Goal: Task Accomplishment & Management: Manage account settings

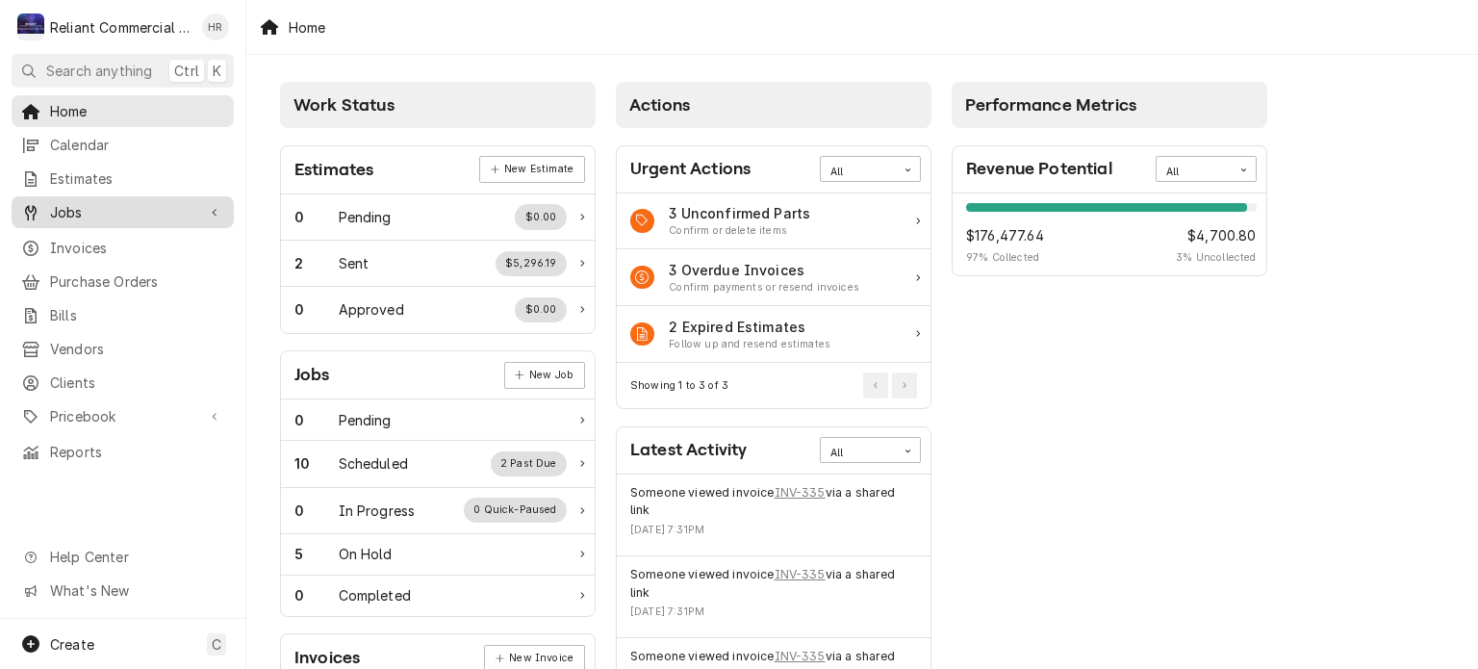
click at [67, 202] on span "Jobs" at bounding box center [122, 212] width 145 height 20
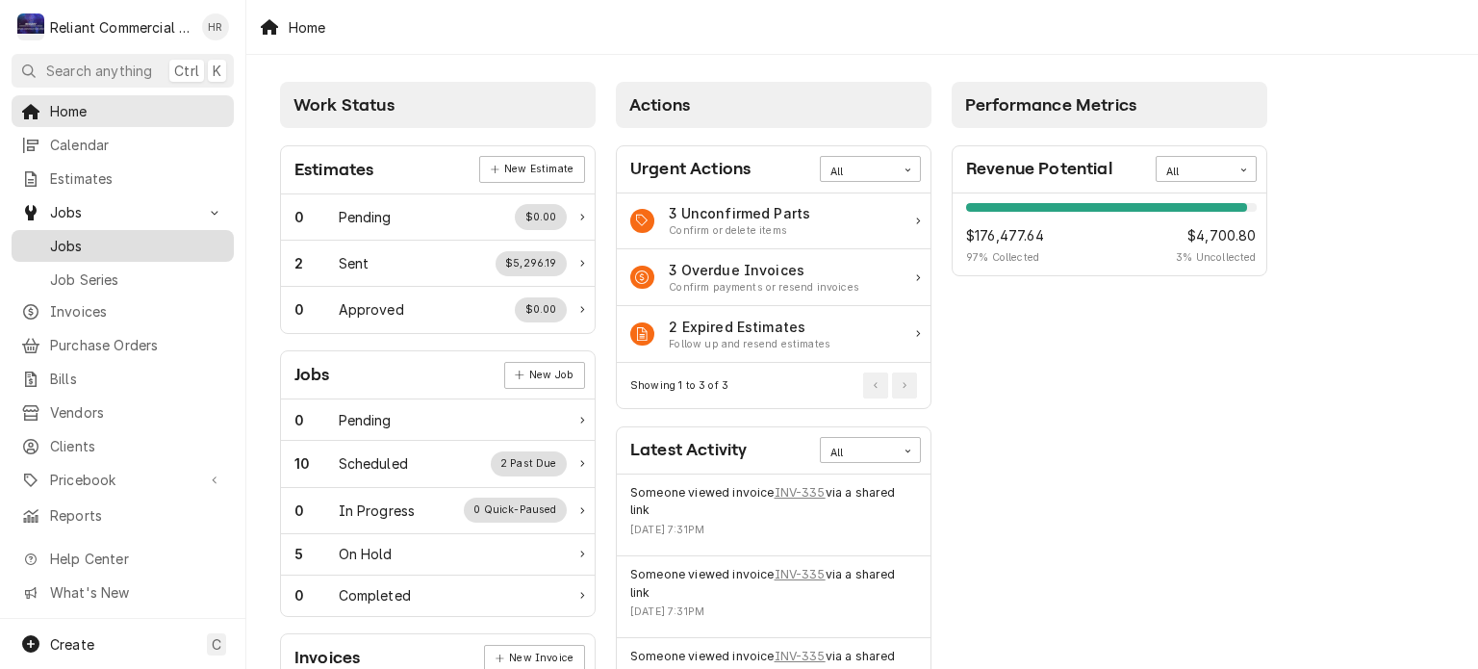
click at [77, 236] on span "Jobs" at bounding box center [137, 246] width 174 height 20
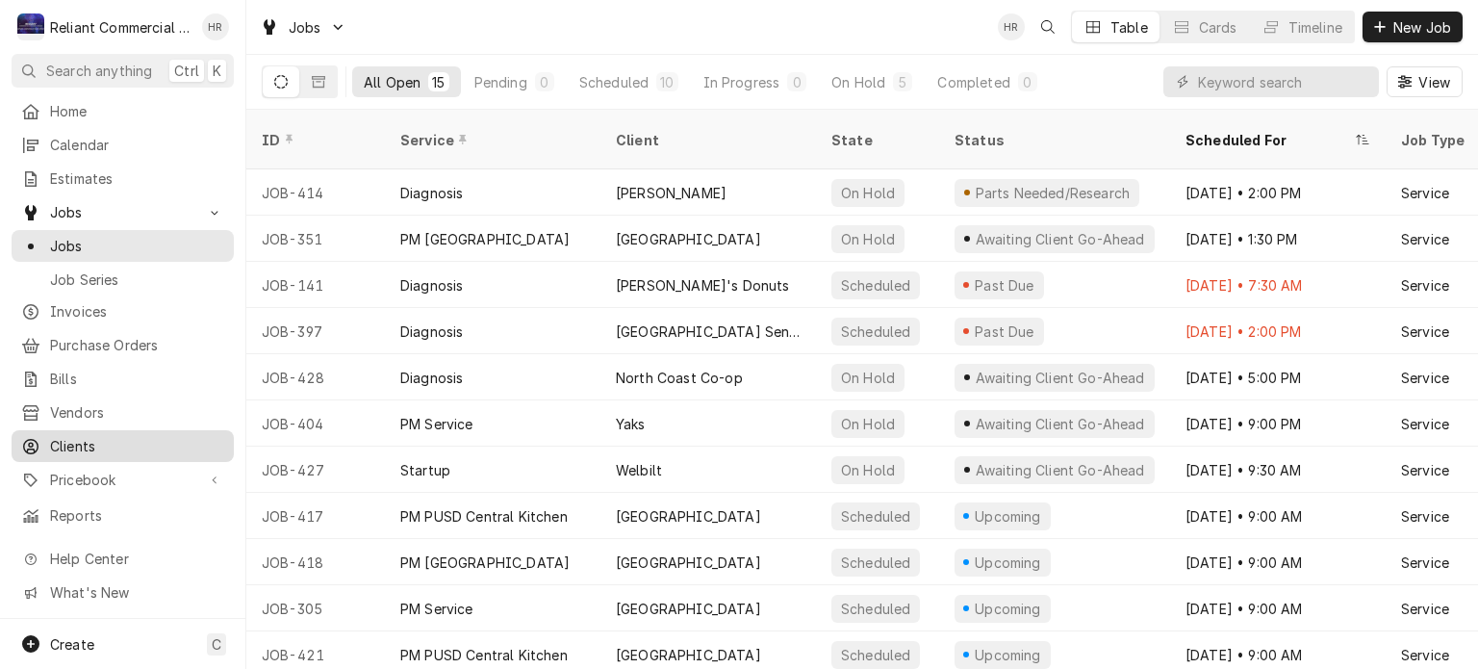
click at [79, 436] on span "Clients" at bounding box center [137, 446] width 174 height 20
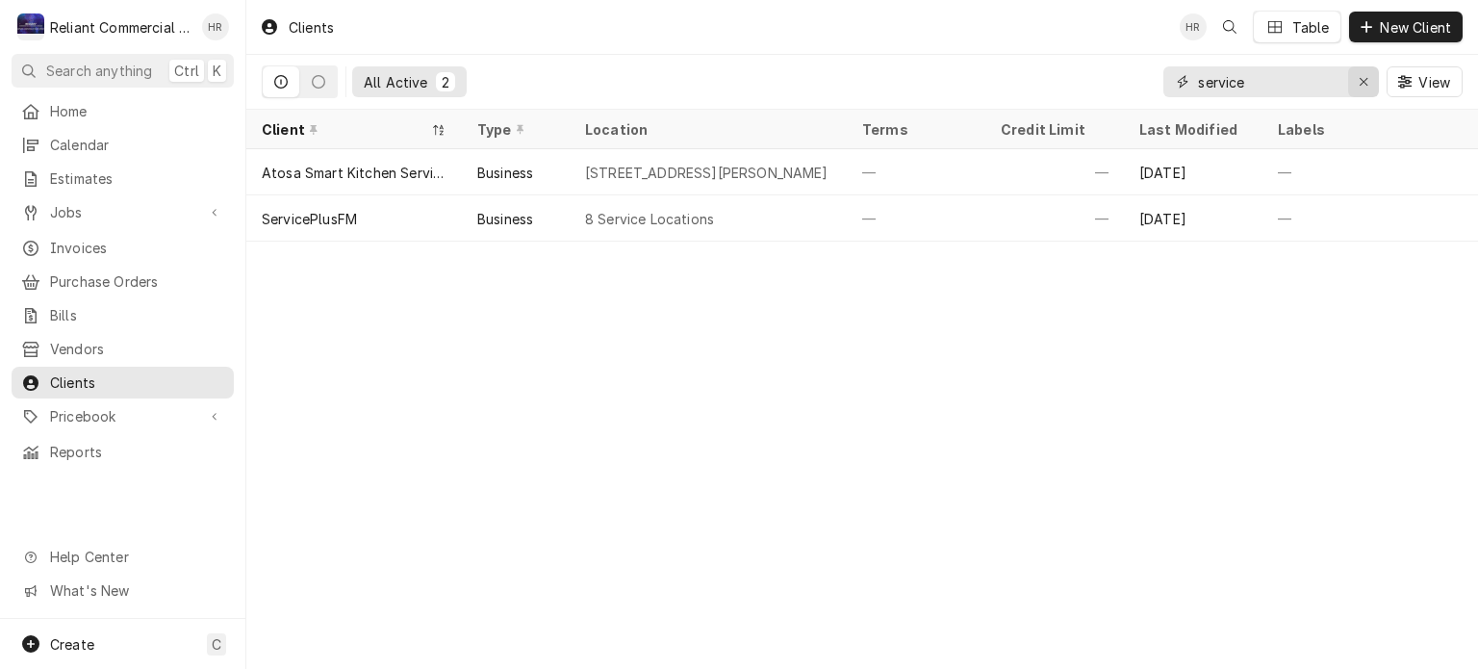
click at [1370, 83] on div "Erase input" at bounding box center [1363, 81] width 19 height 19
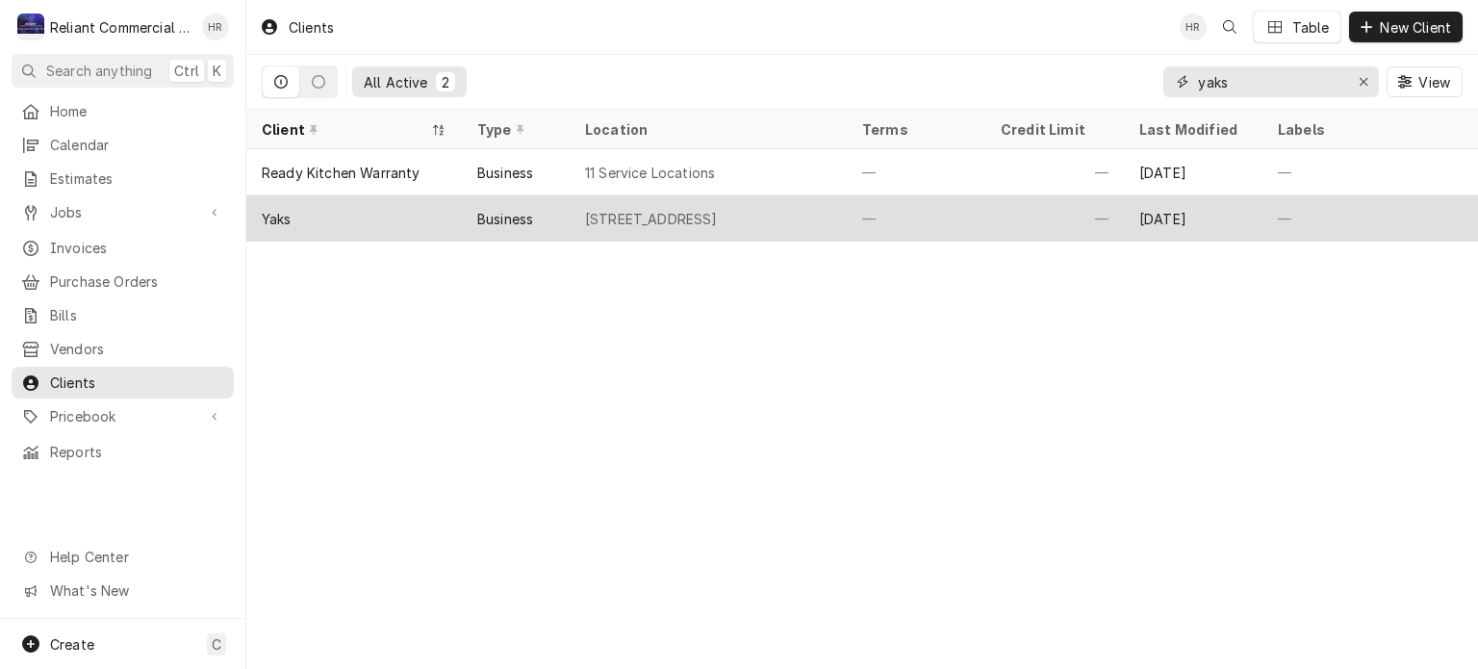
type input "yaks"
click at [819, 225] on div "4917 Dunsmuir Ave, Dunsmuir, CA 96025" at bounding box center [708, 218] width 277 height 46
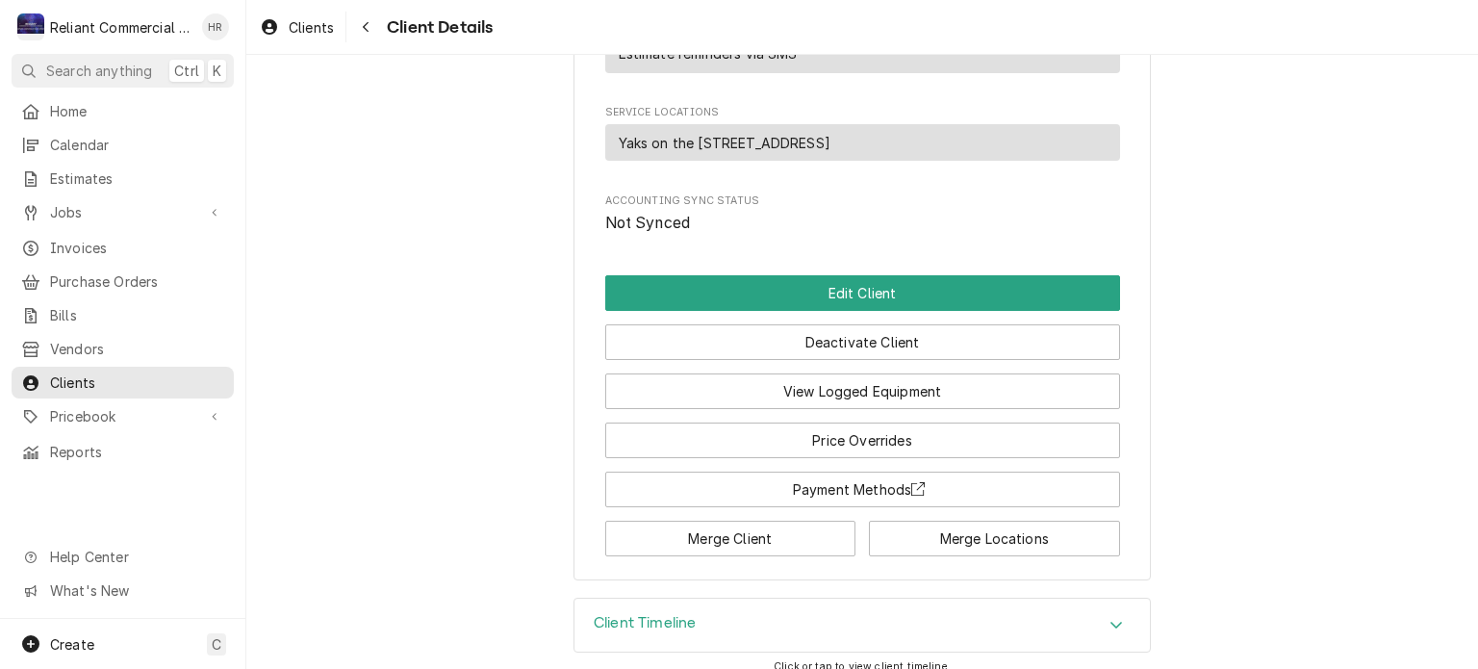
scroll to position [973, 0]
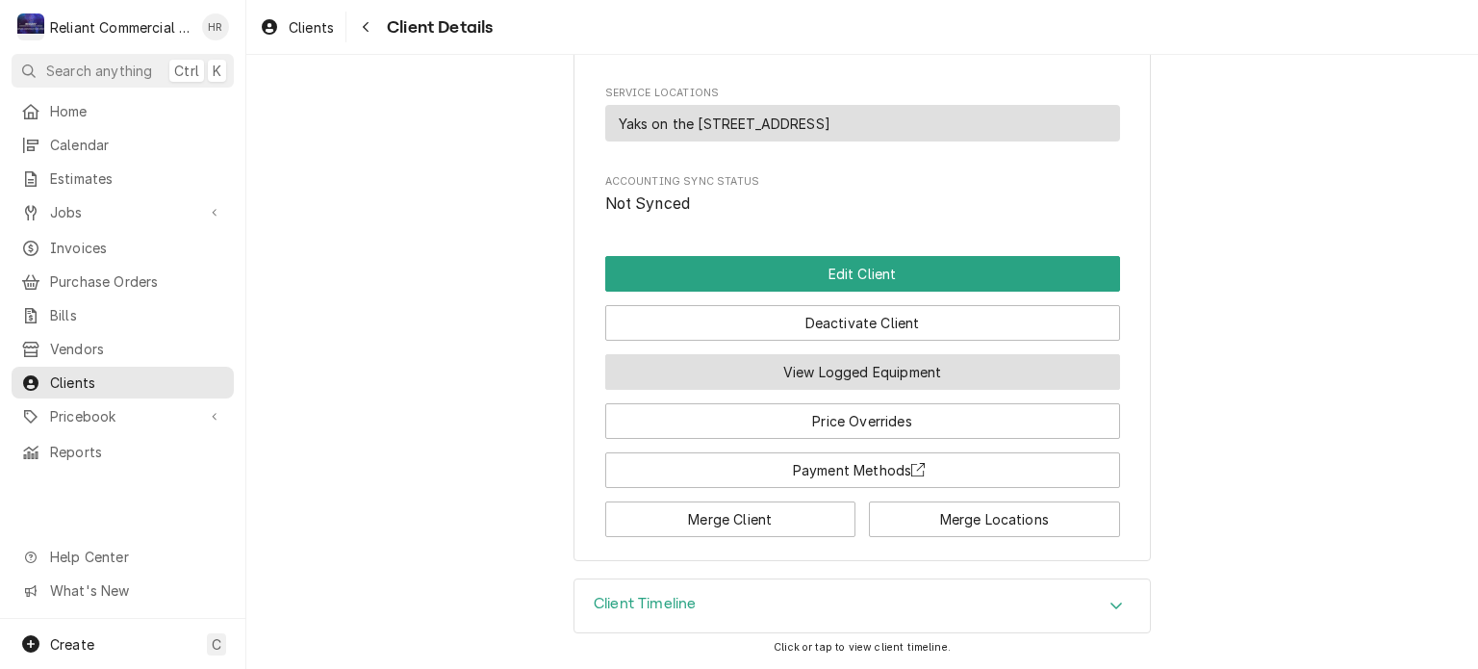
click at [888, 379] on button "View Logged Equipment" at bounding box center [862, 372] width 515 height 36
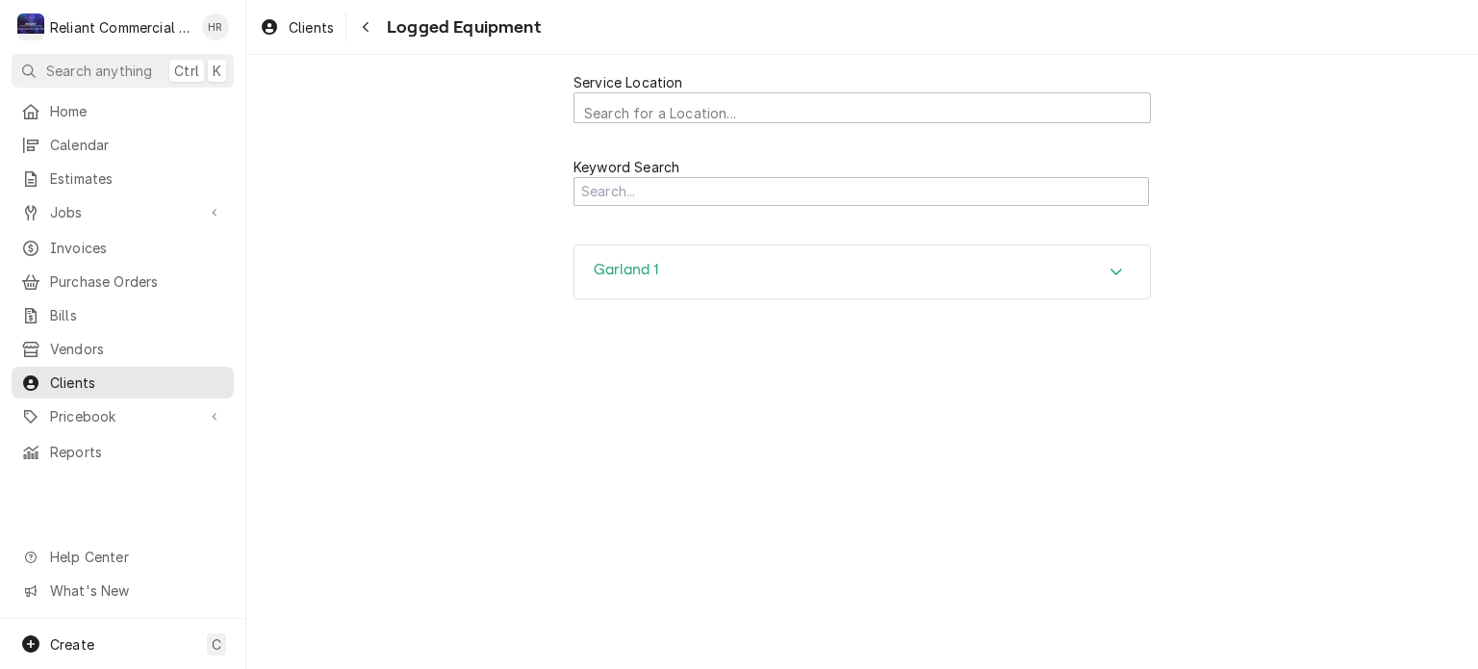
click at [1092, 290] on div "Garland 1" at bounding box center [861, 272] width 575 height 54
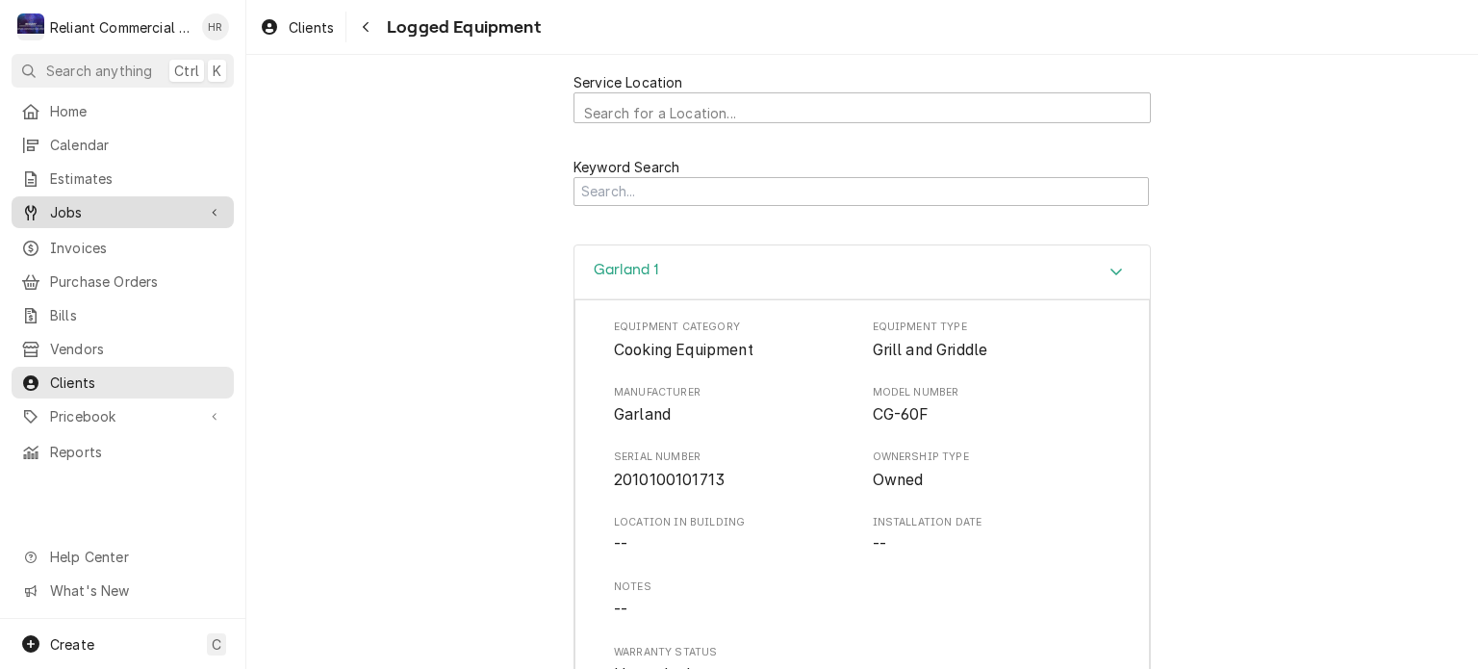
click at [67, 208] on span "Jobs" at bounding box center [122, 212] width 145 height 20
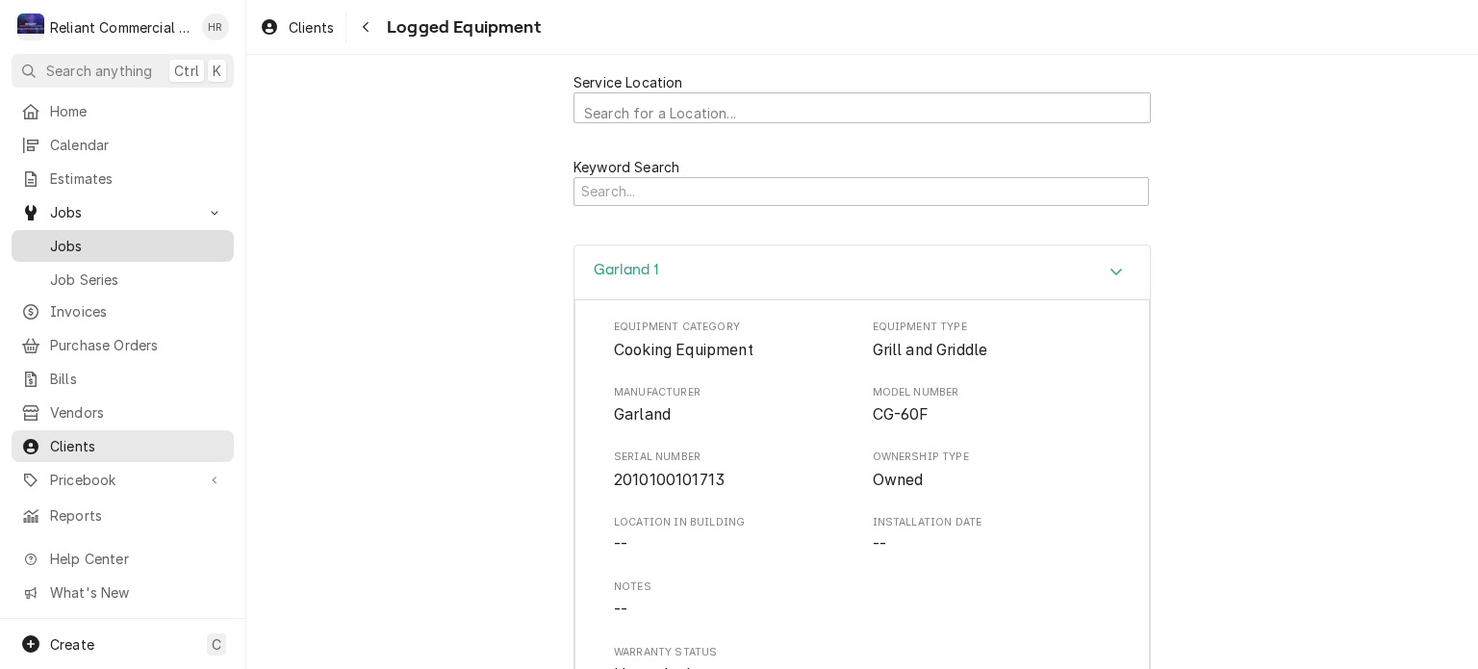
click at [67, 242] on span "Jobs" at bounding box center [137, 246] width 174 height 20
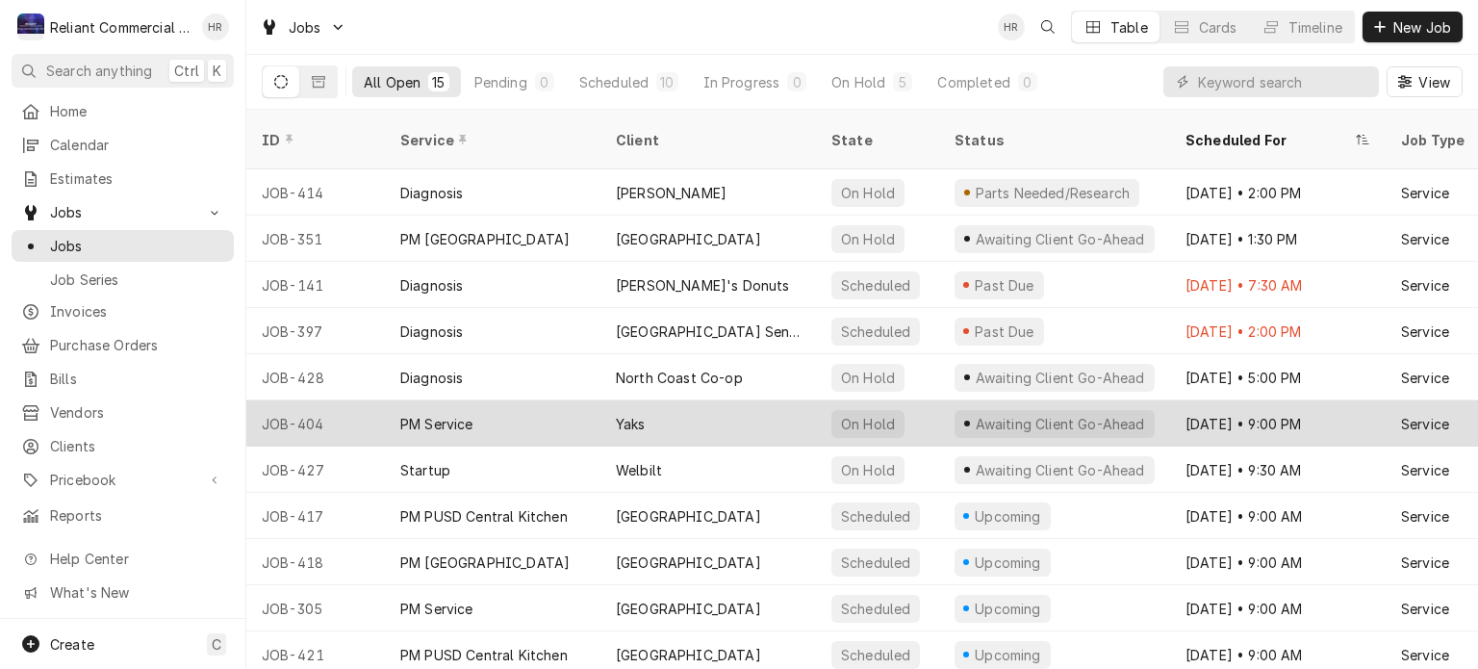
click at [660, 404] on div "Yaks" at bounding box center [708, 423] width 216 height 46
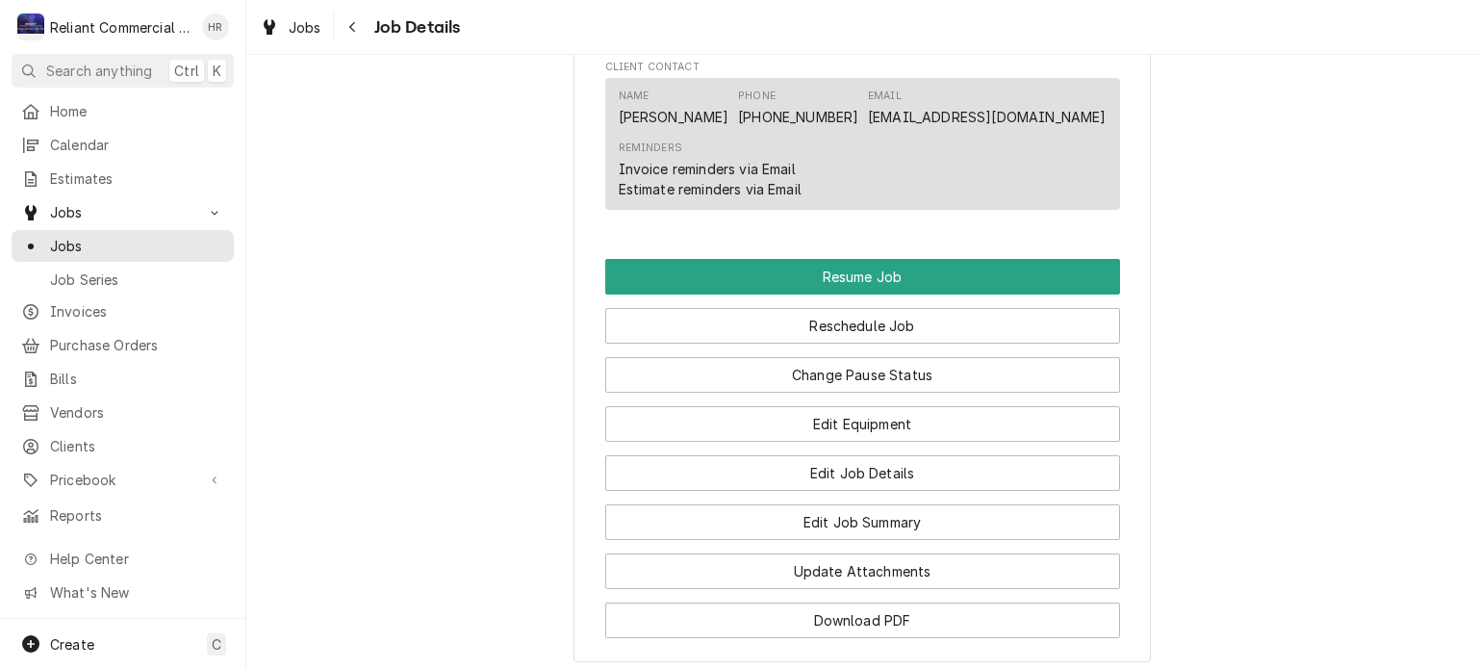
scroll to position [1655, 0]
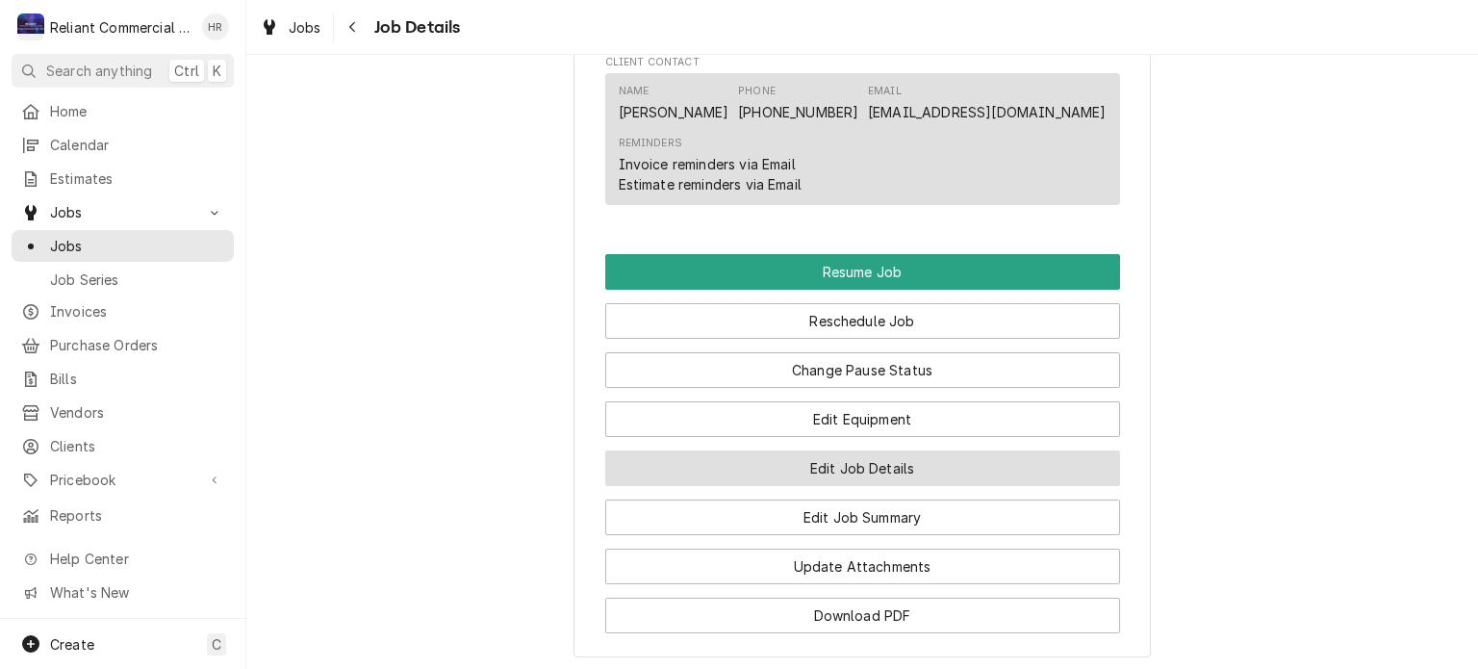
click at [846, 485] on button "Edit Job Details" at bounding box center [862, 468] width 515 height 36
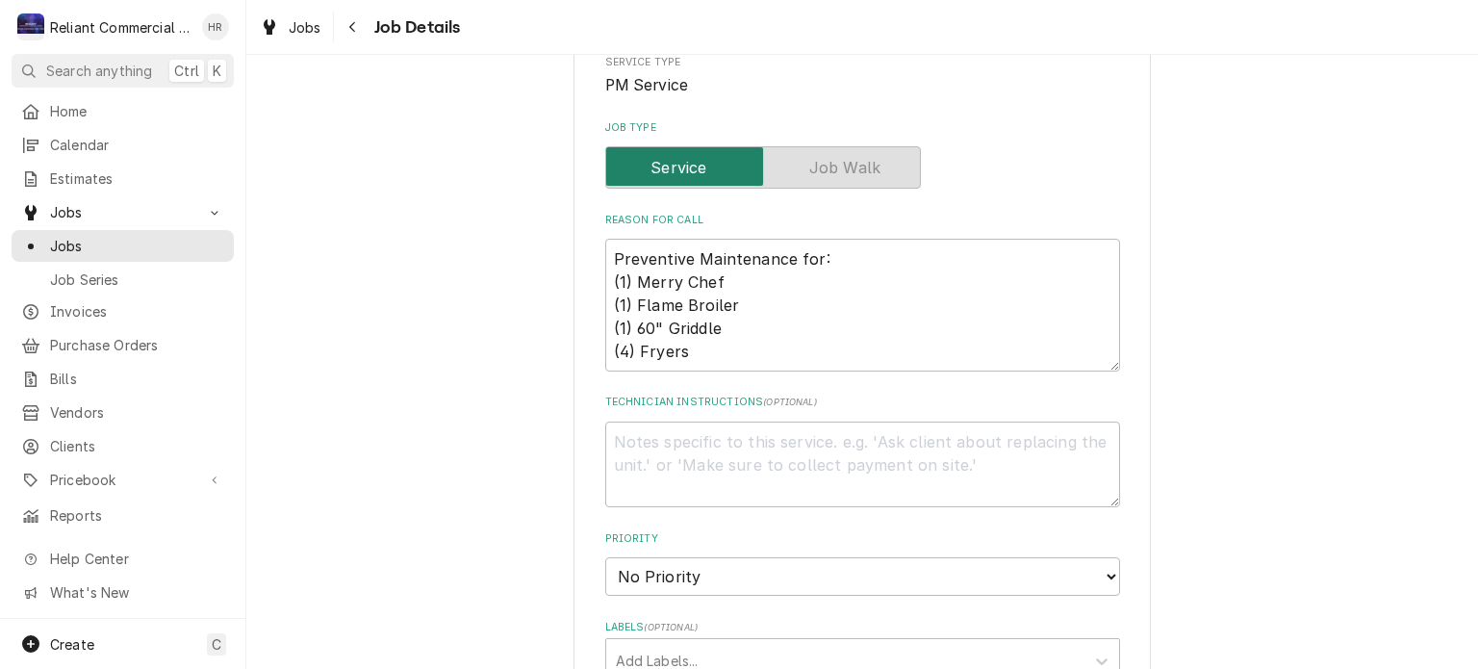
scroll to position [262, 0]
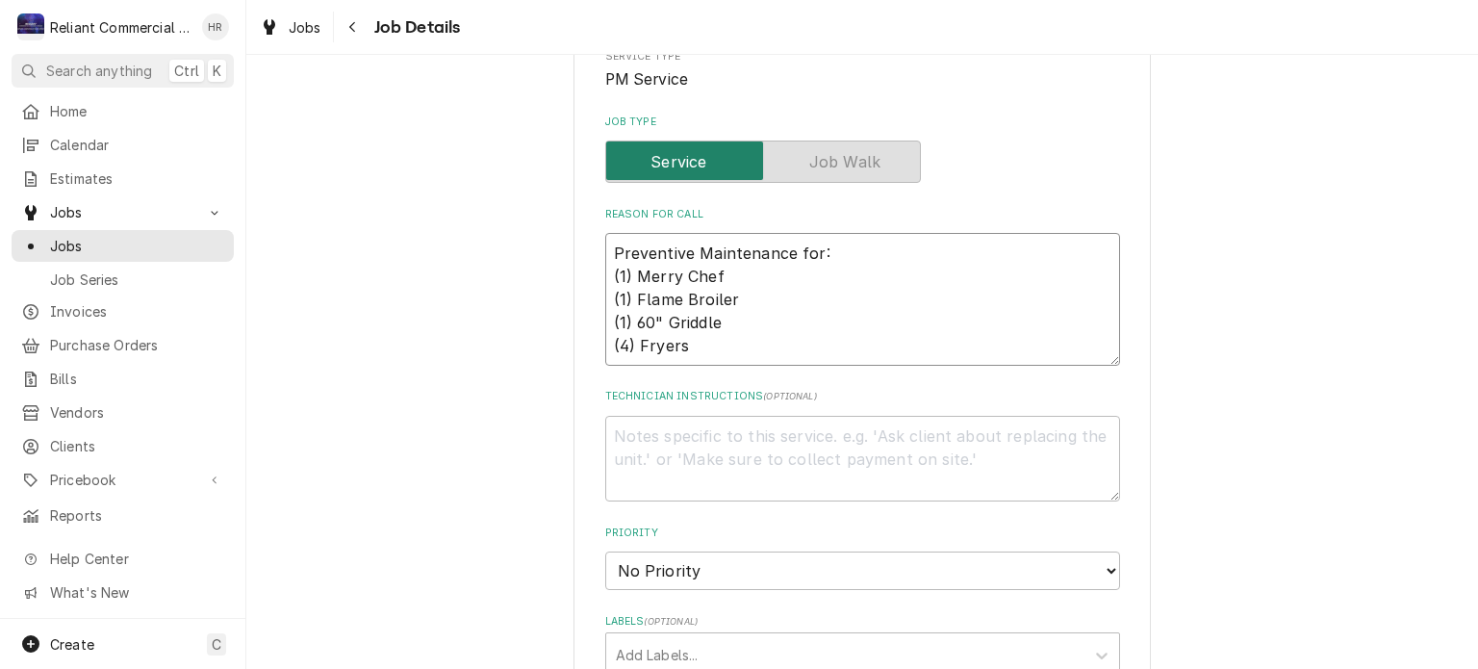
click at [622, 338] on textarea "Preventive Maintenance for: (1) Merry Chef (1) Flame Broiler (1) 60" Griddle (4…" at bounding box center [862, 299] width 515 height 133
type textarea "x"
type textarea "Preventive Maintenance for: (1) Merry Chef (1) Flame Broiler (1) 60" Griddle ()…"
type textarea "x"
type textarea "Preventive Maintenance for: (1) Merry Chef (1) Flame Broiler (1) 60" Griddle (3…"
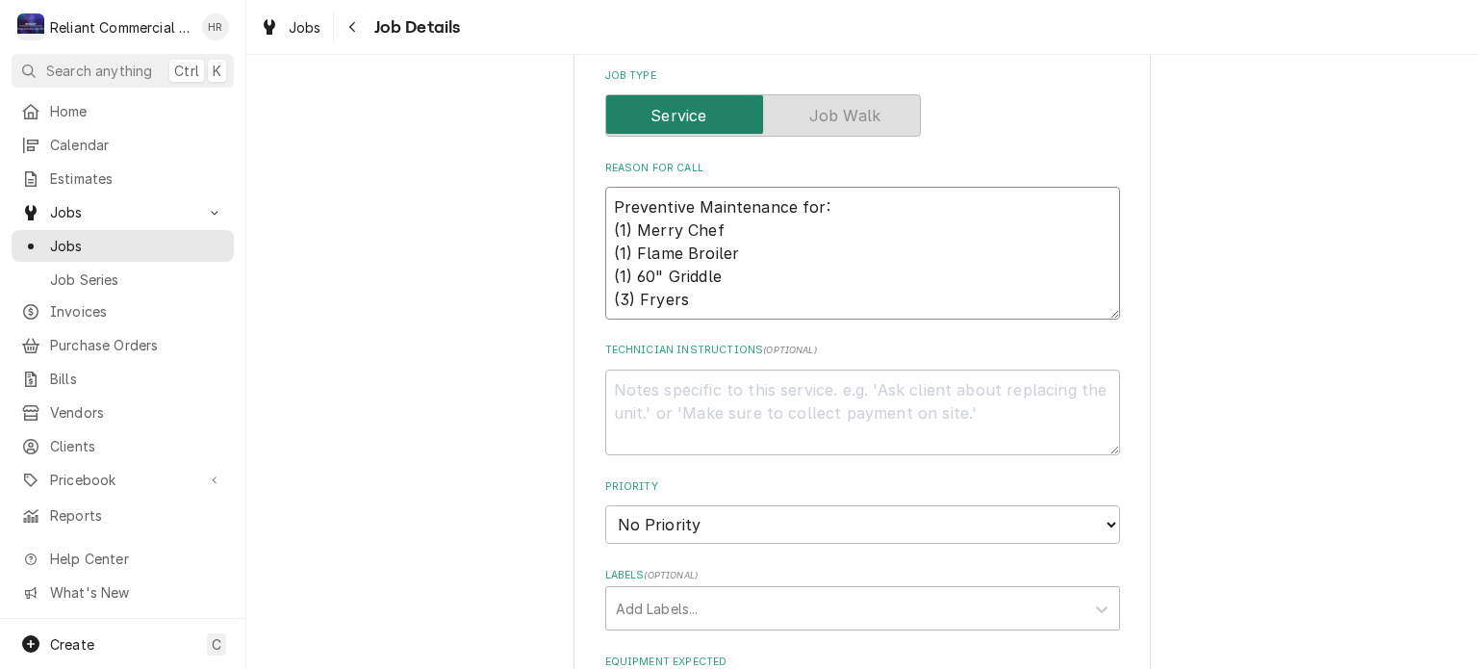
scroll to position [315, 0]
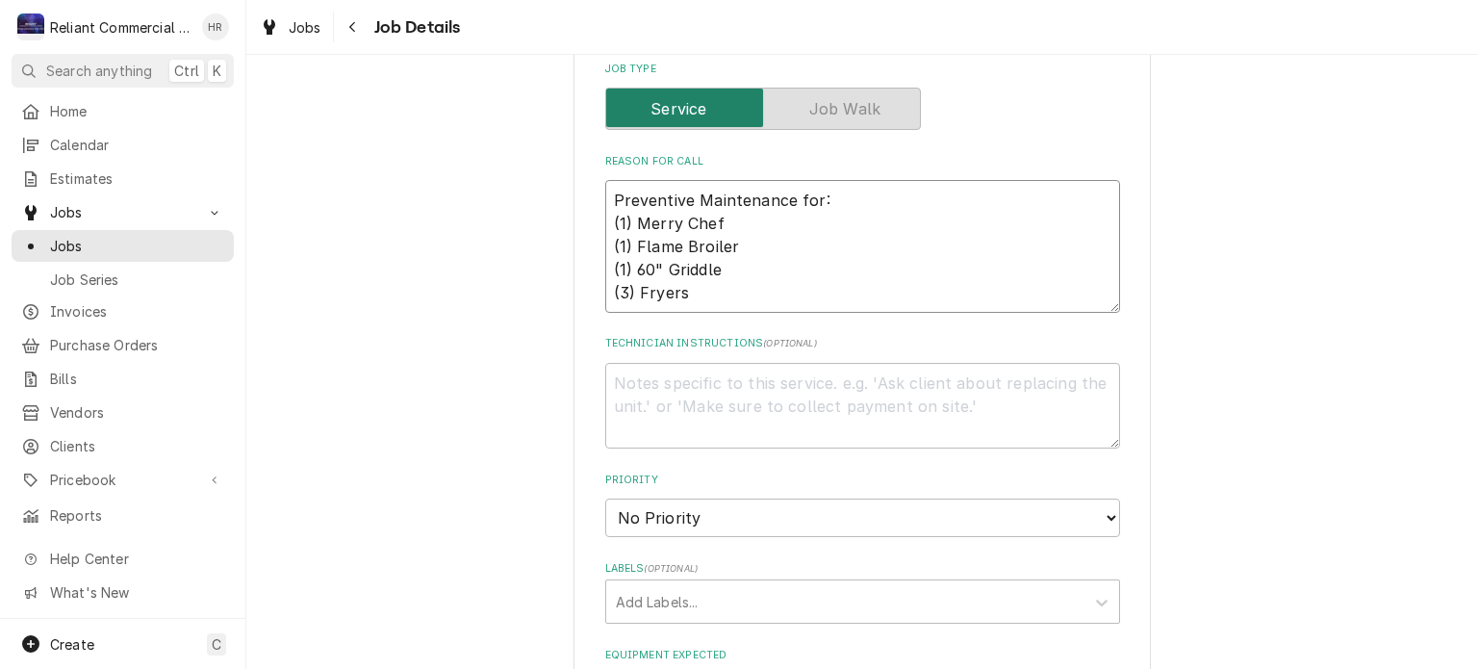
click at [710, 293] on textarea "Preventive Maintenance for: (1) Merry Chef (1) Flame Broiler (1) 60" Griddle (3…" at bounding box center [862, 246] width 515 height 133
type textarea "x"
type textarea "Preventive Maintenance for: (1) Merry Chef (1) Flame Broiler (1) 60" Griddle (3…"
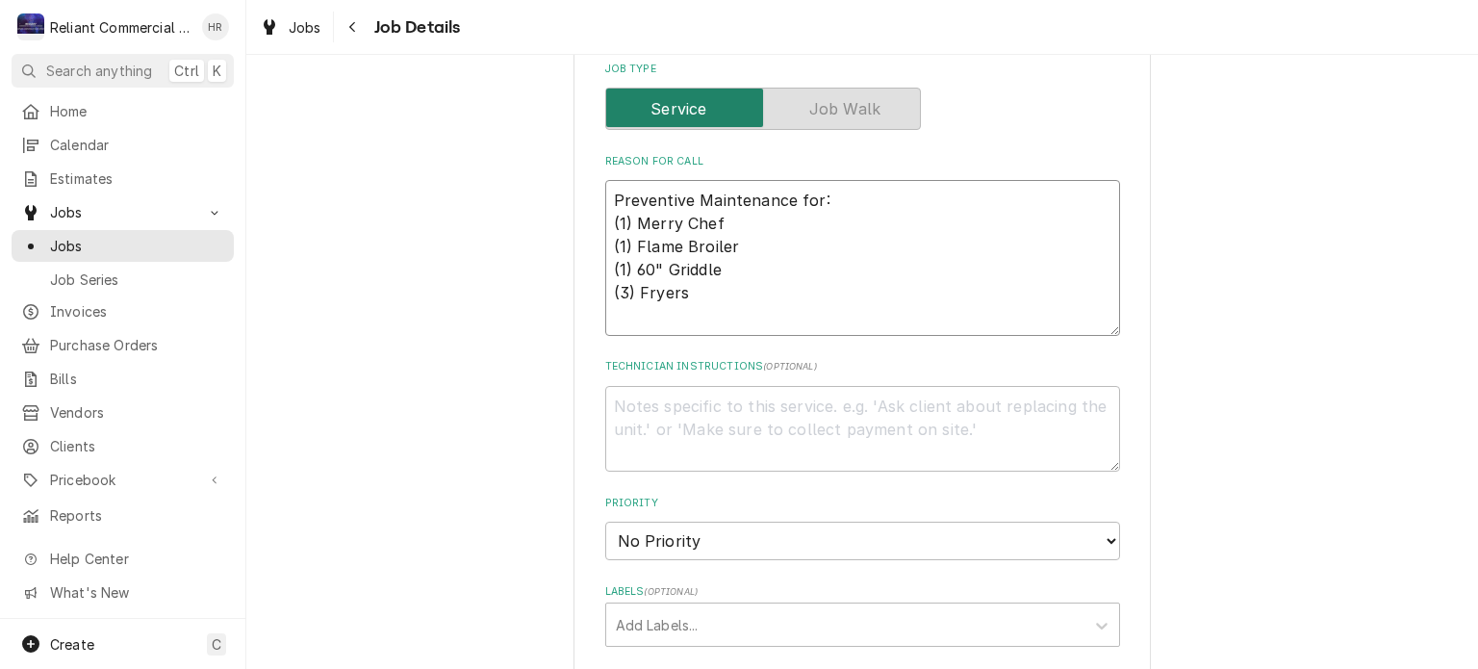
type textarea "x"
type textarea "Preventive Maintenance for: (1) Merry Chef (1) Flame Broiler (1) 60" Griddle (3…"
type textarea "x"
type textarea "Preventive Maintenance for: (1) Merry Chef (1) Flame Broiler (1) 60" Griddle (3…"
type textarea "x"
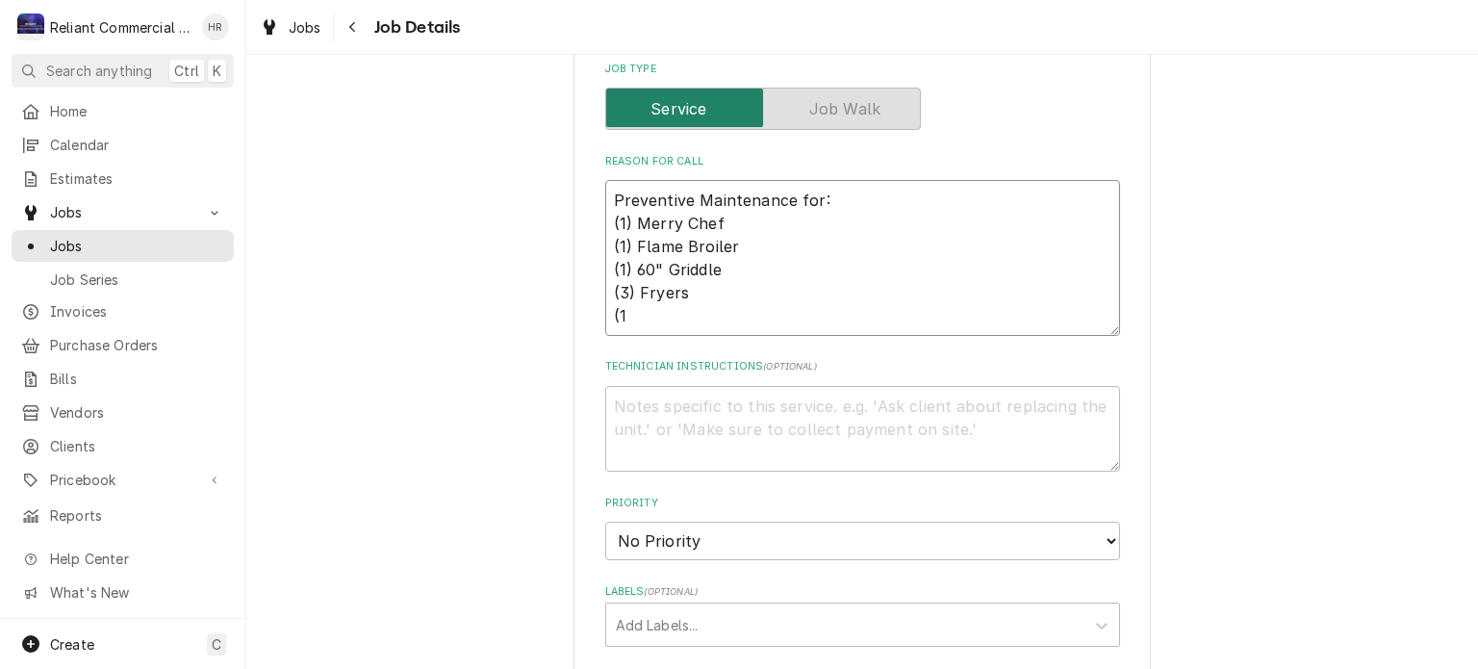
type textarea "Preventive Maintenance for: (1) Merry Chef (1) Flame Broiler (1) 60" Griddle (3…"
type textarea "x"
type textarea "Preventive Maintenance for: (1) Merry Chef (1) Flame Broiler (1) 60" Griddle (3…"
type textarea "x"
type textarea "Preventive Maintenance for: (1) Merry Chef (1) Flame Broiler (1) 60" Griddle (3…"
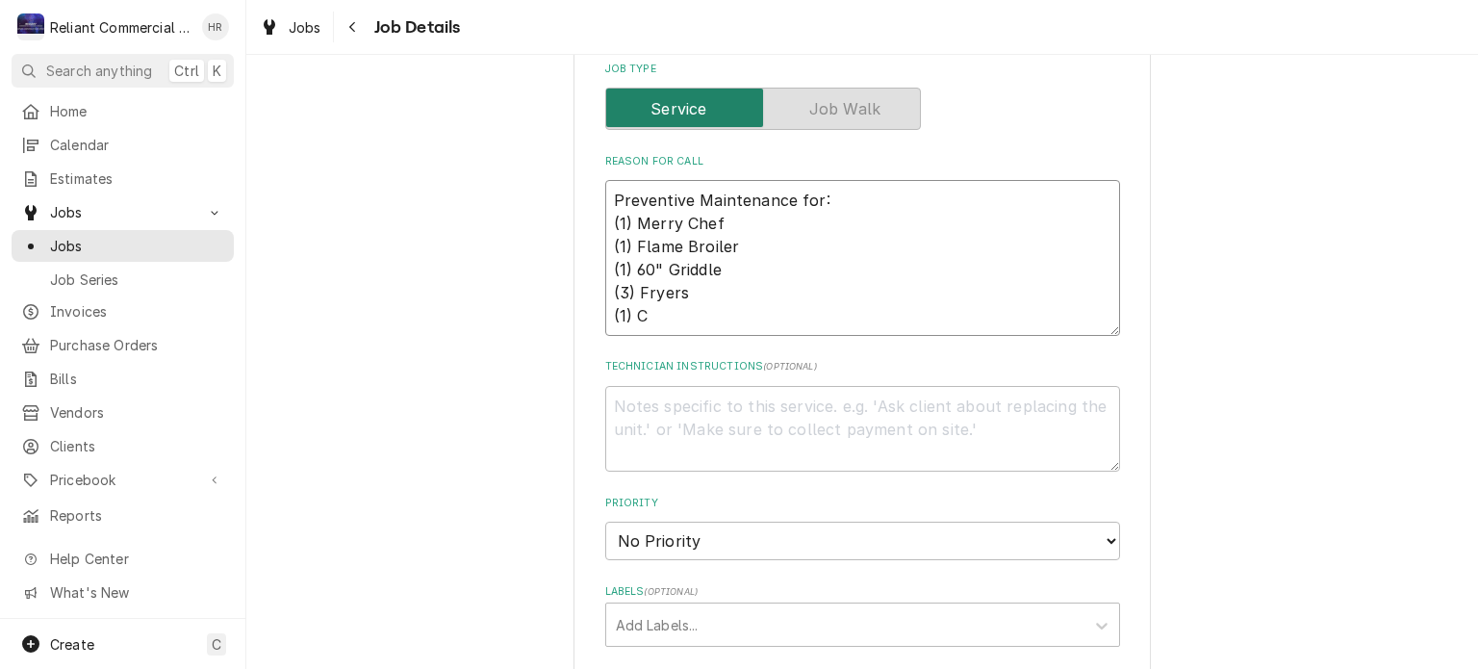
type textarea "x"
type textarea "Preventive Maintenance for: (1) Merry Chef (1) Flame Broiler (1) 60" Griddle (3…"
type textarea "x"
type textarea "Preventive Maintenance for: (1) Merry Chef (1) Flame Broiler (1) 60" Griddle (3…"
type textarea "x"
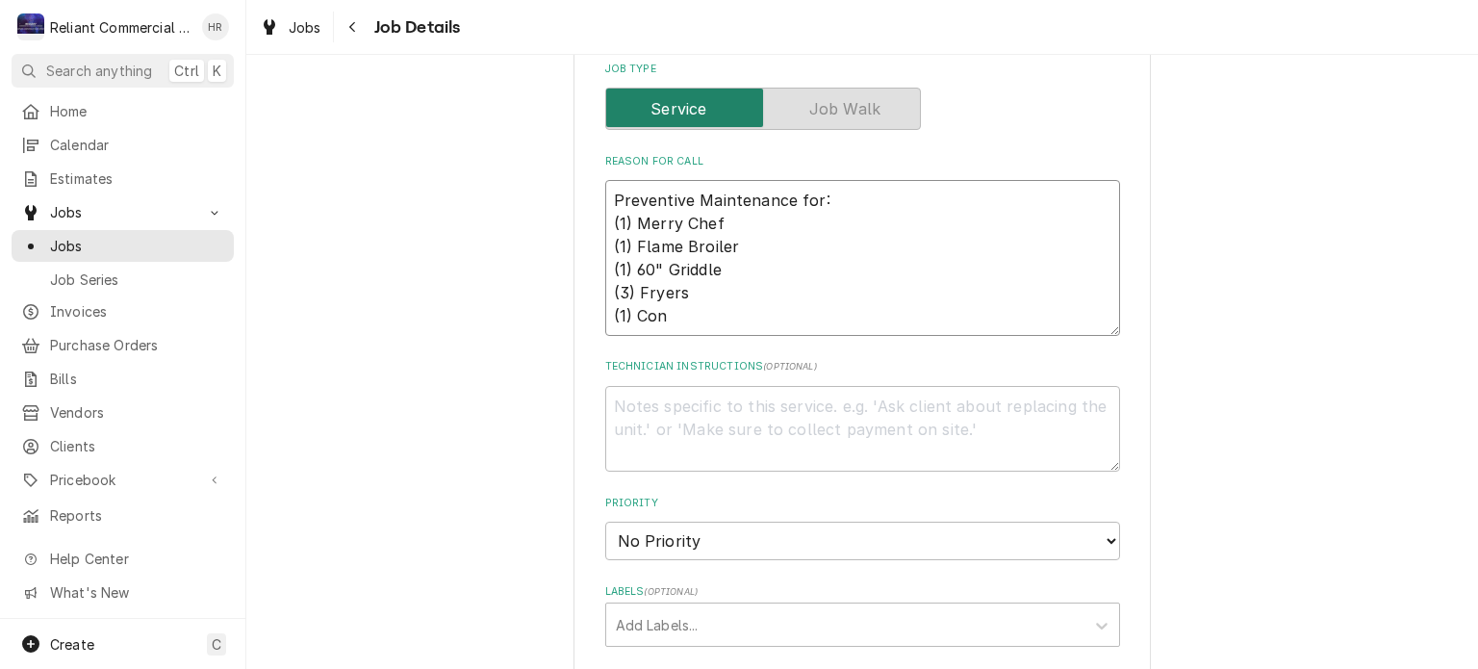
type textarea "Preventive Maintenance for: (1) Merry Chef (1) Flame Broiler (1) 60" Griddle (3…"
type textarea "x"
type textarea "Preventive Maintenance for: (1) Merry Chef (1) Flame Broiler (1) 60" Griddle (3…"
type textarea "x"
type textarea "Preventive Maintenance for: (1) Merry Chef (1) Flame Broiler (1) 60" Griddle (3…"
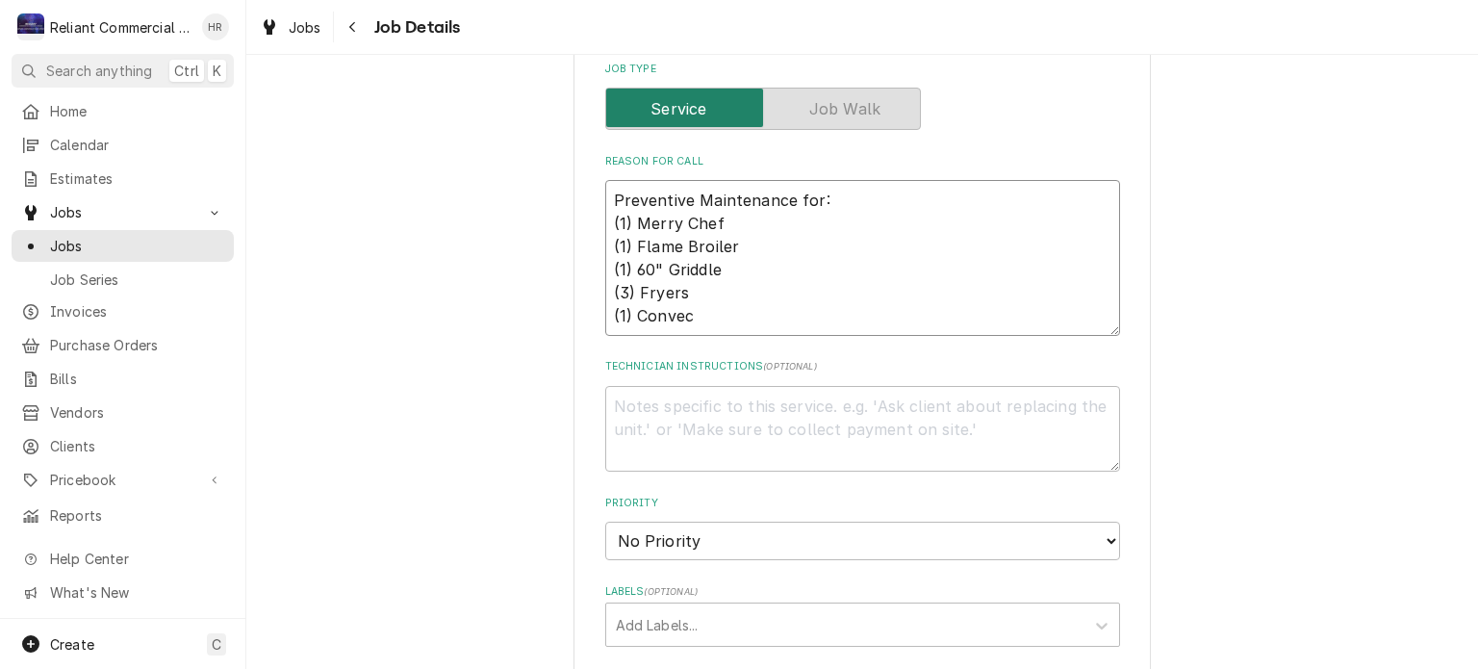
type textarea "x"
type textarea "Preventive Maintenance for: (1) Merry Chef (1) Flame Broiler (1) 60" Griddle (3…"
type textarea "x"
type textarea "Preventive Maintenance for: (1) Merry Chef (1) Flame Broiler (1) 60" Griddle (3…"
type textarea "x"
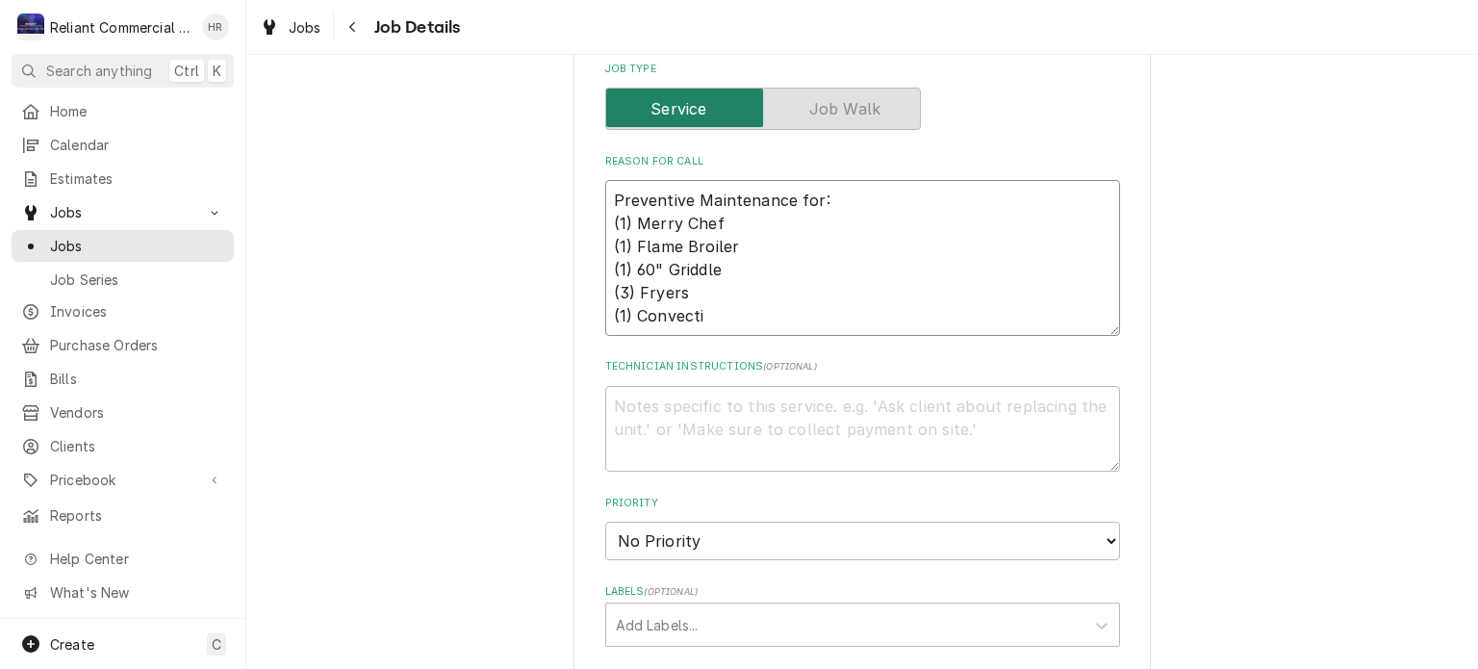
type textarea "Preventive Maintenance for: (1) Merry Chef (1) Flame Broiler (1) 60" Griddle (3…"
type textarea "x"
type textarea "Preventive Maintenance for: (1) Merry Chef (1) Flame Broiler (1) 60" Griddle (3…"
type textarea "x"
type textarea "Preventive Maintenance for: (1) Merry Chef (1) Flame Broiler (1) 60" Griddle (3…"
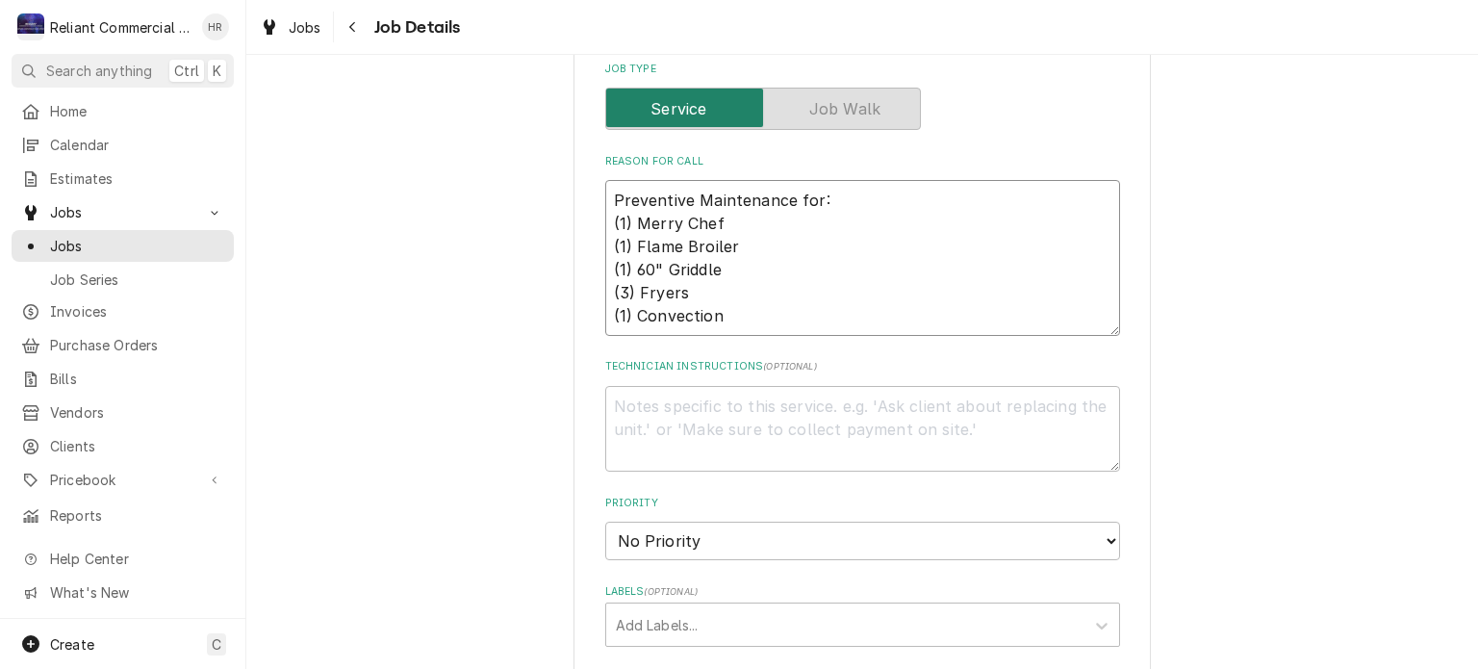
type textarea "x"
type textarea "Preventive Maintenance for: (1) Merry Chef (1) Flame Broiler (1) 60" Griddle (3…"
type textarea "x"
type textarea "Preventive Maintenance for: (1) Merry Chef (1) Flame Broiler (1) 60" Griddle (3…"
type textarea "x"
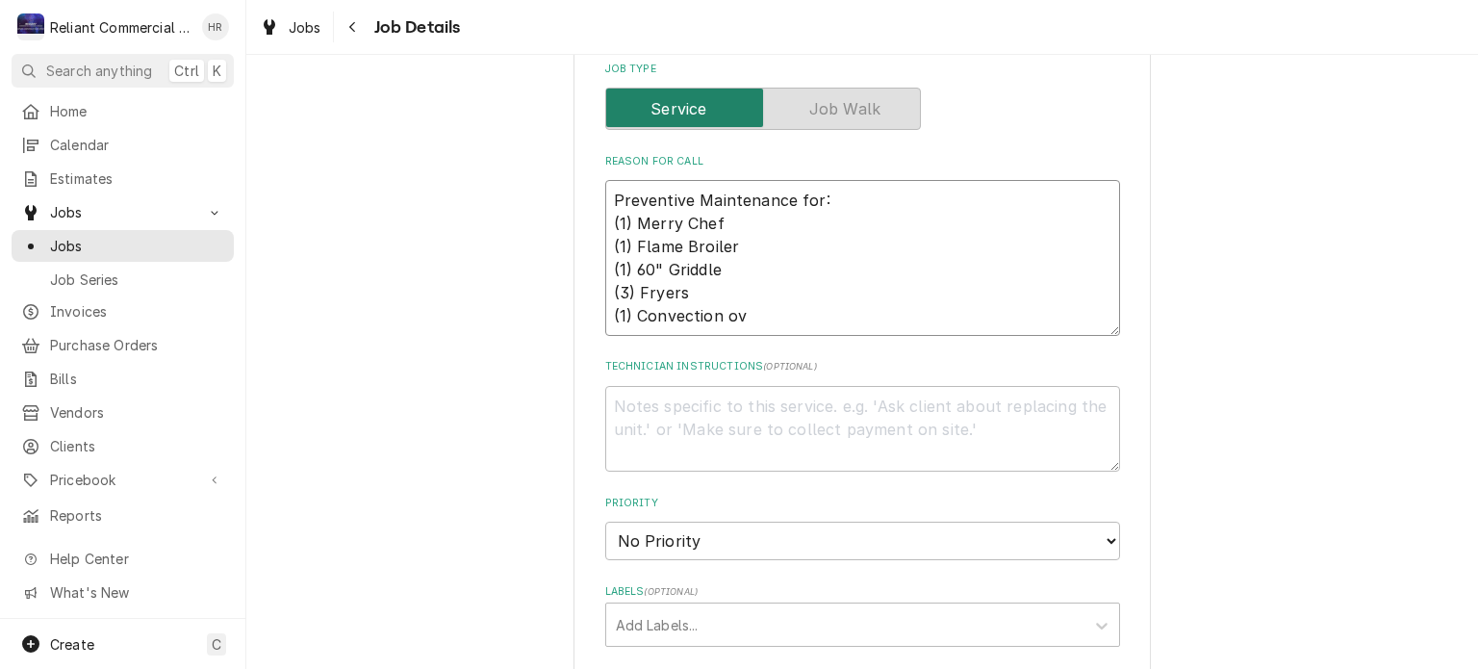
type textarea "Preventive Maintenance for: (1) Merry Chef (1) Flame Broiler (1) 60" Griddle (3…"
type textarea "x"
type textarea "Preventive Maintenance for: (1) Merry Chef (1) Flame Broiler (1) 60" Griddle (3…"
type textarea "x"
type textarea "Preventive Maintenance for: (1) Merry Chef (1) Flame Broiler (1) 60" Griddle (3…"
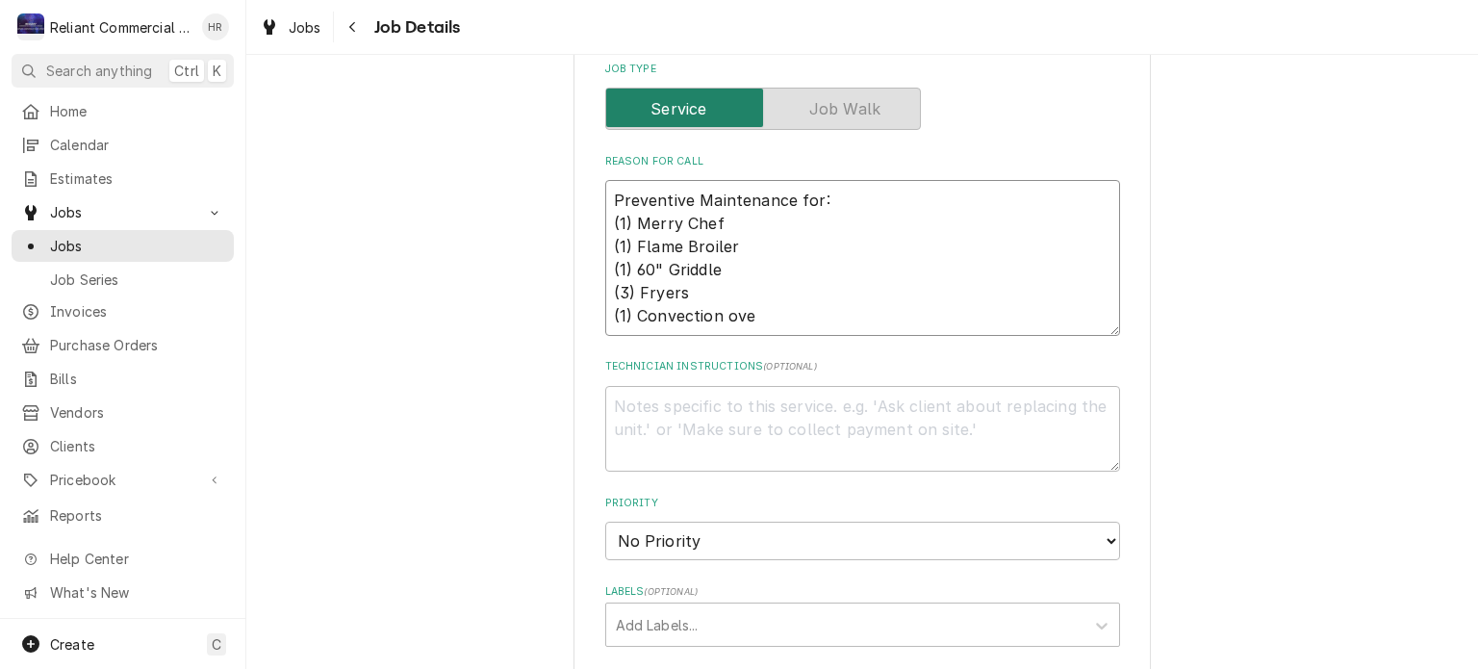
type textarea "x"
type textarea "Preventive Maintenance for: (1) Merry Chef (1) Flame Broiler (1) 60" Griddle (3…"
type textarea "x"
type textarea "Preventive Maintenance for: (1) Merry Chef (1) Flame Broiler (1) 60" Griddle (3…"
type textarea "x"
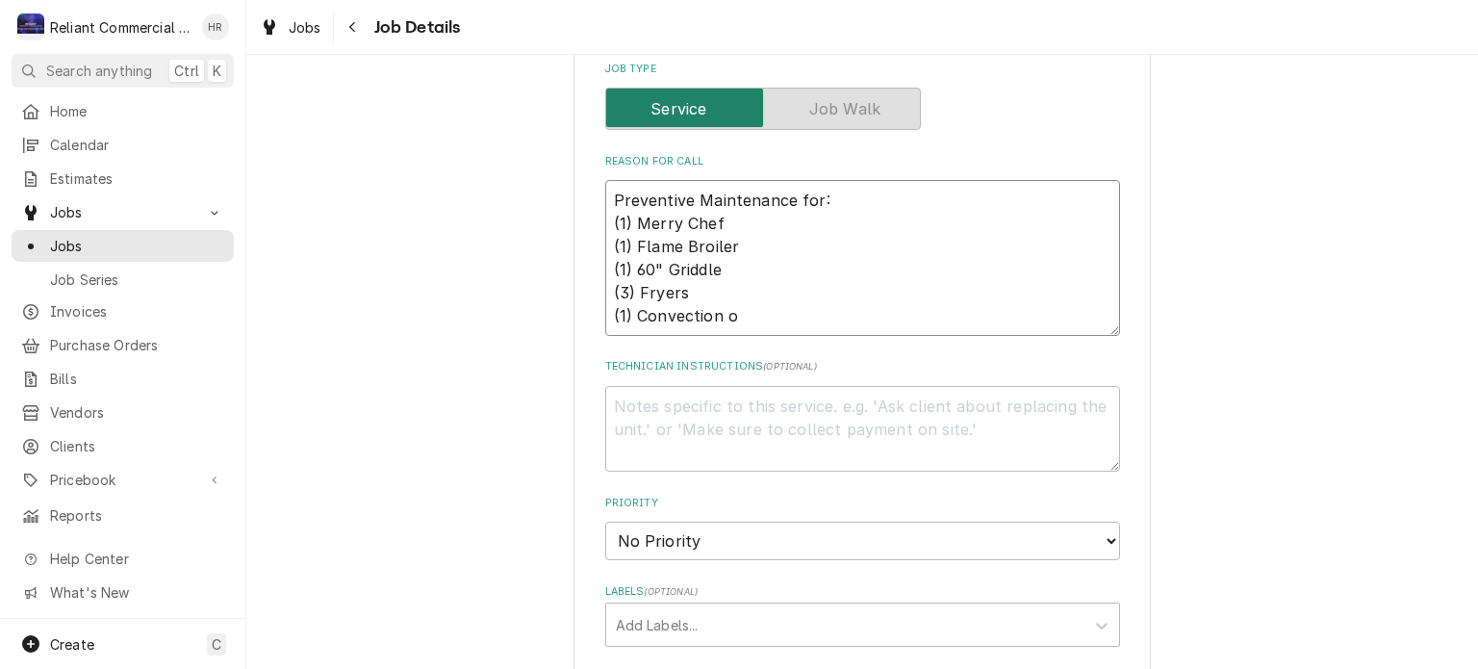
type textarea "Preventive Maintenance for: (1) Merry Chef (1) Flame Broiler (1) 60" Griddle (3…"
type textarea "x"
type textarea "Preventive Maintenance for: (1) Merry Chef (1) Flame Broiler (1) 60" Griddle (3…"
type textarea "x"
type textarea "Preventive Maintenance for: (1) Merry Chef (1) Flame Broiler (1) 60" Griddle (3…"
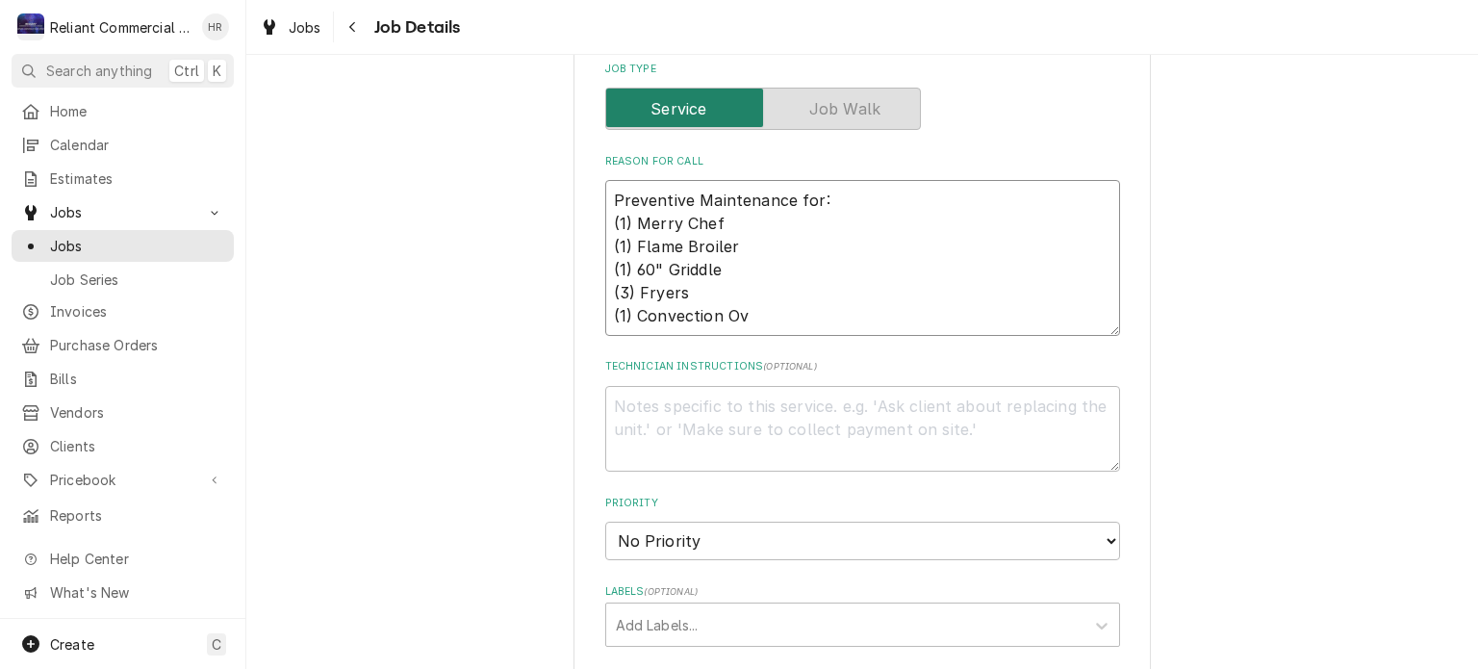
type textarea "x"
type textarea "Preventive Maintenance for: (1) Merry Chef (1) Flame Broiler (1) 60" Griddle (3…"
type textarea "x"
type textarea "Preventive Maintenance for: (1) Merry Chef (1) Flame Broiler (1) 60" Griddle (3…"
type textarea "x"
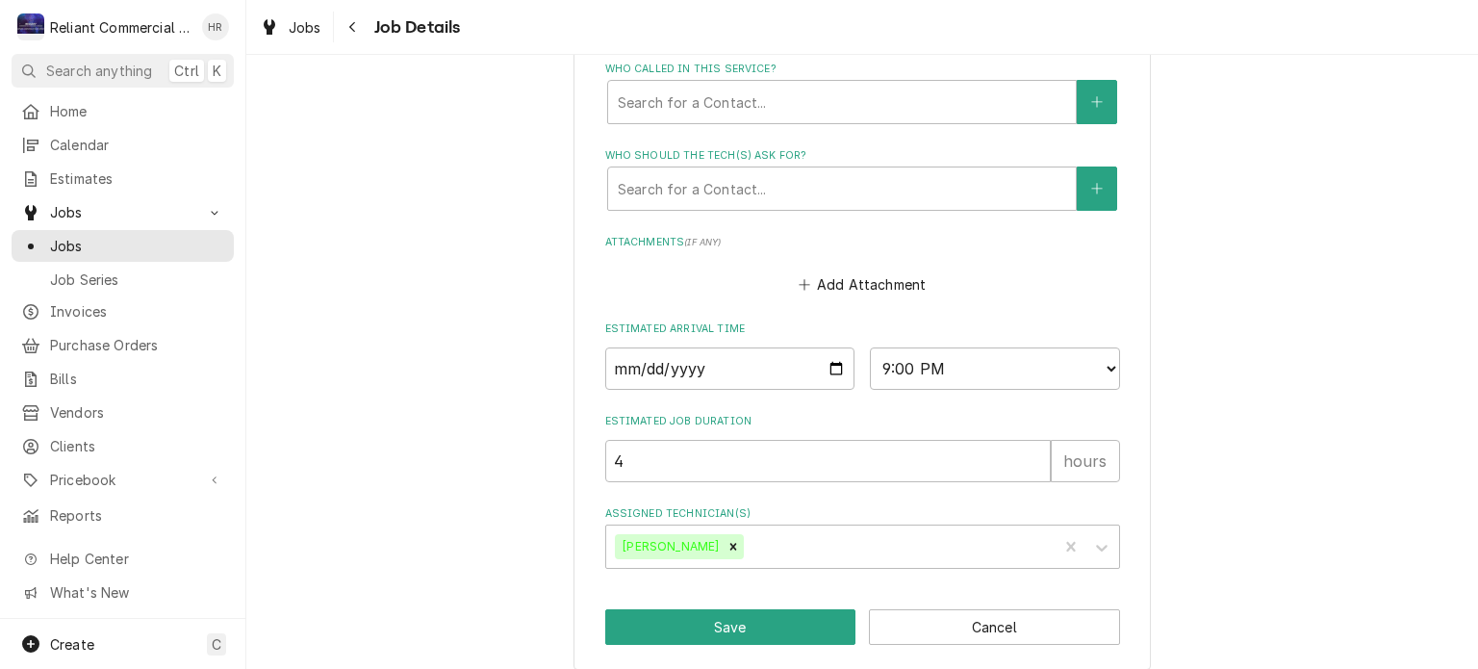
scroll to position [1009, 0]
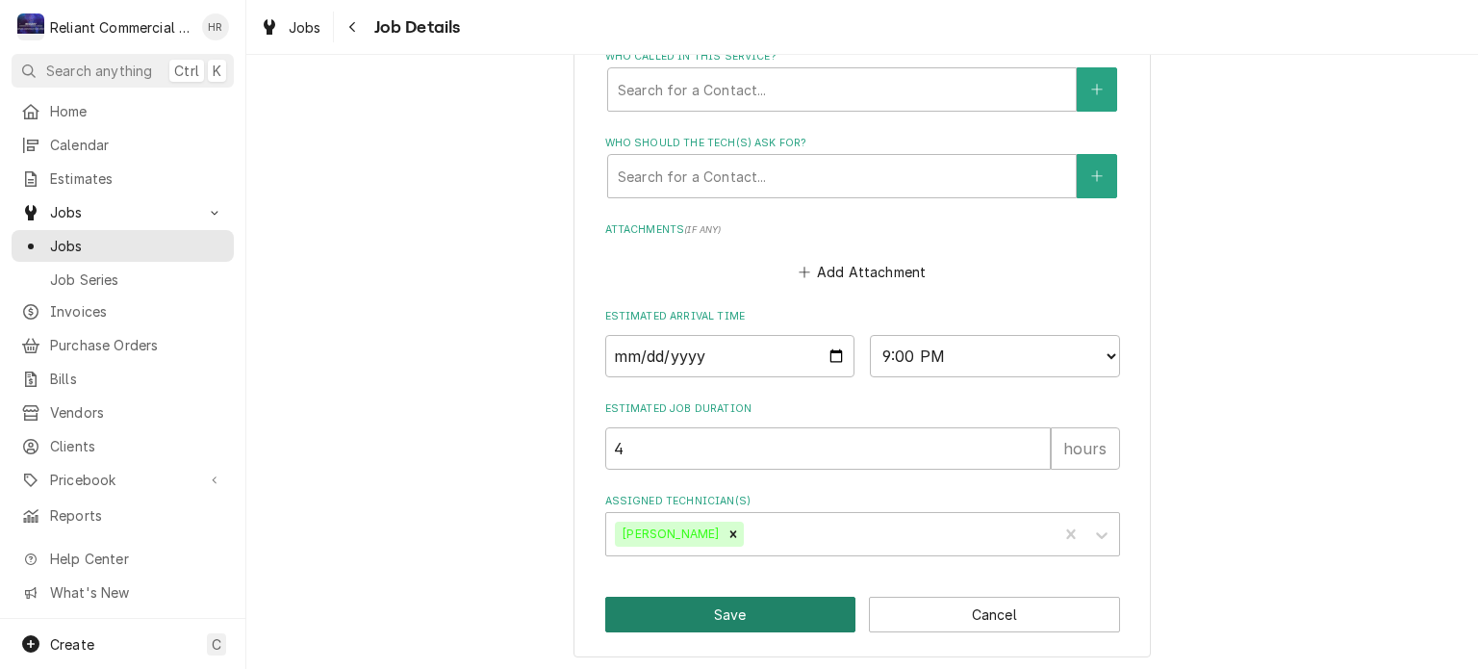
type textarea "Preventive Maintenance for: (1) Merry Chef (1) Flame Broiler (1) 60" Griddle (3…"
click at [731, 608] on button "Save" at bounding box center [730, 615] width 251 height 36
type textarea "x"
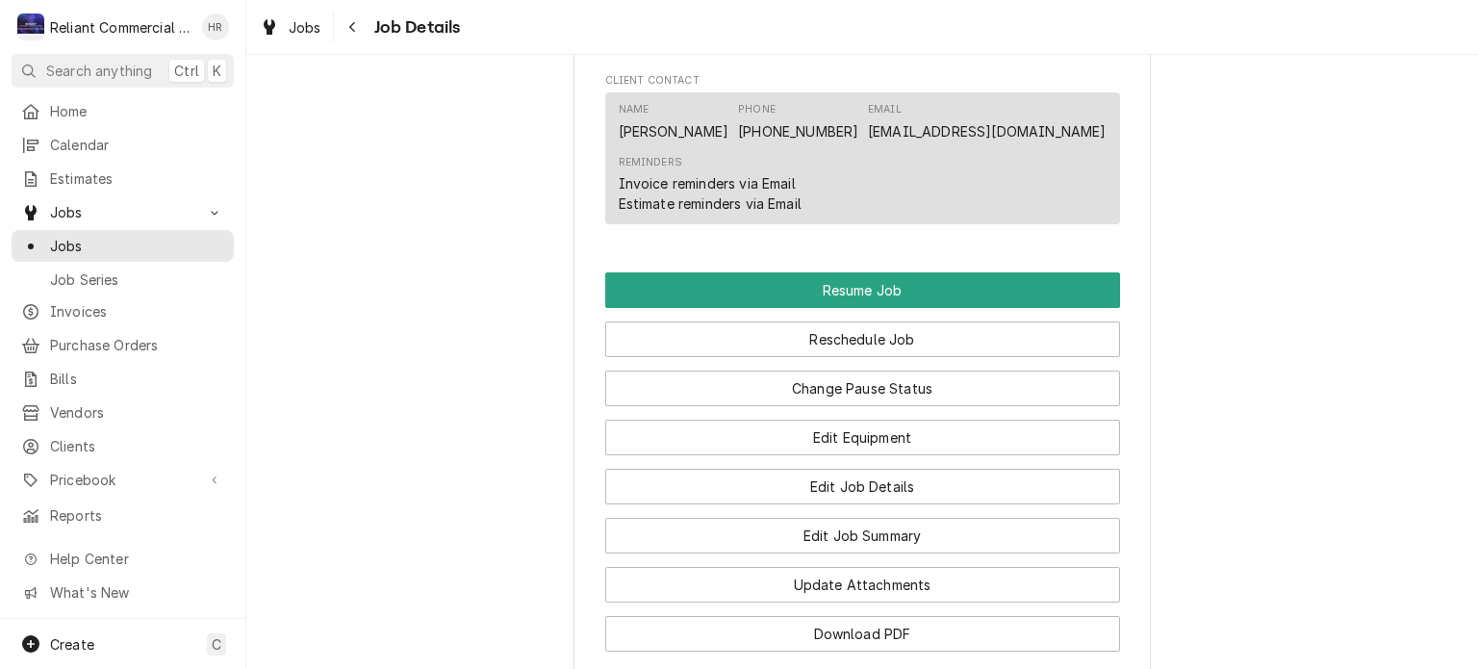
scroll to position [1659, 0]
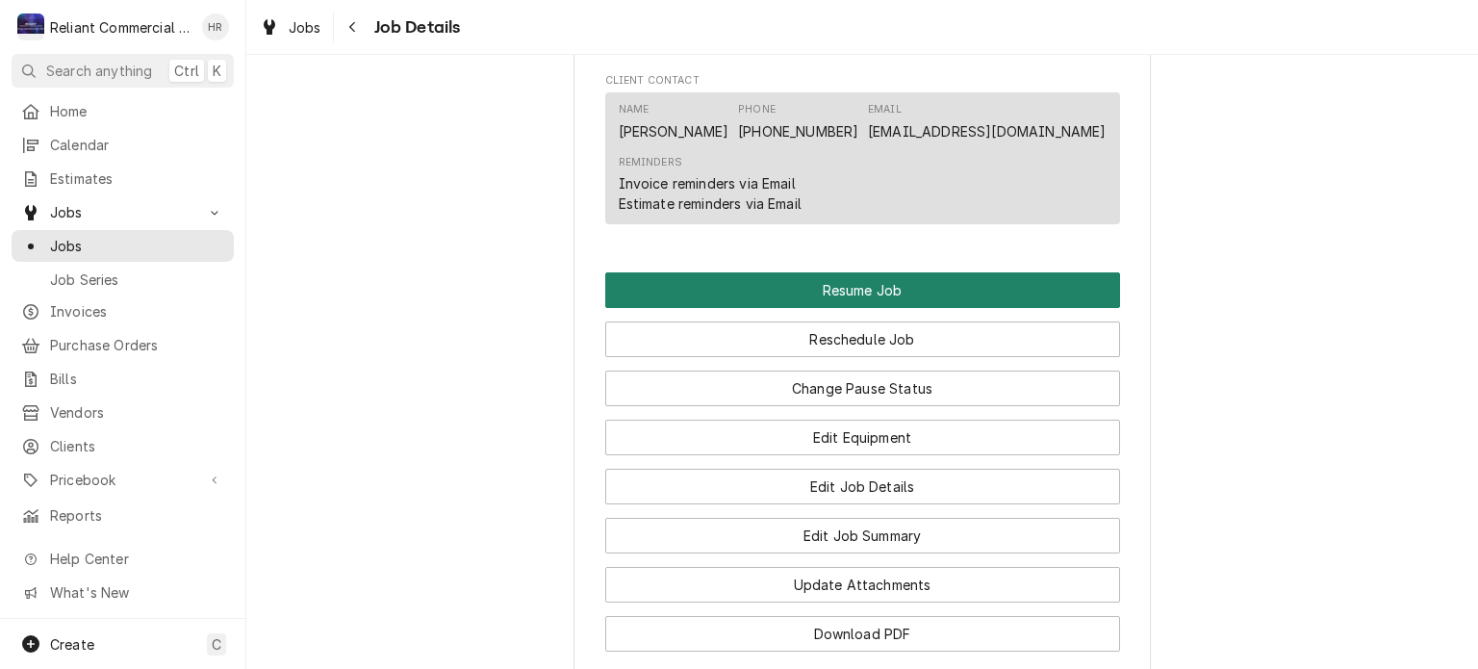
click at [868, 308] on button "Resume Job" at bounding box center [862, 290] width 515 height 36
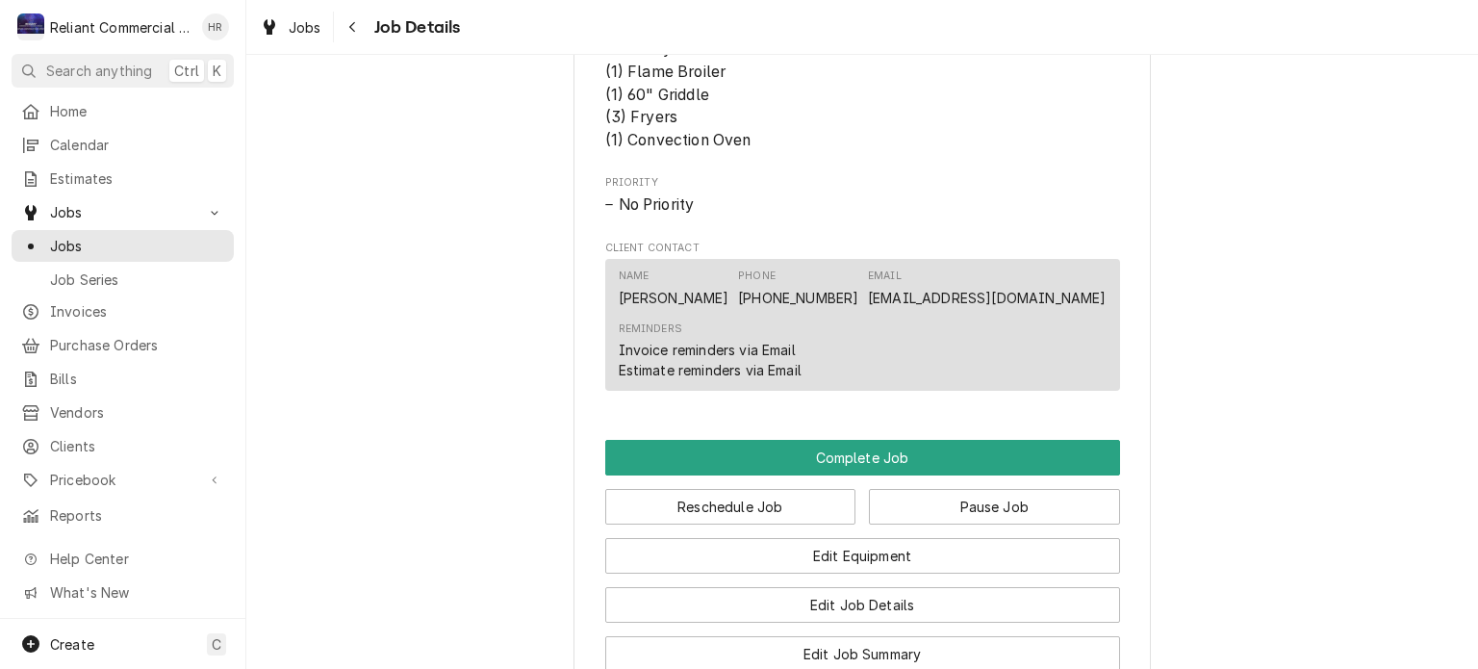
scroll to position [1486, 0]
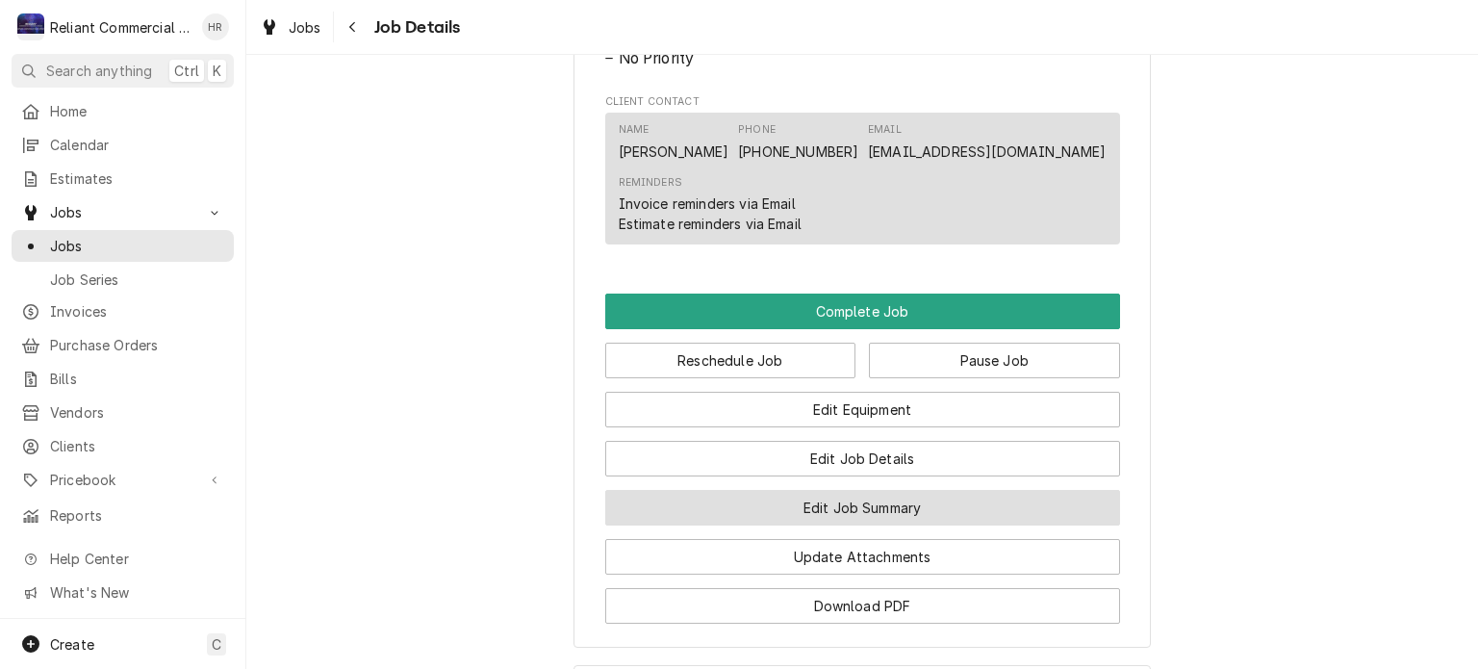
click at [865, 522] on button "Edit Job Summary" at bounding box center [862, 508] width 515 height 36
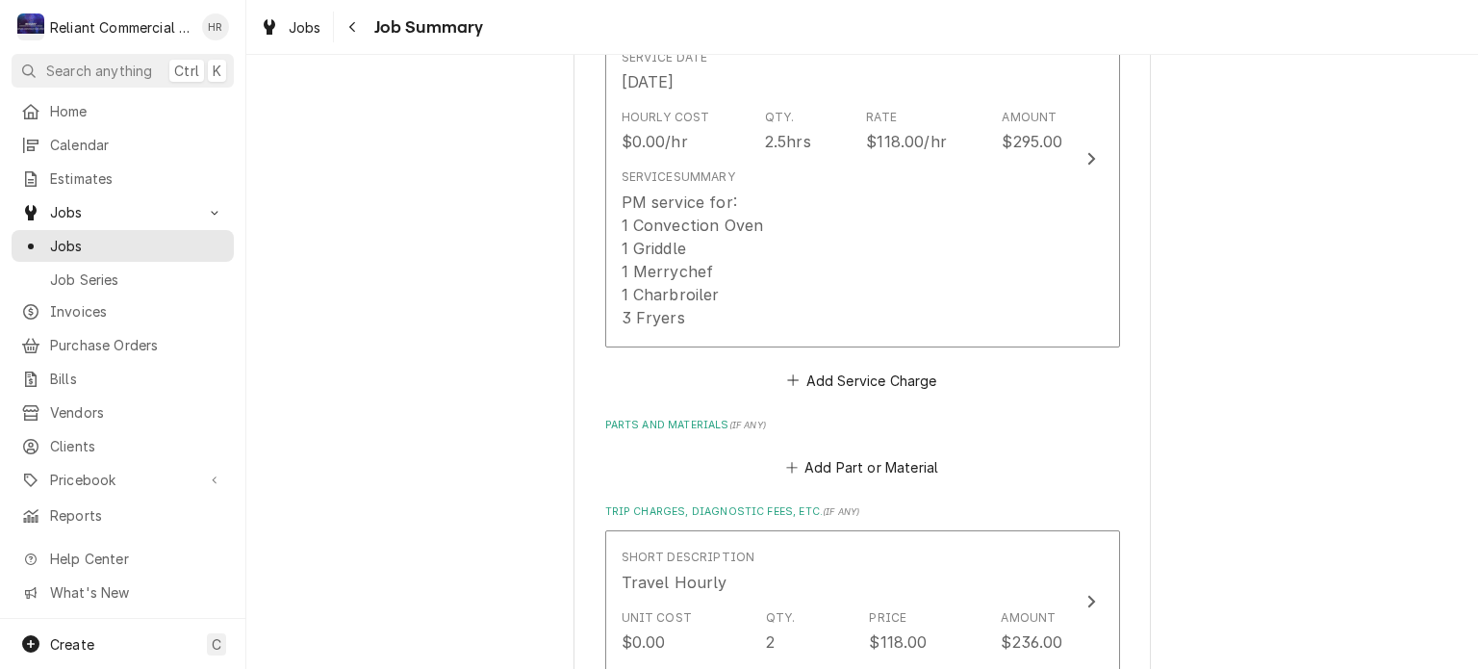
scroll to position [580, 0]
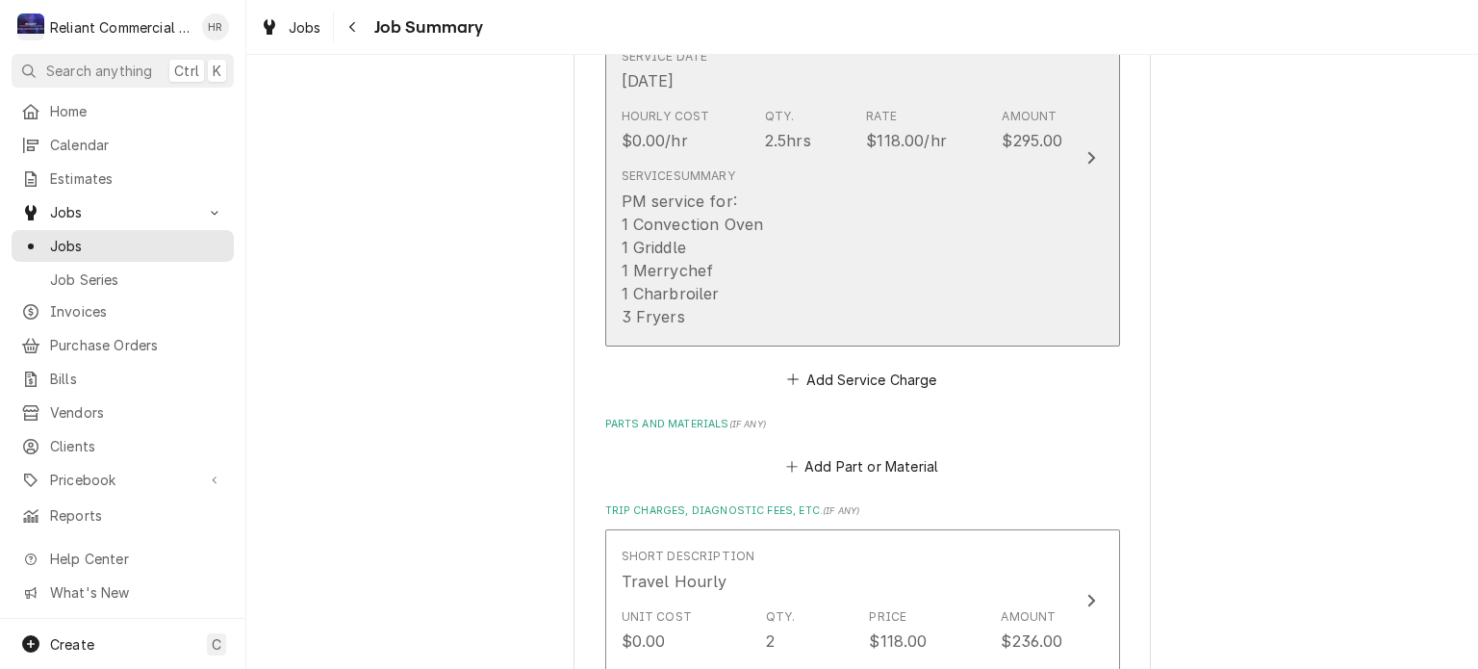
click at [816, 323] on div "Service Summary PM service for: 1 Convection Oven 1 Griddle 1 Merrychef 1 Charb…" at bounding box center [843, 247] width 442 height 175
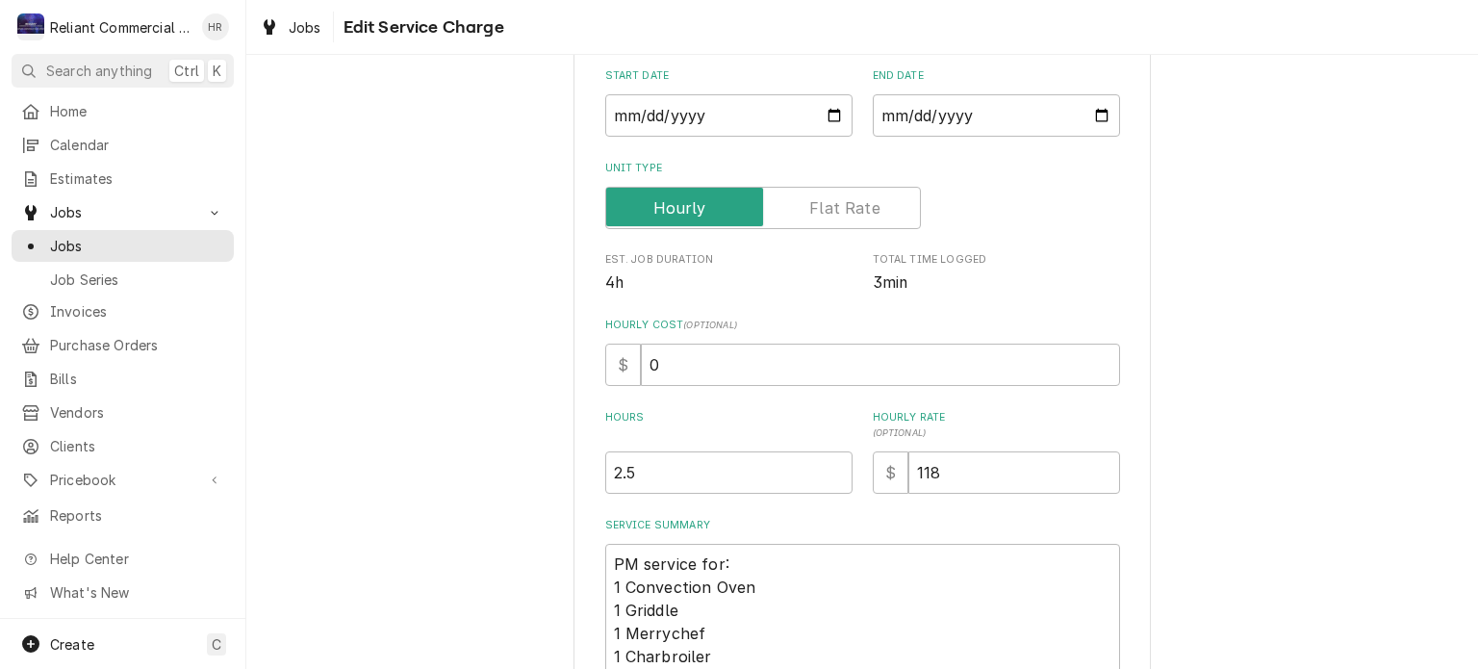
scroll to position [409, 0]
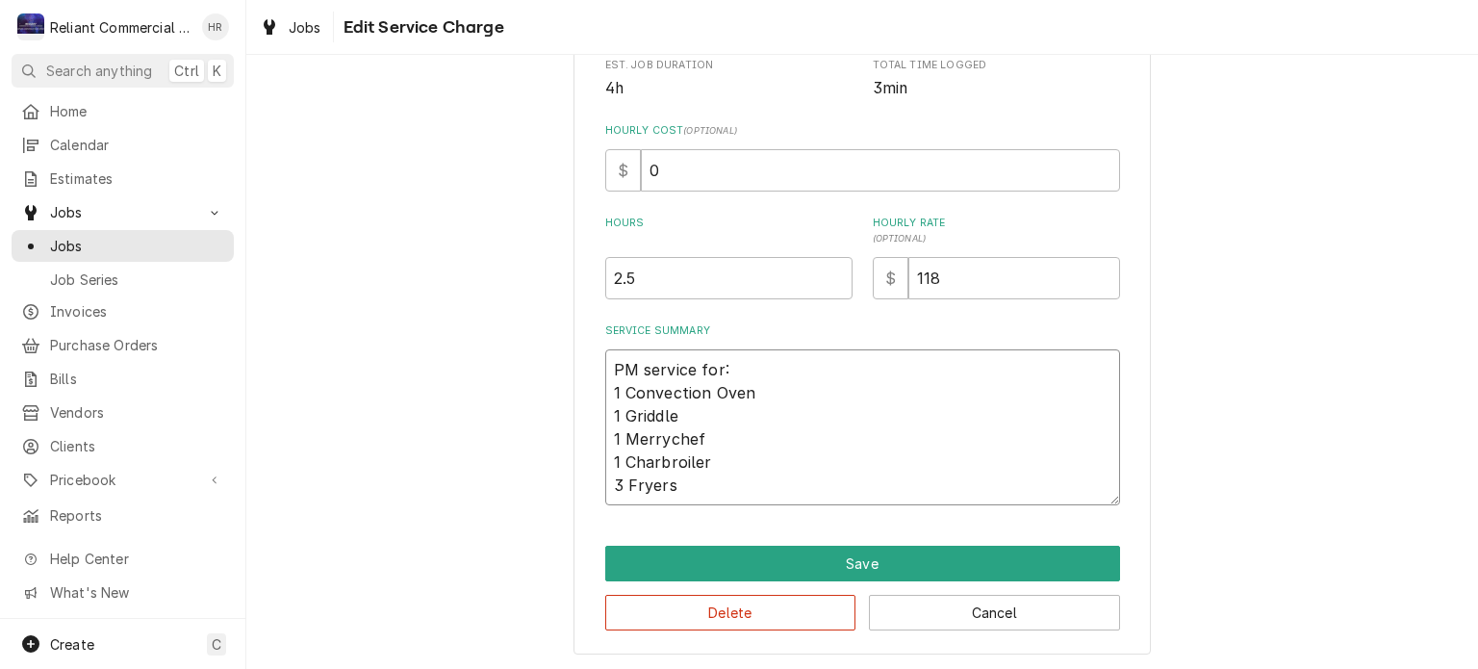
click at [737, 440] on textarea "PM service for: 1 Convection Oven 1 Griddle 1 Merrychef 1 Charbroiler 3 Fryers" at bounding box center [862, 427] width 515 height 156
click at [689, 414] on textarea "PM service for: 1 Convection Oven 1 Griddle 1 Merrychef 1 Charbroiler 3 Fryers" at bounding box center [862, 427] width 515 height 156
type textarea "x"
type textarea "PM service for: 1 Convection Oven 1 Griddle 1 Merrychef 1 Charbroiler 3 Fryers"
type textarea "x"
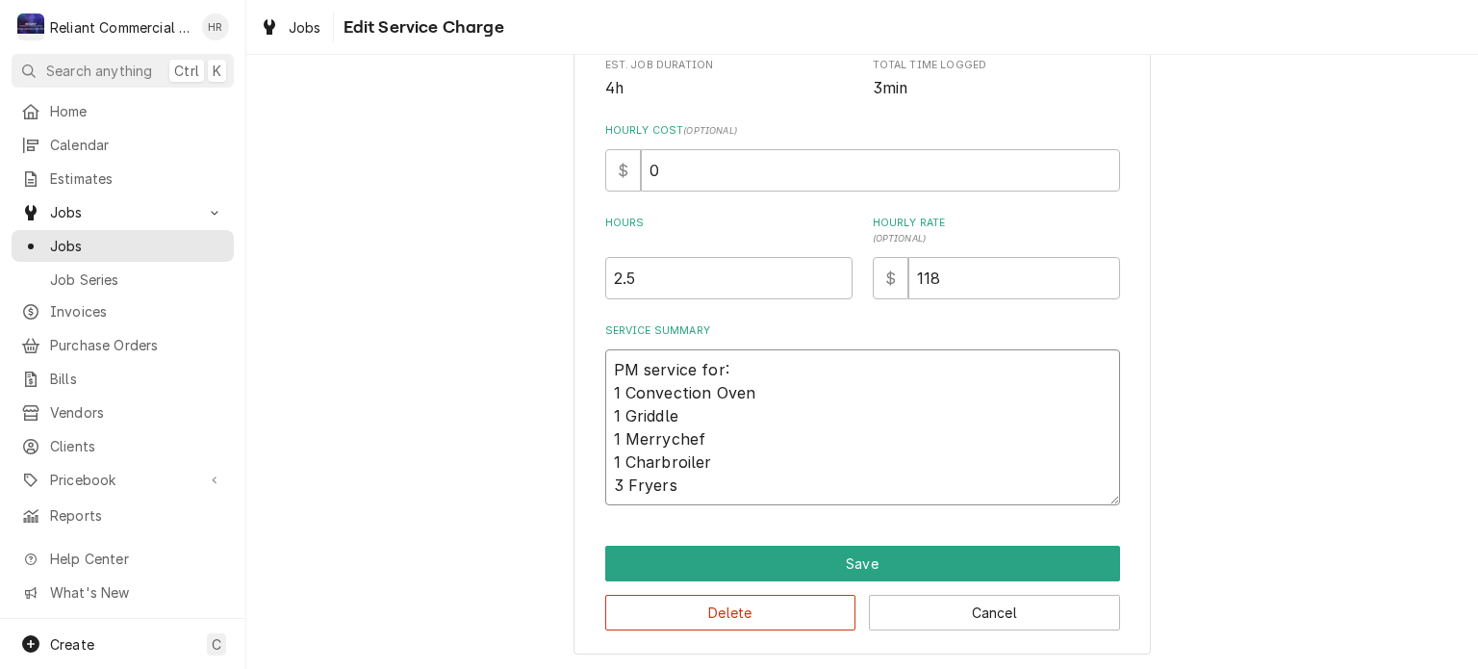
type textarea "PM service for: 1 Convection Oven 1 Griddle * 1 Merrychef 1 Charbroiler 3 Fryers"
type textarea "x"
type textarea "PM service for: 1 Convection Oven 1 Griddle *A 1 Merrychef 1 Charbroiler 3 Frye…"
type textarea "x"
type textarea "PM service for: 1 Convection Oven 1 Griddle *At 1 Merrychef 1 Charbroiler 3 Fry…"
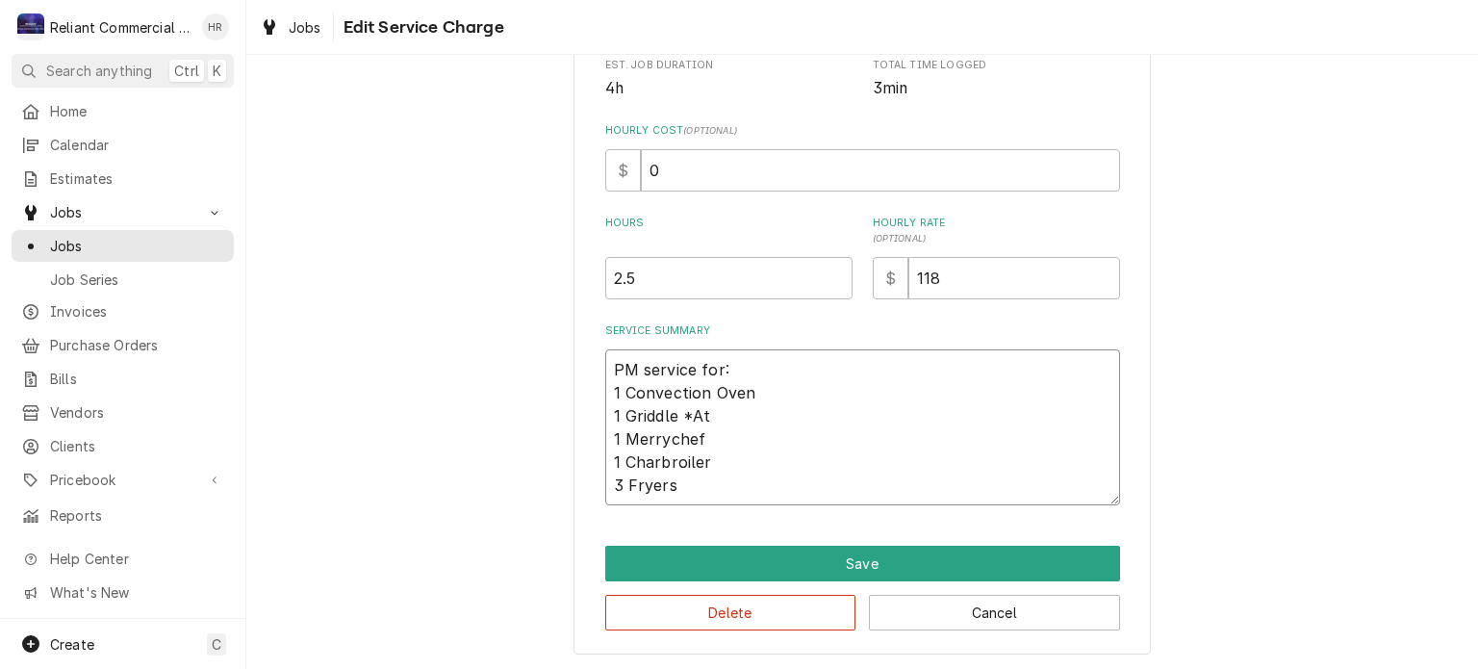
type textarea "x"
type textarea "PM service for: 1 Convection Oven 1 Griddle *Att 1 Merrychef 1 Charbroiler 3 Fr…"
type textarea "x"
type textarea "PM service for: 1 Convection Oven 1 Griddle *Atte 1 Merrychef 1 Charbroiler 3 F…"
type textarea "x"
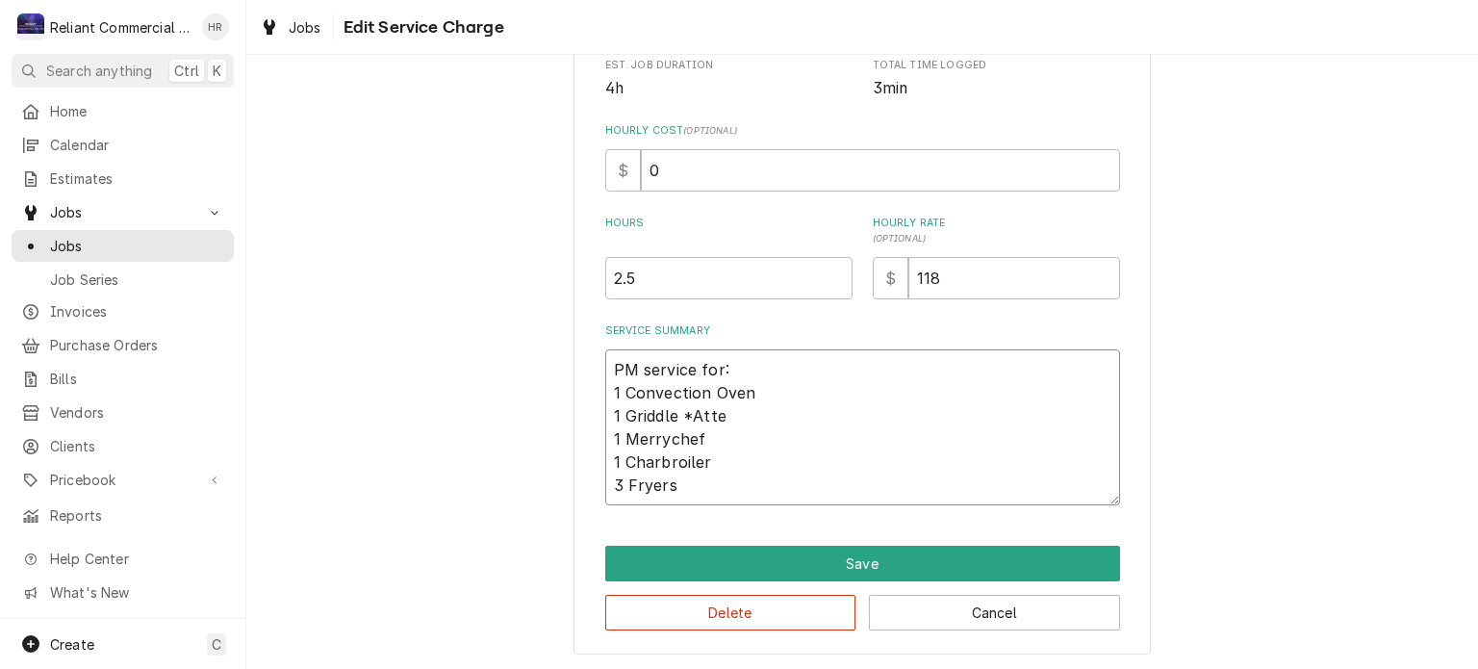
type textarea "PM service for: 1 Convection Oven 1 Griddle *Atten 1 Merrychef 1 Charbroiler 3 …"
type textarea "x"
type textarea "PM service for: 1 Convection Oven 1 Griddle *Attent 1 Merrychef 1 Charbroiler 3…"
type textarea "x"
type textarea "PM service for: 1 Convection Oven 1 Griddle *Attenti 1 Merrychef 1 Charbroiler …"
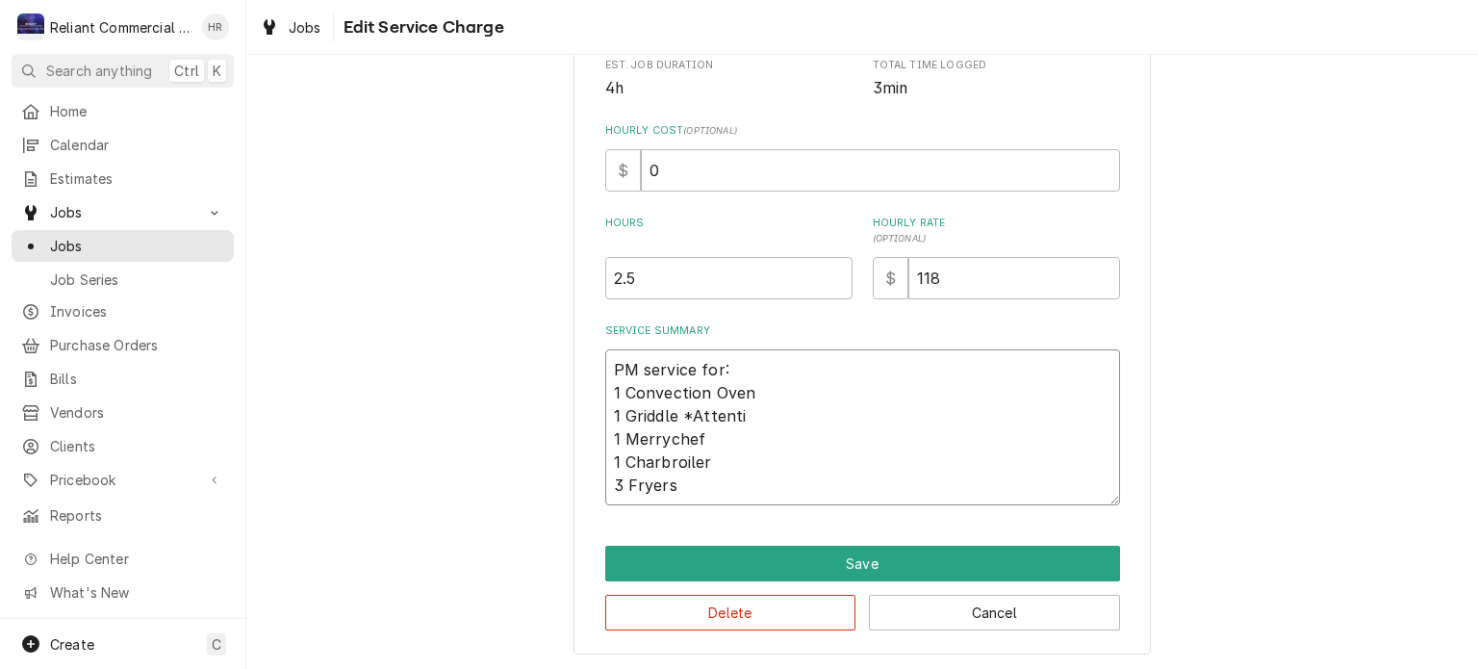
type textarea "x"
type textarea "PM service for: 1 Convection Oven 1 Griddle *Attentio 1 Merrychef 1 Charbroiler…"
type textarea "x"
type textarea "PM service for: 1 Convection Oven 1 Griddle *Attention 1 Merrychef 1 Charbroile…"
type textarea "x"
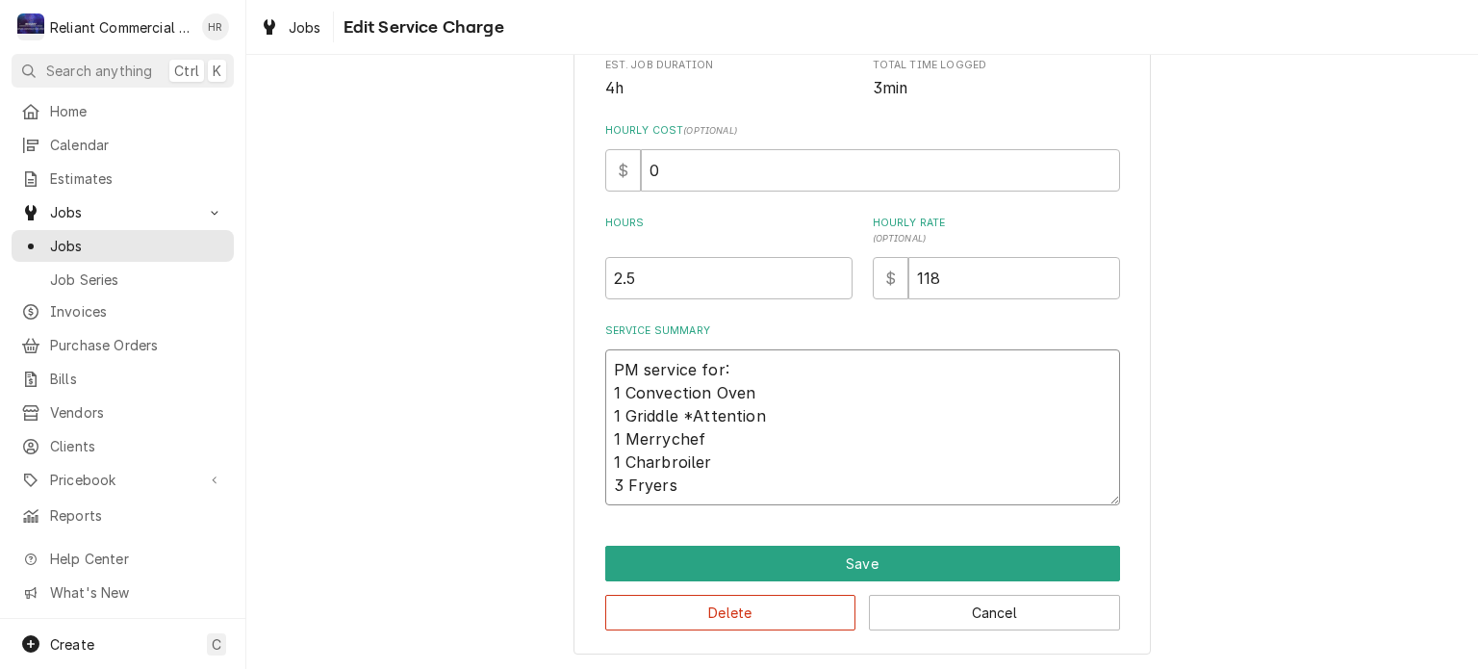
type textarea "PM service for: 1 Convection Oven 1 Griddle *Attention 1 Merrychef 1 Charbroile…"
type textarea "x"
type textarea "PM service for: 1 Convection Oven 1 Griddle *Attention N 1 Merrychef 1 Charbroi…"
type textarea "x"
type textarea "PM service for: 1 Convection Oven 1 Griddle *Attention Ne 1 Merrychef 1 Charbro…"
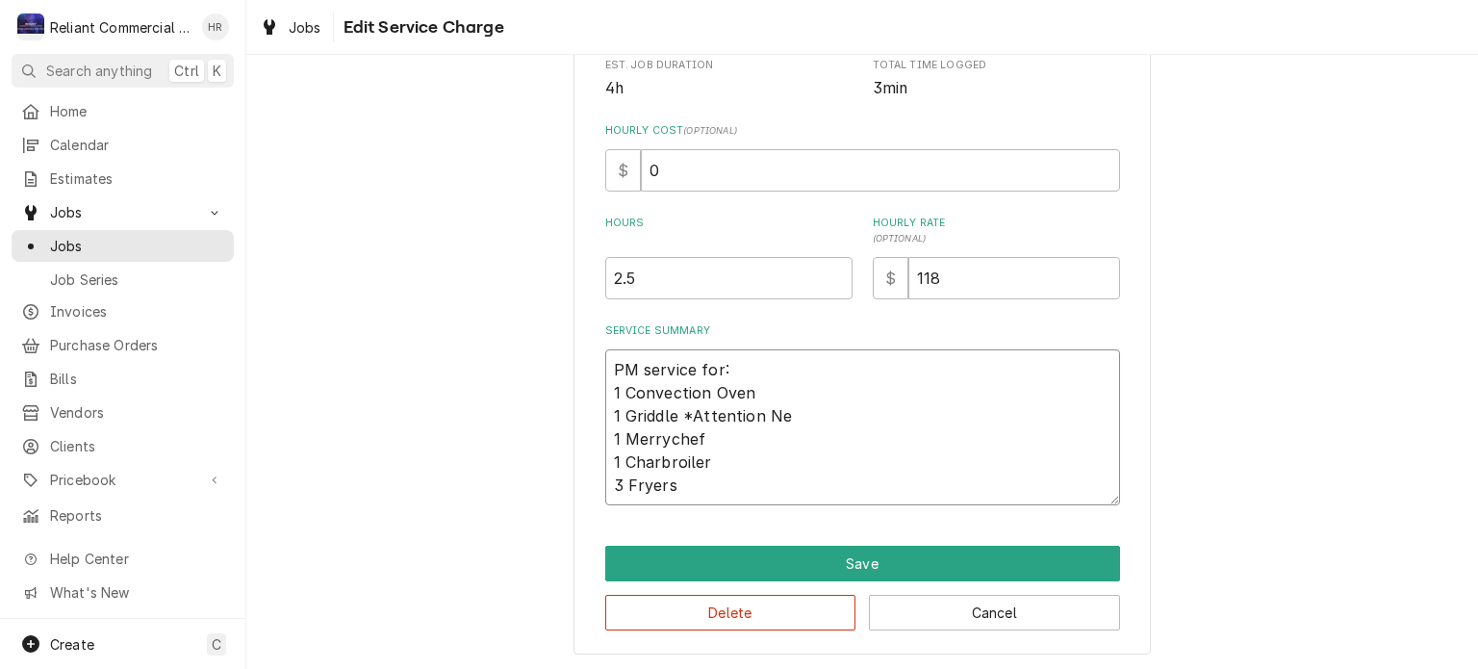
type textarea "x"
type textarea "PM service for: 1 Convection Oven 1 Griddle *Attention Nee 1 Merrychef 1 Charbr…"
type textarea "x"
type textarea "PM service for: 1 Convection Oven 1 Griddle *Attention Need 1 Merrychef 1 Charb…"
type textarea "x"
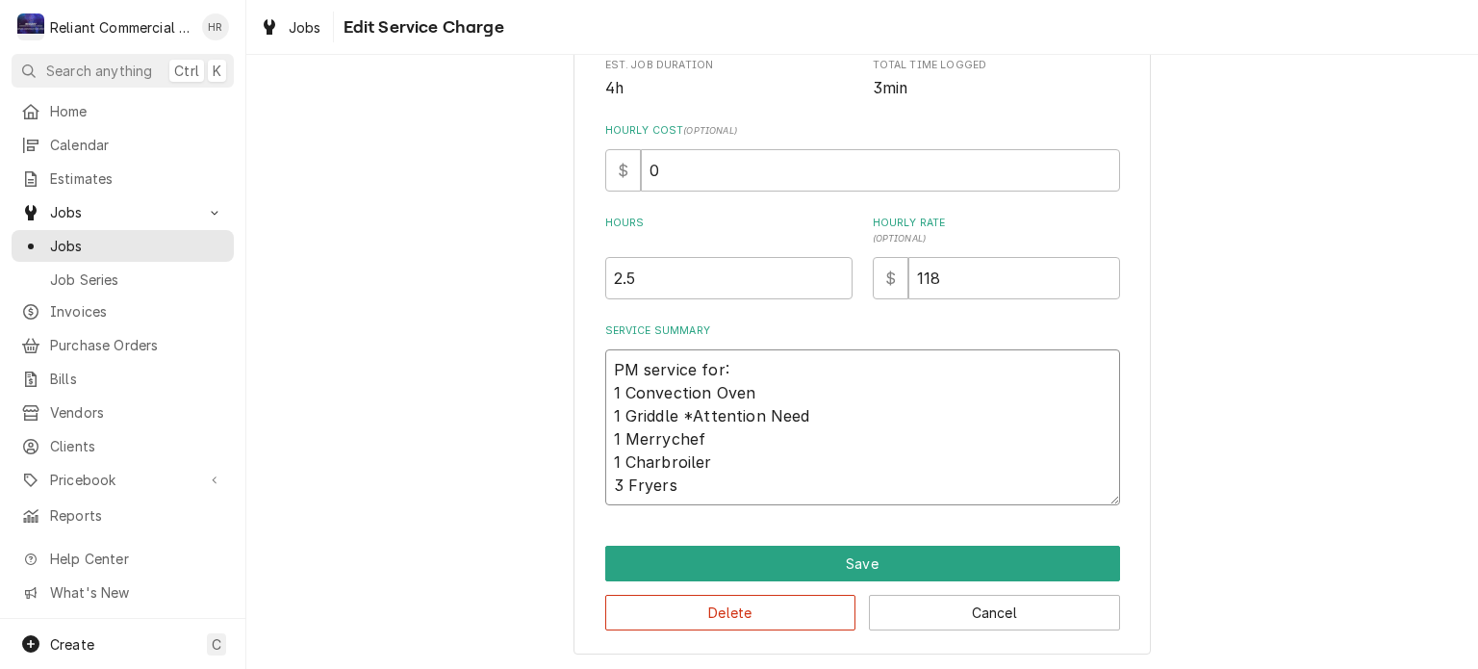
type textarea "PM service for: 1 Convection Oven 1 Griddle *Attention Neede 1 Merrychef 1 Char…"
type textarea "x"
type textarea "PM service for: 1 Convection Oven 1 Griddle *Attention Needed 1 Merrychef 1 Cha…"
type textarea "x"
type textarea "PM service for: 1 Convection Oven 1 Griddle *Attention Needed* 1 Merrychef 1 Ch…"
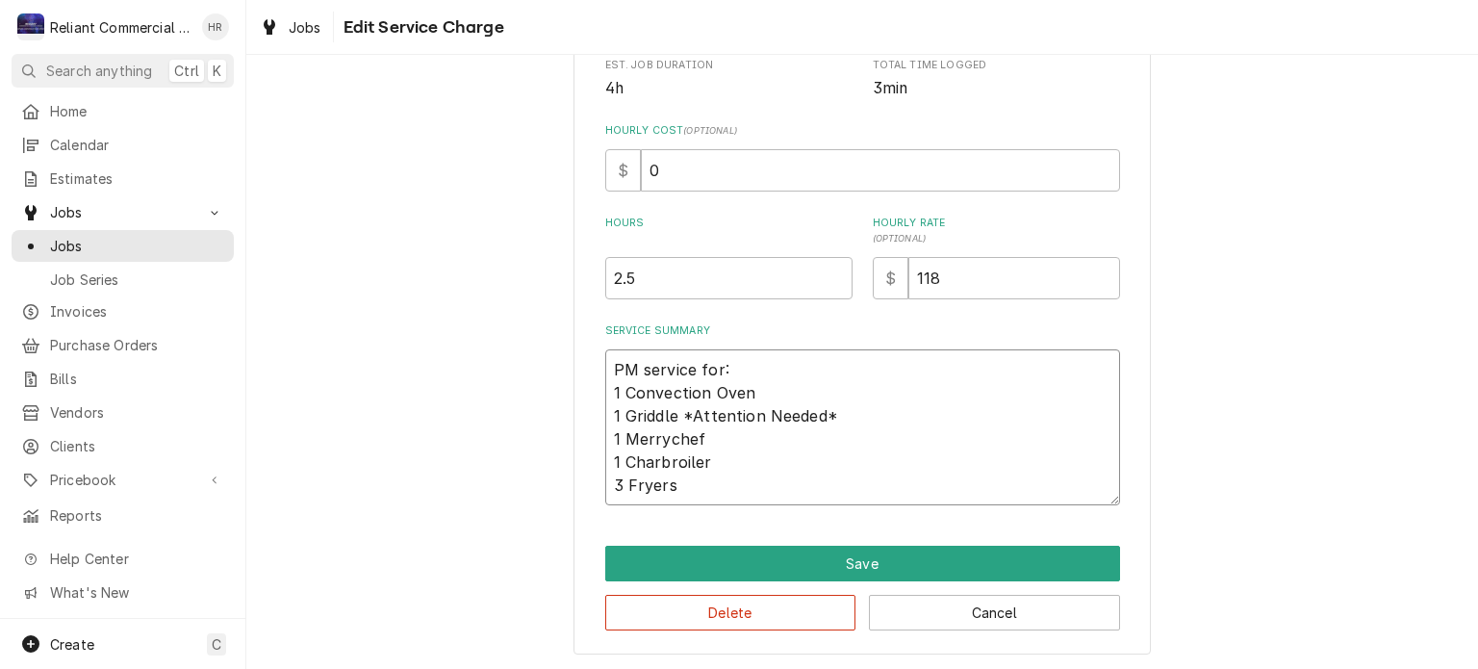
click at [695, 482] on textarea "PM service for: 1 Convection Oven 1 Griddle *Attention Needed* 1 Merrychef 1 Ch…" at bounding box center [862, 427] width 515 height 156
type textarea "x"
type textarea "PM service for: 1 Convection Oven 1 Griddle *Attention Needed* 1 Merrychef 1 Ch…"
type textarea "x"
type textarea "PM service for: 1 Convection Oven 1 Griddle *Attention Needed* 1 Merrychef 1 Ch…"
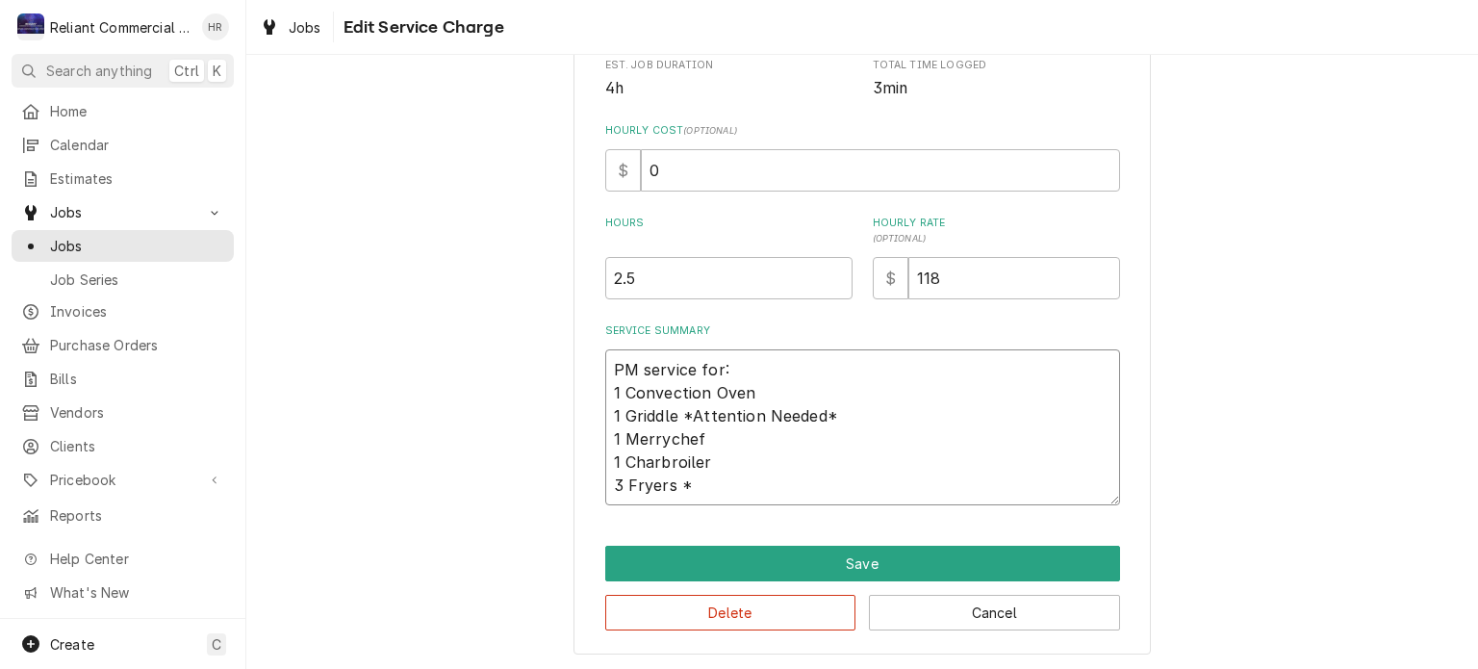
type textarea "x"
type textarea "PM service for: 1 Convection Oven 1 Griddle *Attention Needed* 1 Merrychef 1 Ch…"
type textarea "x"
type textarea "PM service for: 1 Convection Oven 1 Griddle *Attention Needed* 1 Merrychef 1 Ch…"
type textarea "x"
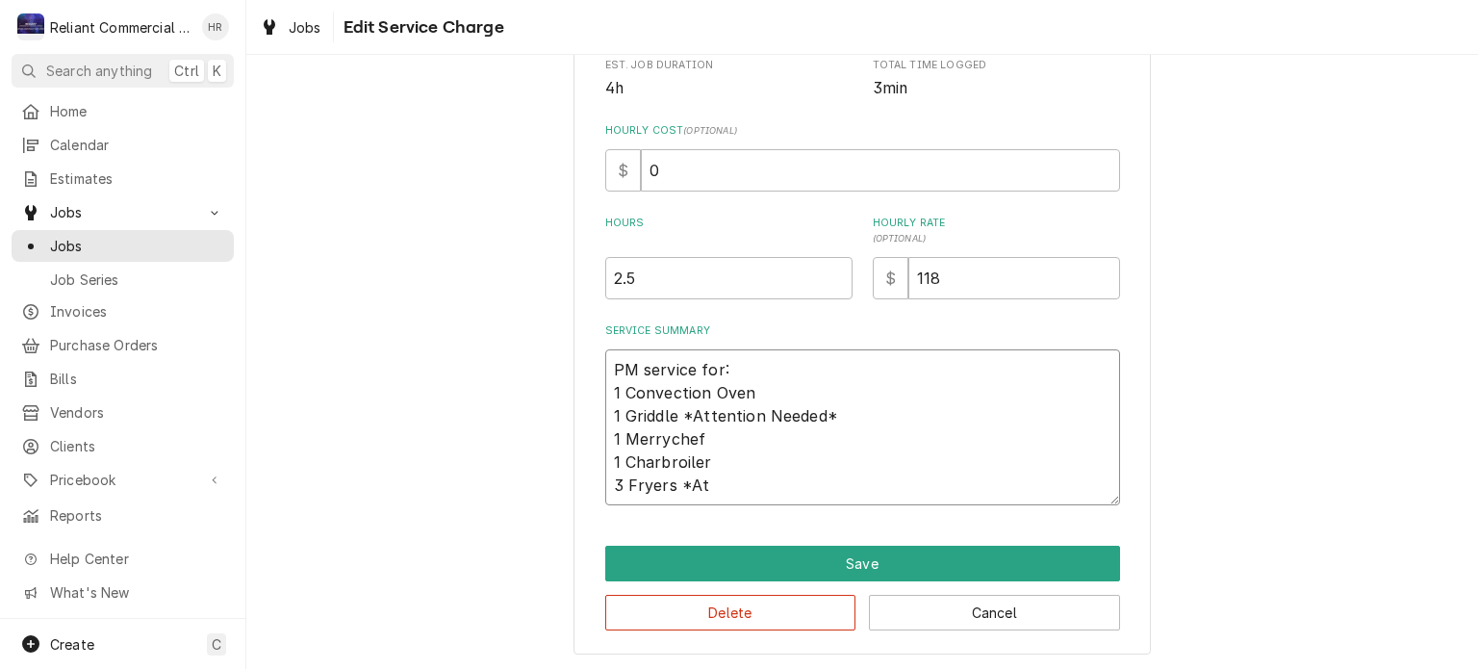
type textarea "PM service for: 1 Convection Oven 1 Griddle *Attention Needed* 1 Merrychef 1 Ch…"
type textarea "x"
type textarea "PM service for: 1 Convection Oven 1 Griddle *Attention Needed* 1 Merrychef 1 Ch…"
type textarea "x"
type textarea "PM service for: 1 Convection Oven 1 Griddle *Attention Needed* 1 Merrychef 1 Ch…"
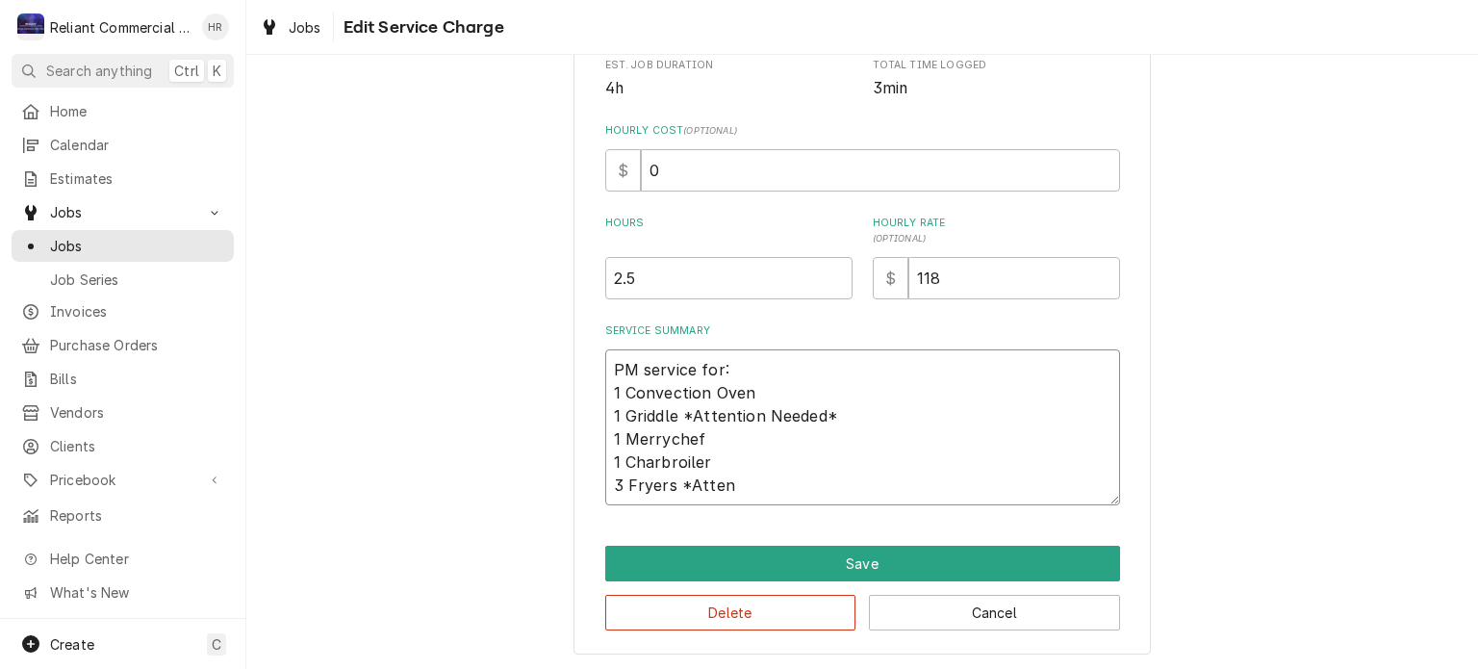
type textarea "x"
type textarea "PM service for: 1 Convection Oven 1 Griddle *Attention Needed* 1 Merrychef 1 Ch…"
type textarea "x"
type textarea "PM service for: 1 Convection Oven 1 Griddle *Attention Needed* 1 Merrychef 1 Ch…"
type textarea "x"
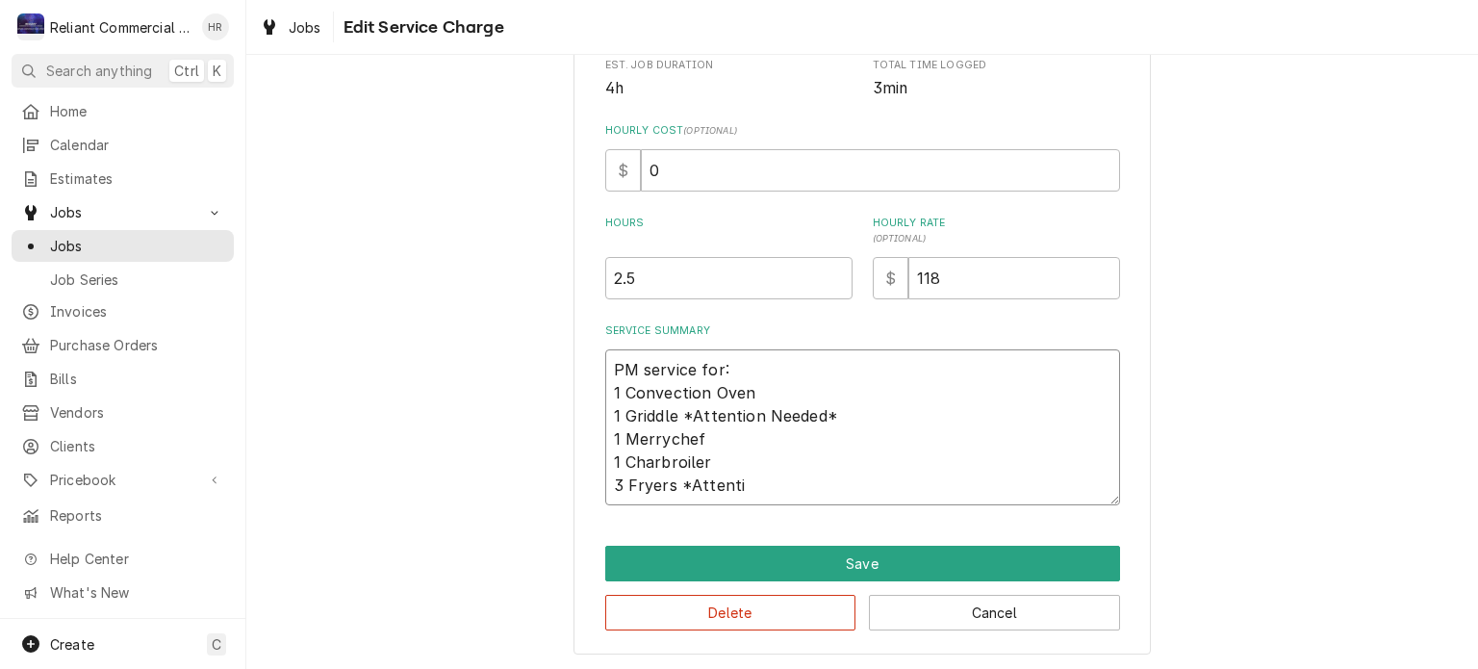
type textarea "PM service for: 1 Convection Oven 1 Griddle *Attention Needed* 1 Merrychef 1 Ch…"
type textarea "x"
type textarea "PM service for: 1 Convection Oven 1 Griddle *Attention Needed* 1 Merrychef 1 Ch…"
type textarea "x"
type textarea "PM service for: 1 Convection Oven 1 Griddle *Attention Needed* 1 Merrychef 1 Ch…"
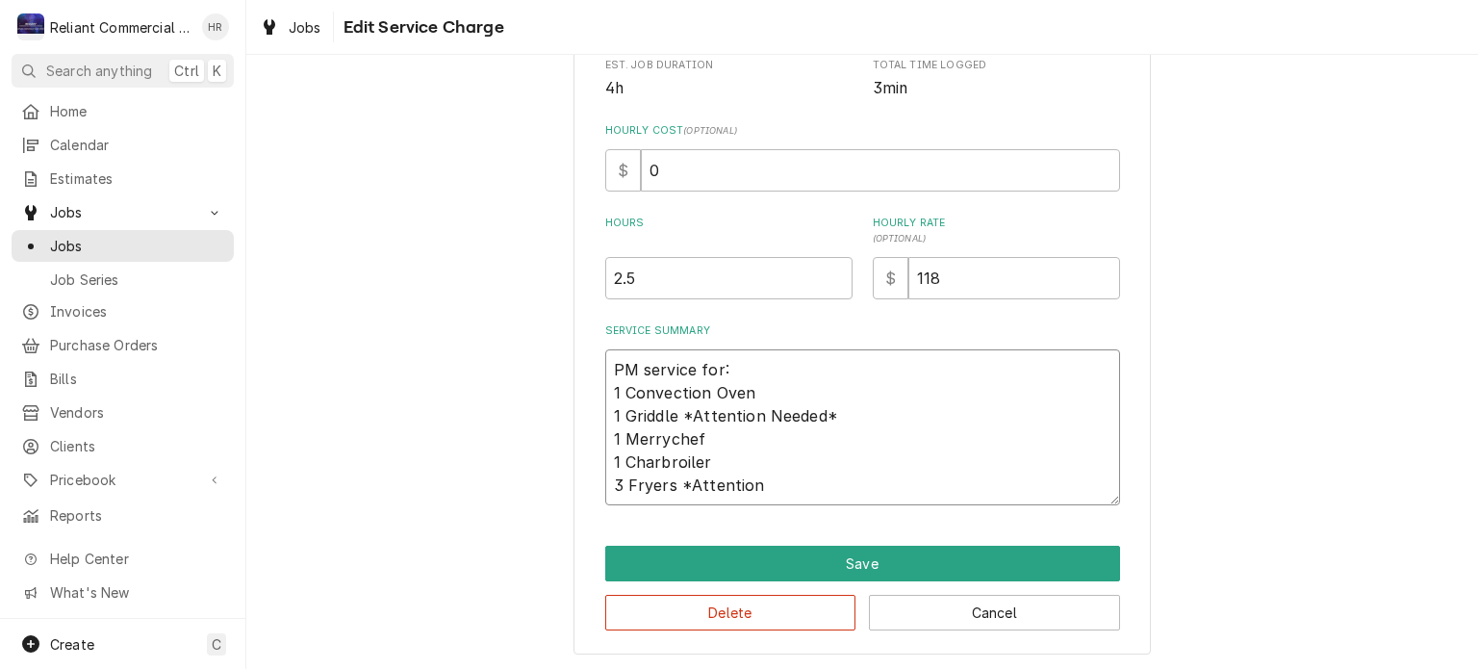
type textarea "x"
type textarea "PM service for: 1 Convection Oven 1 Griddle *Attention Needed* 1 Merrychef 1 Ch…"
type textarea "x"
type textarea "PM service for: 1 Convection Oven 1 Griddle *Attention Needed* 1 Merrychef 1 Ch…"
type textarea "x"
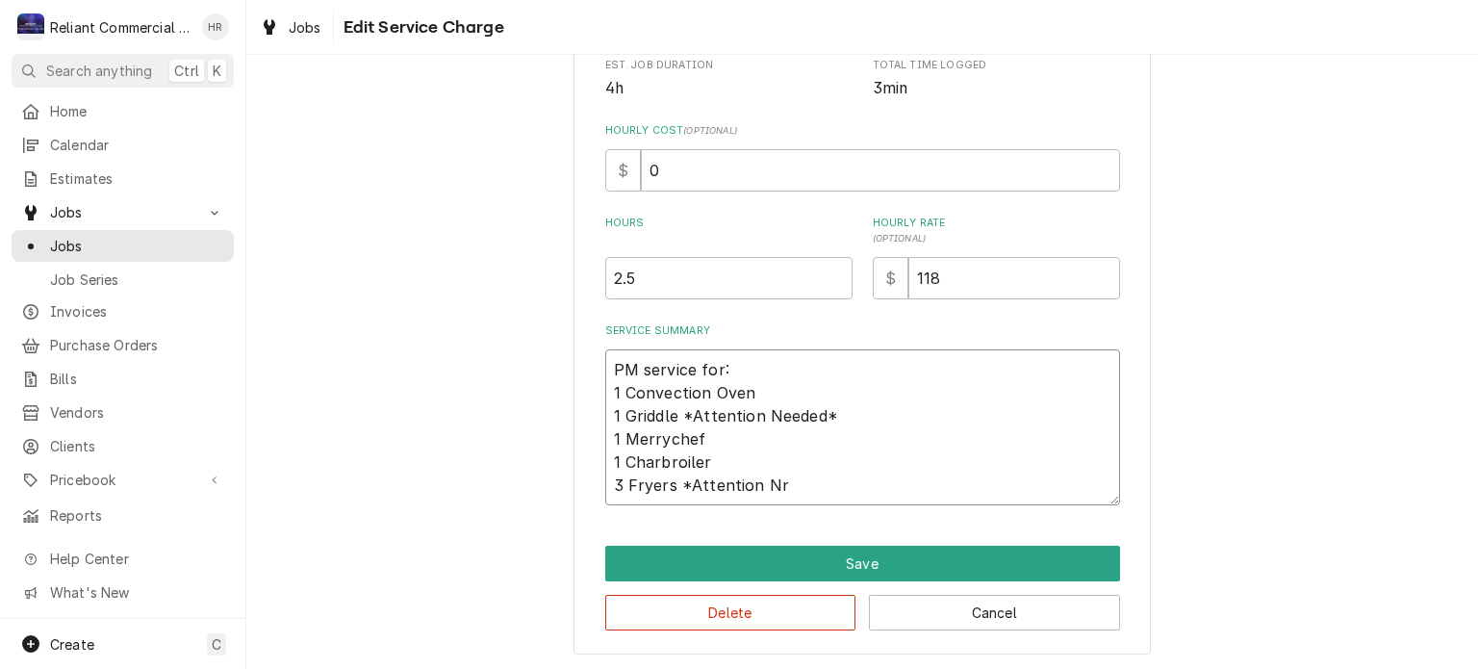
type textarea "PM service for: 1 Convection Oven 1 Griddle *Attention Needed* 1 Merrychef 1 Ch…"
type textarea "x"
type textarea "PM service for: 1 Convection Oven 1 Griddle *Attention Needed* 1 Merrychef 1 Ch…"
type textarea "x"
type textarea "PM service for: 1 Convection Oven 1 Griddle *Attention Needed* 1 Merrychef 1 Ch…"
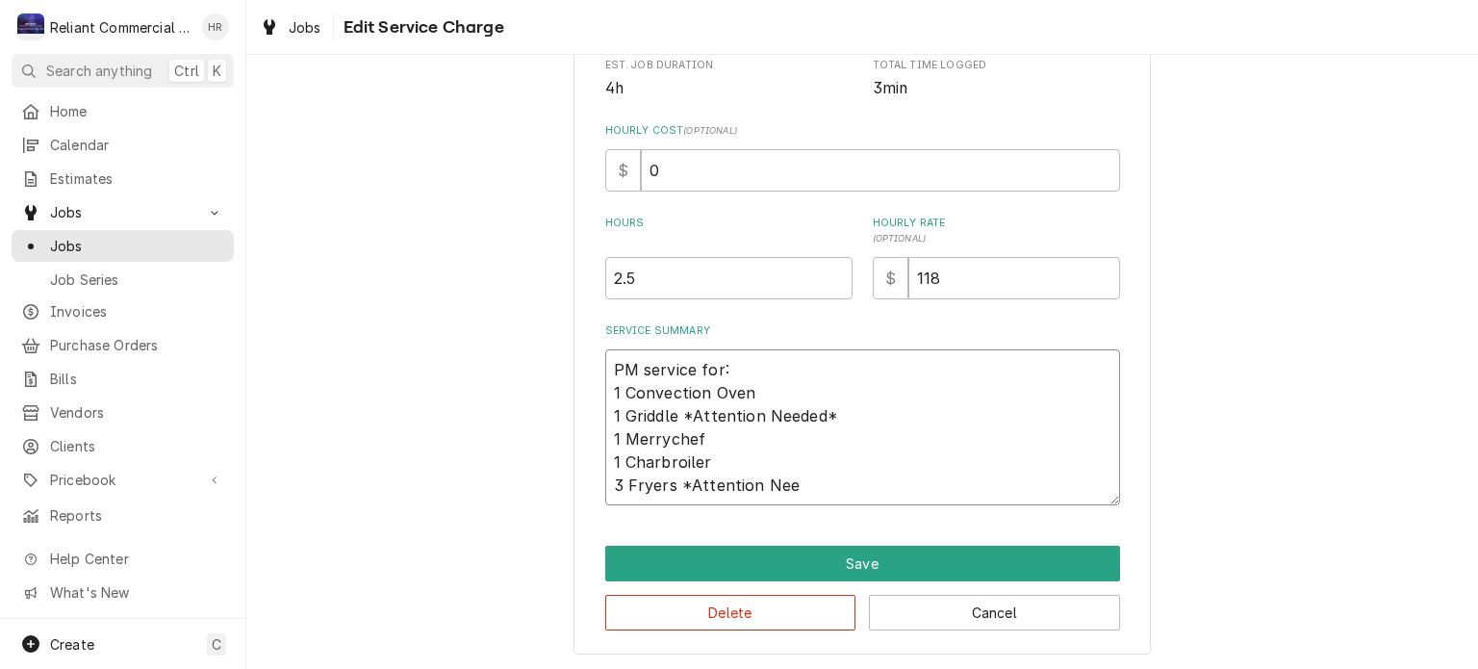
type textarea "x"
type textarea "PM service for: 1 Convection Oven 1 Griddle *Attention Needed* 1 Merrychef 1 Ch…"
type textarea "x"
type textarea "PM service for: 1 Convection Oven 1 Griddle *Attention Needed* 1 Merrychef 1 Ch…"
type textarea "x"
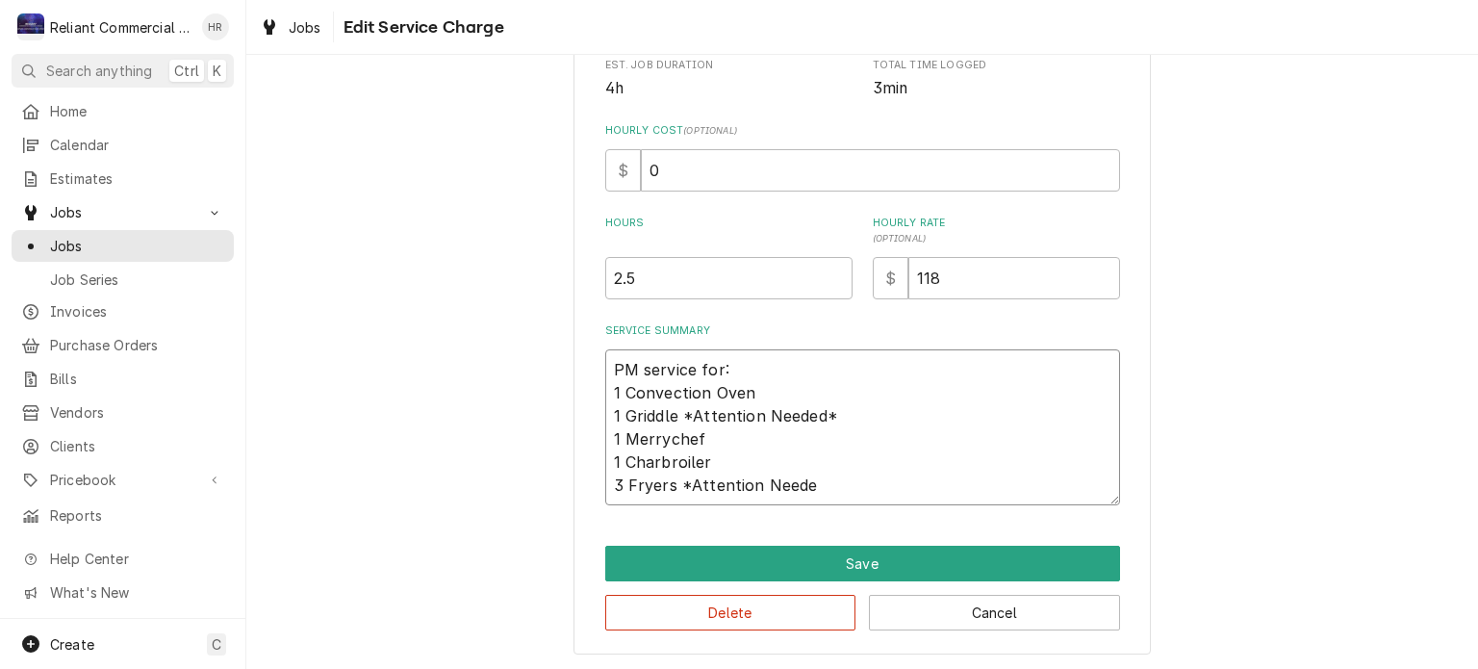
type textarea "PM service for: 1 Convection Oven 1 Griddle *Attention Needed* 1 Merrychef 1 Ch…"
type textarea "x"
type textarea "PM service for: 1 Convection Oven 1 Griddle *Attention Needed* 1 Merrychef 1 Ch…"
type textarea "x"
type textarea "PM service for: 1 Convection Oven 1 Griddle *Attention Needed* 1 Merrychef 1 Ch…"
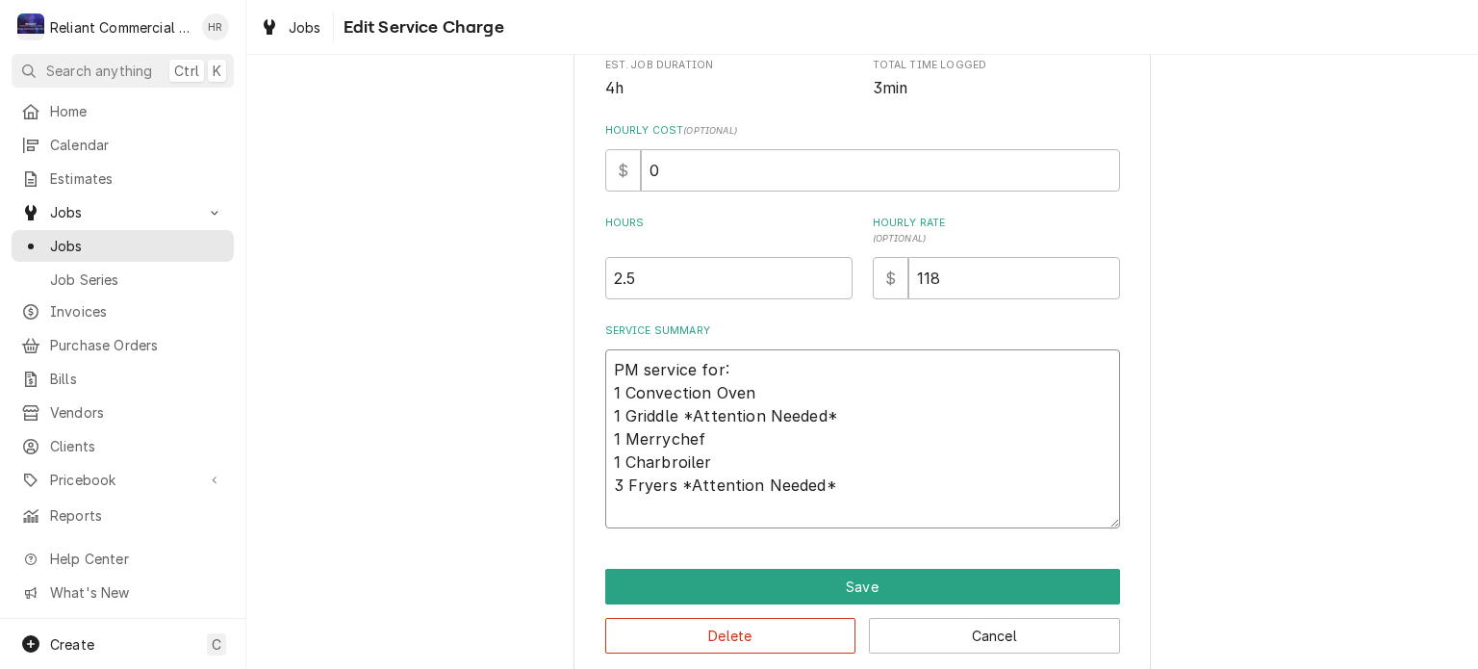
type textarea "x"
type textarea "PM service for: 1 Convection Oven 1 Griddle *Attention Needed* 1 Merrychef 1 Ch…"
type textarea "x"
type textarea "PM service for: 1 Convection Oven 1 Griddle *Attention Needed* 1 Merrychef 1 Ch…"
type textarea "x"
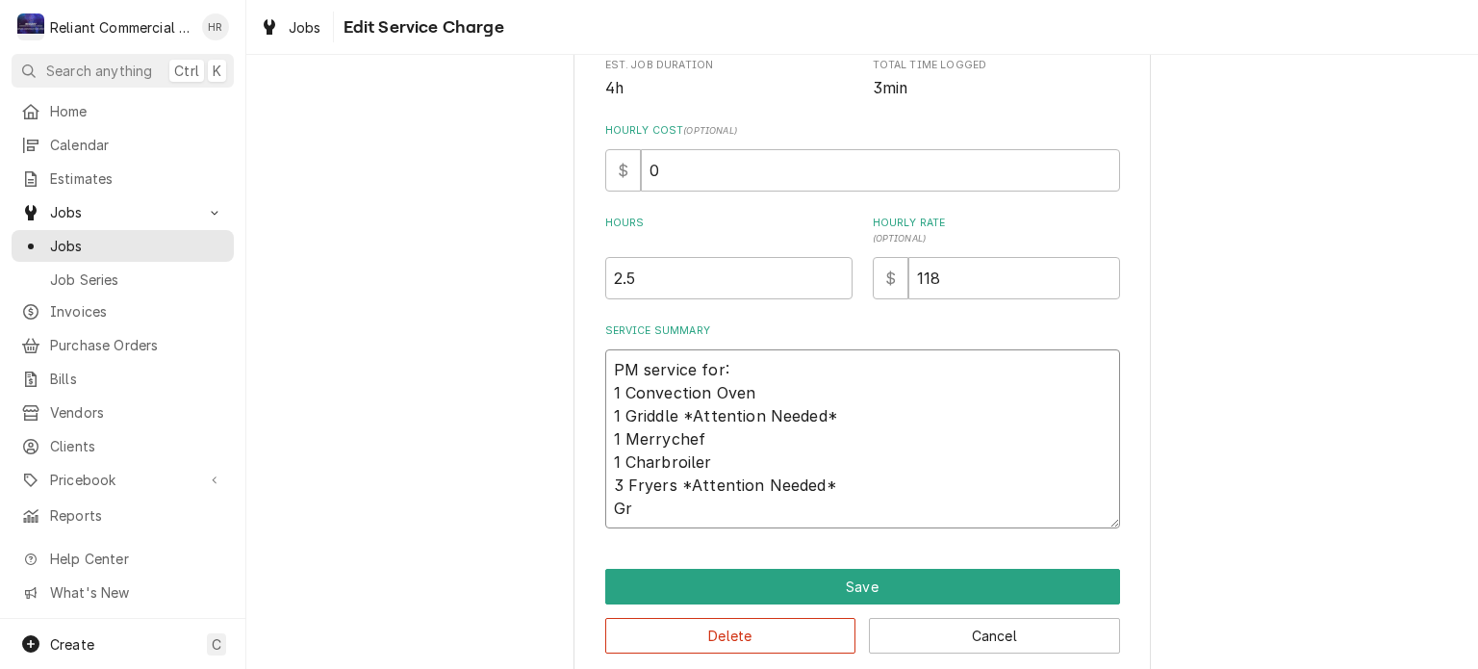
type textarea "PM service for: 1 Convection Oven 1 Griddle *Attention Needed* 1 Merrychef 1 Ch…"
type textarea "x"
type textarea "PM service for: 1 Convection Oven 1 Griddle *Attention Needed* 1 Merrychef 1 Ch…"
type textarea "x"
type textarea "PM service for: 1 Convection Oven 1 Griddle *Attention Needed* 1 Merrychef 1 Ch…"
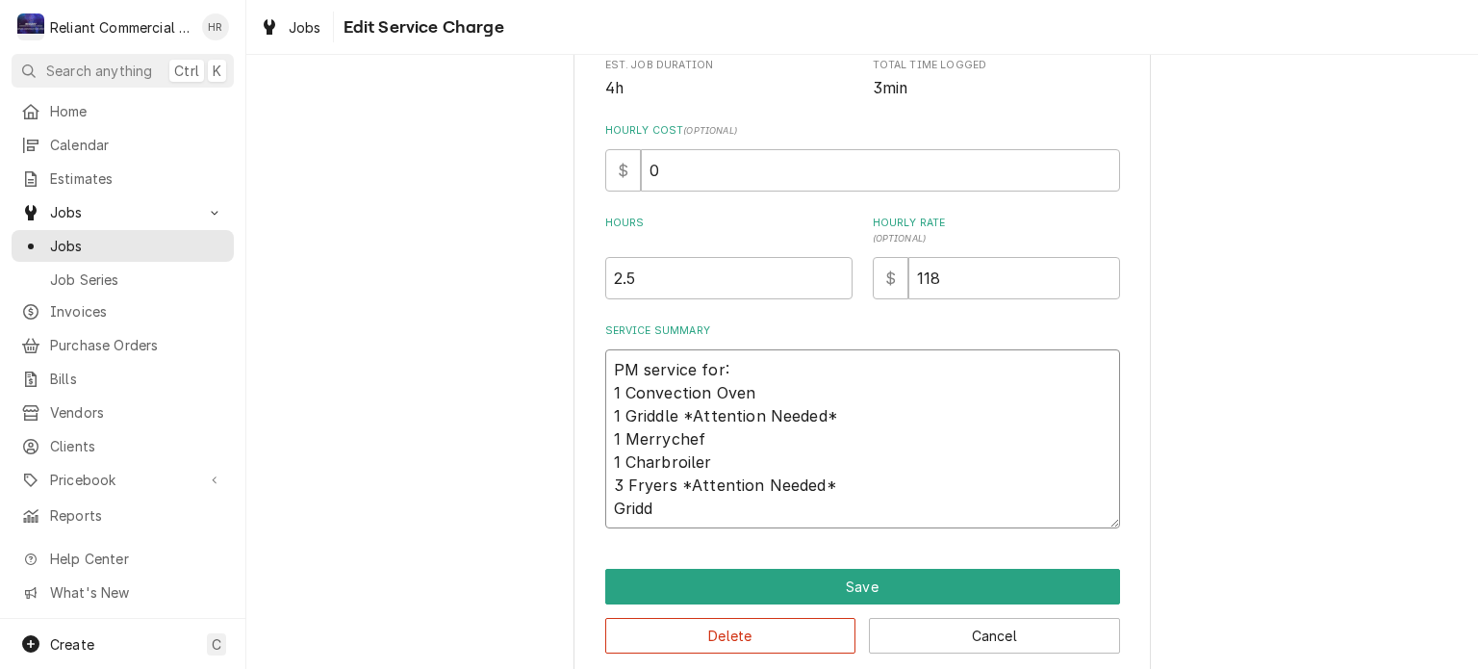
type textarea "x"
type textarea "PM service for: 1 Convection Oven 1 Griddle *Attention Needed* 1 Merrychef 1 Ch…"
type textarea "x"
type textarea "PM service for: 1 Convection Oven 1 Griddle *Attention Needed* 1 Merrychef 1 Ch…"
type textarea "x"
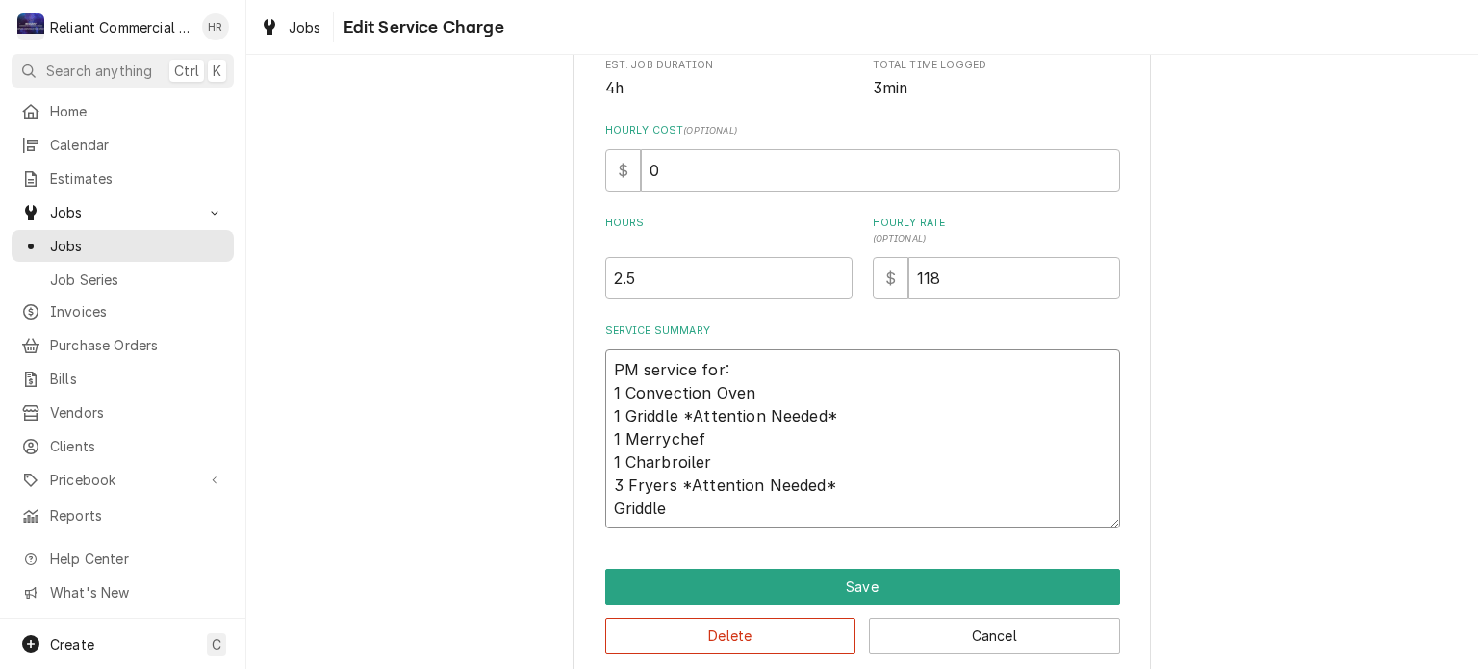
type textarea "PM service for: 1 Convection Oven 1 Griddle *Attention Needed* 1 Merrychef 1 Ch…"
type textarea "x"
type textarea "PM service for: 1 Convection Oven 1 Griddle *Attention Needed* 1 Merrychef 1 Ch…"
type textarea "x"
type textarea "PM service for: 1 Convection Oven 1 Griddle *Attention Needed* 1 Merrychef 1 Ch…"
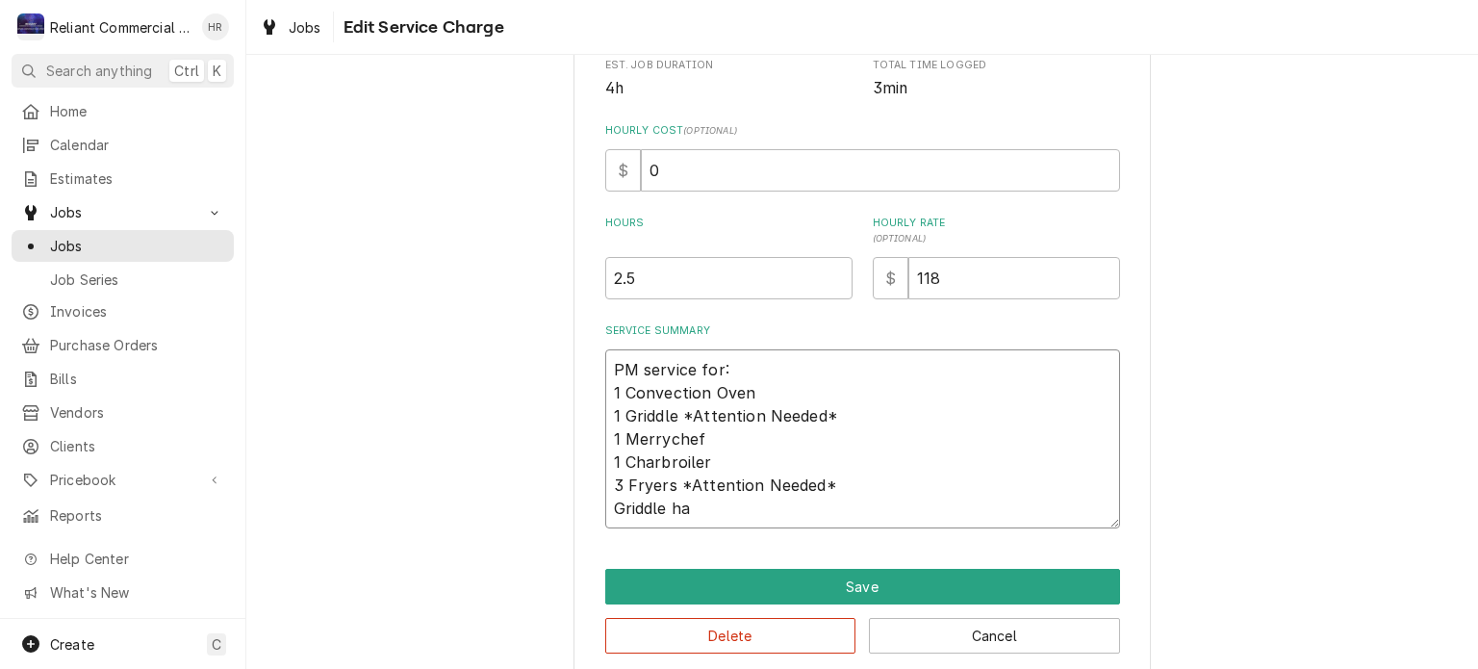
type textarea "x"
type textarea "PM service for: 1 Convection Oven 1 Griddle *Attention Needed* 1 Merrychef 1 Ch…"
type textarea "x"
type textarea "PM service for: 1 Convection Oven 1 Griddle *Attention Needed* 1 Merrychef 1 Ch…"
type textarea "x"
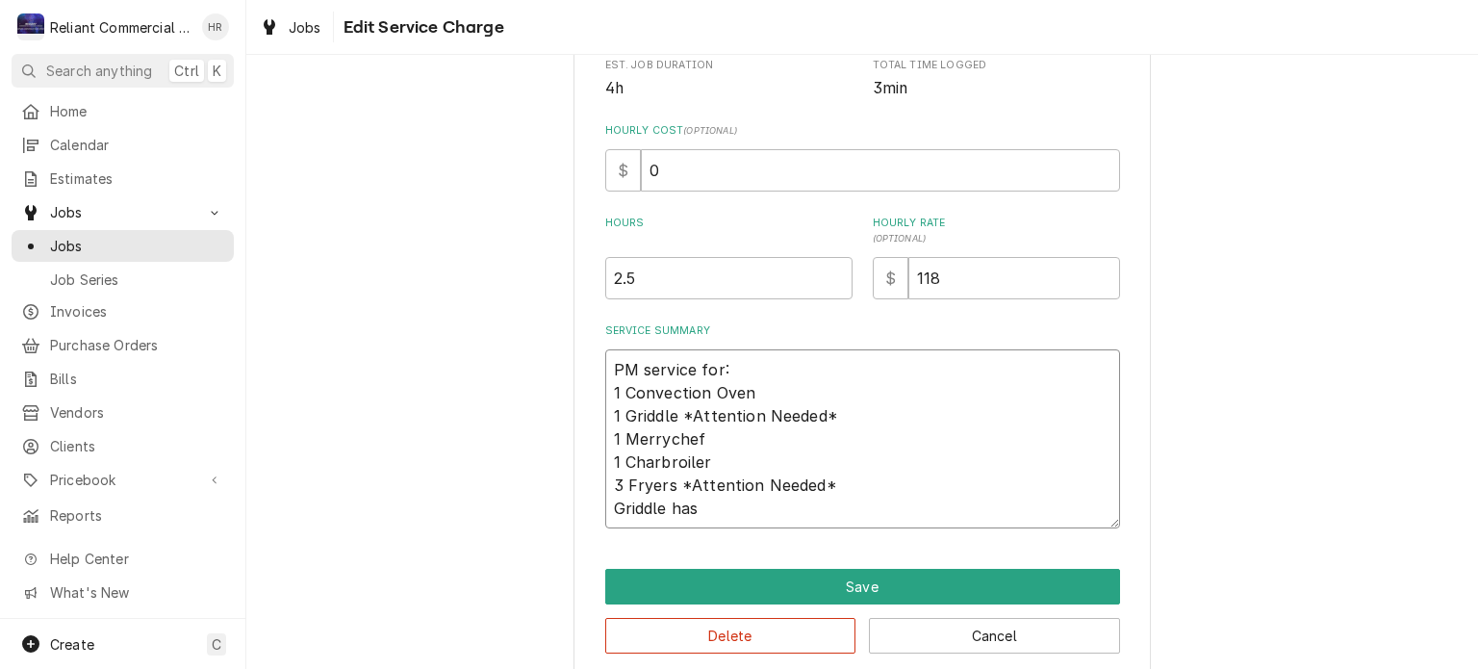
type textarea "PM service for: 1 Convection Oven 1 Griddle *Attention Needed* 1 Merrychef 1 Ch…"
type textarea "x"
type textarea "PM service for: 1 Convection Oven 1 Griddle *Attention Needed* 1 Merrychef 1 Ch…"
type textarea "x"
type textarea "PM service for: 1 Convection Oven 1 Griddle *Attention Needed* 1 Merrychef 1 Ch…"
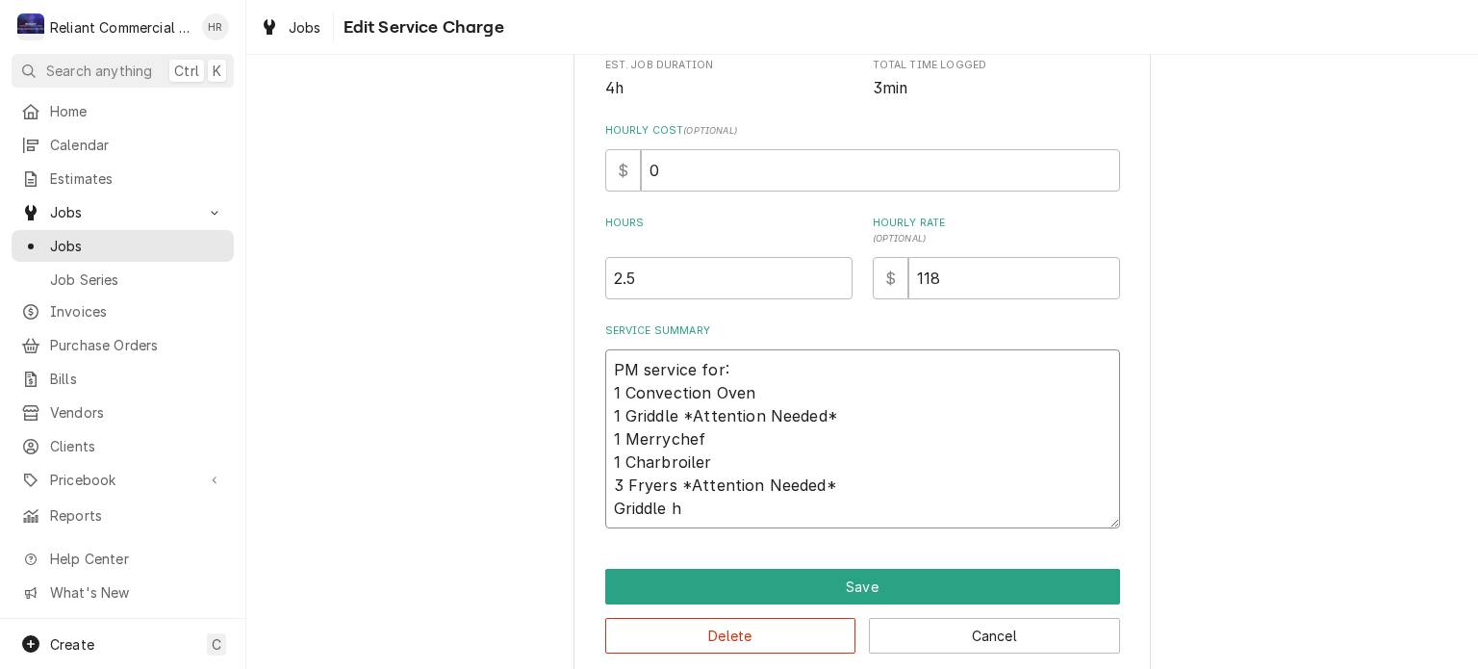
type textarea "x"
type textarea "PM service for: 1 Convection Oven 1 Griddle *Attention Needed* 1 Merrychef 1 Ch…"
type textarea "x"
type textarea "PM service for: 1 Convection Oven 1 Griddle *Attention Needed* 1 Merrychef 1 Ch…"
type textarea "x"
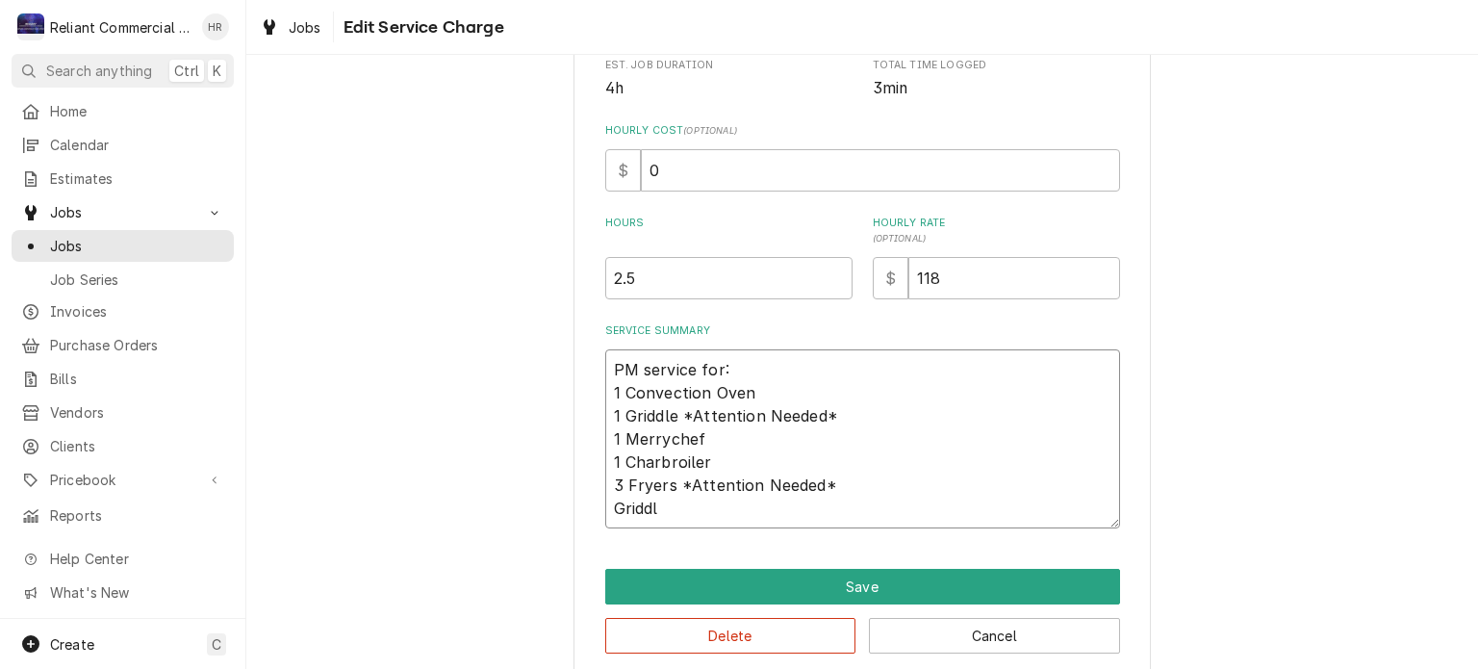
type textarea "PM service for: 1 Convection Oven 1 Griddle *Attention Needed* 1 Merrychef 1 Ch…"
type textarea "x"
type textarea "PM service for: 1 Convection Oven 1 Griddle *Attention Needed* 1 Merrychef 1 Ch…"
type textarea "x"
type textarea "PM service for: 1 Convection Oven 1 Griddle *Attention Needed* 1 Merrychef 1 Ch…"
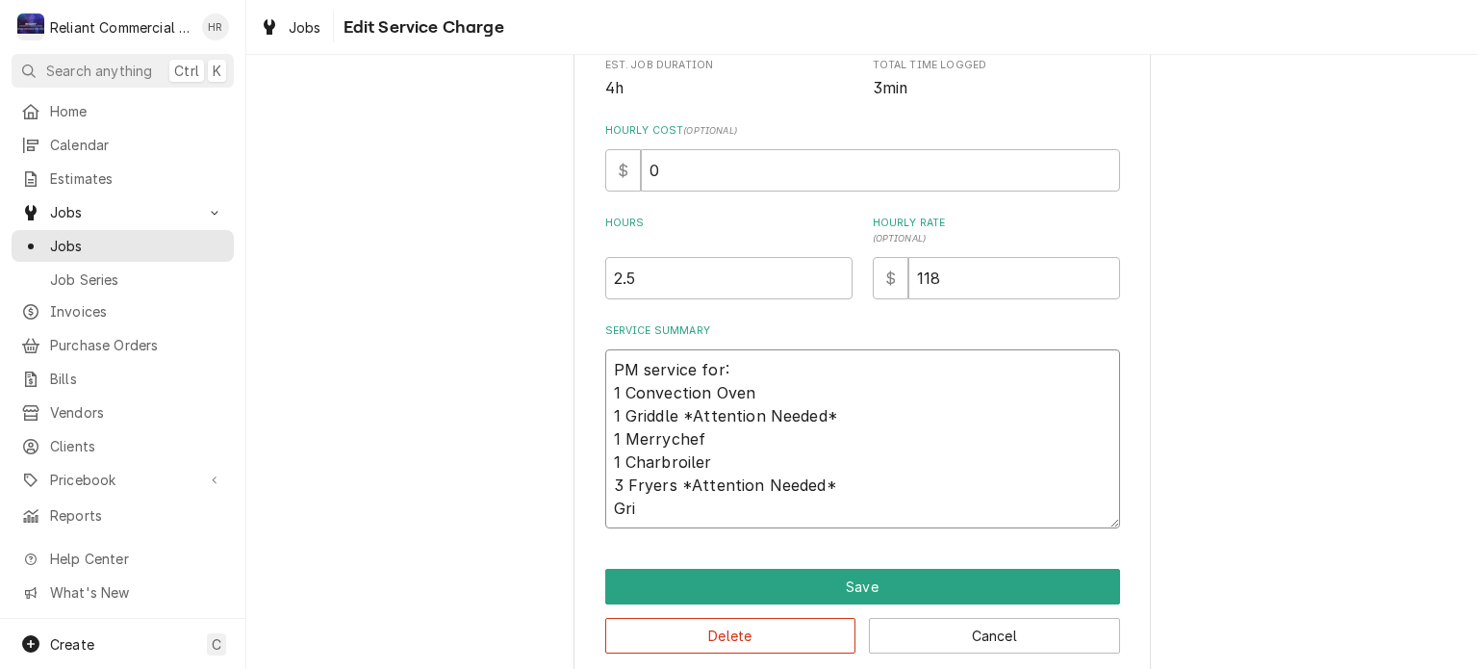
type textarea "x"
type textarea "PM service for: 1 Convection Oven 1 Griddle *Attention Needed* 1 Merrychef 1 Ch…"
type textarea "x"
type textarea "PM service for: 1 Convection Oven 1 Griddle *Attention Needed* 1 Merrychef 1 Ch…"
type textarea "x"
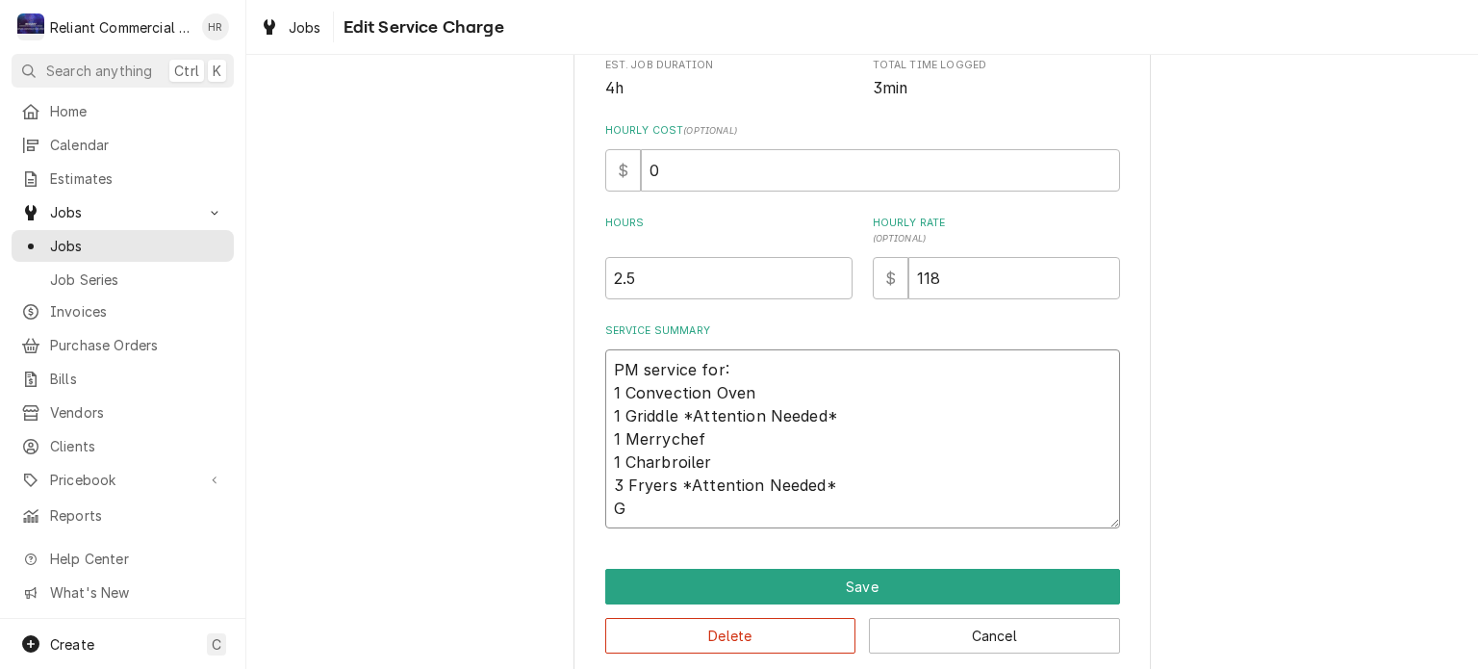
type textarea "PM service for: 1 Convection Oven 1 Griddle *Attention Needed* 1 Merrychef 1 Ch…"
type textarea "x"
type textarea "PM service for: 1 Convection Oven 1 Griddle *Attention Needed* 1 Merrychef 1 Ch…"
type textarea "x"
type textarea "PM service for: 1 Convection Oven 1 Griddle *Attention Needed* 1 Merrychef 1 Ch…"
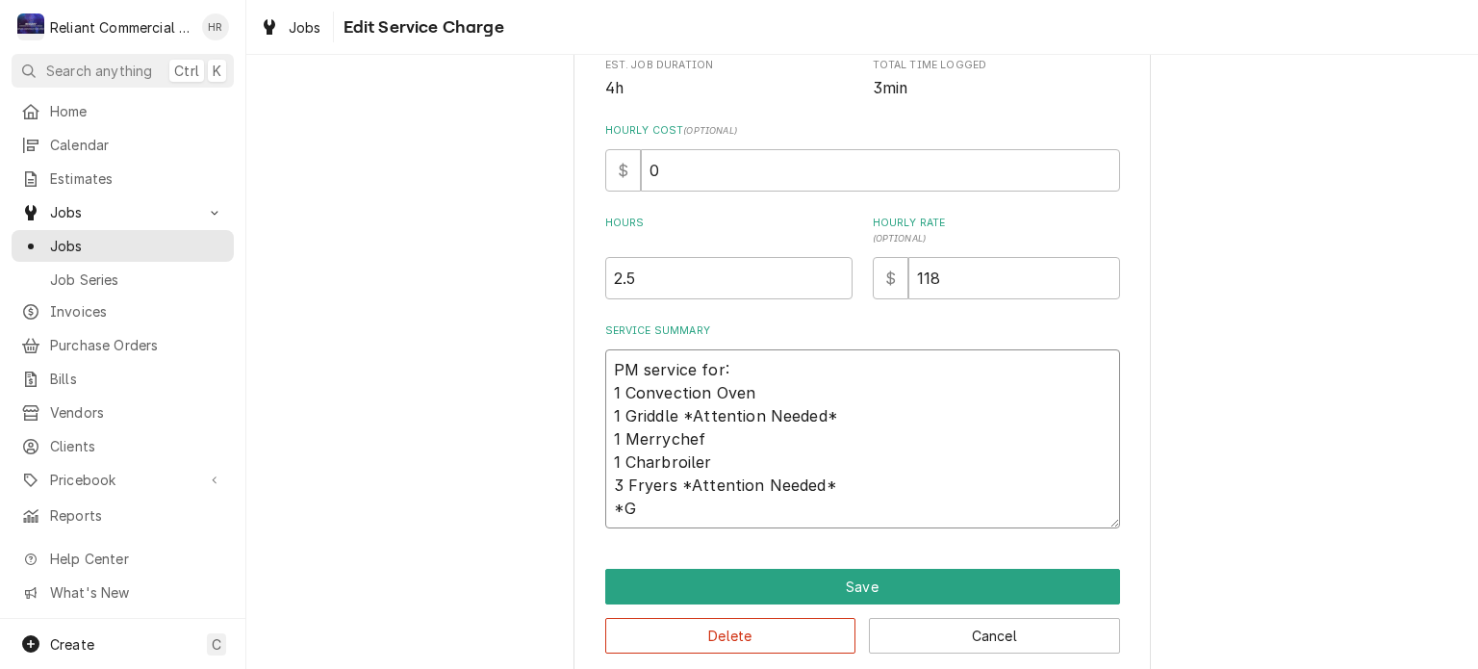
type textarea "x"
type textarea "PM service for: 1 Convection Oven 1 Griddle *Attention Needed* 1 Merrychef 1 Ch…"
type textarea "x"
type textarea "PM service for: 1 Convection Oven 1 Griddle *Attention Needed* 1 Merrychef 1 Ch…"
type textarea "x"
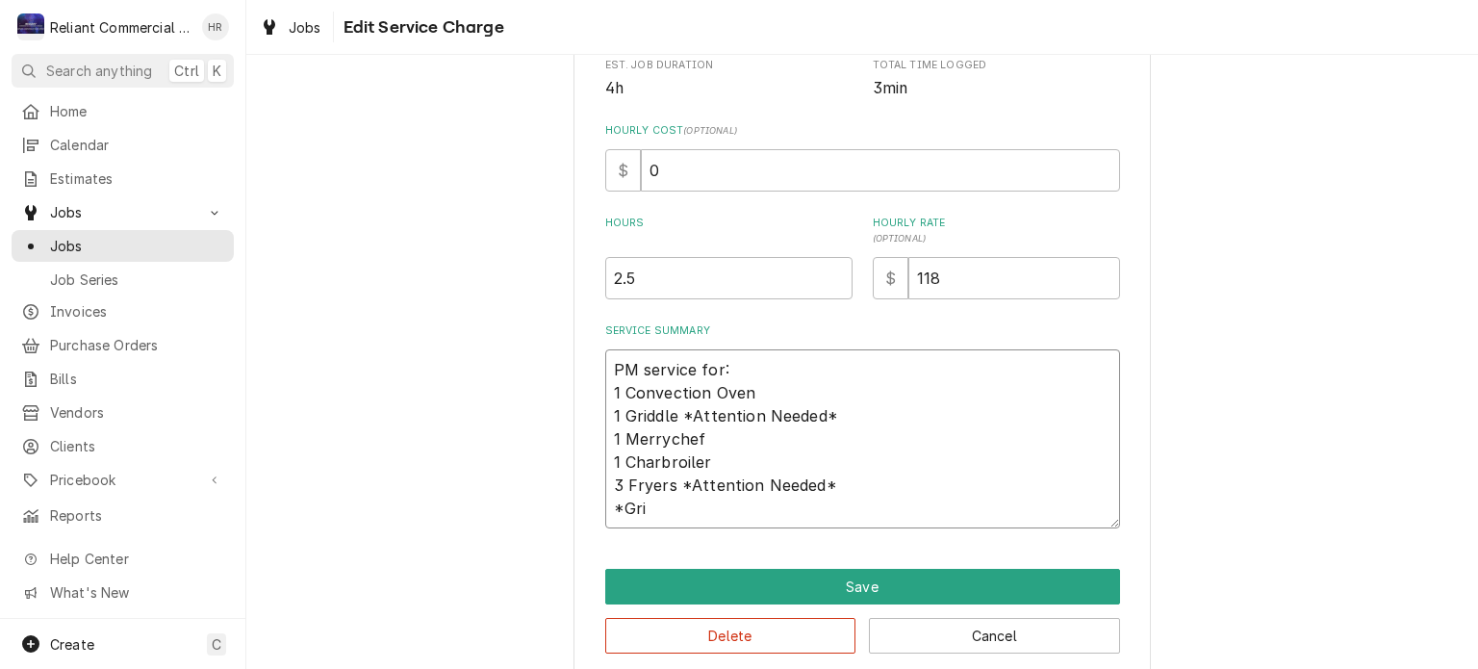
type textarea "PM service for: 1 Convection Oven 1 Griddle *Attention Needed* 1 Merrychef 1 Ch…"
type textarea "x"
type textarea "PM service for: 1 Convection Oven 1 Griddle *Attention Needed* 1 Merrychef 1 Ch…"
type textarea "x"
type textarea "PM service for: 1 Convection Oven 1 Griddle *Attention Needed* 1 Merrychef 1 Ch…"
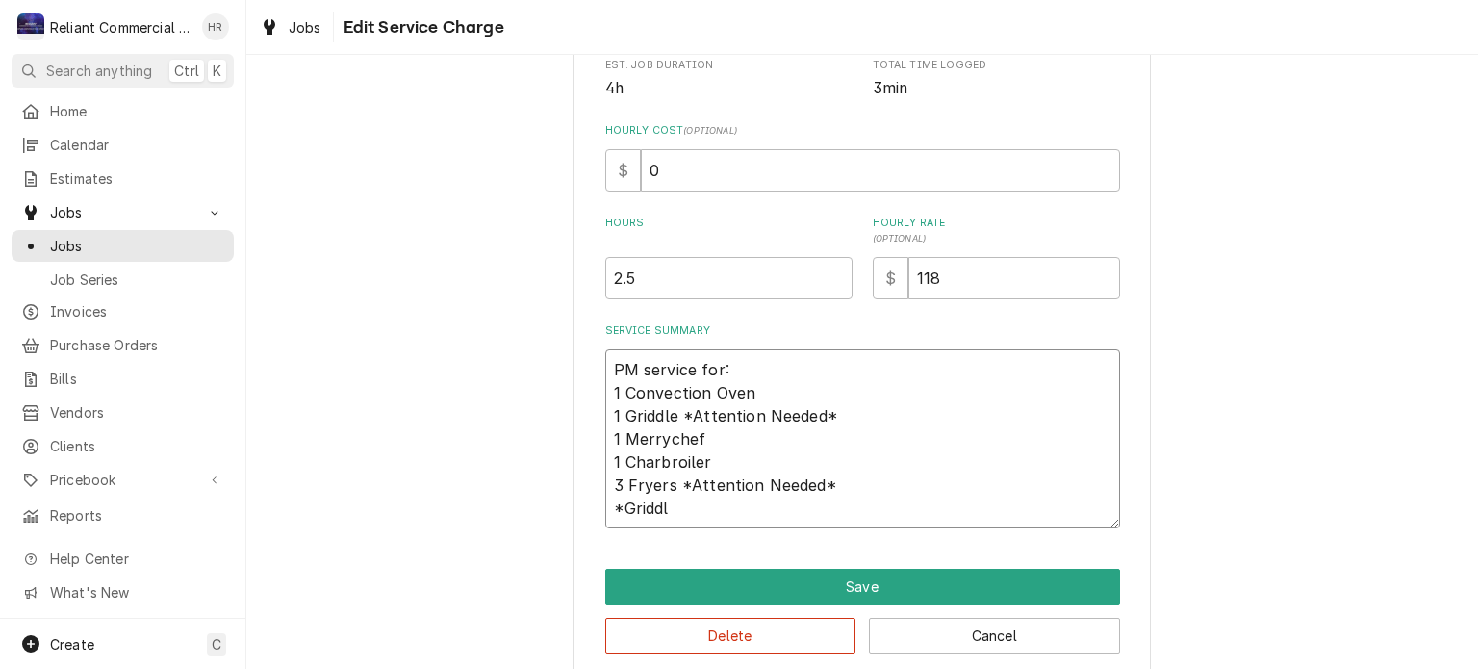
type textarea "x"
type textarea "PM service for: 1 Convection Oven 1 Griddle *Attention Needed* 1 Merrychef 1 Ch…"
type textarea "x"
type textarea "PM service for: 1 Convection Oven 1 Griddle *Attention Needed* 1 Merrychef 1 Ch…"
type textarea "x"
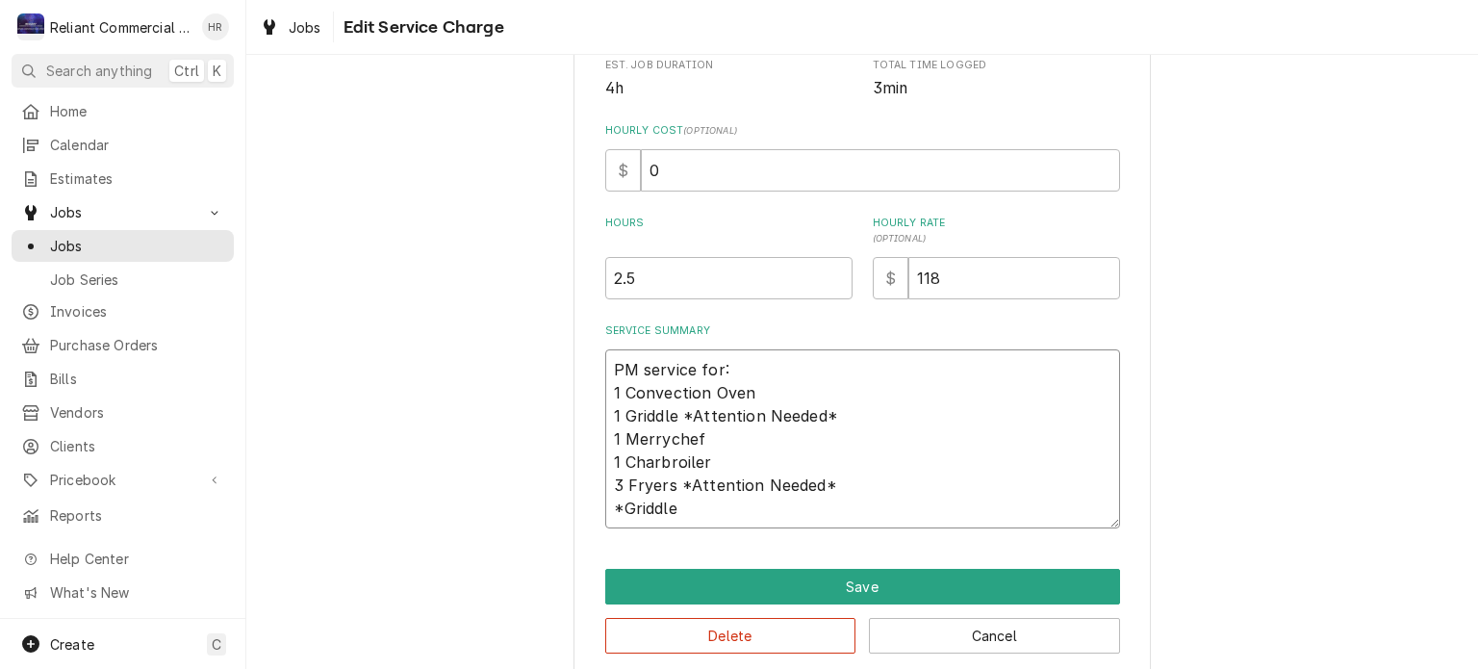
type textarea "PM service for: 1 Convection Oven 1 Griddle *Attention Needed* 1 Merrychef 1 Ch…"
type textarea "x"
type textarea "PM service for: 1 Convection Oven 1 Griddle *Attention Needed* 1 Merrychef 1 Ch…"
type textarea "x"
type textarea "PM service for: 1 Convection Oven 1 Griddle *Attention Needed* 1 Merrychef 1 Ch…"
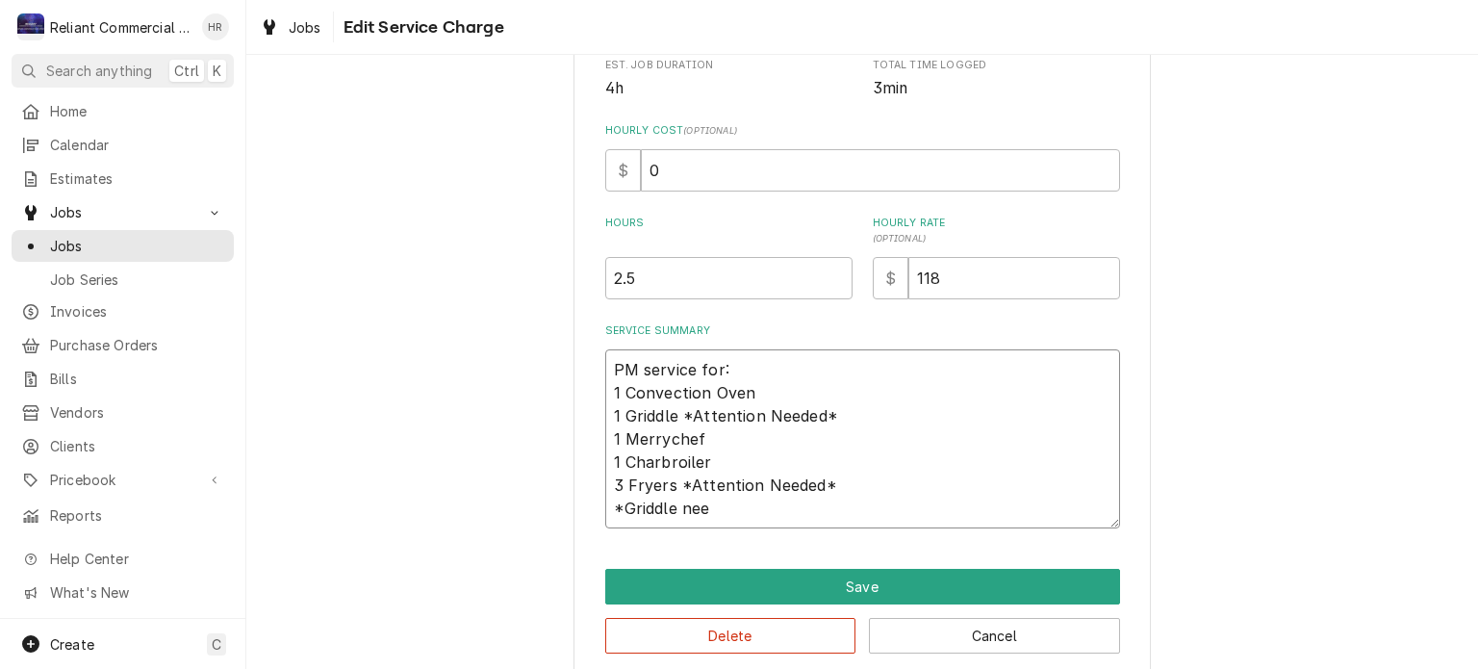
type textarea "x"
type textarea "PM service for: 1 Convection Oven 1 Griddle *Attention Needed* 1 Merrychef 1 Ch…"
type textarea "x"
type textarea "PM service for: 1 Convection Oven 1 Griddle *Attention Needed* 1 Merrychef 1 Ch…"
type textarea "x"
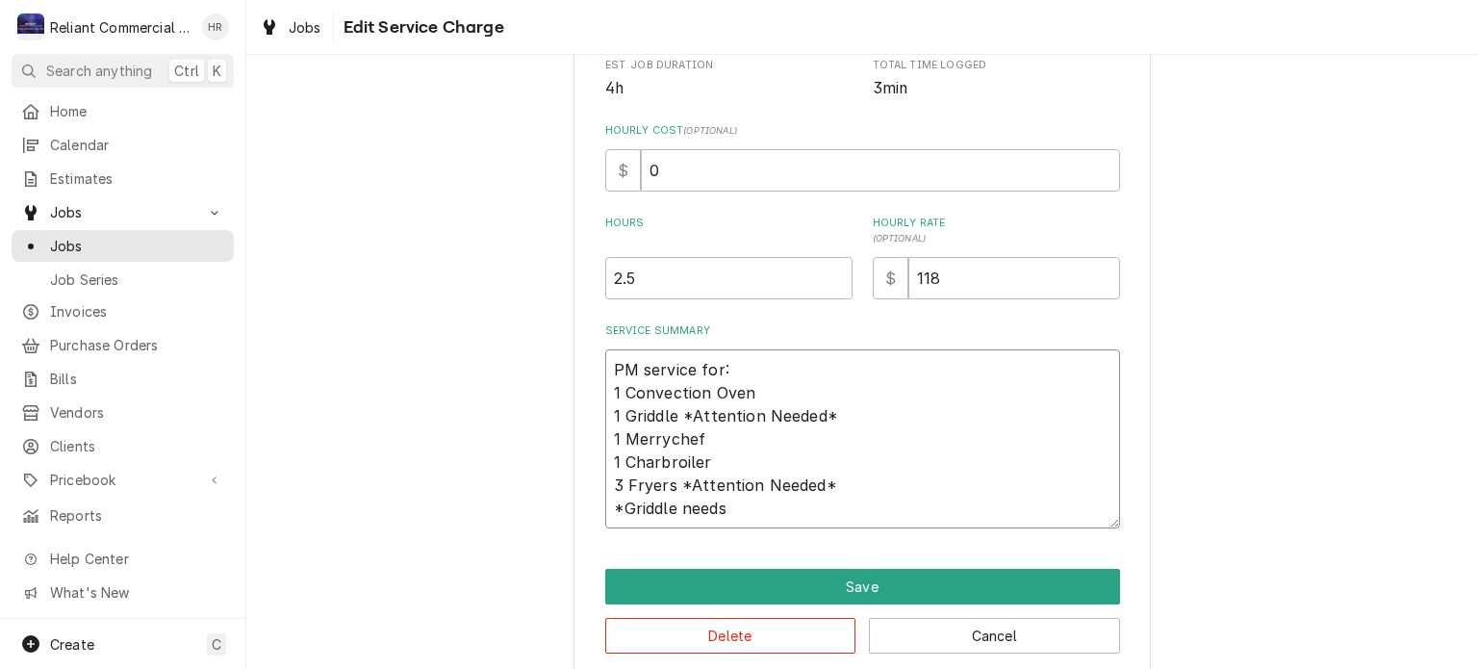
type textarea "PM service for: 1 Convection Oven 1 Griddle *Attention Needed* 1 Merrychef 1 Ch…"
type textarea "x"
type textarea "PM service for: 1 Convection Oven 1 Griddle *Attention Needed* 1 Merrychef 1 Ch…"
type textarea "x"
type textarea "PM service for: 1 Convection Oven 1 Griddle *Attention Needed* 1 Merrychef 1 Ch…"
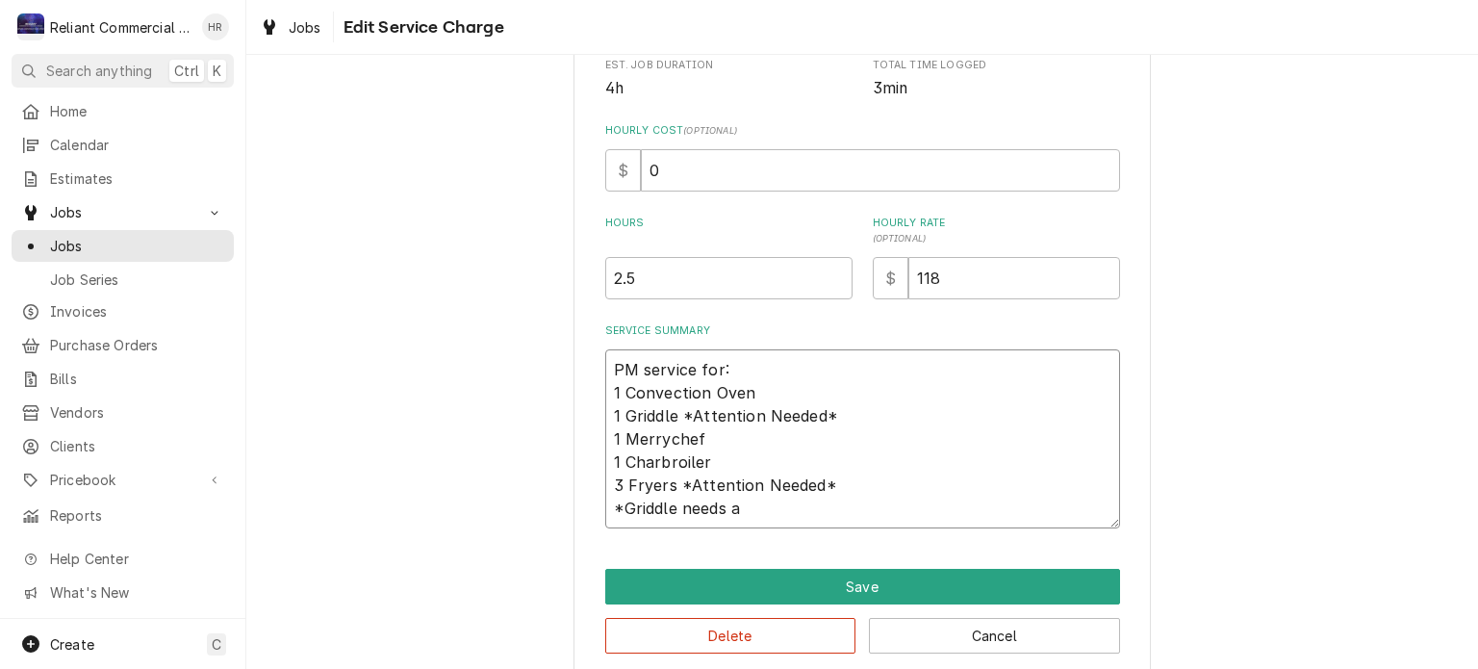
type textarea "x"
type textarea "PM service for: 1 Convection Oven 1 Griddle *Attention Needed* 1 Merrychef 1 Ch…"
type textarea "x"
type textarea "PM service for: 1 Convection Oven 1 Griddle *Attention Needed* 1 Merrychef 1 Ch…"
type textarea "x"
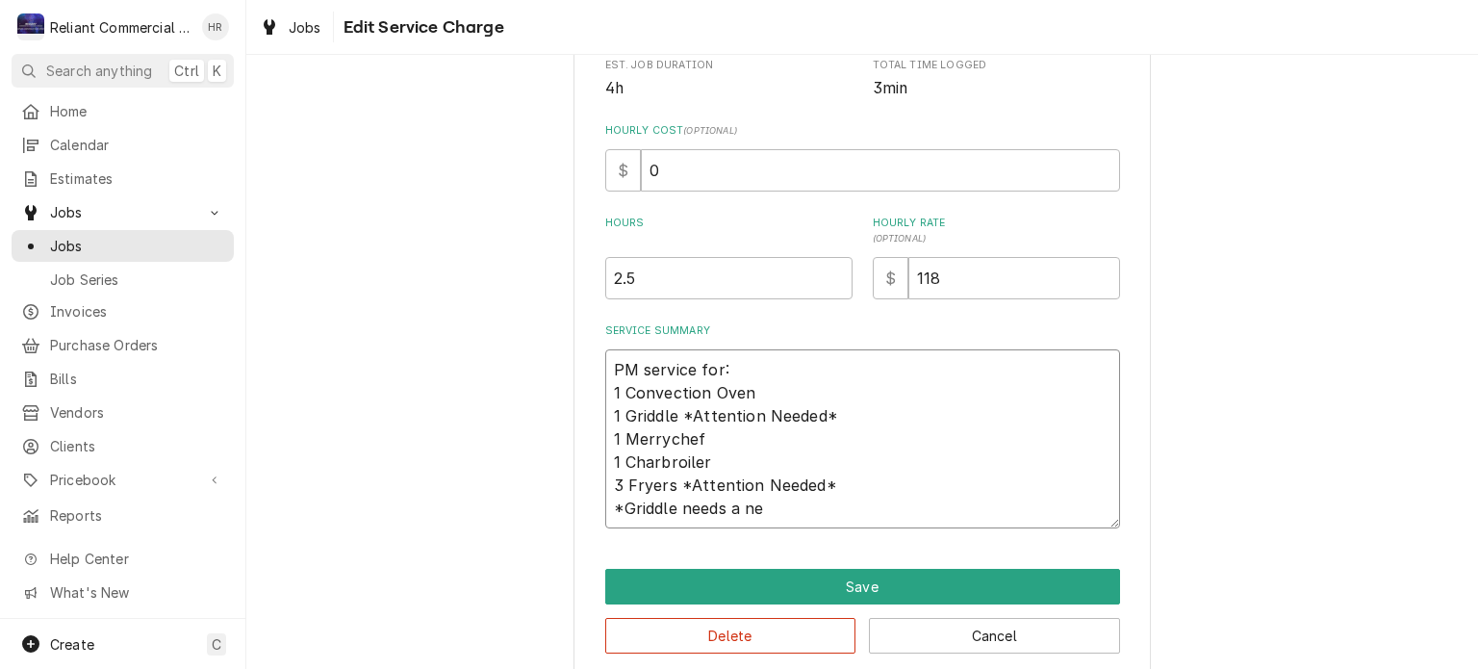
type textarea "PM service for: 1 Convection Oven 1 Griddle *Attention Needed* 1 Merrychef 1 Ch…"
type textarea "x"
type textarea "PM service for: 1 Convection Oven 1 Griddle *Attention Needed* 1 Merrychef 1 Ch…"
type textarea "x"
type textarea "PM service for: 1 Convection Oven 1 Griddle *Attention Needed* 1 Merrychef 1 Ch…"
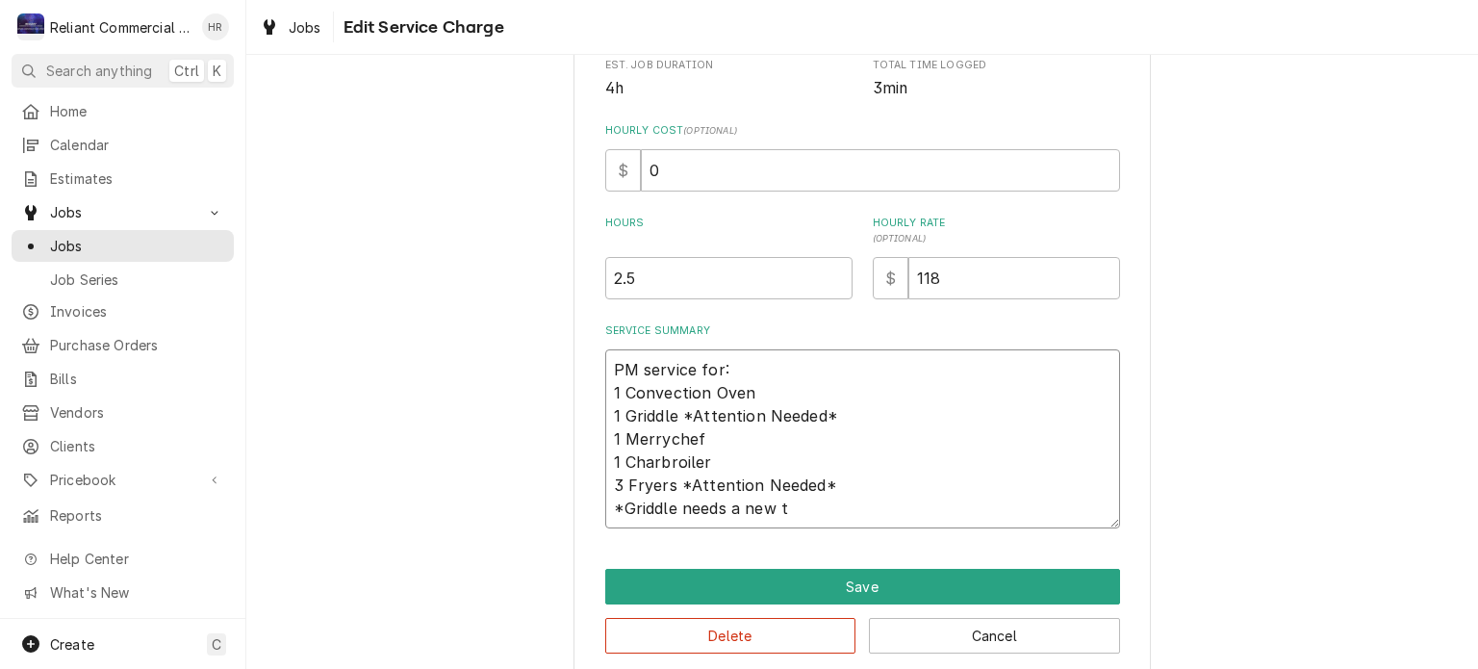
type textarea "x"
type textarea "PM service for: 1 Convection Oven 1 Griddle *Attention Needed* 1 Merrychef 1 Ch…"
type textarea "x"
type textarea "PM service for: 1 Convection Oven 1 Griddle *Attention Needed* 1 Merrychef 1 Ch…"
type textarea "x"
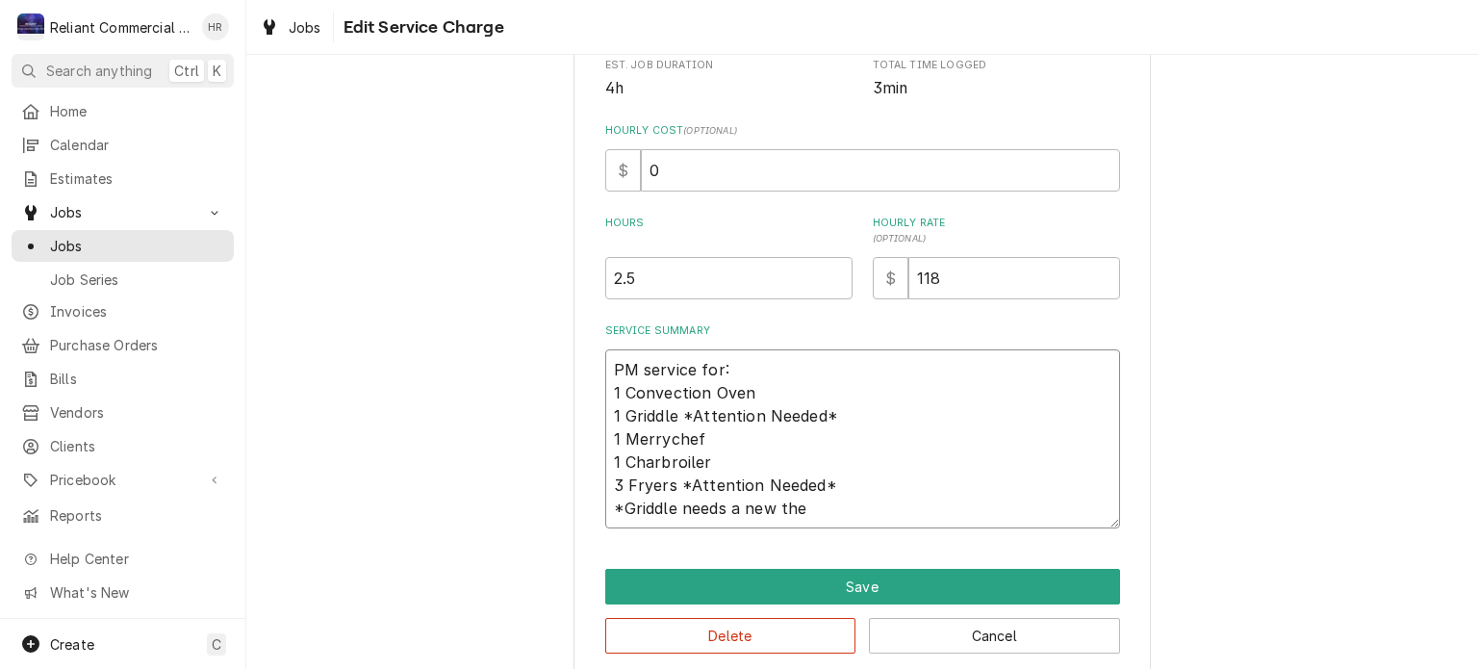
type textarea "PM service for: 1 Convection Oven 1 Griddle *Attention Needed* 1 Merrychef 1 Ch…"
type textarea "x"
type textarea "PM service for: 1 Convection Oven 1 Griddle *Attention Needed* 1 Merrychef 1 Ch…"
type textarea "x"
type textarea "PM service for: 1 Convection Oven 1 Griddle *Attention Needed* 1 Merrychef 1 Ch…"
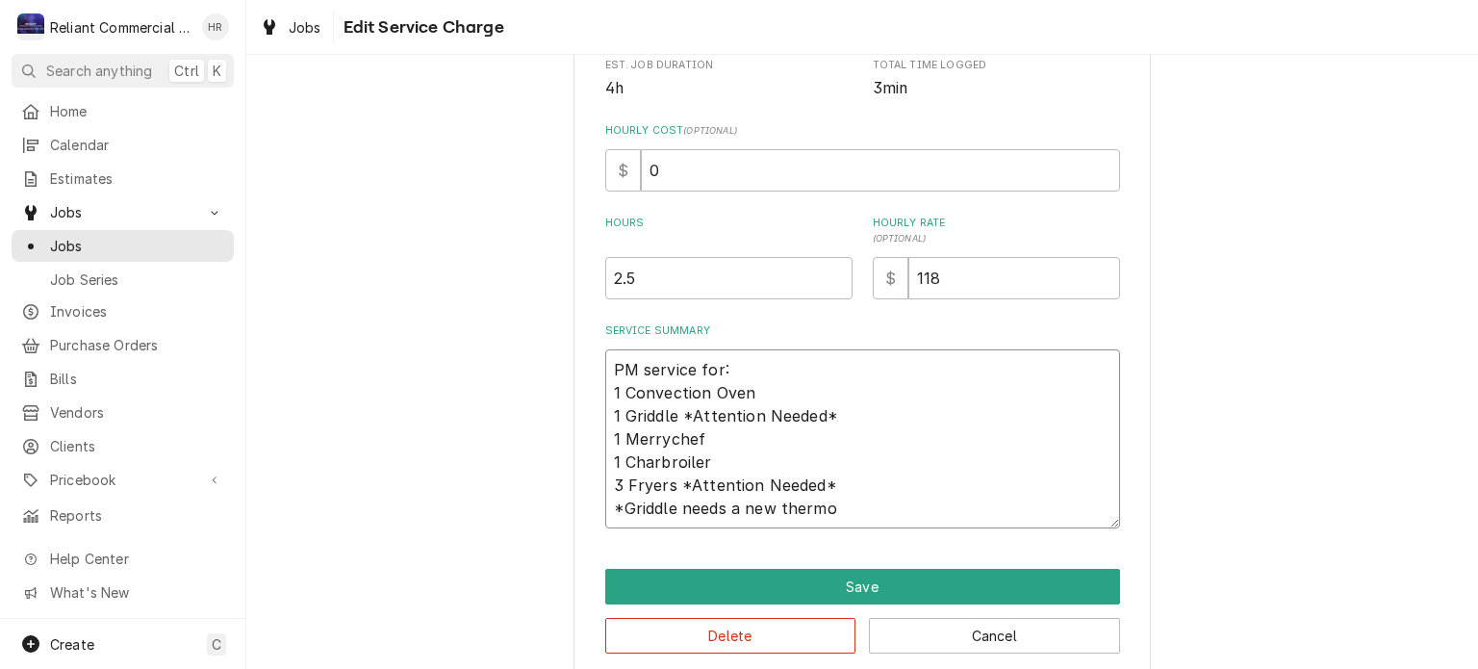
type textarea "x"
type textarea "PM service for: 1 Convection Oven 1 Griddle *Attention Needed* 1 Merrychef 1 Ch…"
type textarea "x"
type textarea "PM service for: 1 Convection Oven 1 Griddle *Attention Needed* 1 Merrychef 1 Ch…"
type textarea "x"
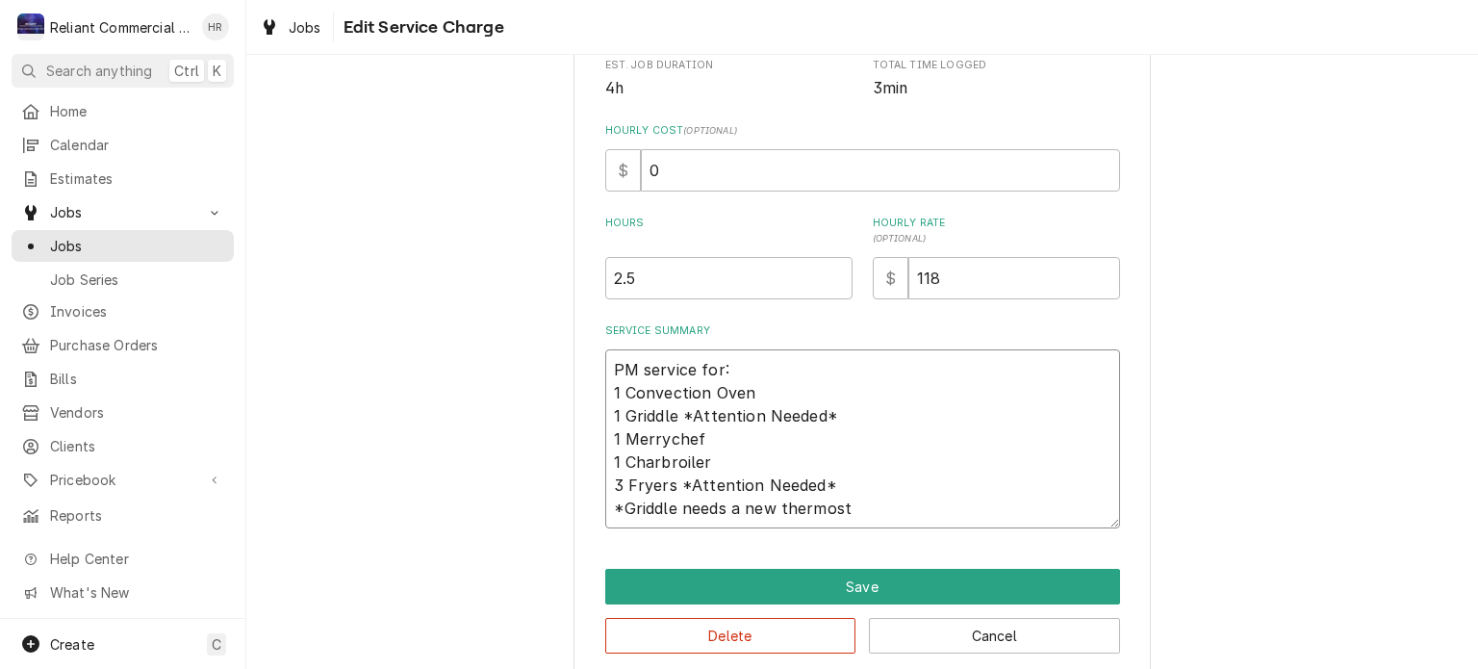
type textarea "PM service for: 1 Convection Oven 1 Griddle *Attention Needed* 1 Merrychef 1 Ch…"
type textarea "x"
type textarea "PM service for: 1 Convection Oven 1 Griddle *Attention Needed* 1 Merrychef 1 Ch…"
type textarea "x"
type textarea "PM service for: 1 Convection Oven 1 Griddle *Attention Needed* 1 Merrychef 1 Ch…"
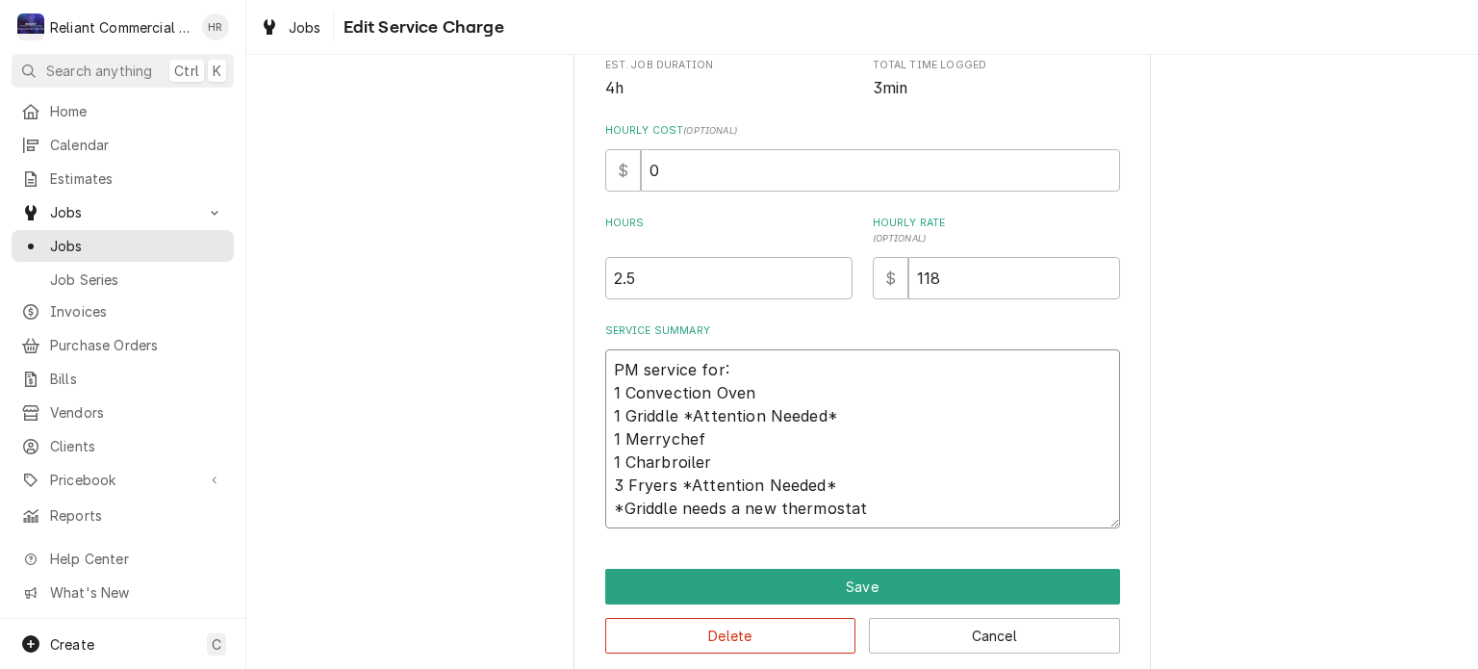
type textarea "x"
type textarea "PM service for: 1 Convection Oven 1 Griddle *Attention Needed* 1 Merrychef 1 Ch…"
type textarea "x"
type textarea "PM service for: 1 Convection Oven 1 Griddle *Attention Needed* 1 Merrychef 1 Ch…"
type textarea "x"
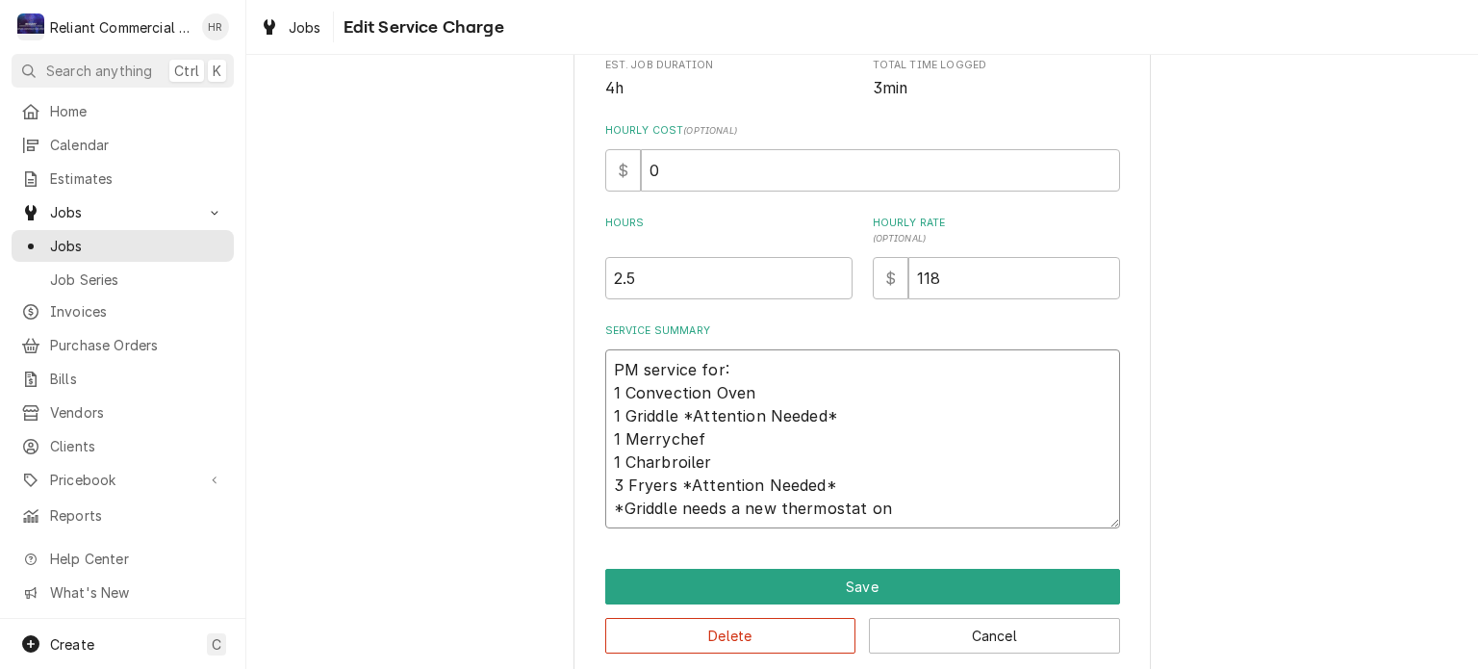
type textarea "PM service for: 1 Convection Oven 1 Griddle *Attention Needed* 1 Merrychef 1 Ch…"
type textarea "x"
type textarea "PM service for: 1 Convection Oven 1 Griddle *Attention Needed* 1 Merrychef 1 Ch…"
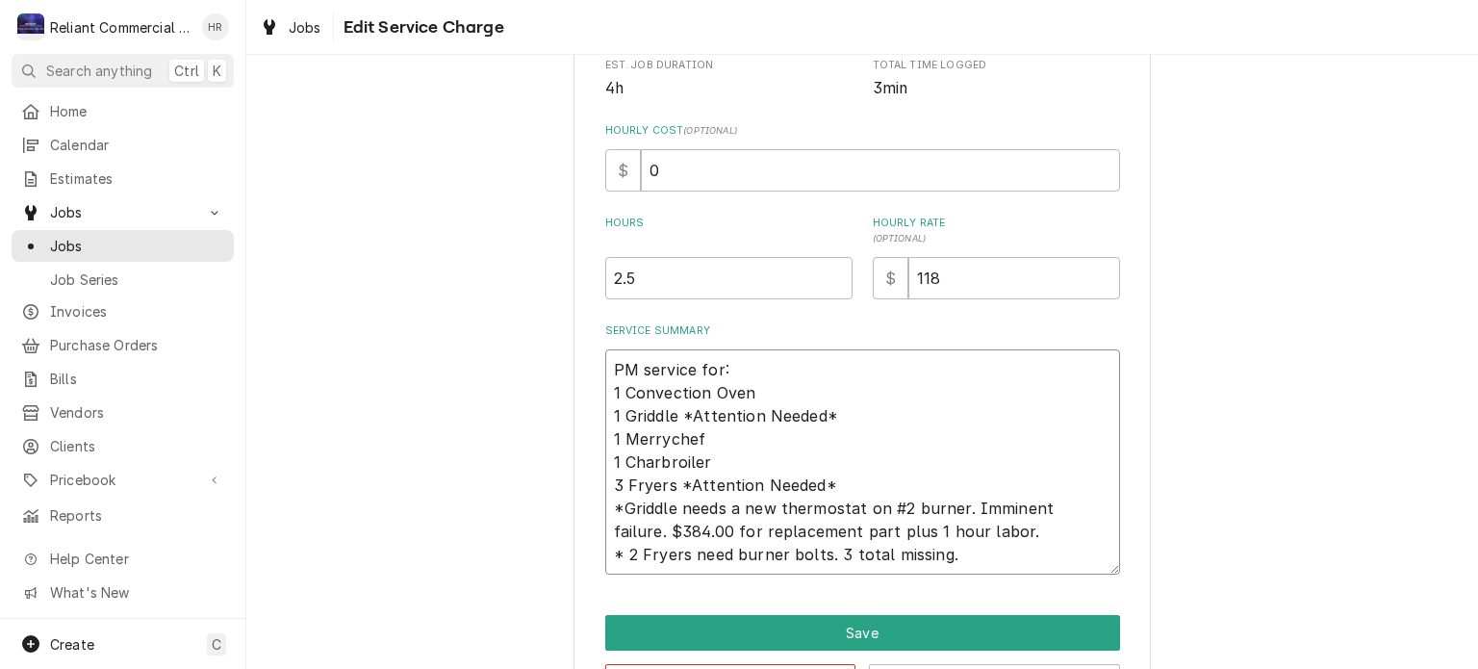
scroll to position [478, 0]
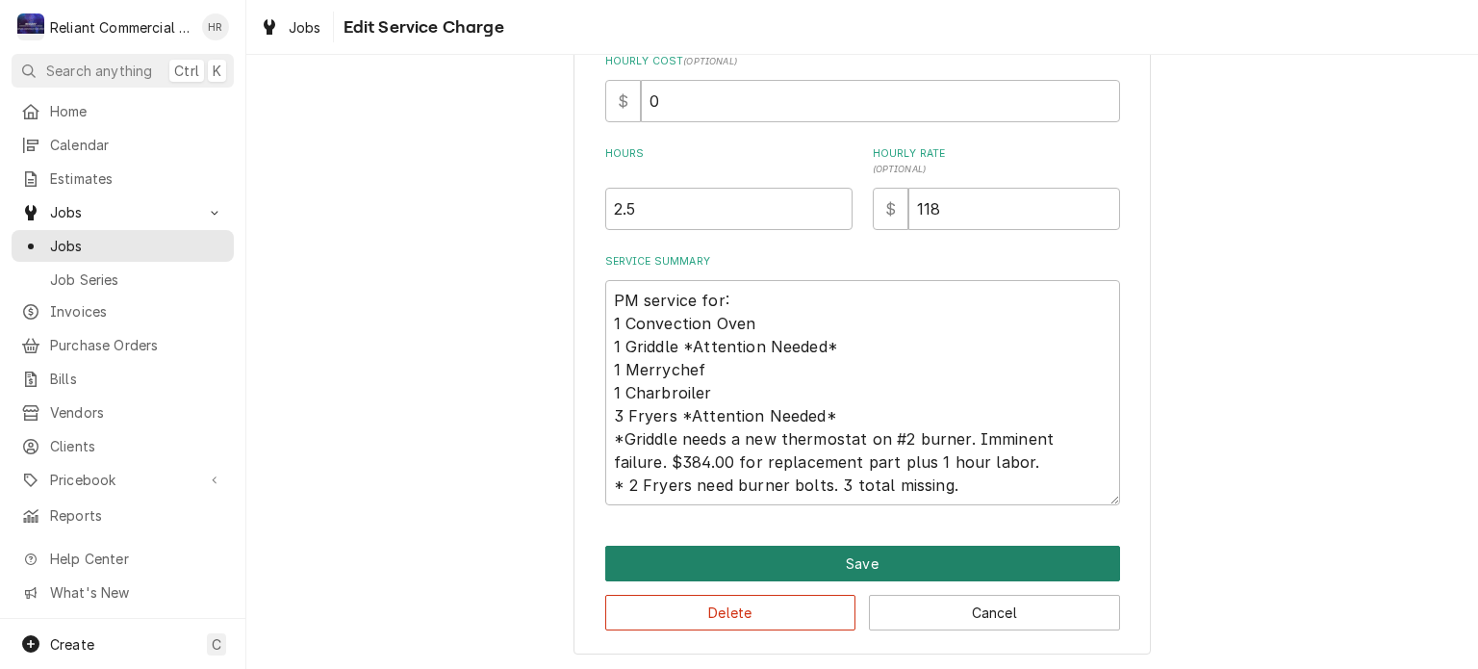
click at [981, 555] on button "Save" at bounding box center [862, 564] width 515 height 36
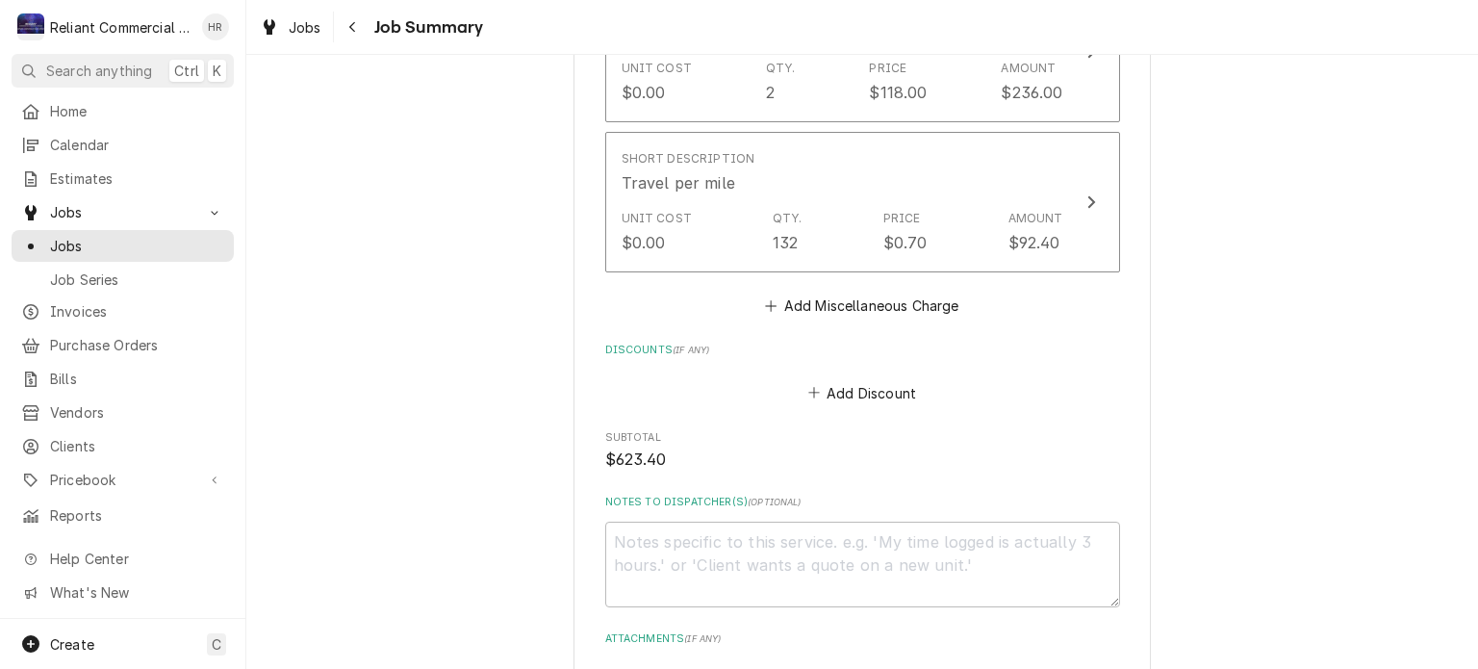
scroll to position [1406, 0]
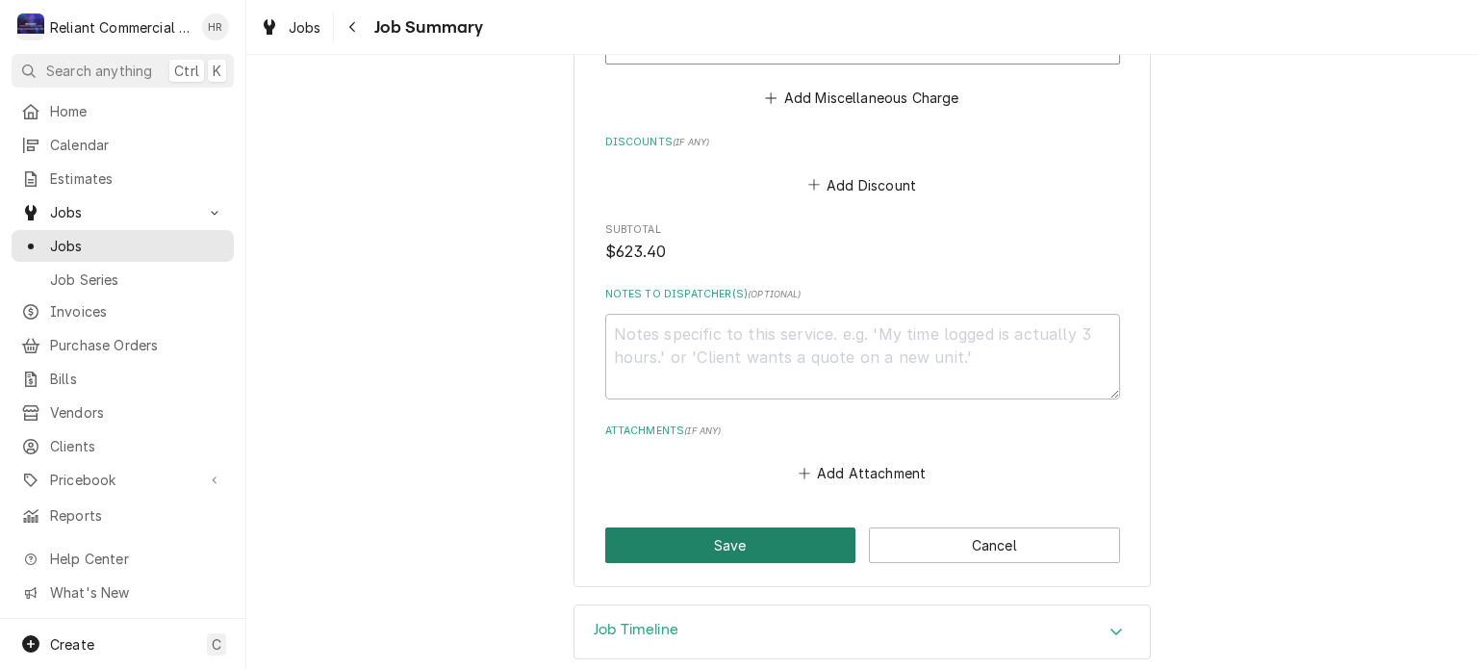
click at [741, 549] on button "Save" at bounding box center [730, 545] width 251 height 36
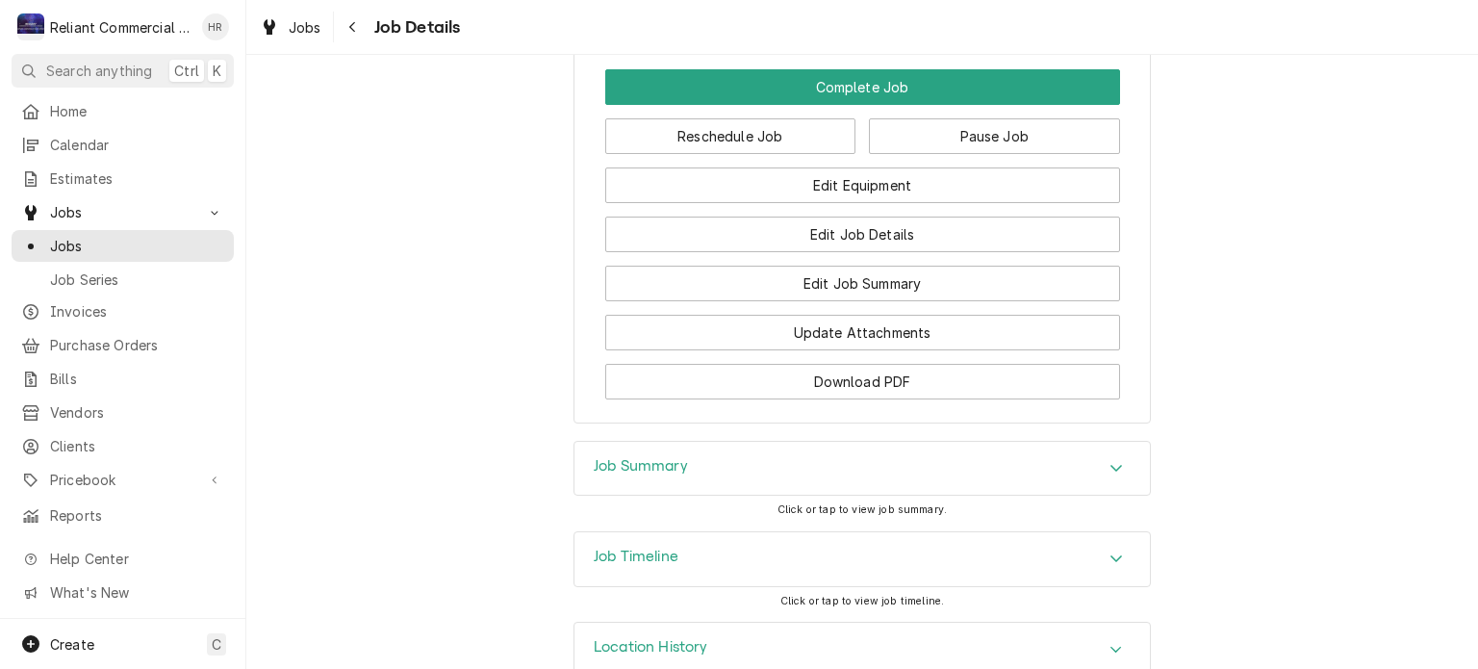
scroll to position [1709, 0]
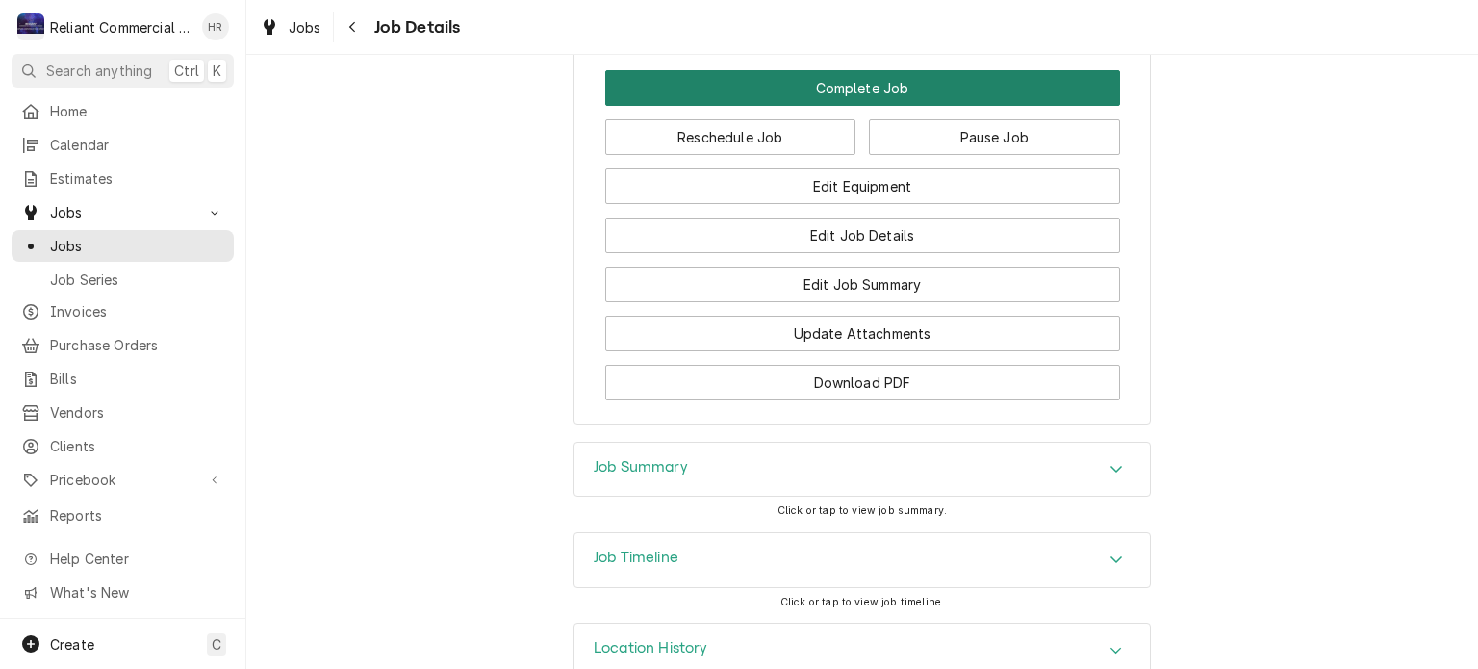
click at [883, 106] on button "Complete Job" at bounding box center [862, 88] width 515 height 36
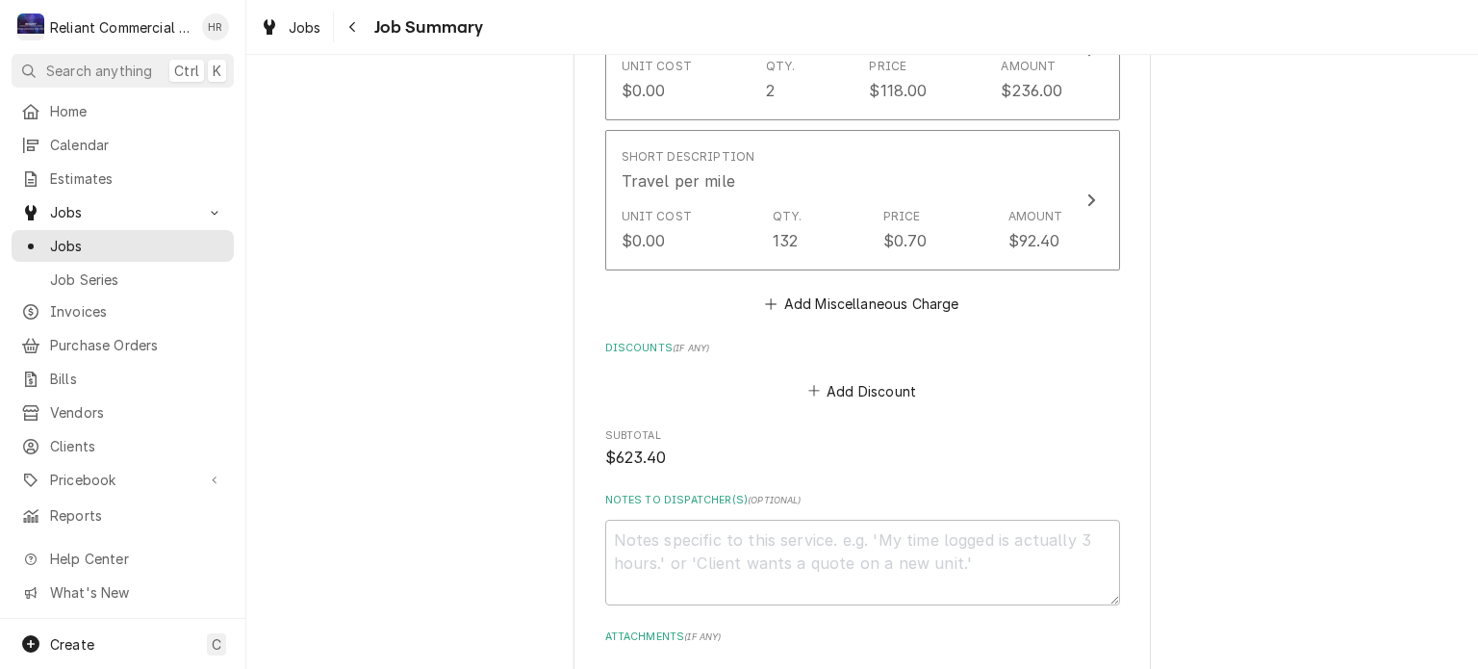
scroll to position [1429, 0]
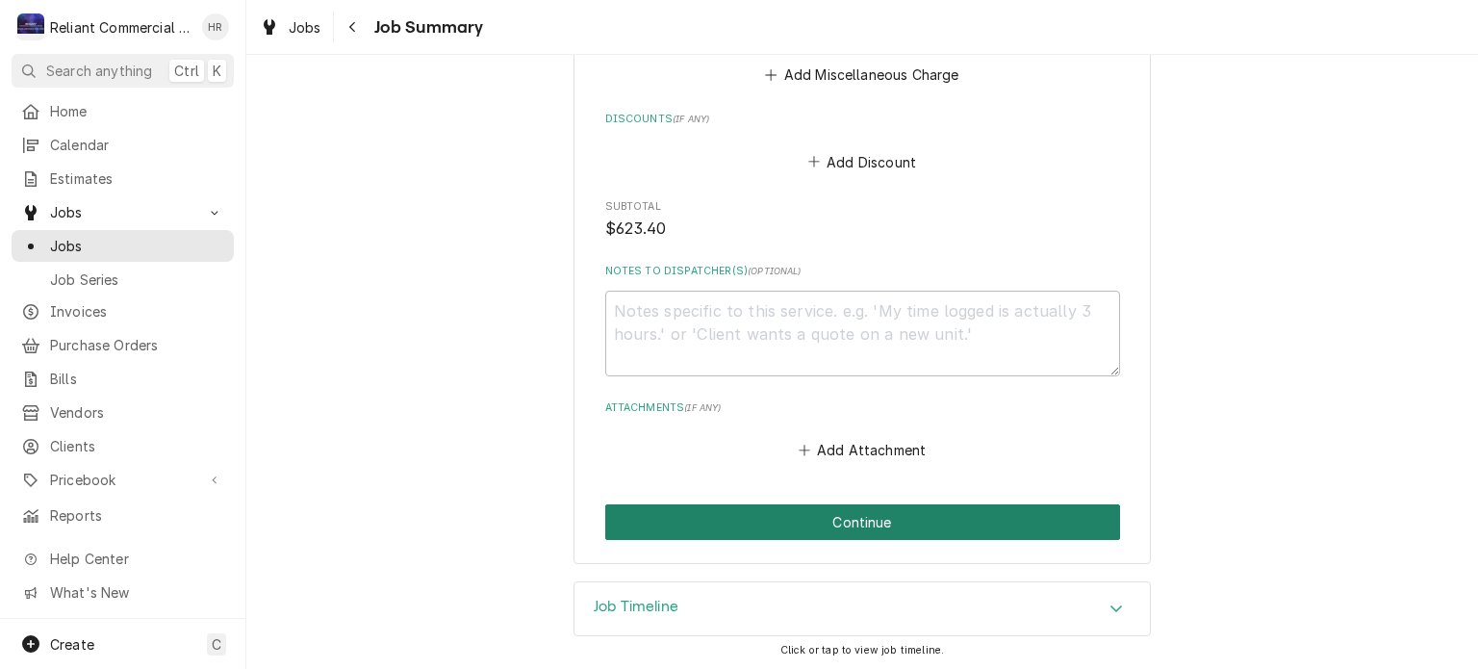
click at [881, 520] on button "Continue" at bounding box center [862, 522] width 515 height 36
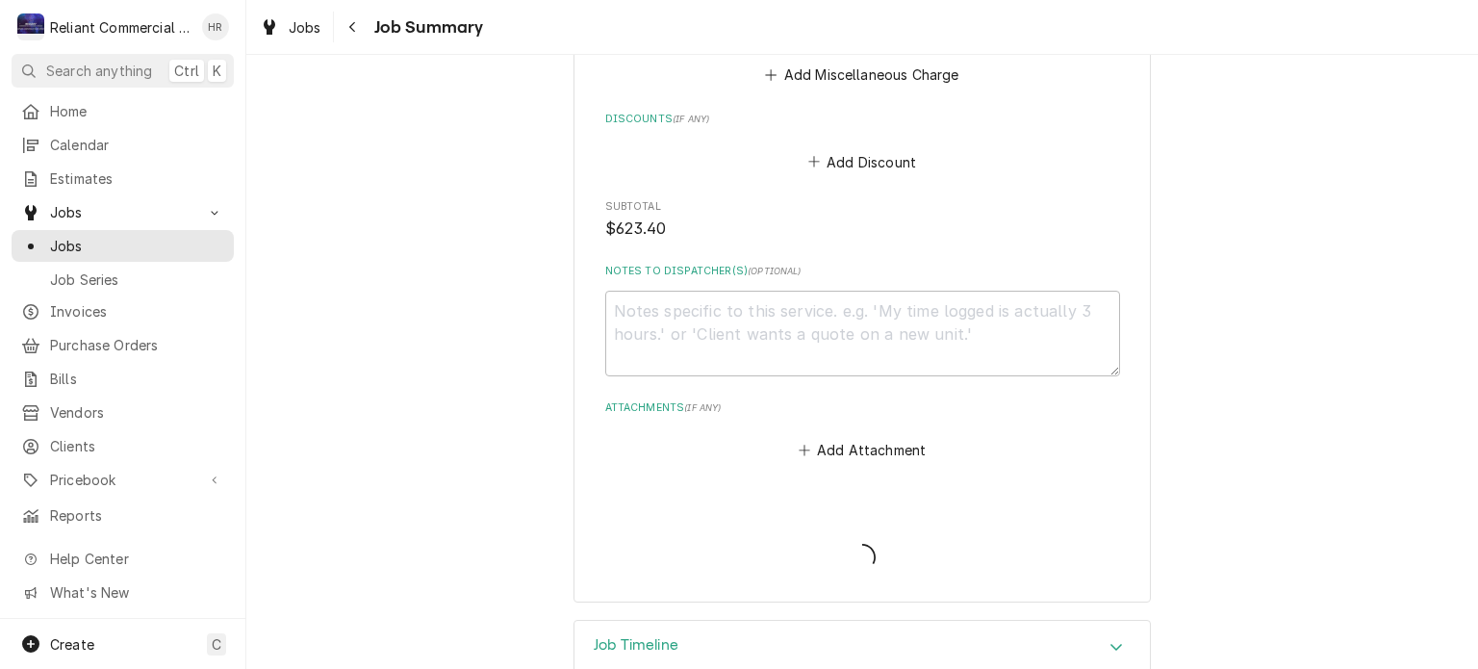
type textarea "x"
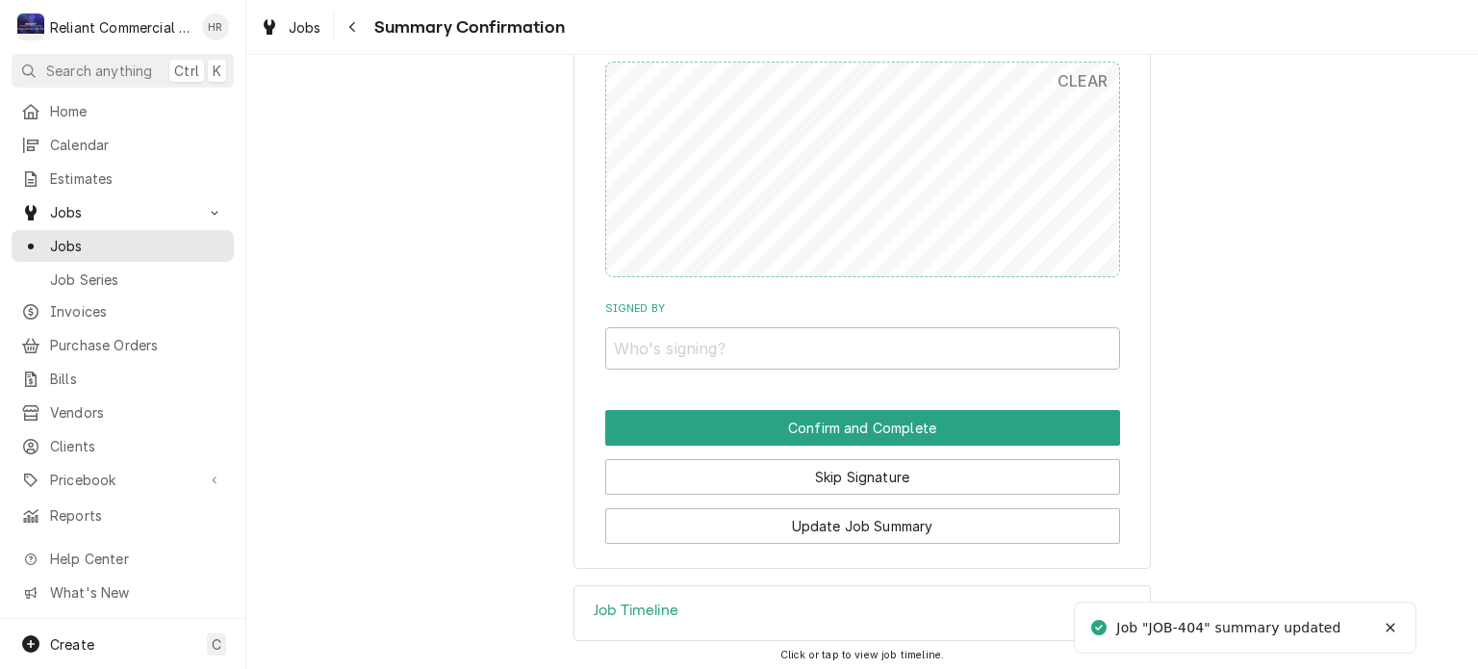
scroll to position [1424, 0]
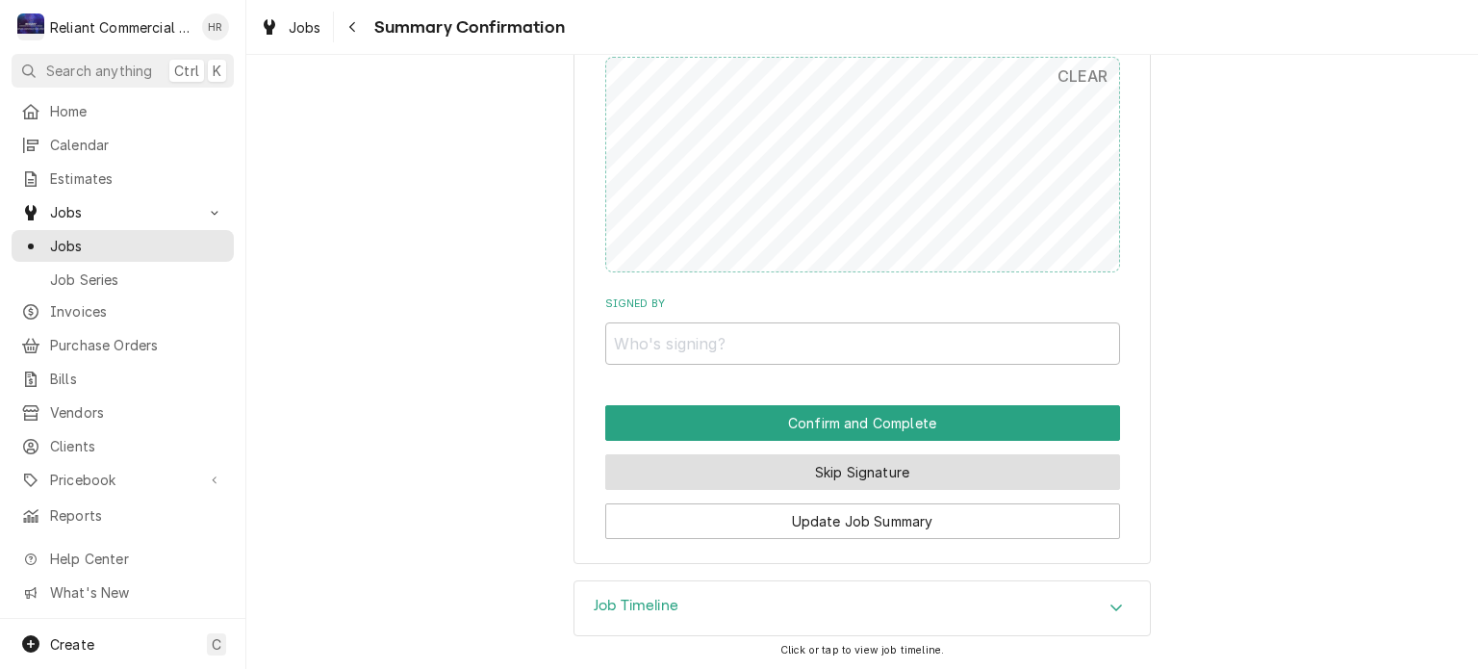
click at [915, 477] on button "Skip Signature" at bounding box center [862, 472] width 515 height 36
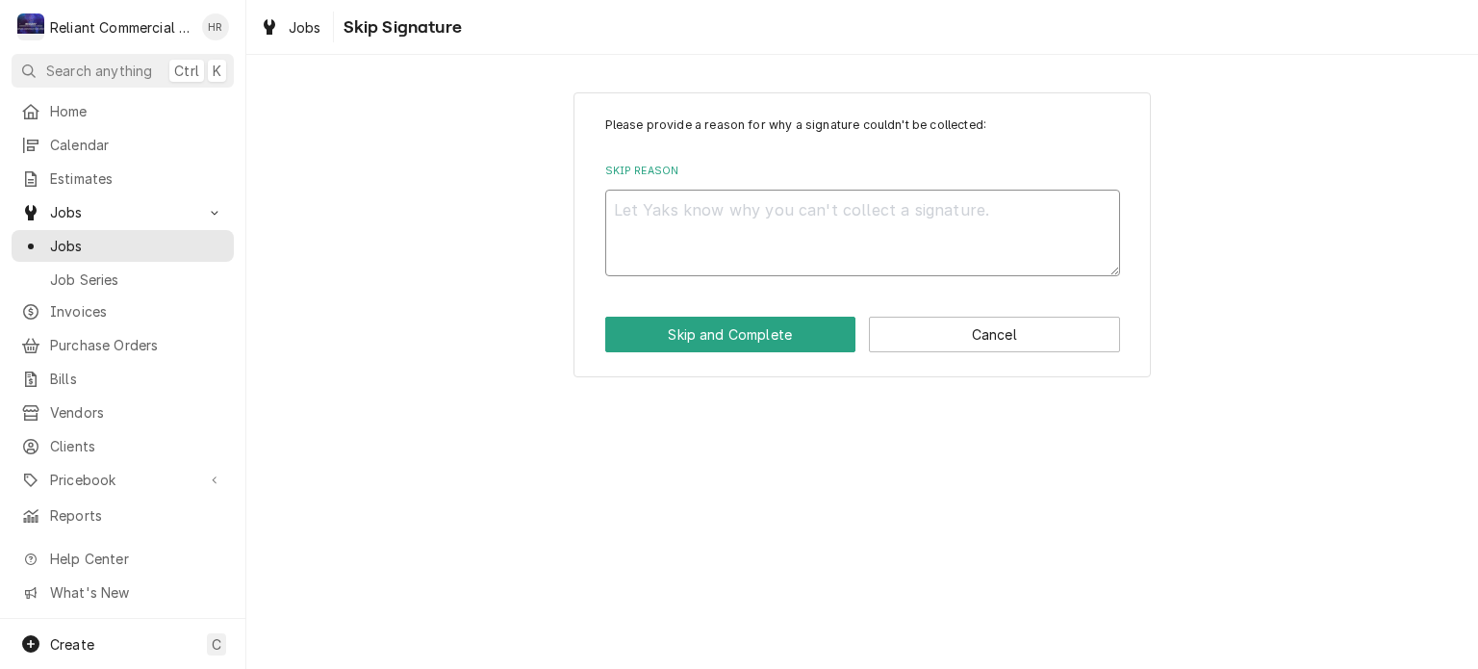
click at [749, 237] on textarea "Skip Reason" at bounding box center [862, 233] width 515 height 87
type textarea "x"
type textarea "H"
type textarea "x"
type textarea "Ha"
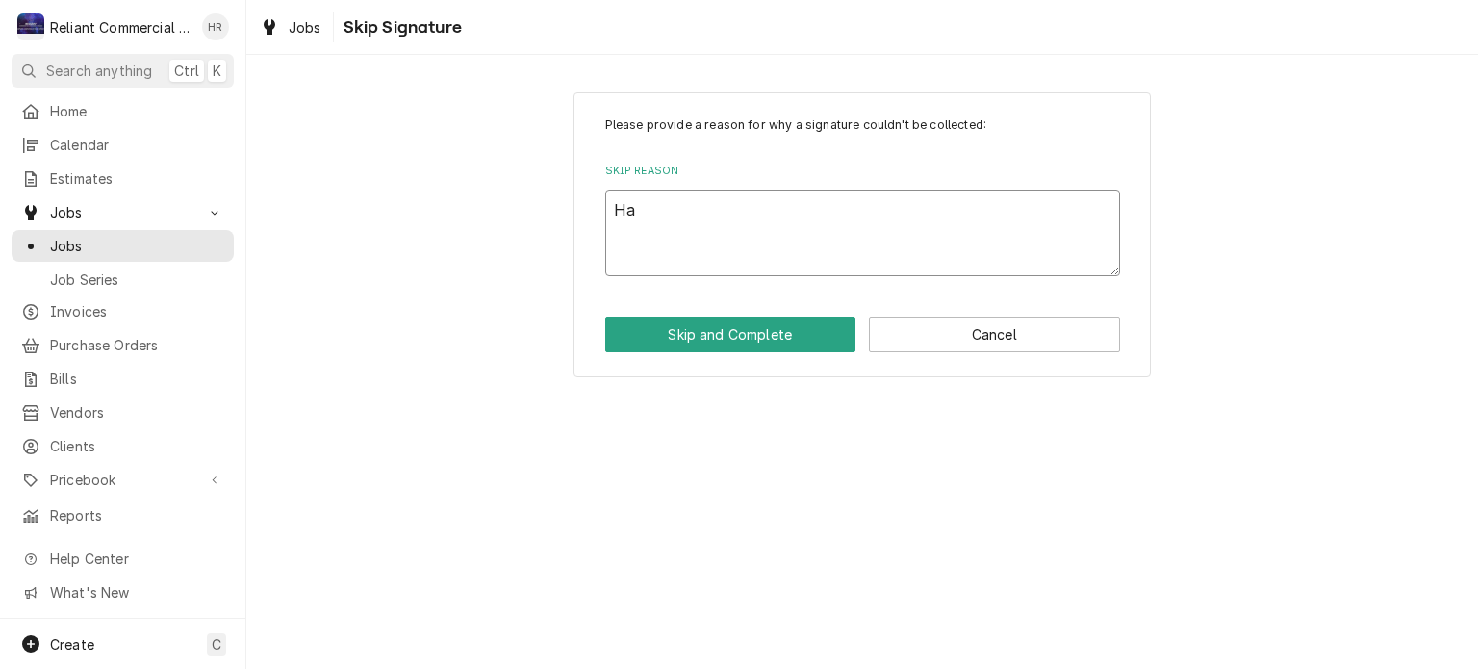
type textarea "x"
type textarea "H"
type textarea "x"
type textarea "He"
type textarea "x"
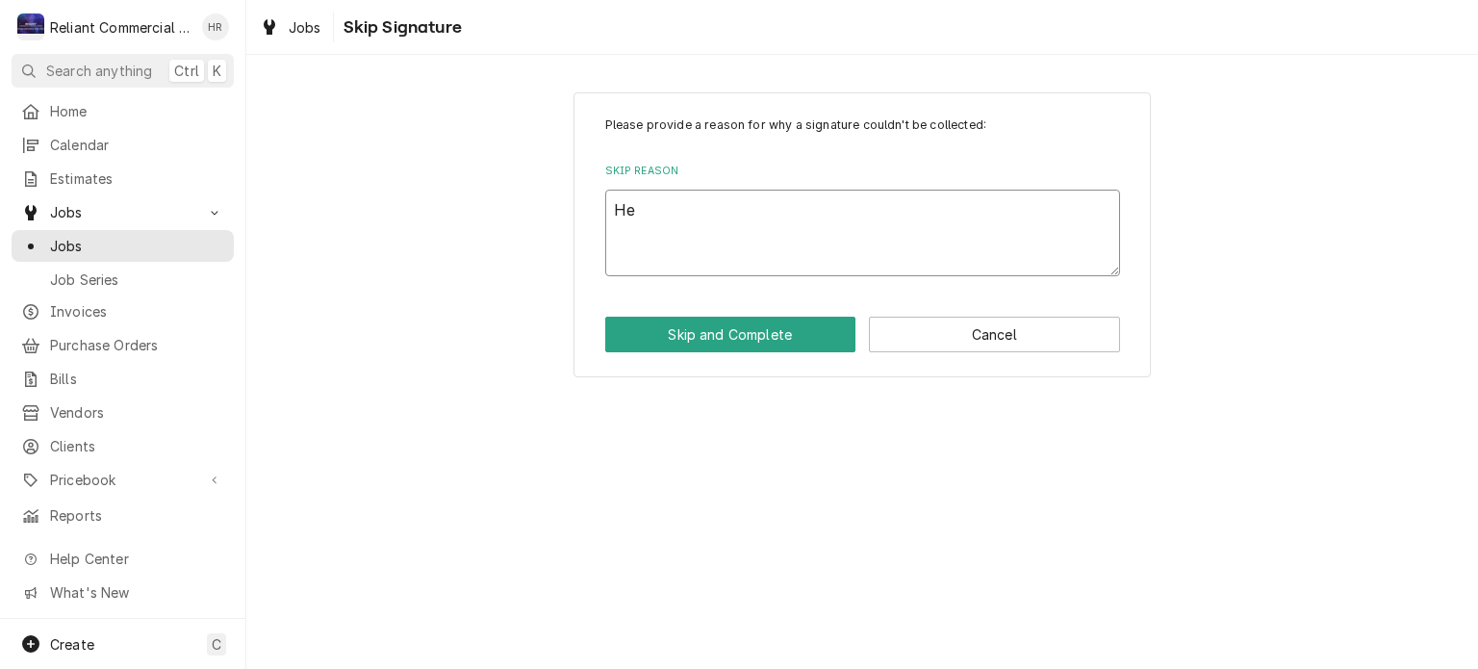
type textarea "Hea"
type textarea "x"
type textarea "Heat"
type textarea "x"
type textarea "Heath"
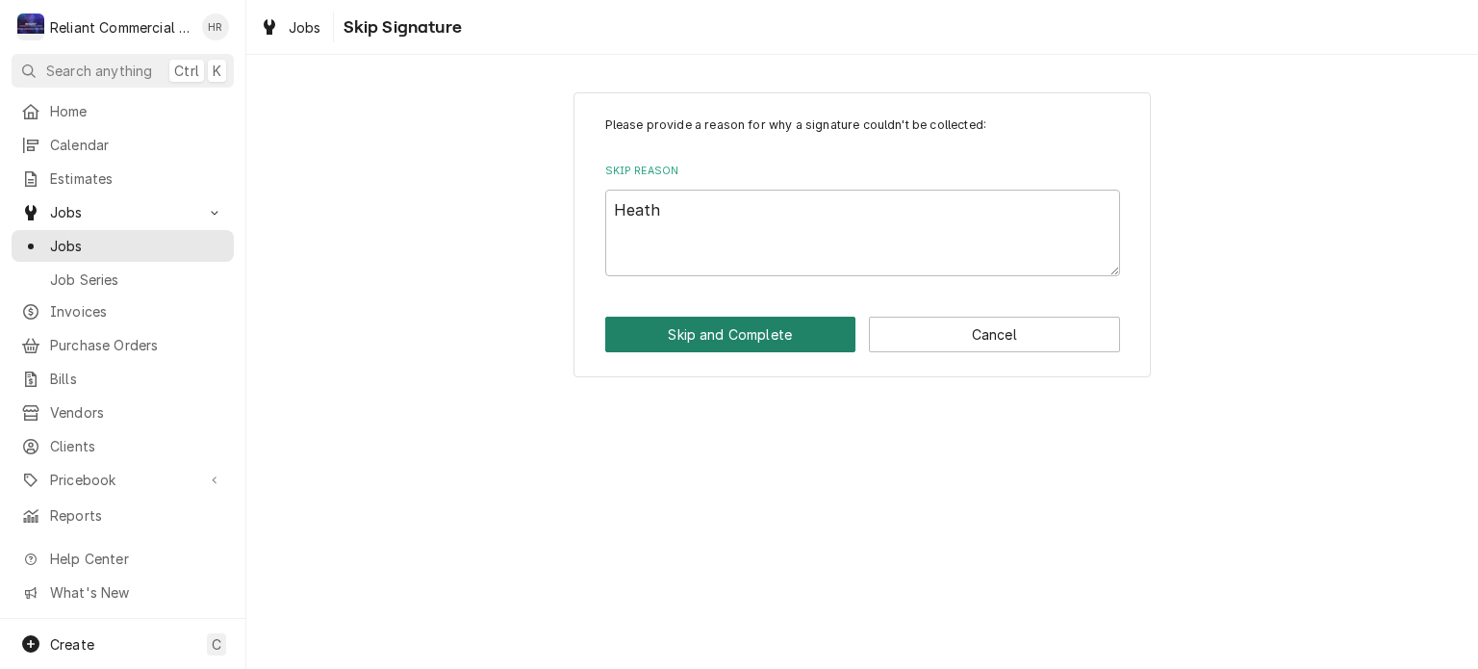
click at [748, 328] on button "Skip and Complete" at bounding box center [730, 335] width 251 height 36
type textarea "x"
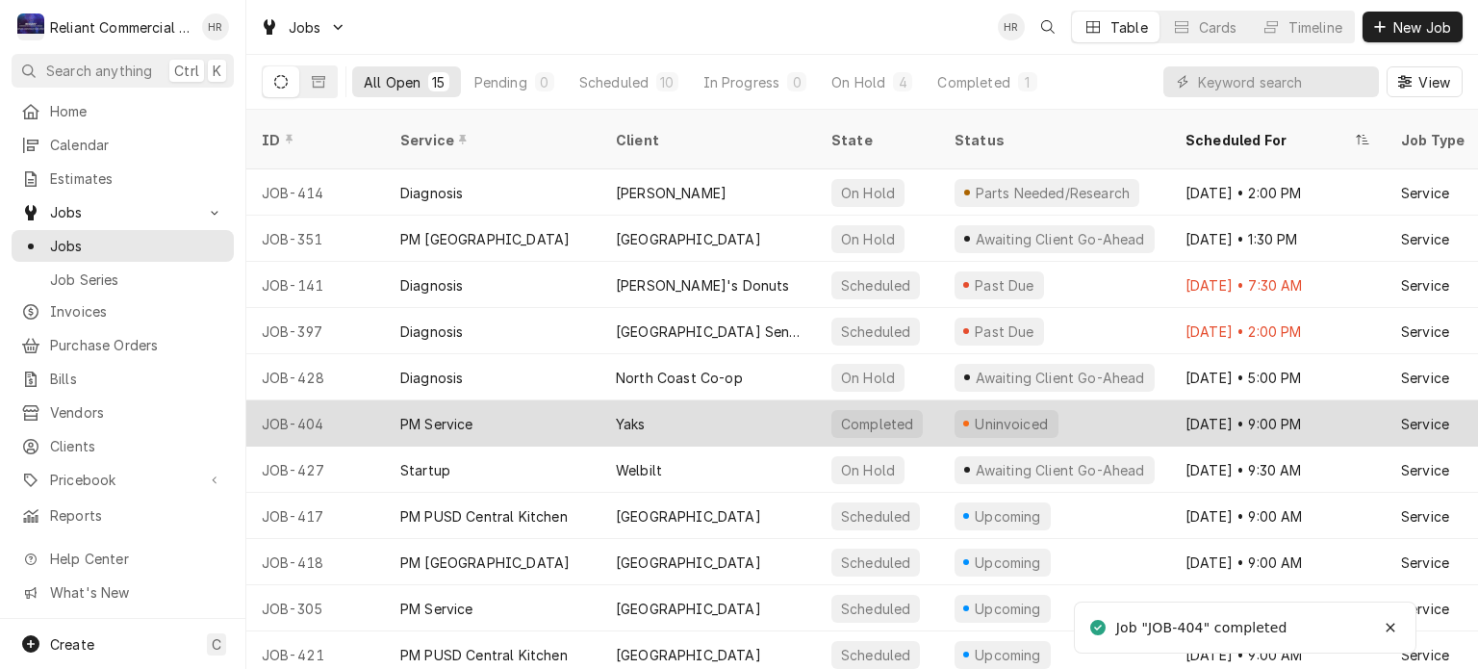
click at [684, 407] on div "Yaks" at bounding box center [708, 423] width 216 height 46
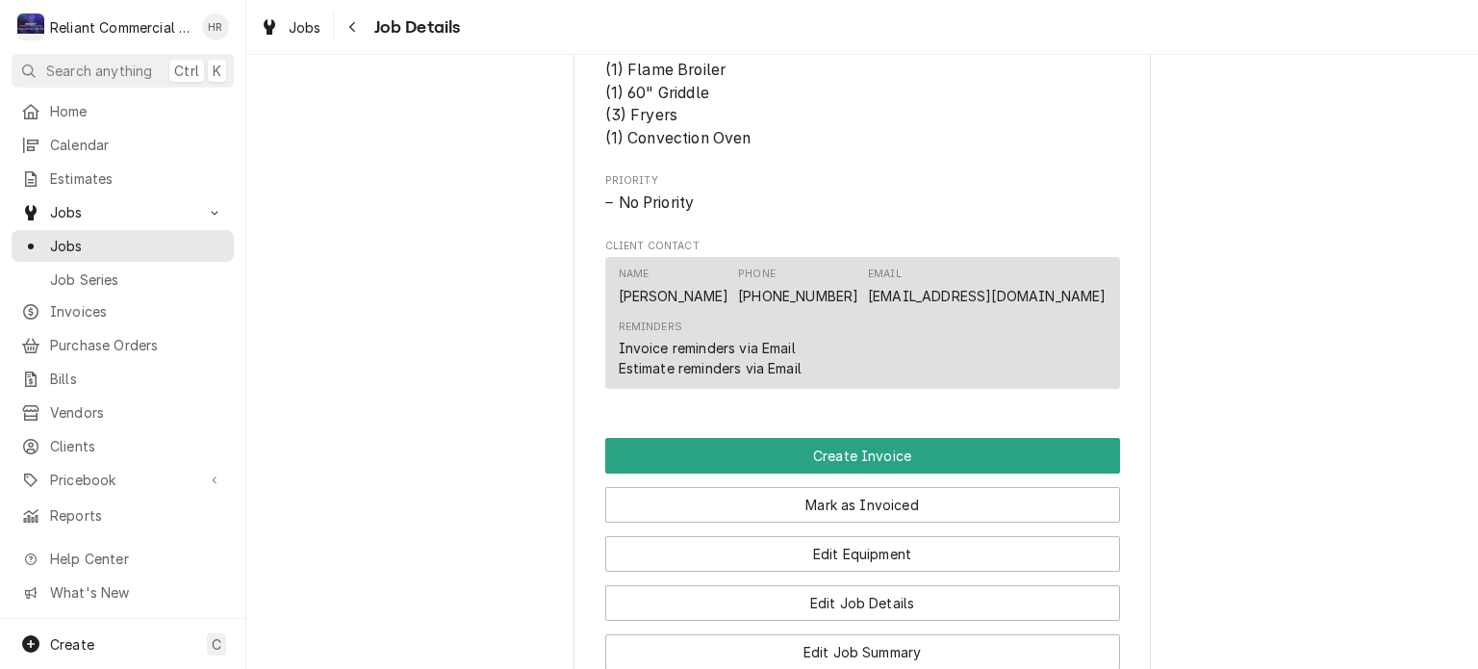
scroll to position [1110, 0]
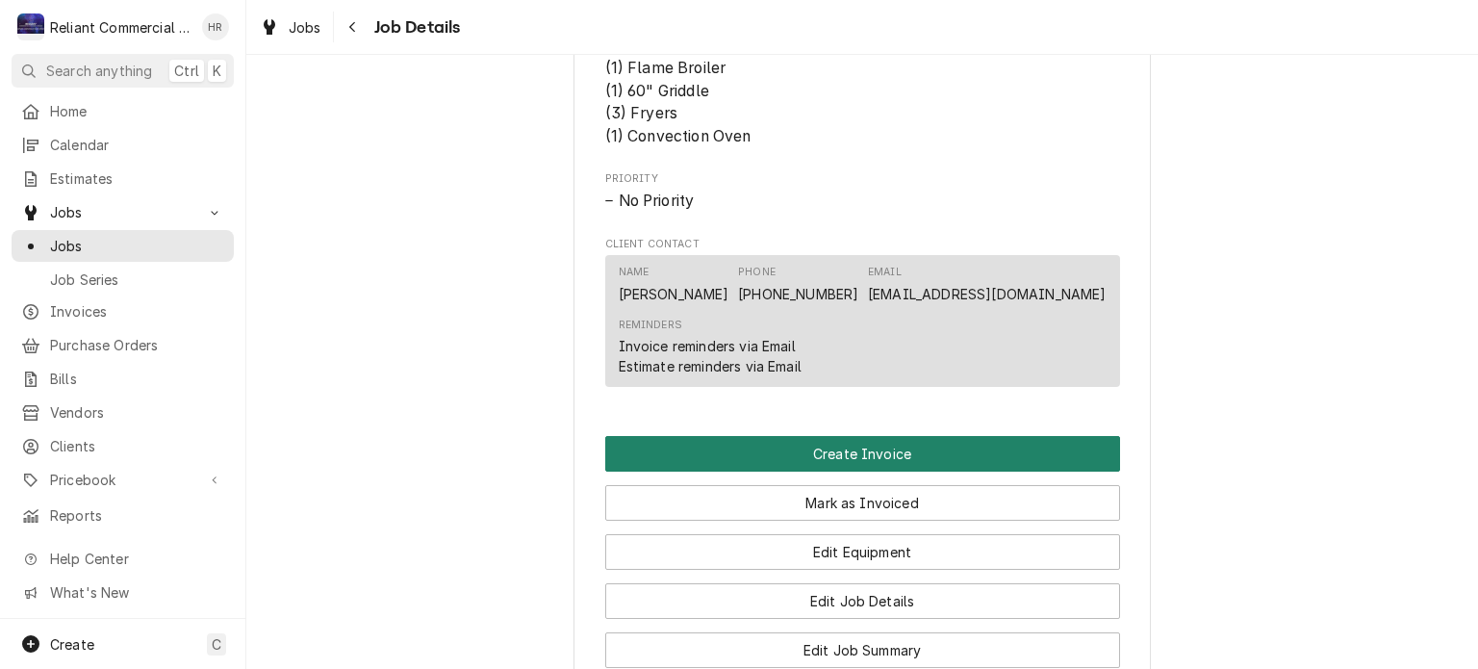
click at [881, 471] on button "Create Invoice" at bounding box center [862, 454] width 515 height 36
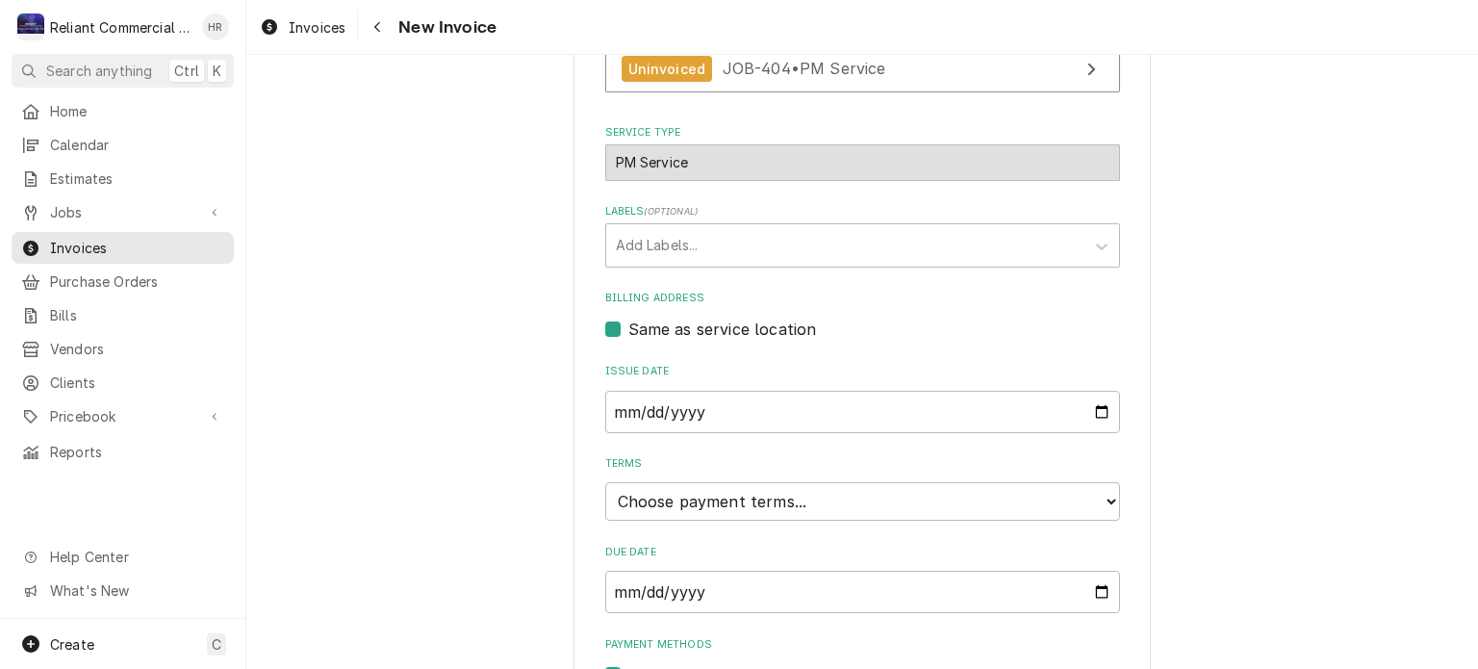
scroll to position [497, 0]
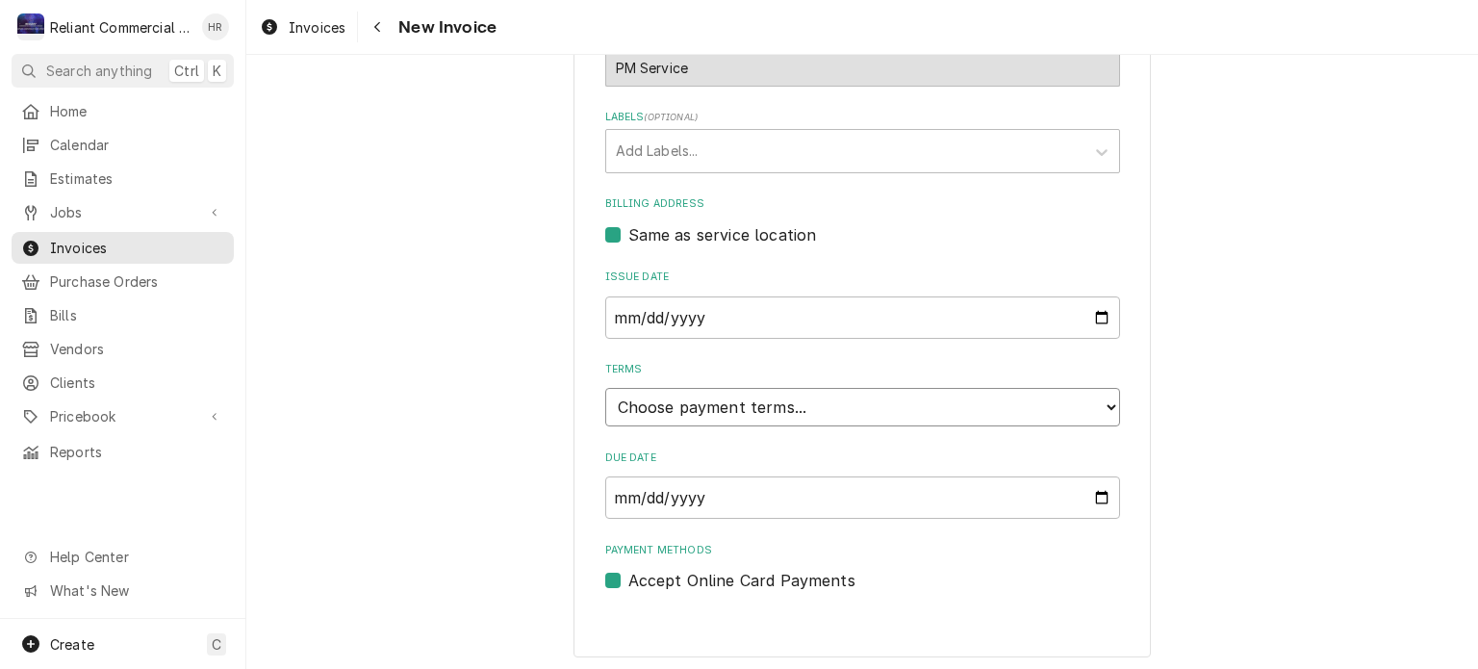
click at [891, 403] on select "Choose payment terms... Same Day Net 7 Net 14 Net 21 Net 30 Net 45 Net 60 Net 90" at bounding box center [862, 407] width 515 height 38
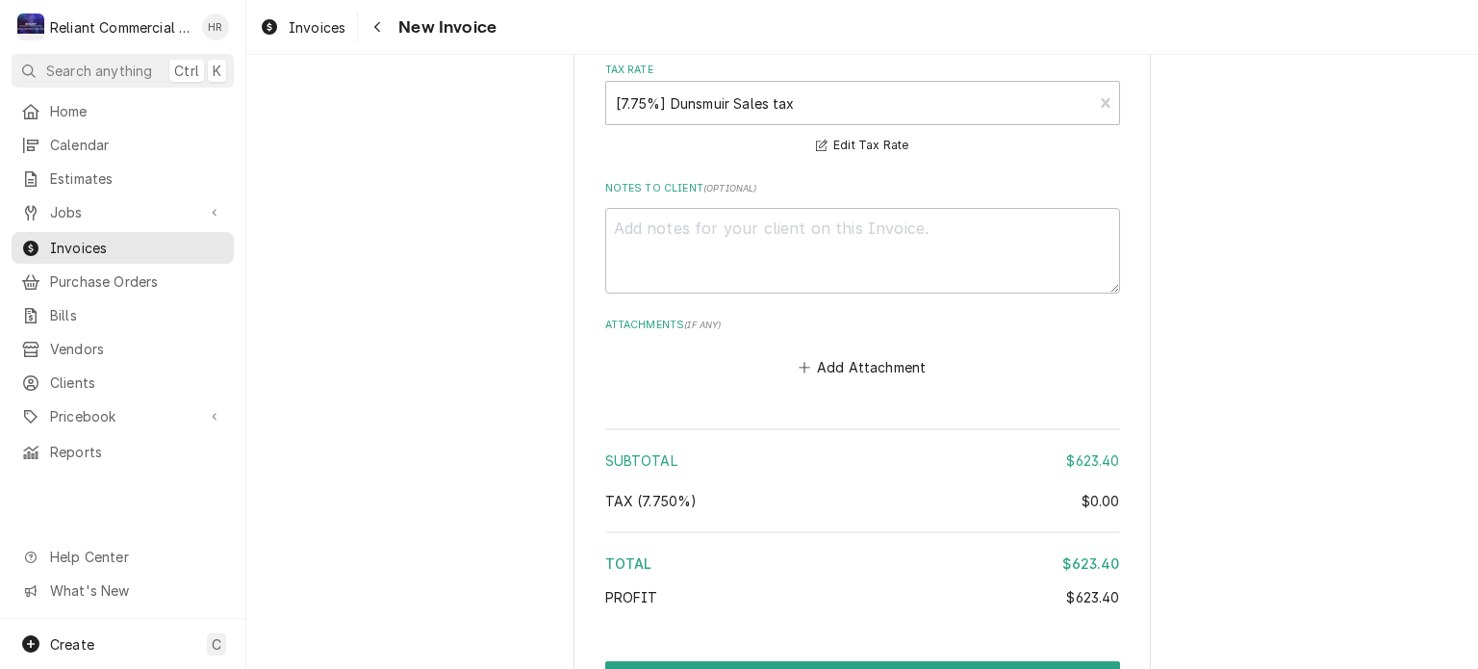
scroll to position [2509, 0]
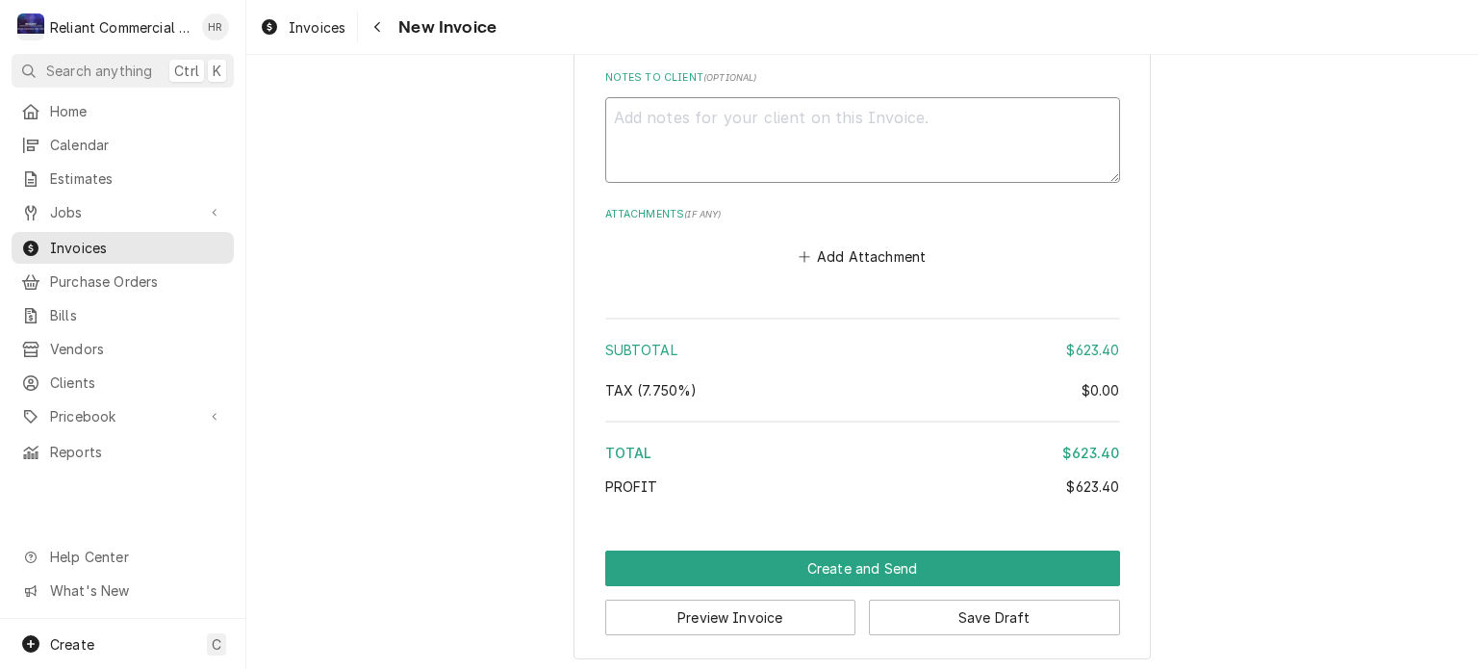
click at [757, 115] on textarea "Notes to Client ( optional )" at bounding box center [862, 140] width 515 height 87
type textarea "x"
type textarea "P"
type textarea "x"
type textarea "Pl"
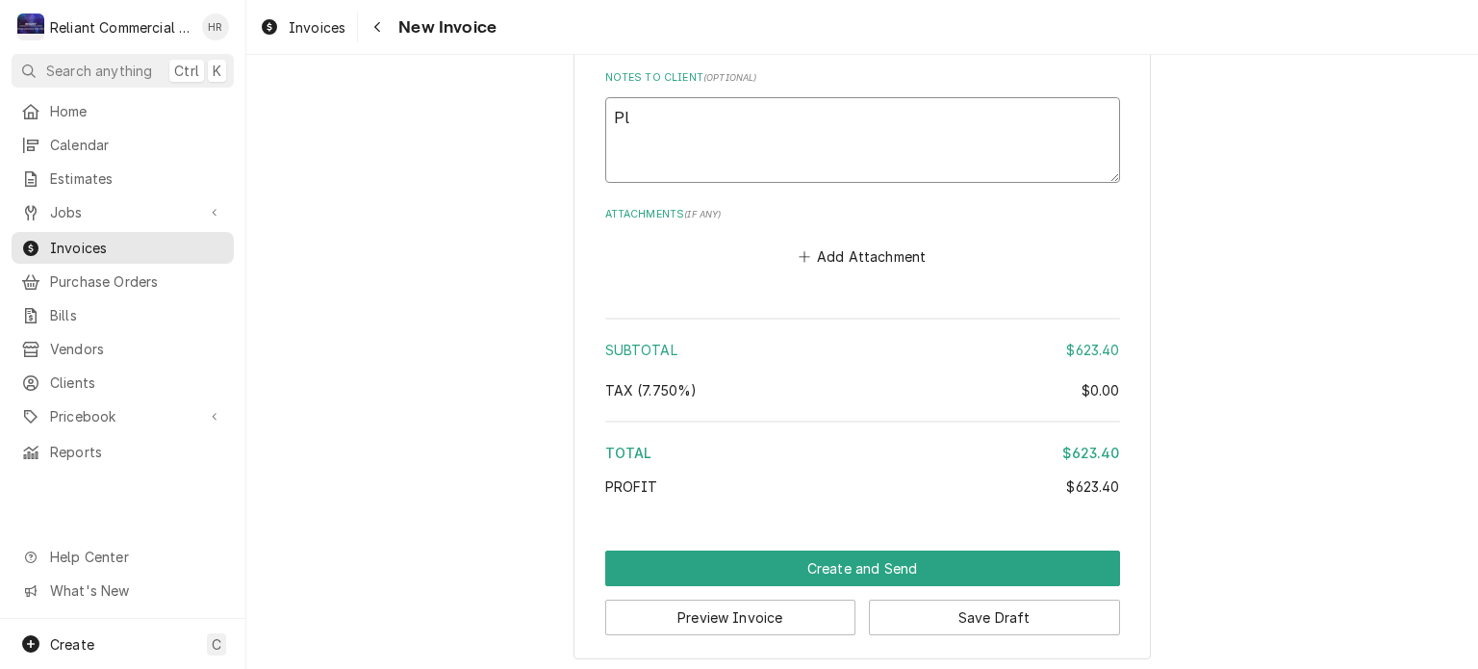
type textarea "x"
type textarea "Ple"
type textarea "x"
type textarea "Plea"
type textarea "x"
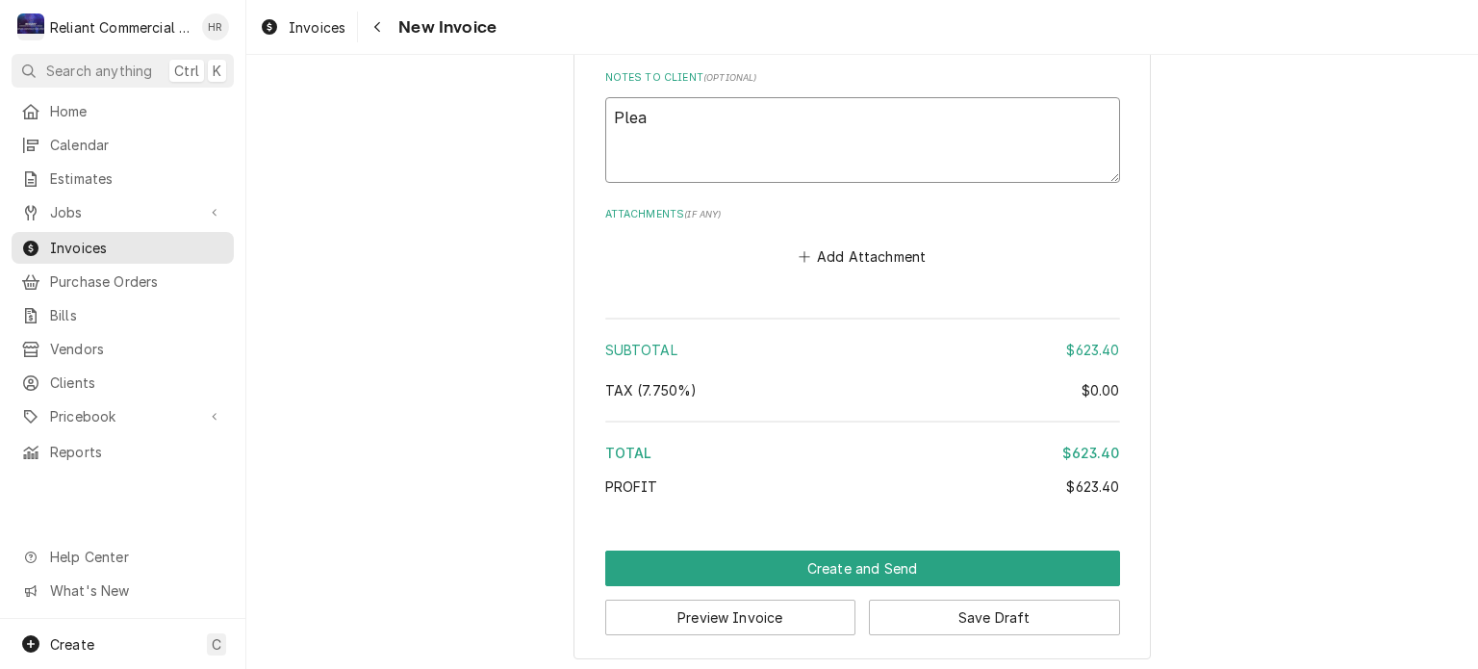
type textarea "Pleas"
type textarea "x"
type textarea "Please"
type textarea "x"
type textarea "Please"
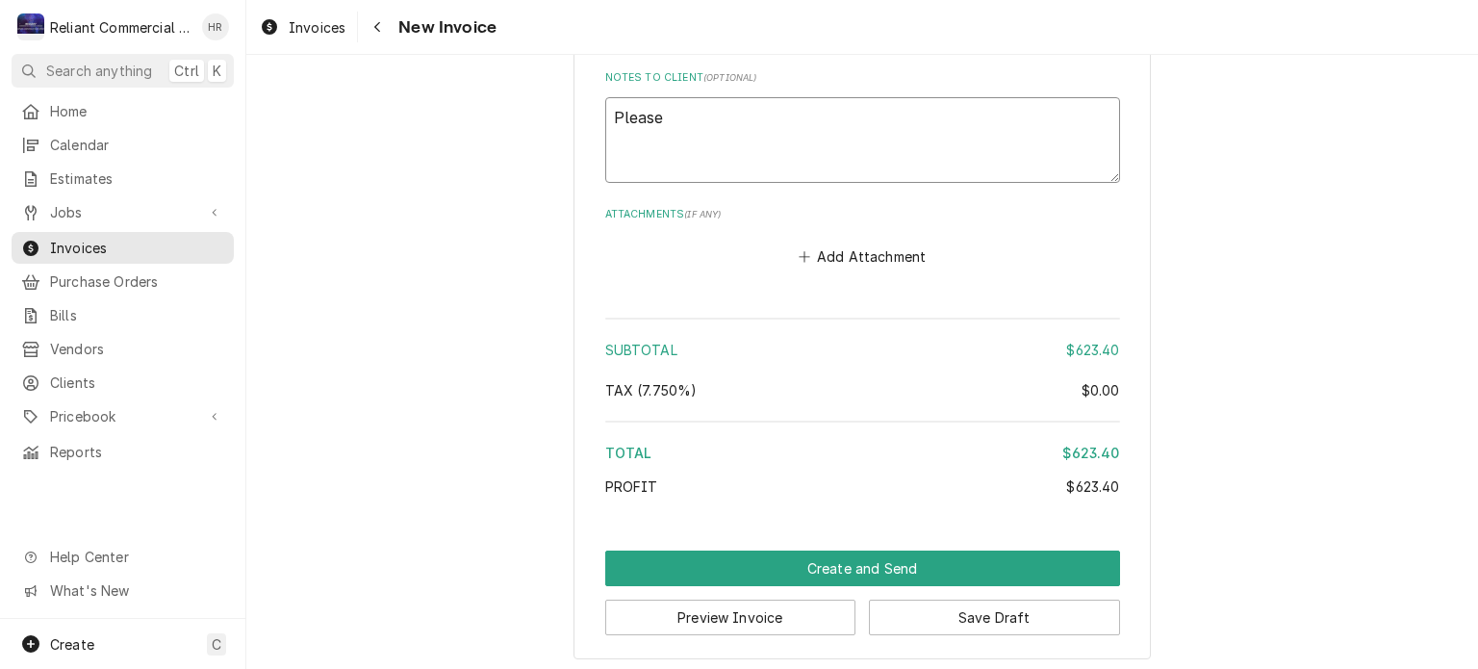
type textarea "x"
type textarea "Please l"
type textarea "x"
type textarea "Please le"
type textarea "x"
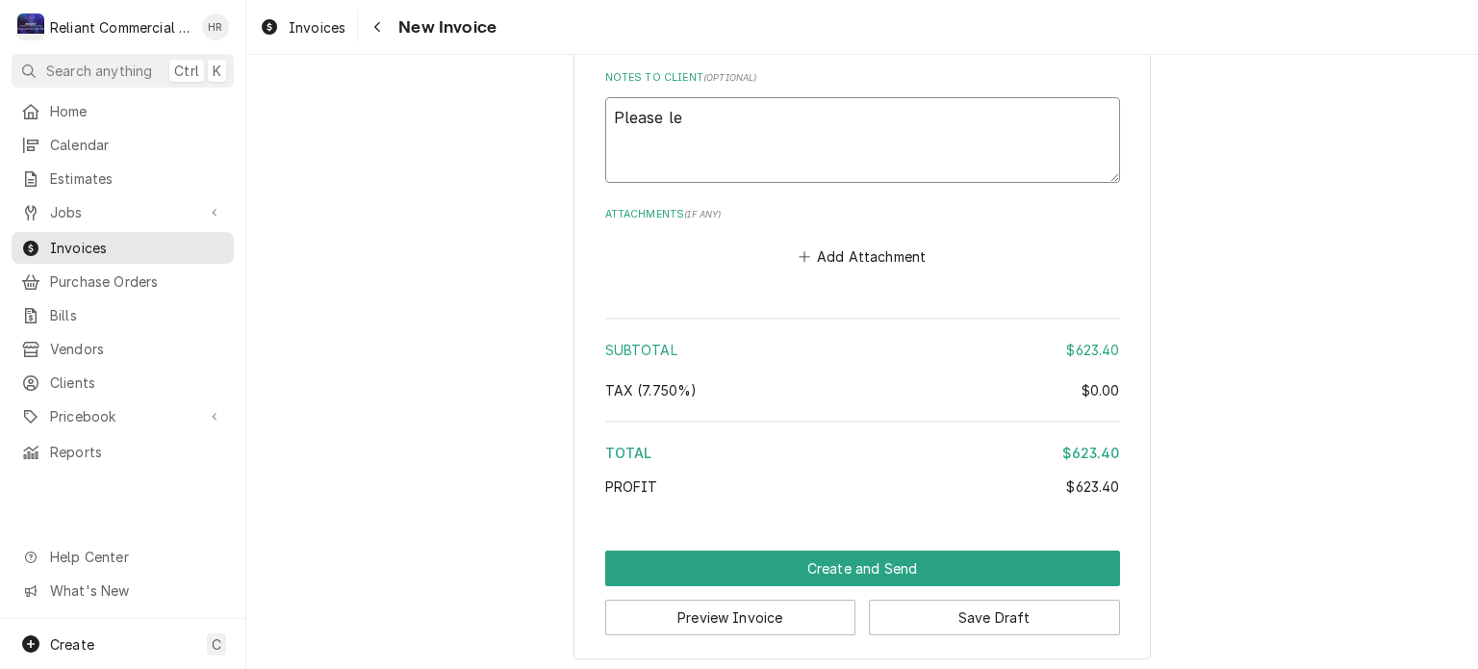
type textarea "Please let"
type textarea "x"
type textarea "Please let"
type textarea "x"
type textarea "Please let u"
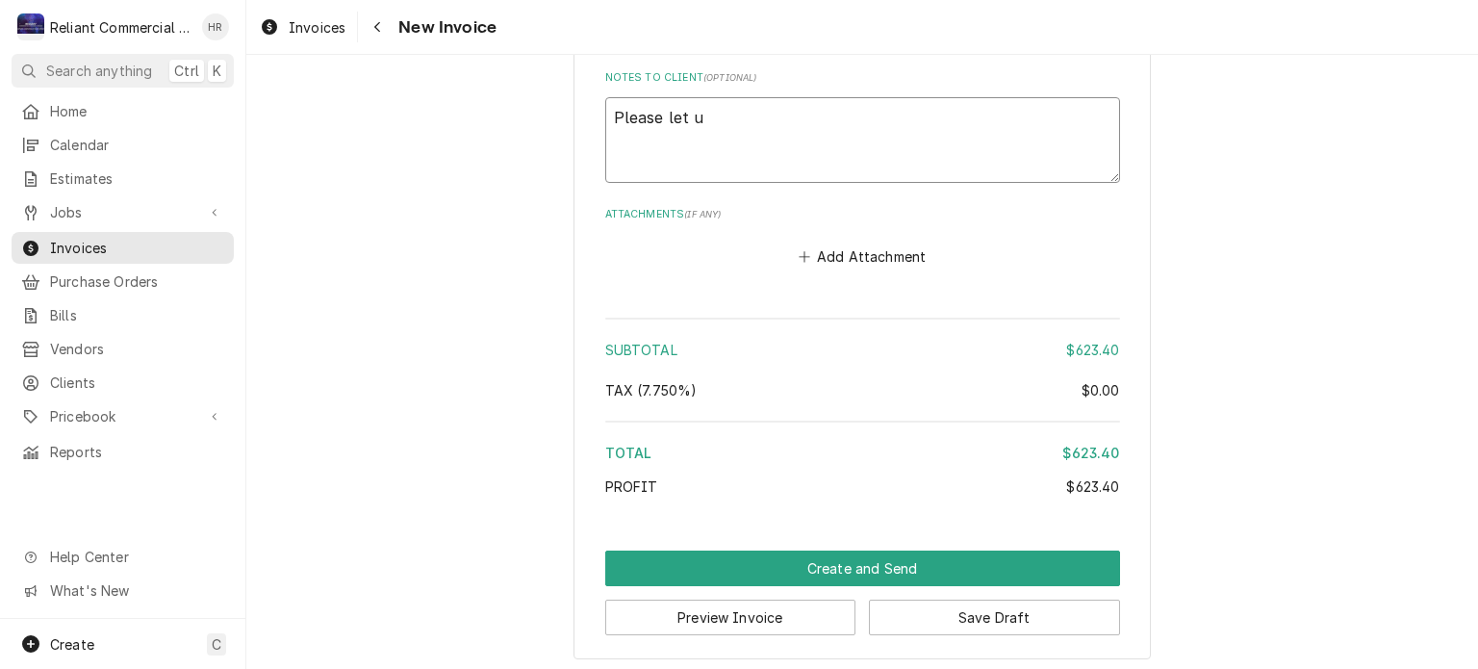
type textarea "x"
type textarea "Please let us"
type textarea "x"
type textarea "Please let us"
type textarea "x"
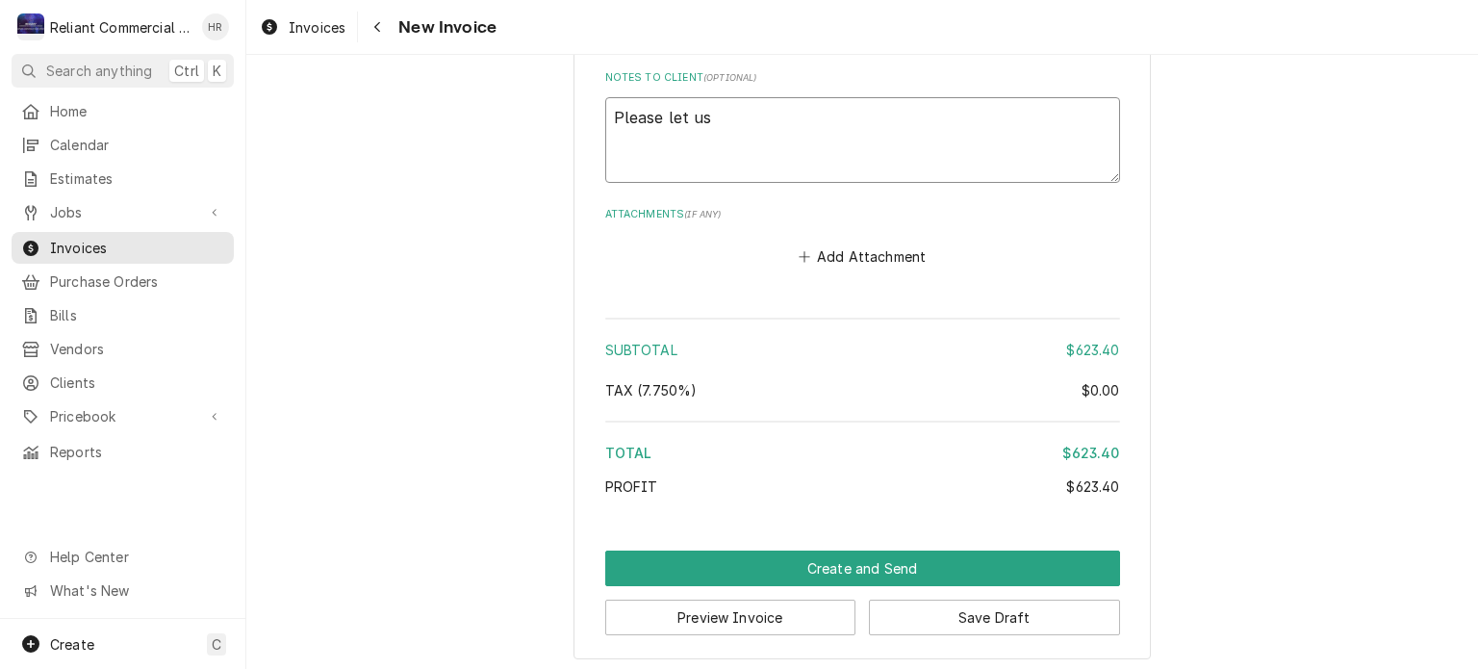
type textarea "Please let us k"
type textarea "x"
type textarea "Please let us kn"
type textarea "x"
type textarea "Please let us kno"
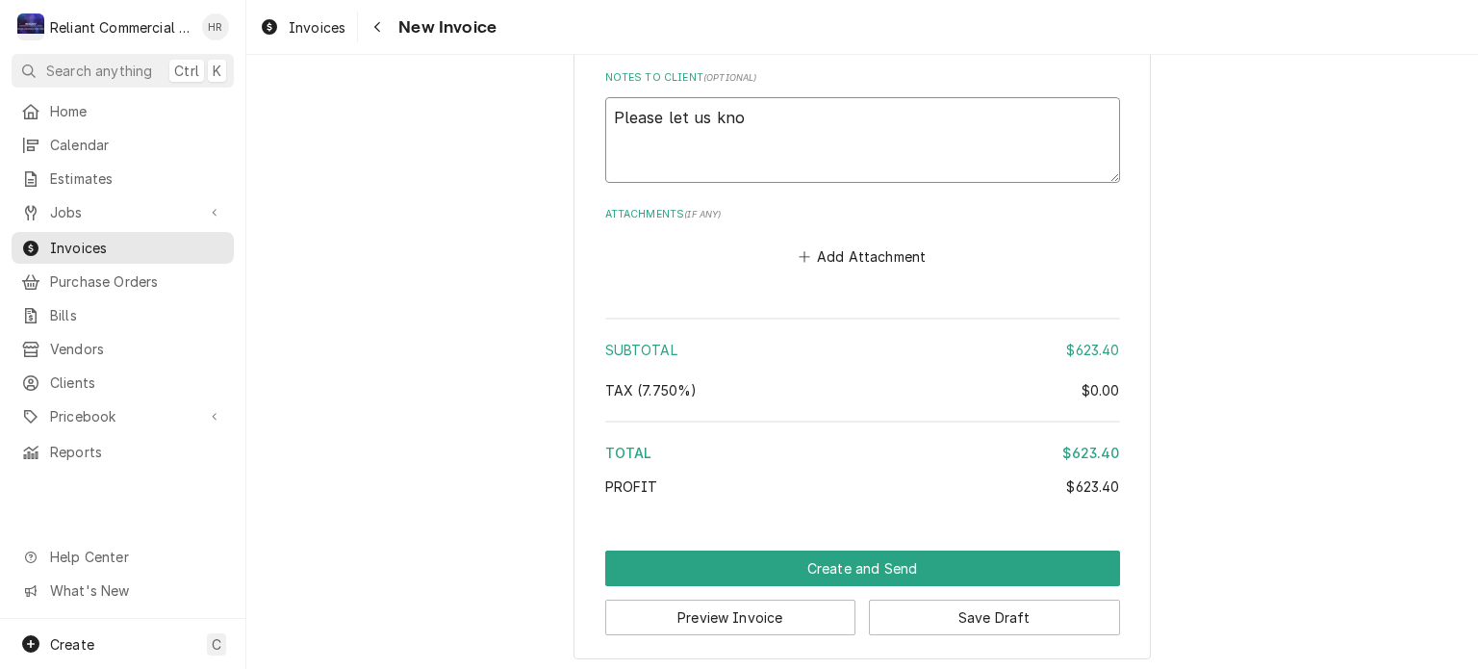
type textarea "x"
type textarea "Please let us know"
type textarea "x"
type textarea "Please let us know"
type textarea "x"
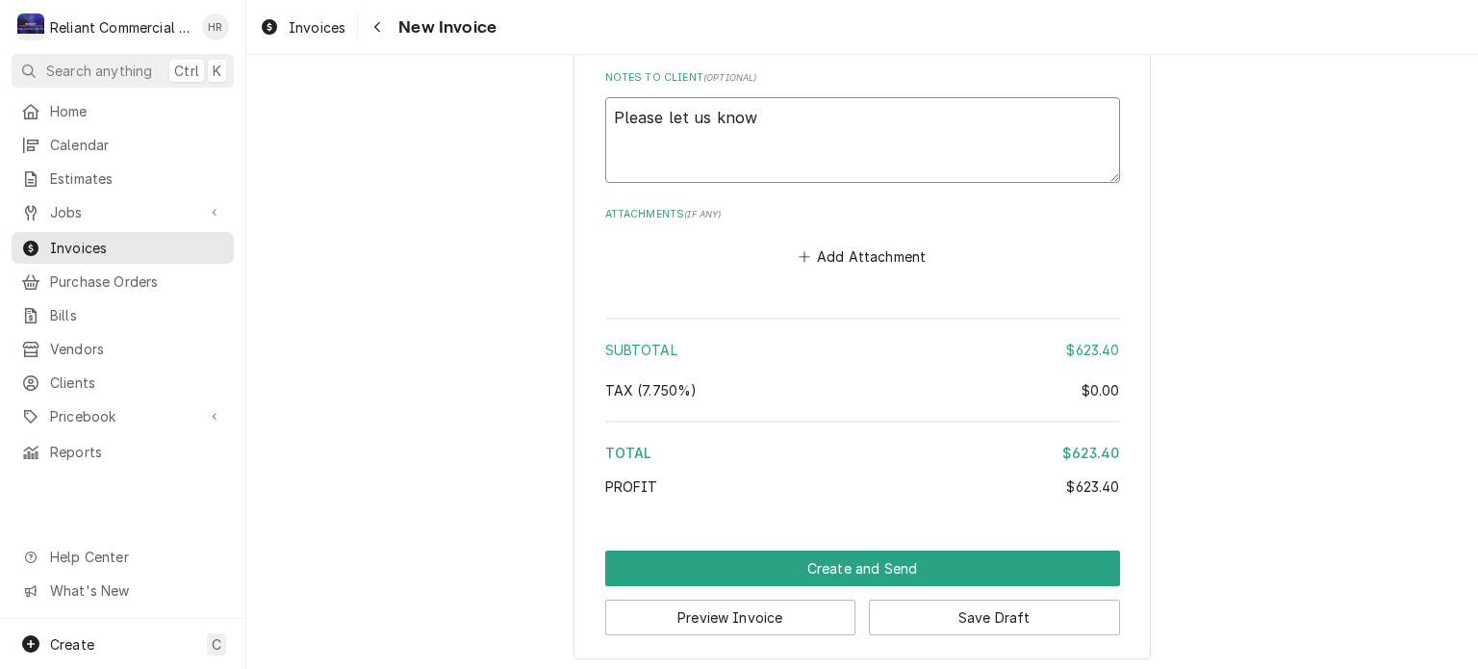
type textarea "Please let us know i"
type textarea "x"
type textarea "Please let us know if"
type textarea "x"
type textarea "Please let us know if"
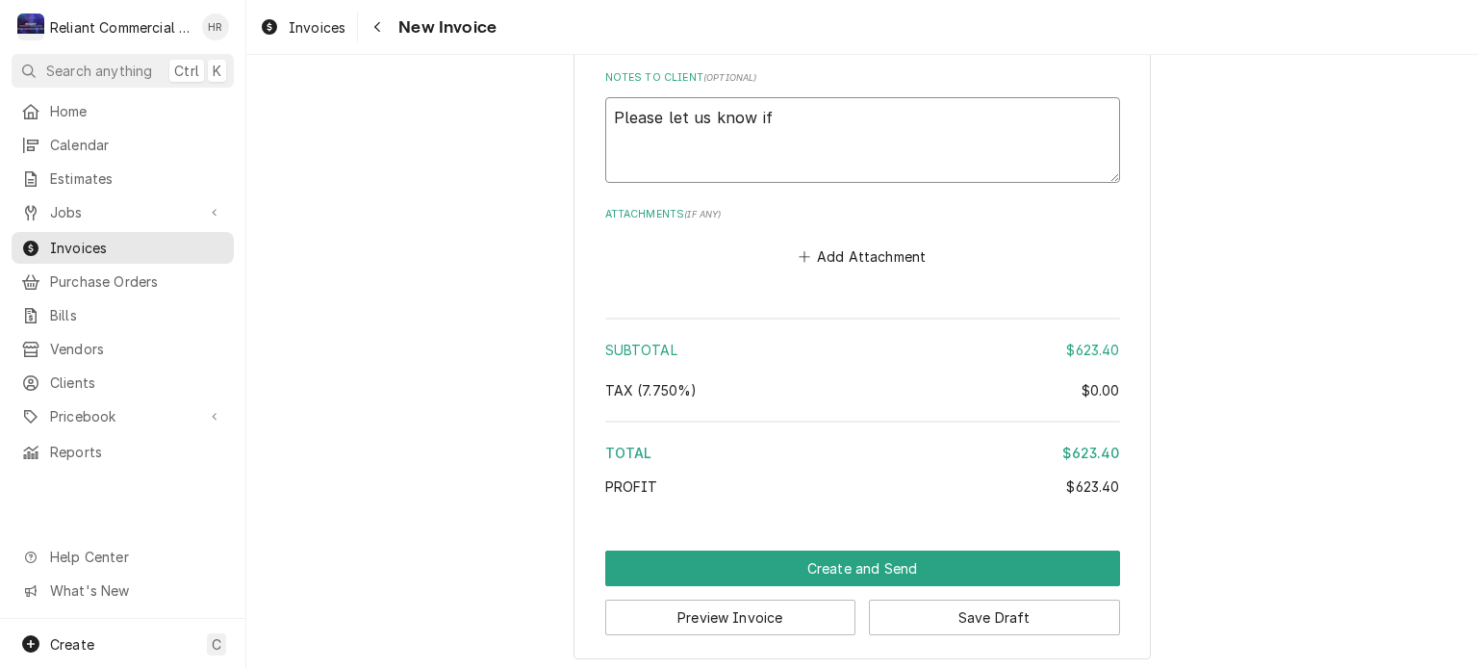
type textarea "x"
type textarea "Please let us know if y"
type textarea "x"
type textarea "Please let us know if yo"
type textarea "x"
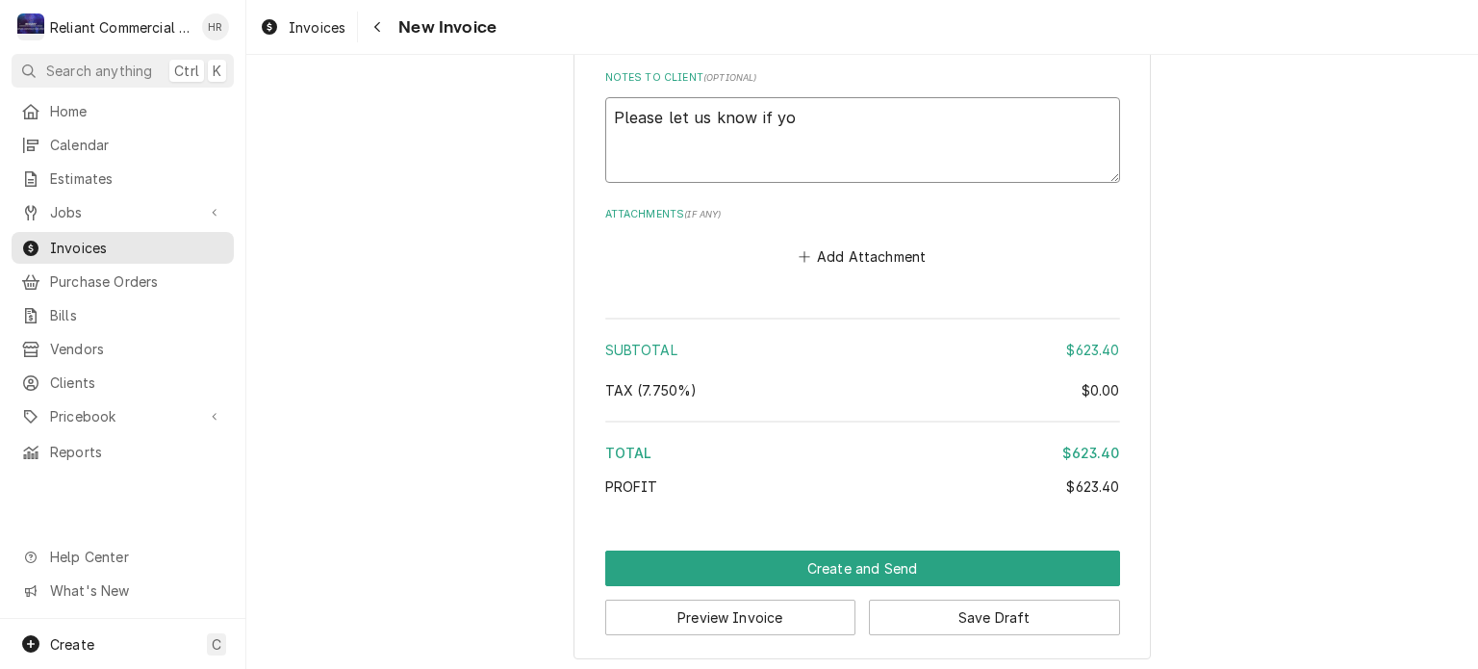
type textarea "Please let us know if you"
type textarea "x"
type textarea "Please let us know if you'"
type textarea "x"
type textarea "Please let us know if you'd"
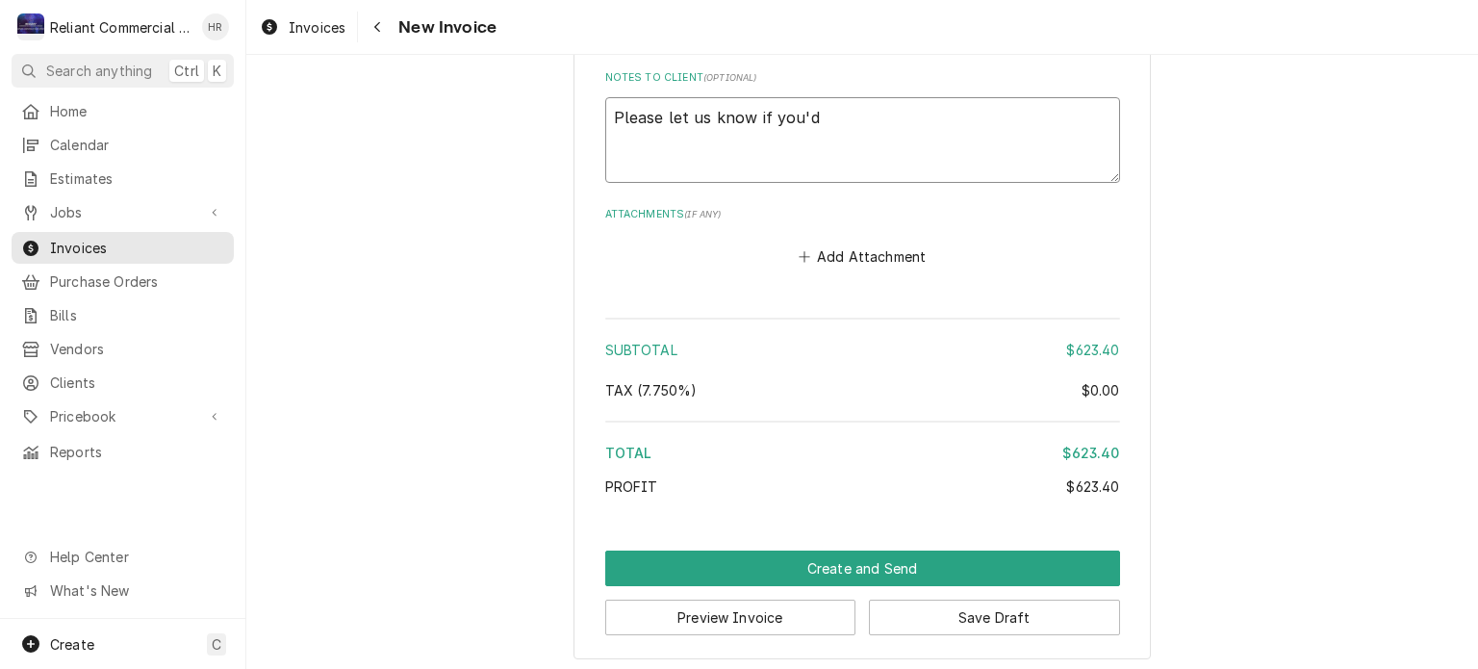
type textarea "x"
type textarea "Please let us know if you'd"
type textarea "x"
type textarea "Please let us know if you'd l"
type textarea "x"
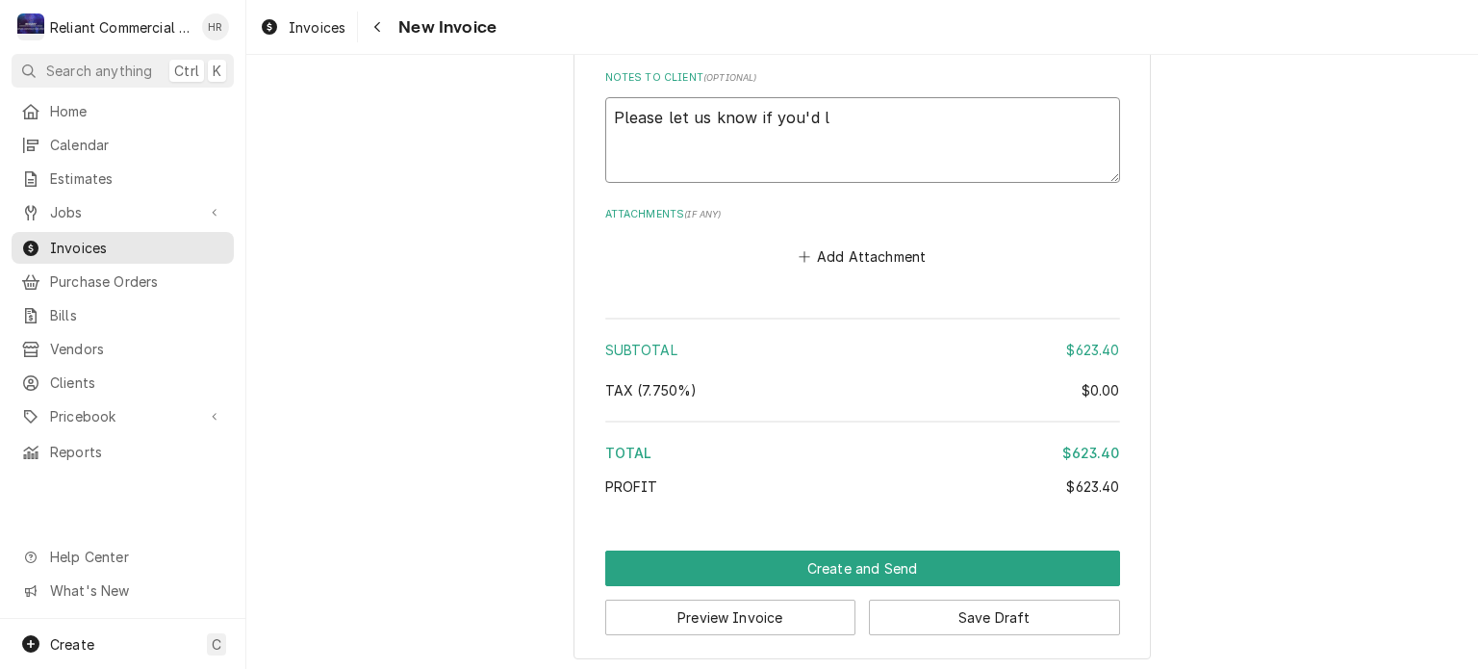
type textarea "Please let us know if you'd li"
type textarea "x"
type textarea "Please let us know if you'd lik"
type textarea "x"
type textarea "Please let us know if you'd like"
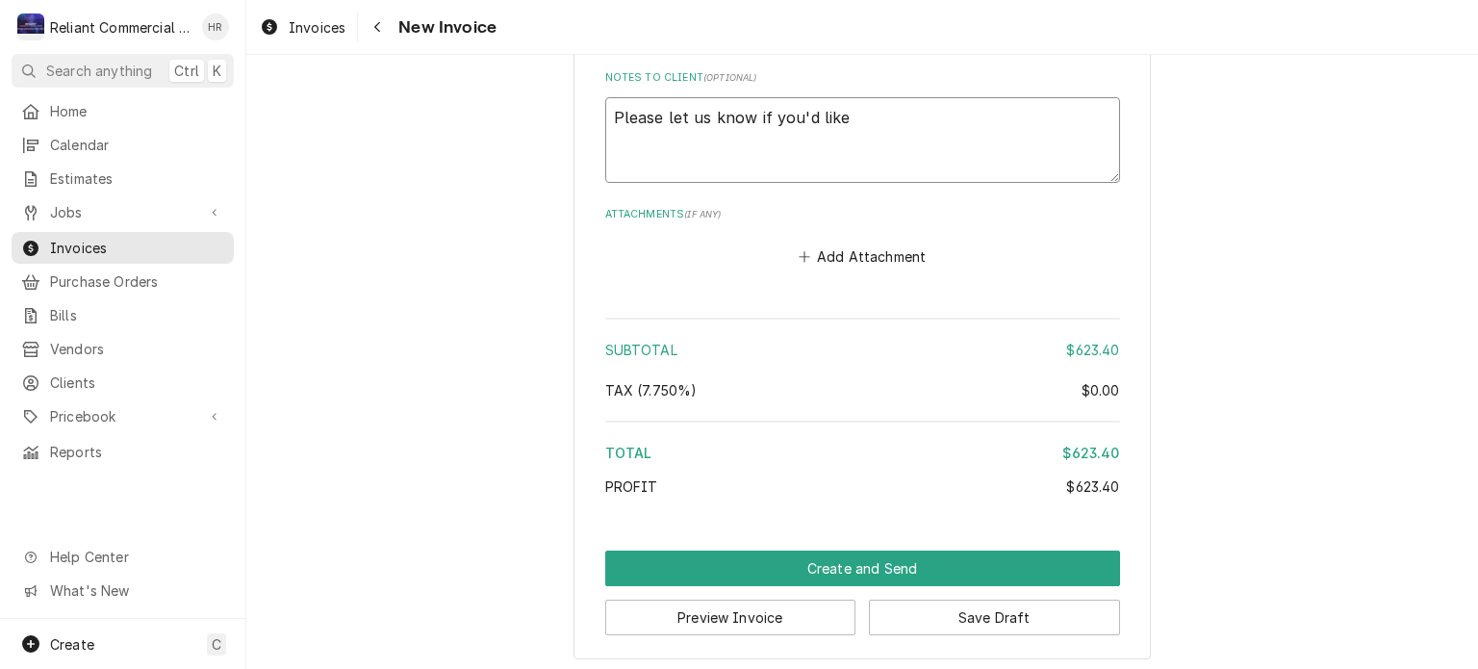
type textarea "x"
type textarea "Please let us know if you'd like"
type textarea "x"
type textarea "Please let us know if you'd like t"
type textarea "x"
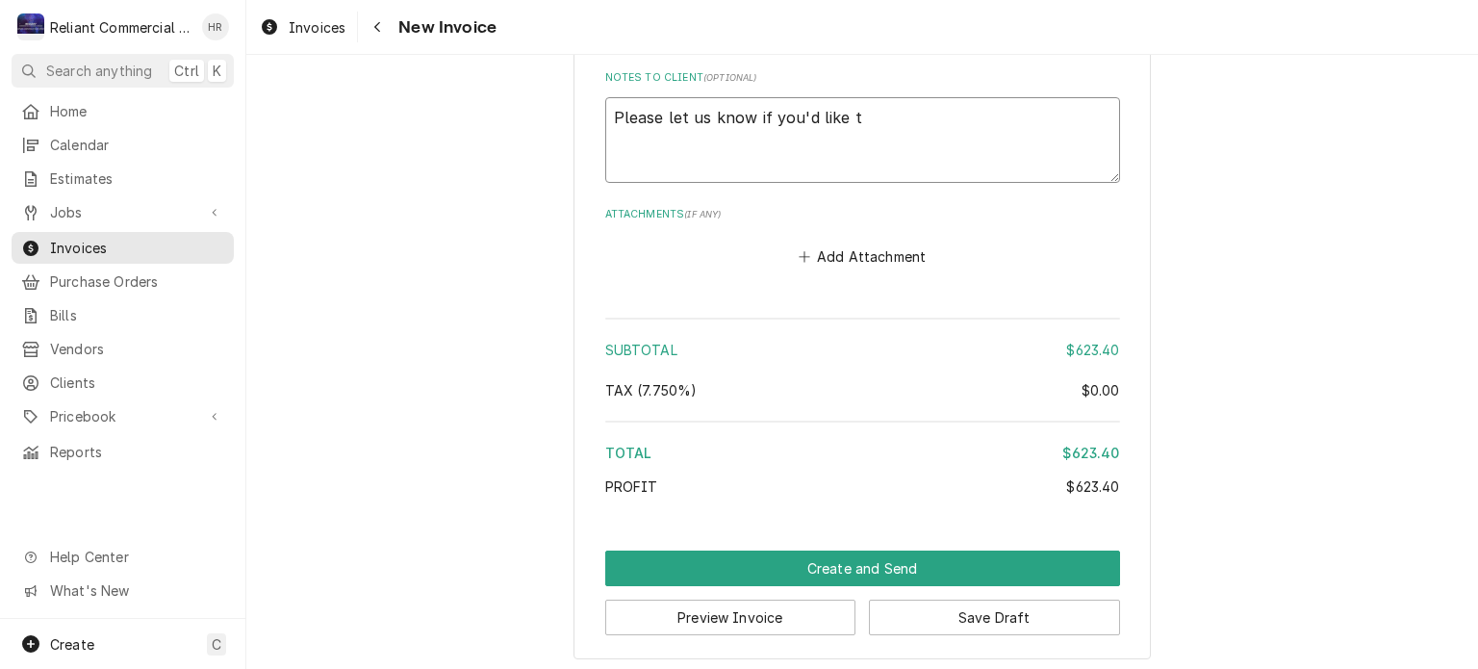
type textarea "Please let us know if you'd like to"
type textarea "x"
type textarea "Please let us know if you'd like to"
type textarea "x"
type textarea "Please let us know if you'd like to"
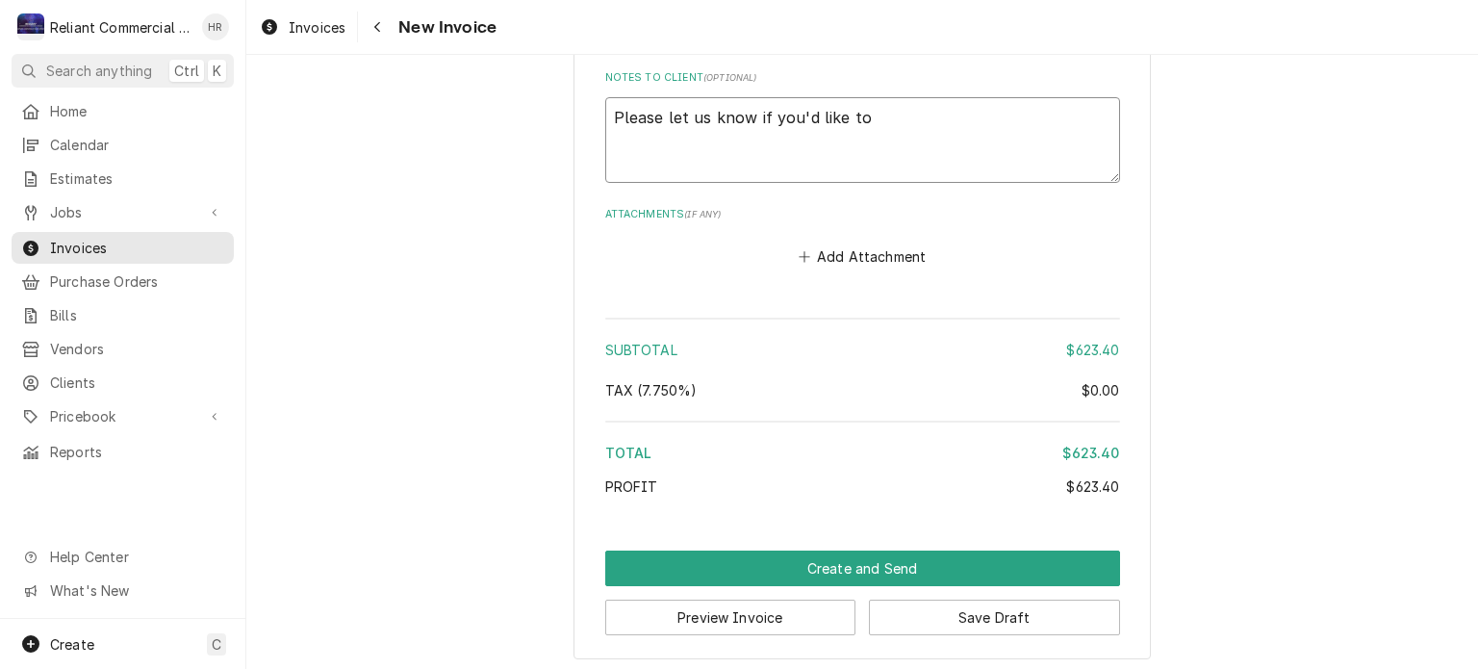
type textarea "x"
type textarea "Please let us know if you'd like t"
type textarea "x"
type textarea "Please let us know if you'd like"
type textarea "x"
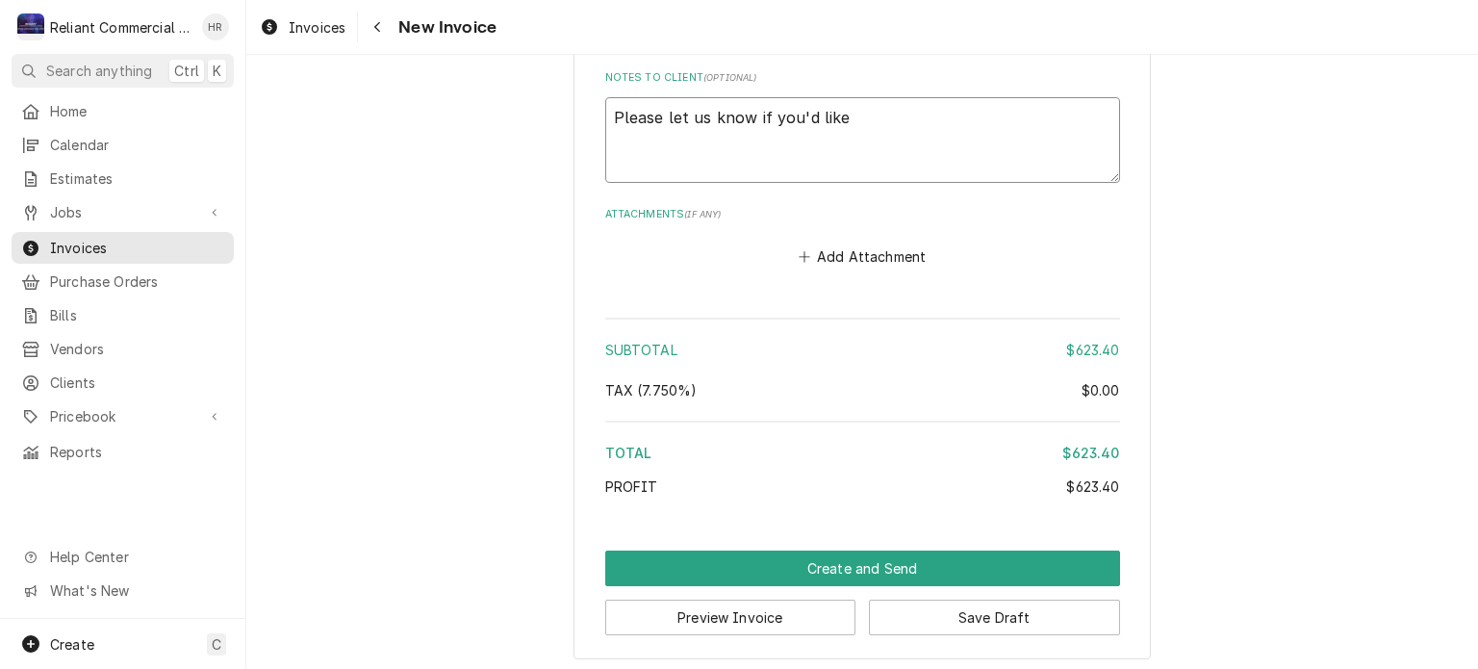
type textarea "Please let us know if you'd like a"
type textarea "x"
type textarea "Please let us know if you'd like a"
type textarea "x"
type textarea "Please let us know if you'd like a q"
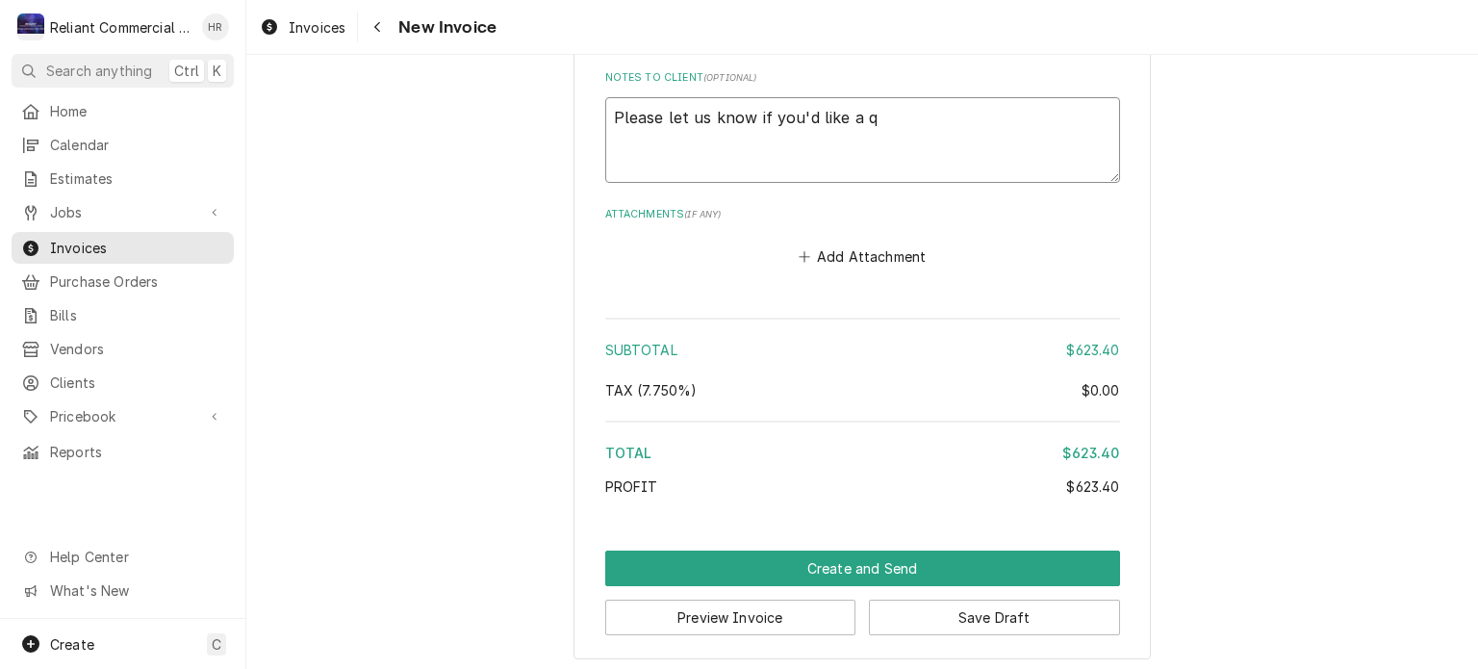
type textarea "x"
type textarea "Please let us know if you'd like a qu"
type textarea "x"
type textarea "Please let us know if you'd like a quo"
type textarea "x"
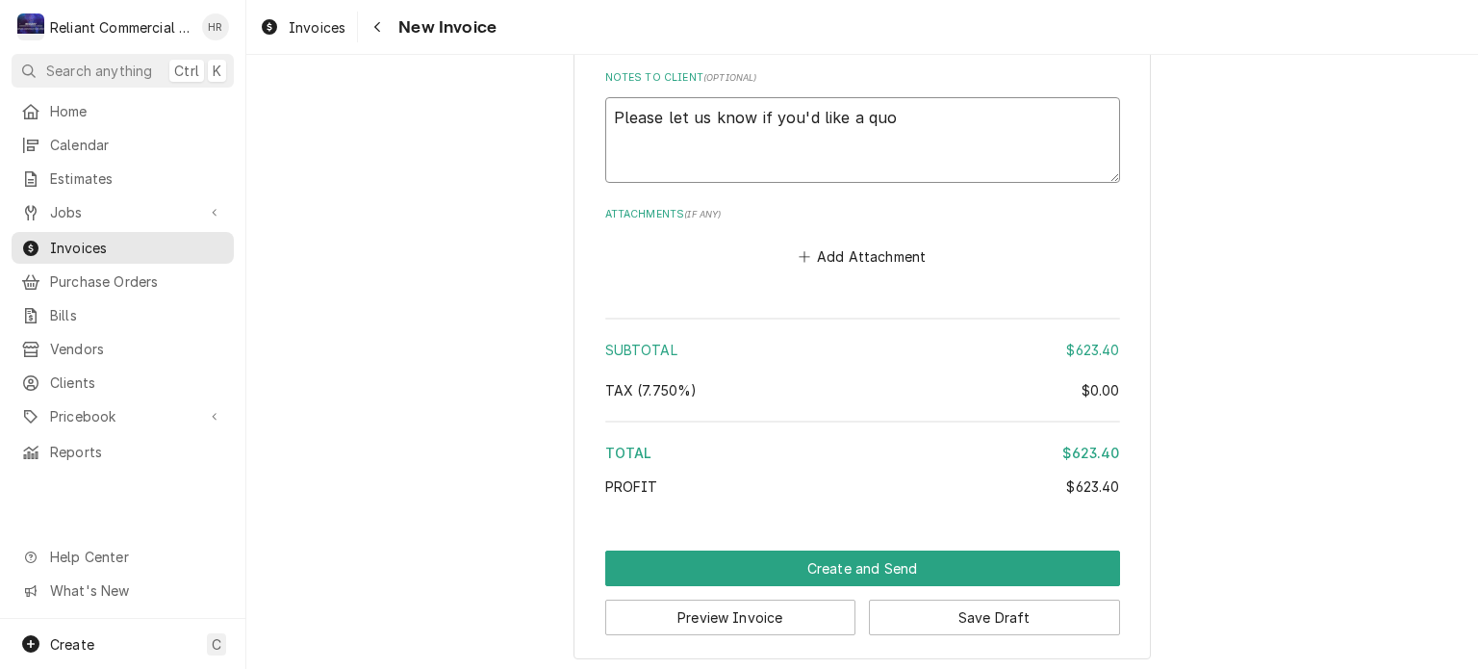
type textarea "Please let us know if you'd like a quot"
type textarea "x"
type textarea "Please let us know if you'd like a quote"
type textarea "x"
type textarea "Please let us know if you'd like a quote"
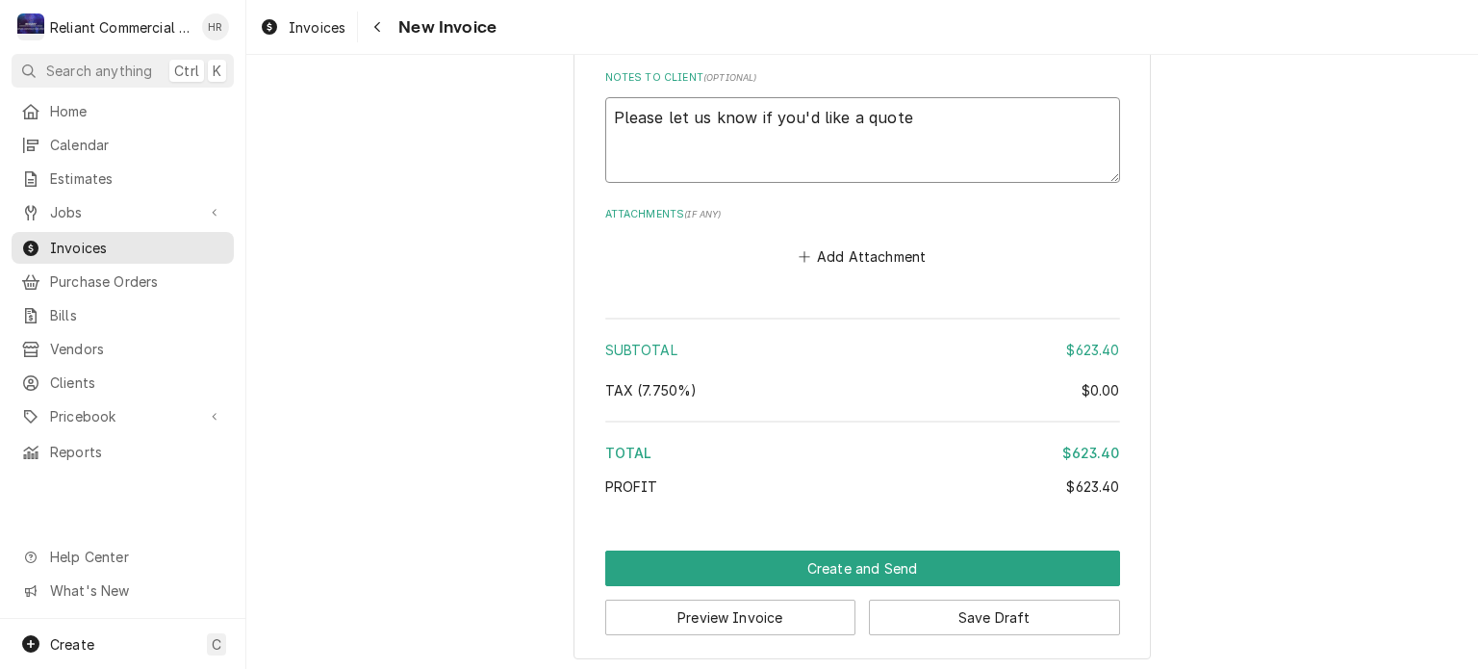
type textarea "x"
type textarea "Please let us know if you'd like a quote o"
type textarea "x"
type textarea "Please let us know if you'd like a quote on"
type textarea "x"
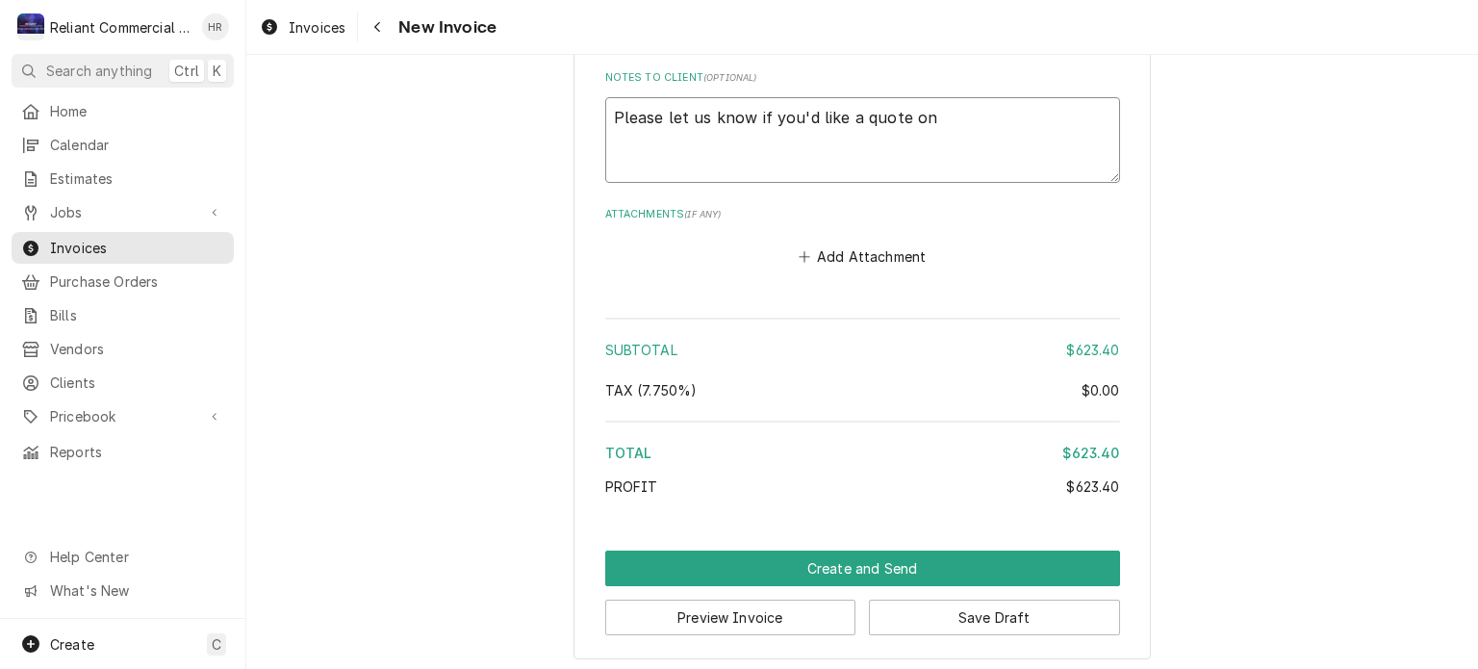
type textarea "Please let us know if you'd like a quote on"
type textarea "x"
type textarea "Please let us know if you'd like a quote on r"
type textarea "x"
type textarea "Please let us know if you'd like a quote on re"
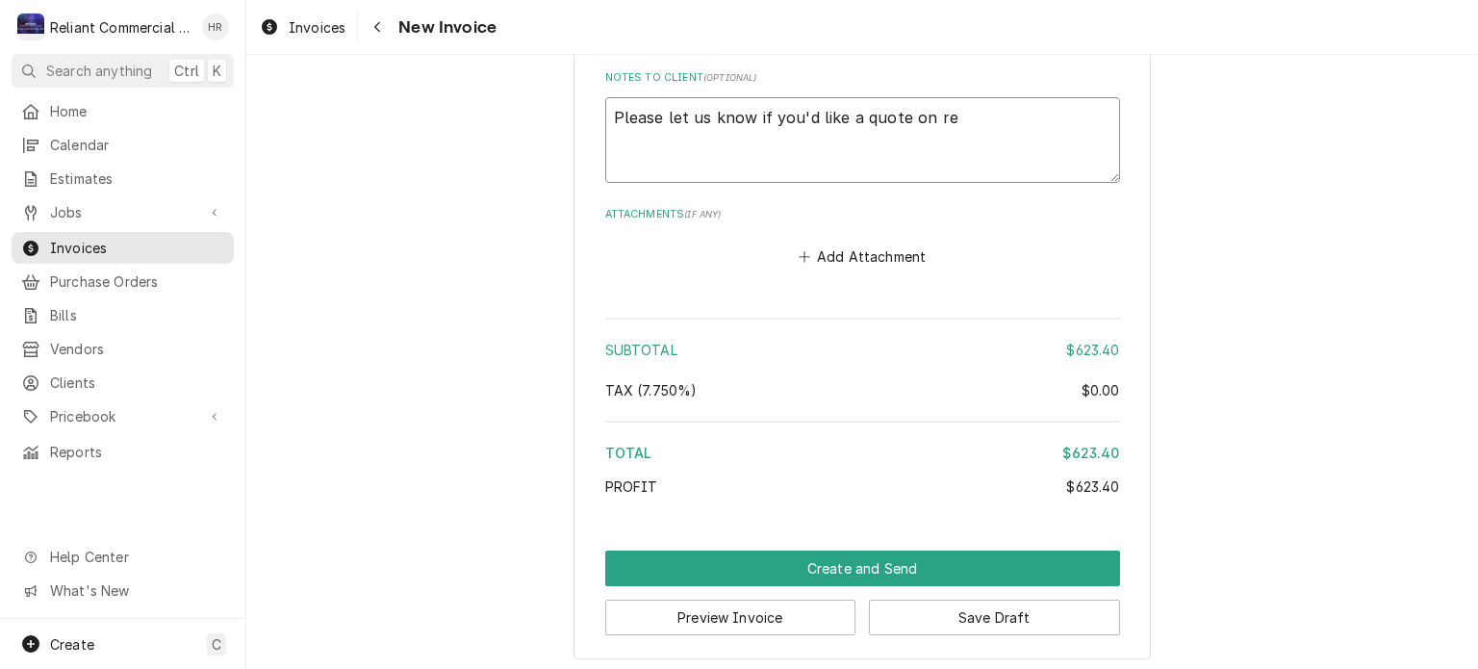
type textarea "x"
type textarea "Please let us know if you'd like a quote on rep"
type textarea "x"
type textarea "Please let us know if you'd like a quote on repa"
type textarea "x"
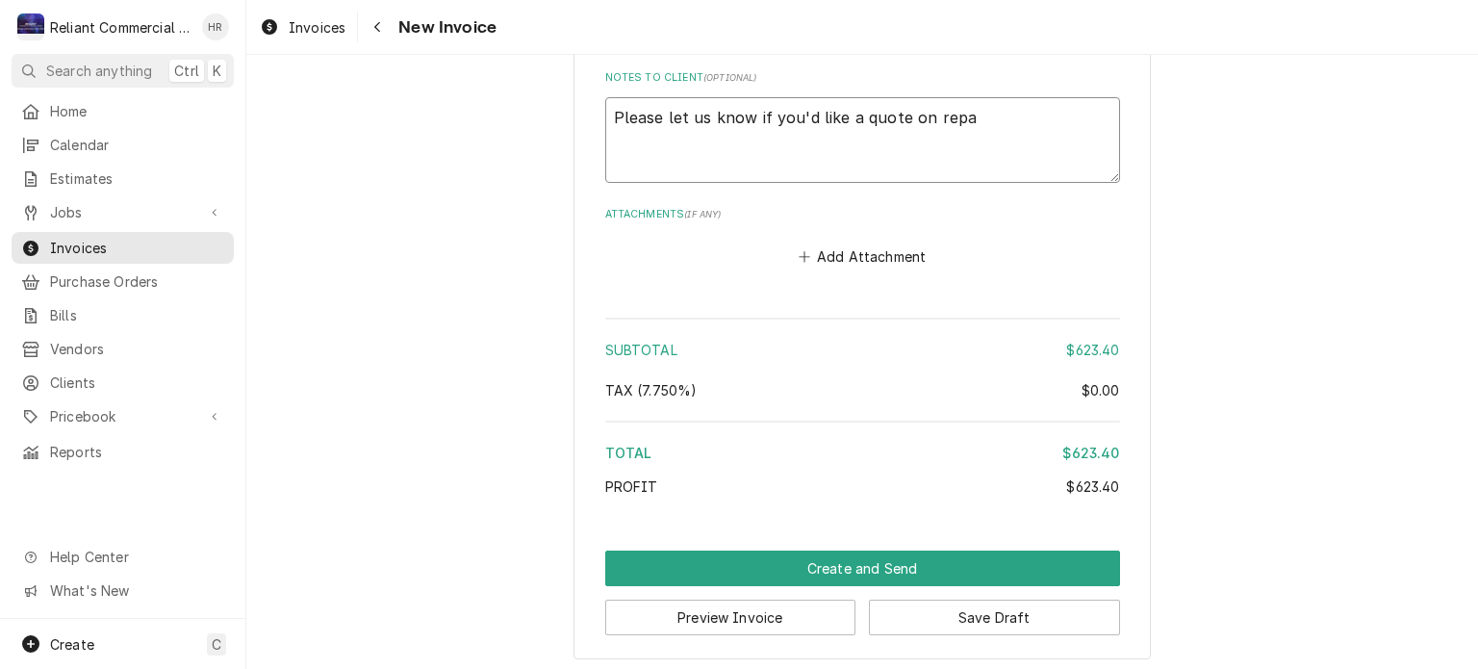
type textarea "Please let us know if you'd like a quote on repai"
type textarea "x"
type textarea "Please let us know if you'd like a quote on repair"
type textarea "x"
type textarea "Please let us know if you'd like a quote on repairs"
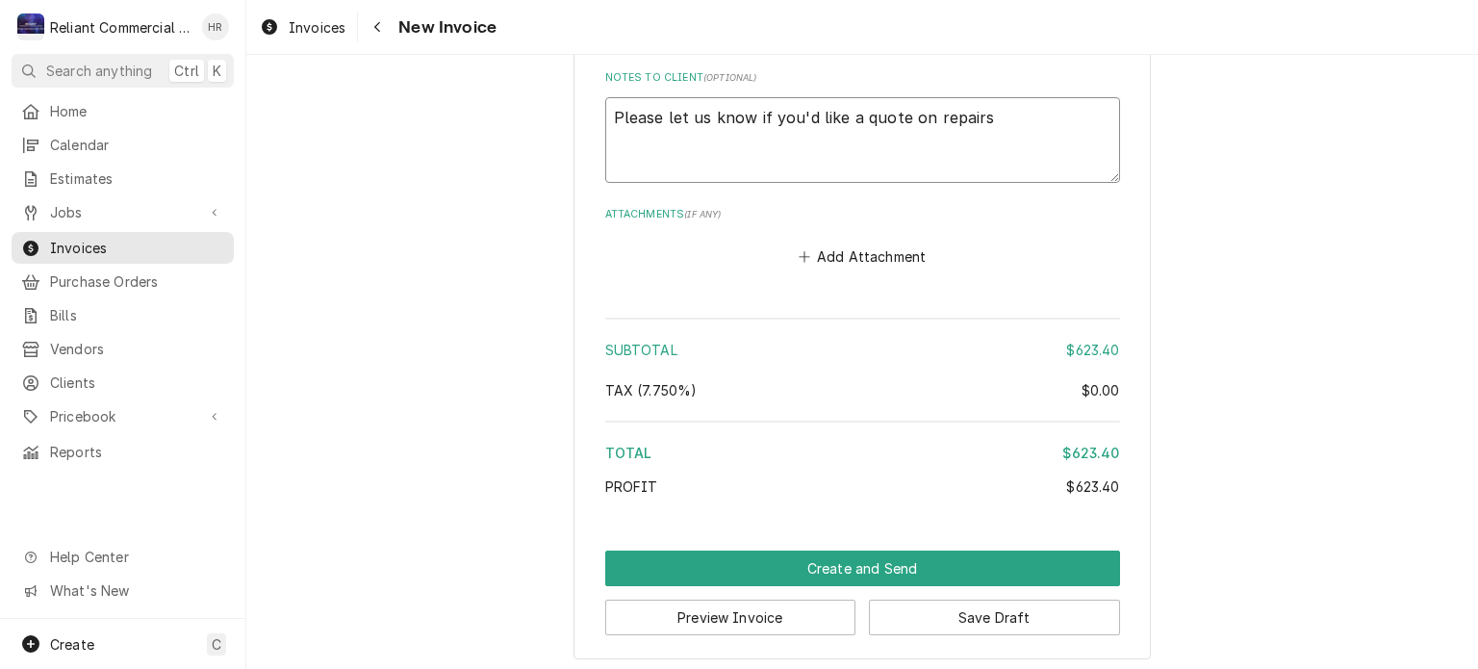
type textarea "x"
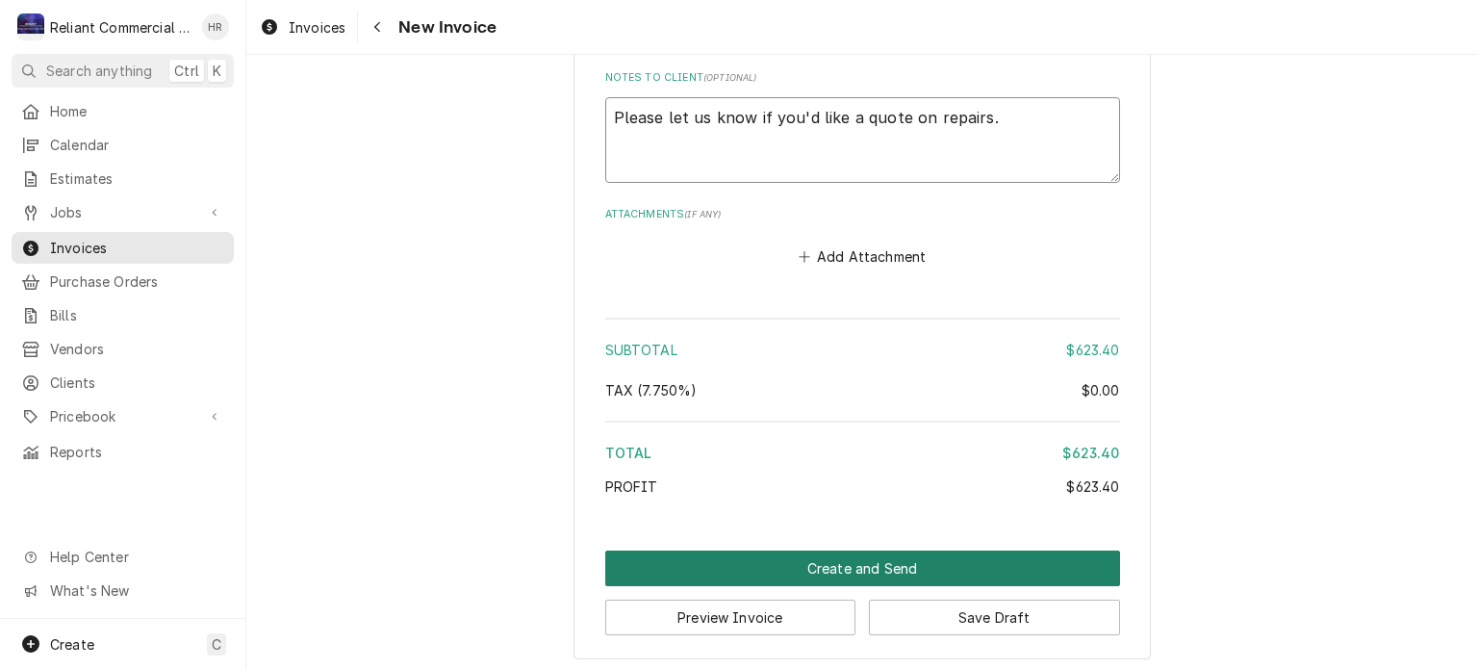
type textarea "Please let us know if you'd like a quote on repairs."
click at [843, 559] on button "Create and Send" at bounding box center [862, 568] width 515 height 36
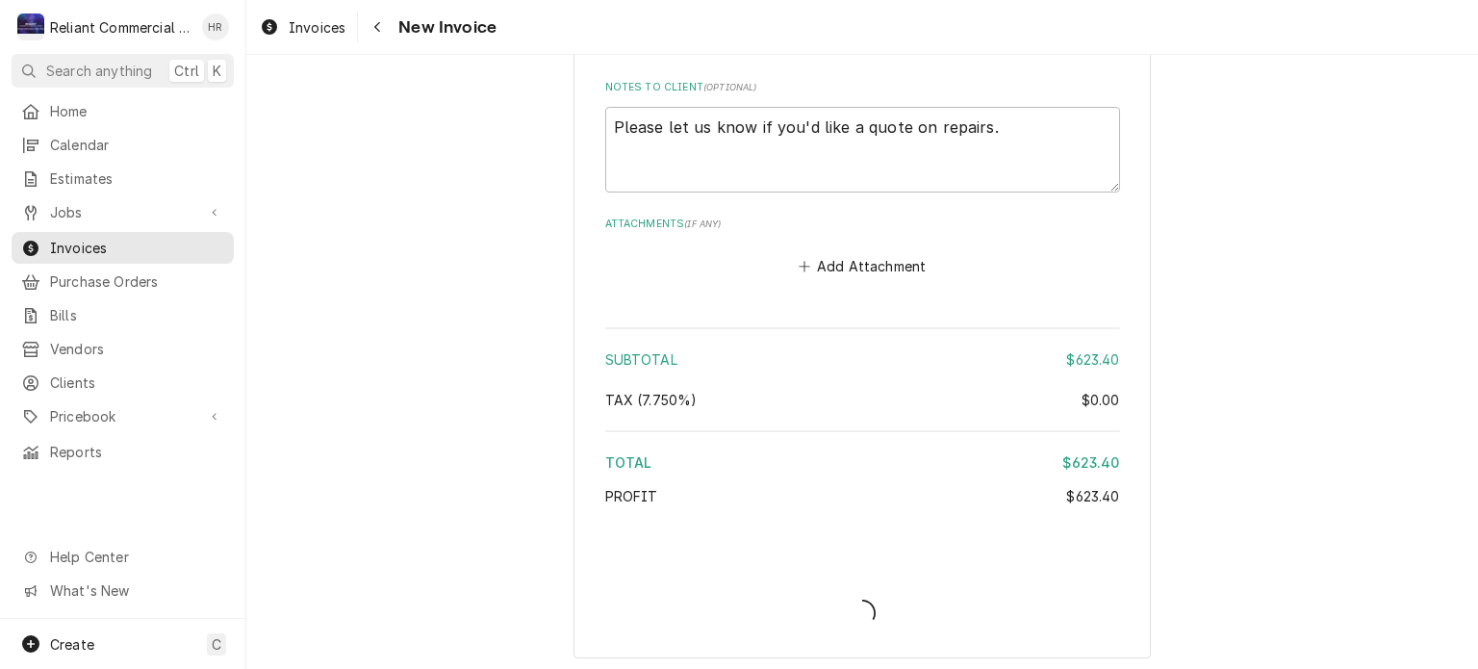
type textarea "x"
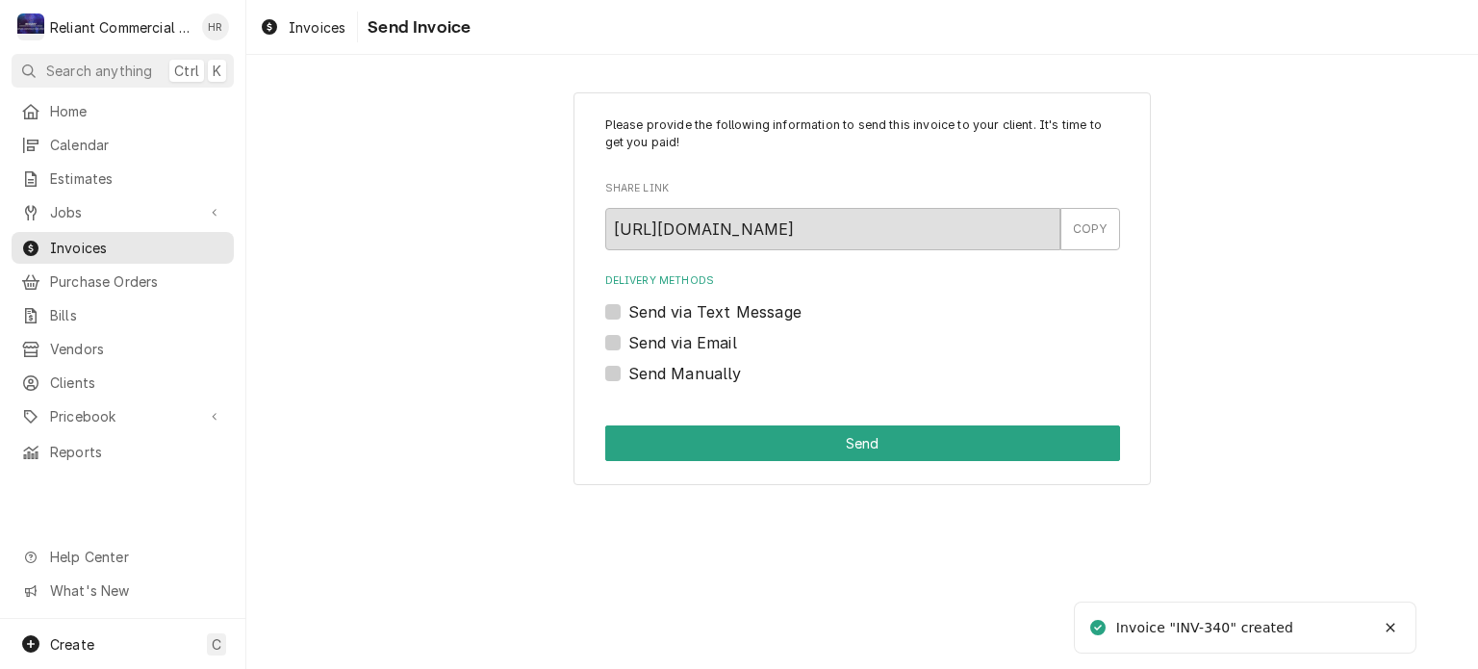
click at [628, 337] on label "Send via Email" at bounding box center [682, 342] width 109 height 23
click at [628, 337] on input "Send via Email" at bounding box center [885, 352] width 515 height 42
checkbox input "true"
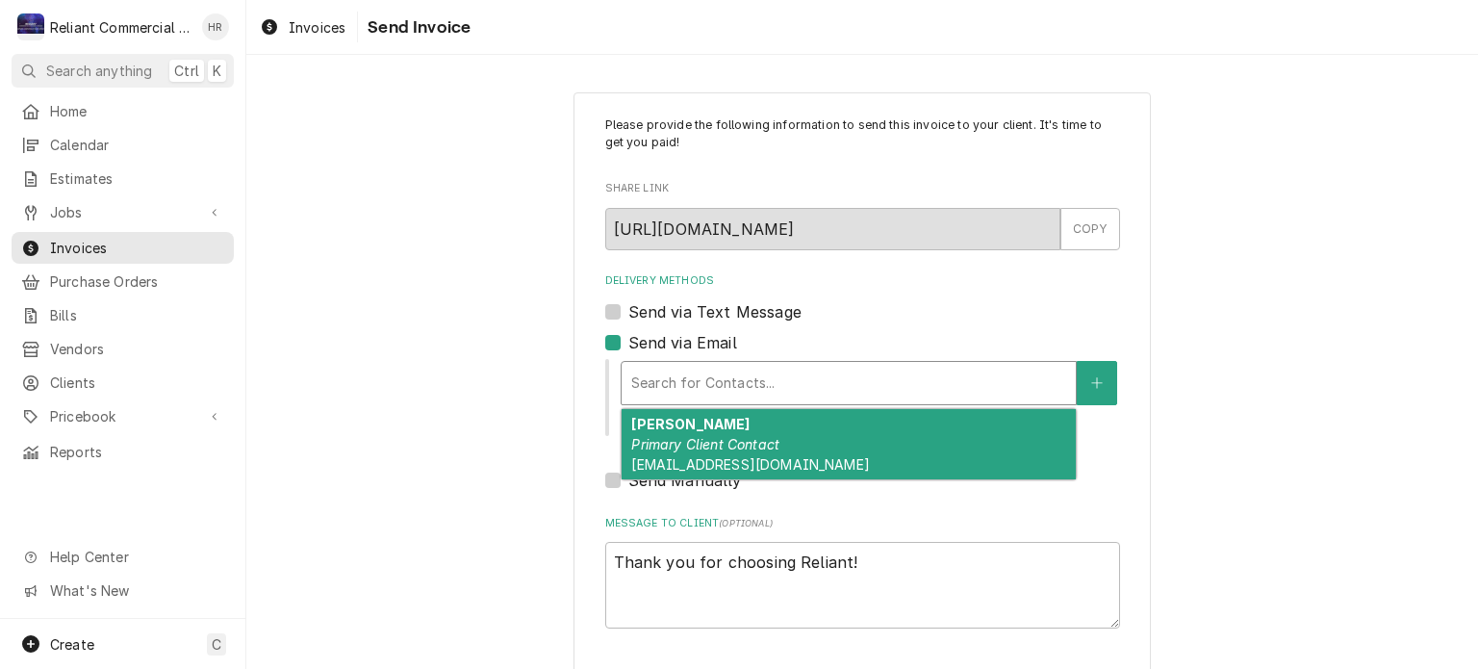
click at [797, 376] on div "Delivery Methods" at bounding box center [848, 383] width 435 height 35
click at [767, 436] on em "Primary Client Contact" at bounding box center [705, 444] width 148 height 16
type textarea "x"
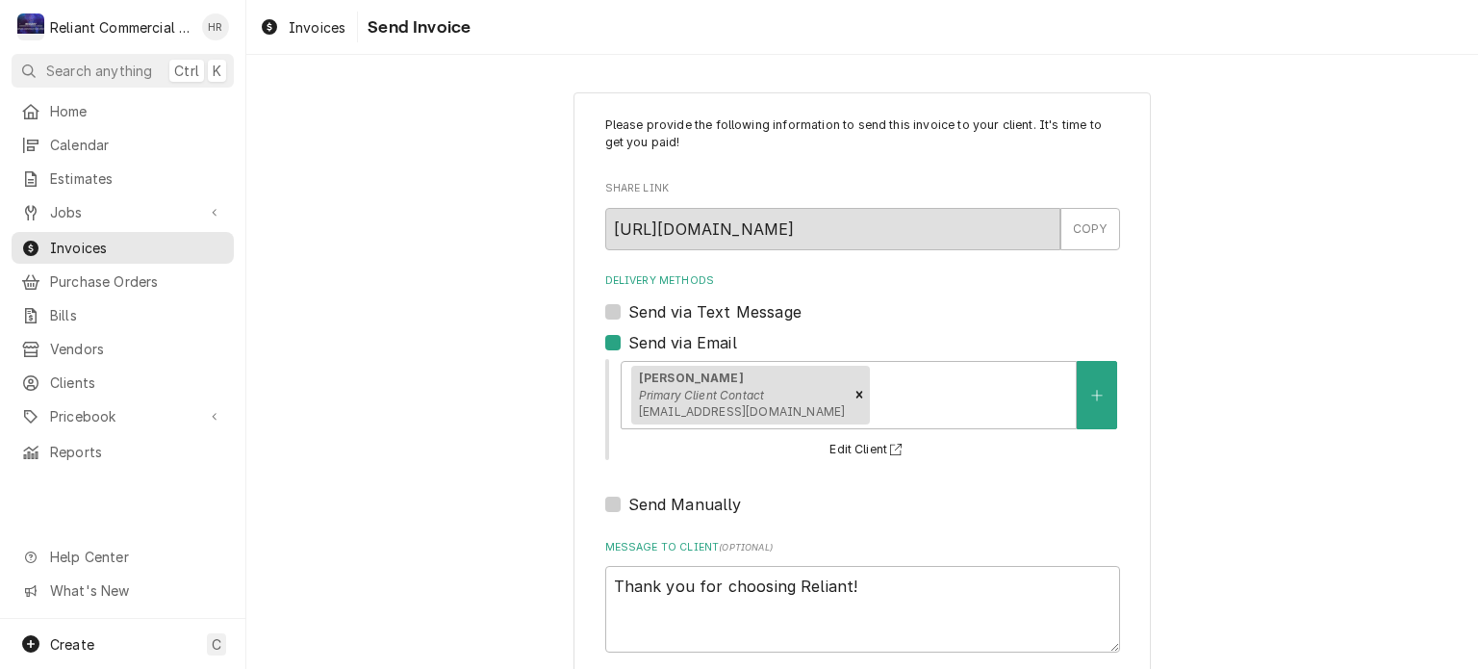
click at [628, 305] on label "Send via Text Message" at bounding box center [714, 311] width 173 height 23
click at [628, 305] on input "Send via Text Message" at bounding box center [885, 321] width 515 height 42
checkbox input "true"
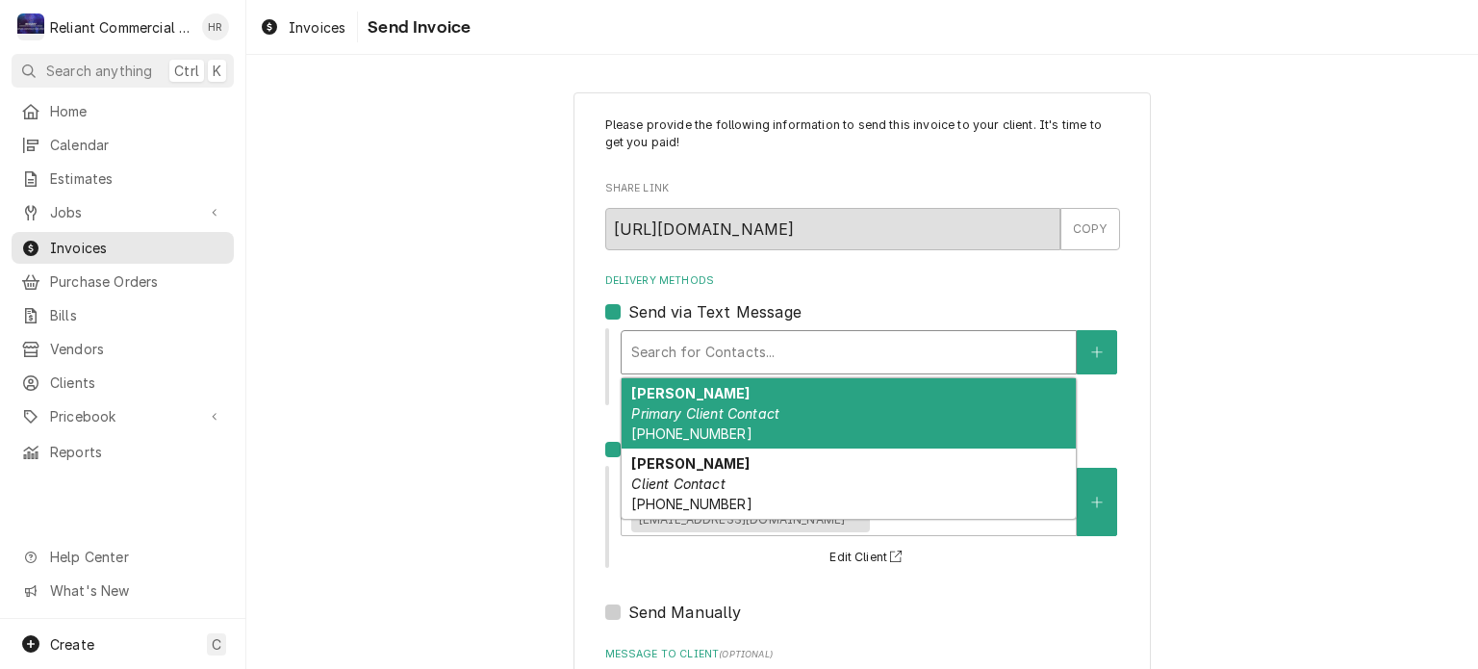
click at [674, 343] on div "Delivery Methods" at bounding box center [848, 352] width 435 height 35
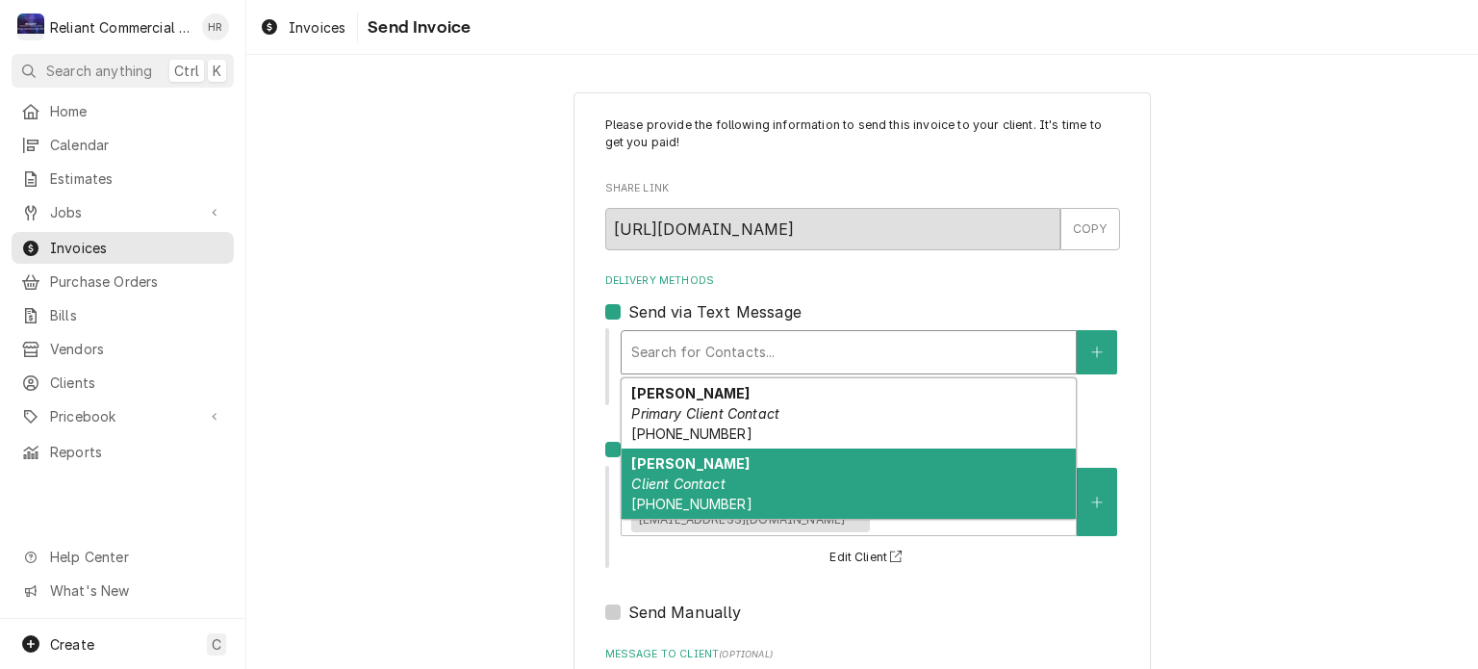
click at [762, 490] on div "Mike Client Contact (530) 355-1737" at bounding box center [849, 483] width 454 height 70
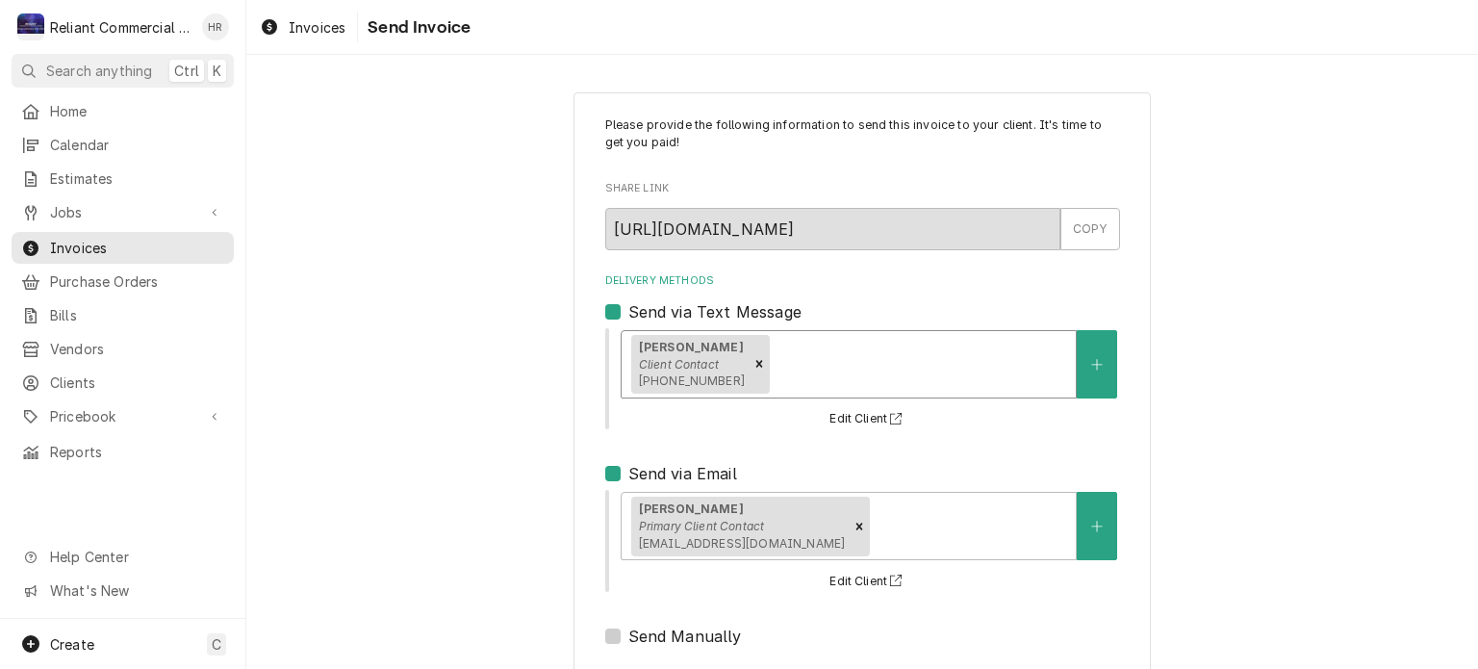
scroll to position [216, 0]
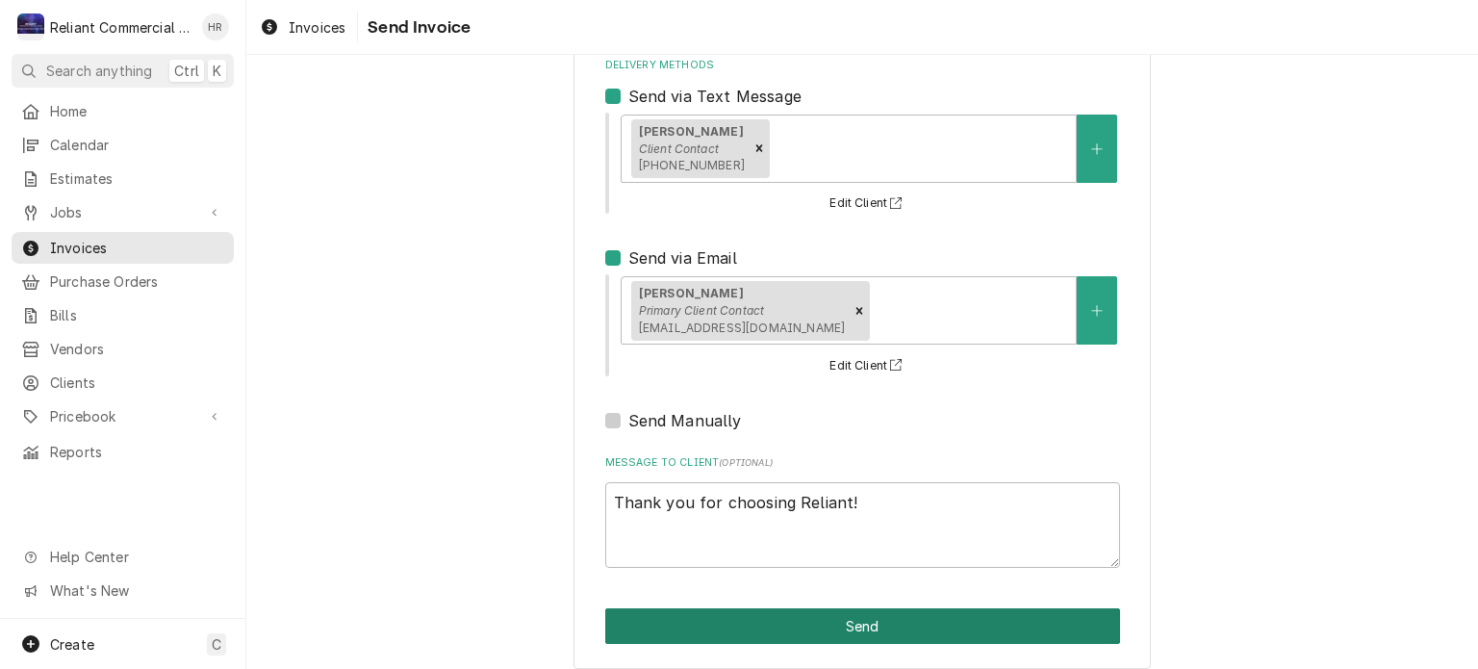
click at [833, 623] on button "Send" at bounding box center [862, 626] width 515 height 36
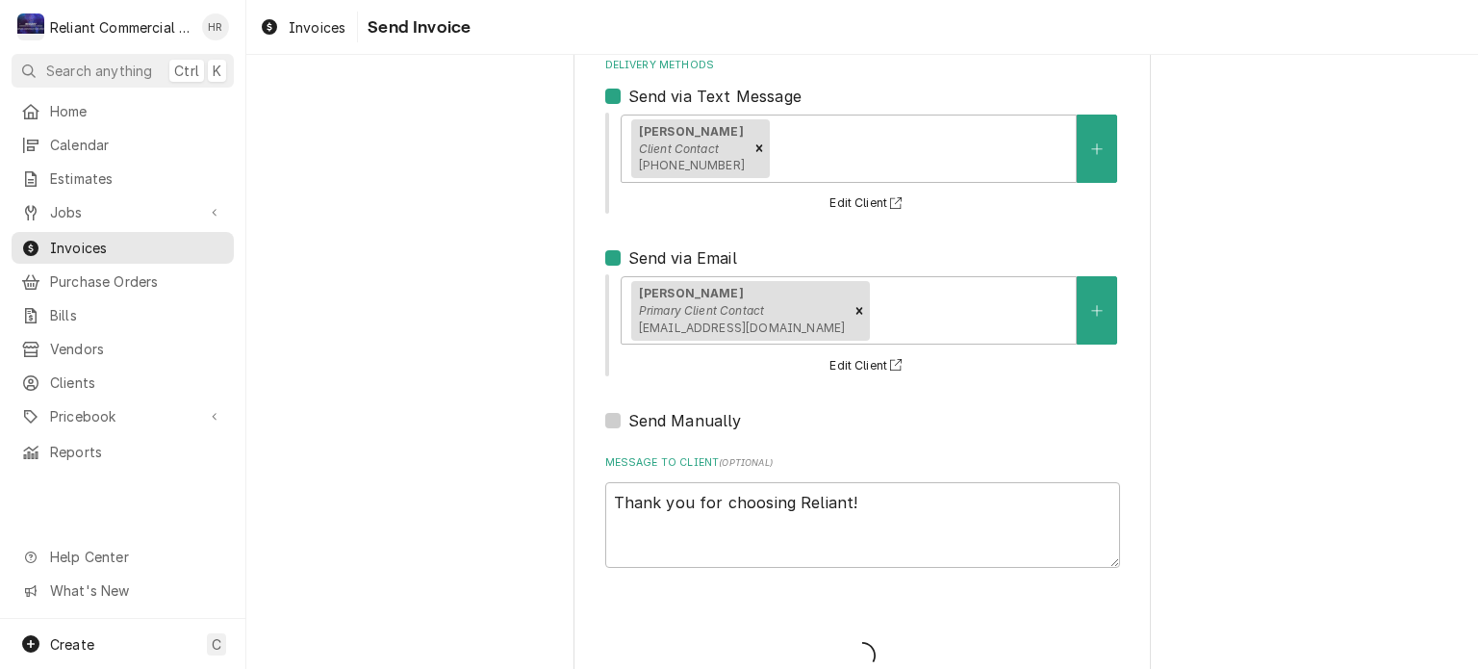
type textarea "x"
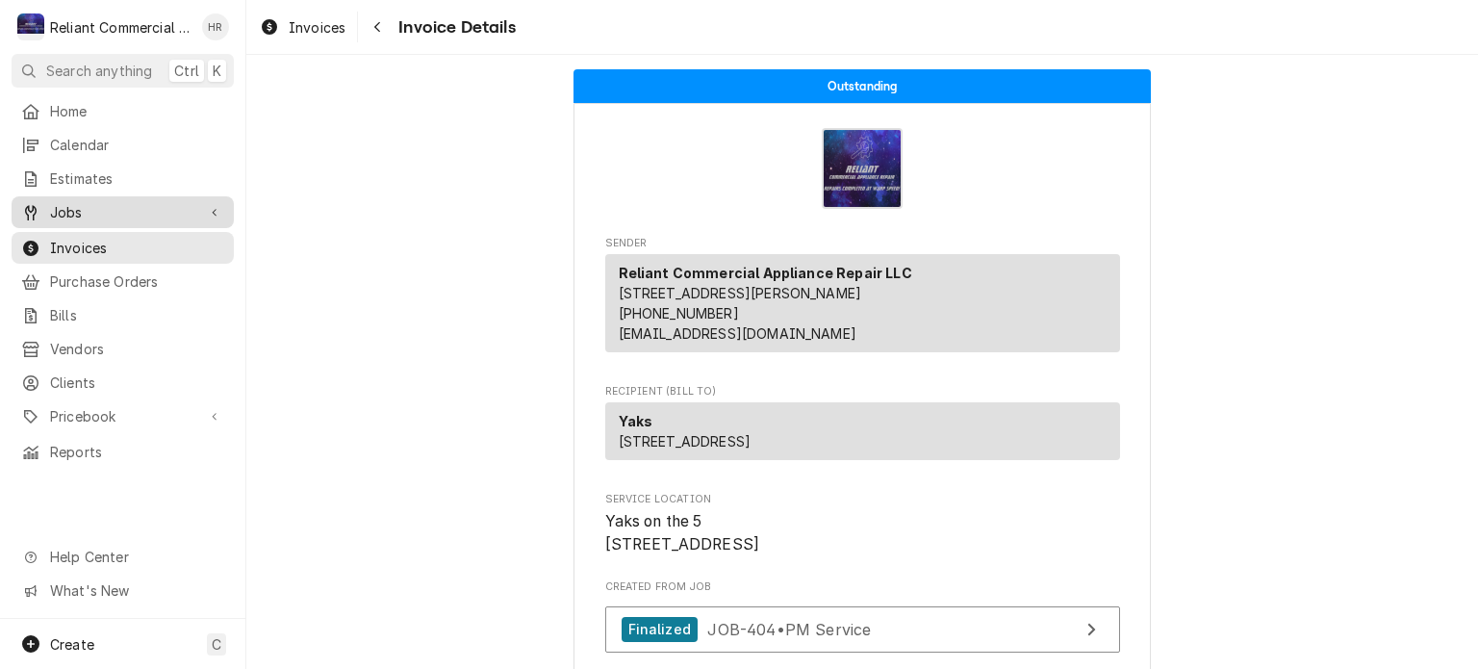
click at [93, 210] on span "Jobs" at bounding box center [122, 212] width 145 height 20
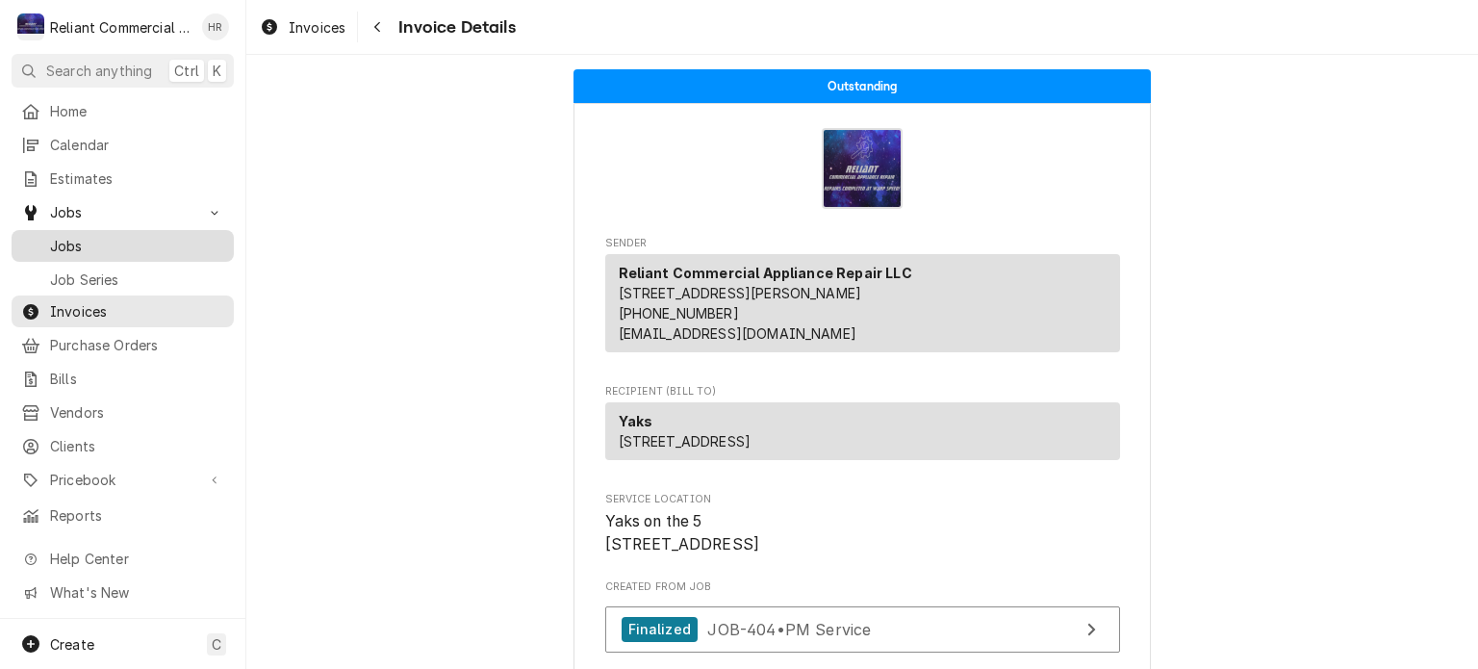
click at [83, 245] on span "Jobs" at bounding box center [137, 246] width 174 height 20
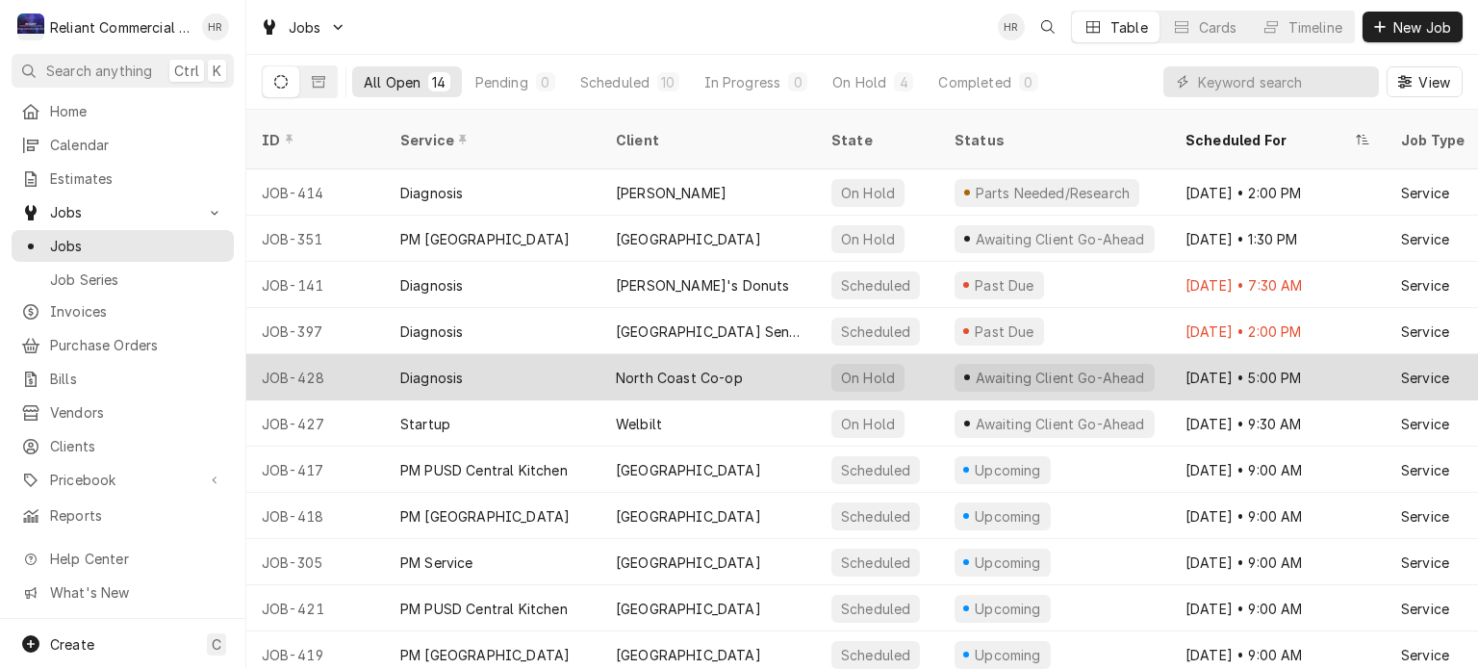
click at [698, 368] on div "North Coast Co-op" at bounding box center [679, 378] width 127 height 20
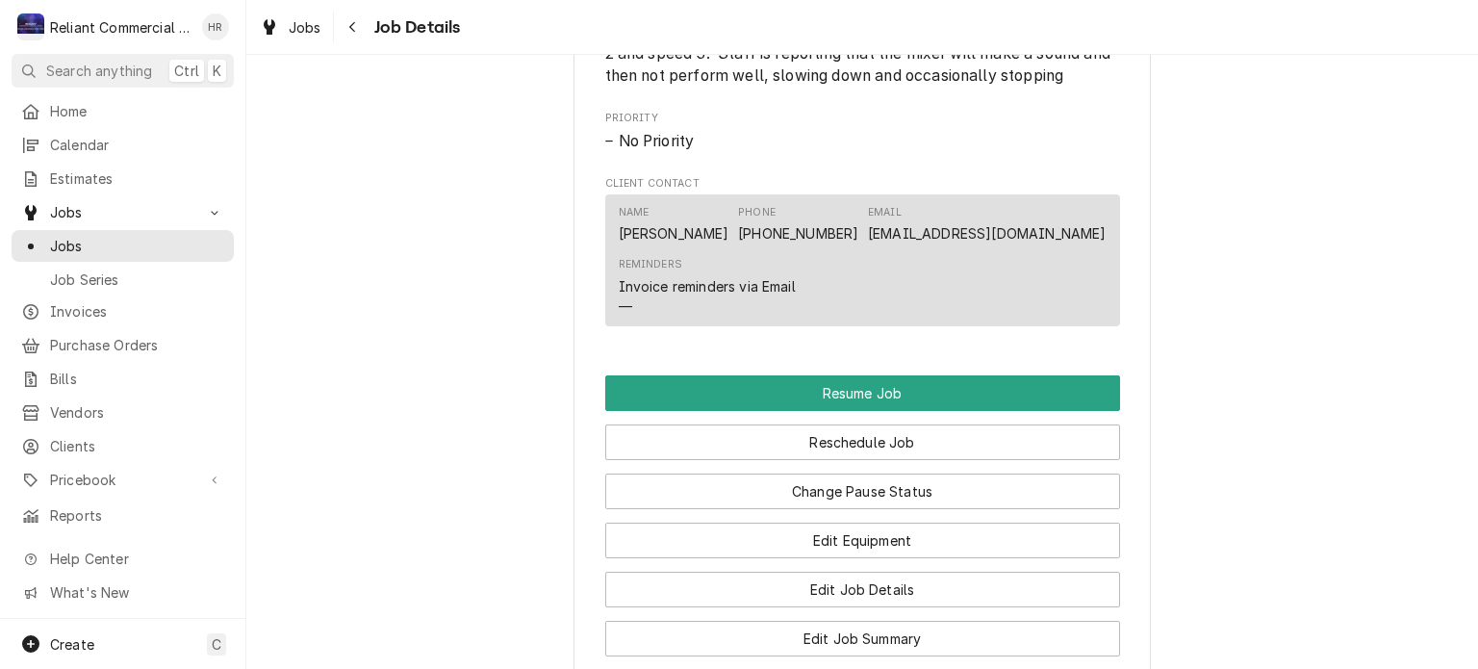
scroll to position [1178, 0]
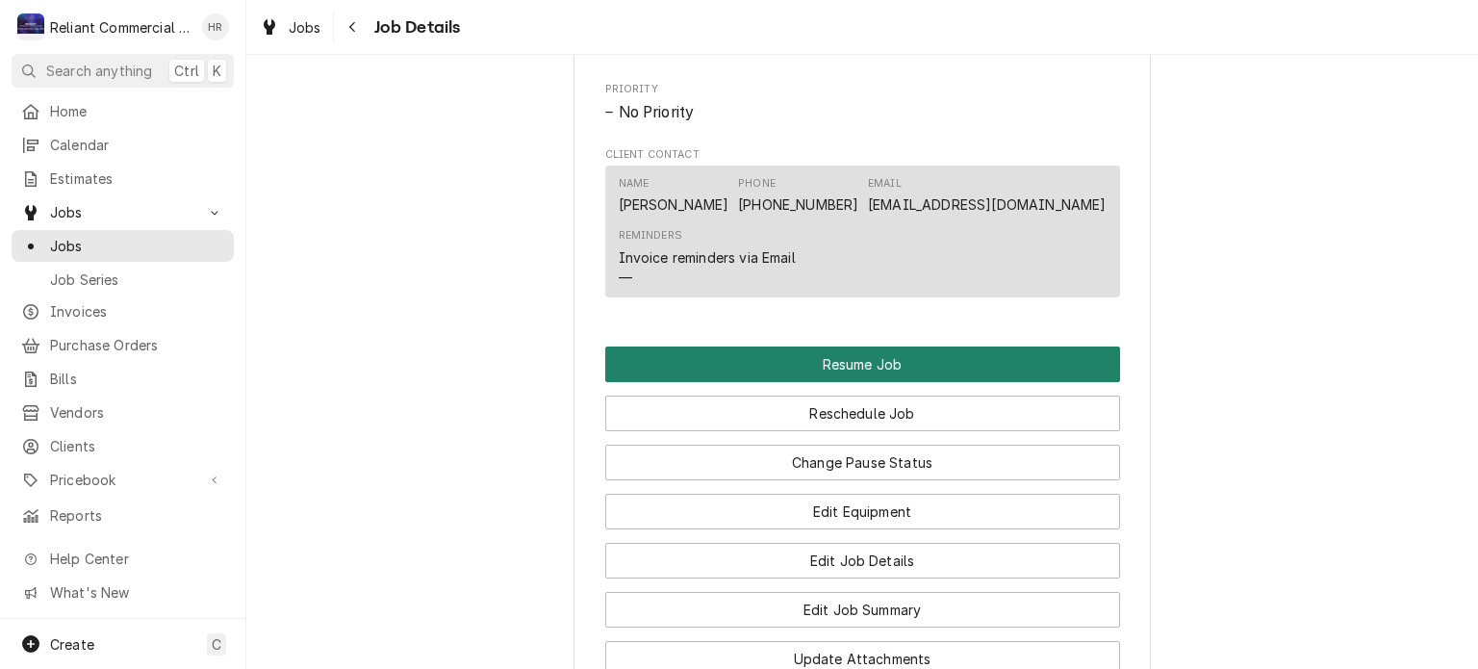
click at [929, 382] on button "Resume Job" at bounding box center [862, 364] width 515 height 36
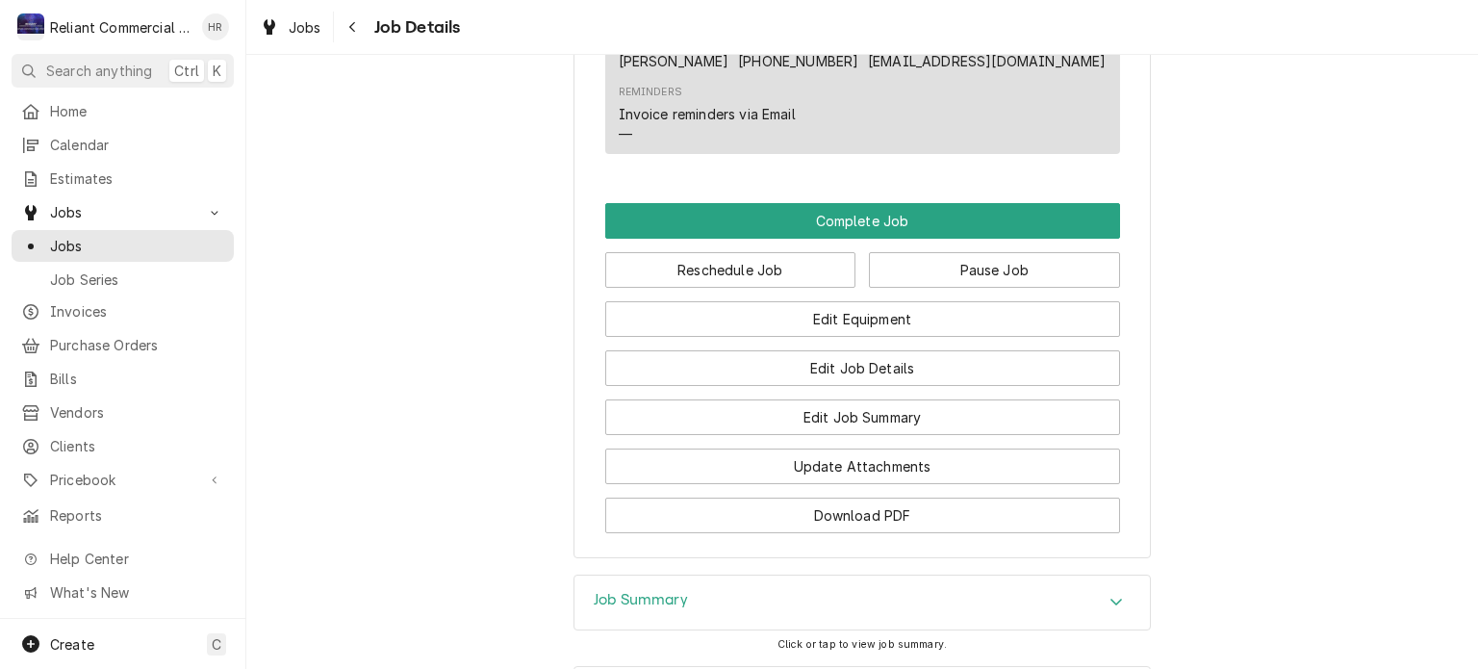
scroll to position [1224, 0]
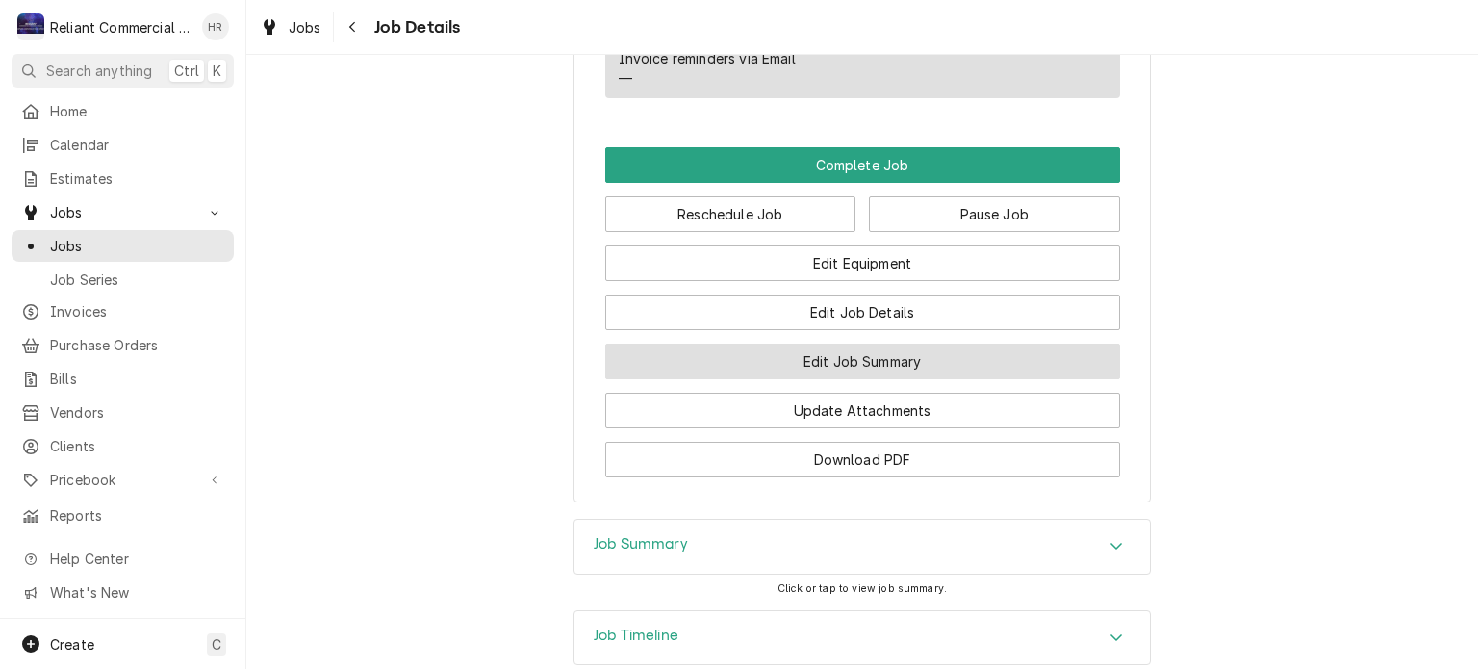
click at [851, 379] on button "Edit Job Summary" at bounding box center [862, 362] width 515 height 36
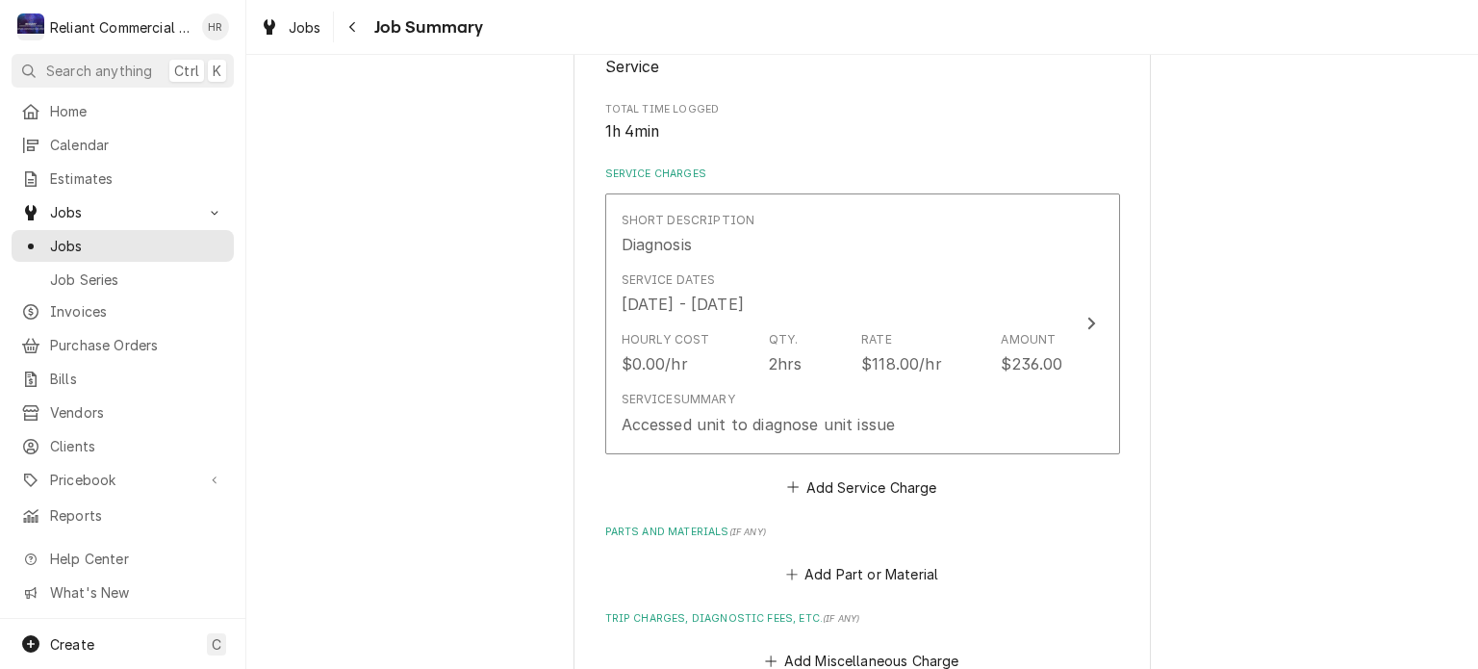
scroll to position [425, 0]
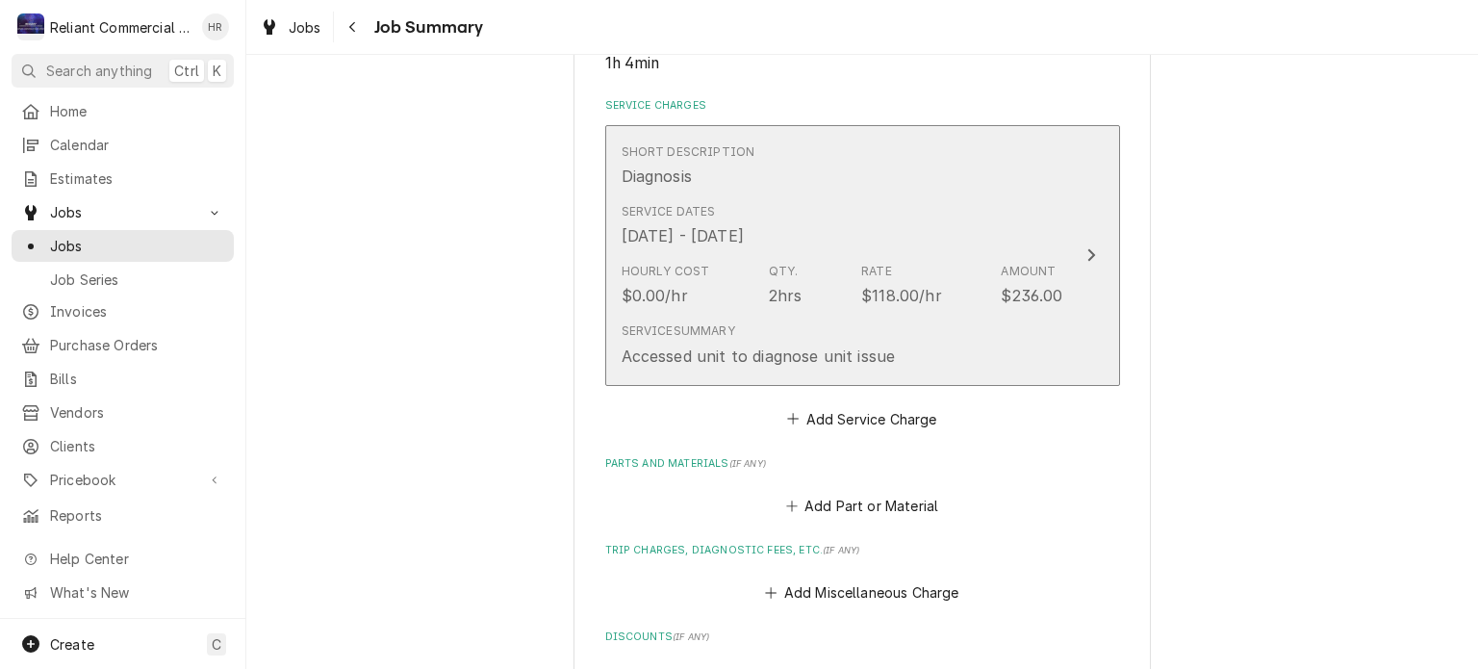
click at [981, 355] on div "Service Summary Accessed unit to diagnose unit issue" at bounding box center [843, 345] width 442 height 60
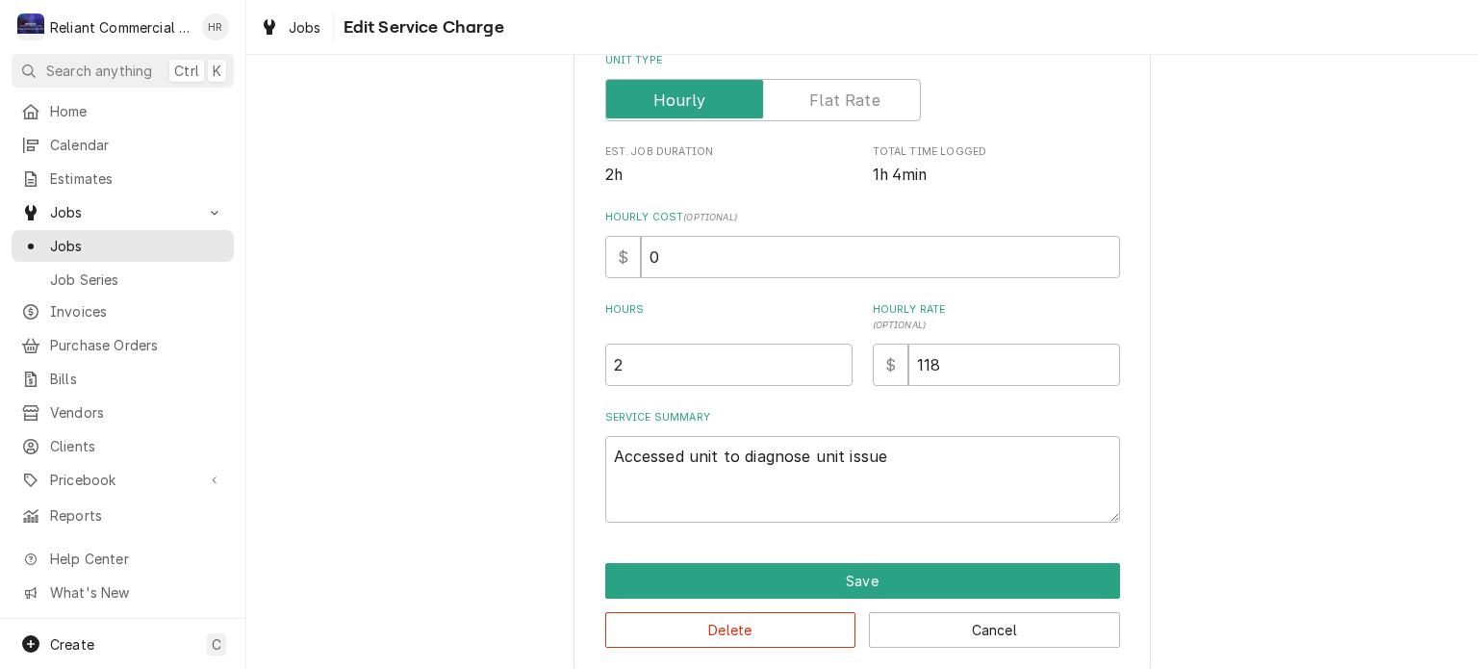
scroll to position [339, 0]
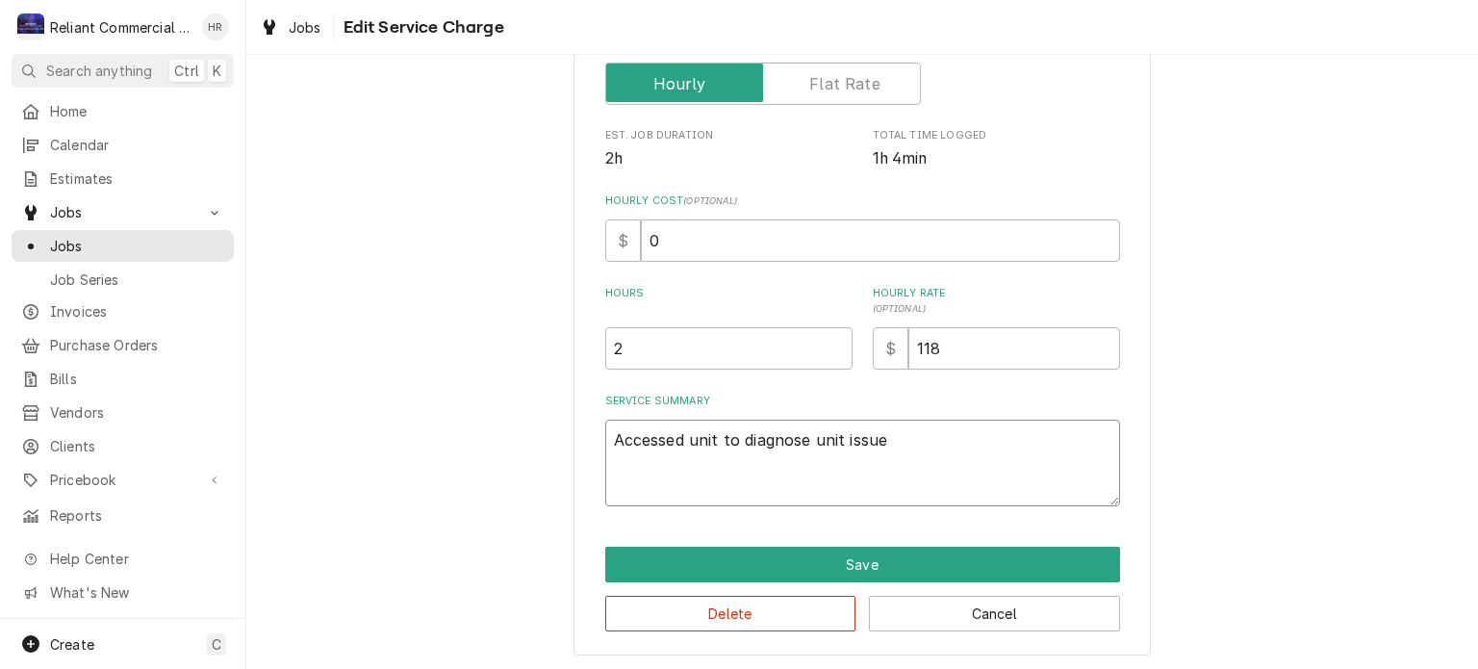
click at [955, 455] on textarea "Accessed unit to diagnose unit issue" at bounding box center [862, 463] width 515 height 87
type textarea "x"
type textarea "Accessed unit to diagnose unit issue."
type textarea "x"
type textarea "Accessed unit to diagnose unit issue."
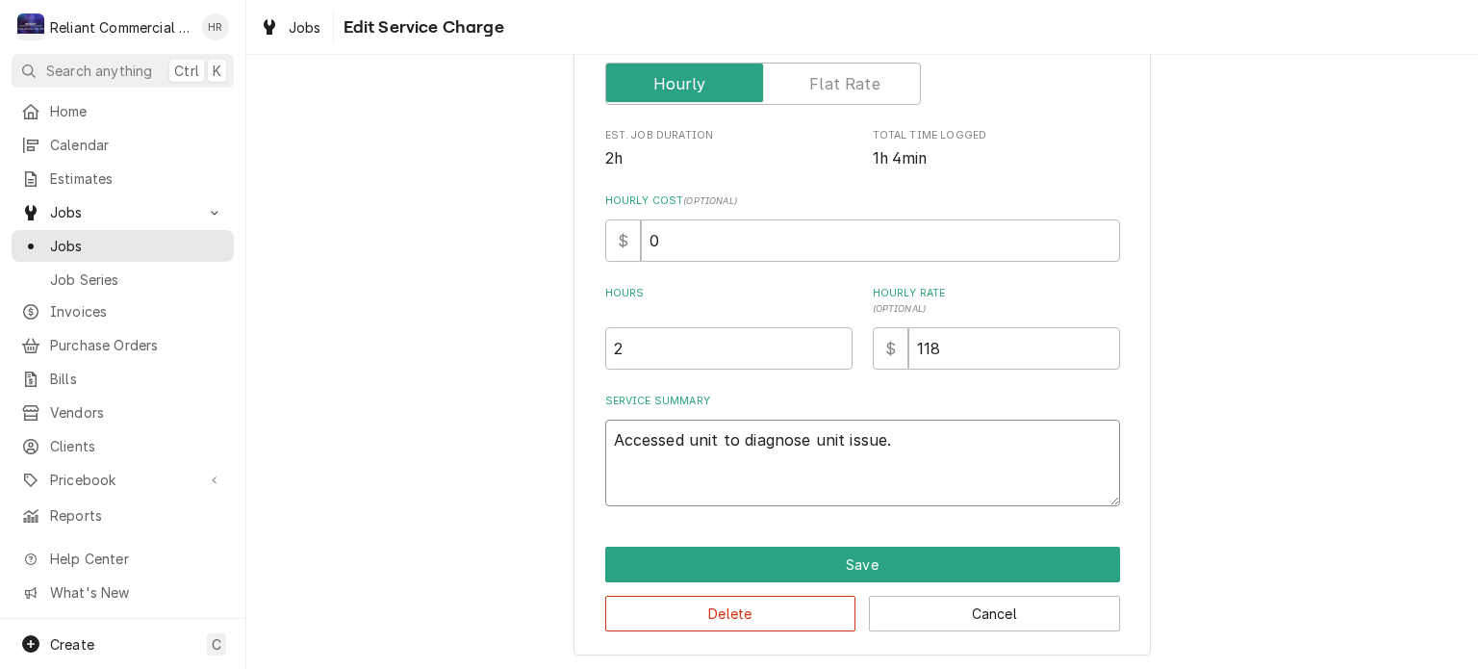
type textarea "x"
type textarea "Accessed unit to diagnose unit issue. $"
type textarea "x"
type textarea "Accessed unit to diagnose unit issue. $2"
type textarea "x"
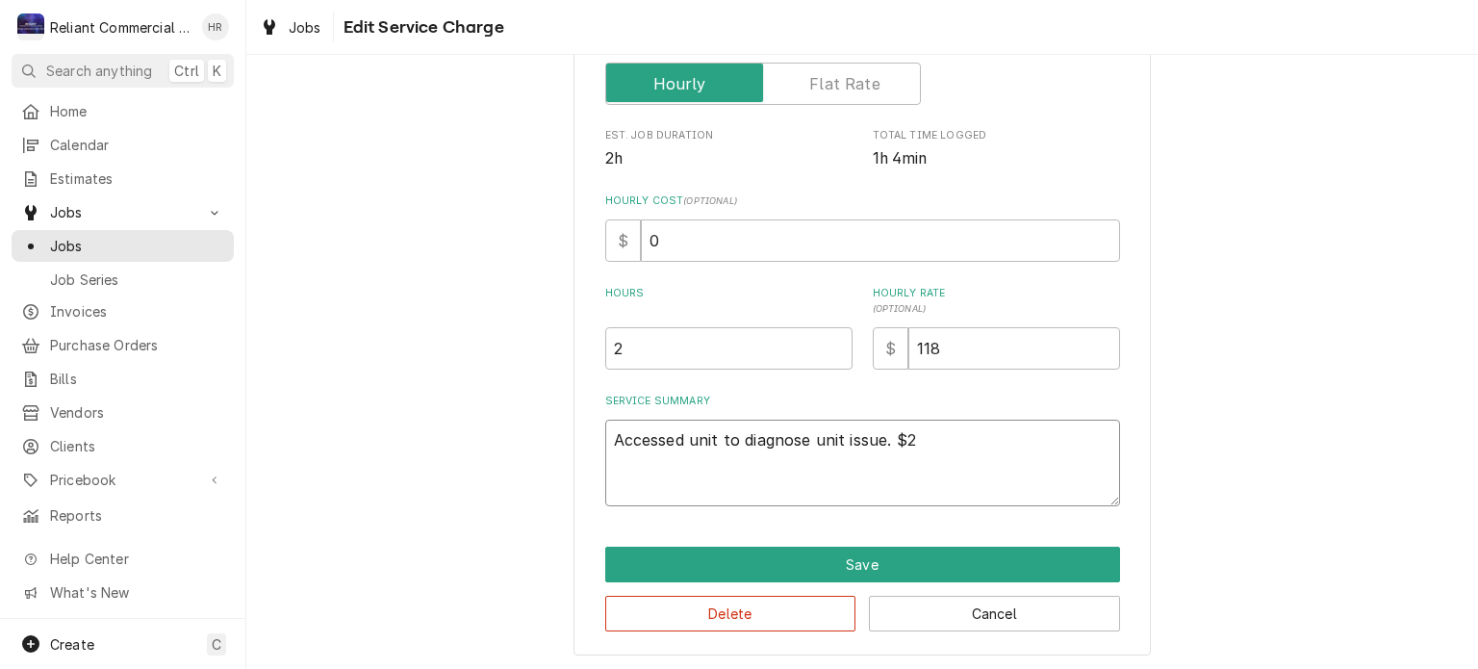
type textarea "Accessed unit to diagnose unit issue. $22"
type textarea "x"
type textarea "Accessed unit to diagnose unit issue. $220"
type textarea "x"
type textarea "Accessed unit to diagnose unit issue. $220"
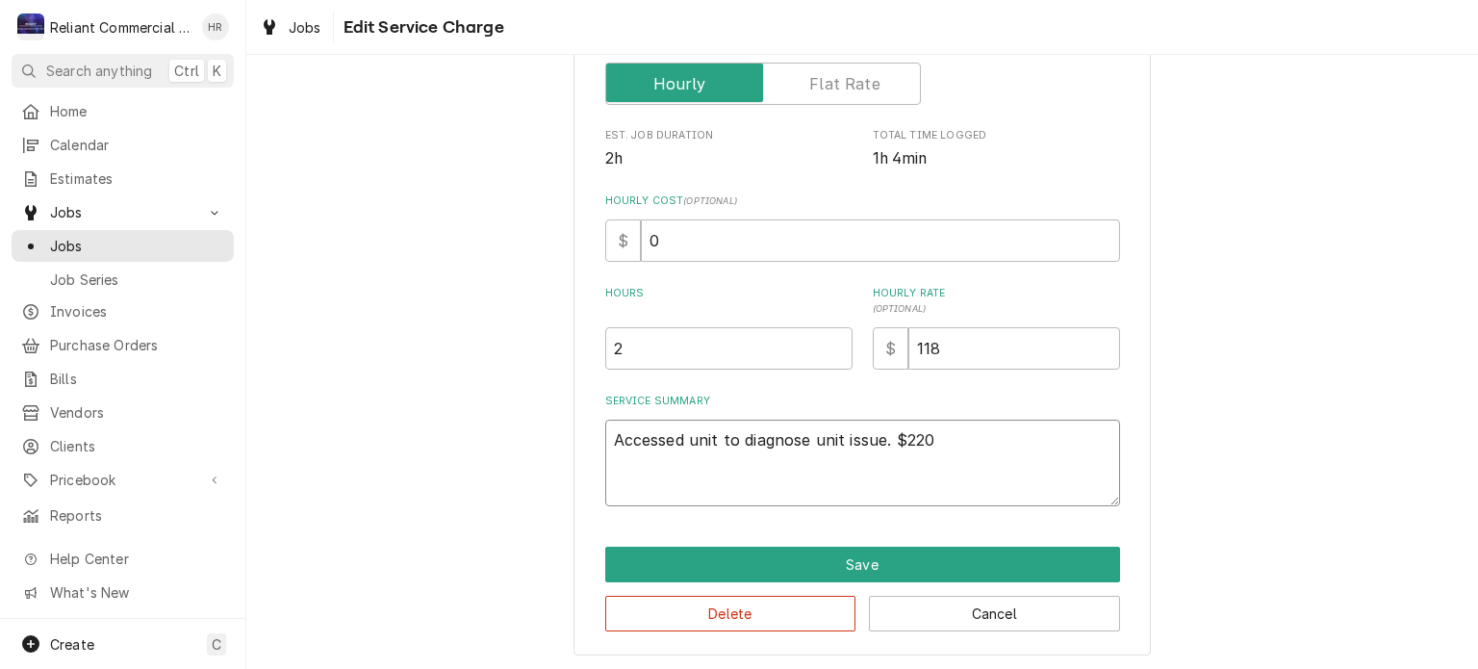
type textarea "x"
type textarea "Accessed unit to diagnose unit issue. $220 p"
type textarea "x"
type textarea "Accessed unit to diagnose unit issue. $220 pa"
type textarea "x"
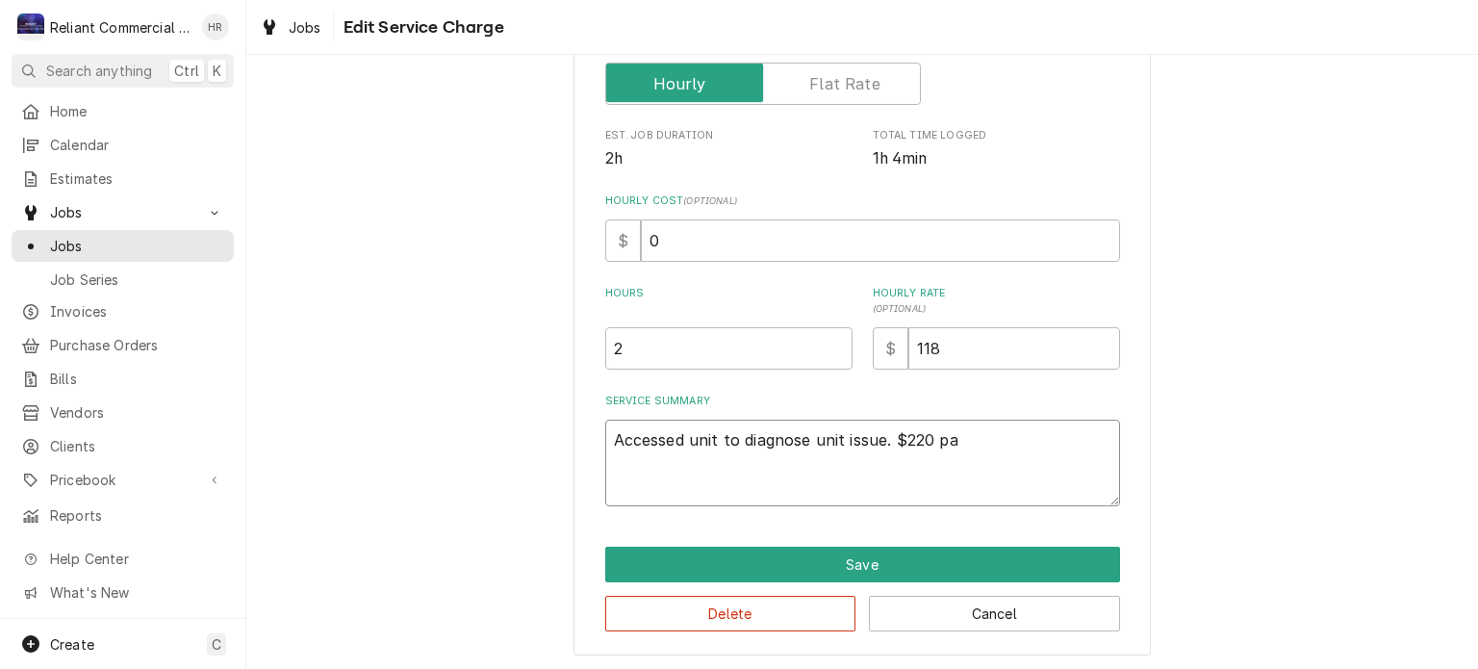
type textarea "Accessed unit to diagnose unit issue. $220 par"
type textarea "x"
type textarea "Accessed unit to diagnose unit issue. $220 part"
type textarea "x"
type textarea "Accessed unit to diagnose unit issue. $220 parts"
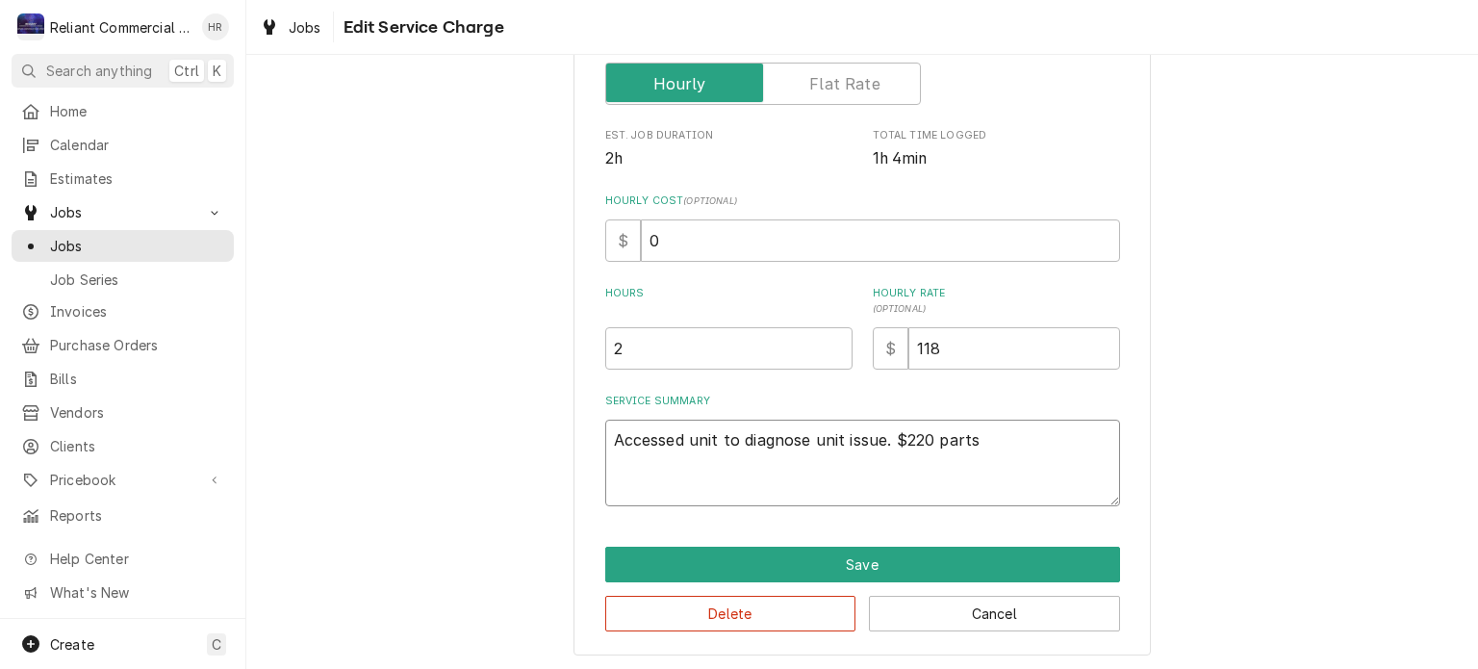
click at [881, 430] on textarea "Accessed unit to diagnose unit issue. $220 parts" at bounding box center [862, 463] width 515 height 87
type textarea "x"
type textarea "Accessed unit to diagnose unit issue. $220 parts"
type textarea "x"
type textarea "Accessed unit to diagnose unit issue. L $220 parts"
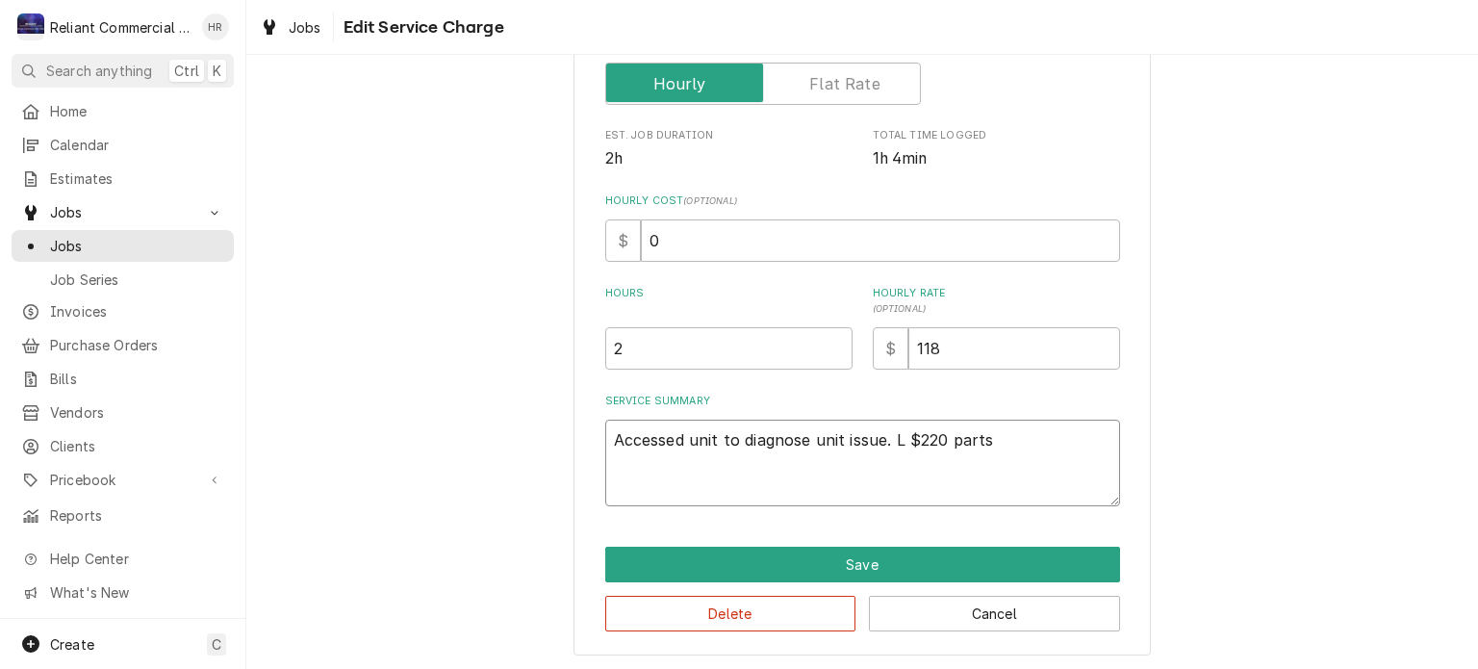
type textarea "x"
type textarea "Accessed unit to diagnose unit issue. La $220 parts"
type textarea "x"
type textarea "Accessed unit to diagnose unit issue. Lar $220 parts"
type textarea "x"
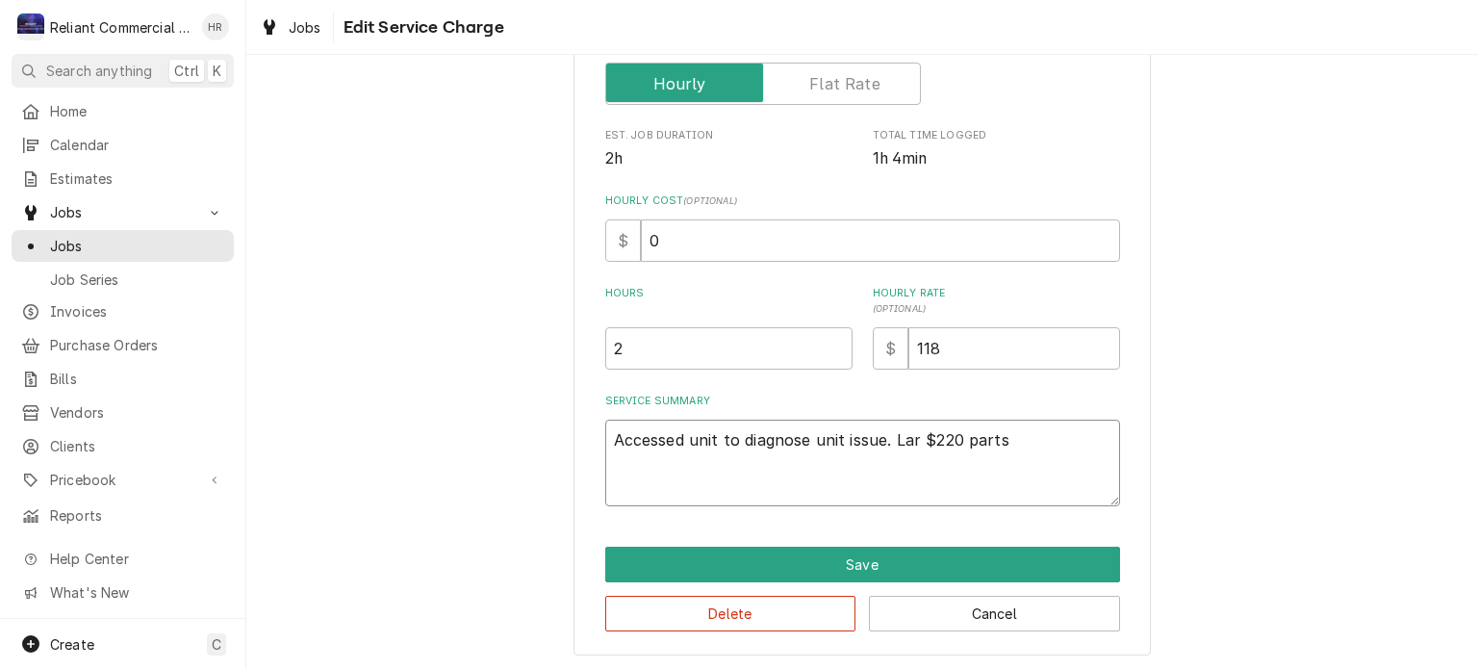
type textarea "Accessed unit to diagnose unit issue. Larg $220 parts"
type textarea "x"
type textarea "Accessed unit to diagnose unit issue. Large $220 parts"
type textarea "x"
type textarea "Accessed unit to diagnose unit issue. Large $220 parts"
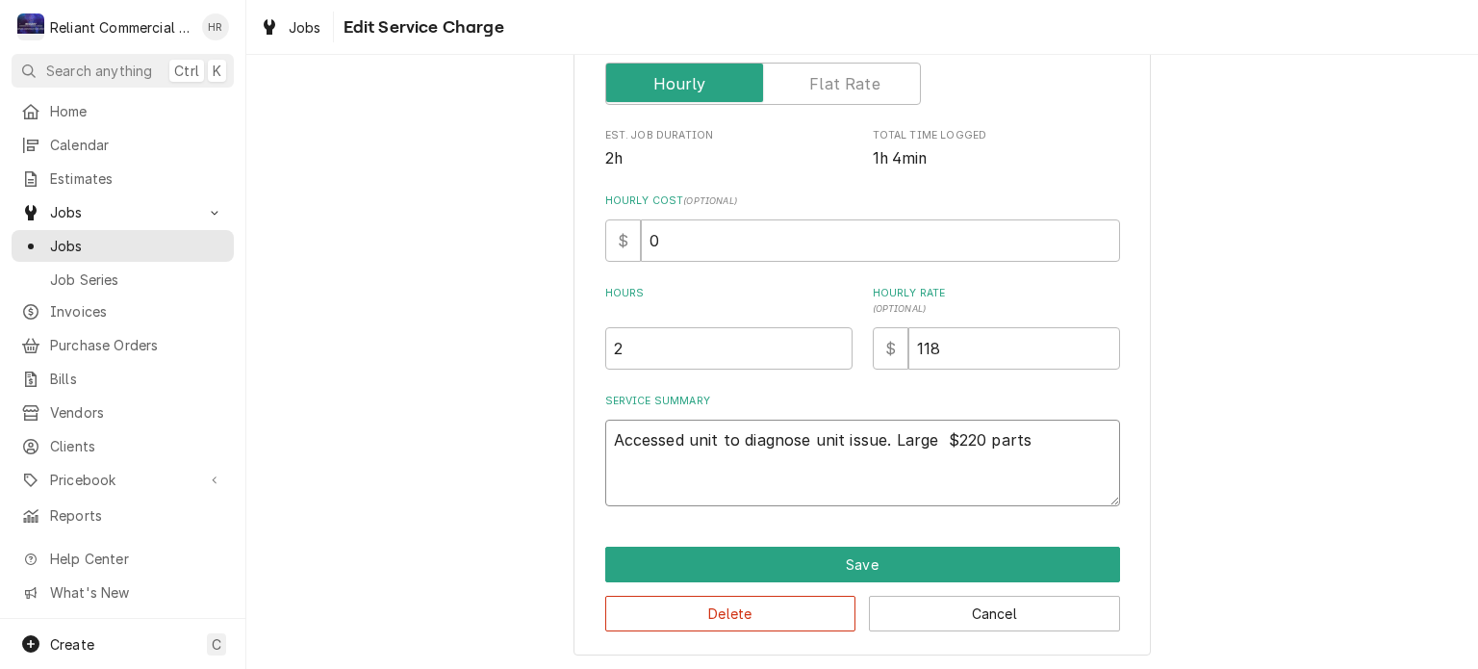
type textarea "x"
type textarea "Accessed unit to diagnose unit issue. Large m $220 parts"
type textarea "x"
type textarea "Accessed unit to diagnose unit issue. Large mi $220 parts"
type textarea "x"
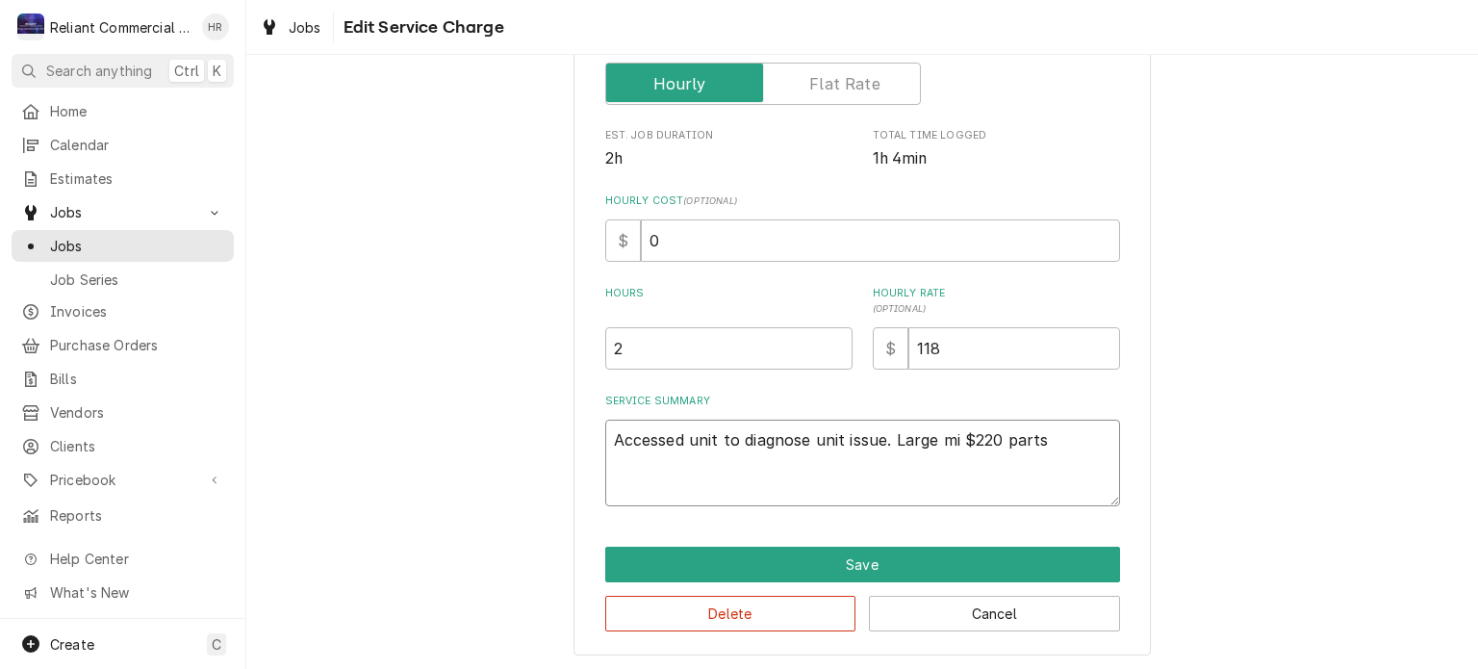
type textarea "Accessed unit to diagnose unit issue. Large mix $220 parts"
type textarea "x"
type textarea "Accessed unit to diagnose unit issue. Large mixe $220 parts"
type textarea "x"
type textarea "Accessed unit to diagnose unit issue. Large mixer $220 parts"
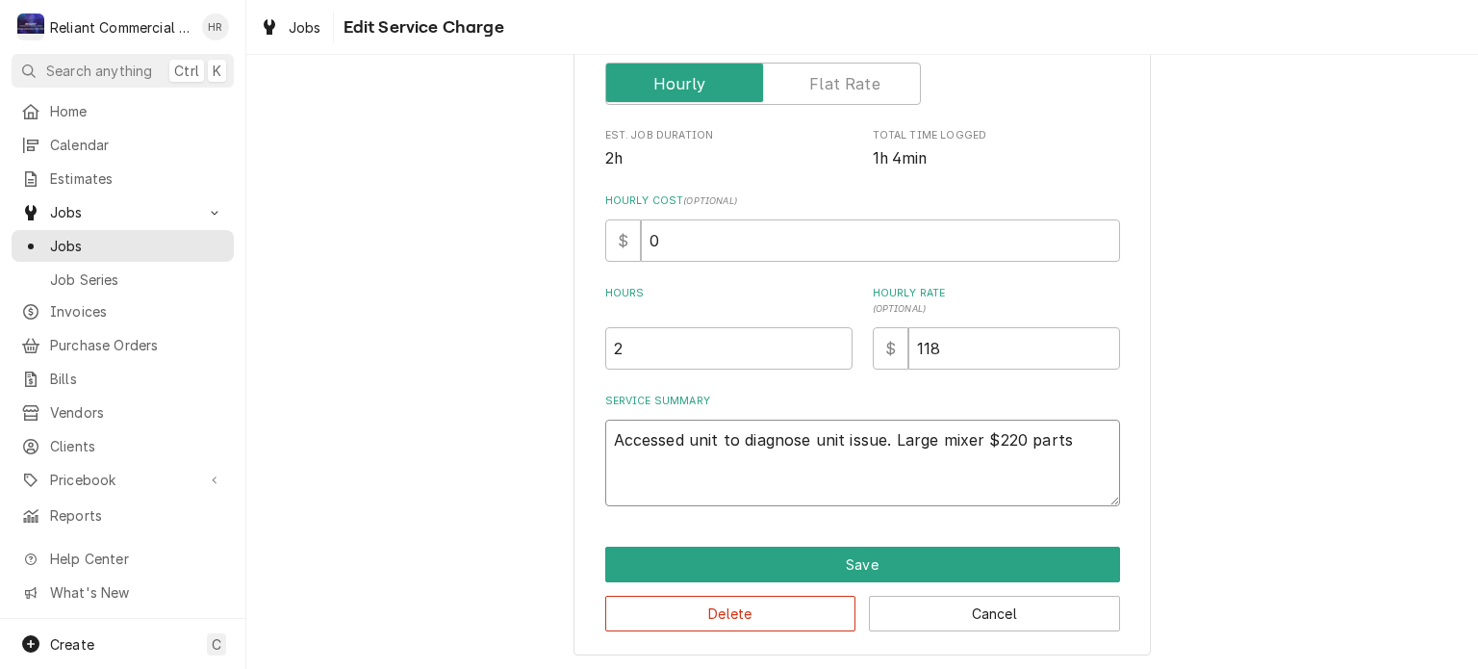
type textarea "x"
type textarea "Accessed unit to diagnose unit issue. Large mixer $220 parts"
type textarea "x"
type textarea "Accessed unit to diagnose unit issue. Large mixer t $220 parts"
type textarea "x"
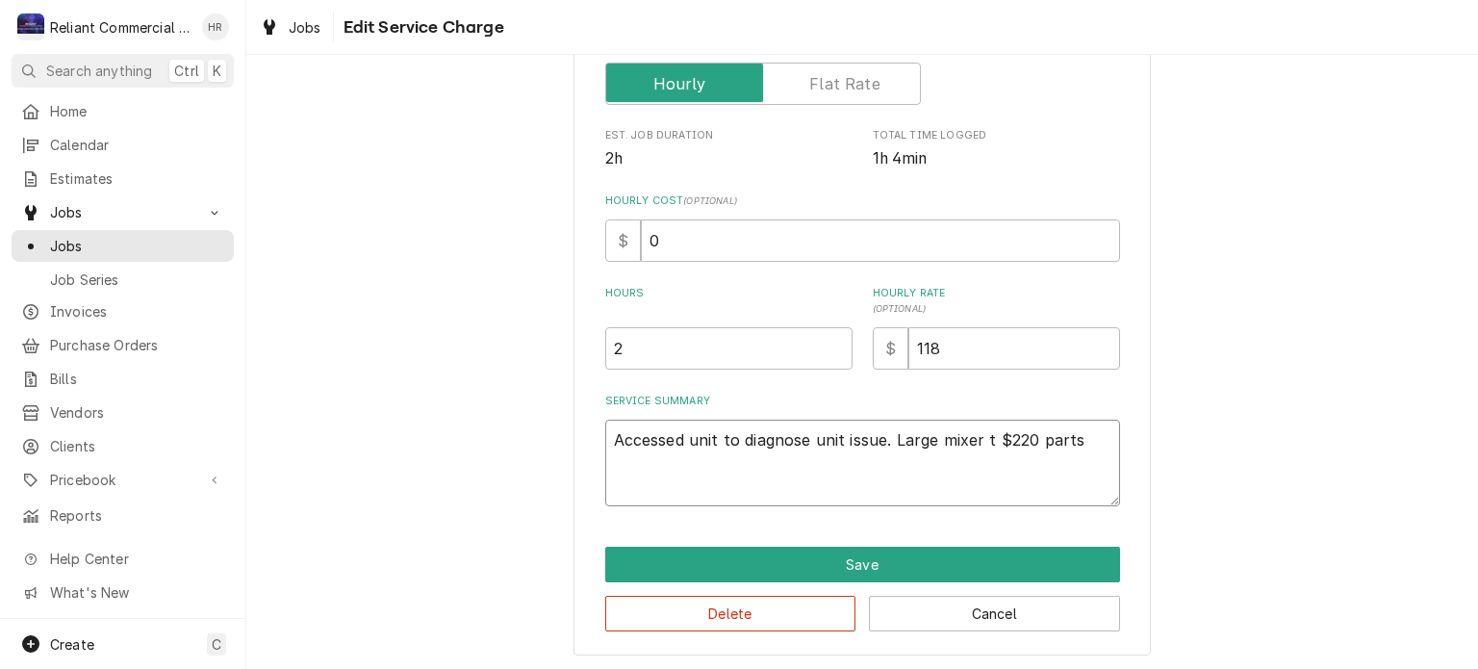
type textarea "Accessed unit to diagnose unit issue. Large mixer tr $220 parts"
type textarea "x"
type textarea "Accessed unit to diagnose unit issue. Large mixer tra $220 parts"
type textarea "x"
type textarea "Accessed unit to diagnose unit issue. Large mixer tran $220 parts"
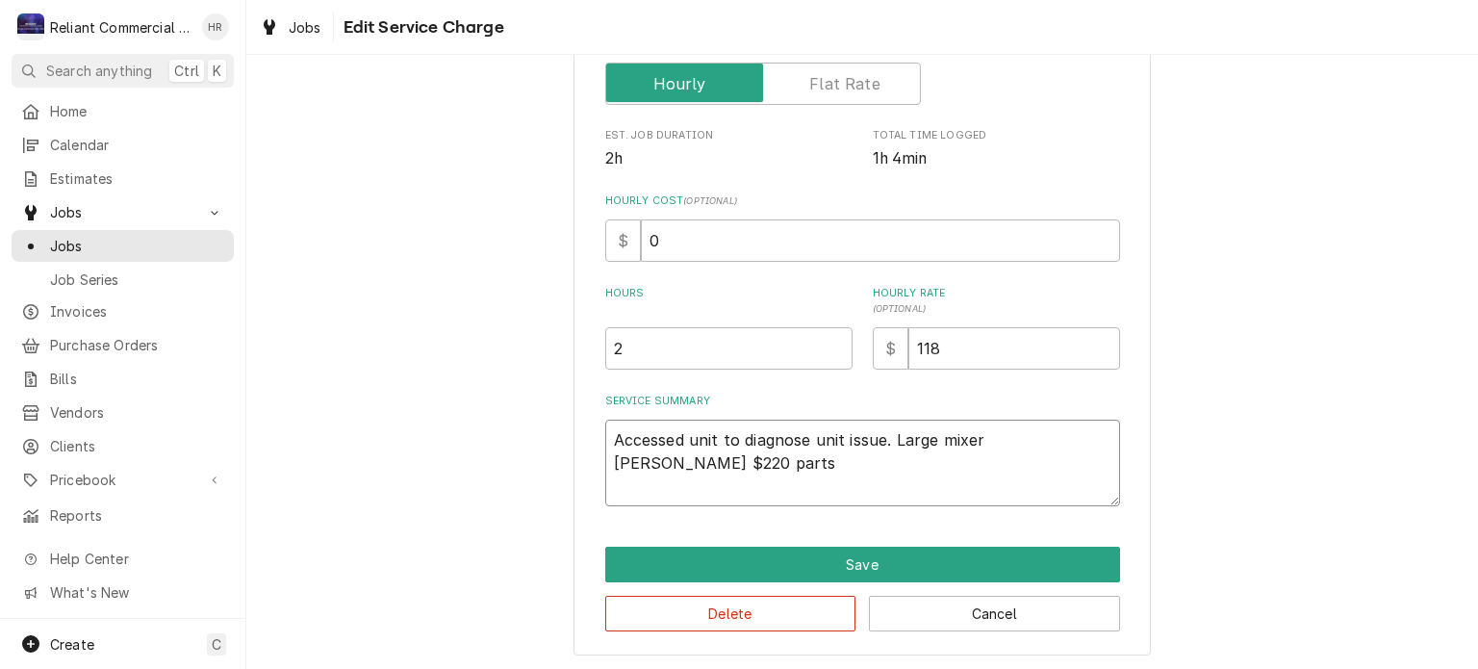
type textarea "x"
type textarea "Accessed unit to diagnose unit issue. Large mixer trans $220 parts"
type textarea "x"
type textarea "Accessed unit to diagnose unit issue. Large mixer transm $220 parts"
type textarea "x"
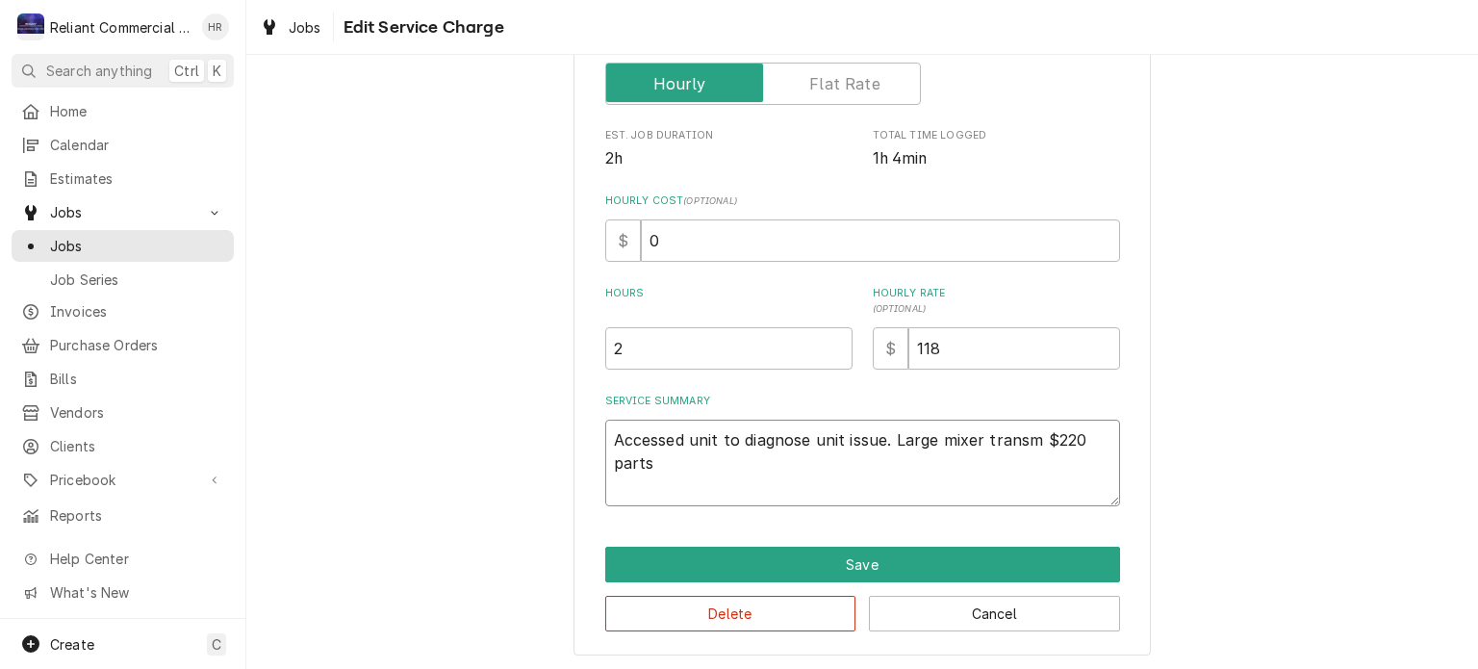
type textarea "Accessed unit to diagnose unit issue. Large mixer transmi $220 parts"
type textarea "x"
type textarea "Accessed unit to diagnose unit issue. Large mixer transmis $220 parts"
type textarea "x"
type textarea "Accessed unit to diagnose unit issue. Large mixer transmiss $220 parts"
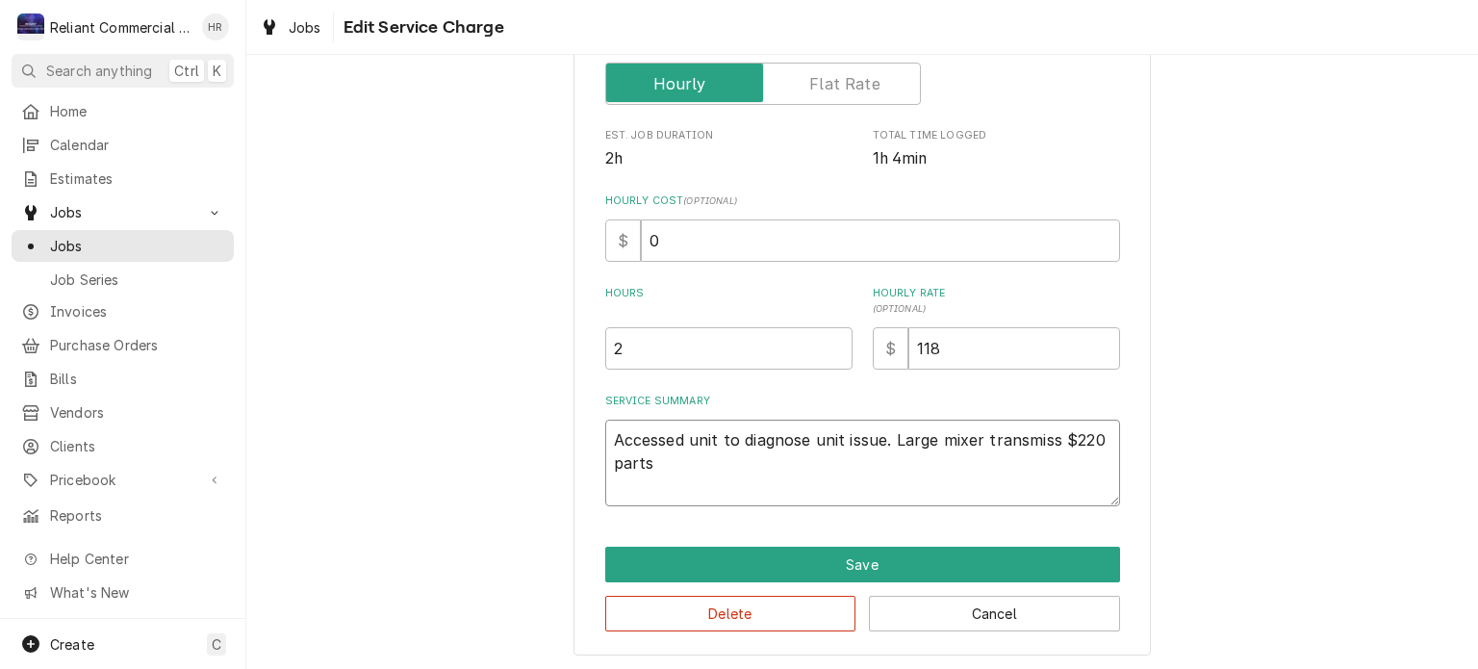
type textarea "x"
type textarea "Accessed unit to diagnose unit issue. Large mixer transmissi $220 parts"
type textarea "x"
type textarea "Accessed unit to diagnose unit issue. Large mixer transmissio $220 parts"
type textarea "x"
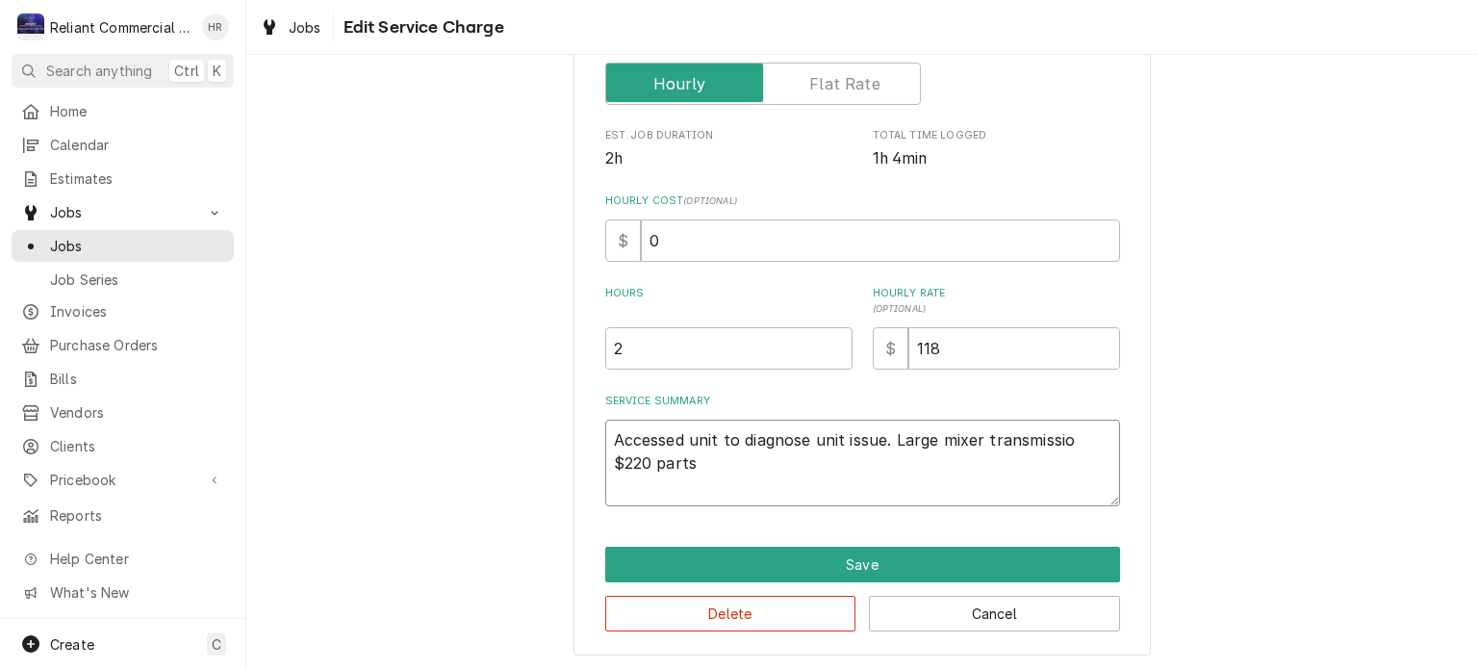
type textarea "Accessed unit to diagnose unit issue. Large mixer transmission $220 parts"
type textarea "x"
type textarea "Accessed unit to diagnose unit issue. Large mixer transmission $220 parts"
type textarea "x"
type textarea "Accessed unit to diagnose unit issue. Large mixer transmission a $220 parts"
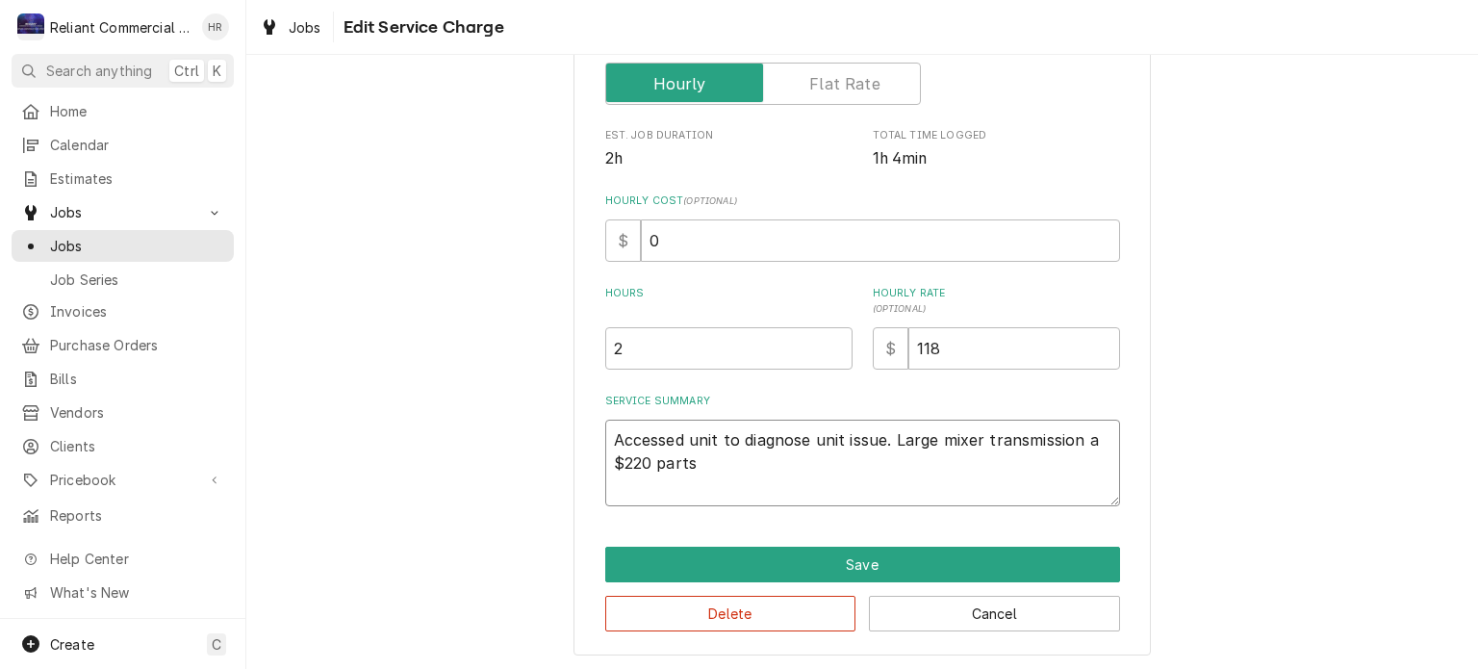
type textarea "x"
type textarea "Accessed unit to diagnose unit issue. Large mixer transmission as $220 parts"
type textarea "x"
type textarea "Accessed unit to diagnose unit issue. Large mixer transmission ass $220 parts"
type textarea "x"
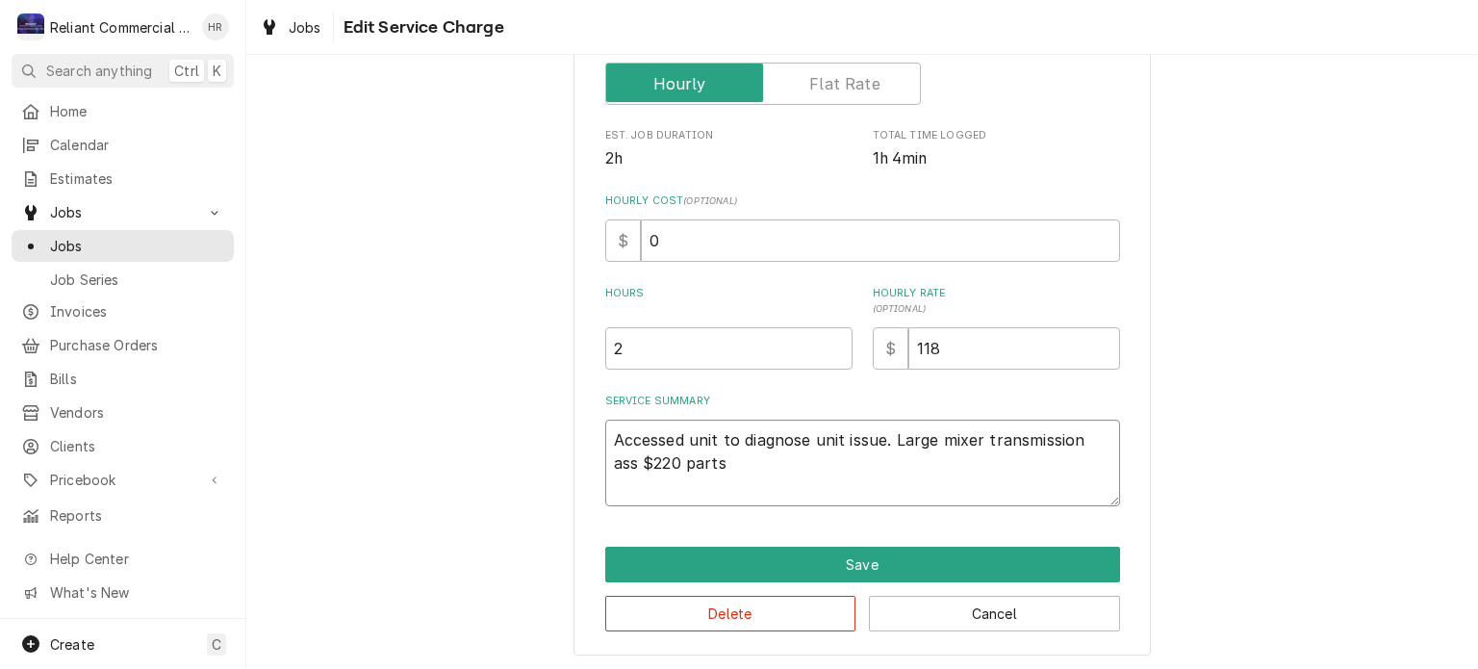
type textarea "Accessed unit to diagnose unit issue. Large mixer transmission asse $220 parts"
type textarea "x"
type textarea "Accessed unit to diagnose unit issue. Large mixer transmission assem $220 parts"
type textarea "x"
type textarea "Accessed unit to diagnose unit issue. Large mixer transmission assemb $220 parts"
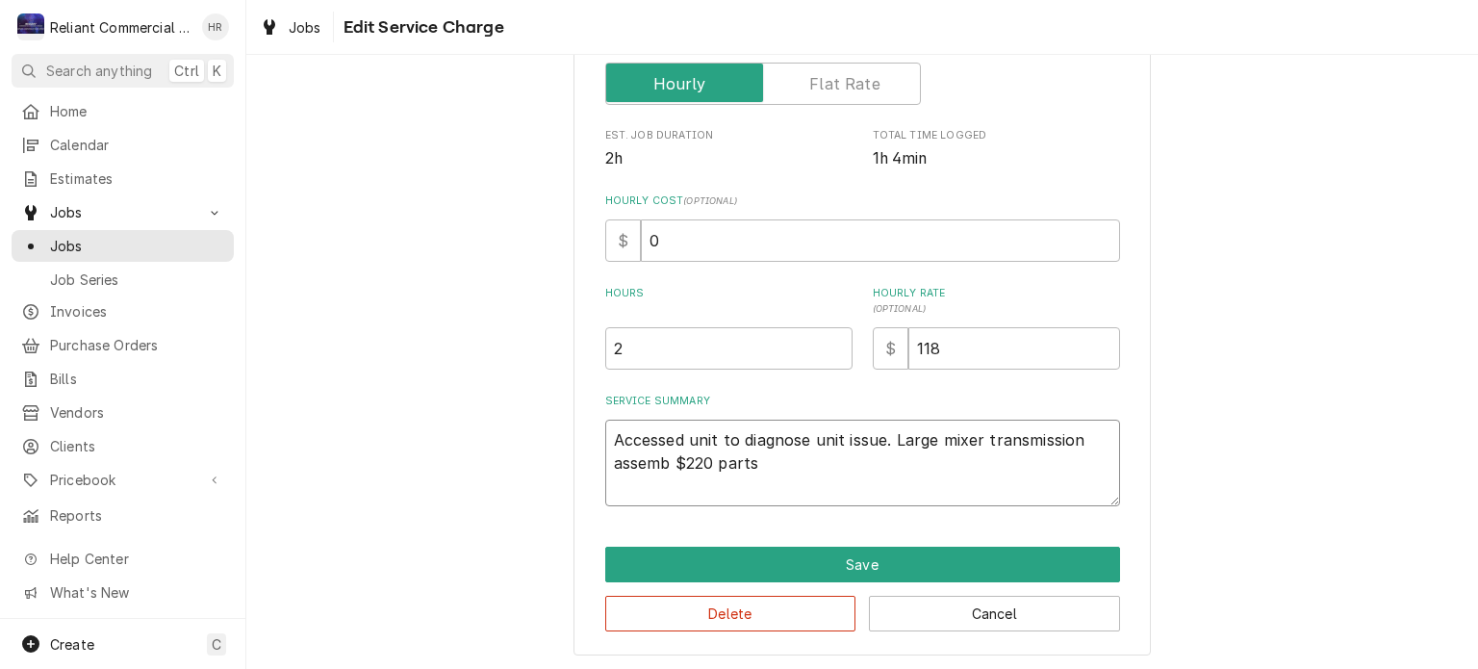
type textarea "x"
type textarea "Accessed unit to diagnose unit issue. Large mixer transmission assembl $220 par…"
type textarea "x"
type textarea "Accessed unit to diagnose unit issue. Large mixer transmission assembly $220 pa…"
type textarea "x"
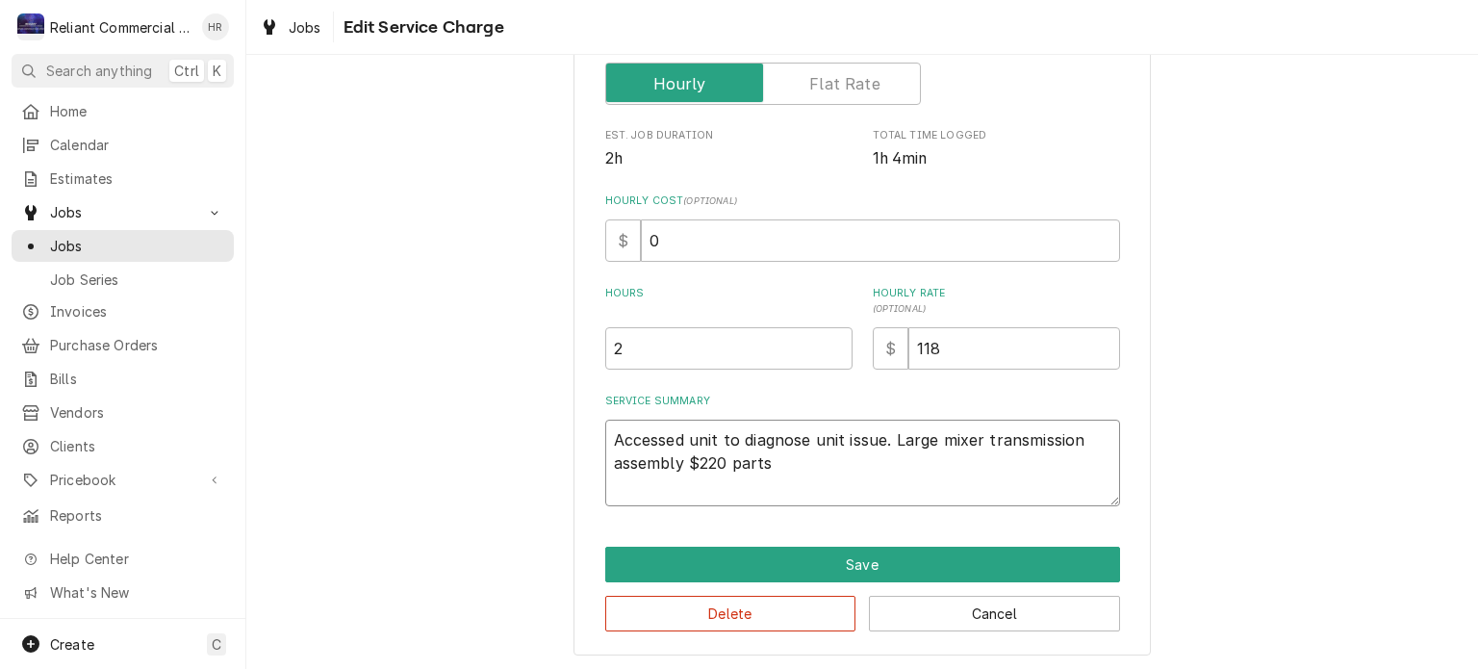
type textarea "Accessed unit to diagnose unit issue. Large mixer transmission assembly $220 pa…"
type textarea "x"
type textarea "Accessed unit to diagnose unit issue. Large mixer transmission assembly n $220 …"
type textarea "x"
type textarea "Accessed unit to diagnose unit issue. Large mixer transmission assembly ne $220…"
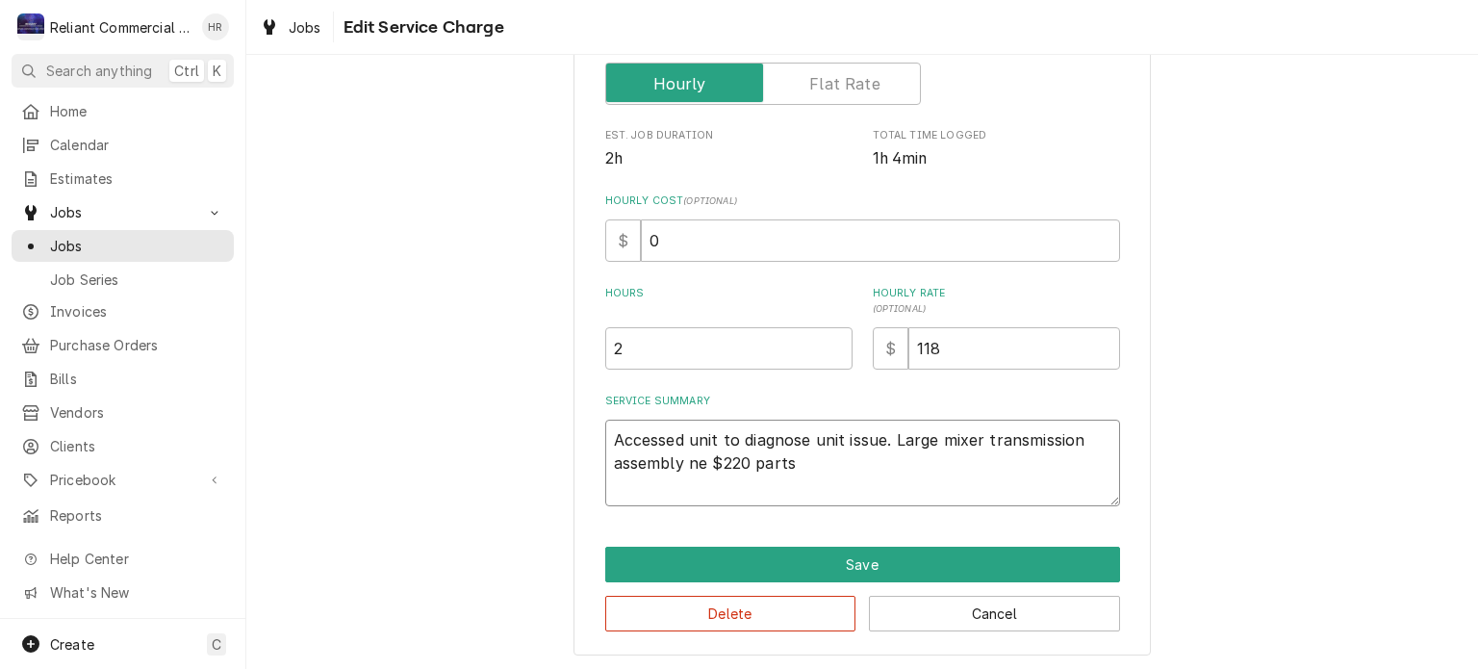
type textarea "x"
type textarea "Accessed unit to diagnose unit issue. Large mixer transmission assembly nee $22…"
type textarea "x"
type textarea "Accessed unit to diagnose unit issue. Large mixer transmission assembly need $2…"
type textarea "x"
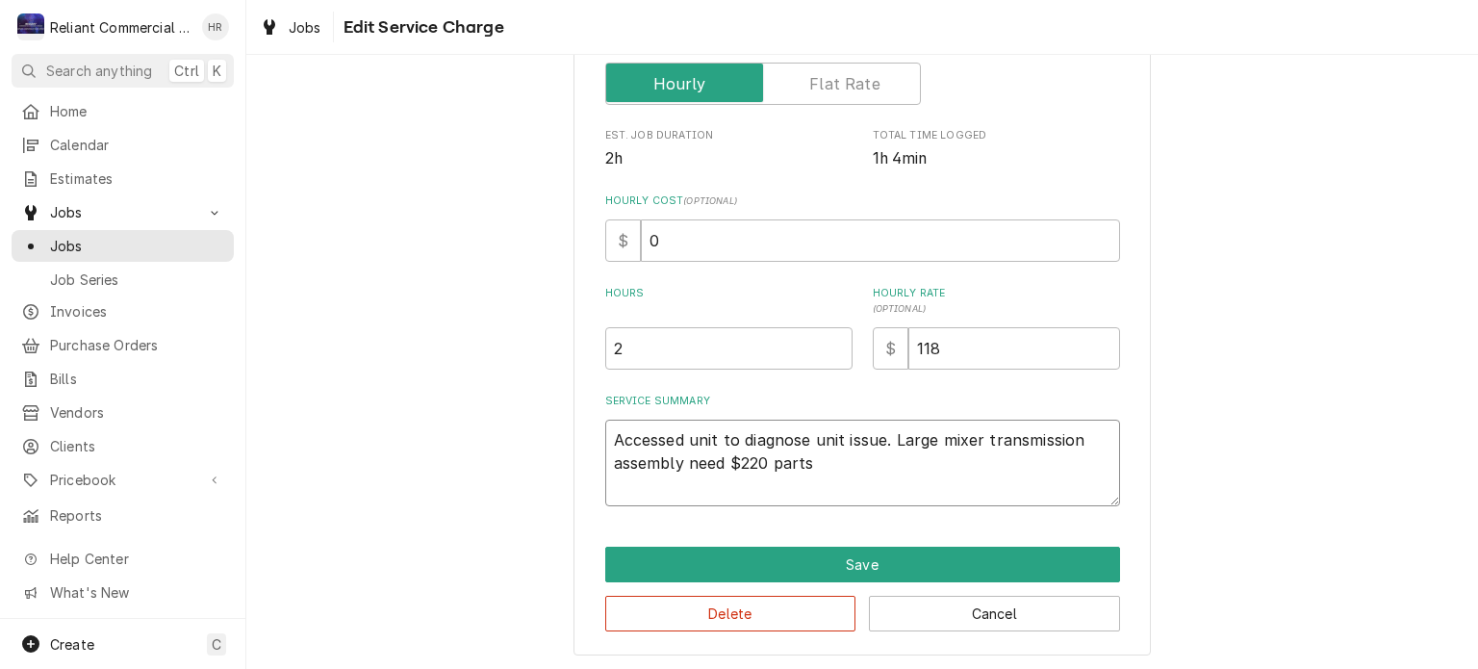
type textarea "Accessed unit to diagnose unit issue. Large mixer transmission assembly neede $…"
type textarea "x"
type textarea "Accessed unit to diagnose unit issue. Large mixer transmission assembly needed …"
type textarea "x"
type textarea "Accessed unit to diagnose unit issue. Large mixer transmission assembly needed …"
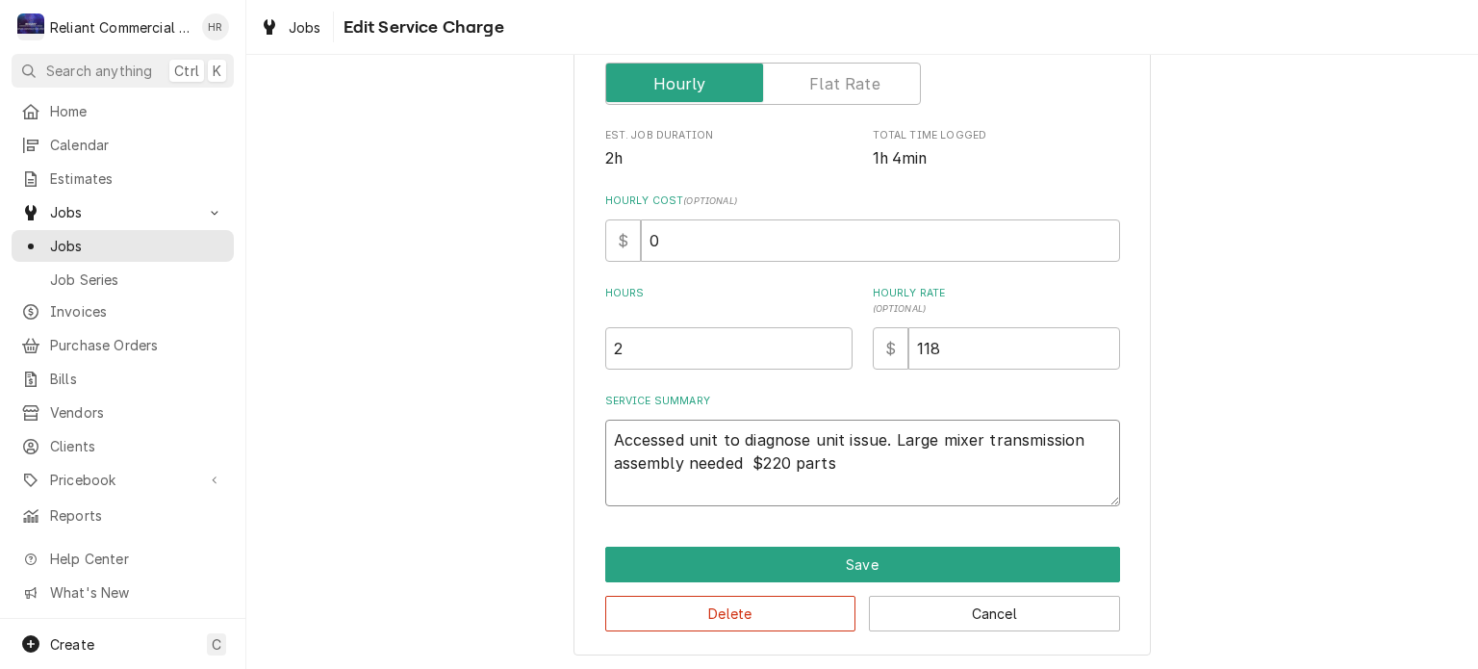
type textarea "x"
type textarea "Accessed unit to diagnose unit issue. Large mixer transmission assembly needed …"
type textarea "x"
type textarea "Accessed unit to diagnose unit issue. Large mixer transmission assembly needed …"
type textarea "x"
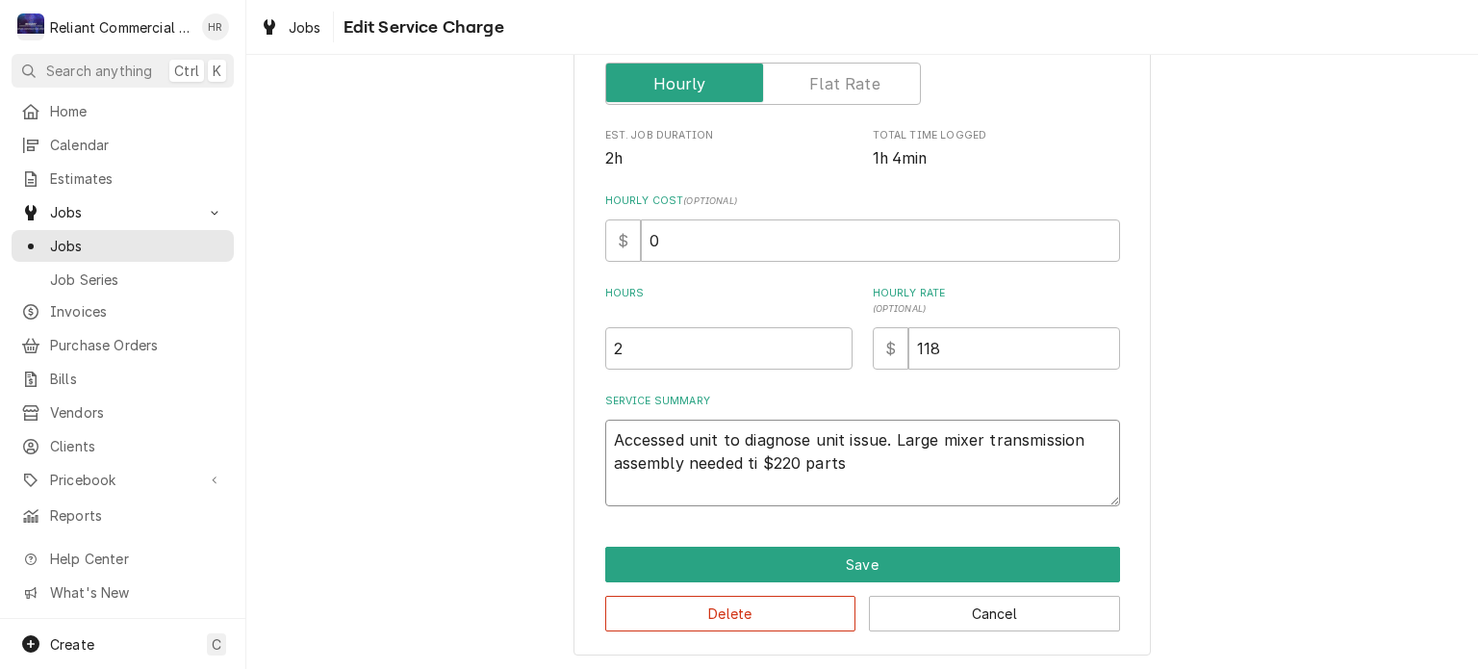
type textarea "Accessed unit to diagnose unit issue. Large mixer transmission assembly needed …"
type textarea "x"
type textarea "Accessed unit to diagnose unit issue. Large mixer transmission assembly needed …"
type textarea "x"
type textarea "Accessed unit to diagnose unit issue. Large mixer transmission assembly needed …"
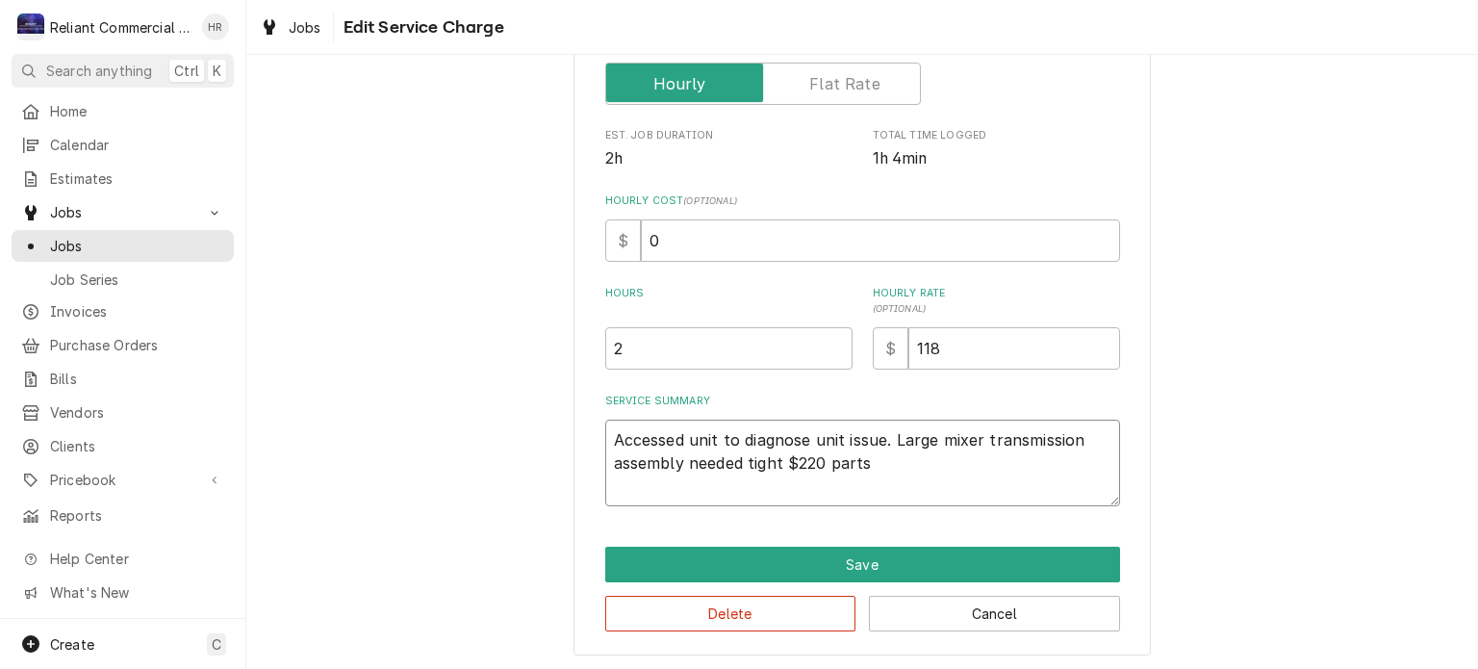
type textarea "x"
type textarea "Accessed unit to diagnose unit issue. Large mixer transmission assembly needed …"
type textarea "x"
type textarea "Accessed unit to diagnose unit issue. Large mixer transmission assembly needed …"
type textarea "x"
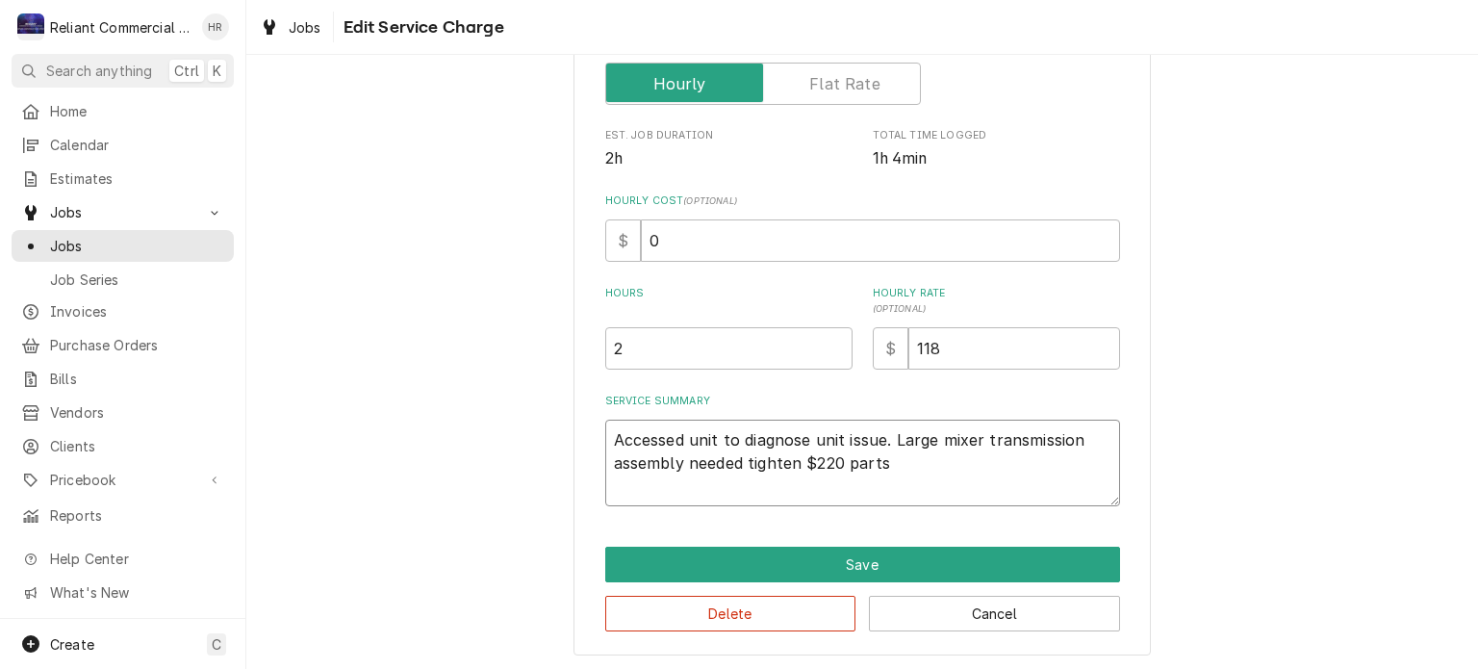
type textarea "Accessed unit to diagnose unit issue. Large mixer transmission assembly needed …"
type textarea "x"
type textarea "Accessed unit to diagnose unit issue. Large mixer transmission assembly needed …"
type textarea "x"
type textarea "Accessed unit to diagnose unit issue. Large mixer transmission assembly needed …"
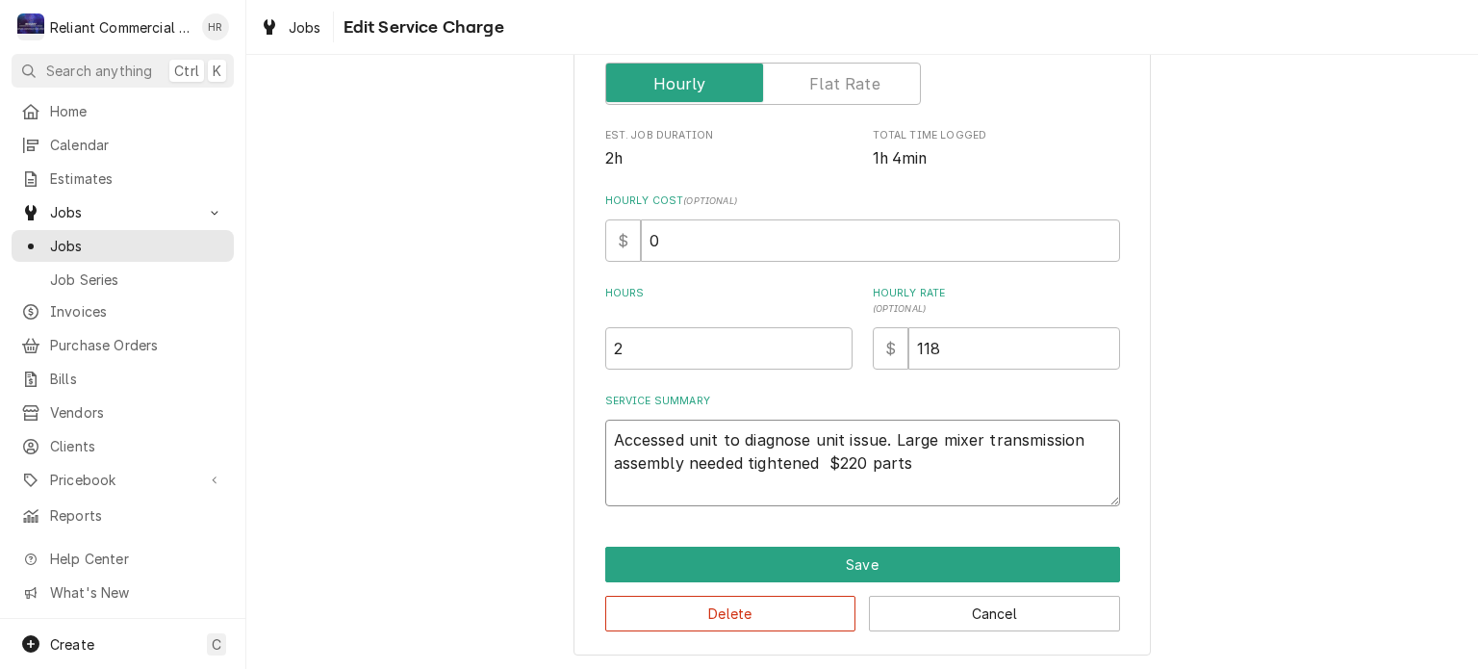
type textarea "x"
type textarea "Accessed unit to diagnose unit issue. Large mixer transmission assembly needed …"
type textarea "x"
type textarea "Accessed unit to diagnose unit issue. Large mixer transmission assembly needed …"
type textarea "x"
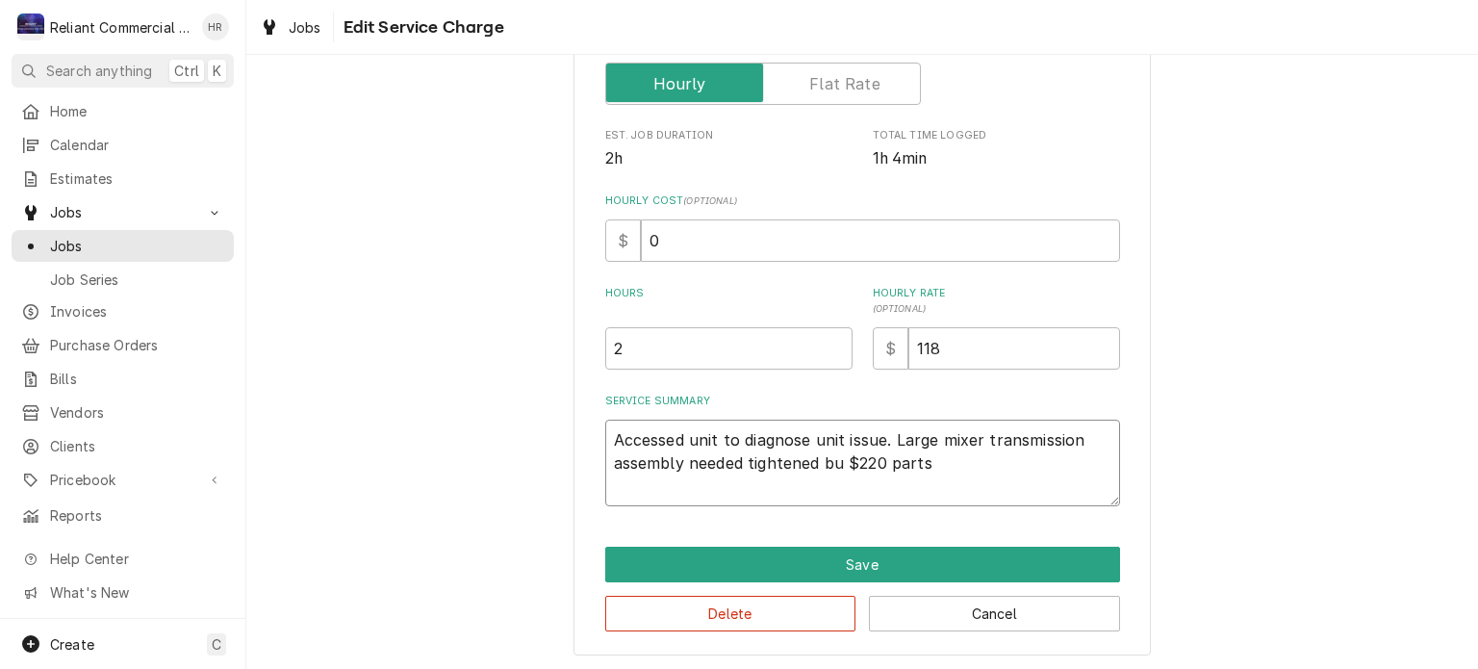
type textarea "Accessed unit to diagnose unit issue. Large mixer transmission assembly needed …"
type textarea "x"
type textarea "Accessed unit to diagnose unit issue. Large mixer transmission assembly needed …"
type textarea "x"
type textarea "Accessed unit to diagnose unit issue. Large mixer transmission assembly needed …"
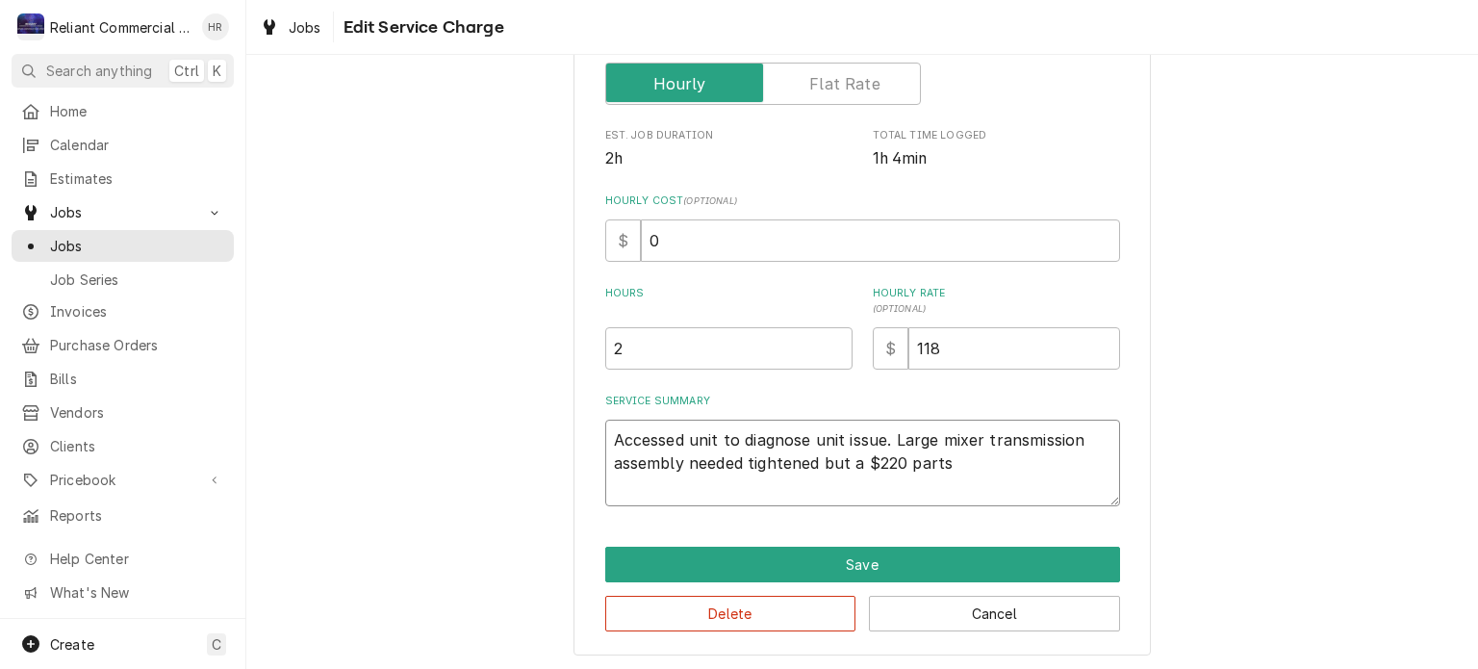
type textarea "x"
type textarea "Accessed unit to diagnose unit issue. Large mixer transmission assembly needed …"
type textarea "x"
type textarea "Accessed unit to diagnose unit issue. Large mixer transmission assembly needed …"
type textarea "x"
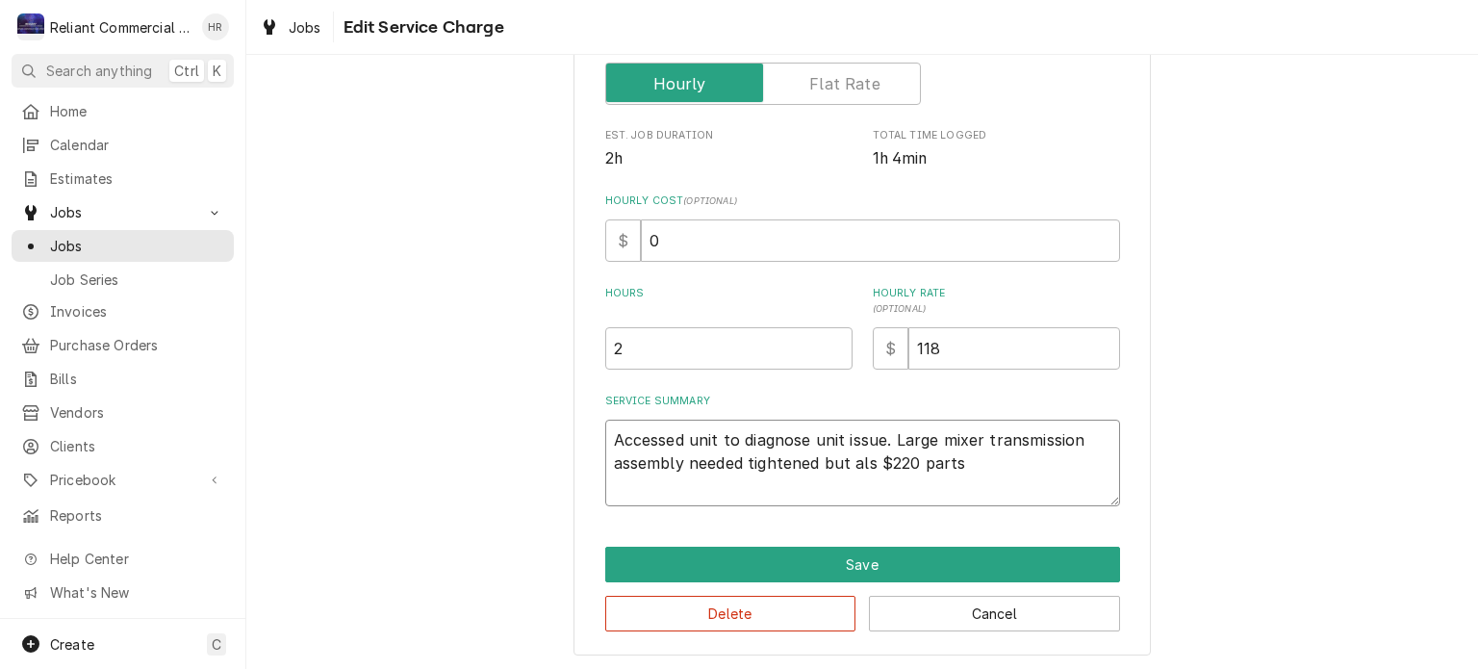
type textarea "Accessed unit to diagnose unit issue. Large mixer transmission assembly needed …"
type textarea "x"
type textarea "Accessed unit to diagnose unit issue. Large mixer transmission assembly needed …"
type textarea "x"
type textarea "Accessed unit to diagnose unit issue. Large mixer transmission assembly needed …"
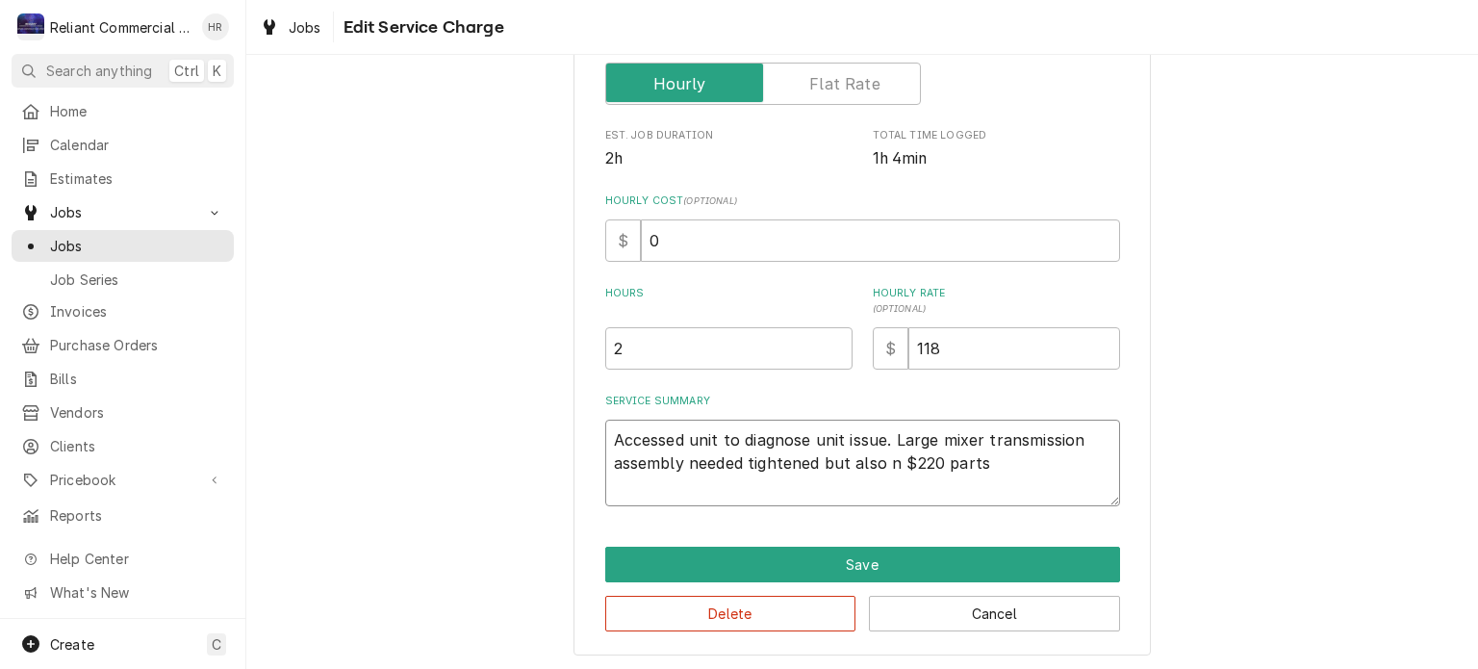
type textarea "x"
type textarea "Accessed unit to diagnose unit issue. Large mixer transmission assembly needed …"
type textarea "x"
type textarea "Accessed unit to diagnose unit issue. Large mixer transmission assembly needed …"
type textarea "x"
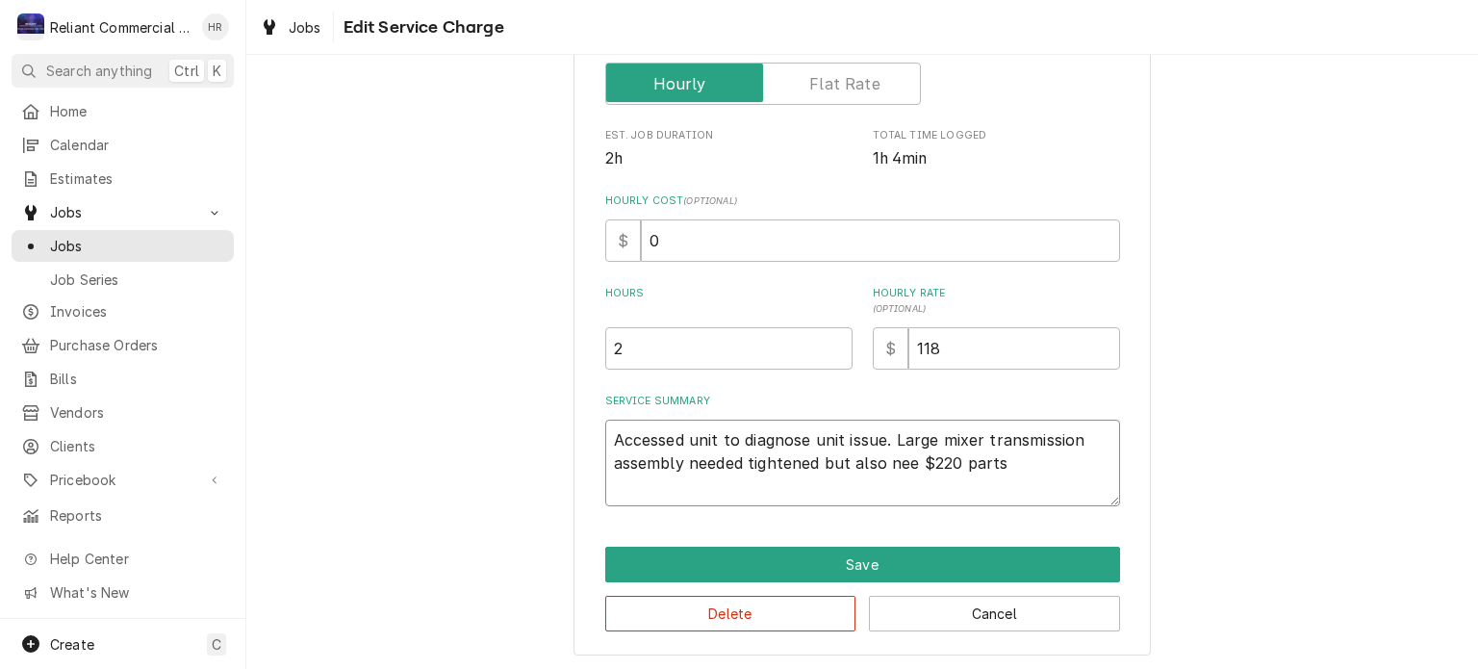
type textarea "Accessed unit to diagnose unit issue. Large mixer transmission assembly needed …"
type textarea "x"
type textarea "Accessed unit to diagnose unit issue. Large mixer transmission assembly needed …"
type textarea "x"
type textarea "Accessed unit to diagnose unit issue. Large mixer transmission assembly needed …"
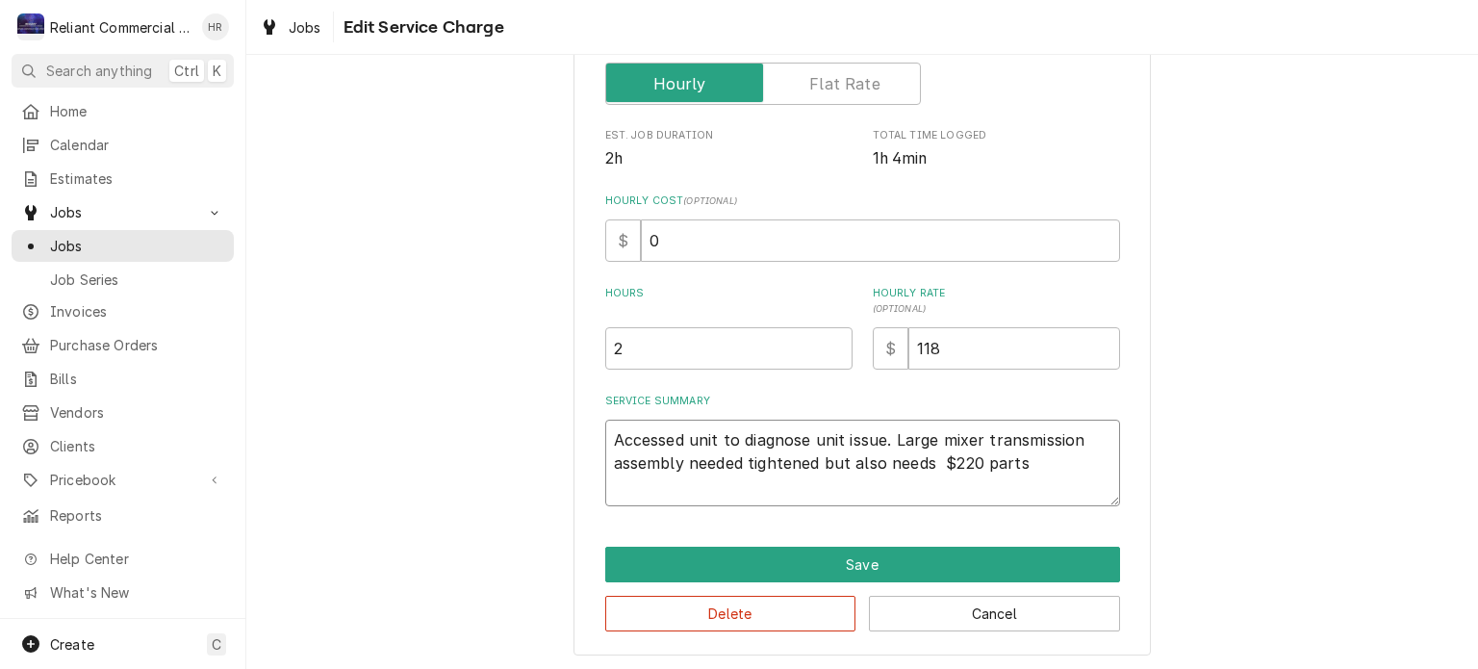
type textarea "x"
type textarea "Accessed unit to diagnose unit issue. Large mixer transmission assembly needed …"
type textarea "x"
type textarea "Accessed unit to diagnose unit issue. Large mixer transmission assembly needed …"
type textarea "x"
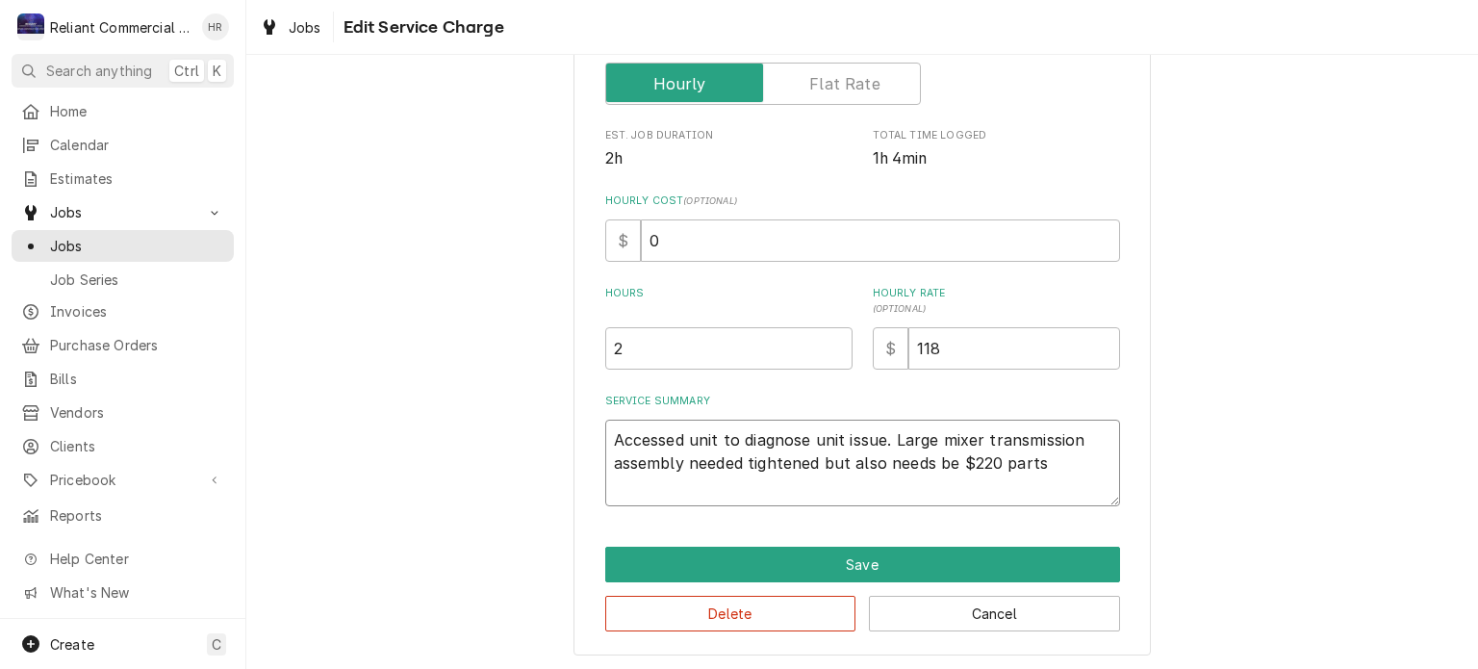
type textarea "Accessed unit to diagnose unit issue. Large mixer transmission assembly needed …"
type textarea "x"
type textarea "Accessed unit to diagnose unit issue. Large mixer transmission assembly needed …"
type textarea "x"
type textarea "Accessed unit to diagnose unit issue. Large mixer transmission assembly needed …"
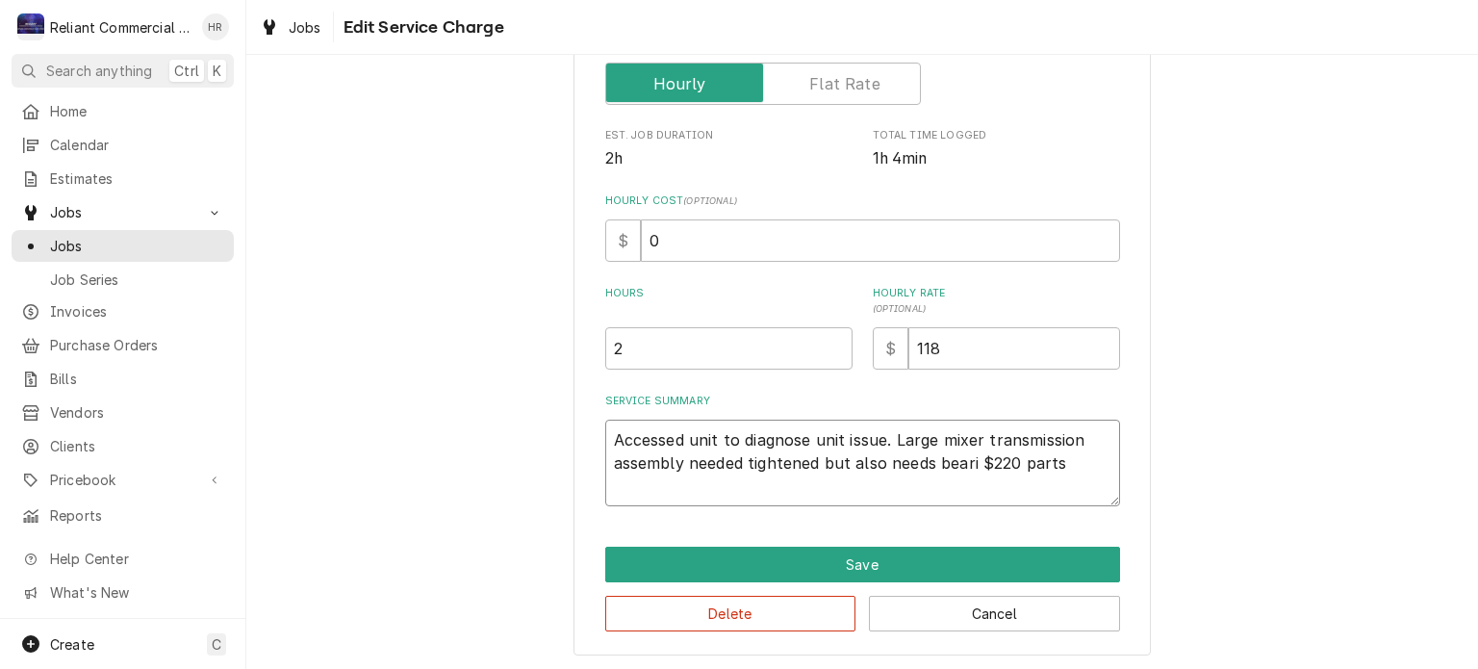
type textarea "x"
type textarea "Accessed unit to diagnose unit issue. Large mixer transmission assembly needed …"
type textarea "x"
type textarea "Accessed unit to diagnose unit issue. Large mixer transmission assembly needed …"
type textarea "x"
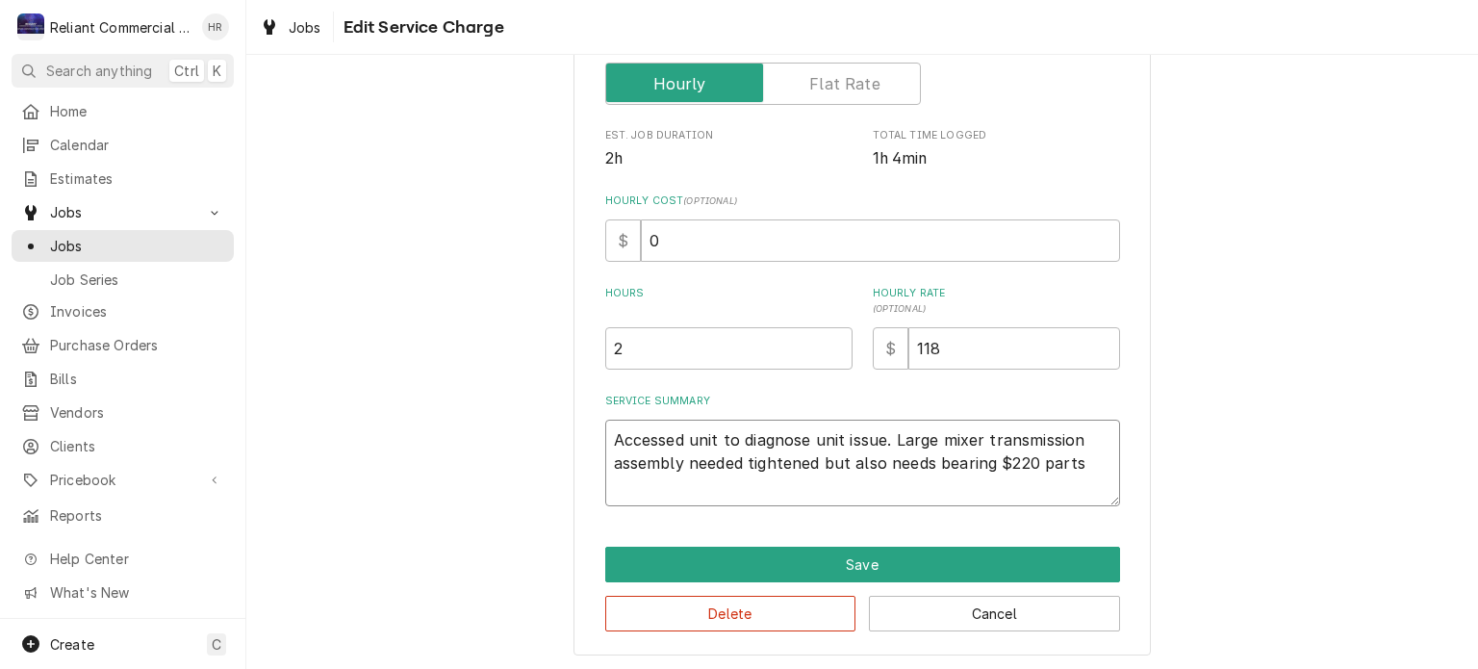
type textarea "Accessed unit to diagnose unit issue. Large mixer transmission assembly needed …"
type textarea "x"
type textarea "Accessed unit to diagnose unit issue. Large mixer transmission assembly needed …"
type textarea "x"
type textarea "Accessed unit to diagnose unit issue. Large mixer transmission assembly needed …"
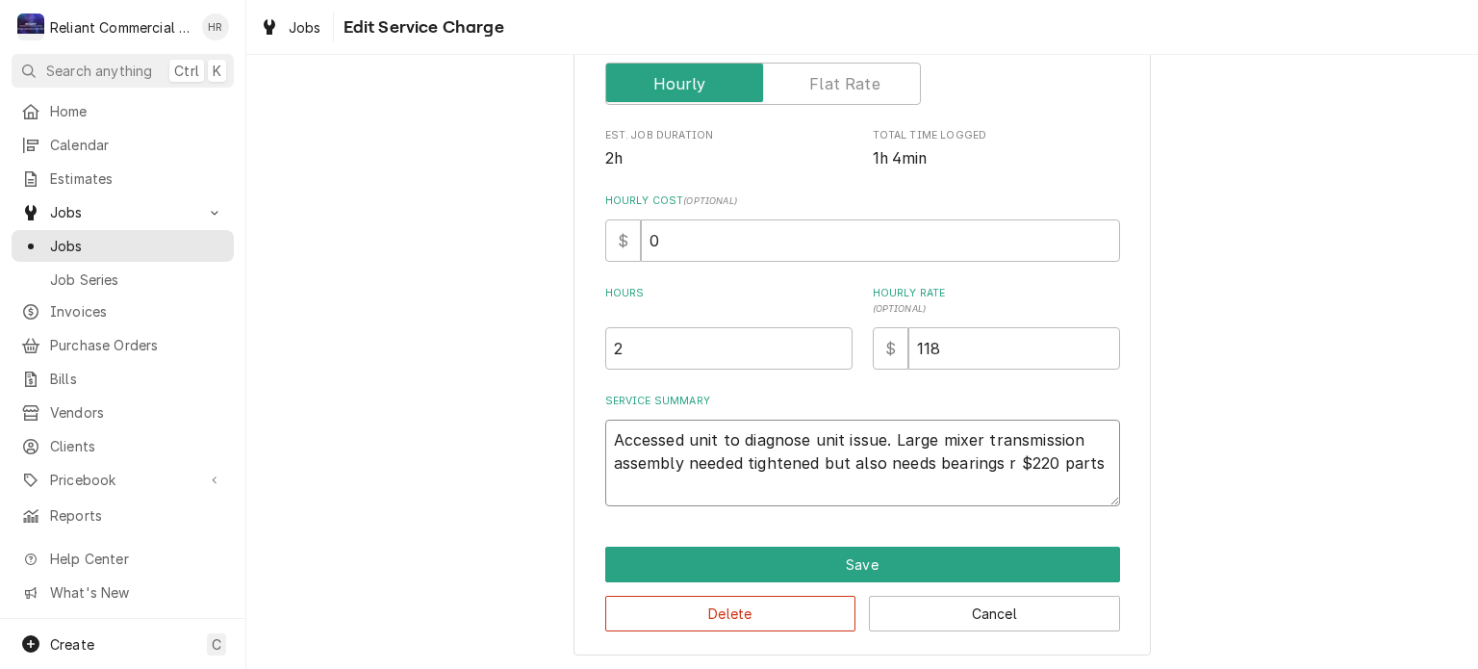
type textarea "x"
type textarea "Accessed unit to diagnose unit issue. Large mixer transmission assembly needed …"
type textarea "x"
type textarea "Accessed unit to diagnose unit issue. Large mixer transmission assembly needed …"
type textarea "x"
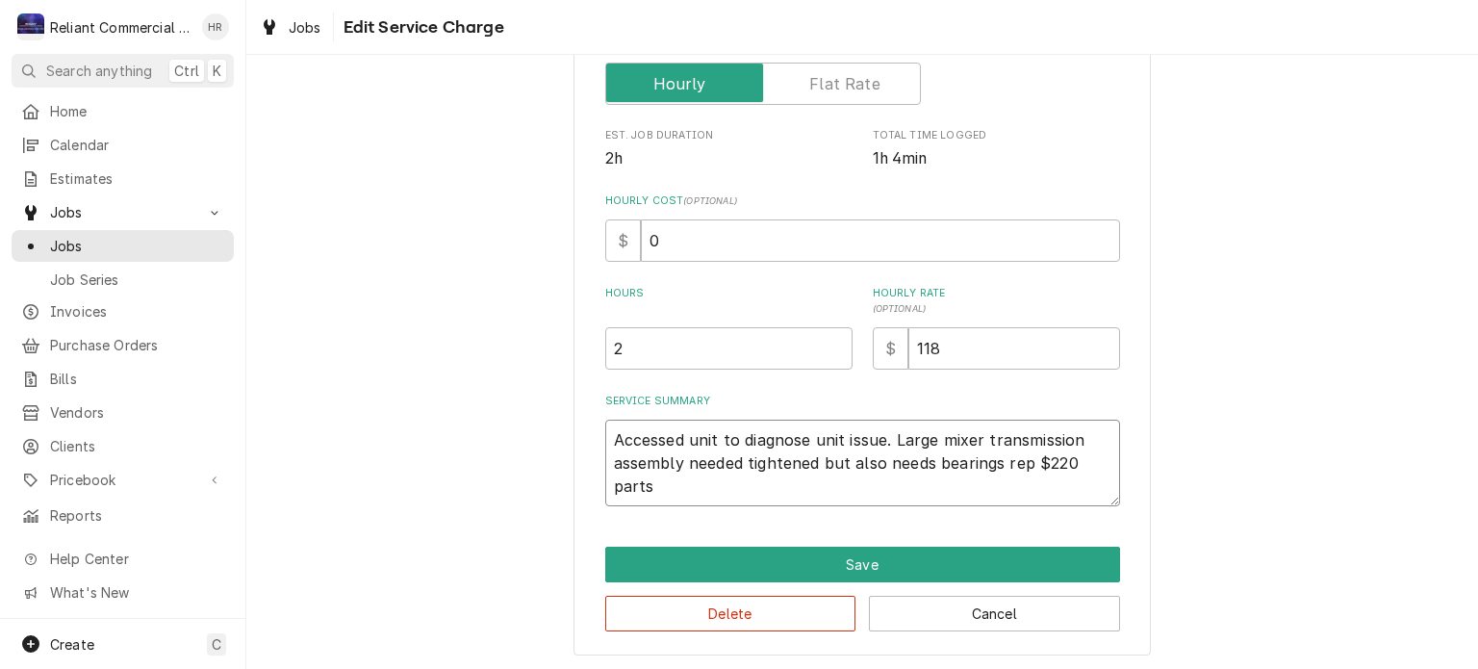
type textarea "Accessed unit to diagnose unit issue. Large mixer transmission assembly needed …"
type textarea "x"
type textarea "Accessed unit to diagnose unit issue. Large mixer transmission assembly needed …"
type textarea "x"
type textarea "Accessed unit to diagnose unit issue. Large mixer transmission assembly needed …"
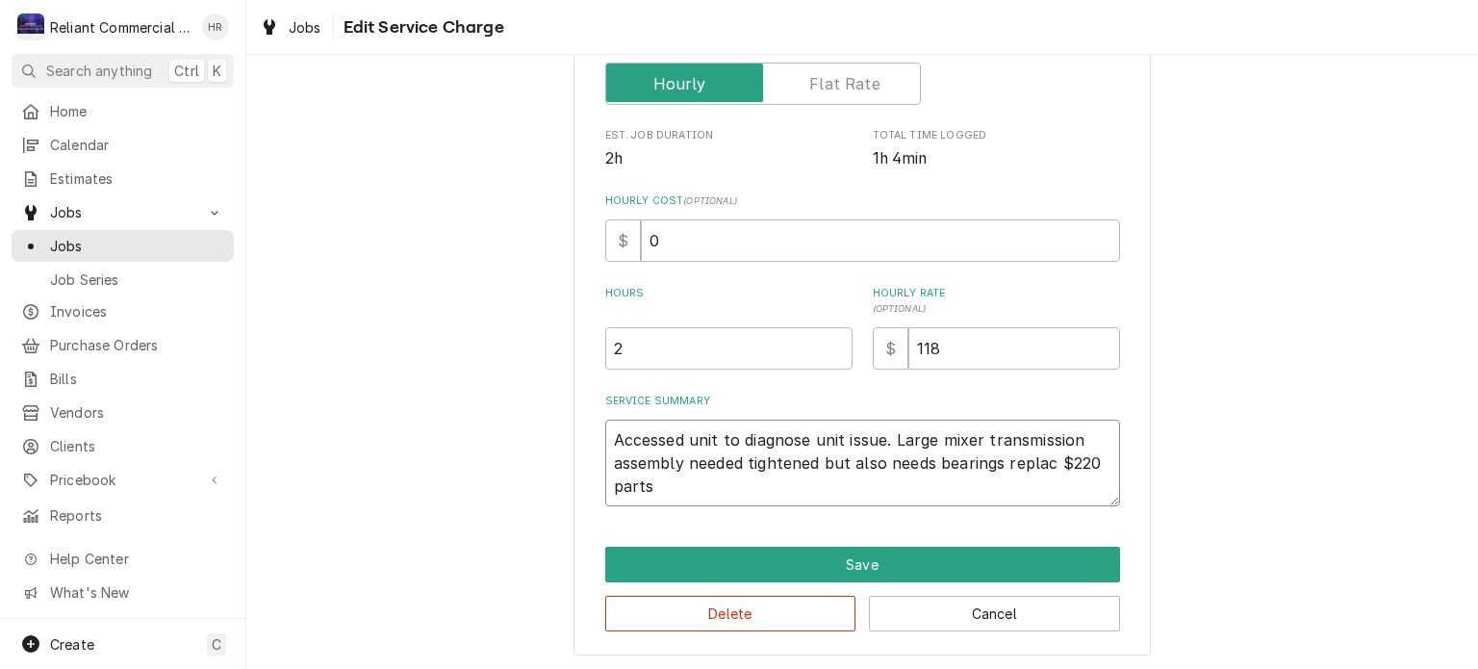
type textarea "x"
type textarea "Accessed unit to diagnose unit issue. Large mixer transmission assembly needed …"
type textarea "x"
type textarea "Accessed unit to diagnose unit issue. Large mixer transmission assembly needed …"
type textarea "x"
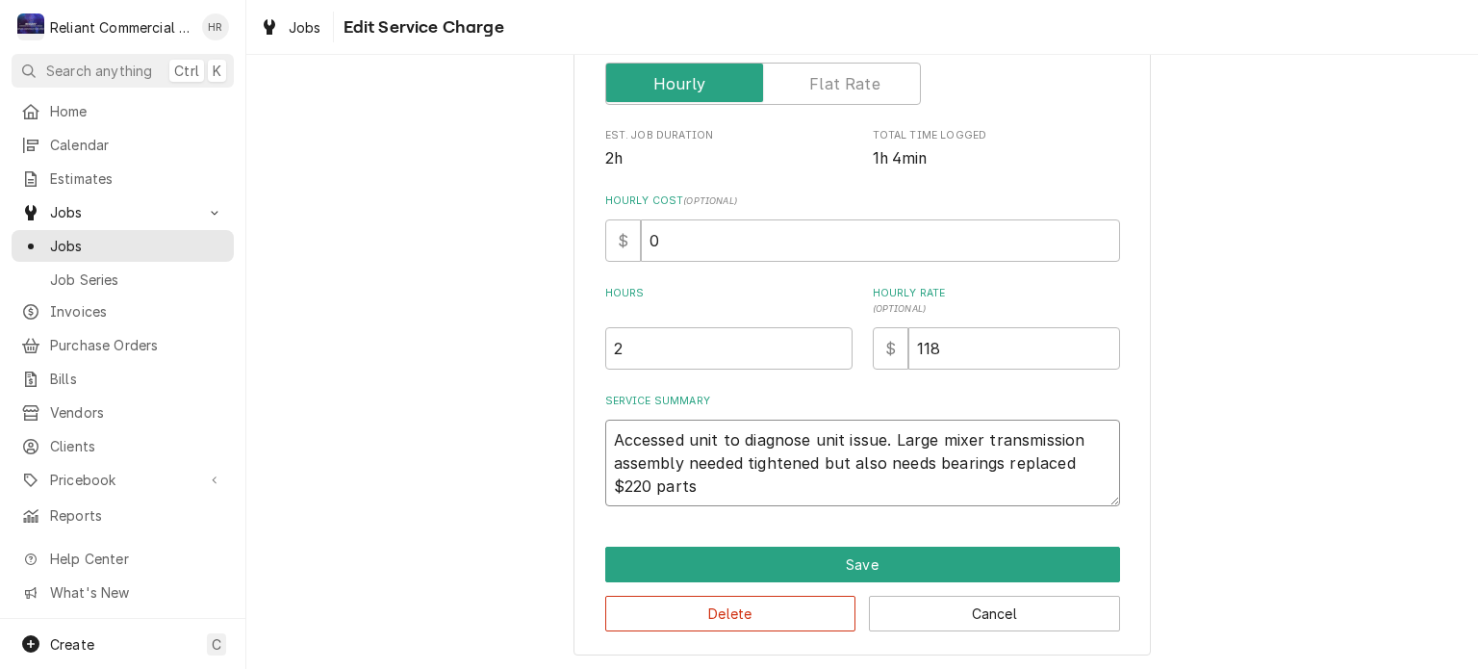
type textarea "Accessed unit to diagnose unit issue. Large mixer transmission assembly needed …"
type textarea "x"
type textarea "Accessed unit to diagnose unit issue. Large mixer transmission assembly needed …"
type textarea "x"
type textarea "Accessed unit to diagnose unit issue. Large mixer transmission assembly needed …"
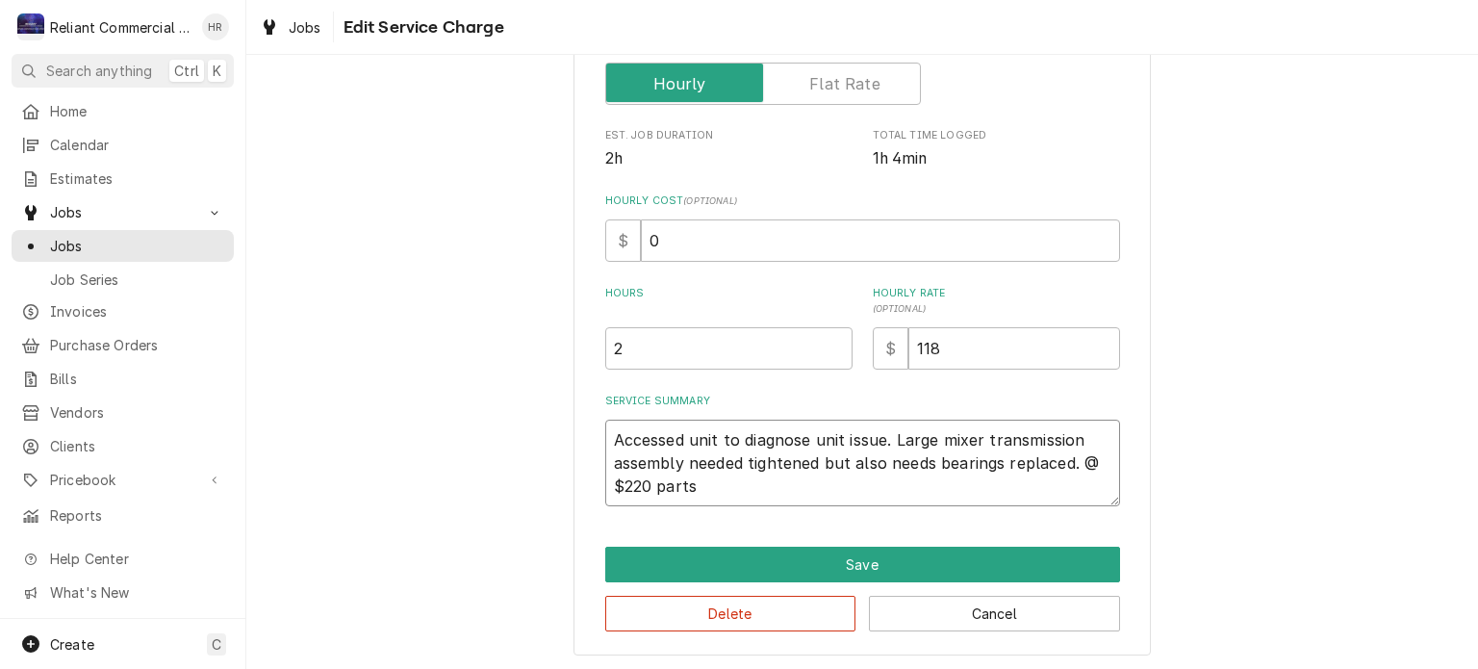
type textarea "x"
type textarea "Accessed unit to diagnose unit issue. Large mixer transmission assembly needed …"
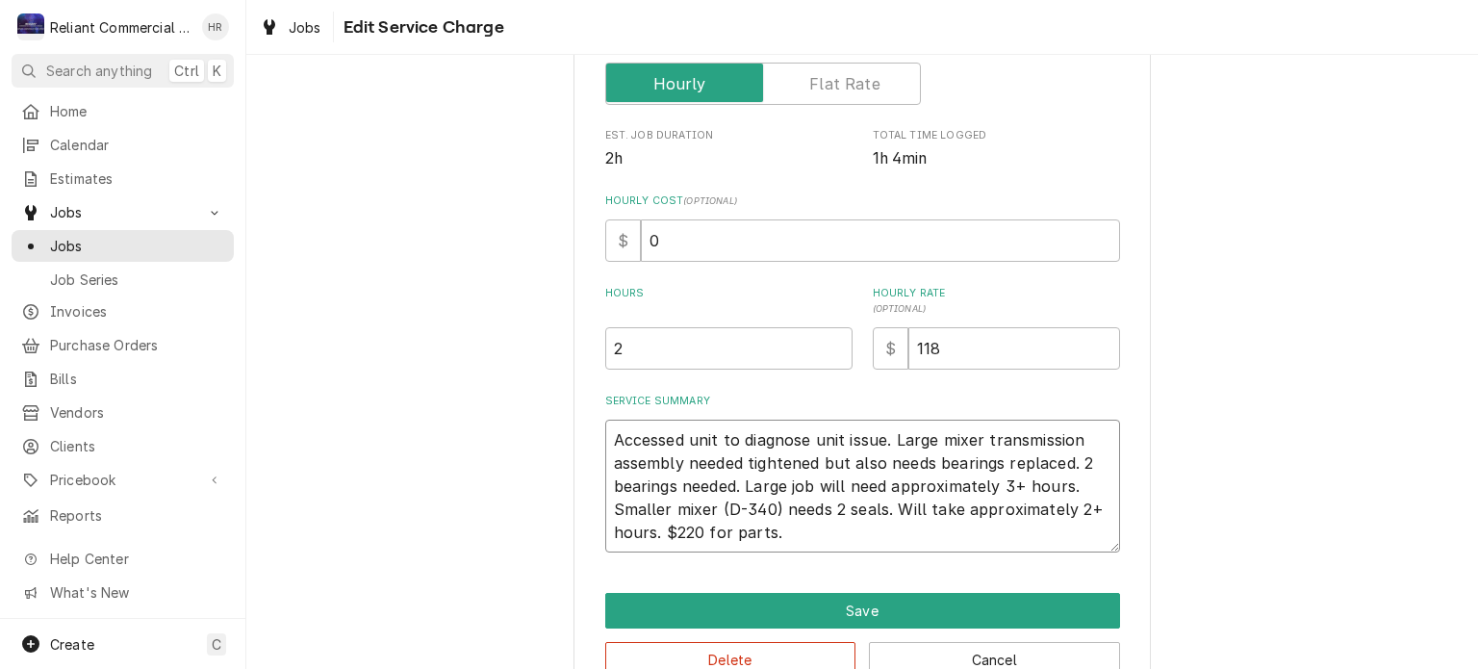
click at [972, 435] on textarea "Accessed unit to diagnose unit issue. Large mixer transmission assembly needed …" at bounding box center [862, 486] width 515 height 133
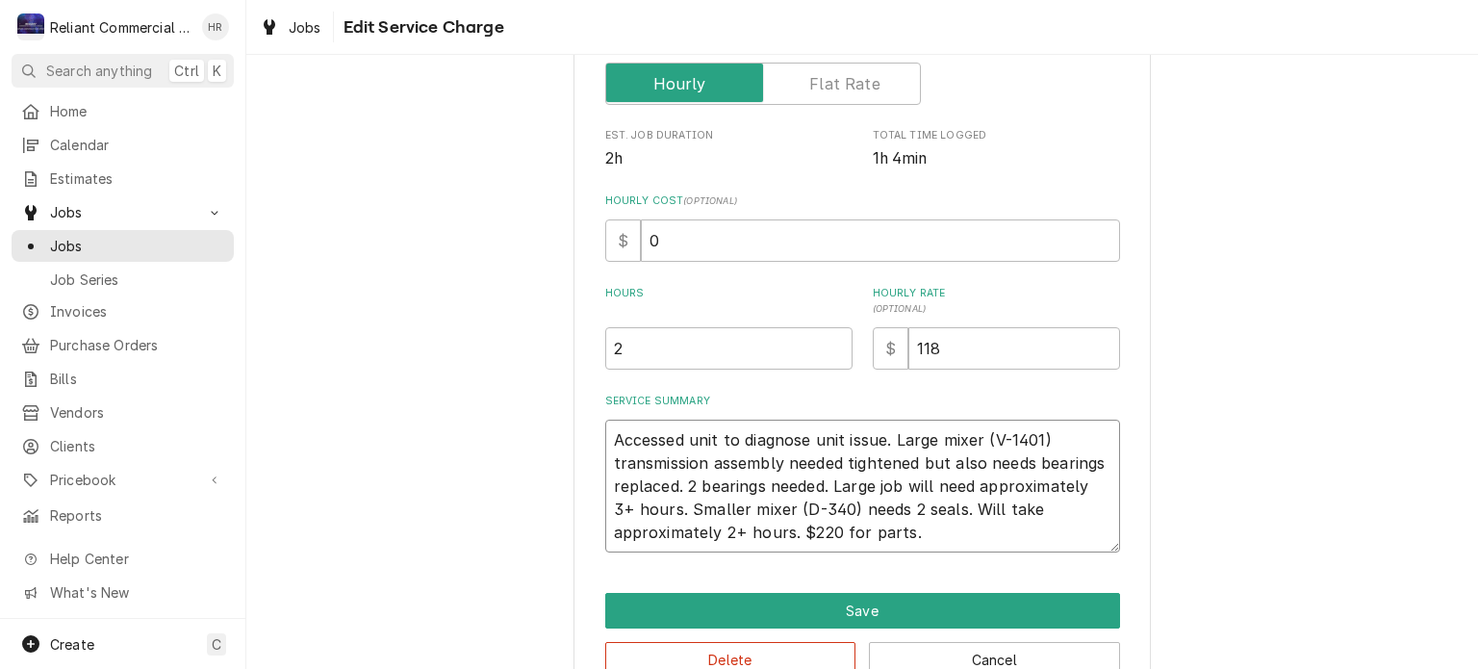
click at [944, 530] on textarea "Accessed unit to diagnose unit issue. Large mixer (V-1401) transmission assembl…" at bounding box center [862, 486] width 515 height 133
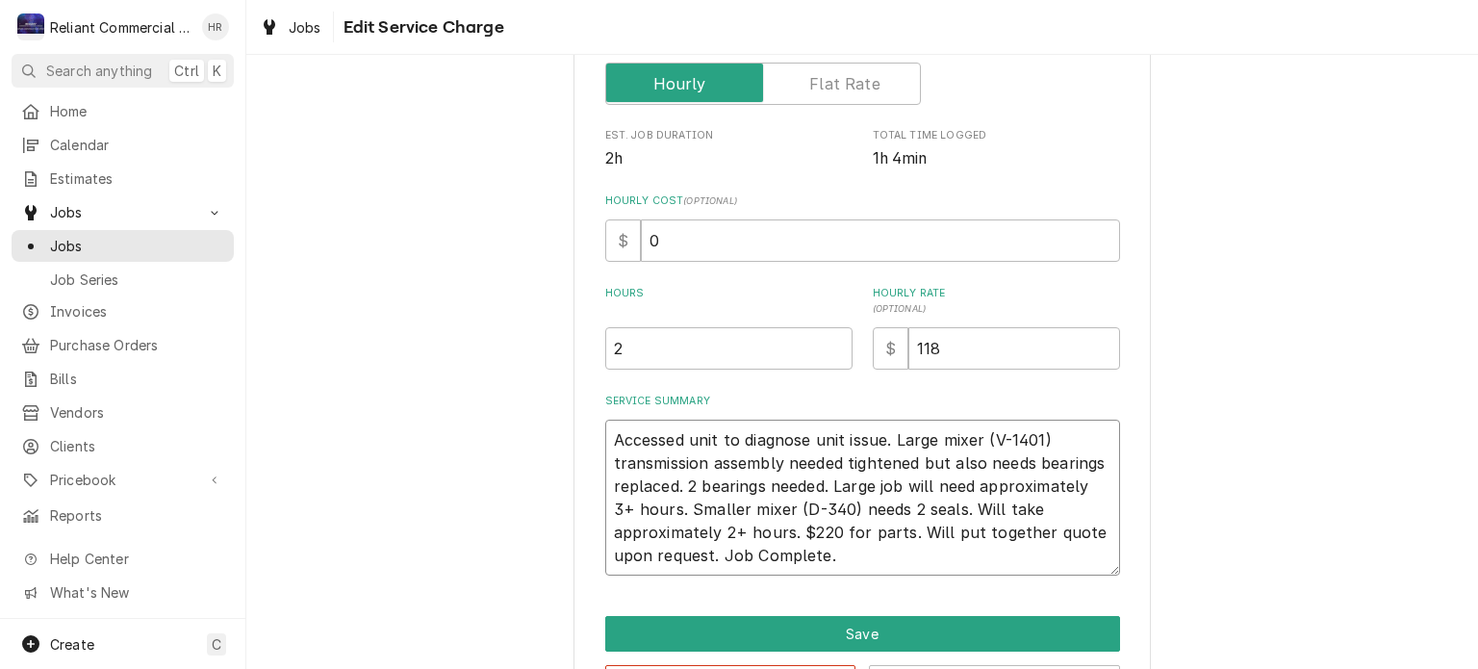
scroll to position [409, 0]
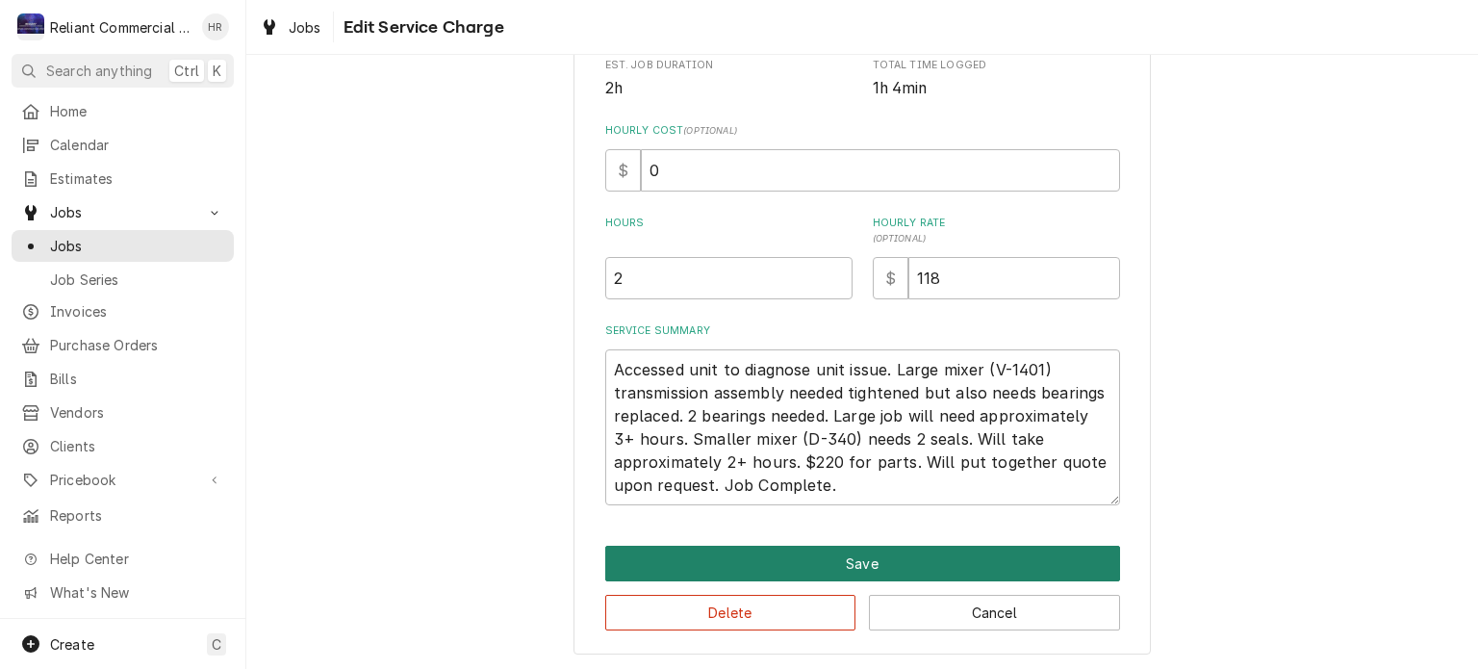
click at [909, 566] on button "Save" at bounding box center [862, 564] width 515 height 36
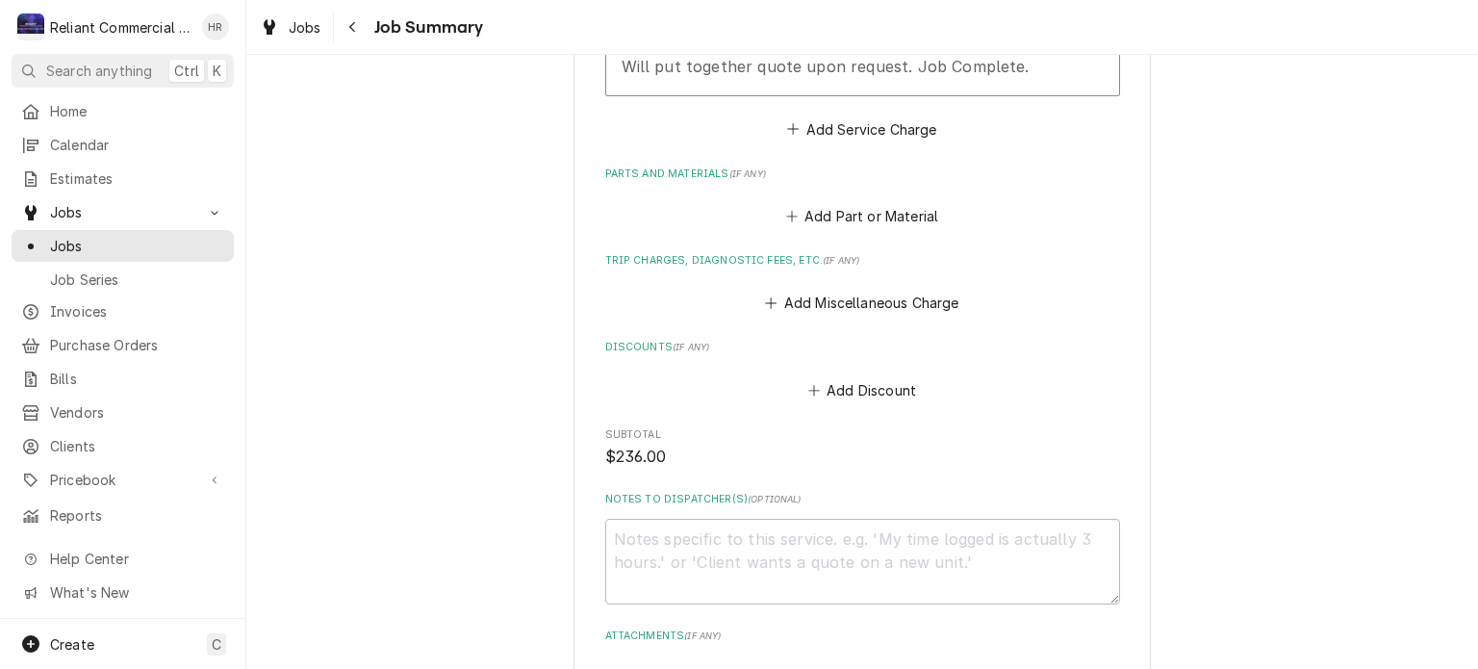
scroll to position [827, 0]
click at [893, 299] on button "Add Miscellaneous Charge" at bounding box center [862, 306] width 200 height 27
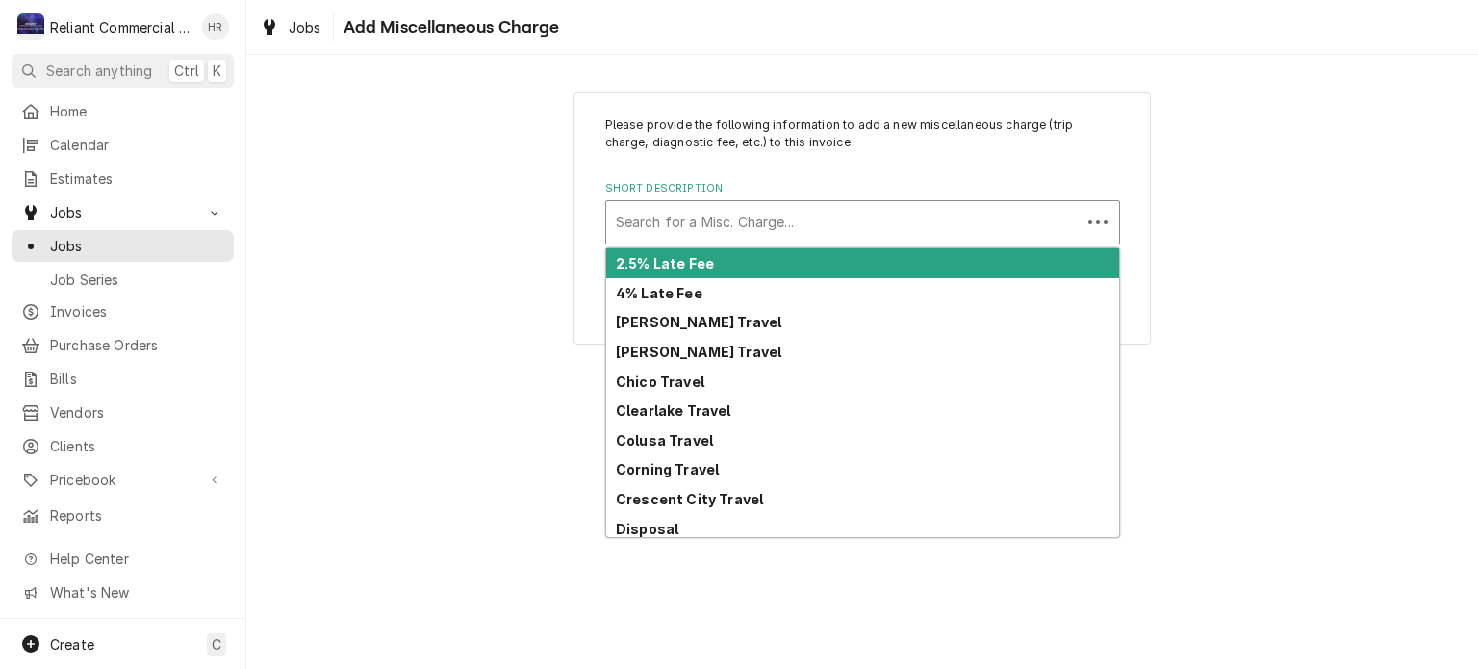
click at [821, 230] on div "Short Description" at bounding box center [843, 222] width 455 height 35
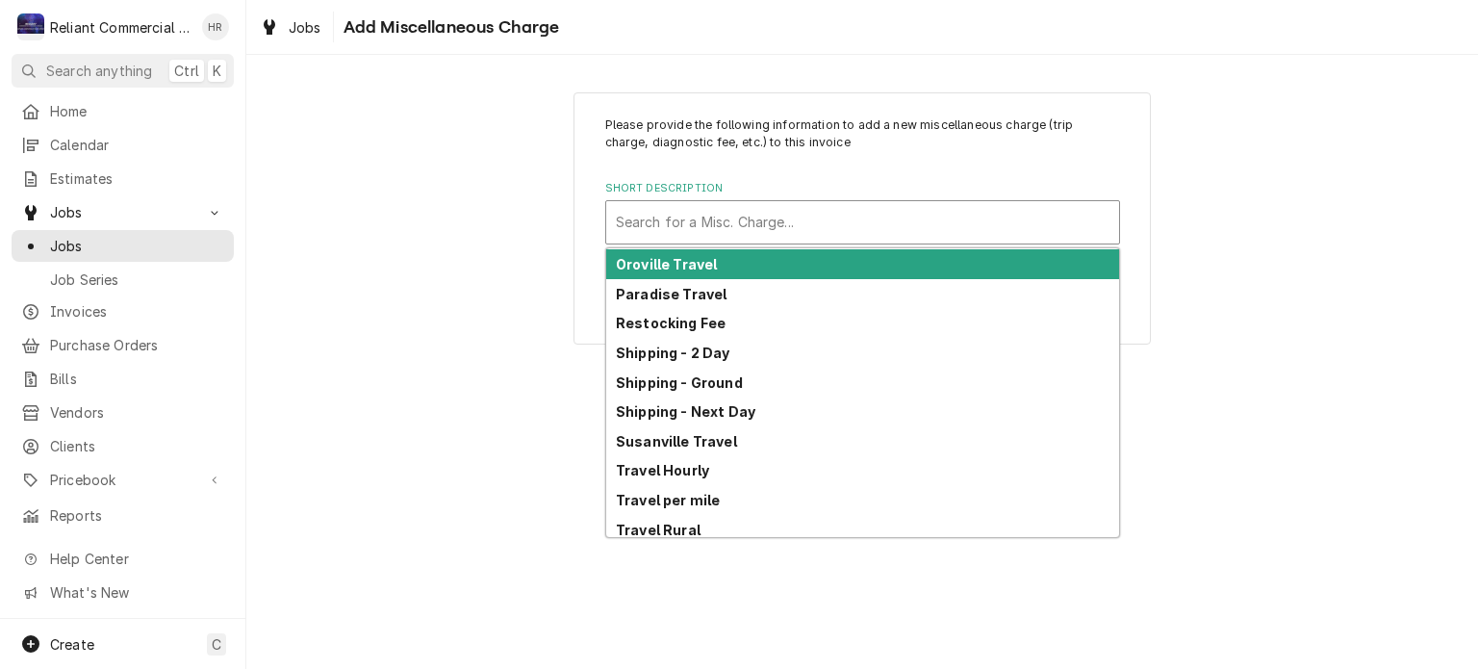
scroll to position [713, 0]
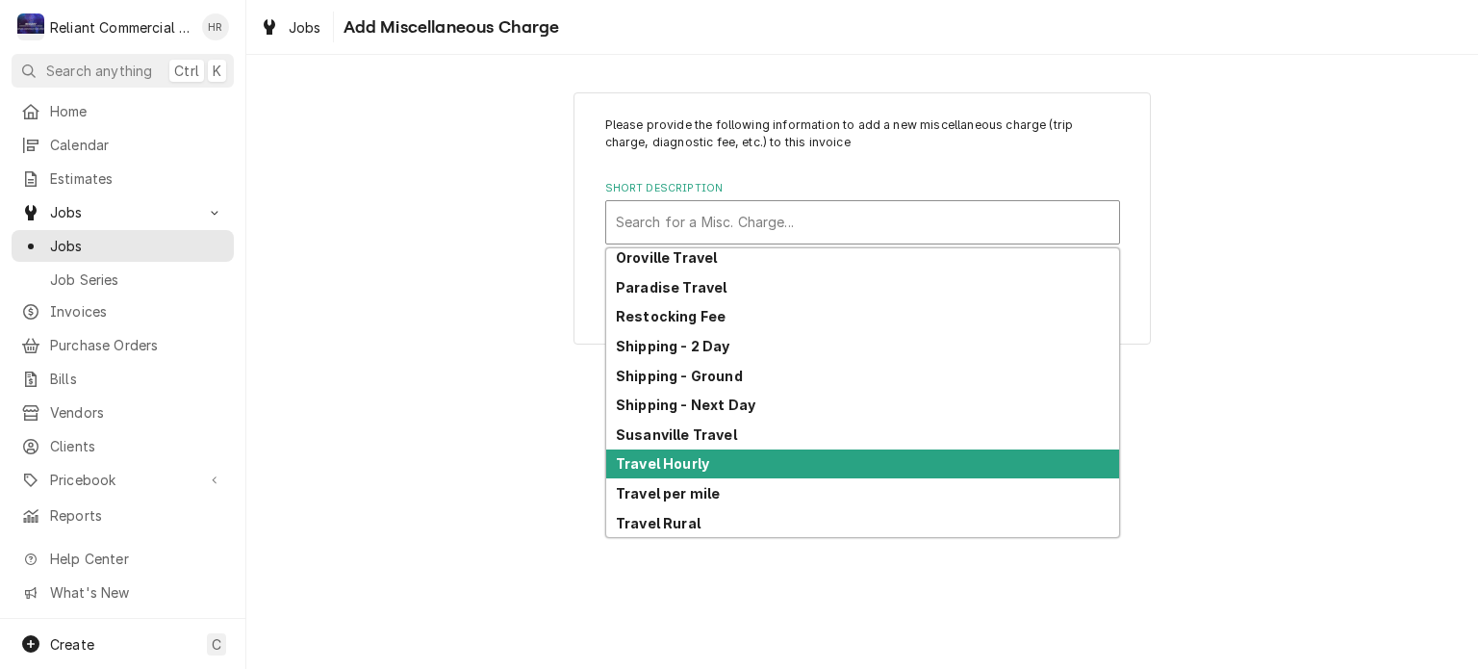
click at [753, 468] on div "Travel Hourly" at bounding box center [862, 464] width 513 height 30
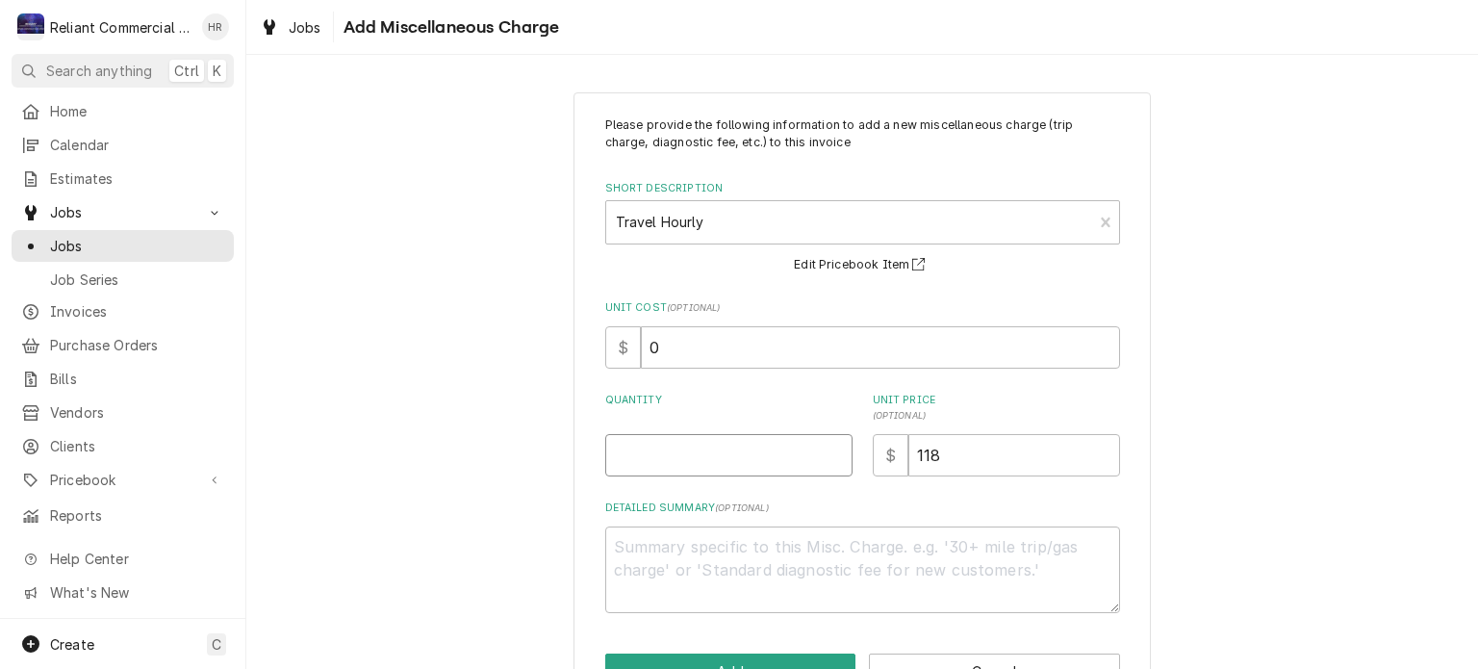
click at [704, 463] on input "Quantity" at bounding box center [728, 455] width 247 height 42
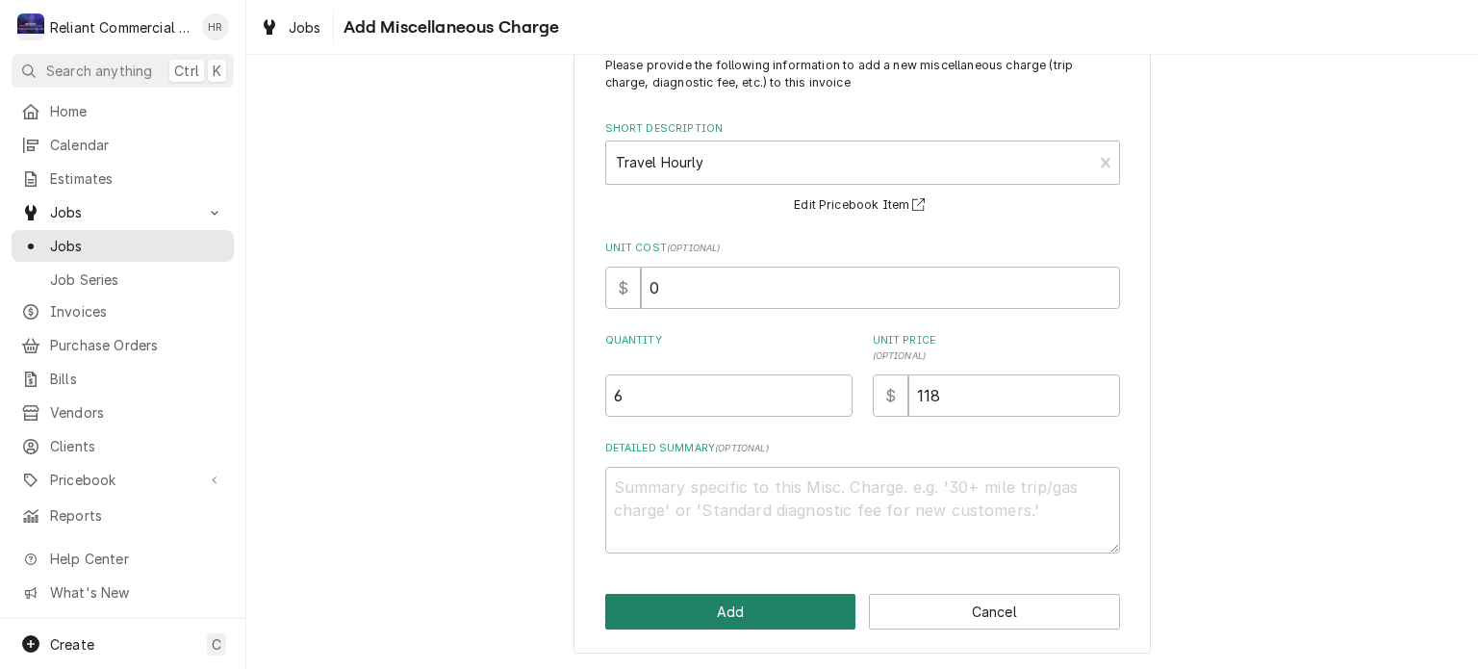
click at [757, 603] on button "Add" at bounding box center [730, 612] width 251 height 36
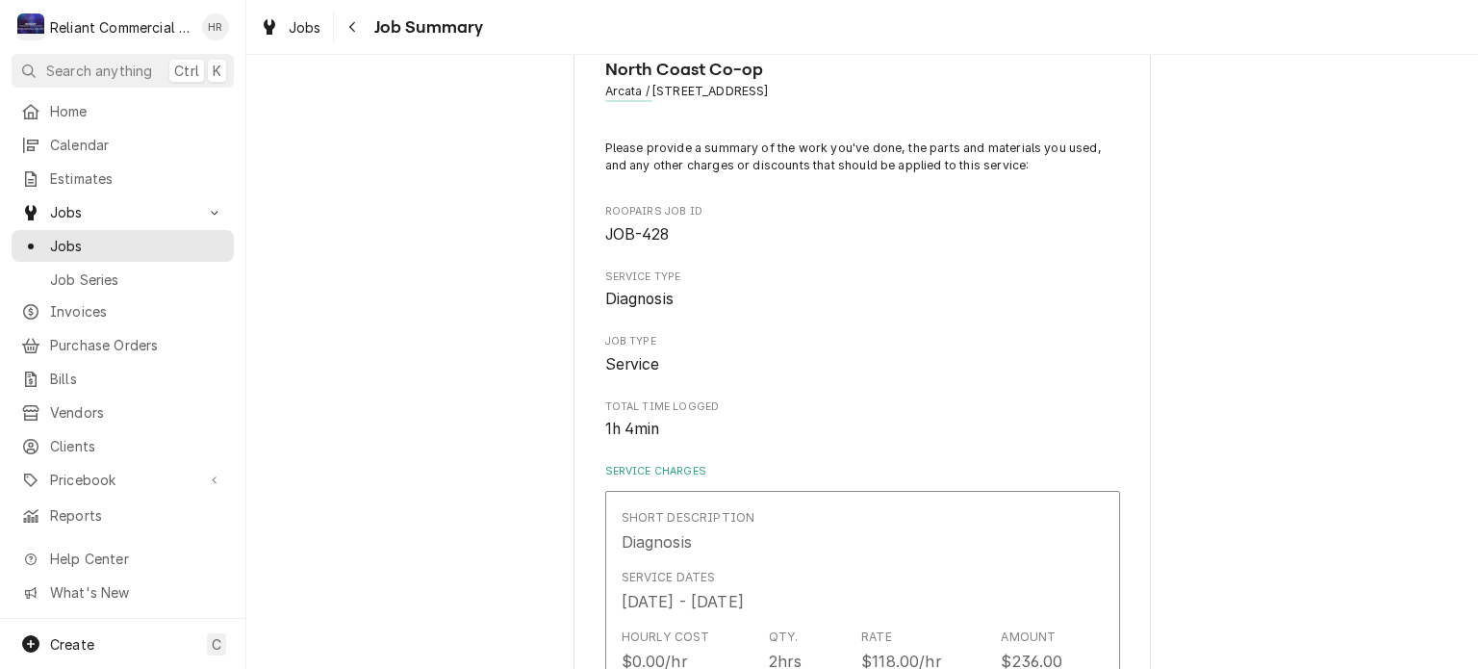
scroll to position [827, 0]
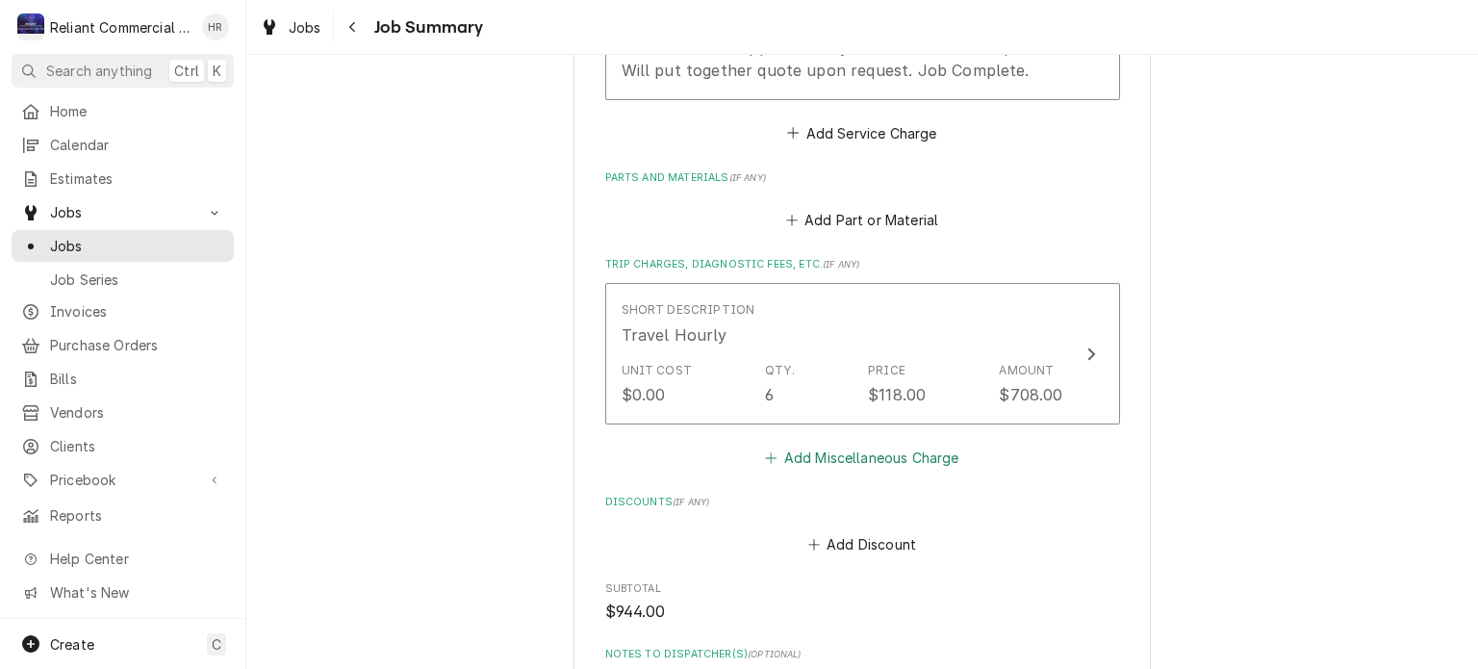
click at [883, 459] on button "Add Miscellaneous Charge" at bounding box center [862, 457] width 200 height 27
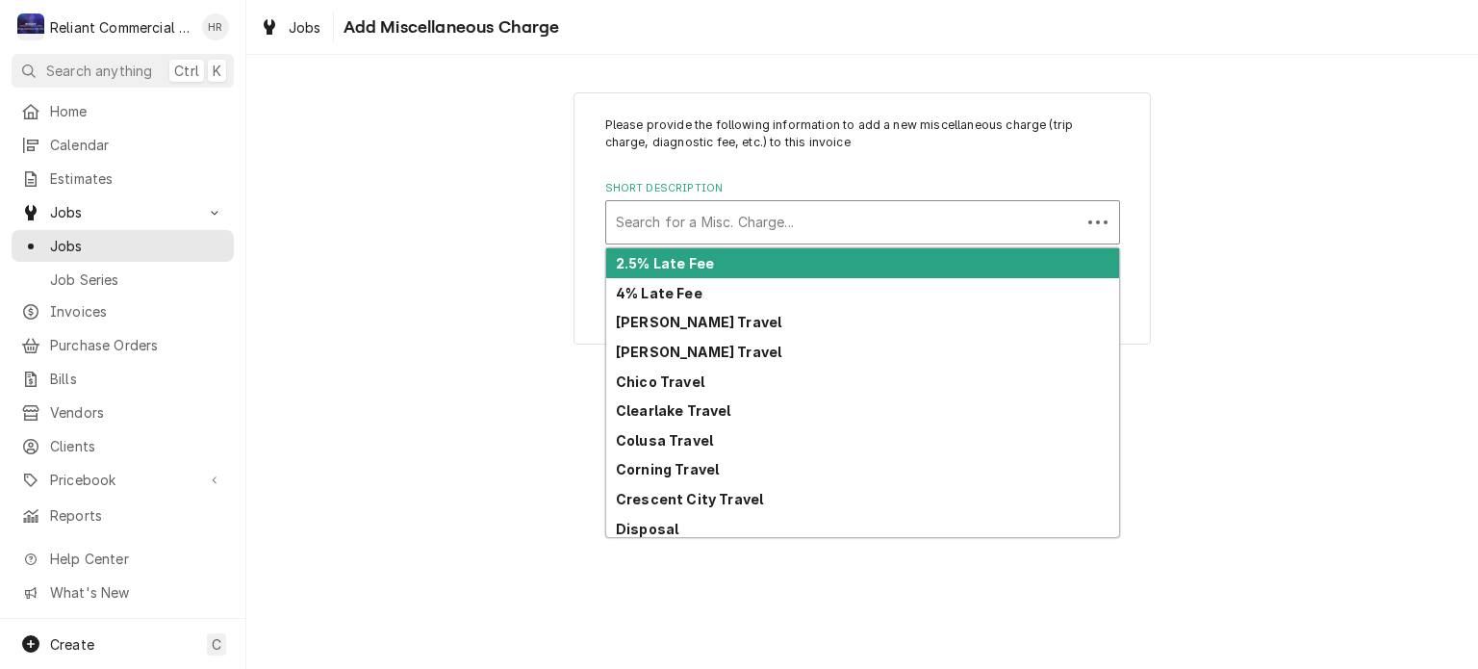
click at [797, 230] on div "Short Description" at bounding box center [843, 222] width 455 height 35
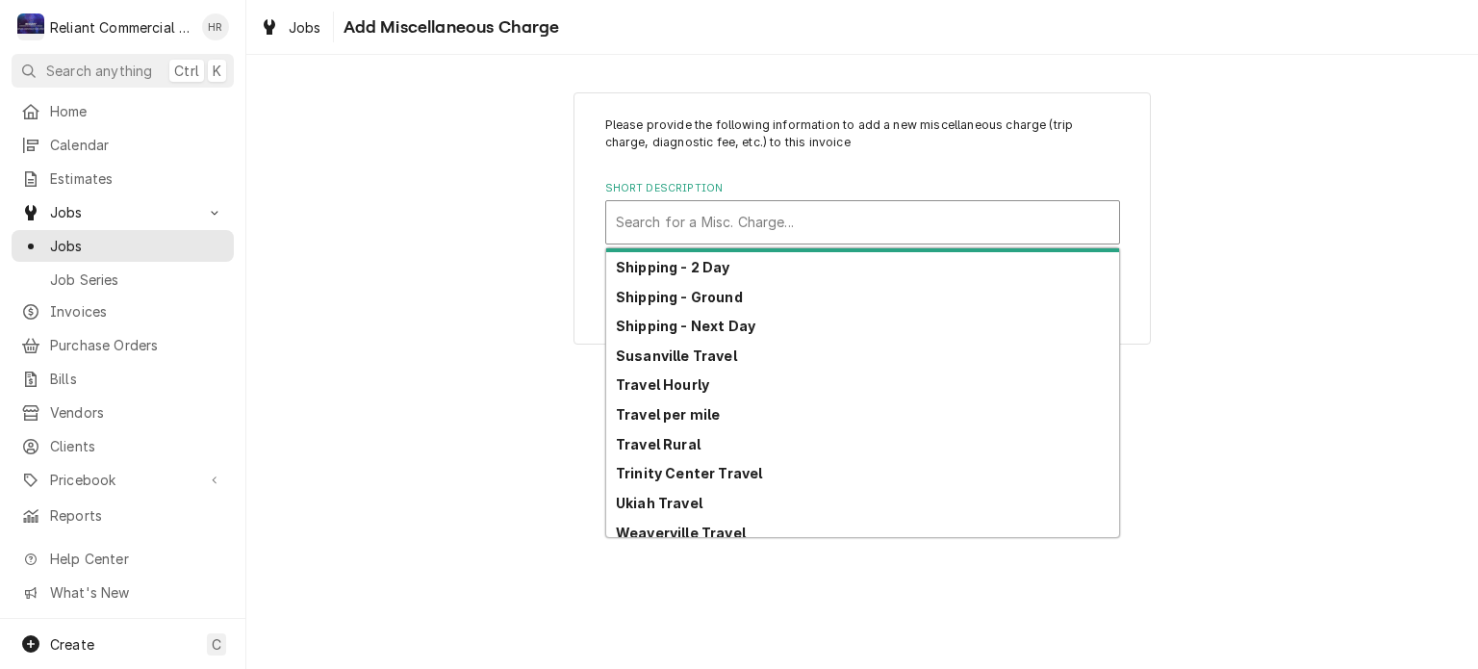
scroll to position [802, 0]
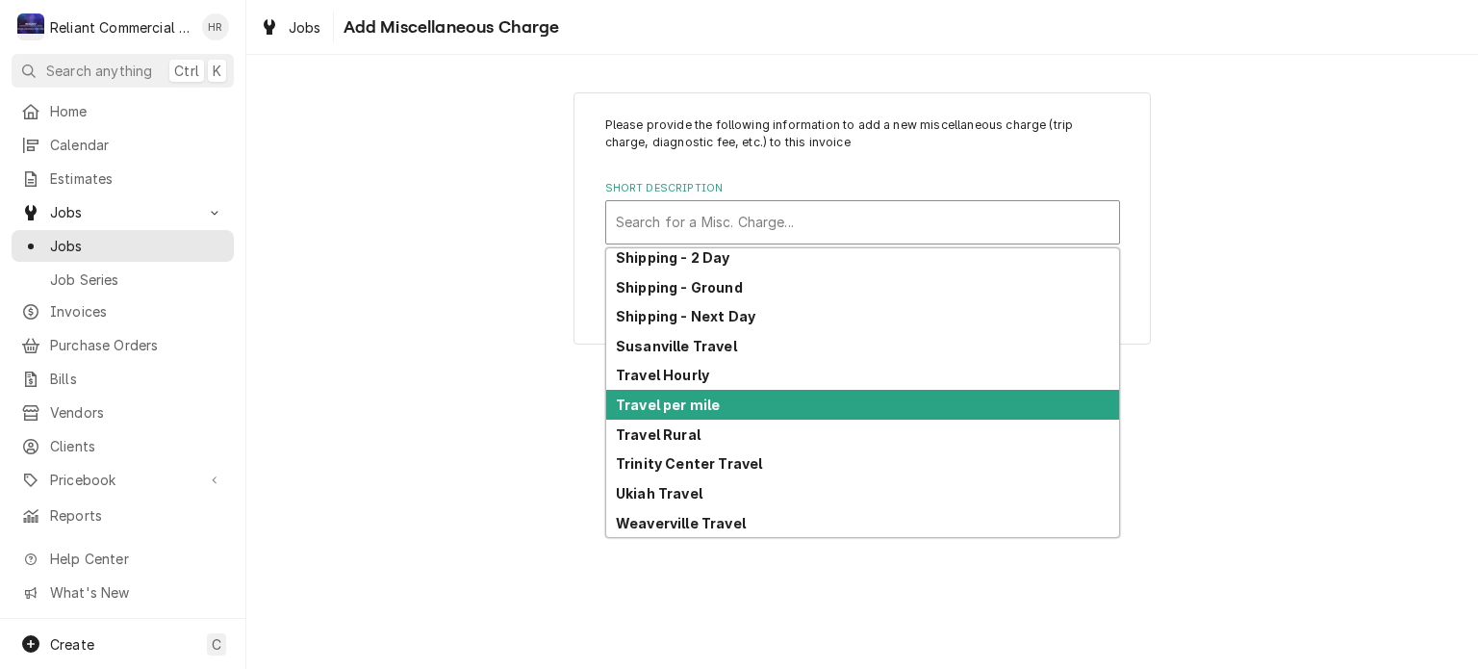
click at [758, 412] on div "Travel per mile" at bounding box center [862, 405] width 513 height 30
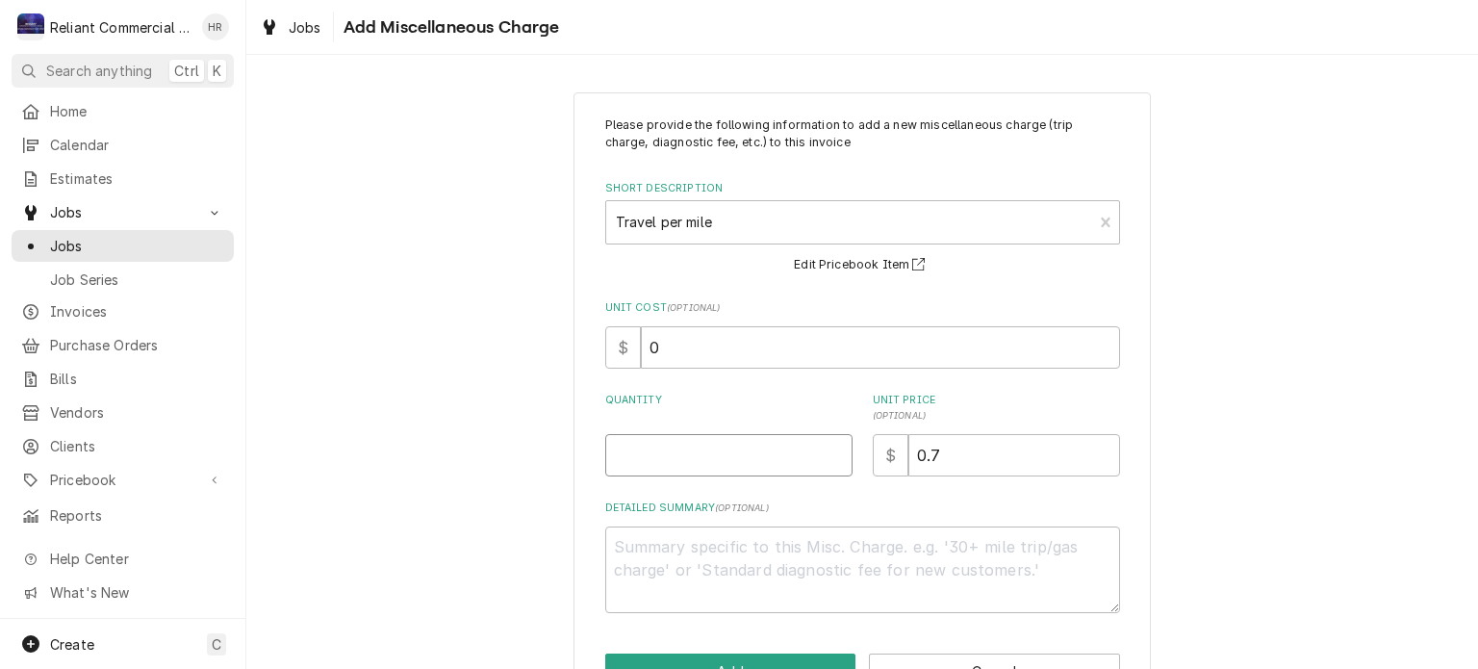
click at [706, 454] on input "Quantity" at bounding box center [728, 455] width 247 height 42
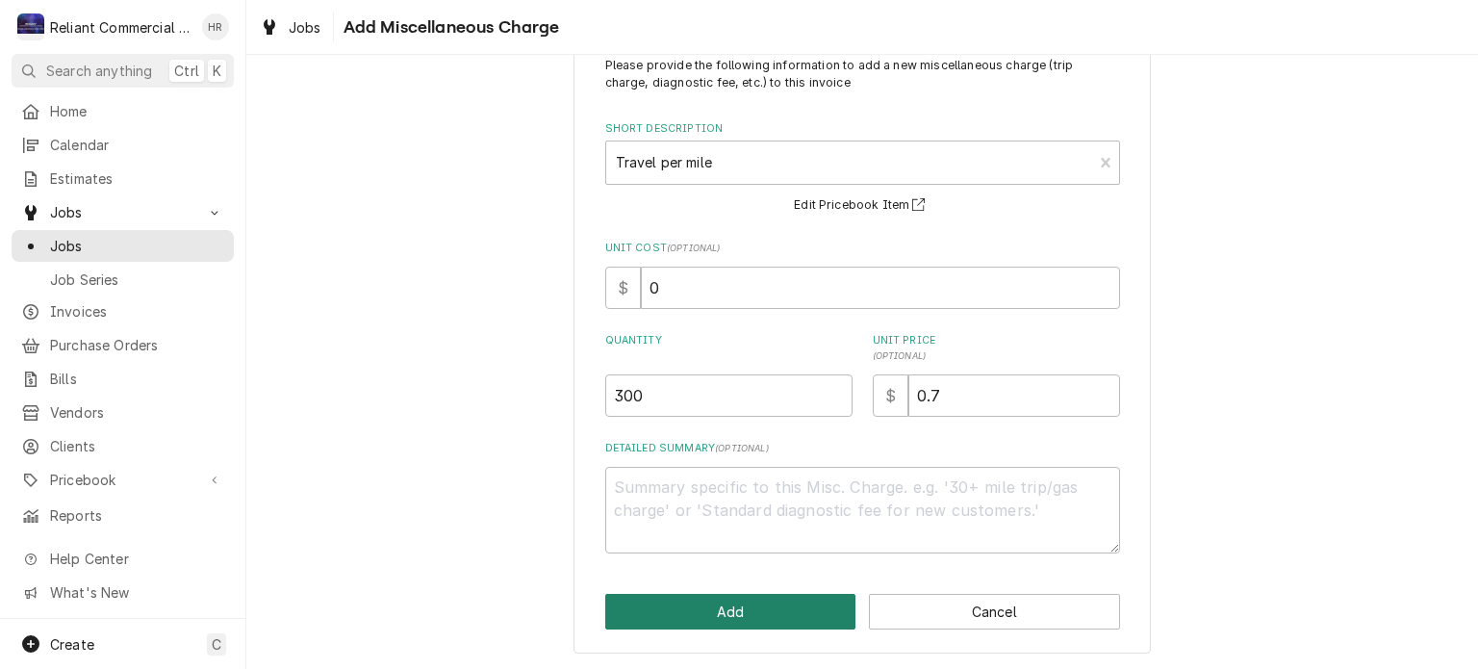
click at [654, 599] on button "Add" at bounding box center [730, 612] width 251 height 36
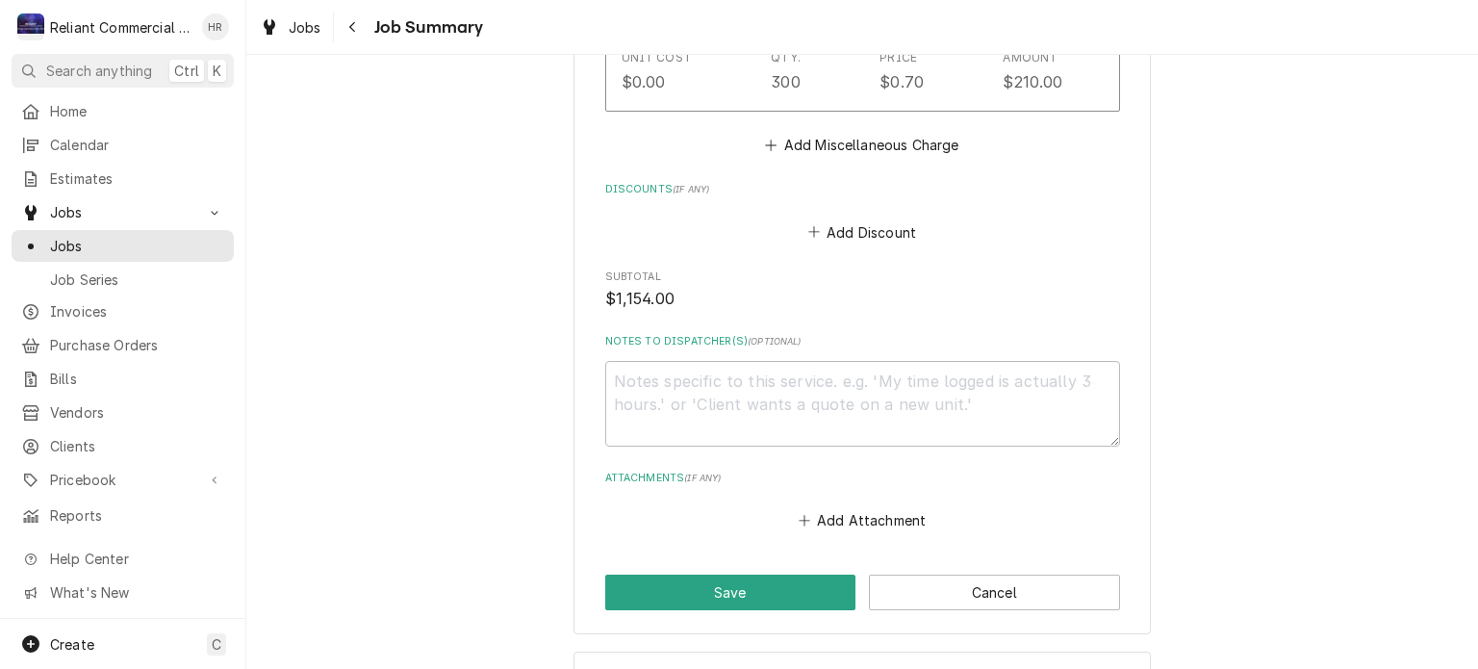
scroll to position [1290, 0]
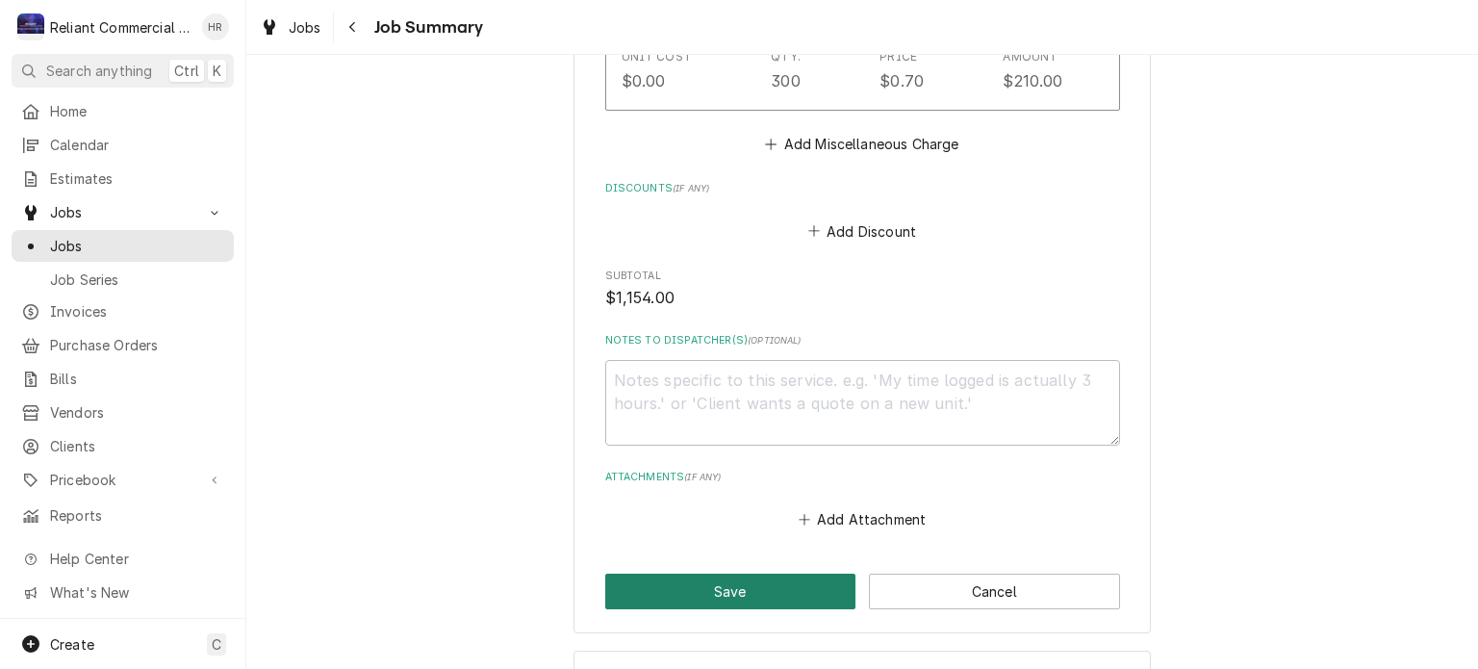
click at [694, 584] on button "Save" at bounding box center [730, 591] width 251 height 36
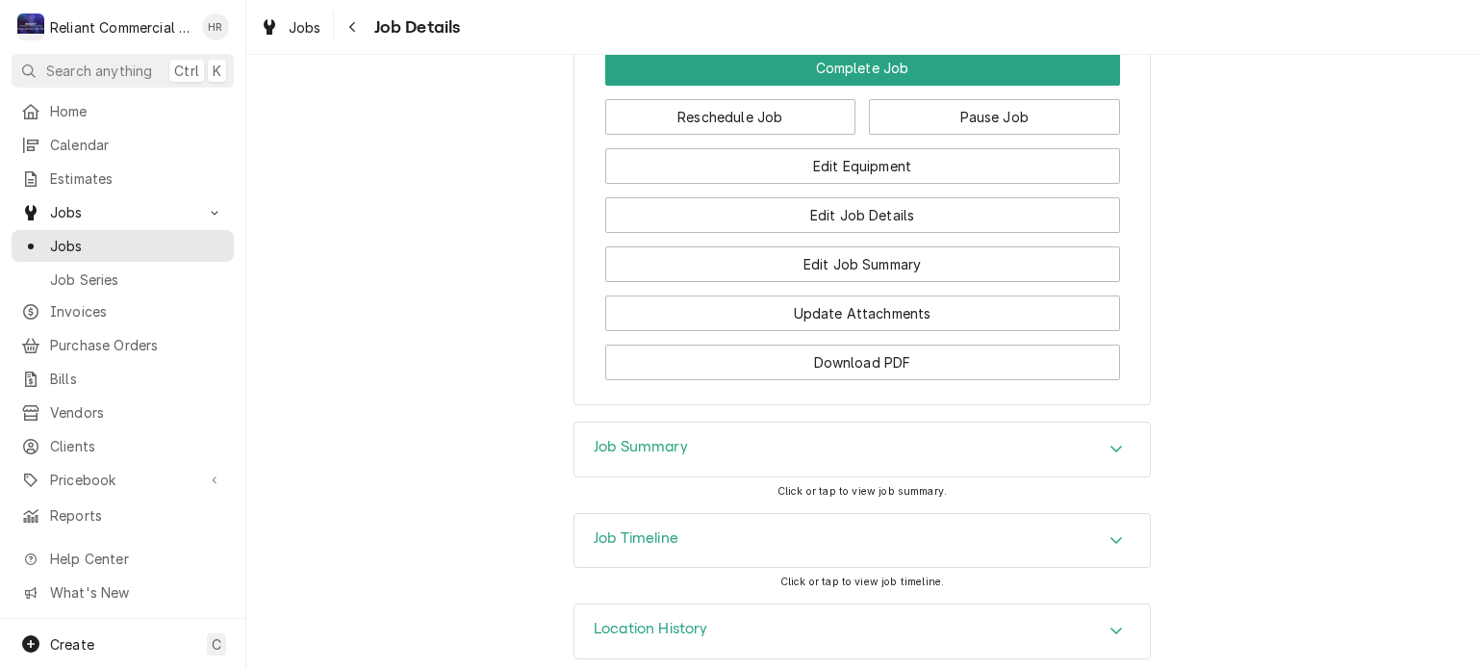
scroll to position [1555, 0]
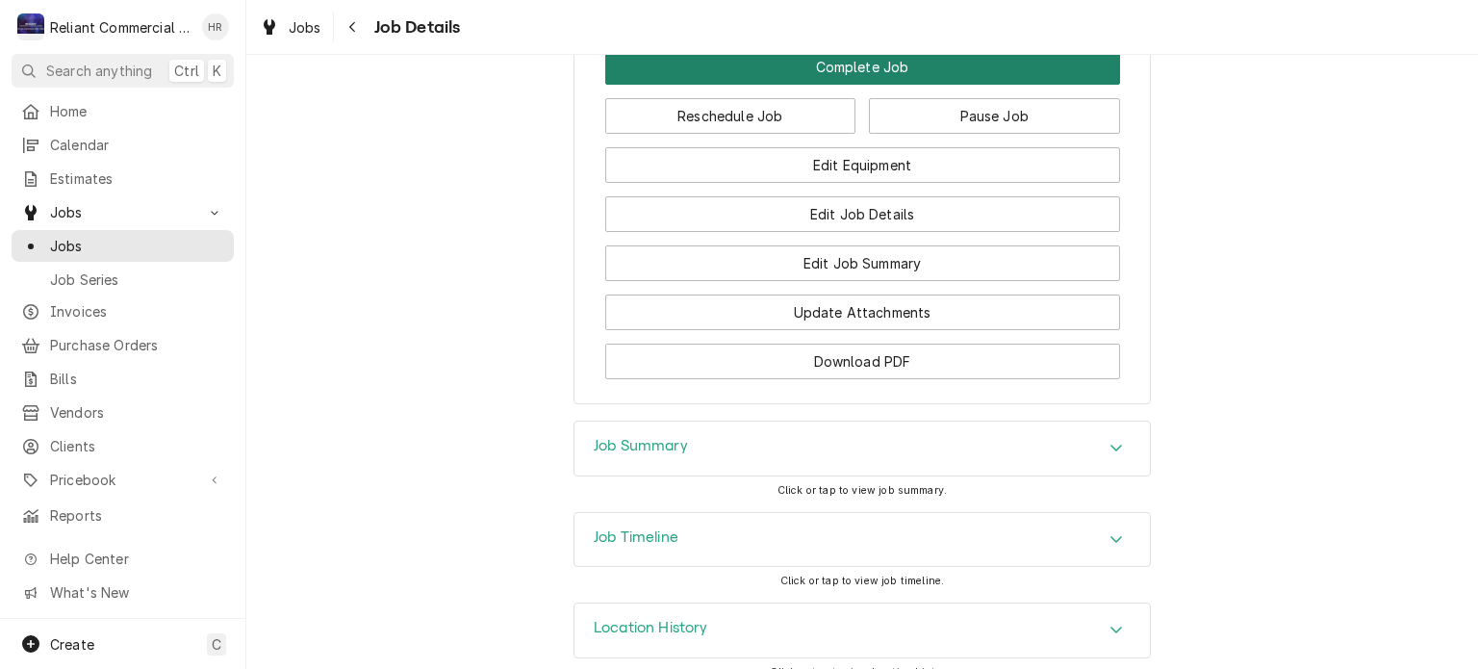
click at [889, 85] on button "Complete Job" at bounding box center [862, 67] width 515 height 36
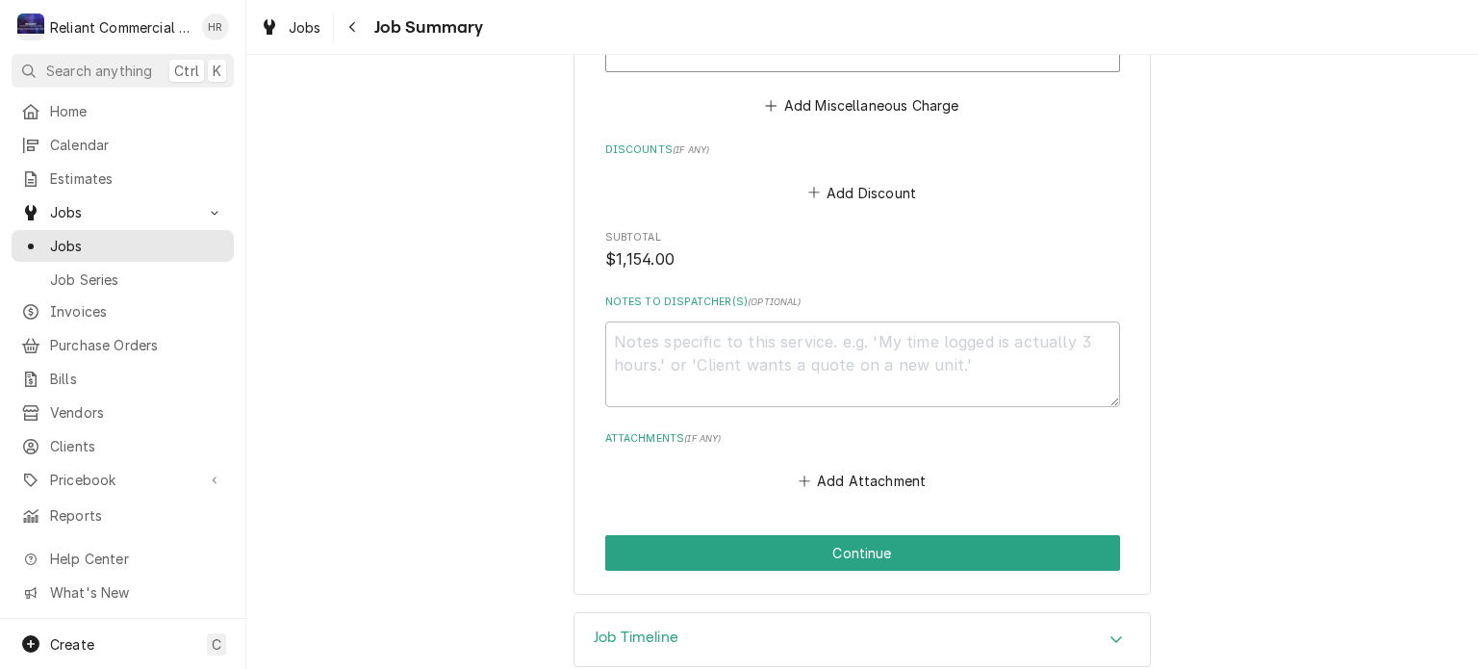
scroll to position [1360, 0]
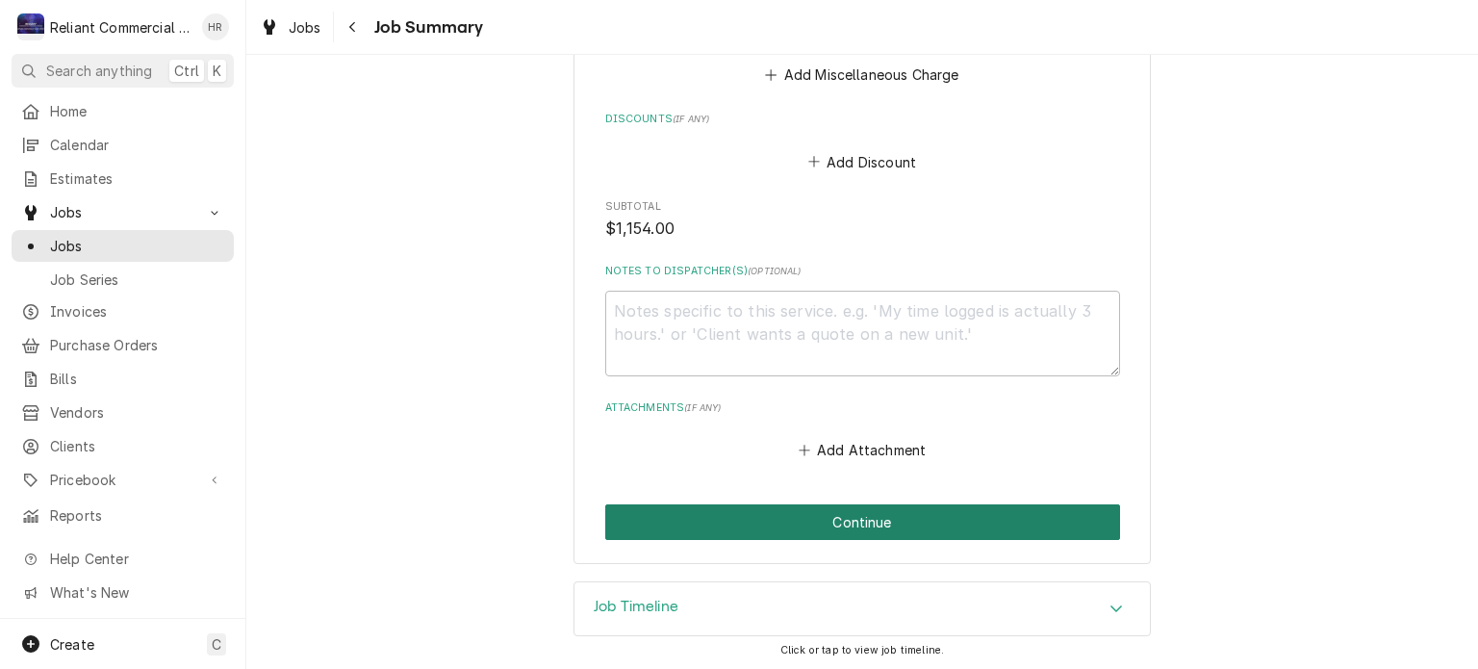
click at [854, 512] on button "Continue" at bounding box center [862, 522] width 515 height 36
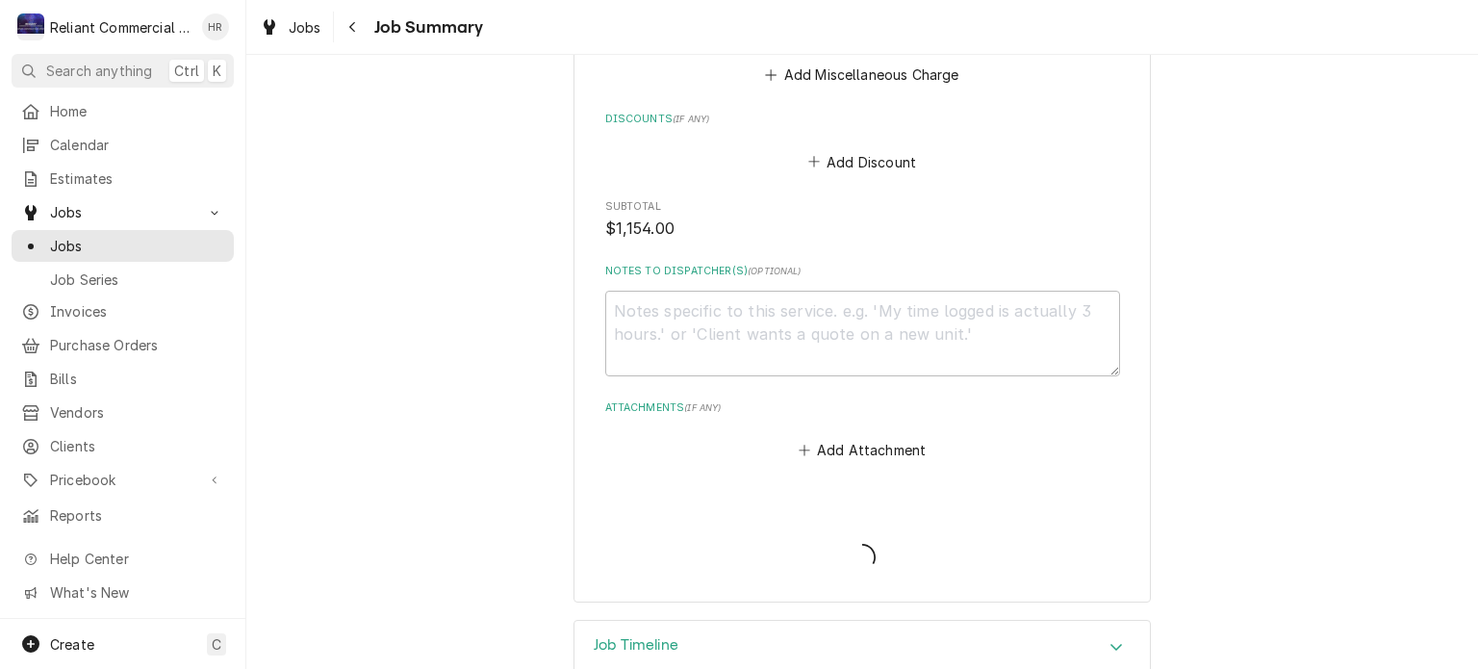
type textarea "x"
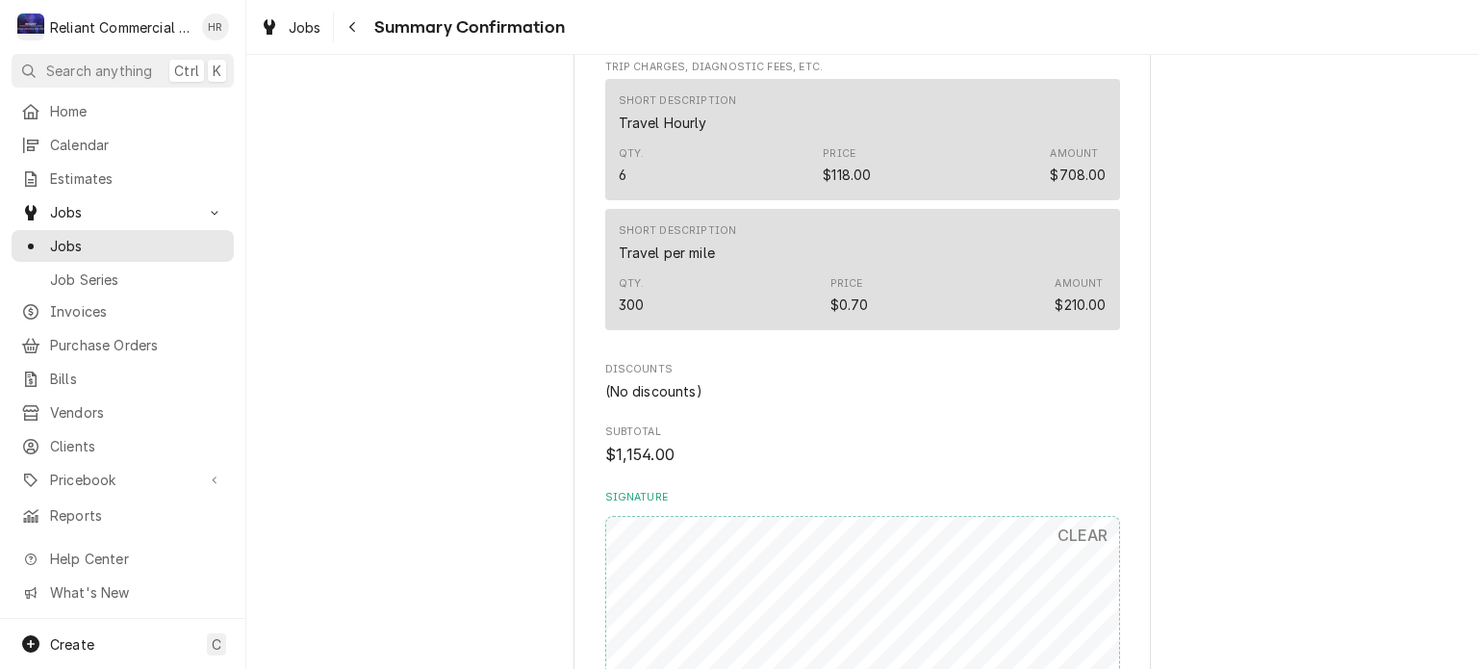
scroll to position [1258, 0]
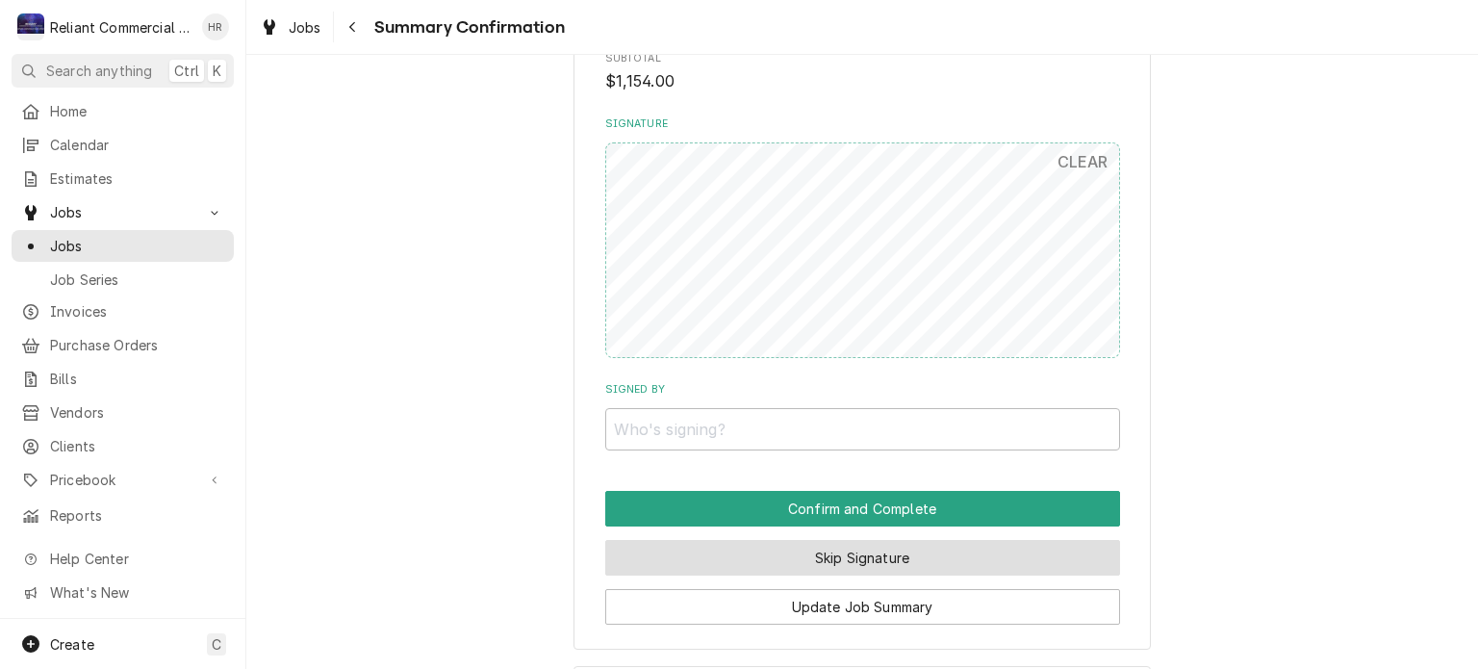
click at [777, 573] on button "Skip Signature" at bounding box center [862, 558] width 515 height 36
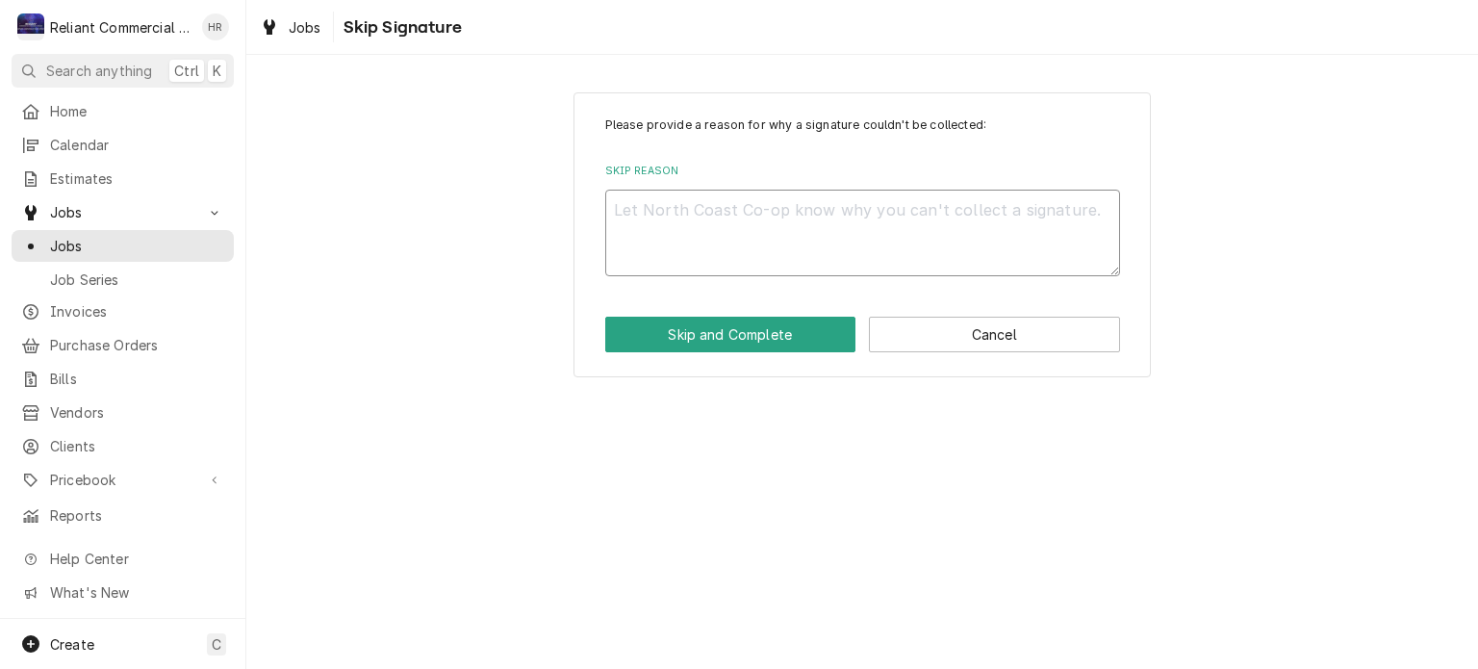
click at [747, 218] on textarea "Skip Reason" at bounding box center [862, 233] width 515 height 87
type textarea "x"
type textarea "H"
type textarea "x"
type textarea "He"
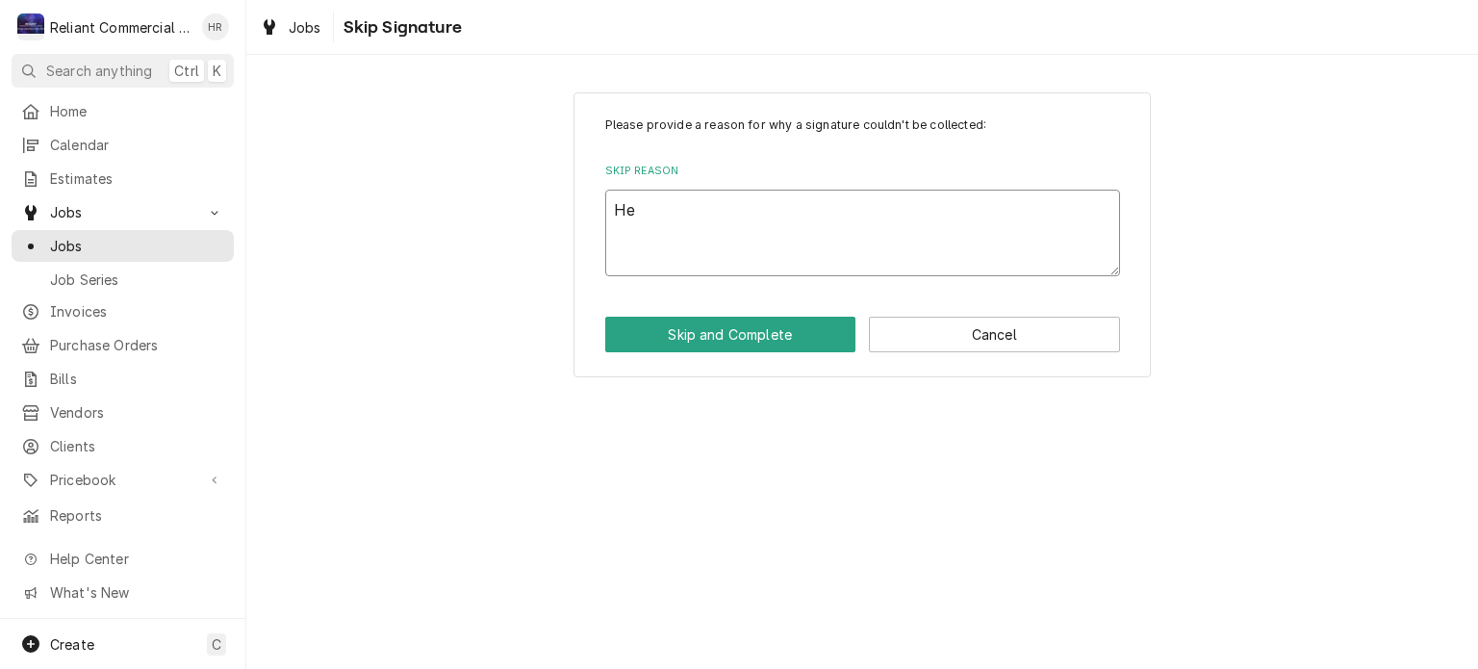
type textarea "x"
type textarea "Hea"
type textarea "x"
type textarea "Heat"
type textarea "x"
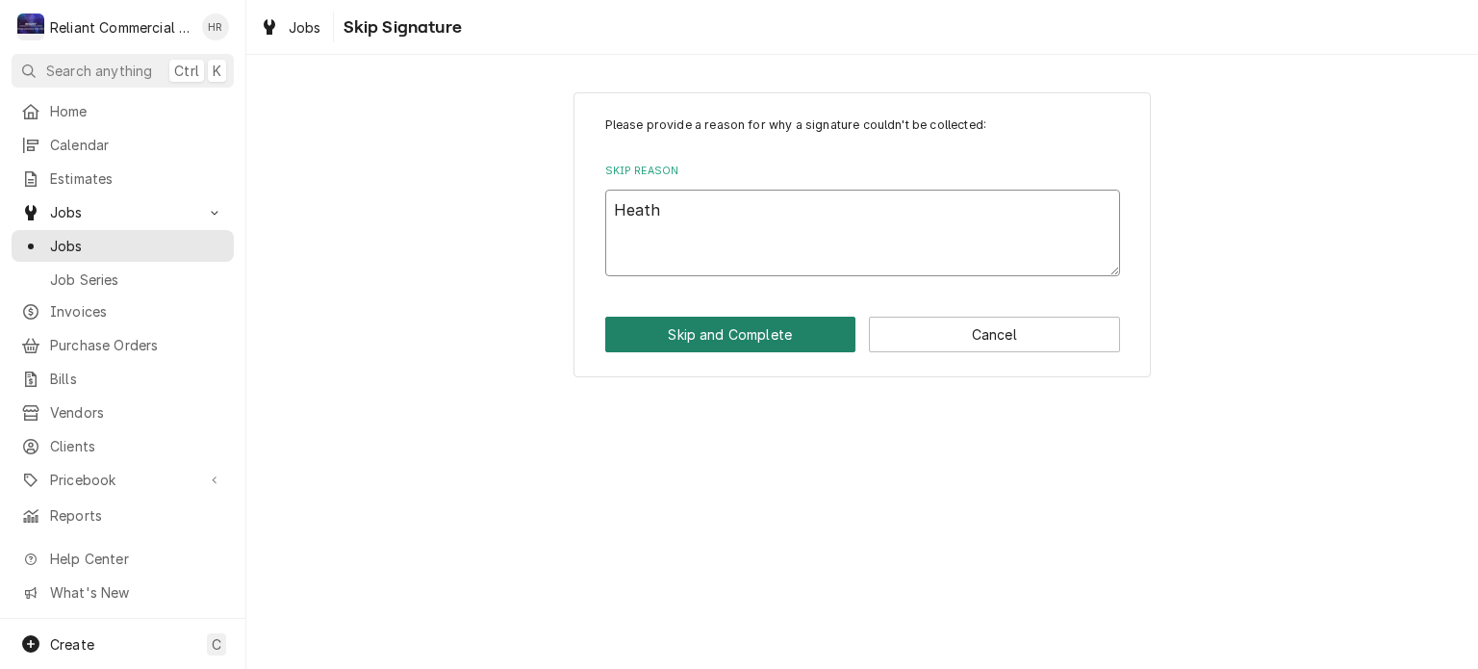
type textarea "Heath"
click at [734, 324] on button "Skip and Complete" at bounding box center [730, 335] width 251 height 36
type textarea "x"
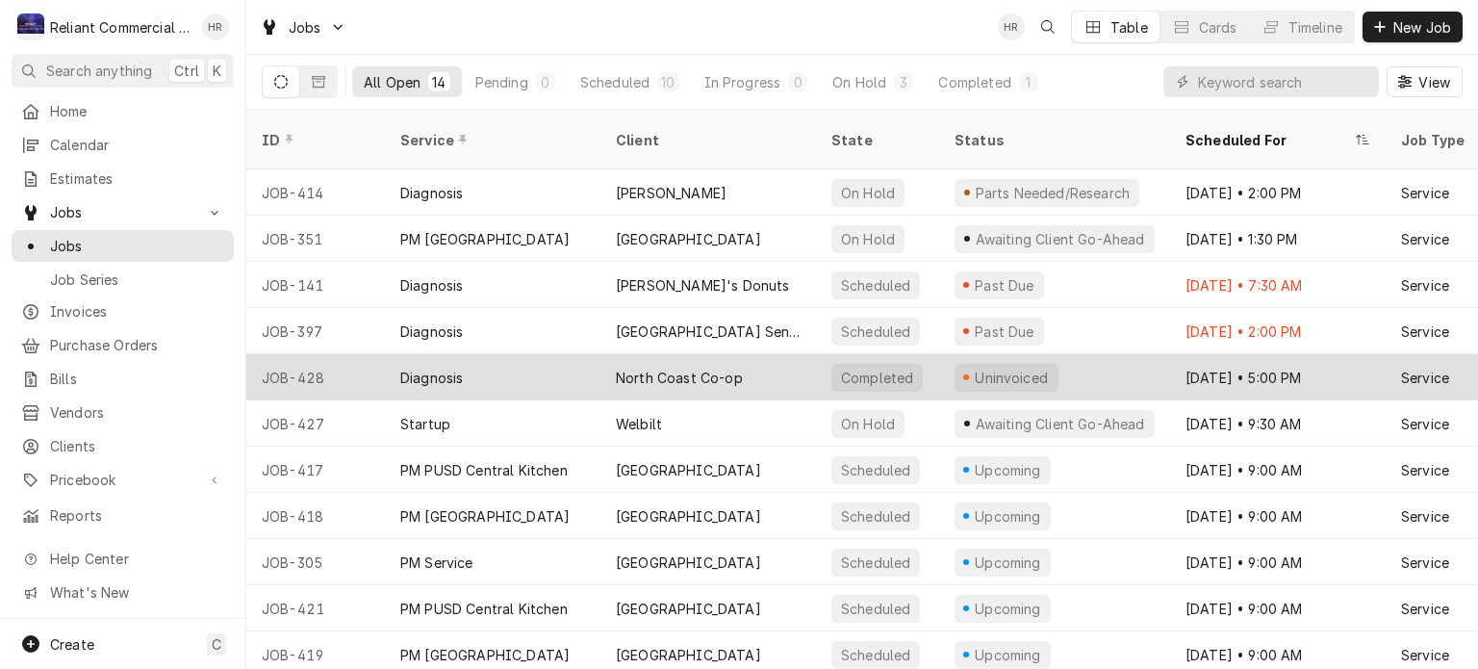
click at [717, 368] on div "North Coast Co-op" at bounding box center [679, 378] width 127 height 20
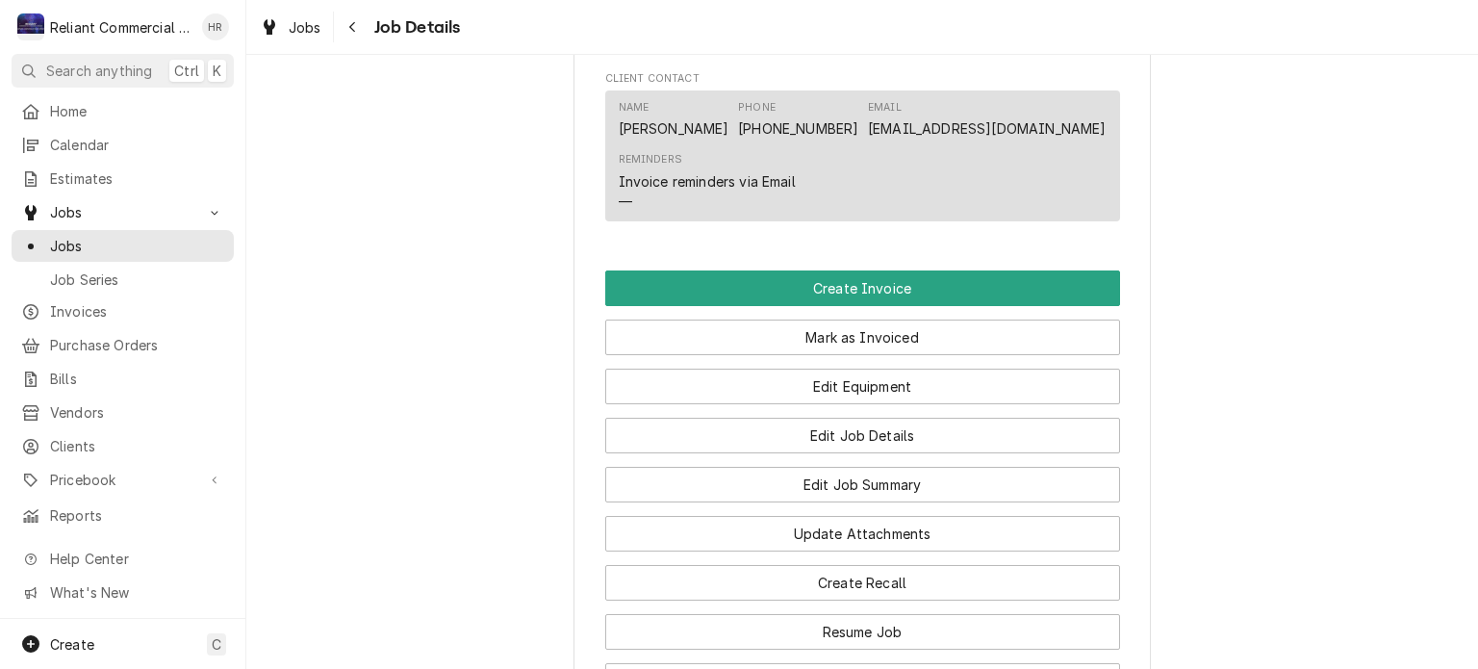
scroll to position [1105, 0]
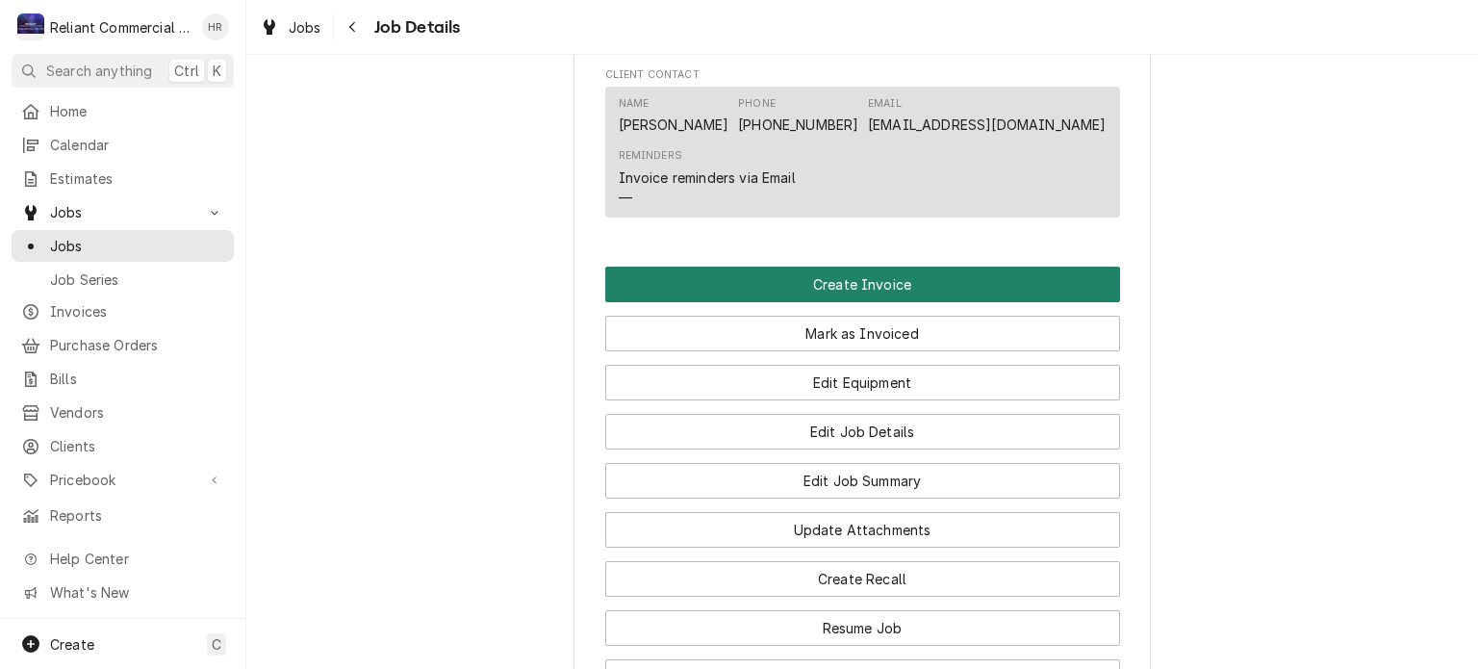
click at [869, 302] on button "Create Invoice" at bounding box center [862, 285] width 515 height 36
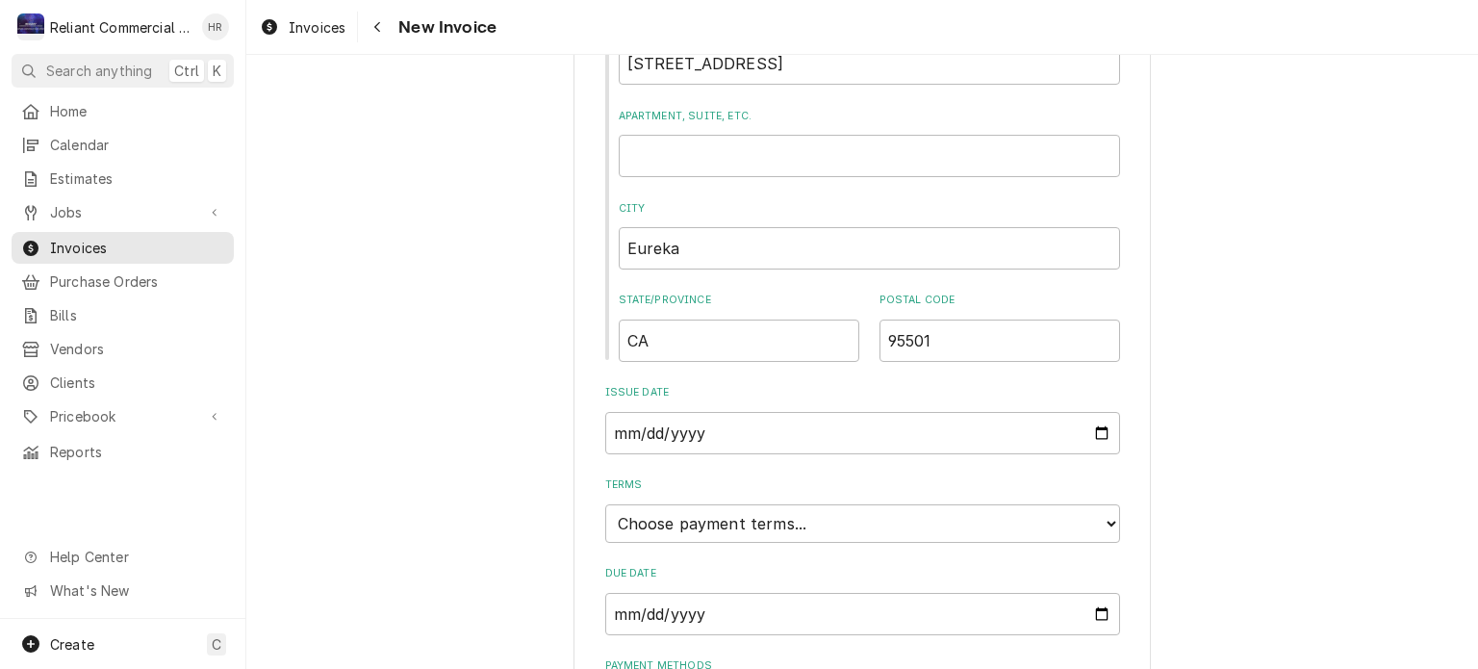
scroll to position [943, 0]
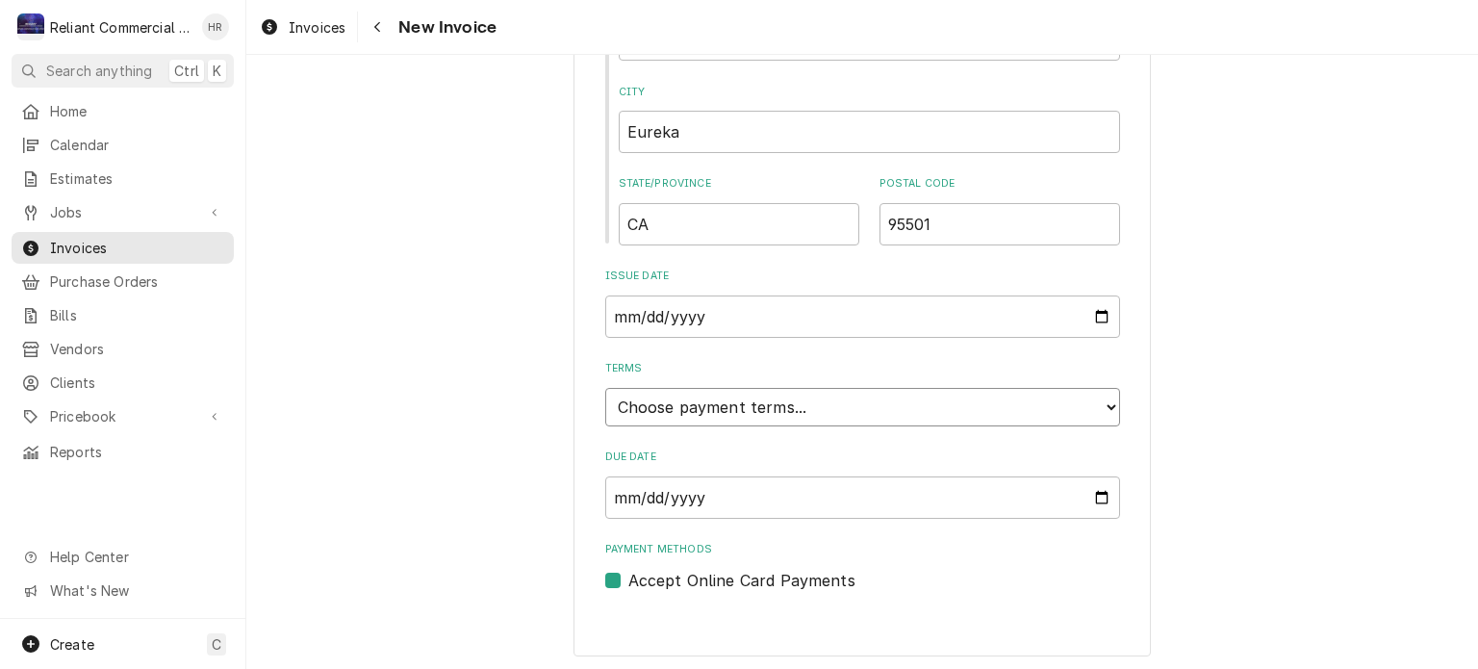
click at [1102, 406] on select "Choose payment terms... Same Day Net 7 Net 14 Net 21 Net 30 Net 45 Net 60 Net 90" at bounding box center [862, 407] width 515 height 38
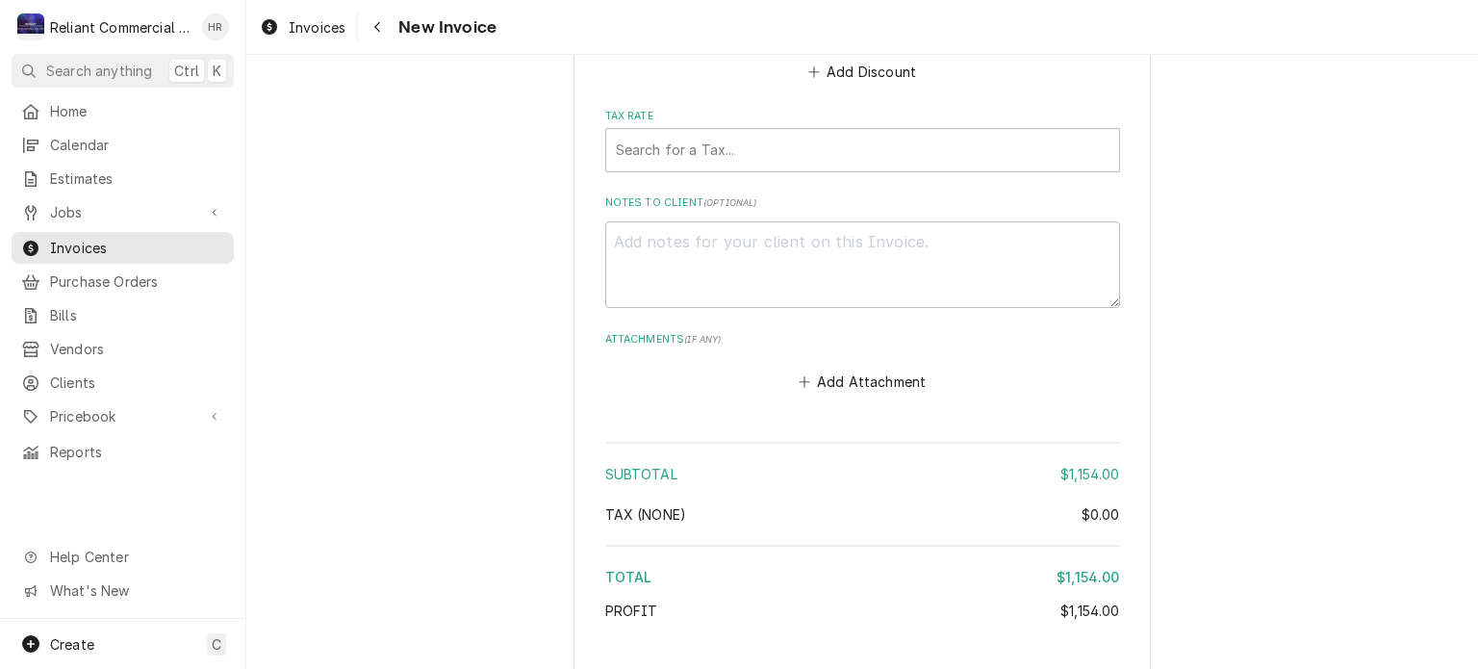
scroll to position [2729, 0]
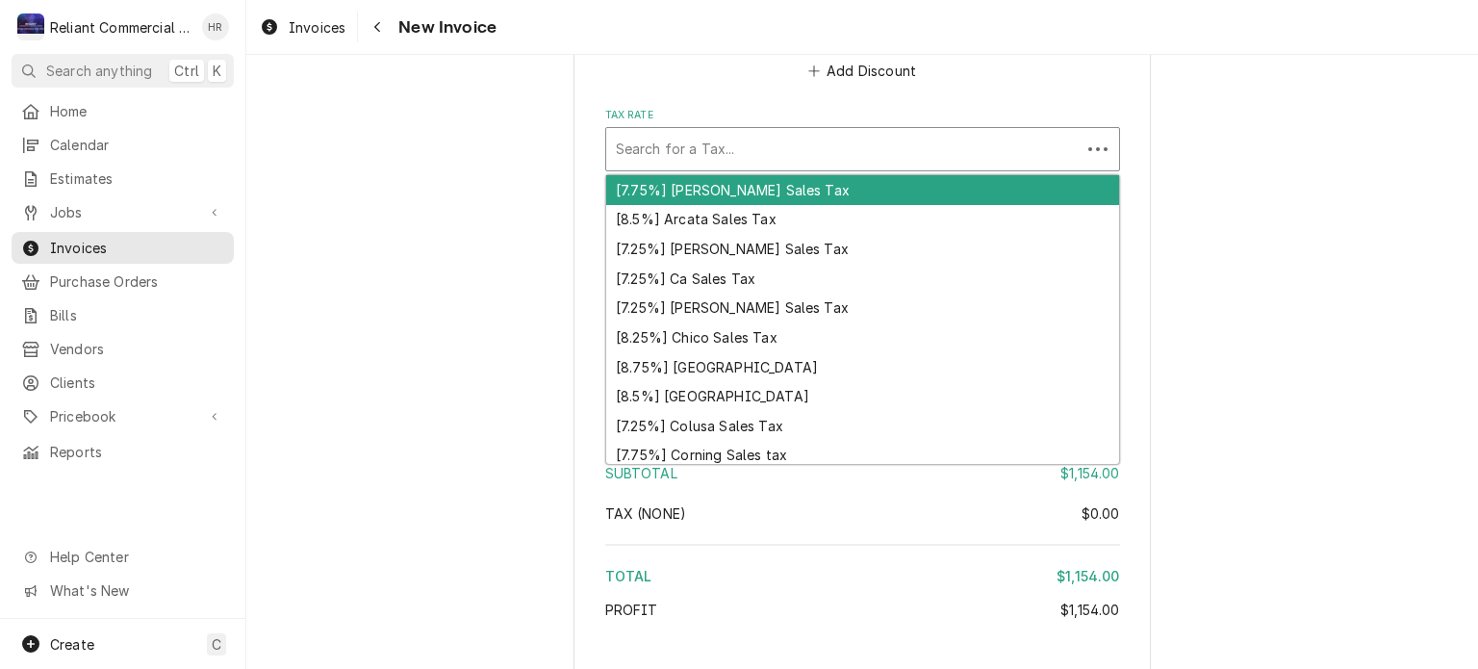
click at [876, 153] on div "Tax Rate" at bounding box center [843, 149] width 455 height 35
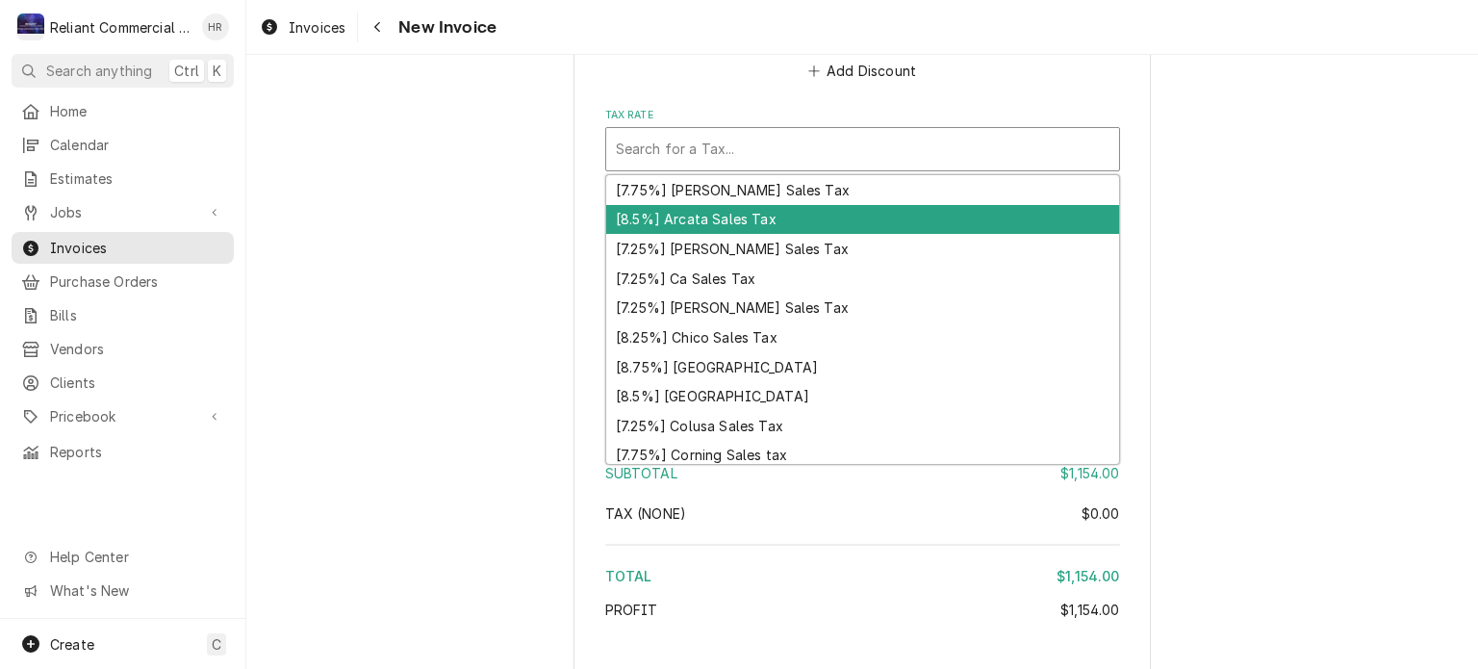
click at [756, 219] on div "[8.5%] Arcata Sales Tax" at bounding box center [862, 220] width 513 height 30
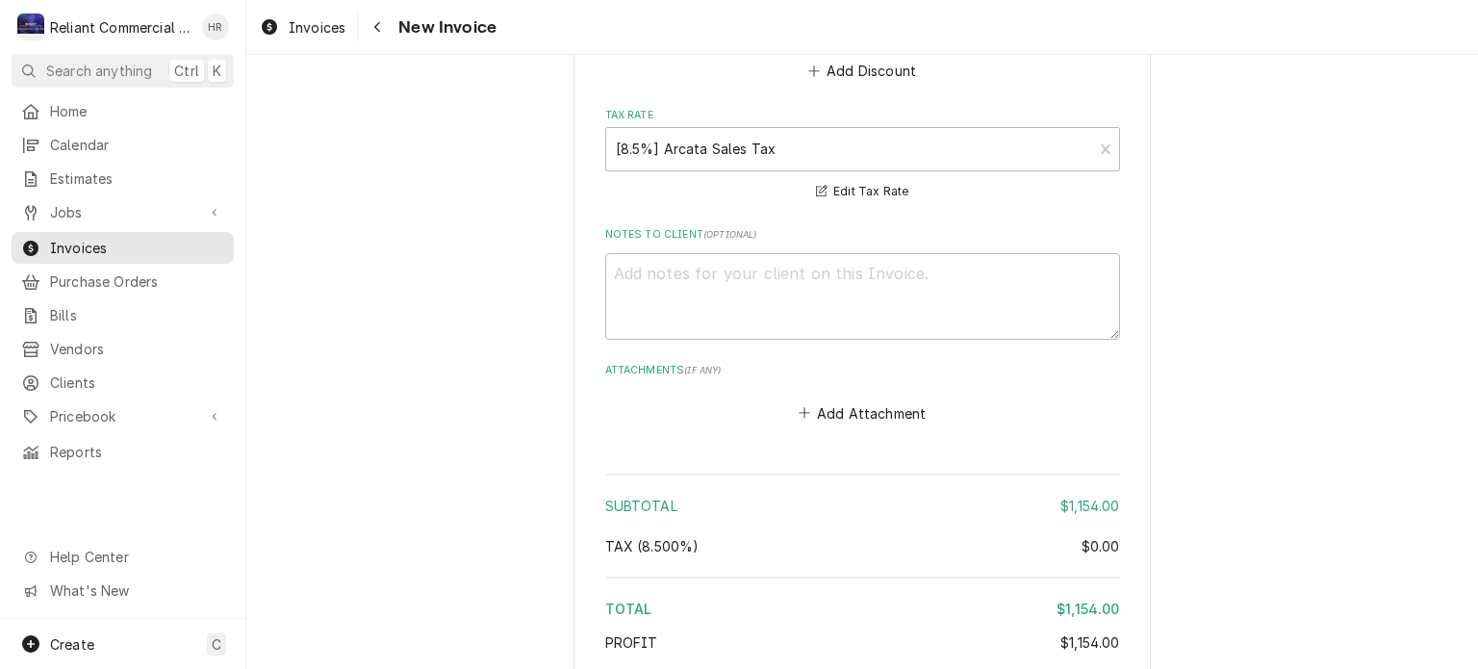
scroll to position [2886, 0]
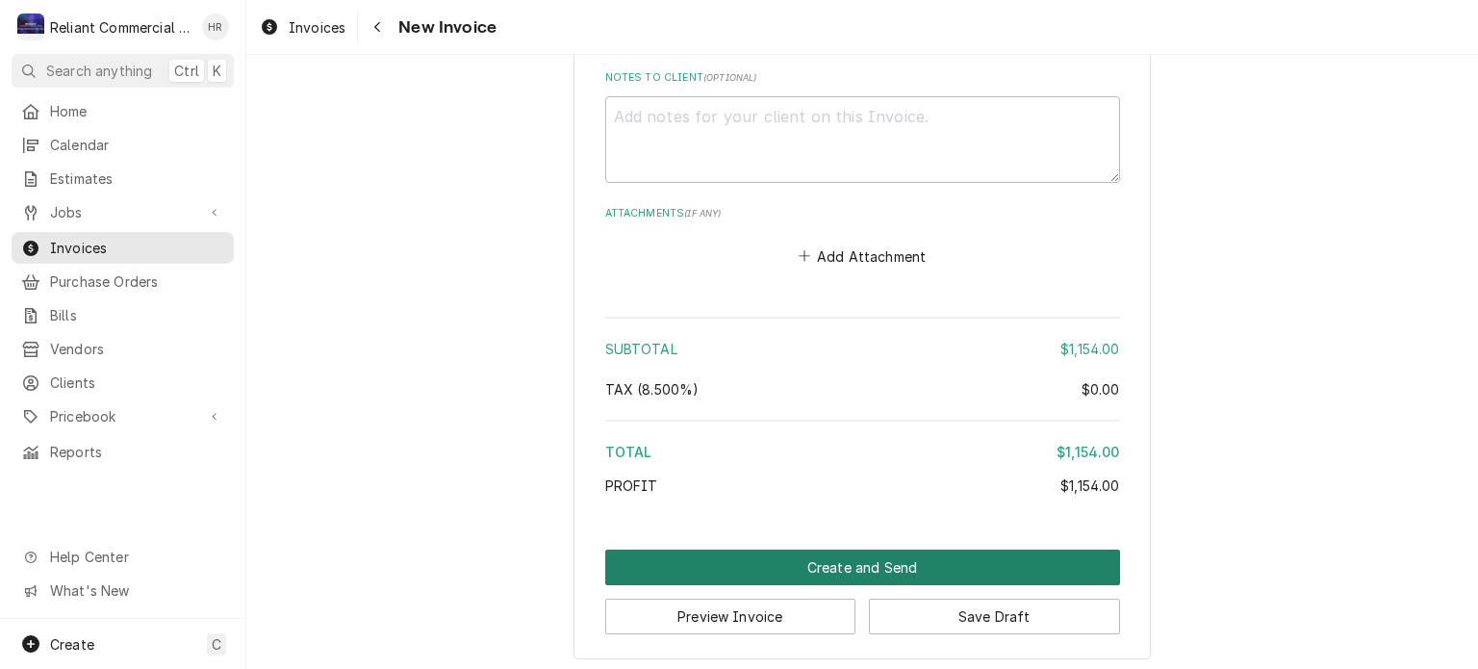
click at [879, 567] on button "Create and Send" at bounding box center [862, 567] width 515 height 36
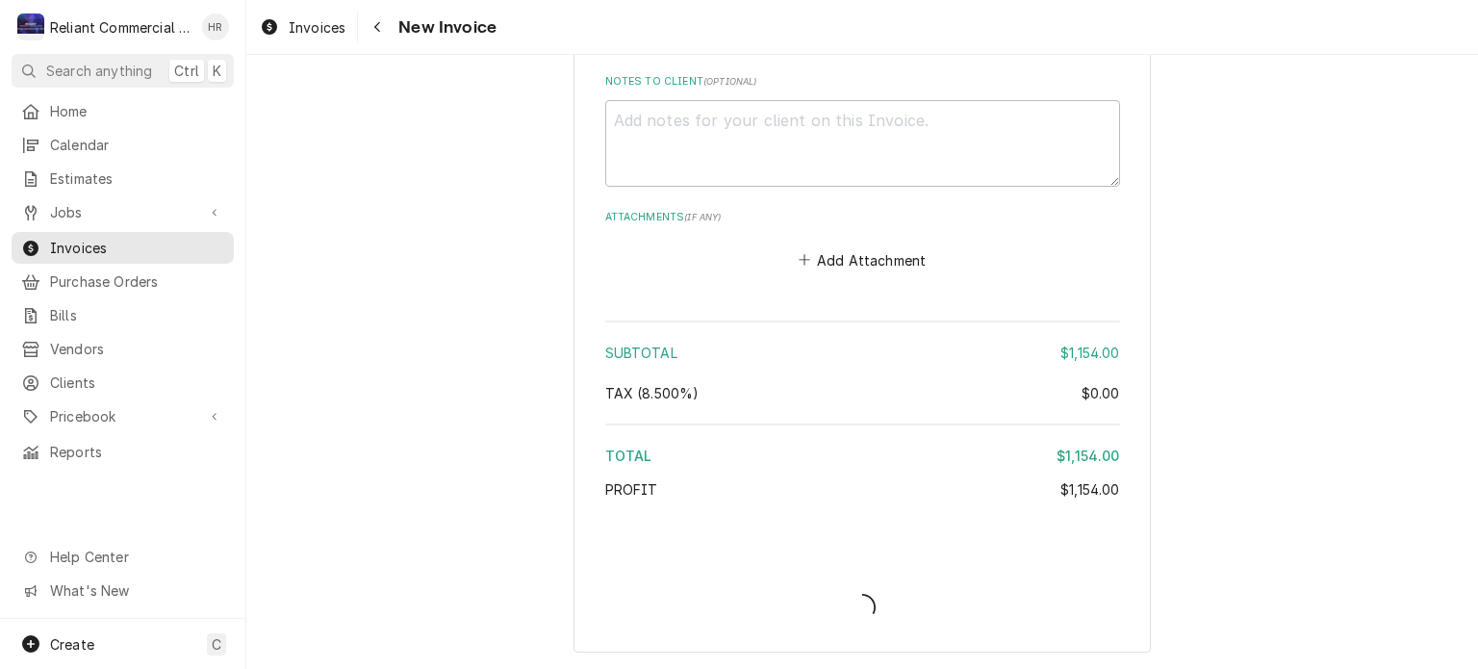
scroll to position [2875, 0]
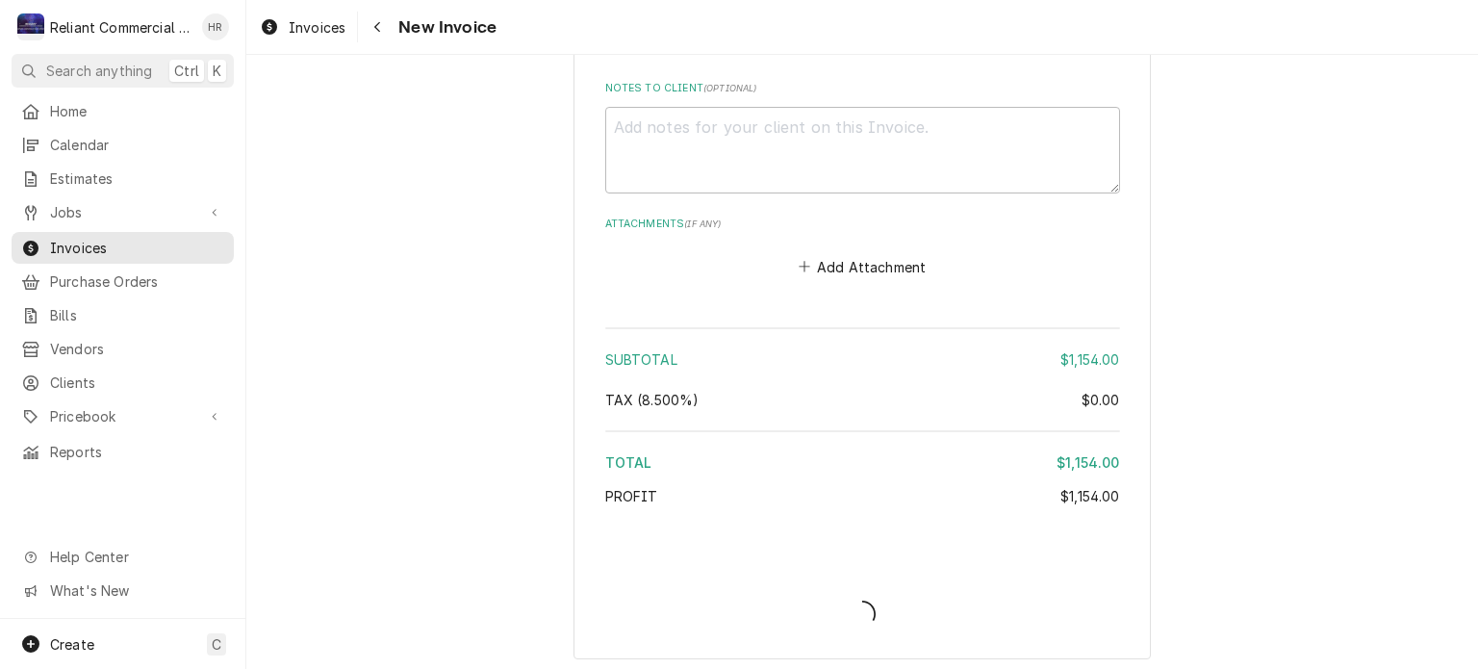
type textarea "x"
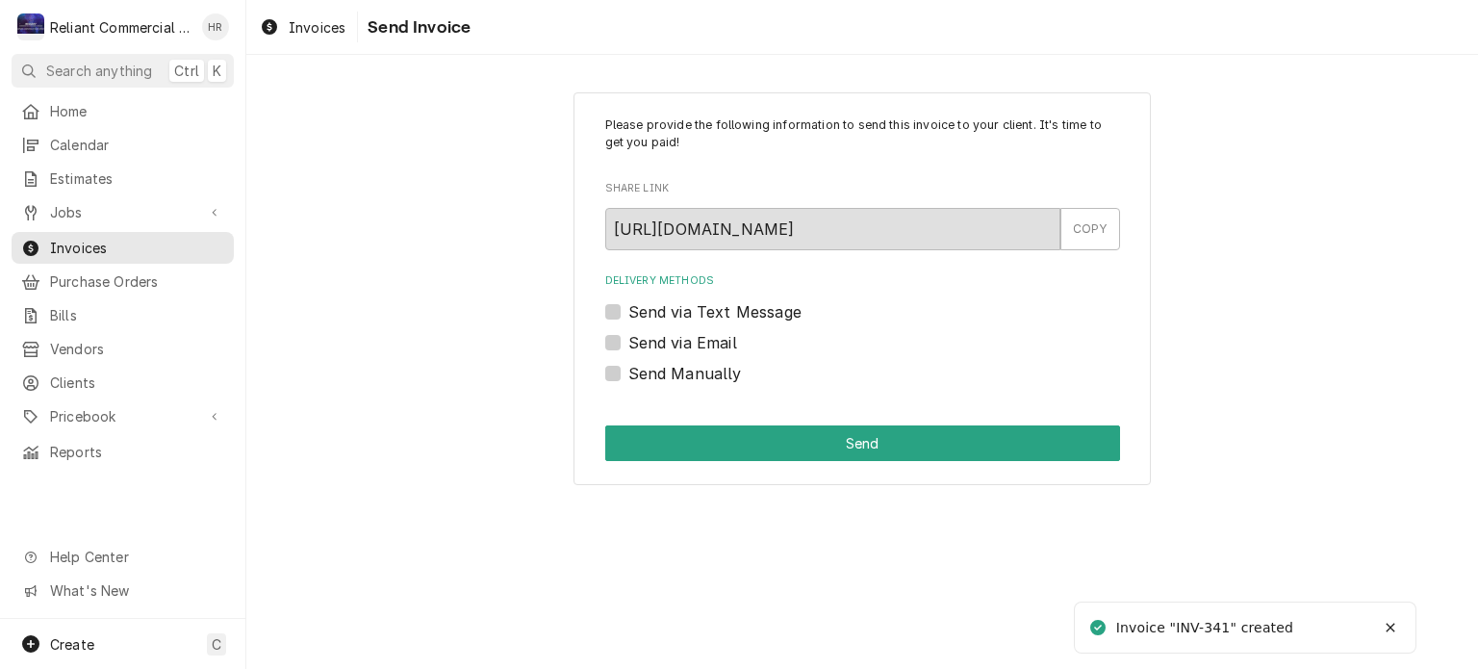
click at [628, 345] on label "Send via Email" at bounding box center [682, 342] width 109 height 23
click at [628, 345] on input "Send via Email" at bounding box center [885, 352] width 515 height 42
checkbox input "true"
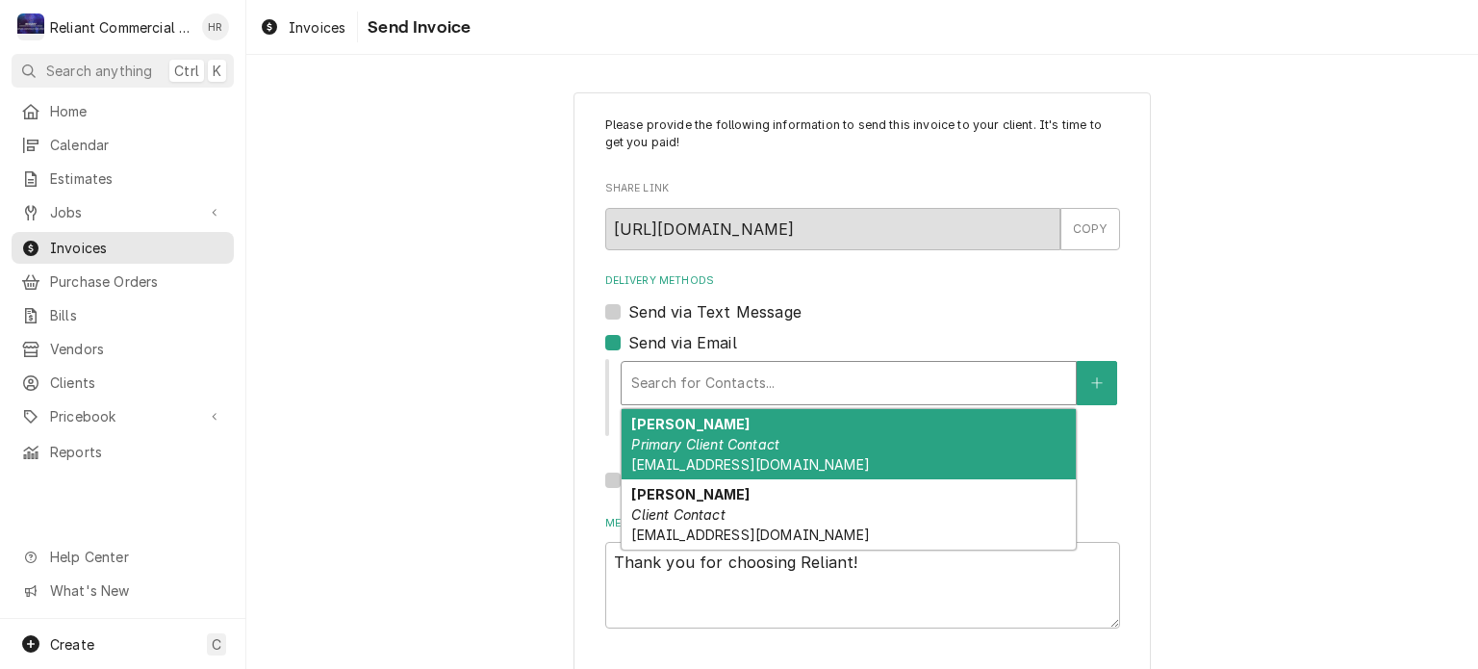
click at [747, 390] on div "Delivery Methods" at bounding box center [848, 383] width 435 height 35
click at [758, 436] on em "Primary Client Contact" at bounding box center [705, 444] width 148 height 16
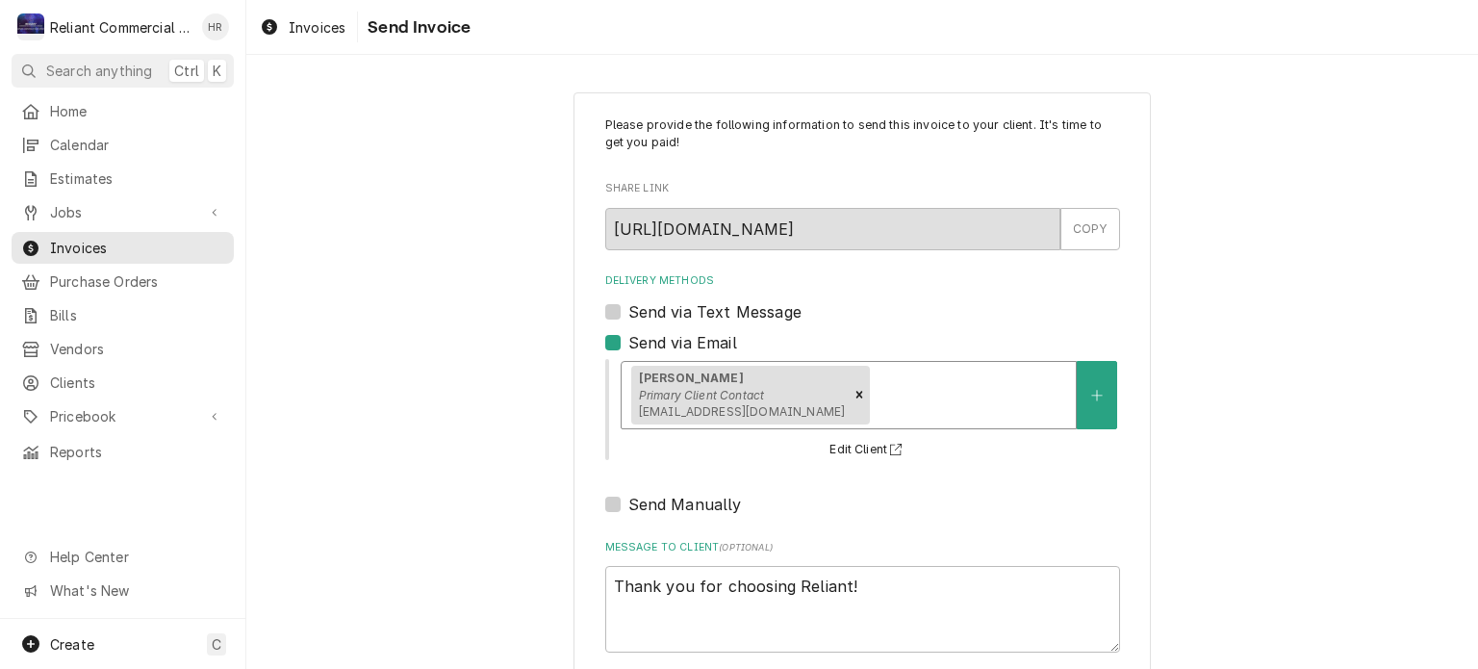
scroll to position [99, 0]
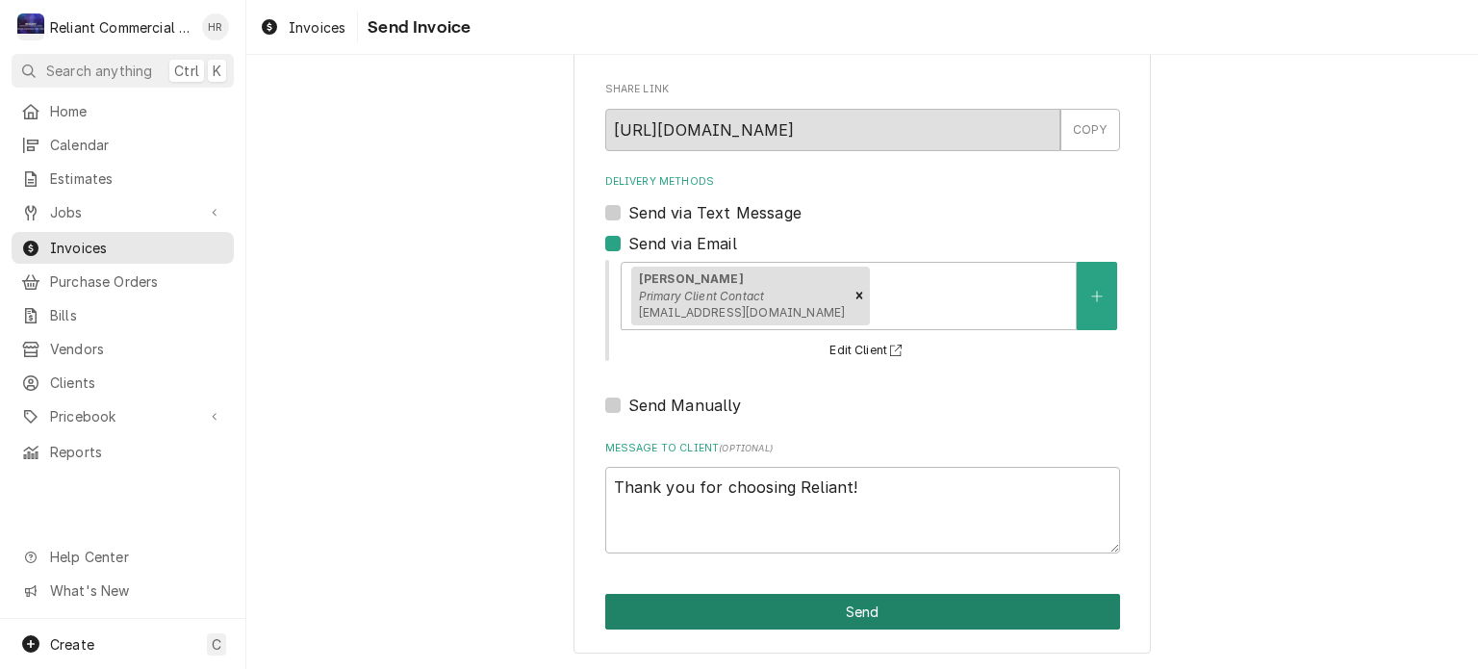
click at [990, 615] on button "Send" at bounding box center [862, 612] width 515 height 36
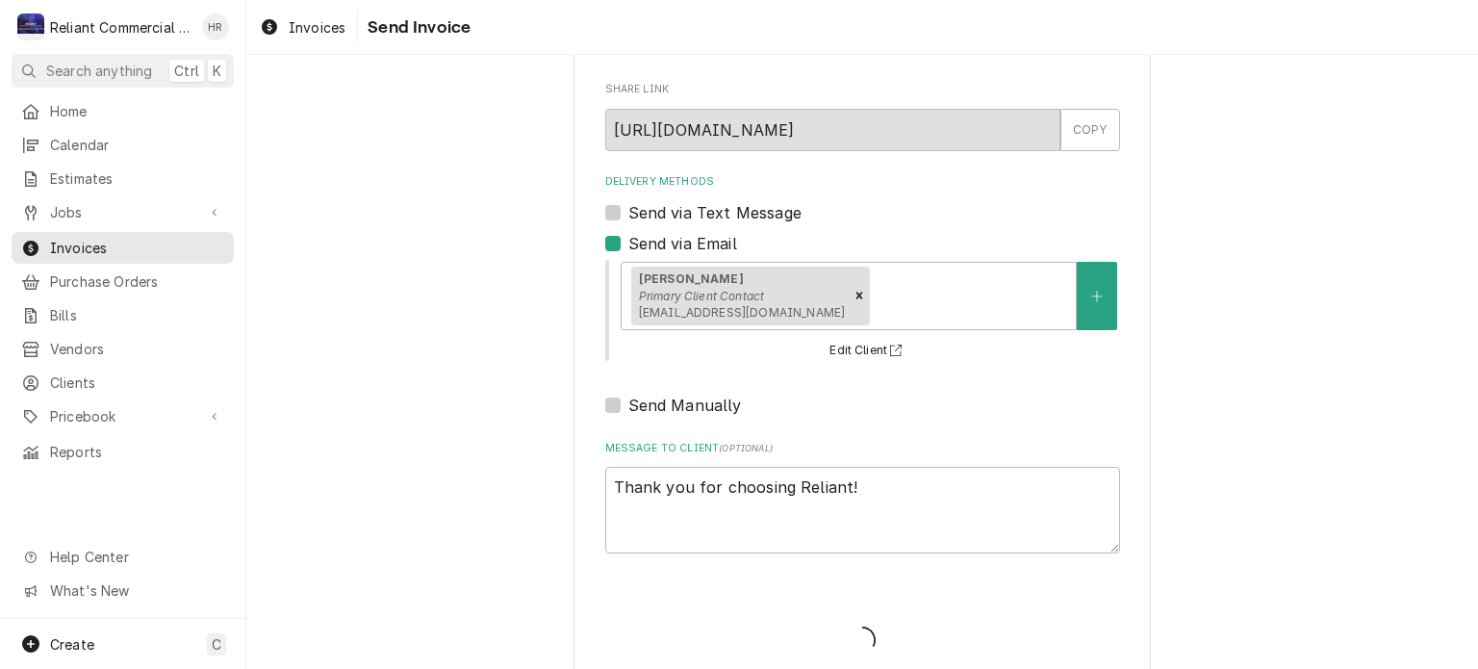
type textarea "x"
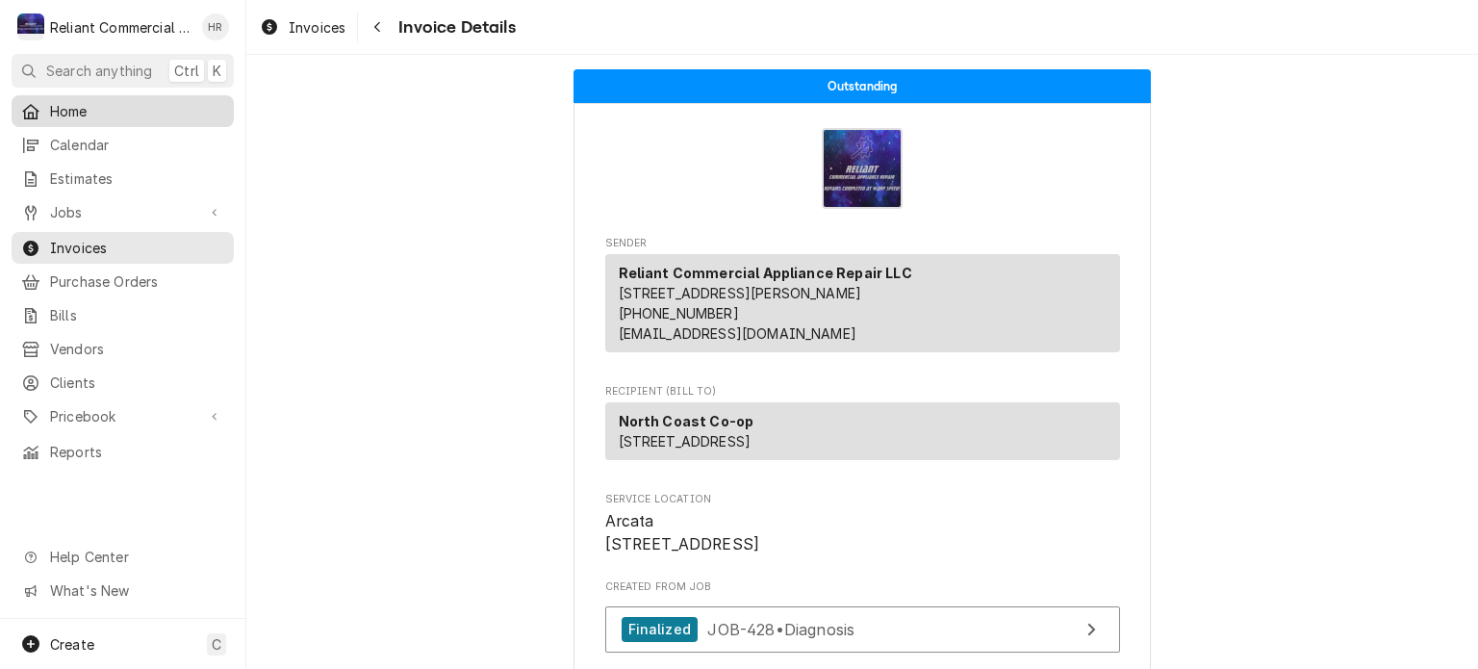
click at [127, 103] on span "Home" at bounding box center [137, 111] width 174 height 20
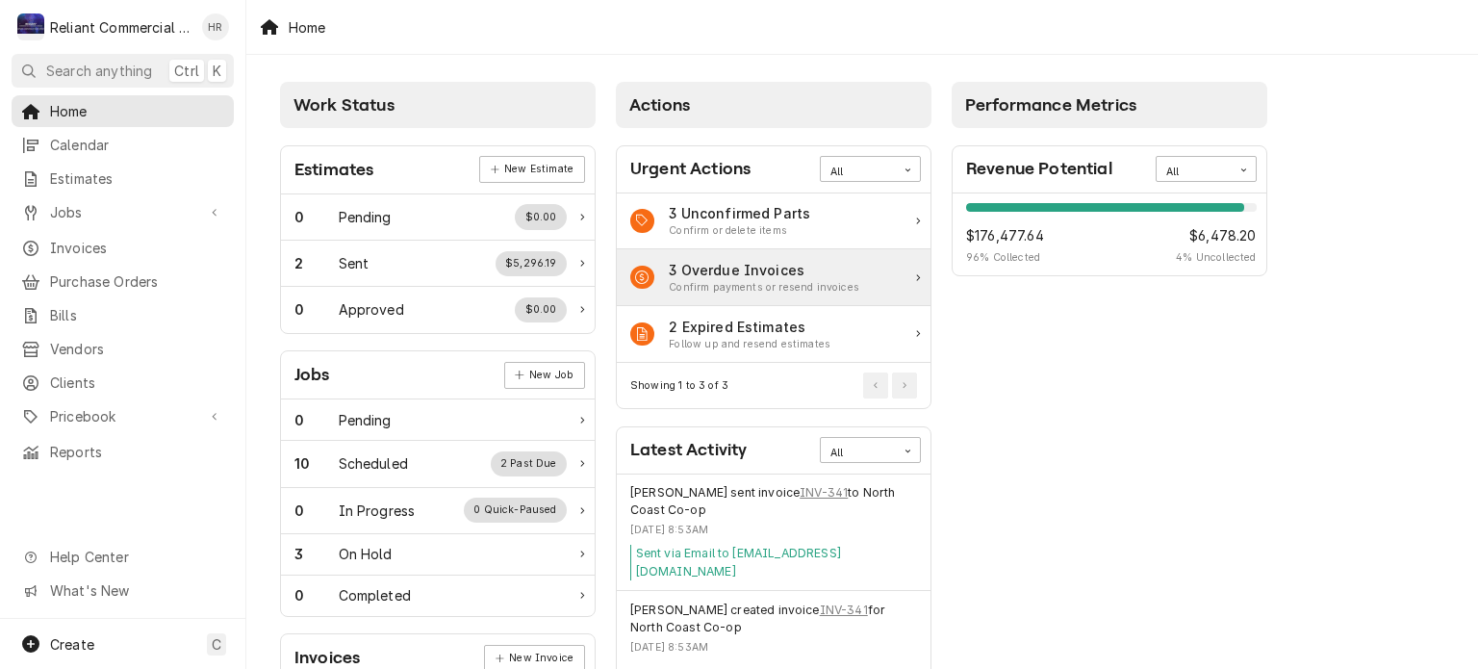
click at [921, 268] on div "3 Overdue Invoices Confirm payments or resend invoices" at bounding box center [774, 277] width 314 height 57
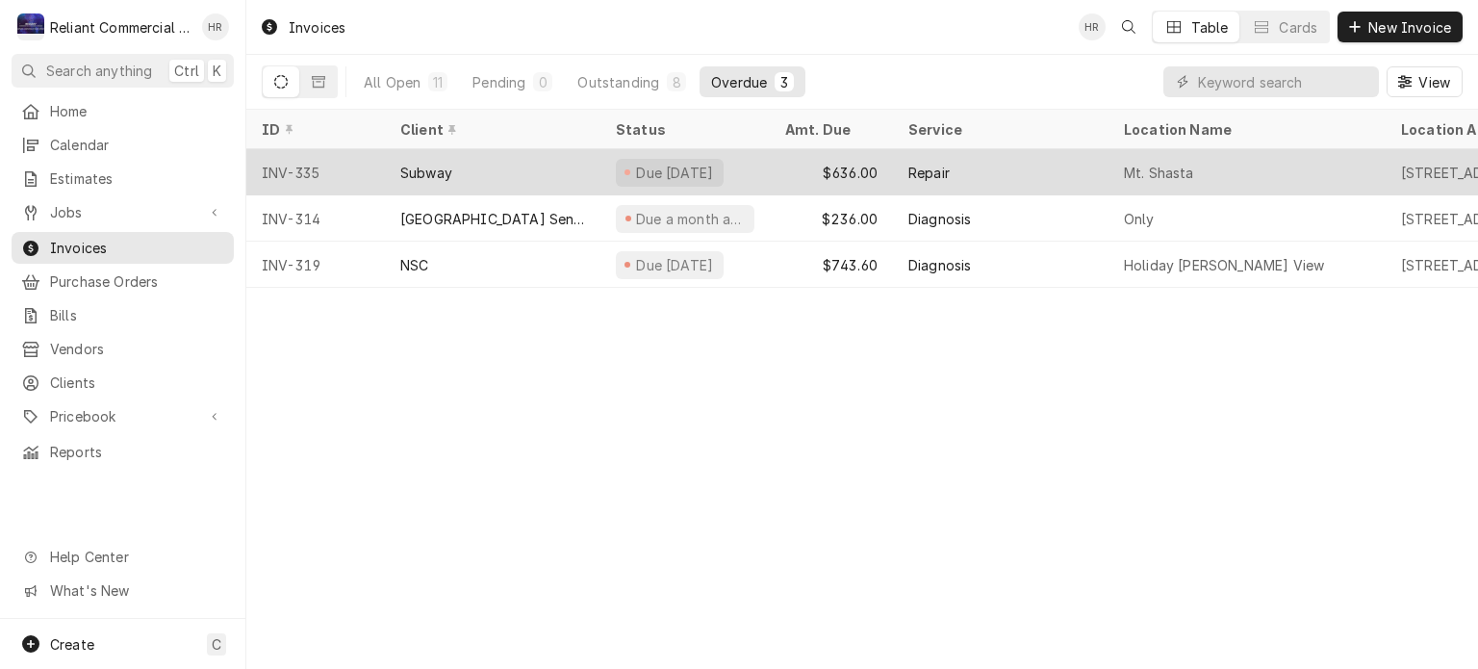
click at [515, 164] on div "Subway" at bounding box center [493, 172] width 216 height 46
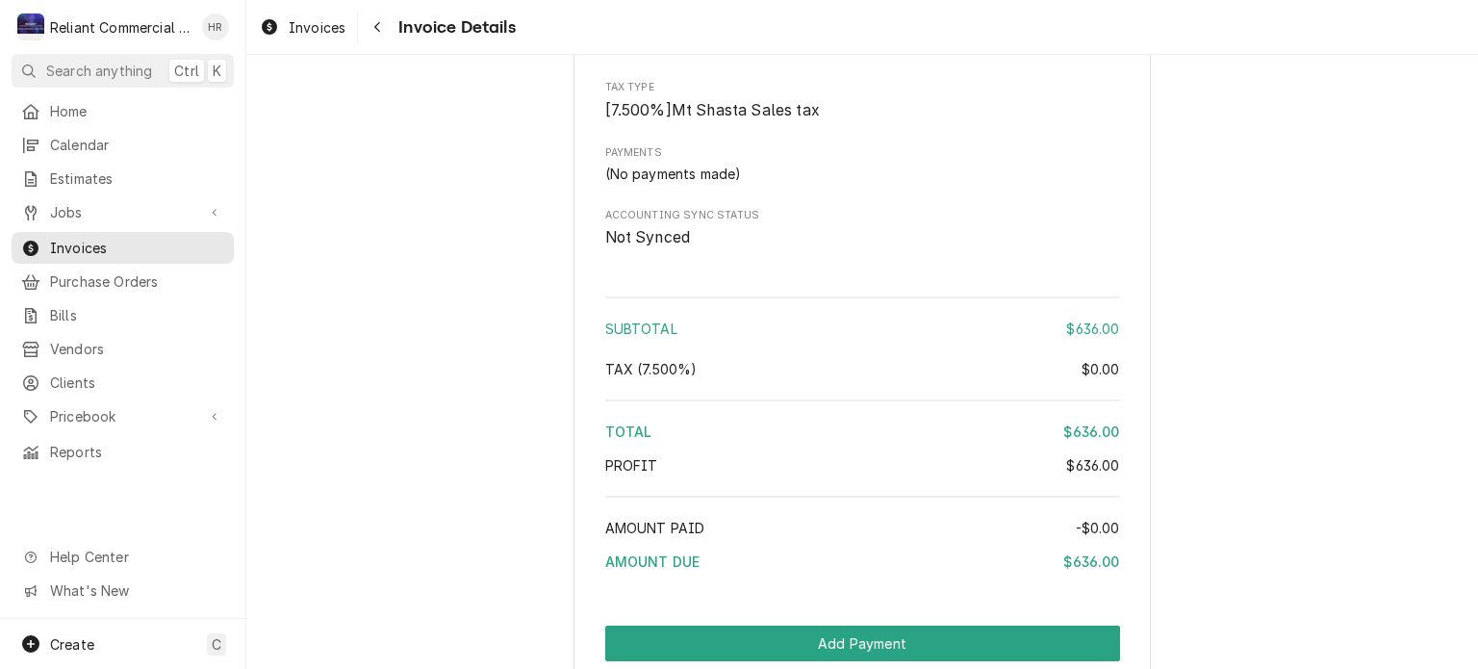
scroll to position [2425, 0]
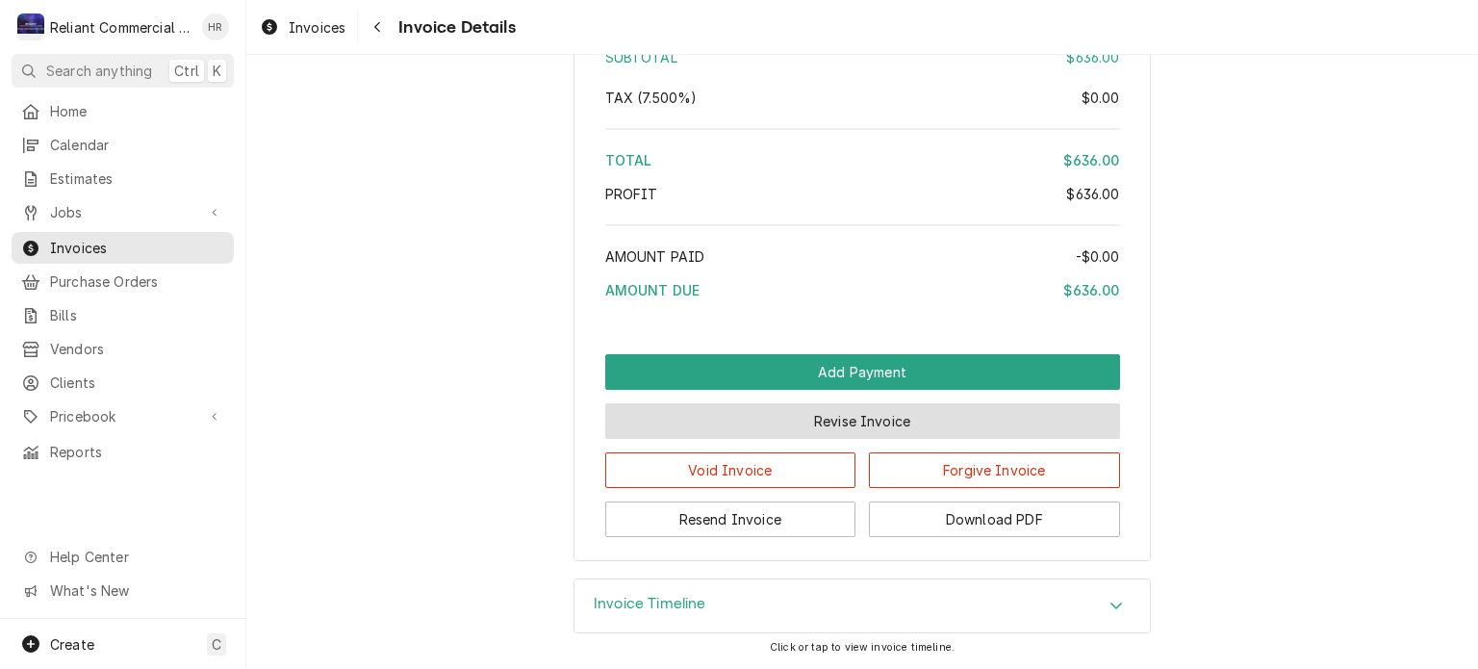
click at [952, 430] on button "Revise Invoice" at bounding box center [862, 421] width 515 height 36
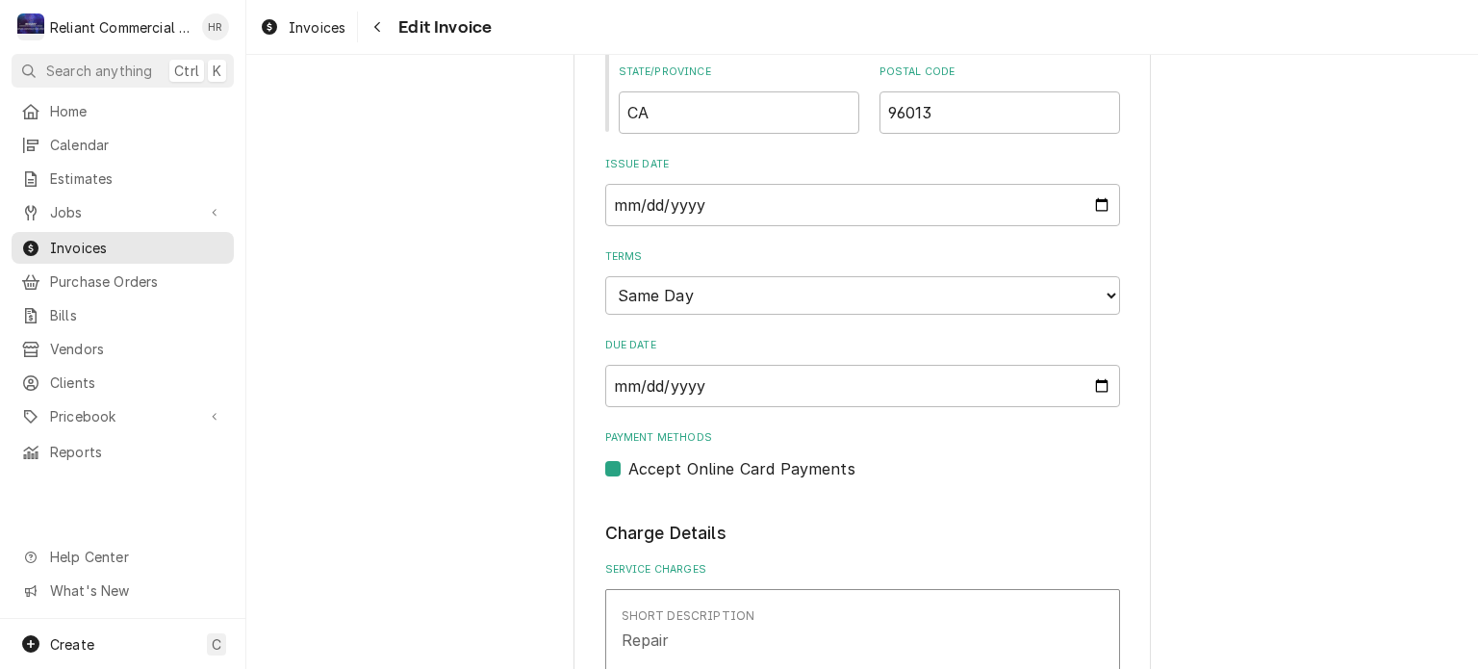
scroll to position [1057, 0]
click at [1097, 292] on select "Choose payment terms... Same Day Net 7 Net 14 Net 21 Net 30 Net 45 Net 60 Net 90" at bounding box center [862, 293] width 515 height 38
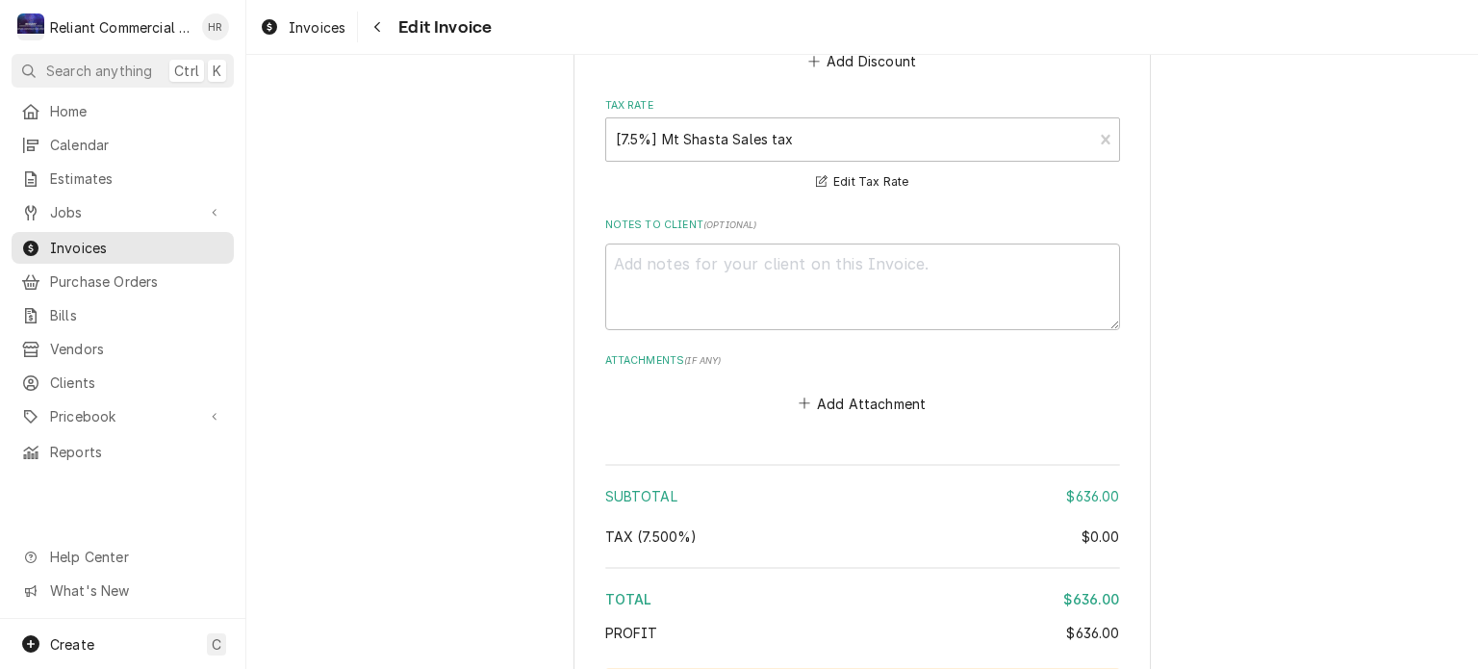
scroll to position [3081, 0]
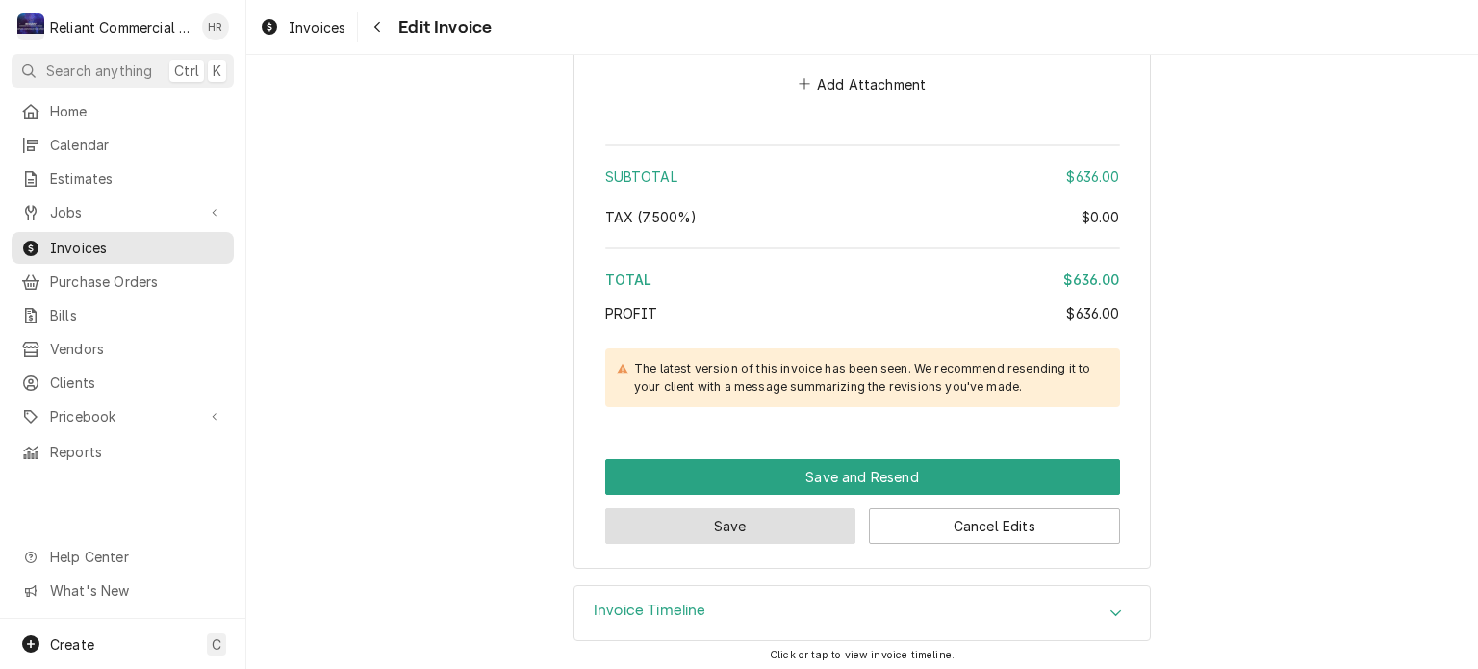
click at [722, 524] on button "Save" at bounding box center [730, 526] width 251 height 36
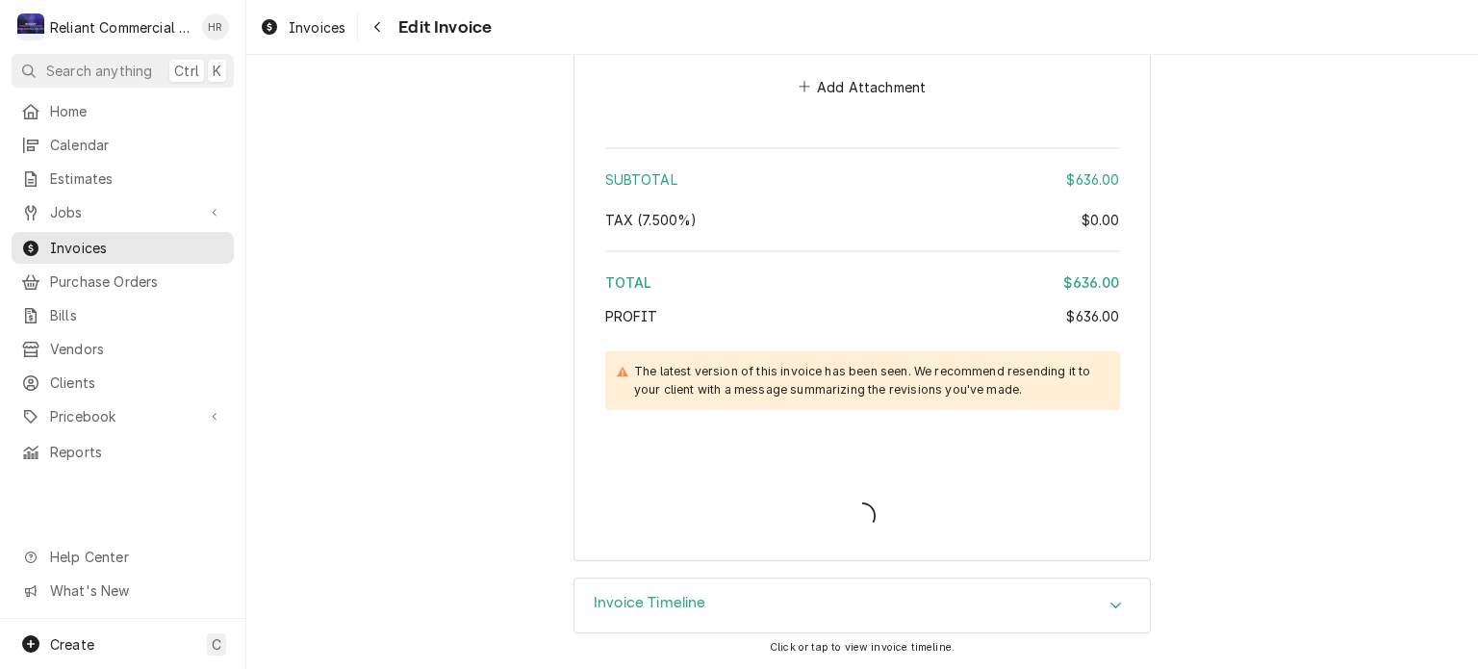
scroll to position [3071, 0]
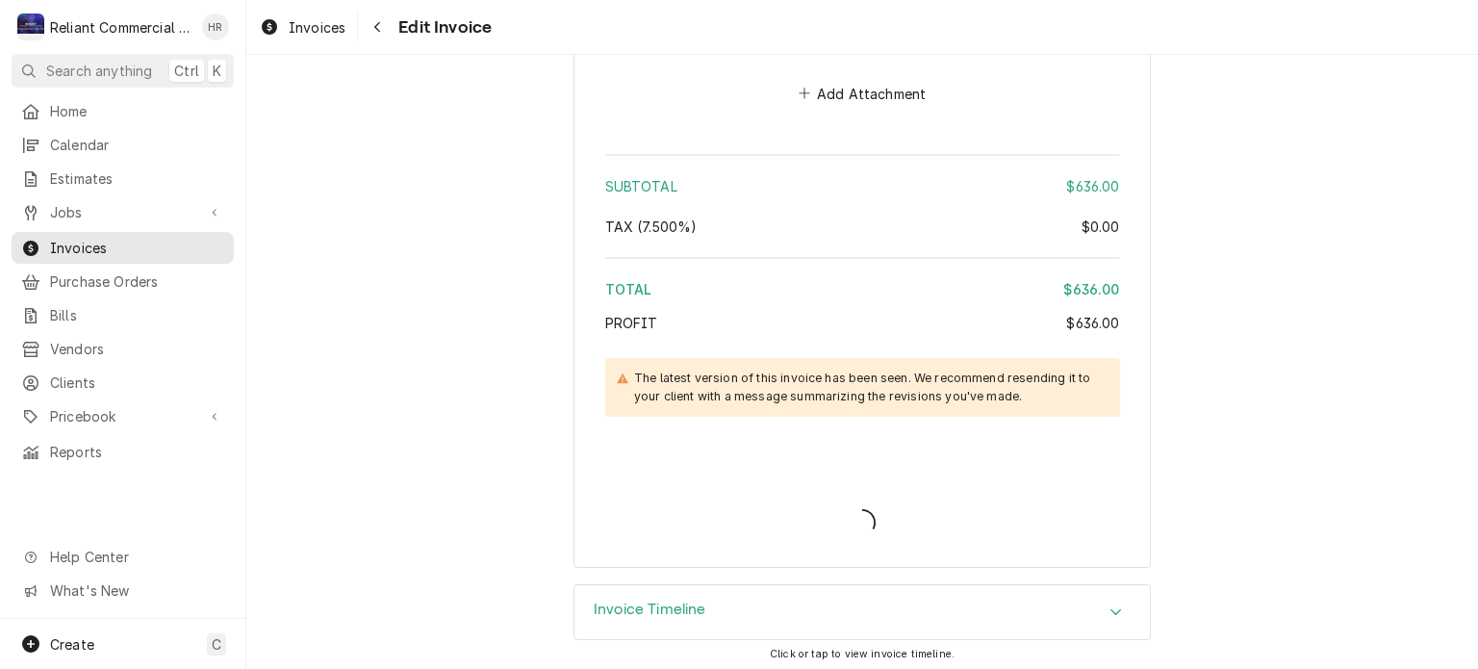
type textarea "x"
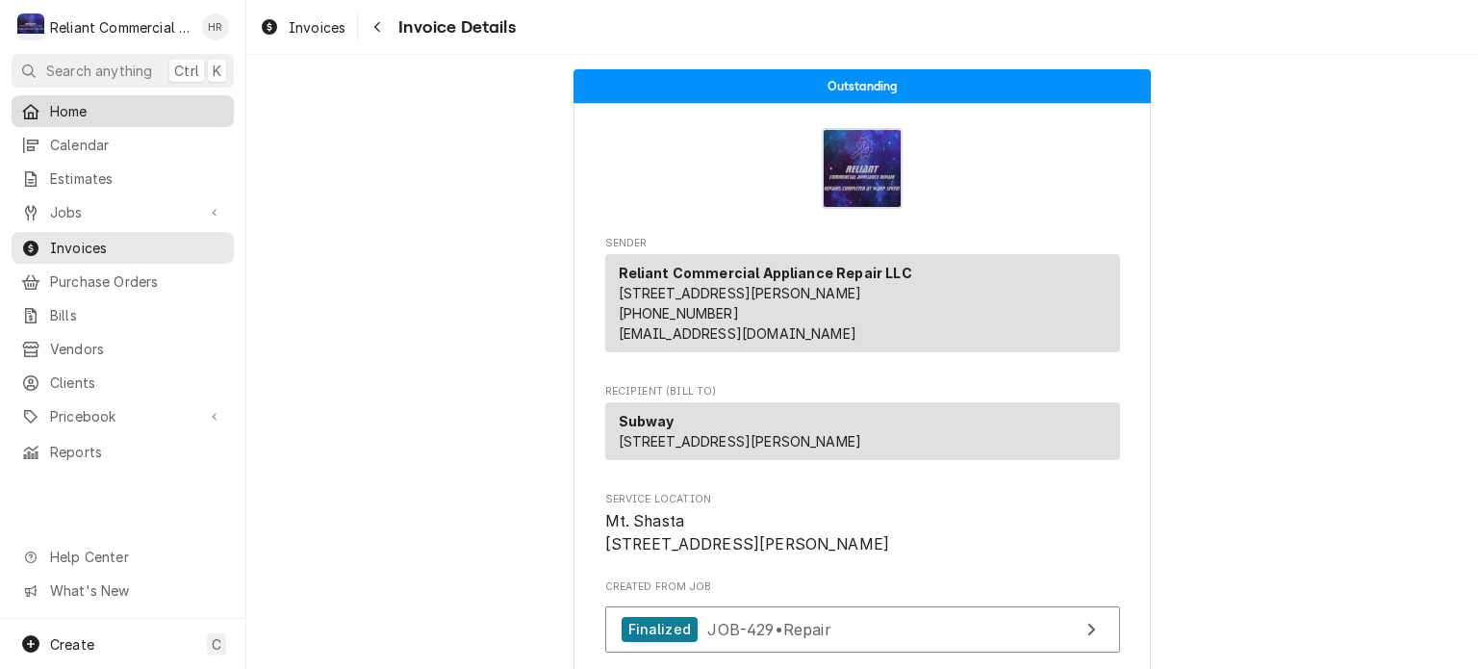
click at [81, 113] on span "Home" at bounding box center [137, 111] width 174 height 20
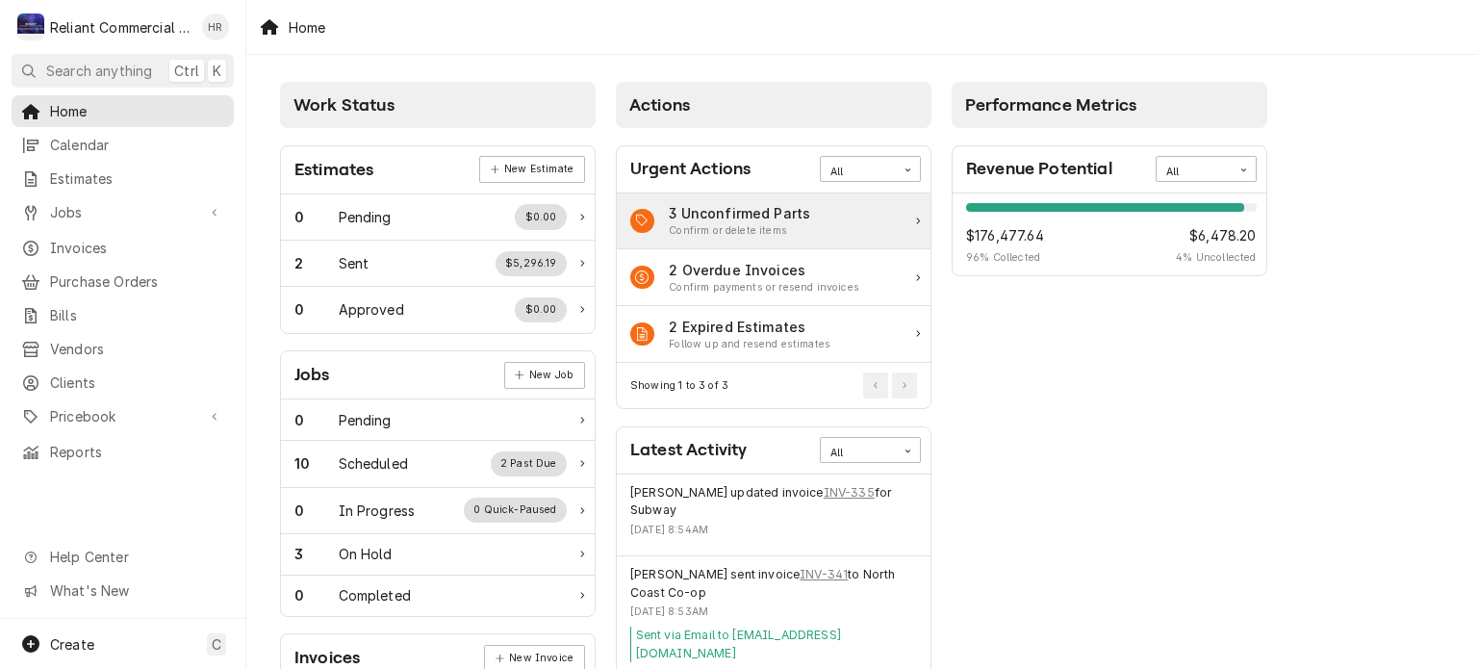
click at [870, 223] on div "3 Unconfirmed Parts Confirm or delete items" at bounding box center [774, 221] width 314 height 57
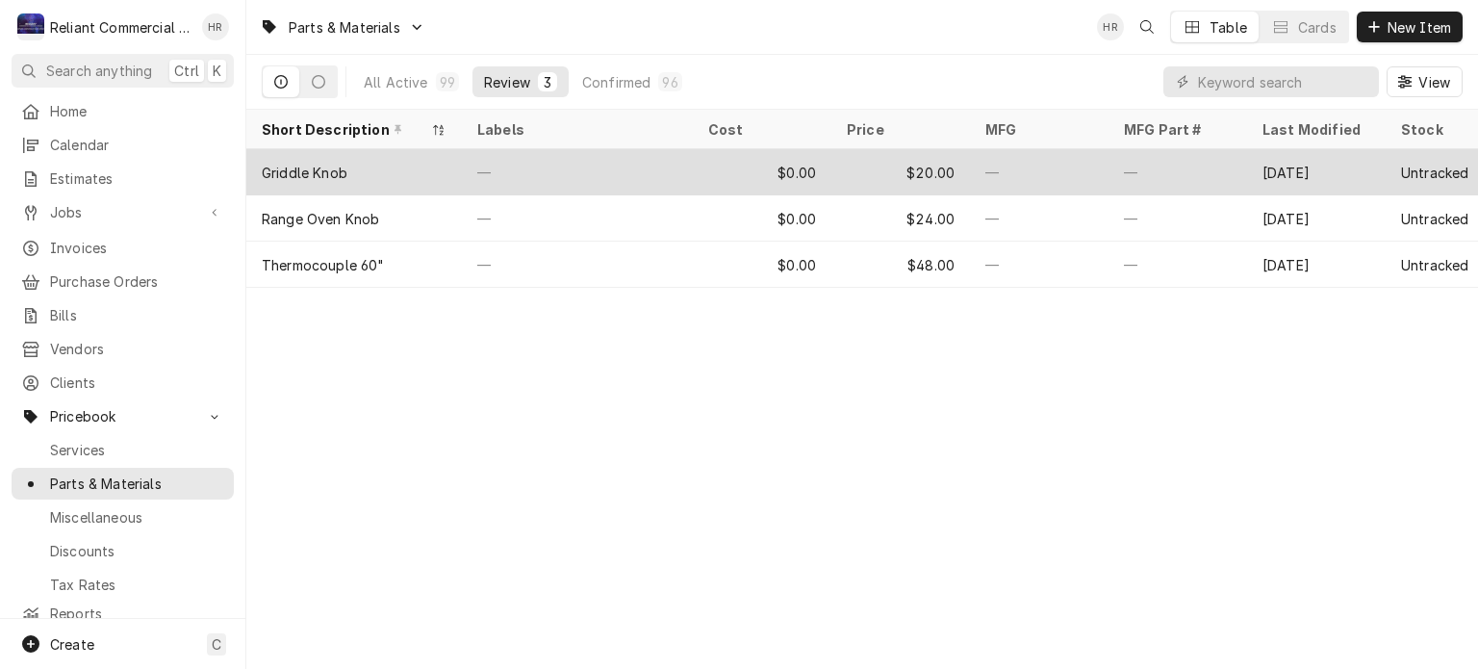
click at [697, 176] on div "$0.00" at bounding box center [762, 172] width 139 height 46
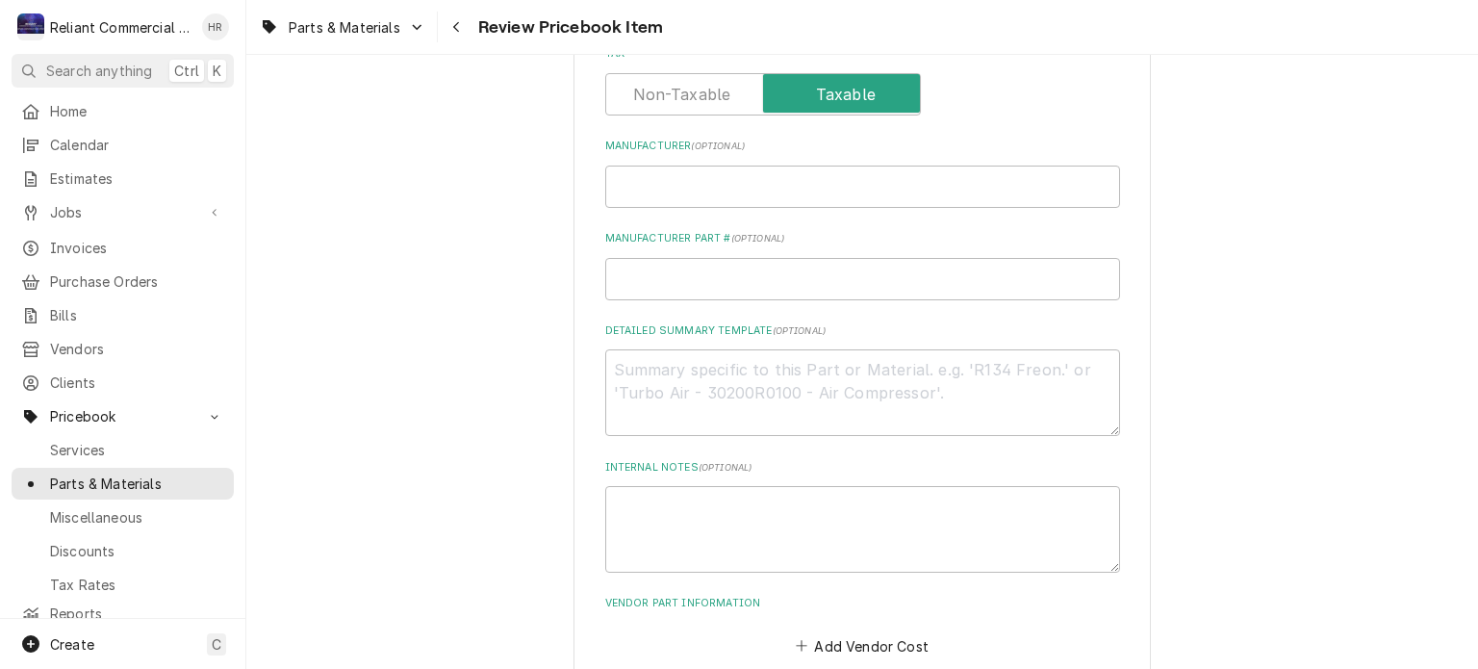
scroll to position [1005, 0]
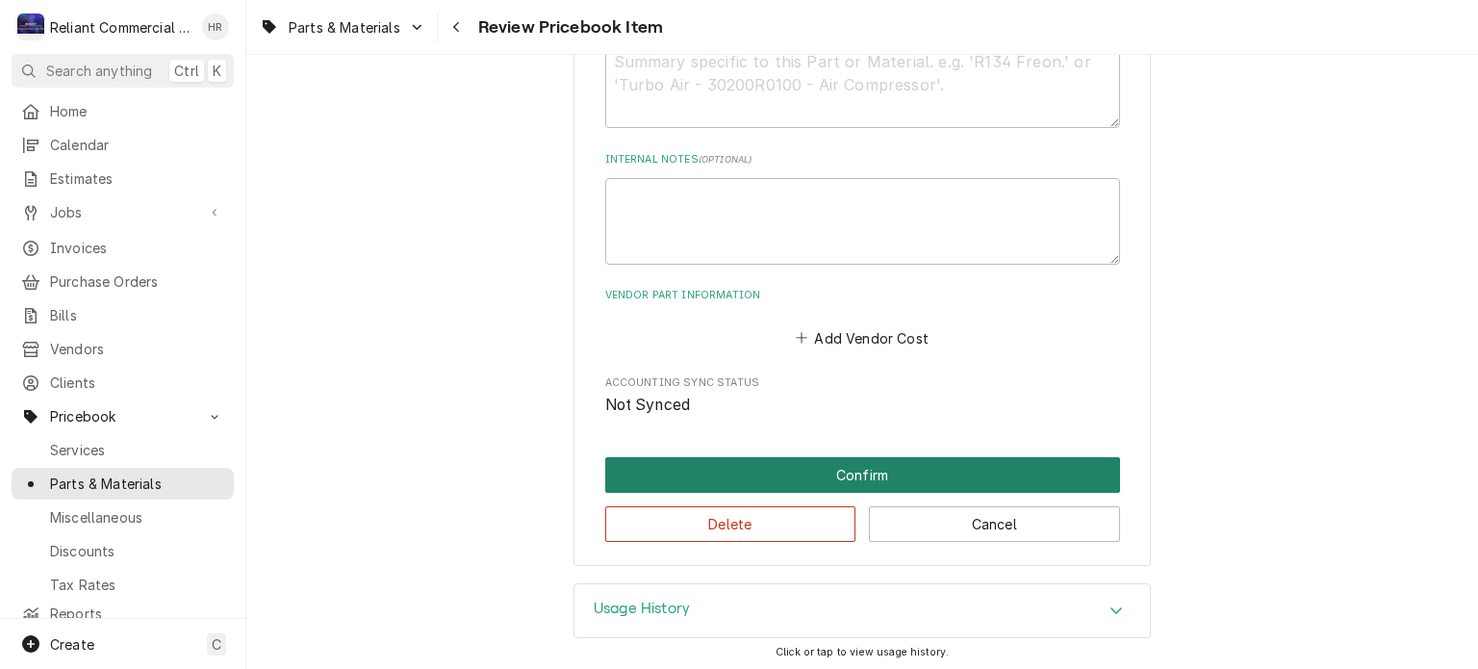
click at [974, 471] on button "Confirm" at bounding box center [862, 475] width 515 height 36
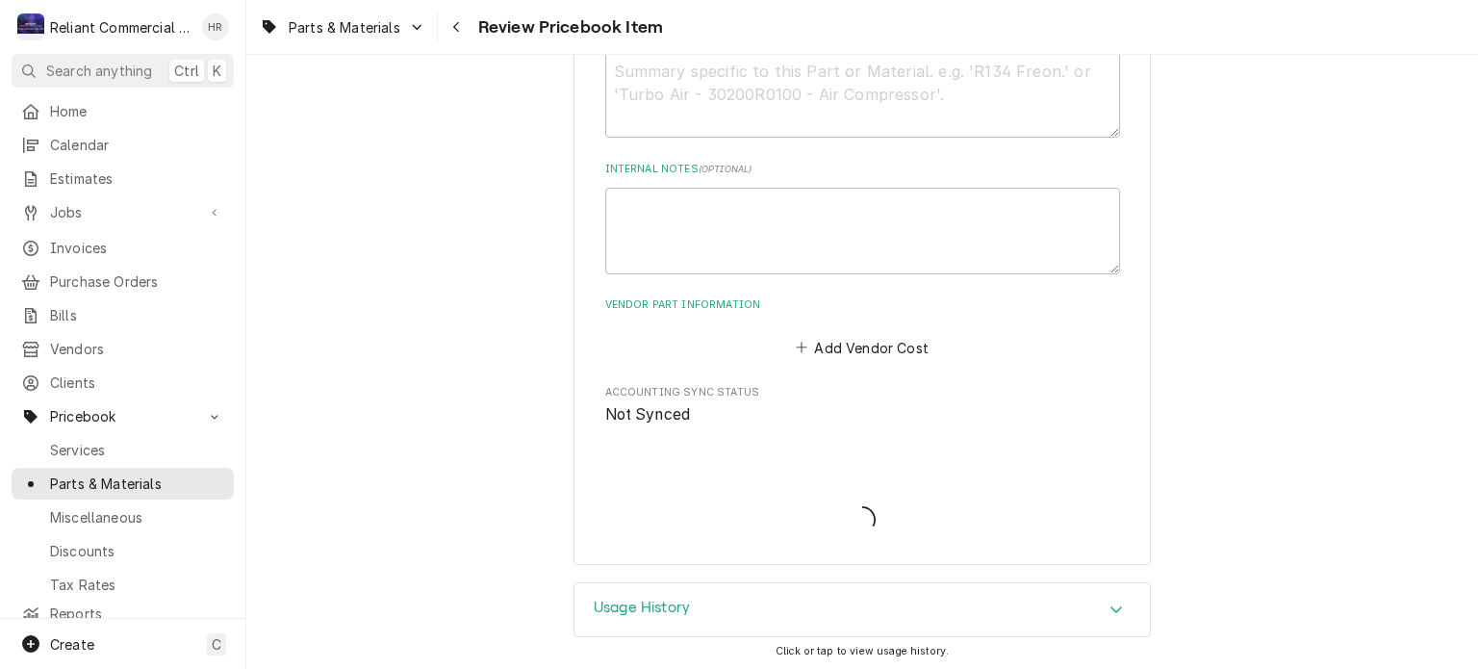
type textarea "x"
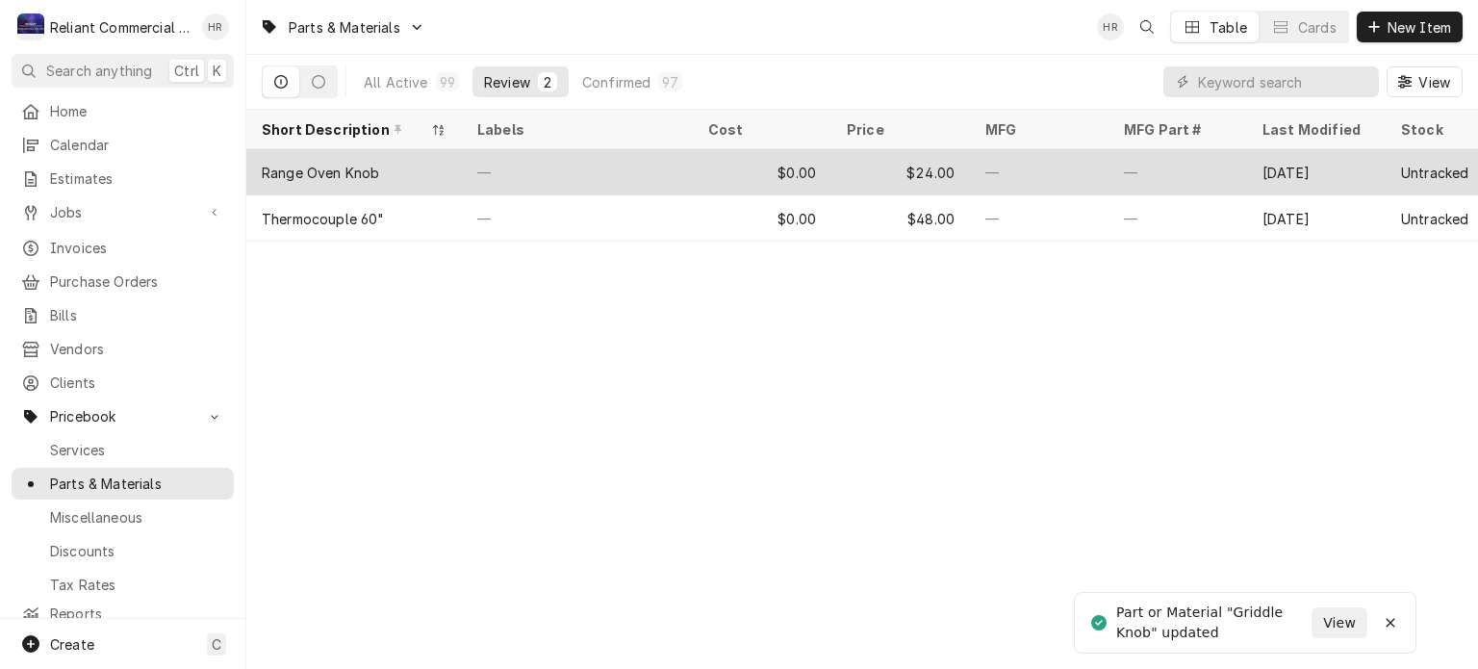
click at [658, 167] on div "—" at bounding box center [577, 172] width 231 height 46
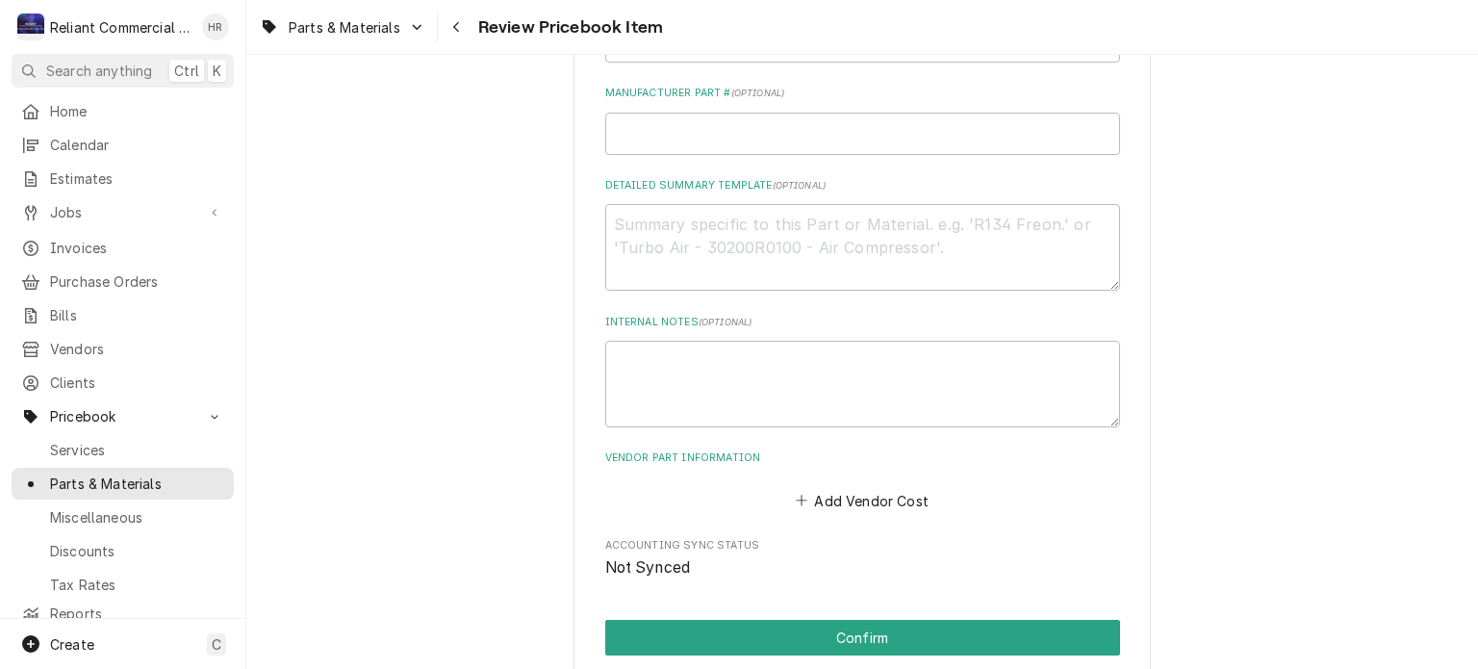
scroll to position [1005, 0]
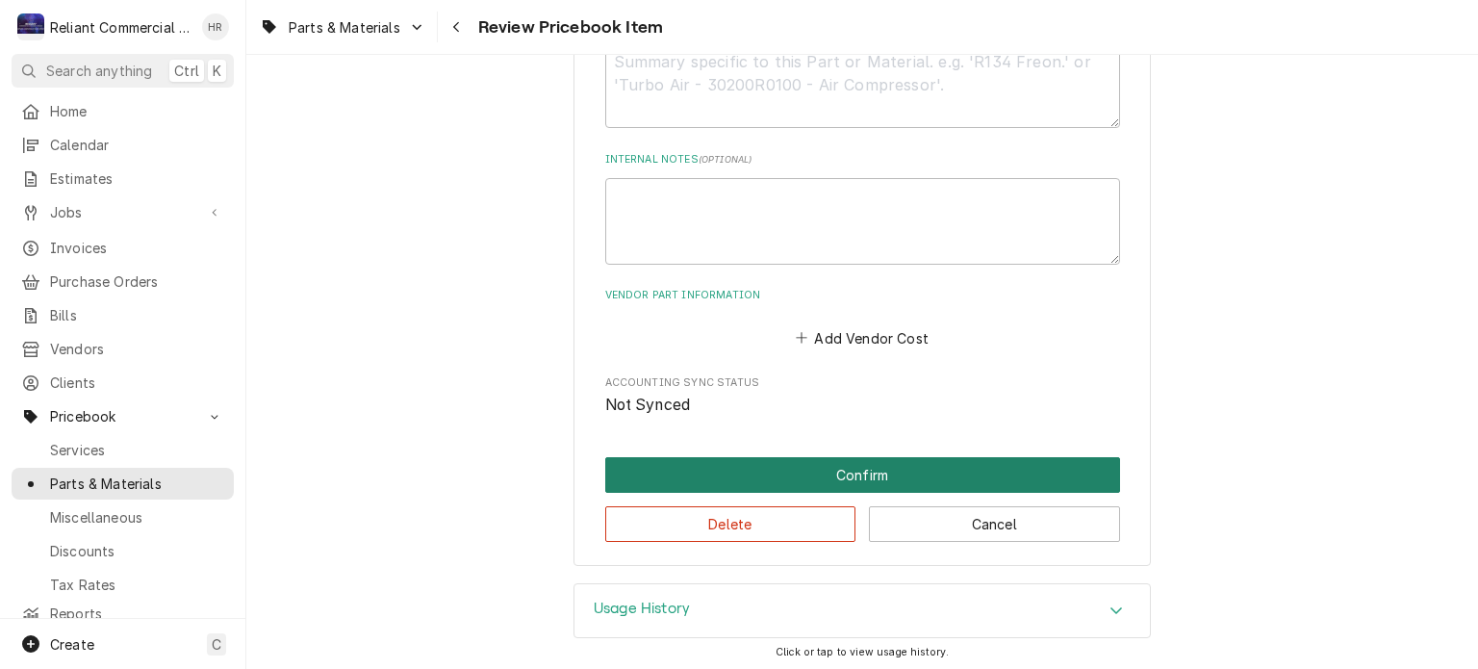
click at [913, 471] on button "Confirm" at bounding box center [862, 475] width 515 height 36
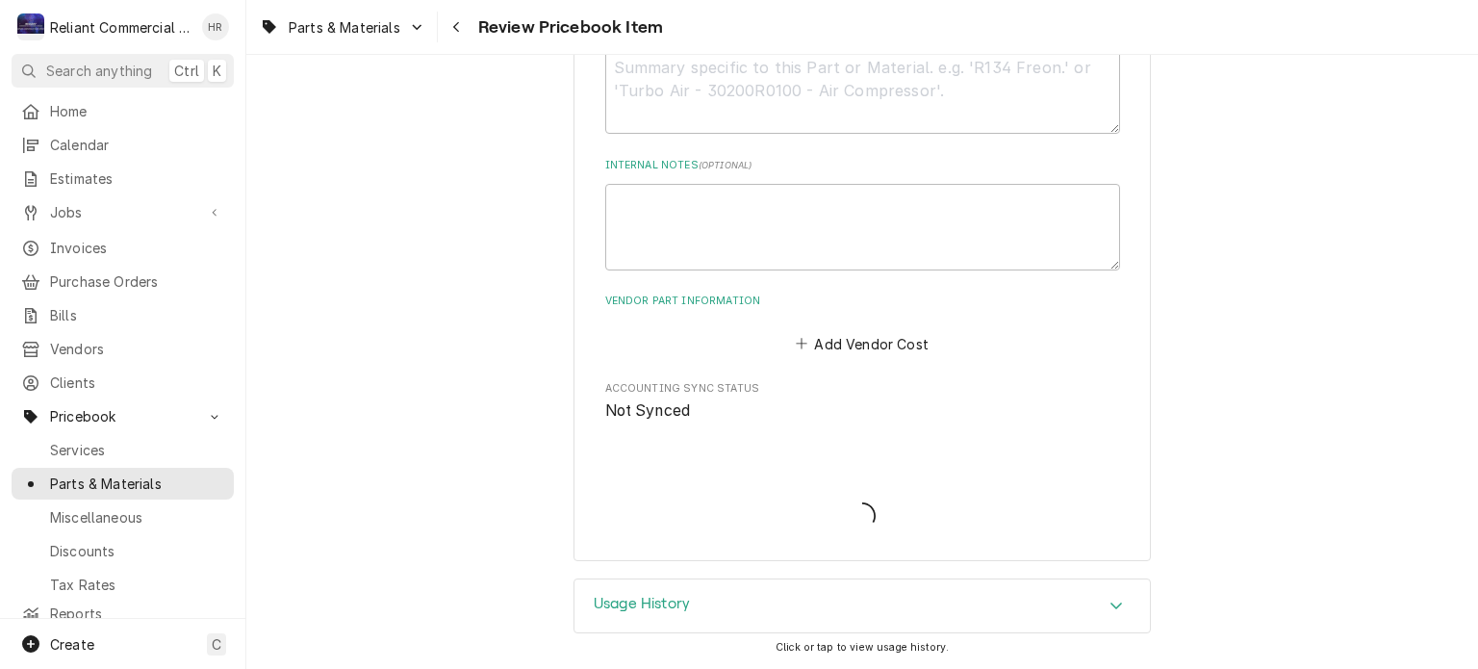
scroll to position [995, 0]
type textarea "x"
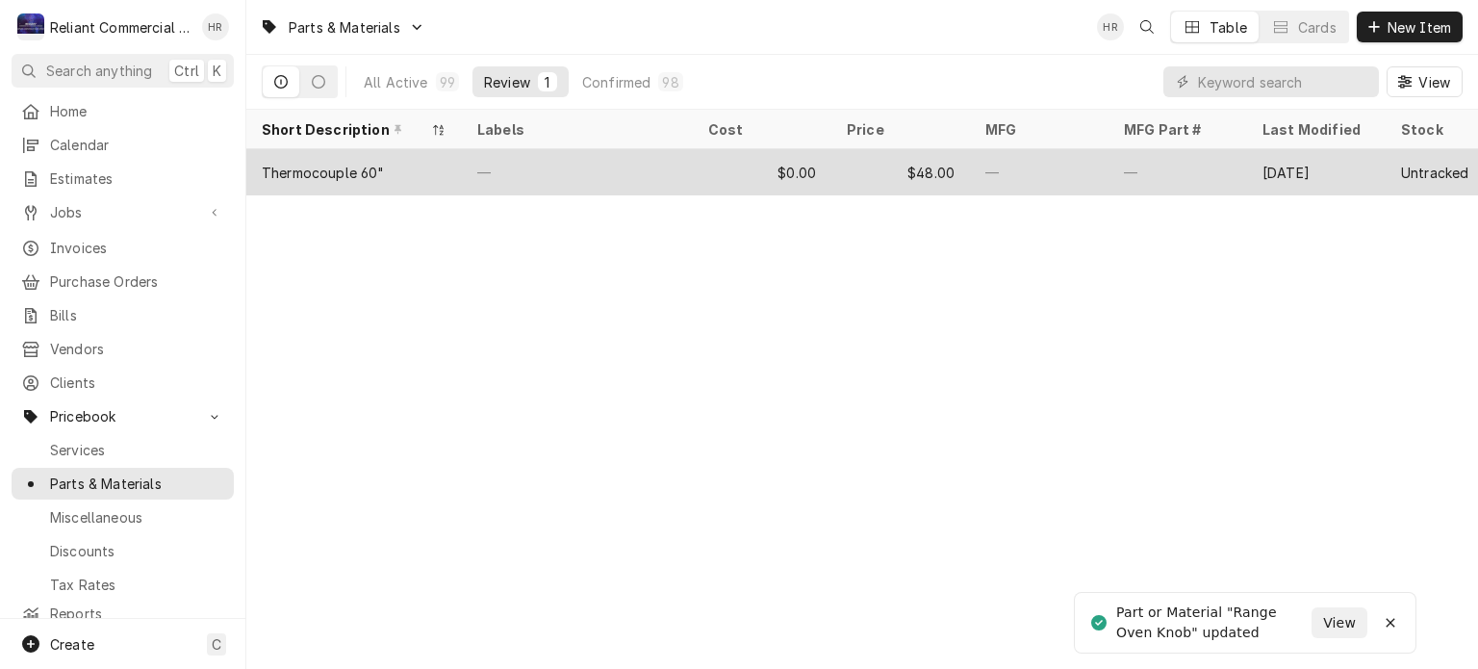
click at [729, 173] on div "$0.00" at bounding box center [762, 172] width 139 height 46
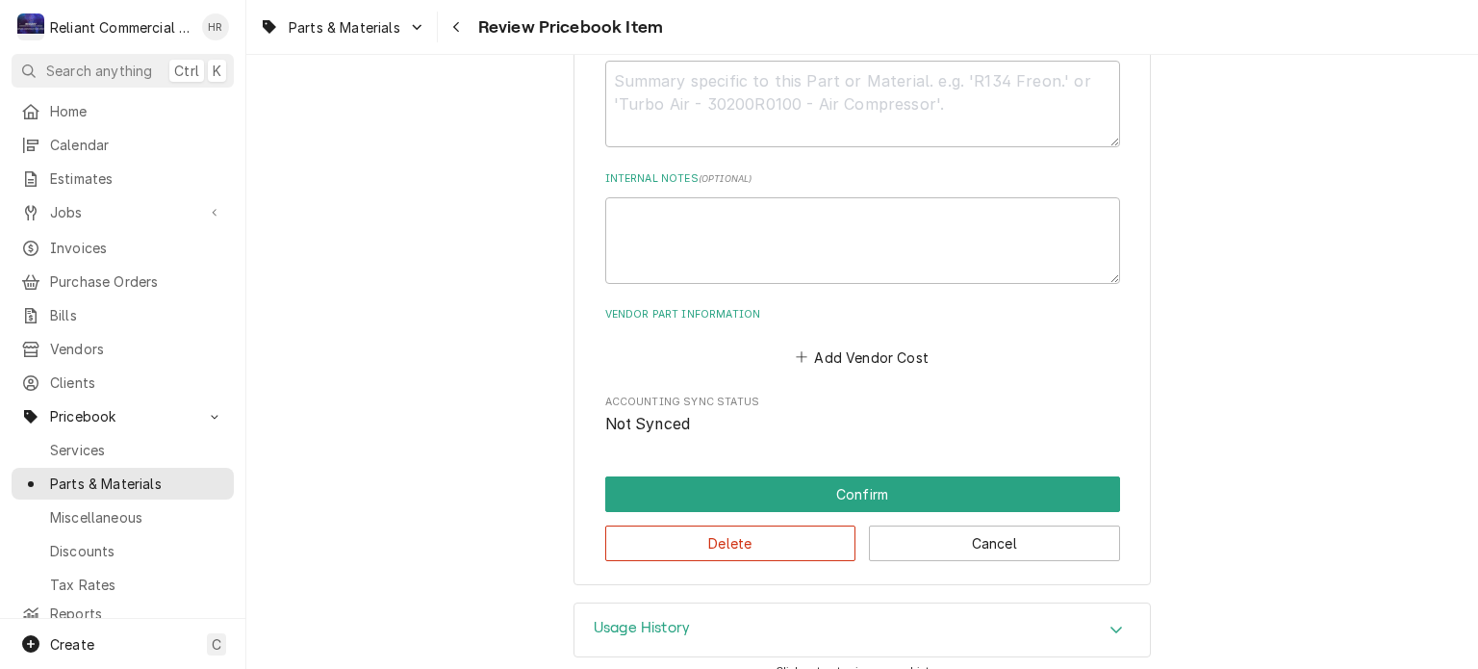
scroll to position [1005, 0]
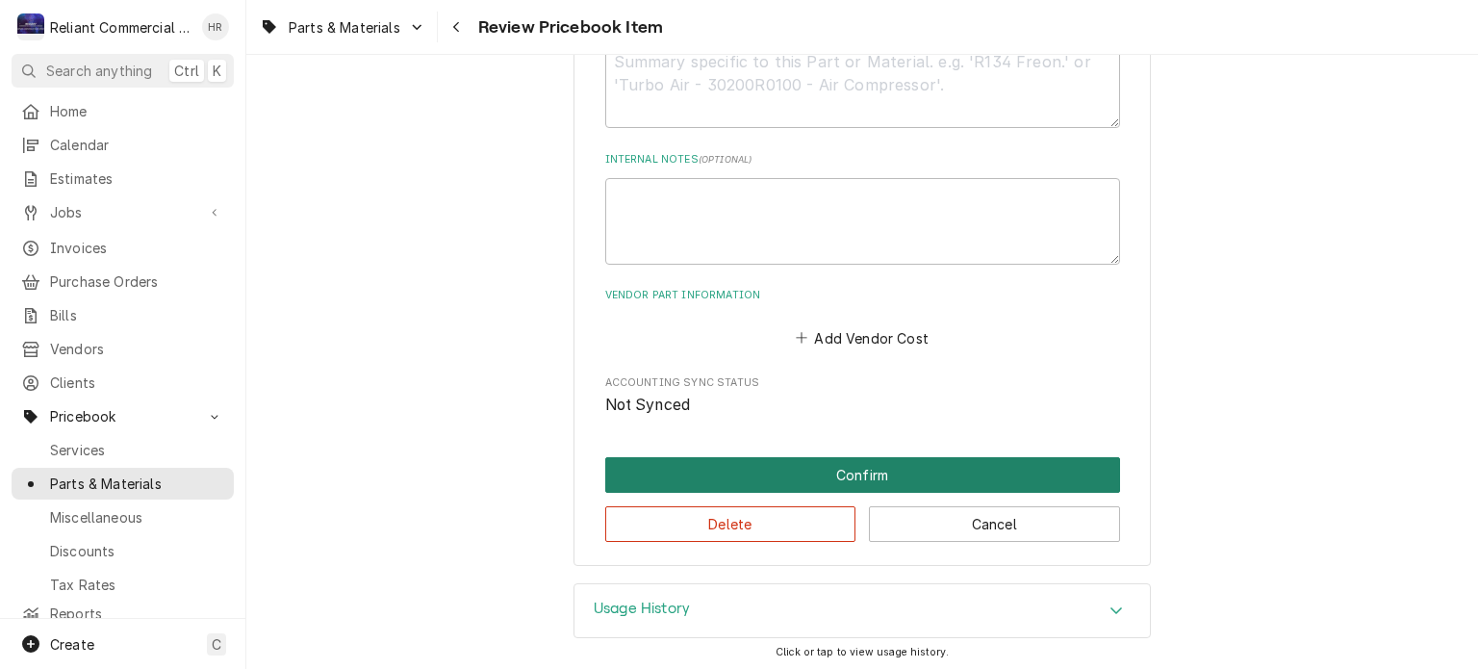
click at [889, 476] on button "Confirm" at bounding box center [862, 475] width 515 height 36
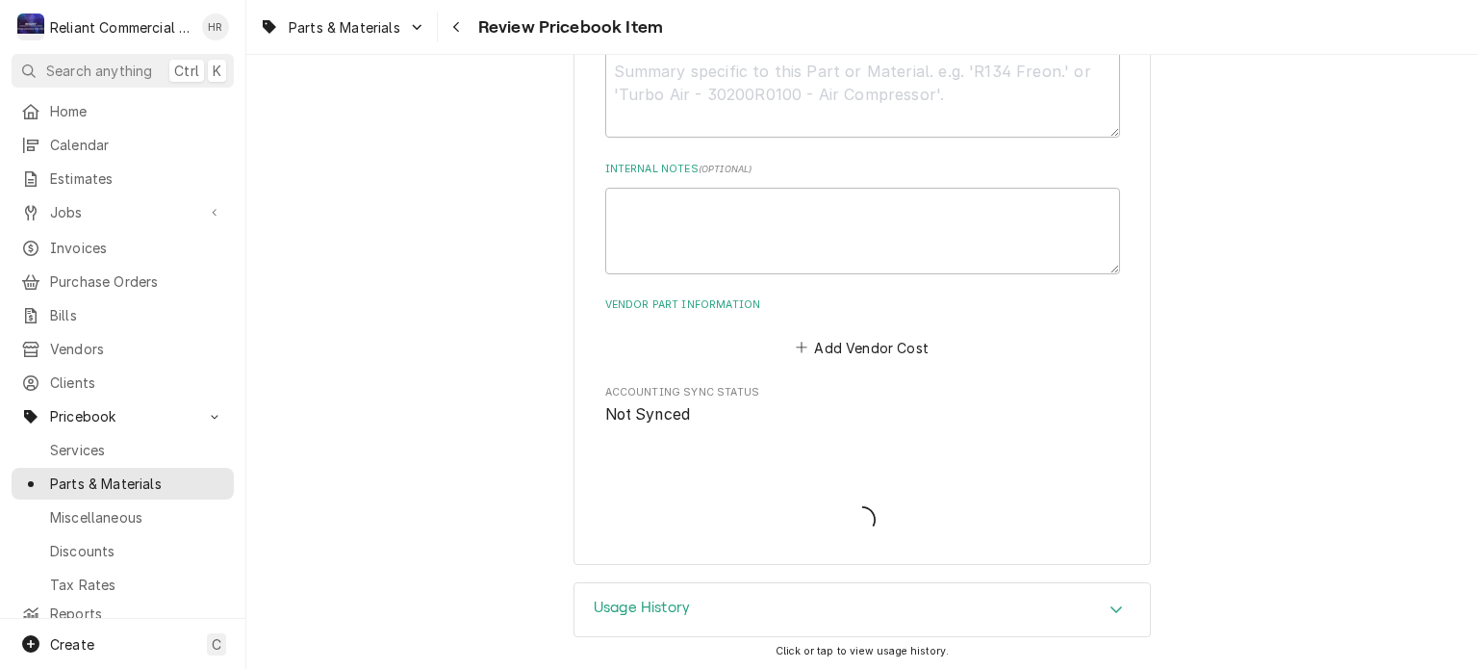
type textarea "x"
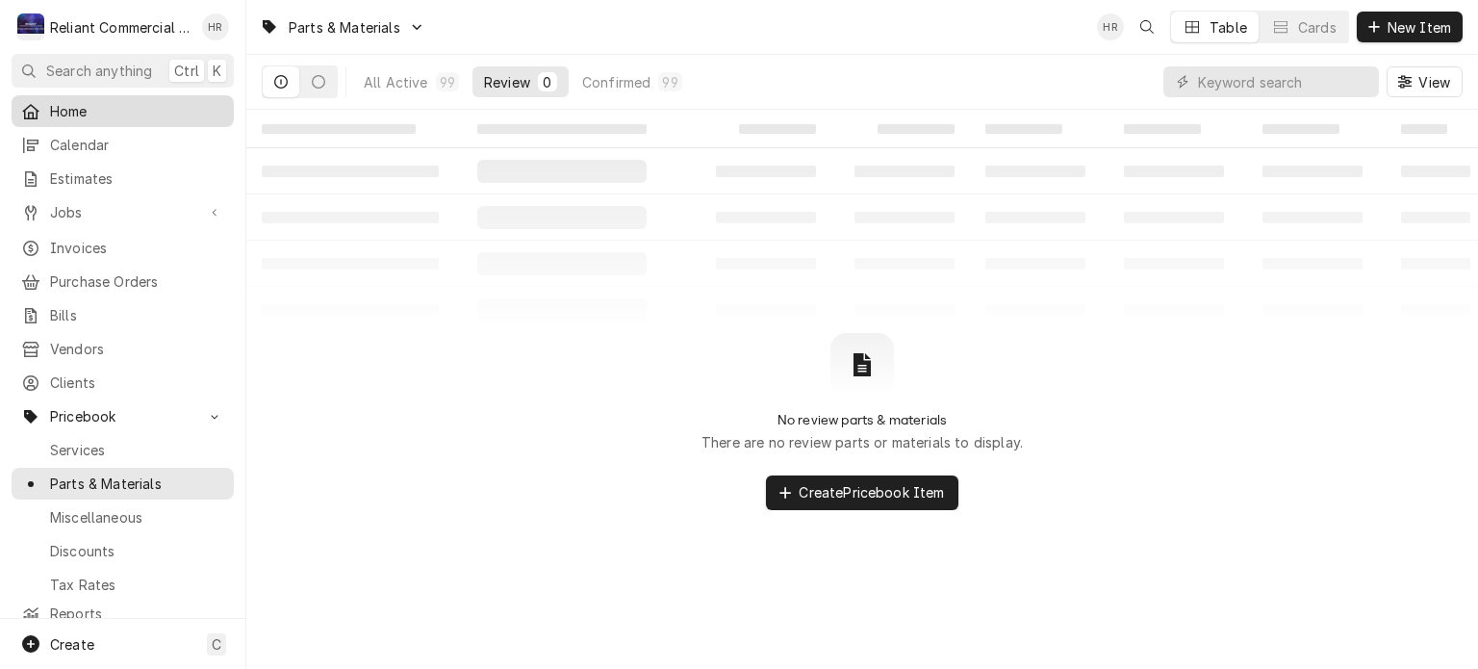
click at [156, 101] on span "Home" at bounding box center [137, 111] width 174 height 20
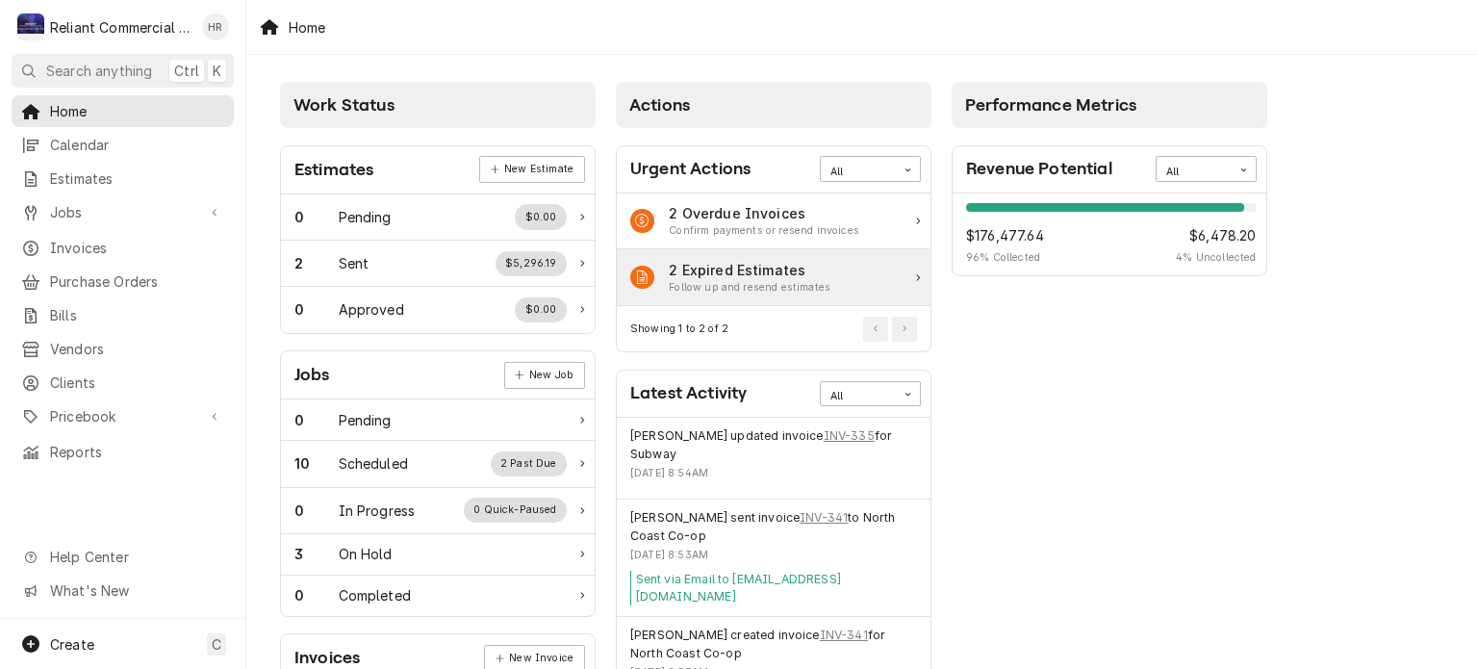
click at [916, 274] on icon "Action Item" at bounding box center [918, 277] width 4 height 7
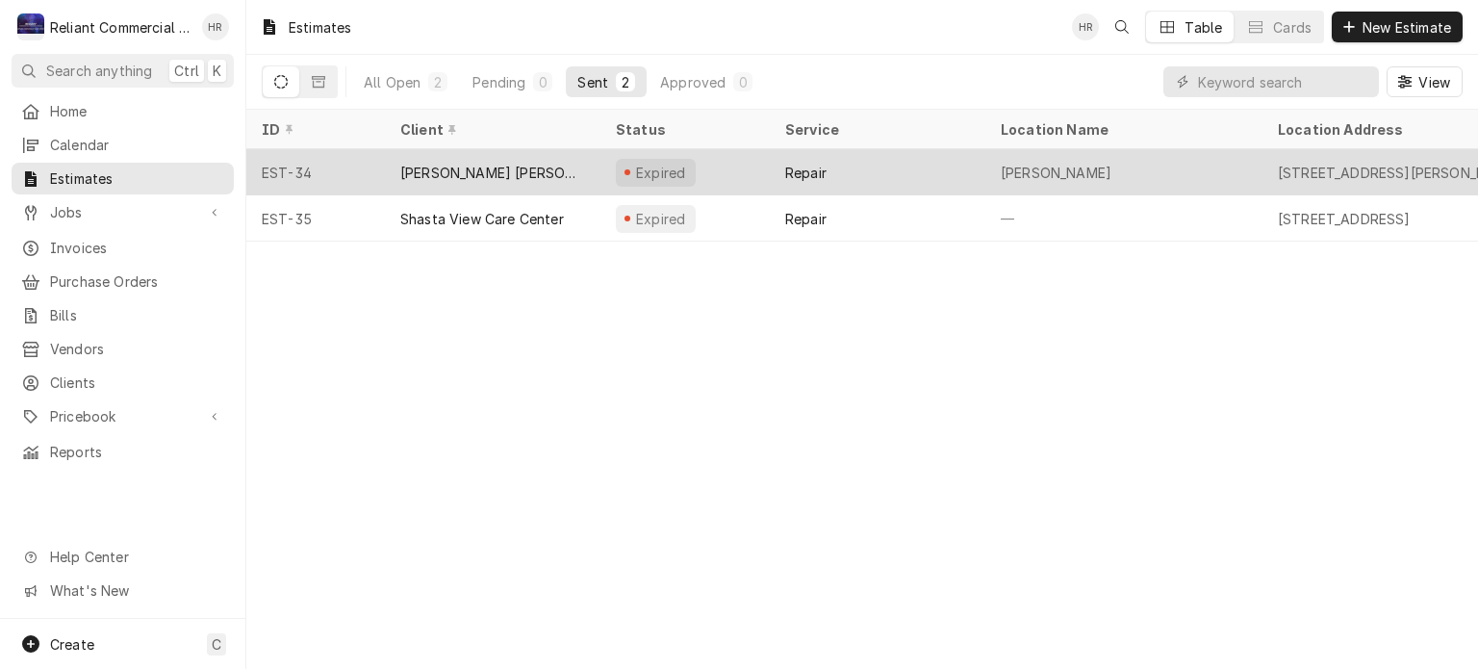
click at [737, 173] on div "Expired" at bounding box center [684, 172] width 169 height 46
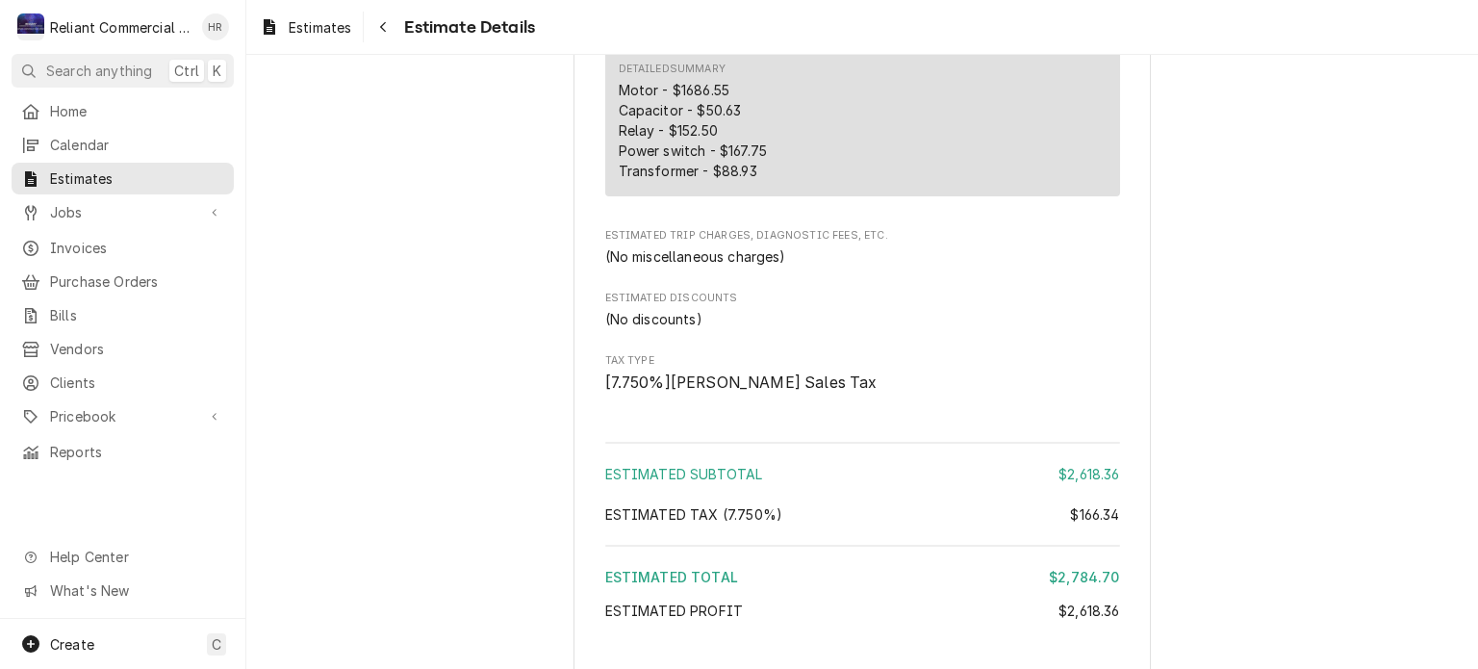
scroll to position [2055, 0]
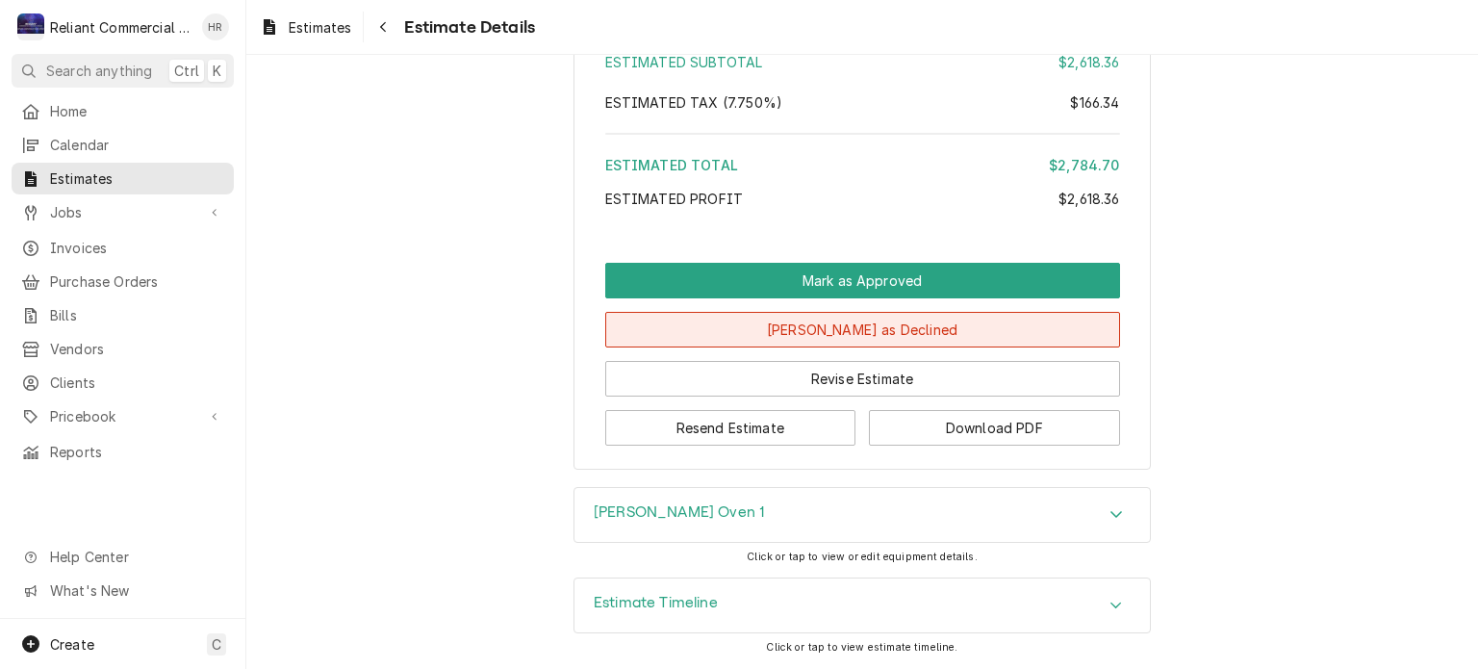
click at [873, 330] on button "Mark as Declined" at bounding box center [862, 330] width 515 height 36
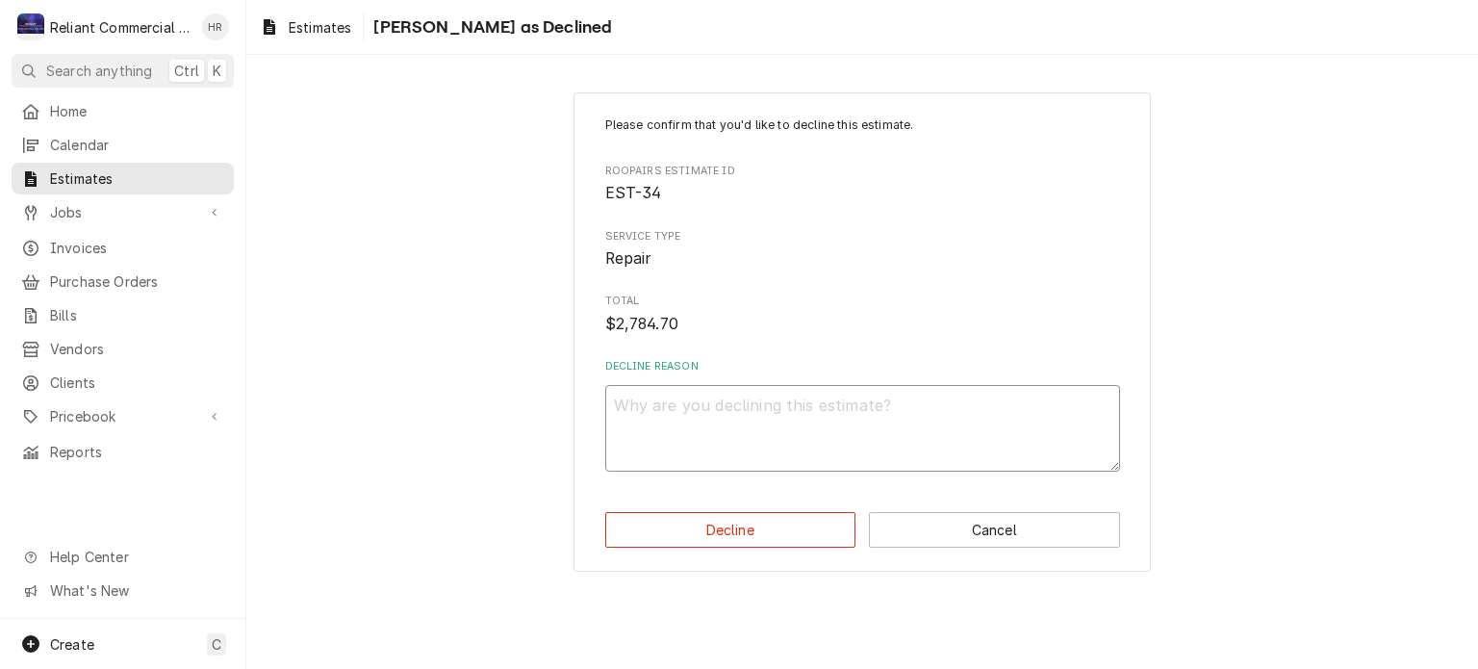
click at [766, 395] on textarea "Decline Reason" at bounding box center [862, 428] width 515 height 87
type textarea "x"
type textarea "R"
type textarea "x"
type textarea "Re"
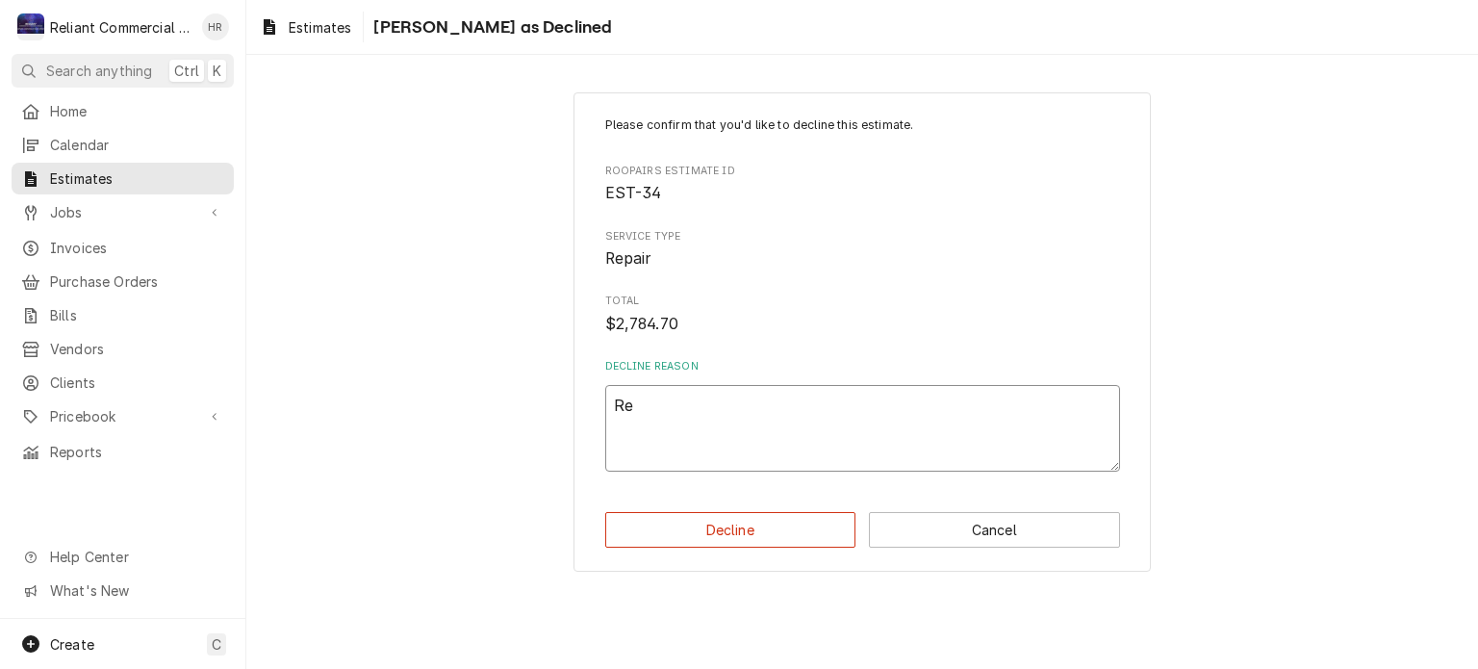
type textarea "x"
type textarea "Rep"
type textarea "x"
type textarea "Repl"
type textarea "x"
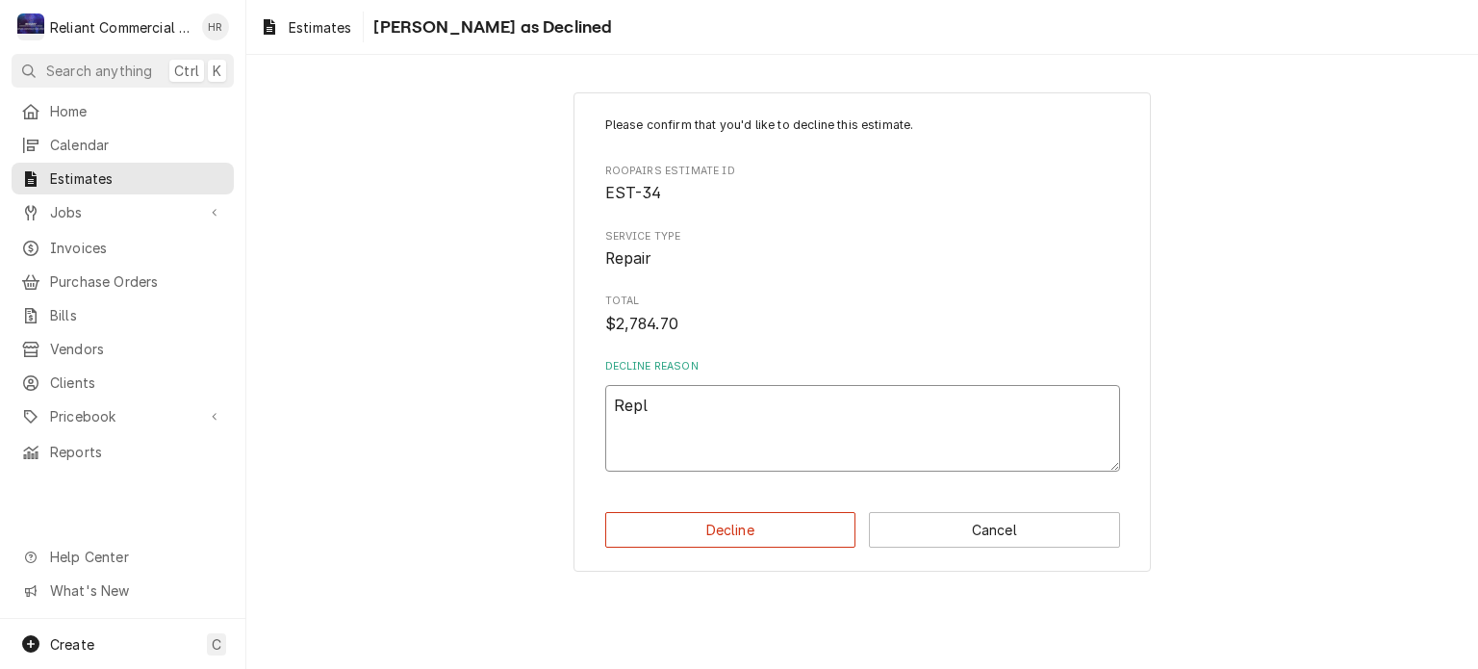
type textarea "Repla"
type textarea "x"
type textarea "Replac"
type textarea "x"
type textarea "Replace"
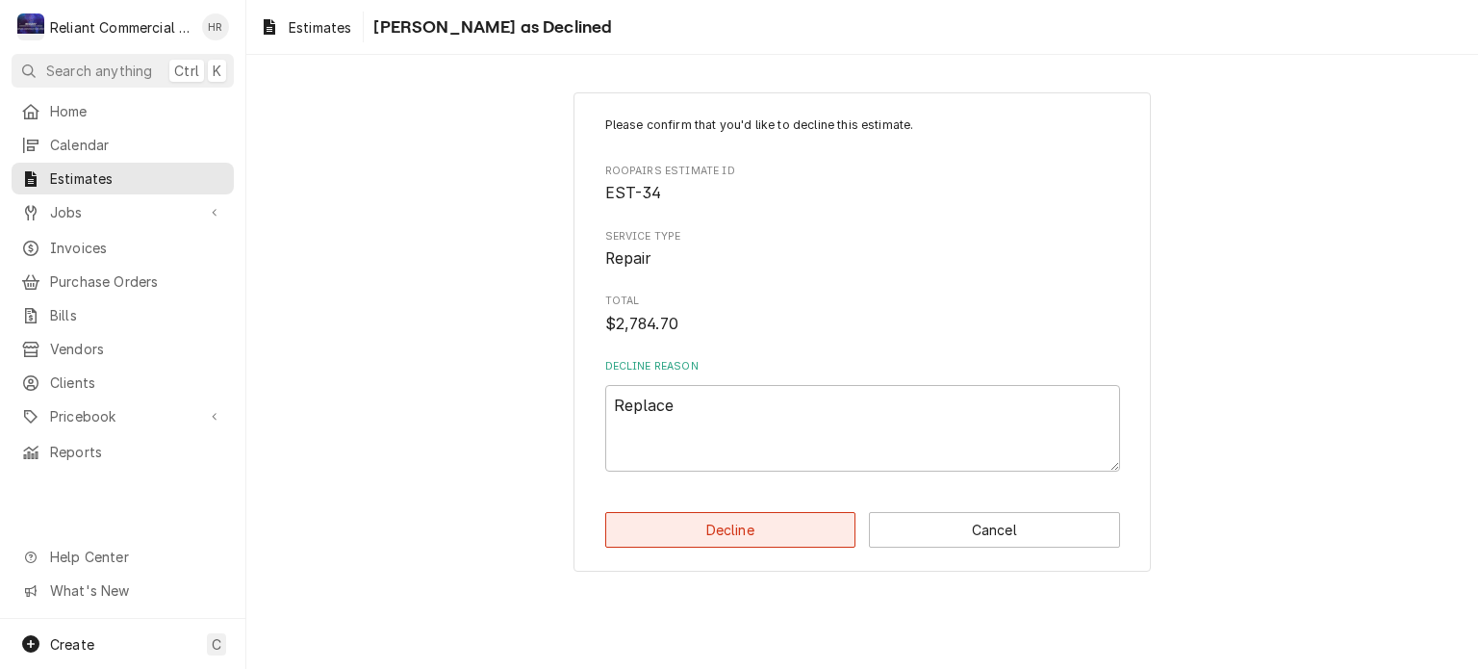
click at [784, 530] on button "Decline" at bounding box center [730, 530] width 251 height 36
type textarea "x"
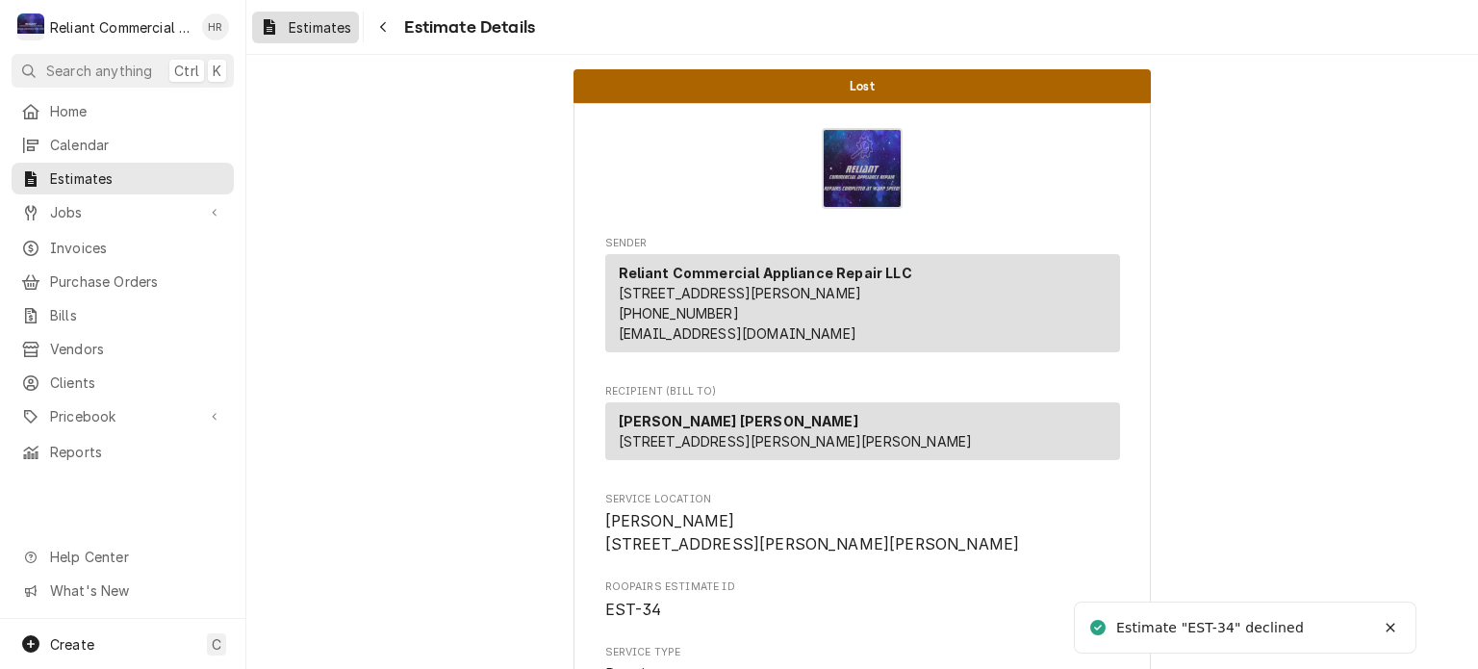
click at [300, 17] on span "Estimates" at bounding box center [320, 27] width 63 height 20
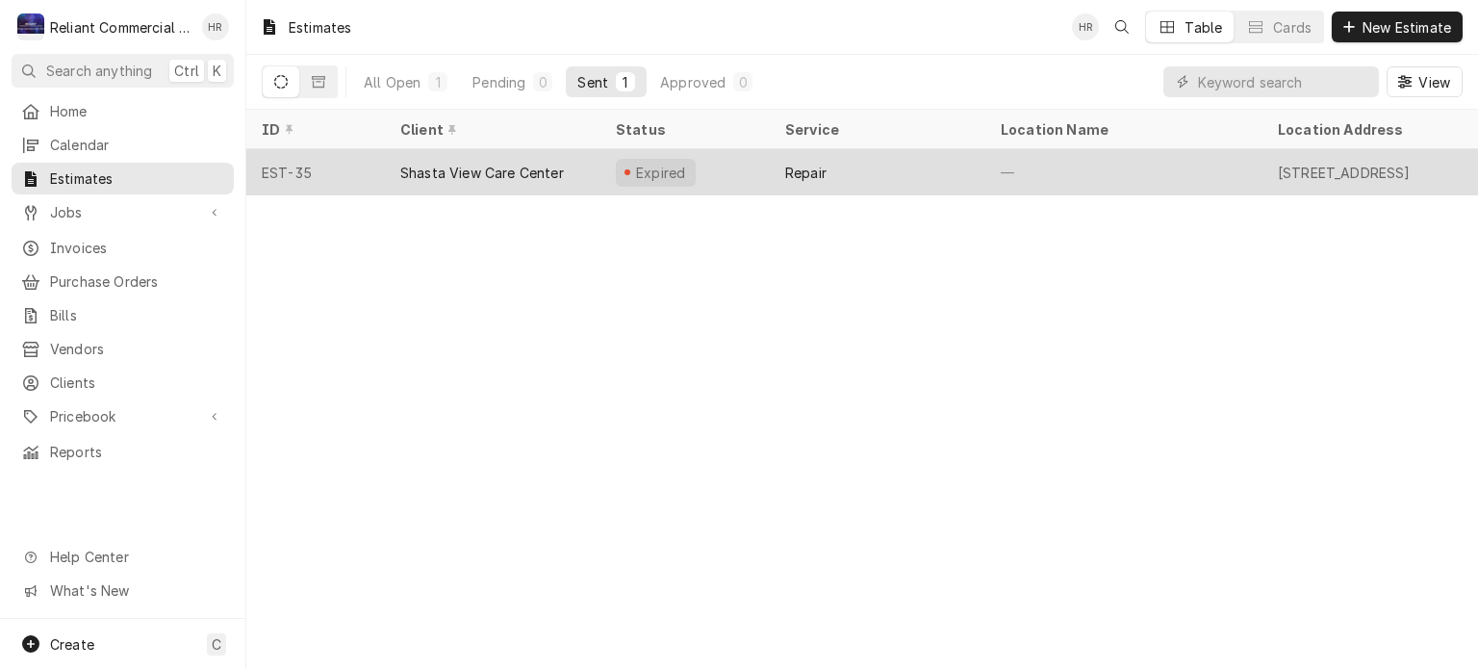
click at [585, 166] on div "Shasta View Care Center" at bounding box center [493, 172] width 216 height 46
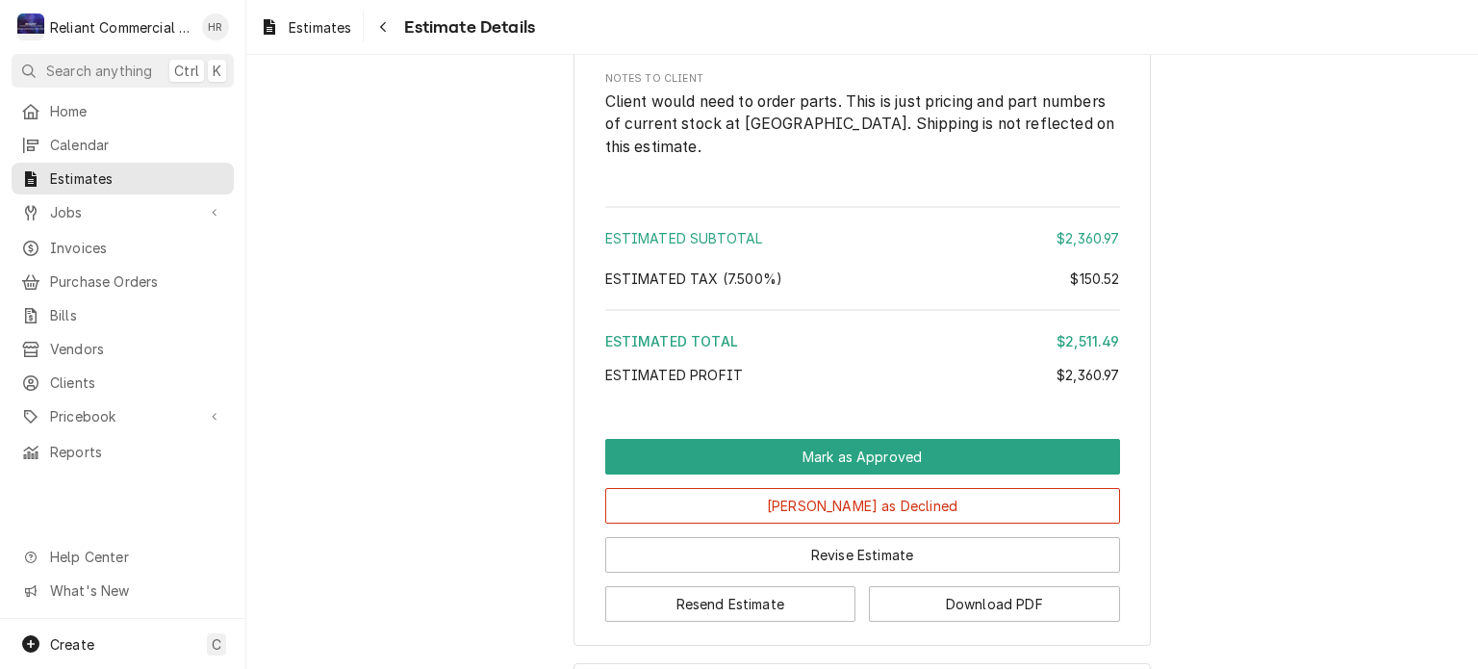
scroll to position [2101, 0]
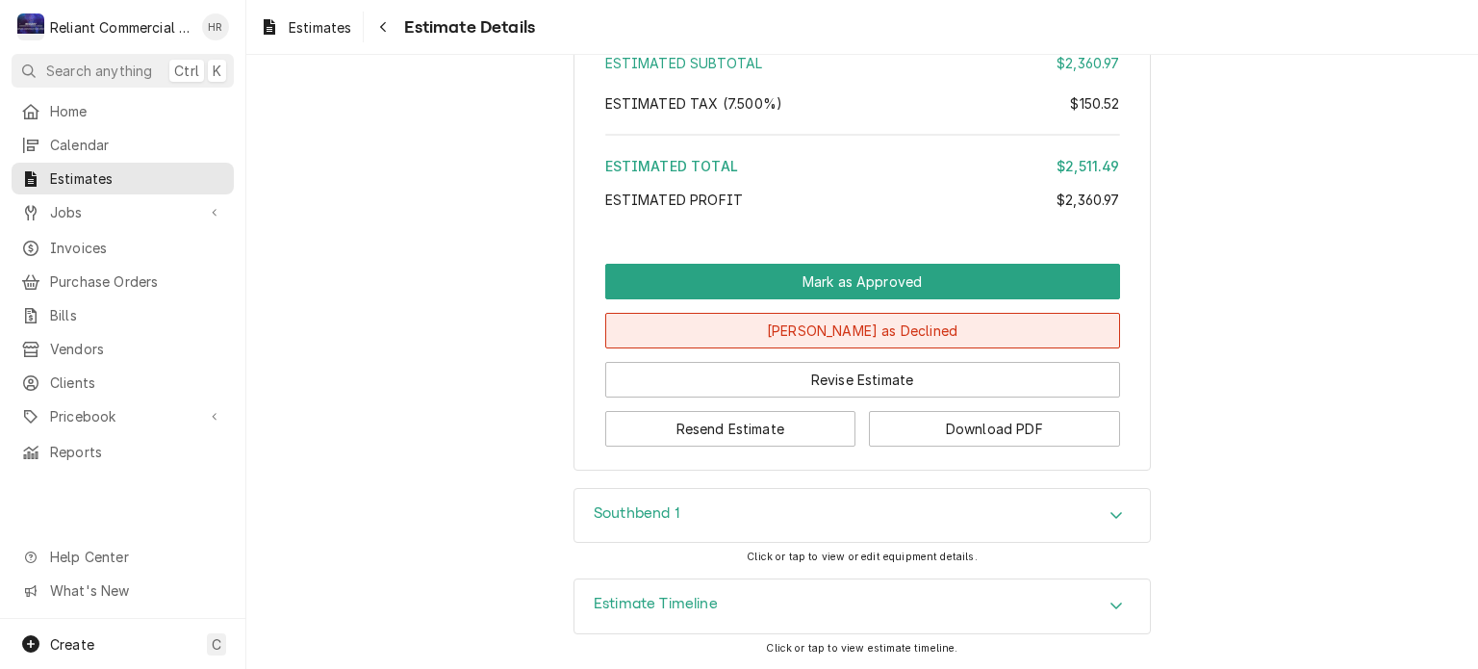
click at [831, 331] on button "[PERSON_NAME] as Declined" at bounding box center [862, 331] width 515 height 36
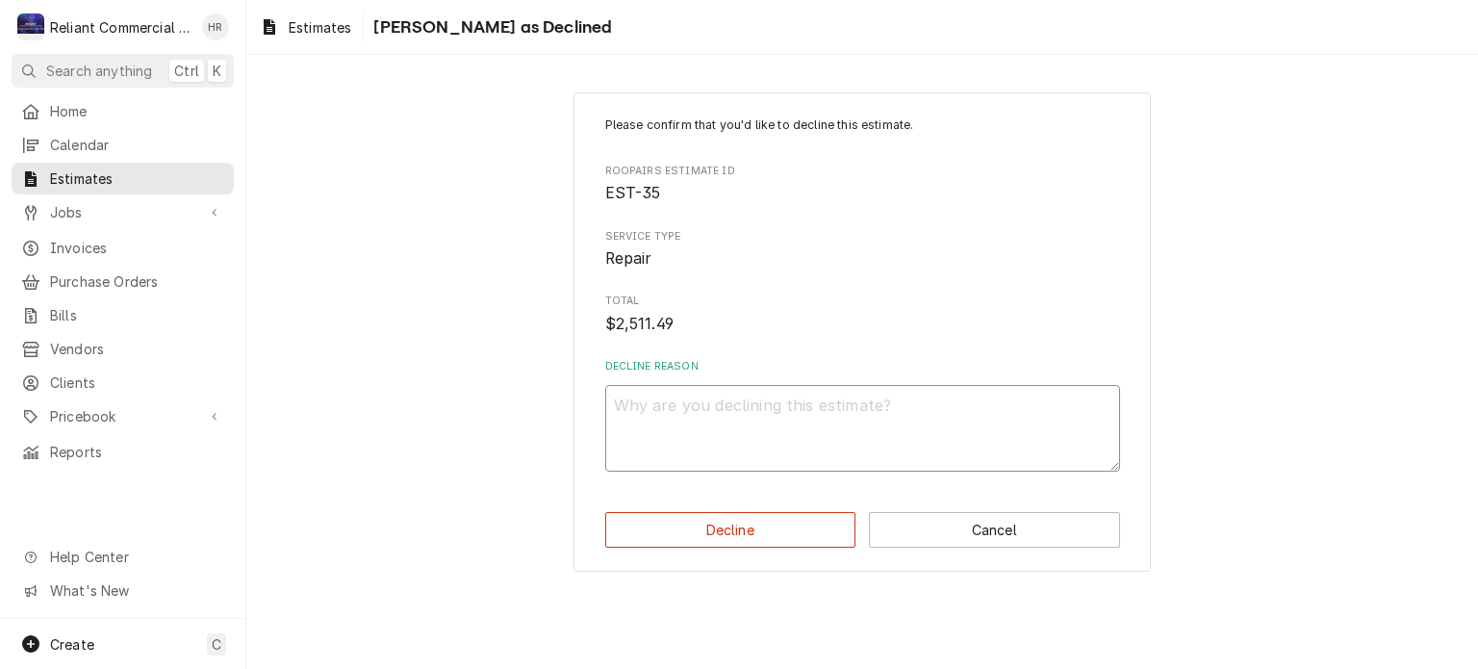
click at [759, 411] on textarea "Decline Reason" at bounding box center [862, 428] width 515 height 87
type textarea "x"
type textarea "W"
type textarea "x"
type textarea "Wa"
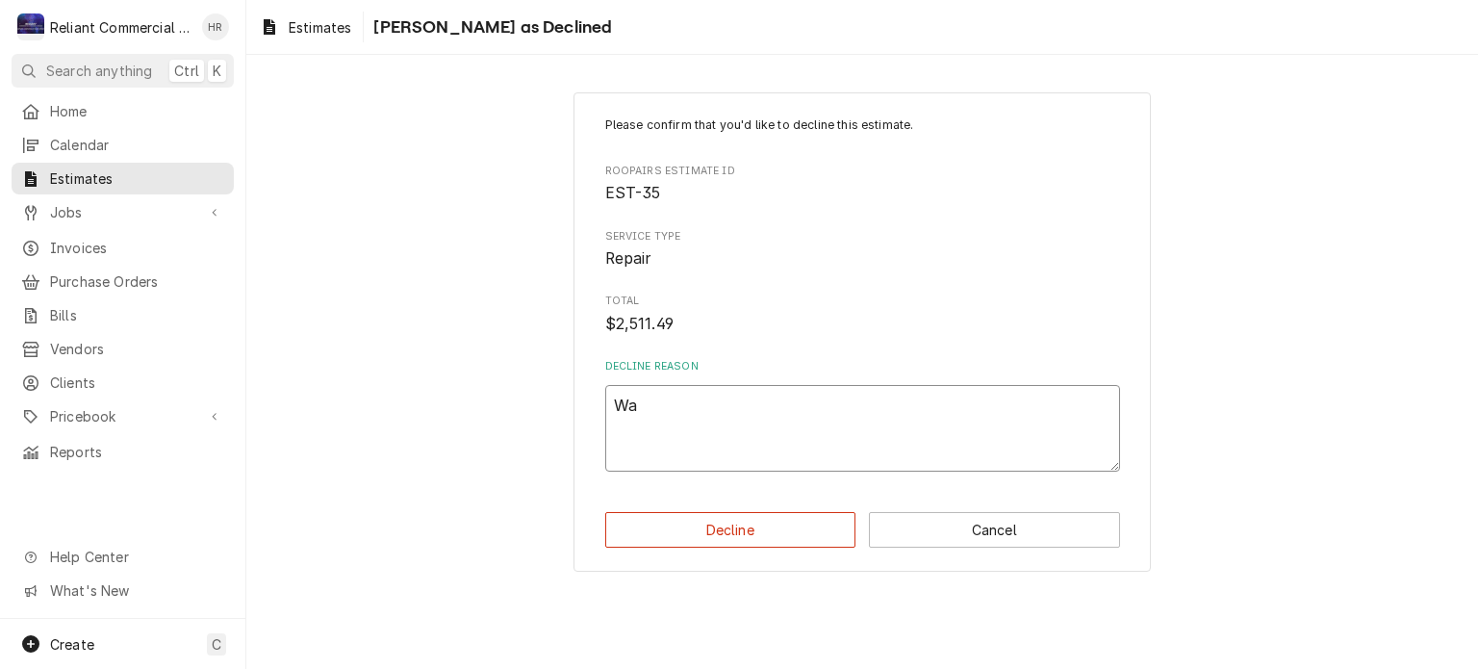
type textarea "x"
type textarea "Was"
type textarea "x"
type textarea "Was"
type textarea "x"
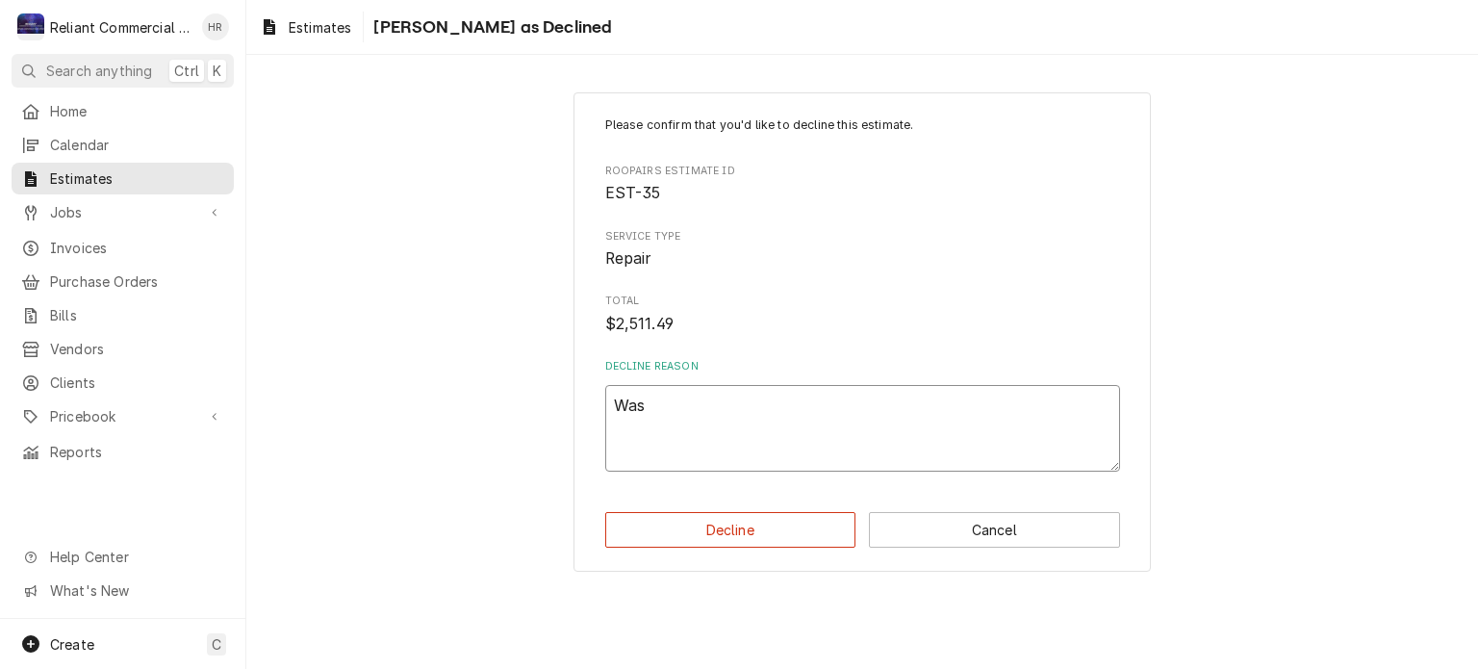
type textarea "Was a"
type textarea "x"
type textarea "Was ac"
type textarea "x"
type textarea "Was act"
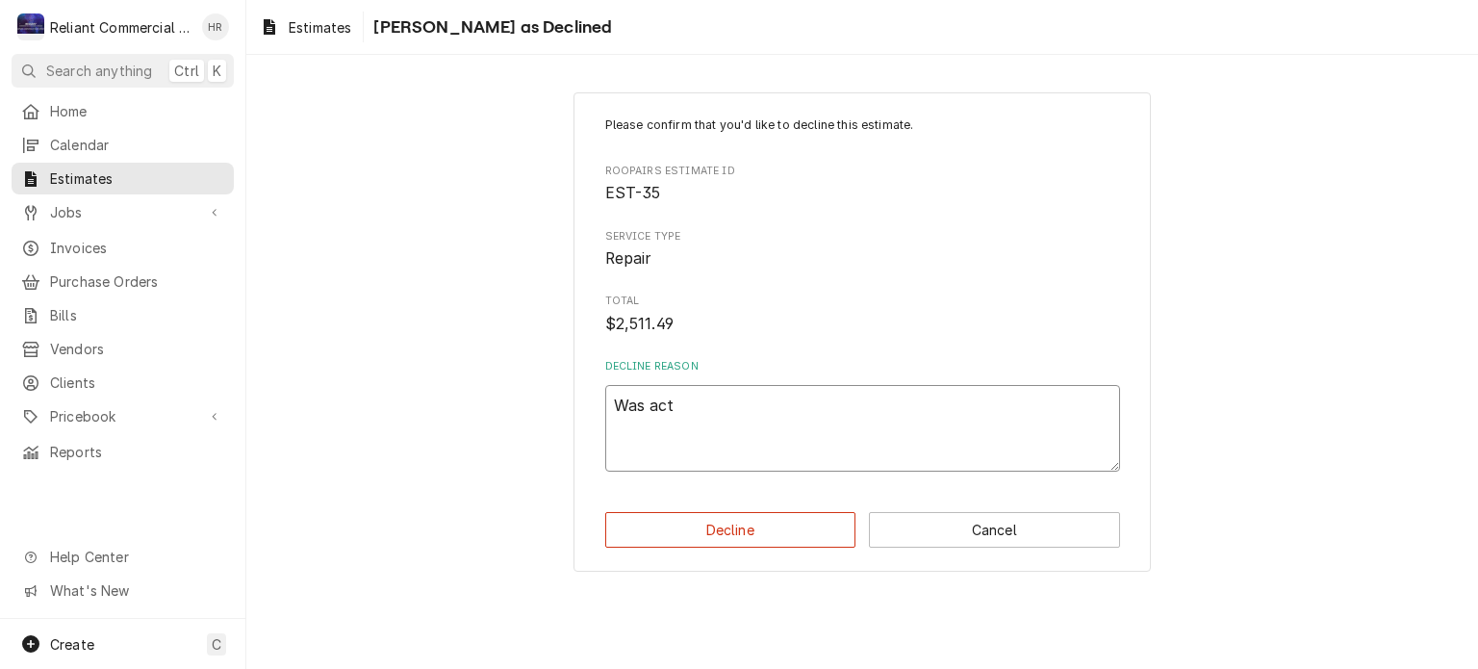
type textarea "x"
type textarea "Was actu"
type textarea "x"
type textarea "Was actua"
type textarea "x"
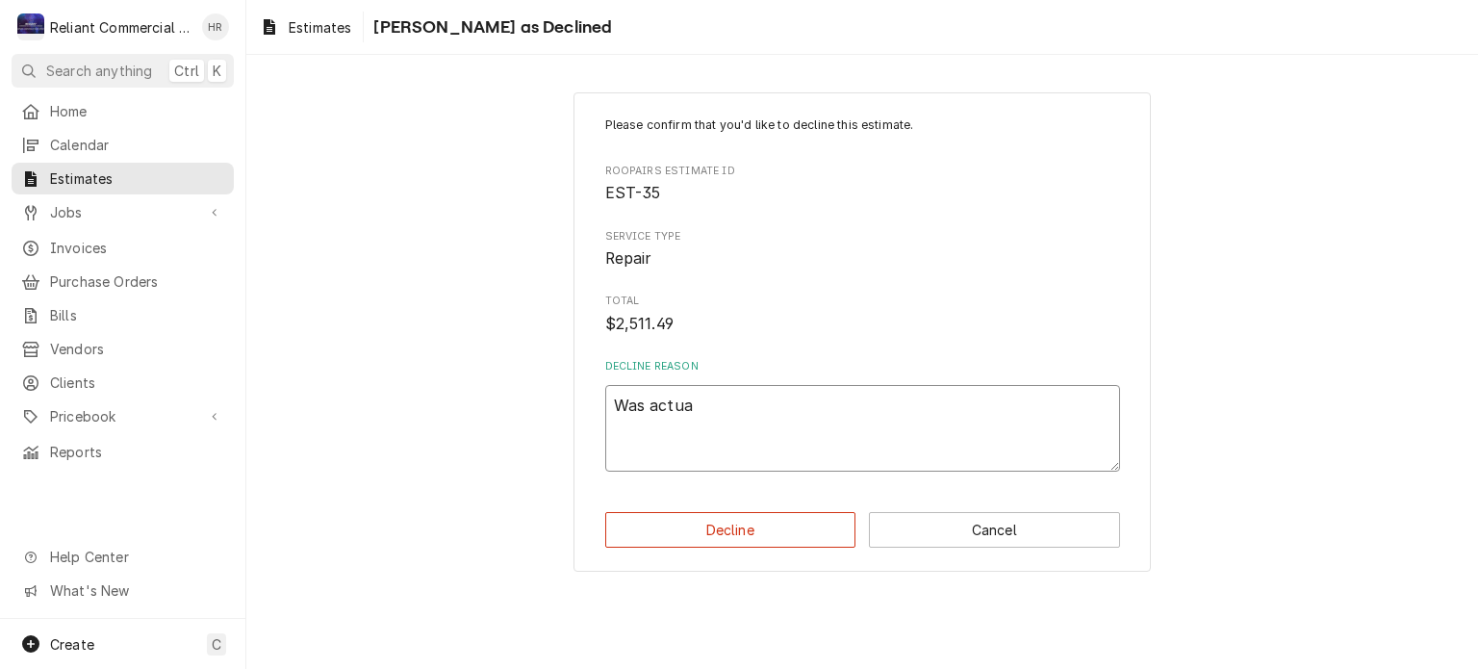
type textarea "Was actual"
type textarea "x"
type textarea "Was actuall"
type textarea "x"
type textarea "Was actually"
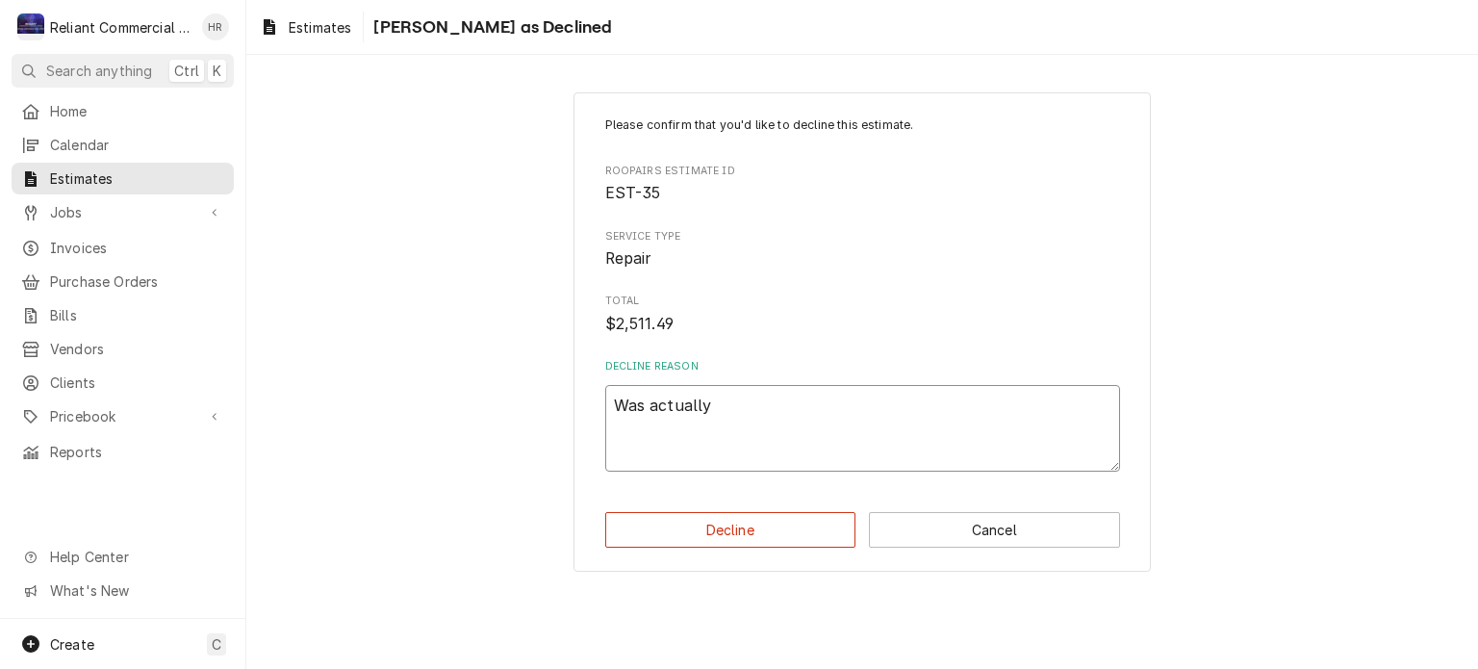
type textarea "x"
type textarea "Was actually"
type textarea "x"
type textarea "Was actually d"
type textarea "x"
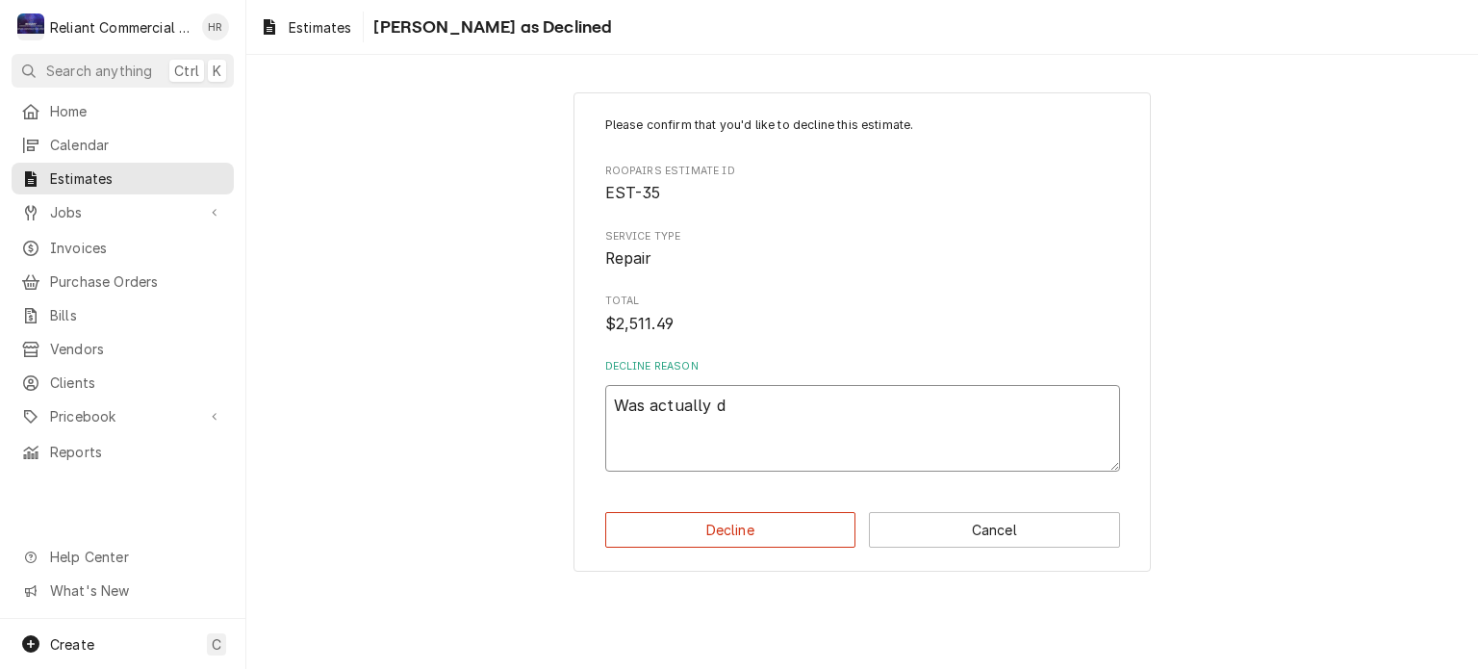
type textarea "Was actually do"
type textarea "x"
type textarea "Was actually don"
type textarea "x"
type textarea "Was actually done"
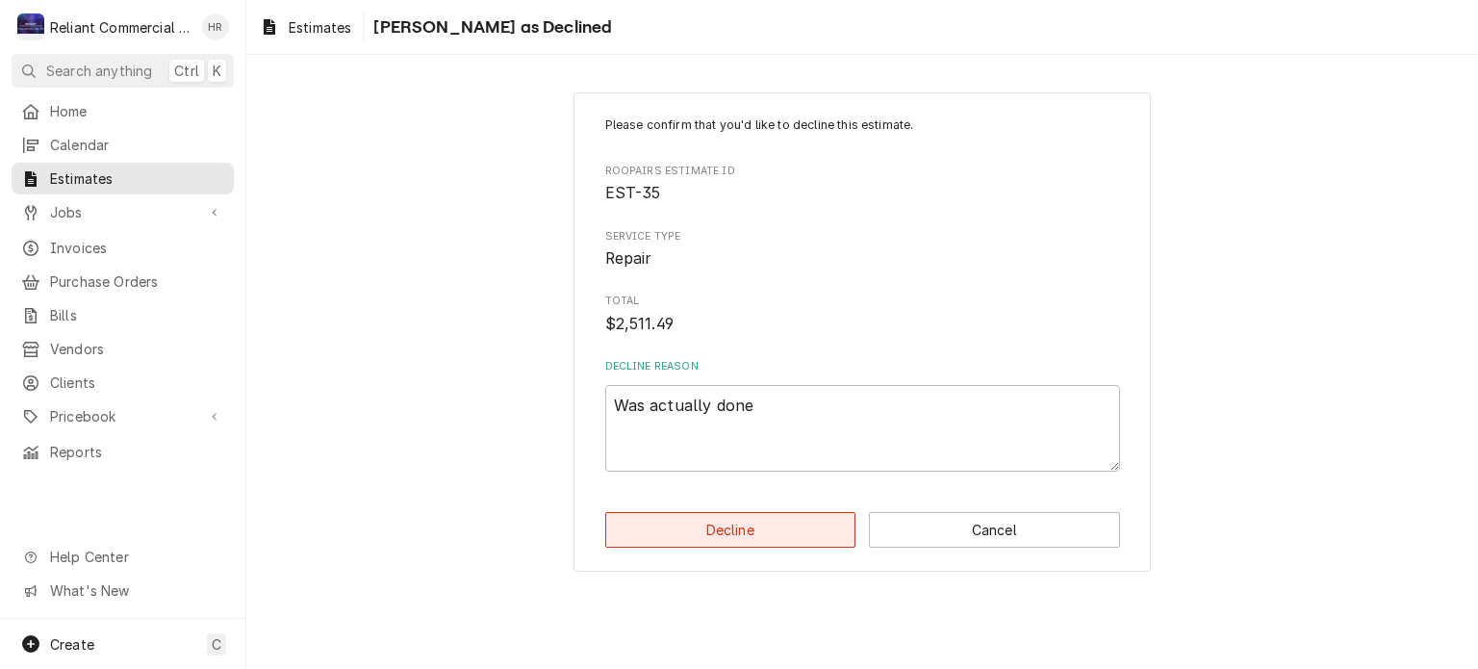
click at [751, 535] on button "Decline" at bounding box center [730, 530] width 251 height 36
type textarea "x"
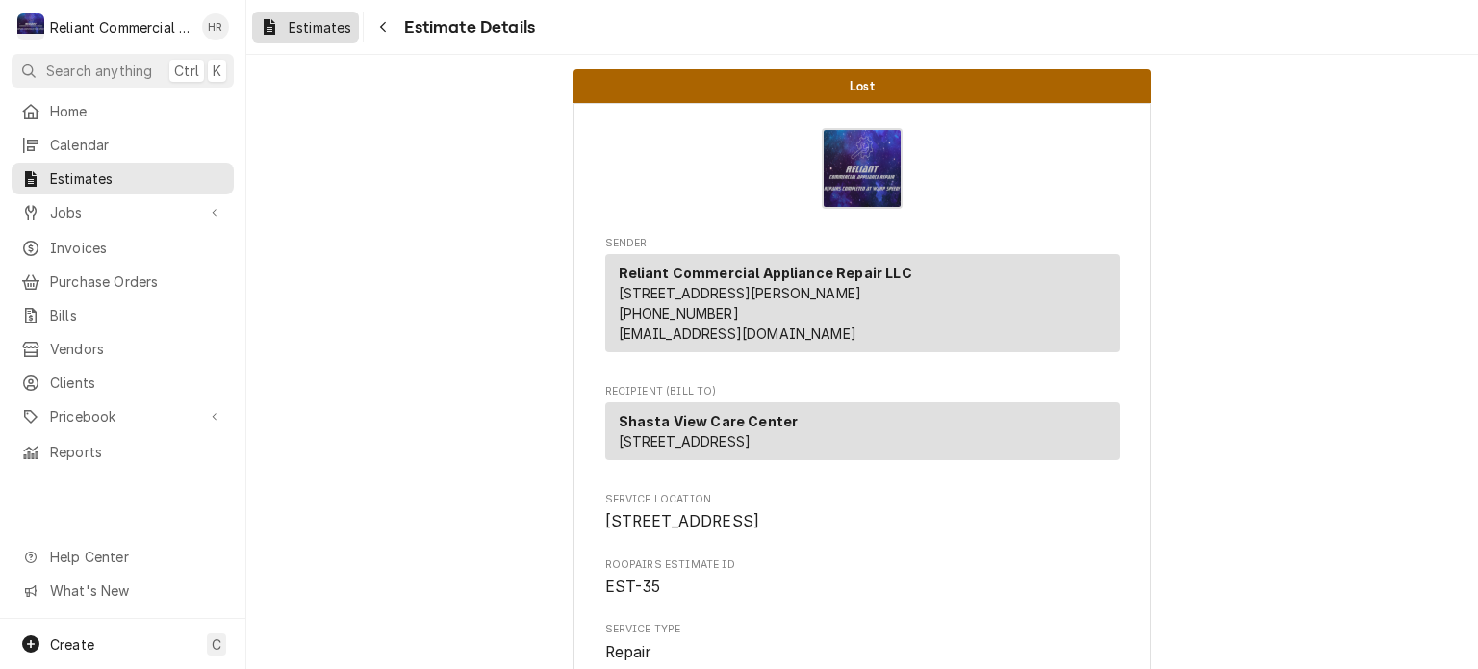
click at [299, 29] on span "Estimates" at bounding box center [320, 27] width 63 height 20
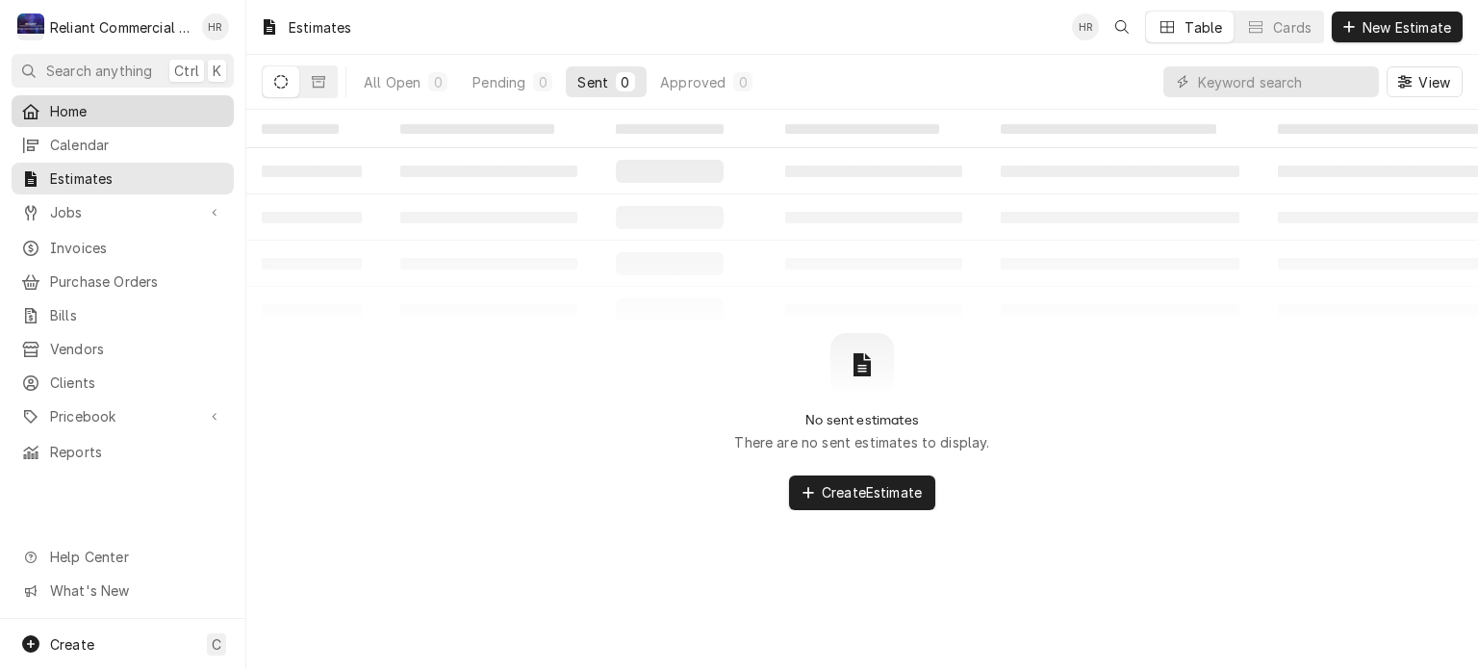
click at [74, 101] on span "Home" at bounding box center [137, 111] width 174 height 20
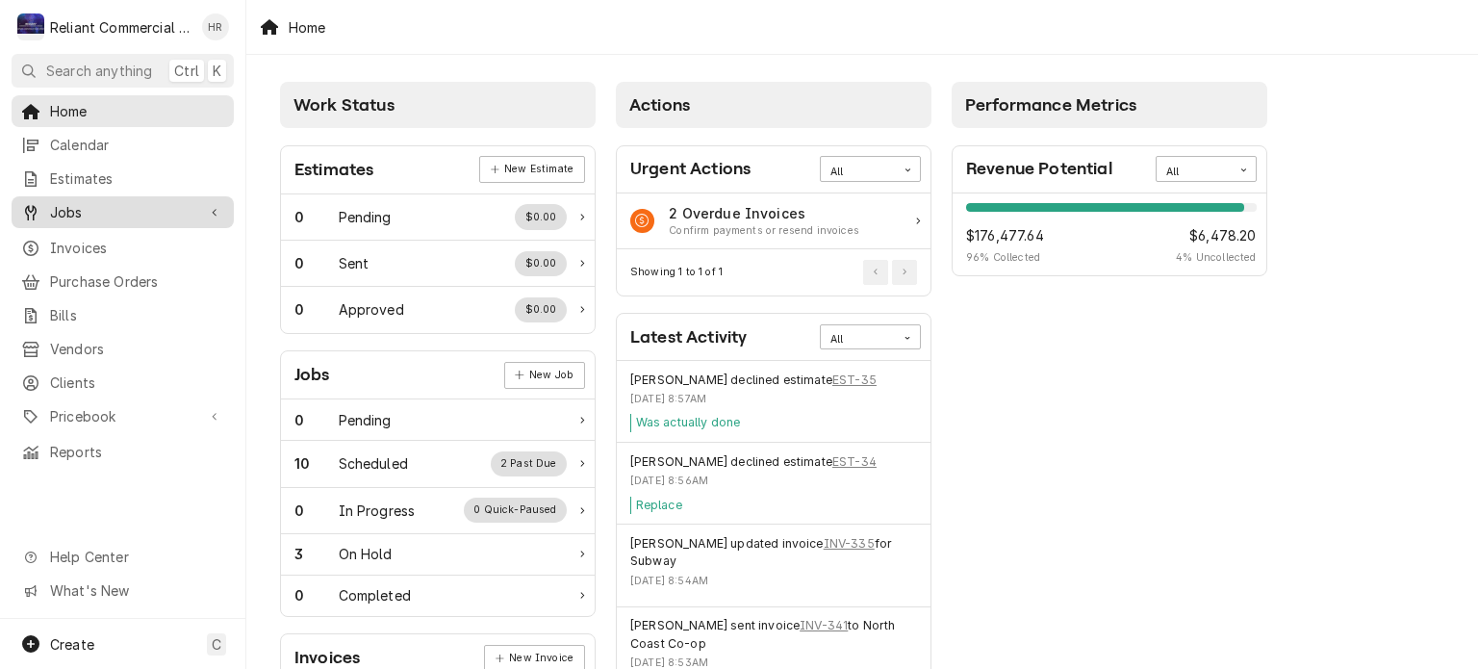
click at [85, 205] on span "Jobs" at bounding box center [122, 212] width 145 height 20
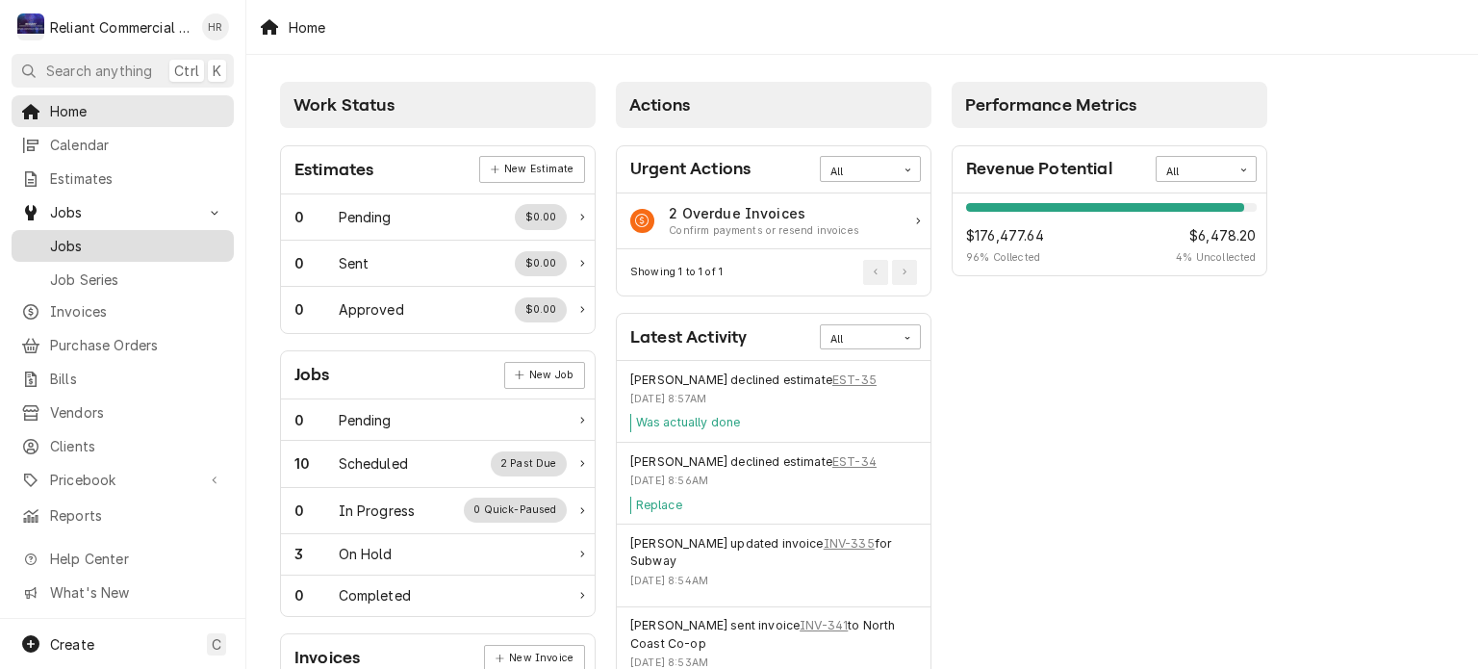
click at [81, 238] on span "Jobs" at bounding box center [137, 246] width 174 height 20
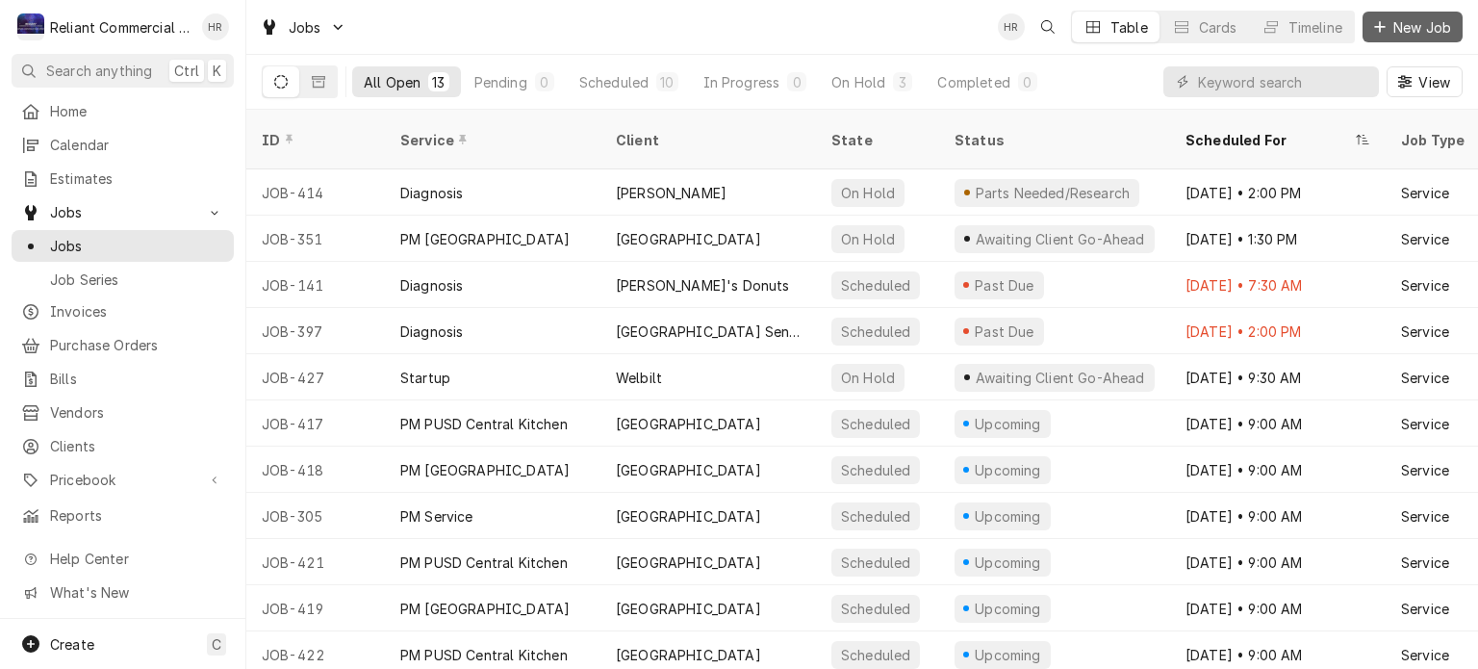
click at [1406, 19] on span "New Job" at bounding box center [1421, 27] width 65 height 20
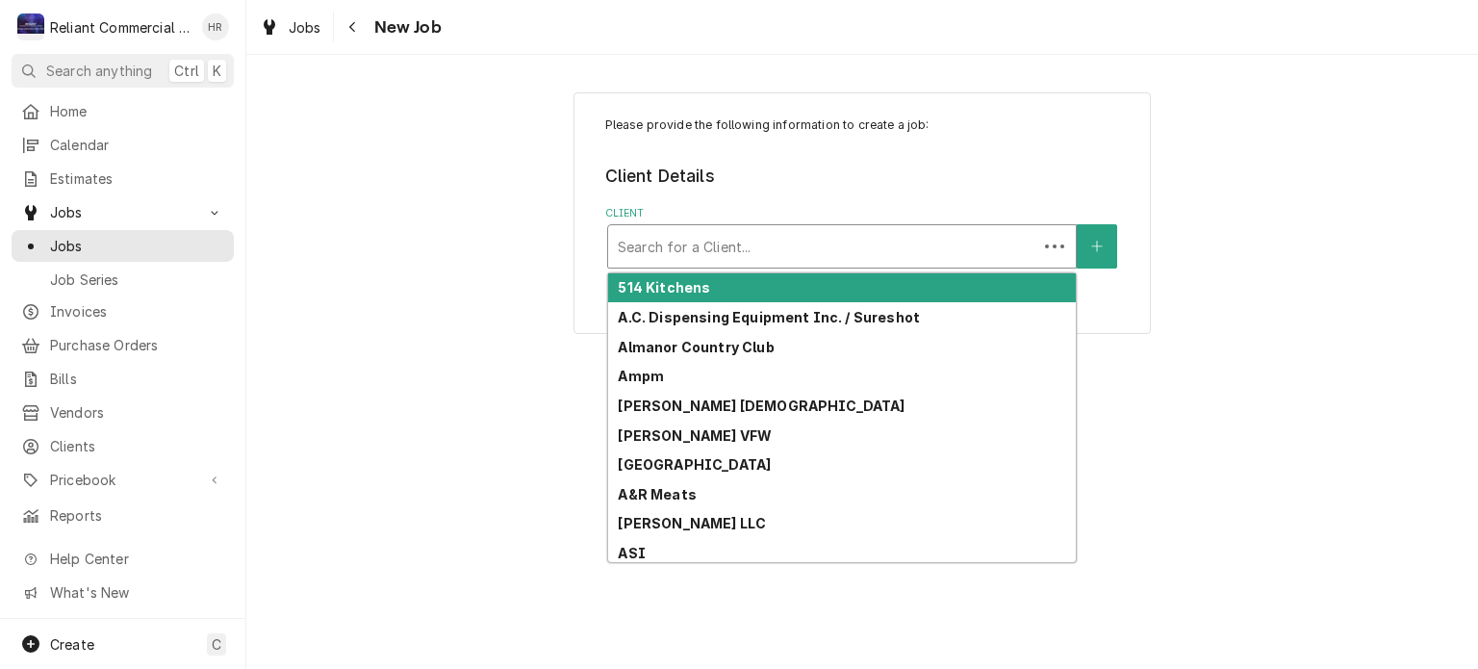
click at [793, 251] on div "Client" at bounding box center [823, 246] width 410 height 35
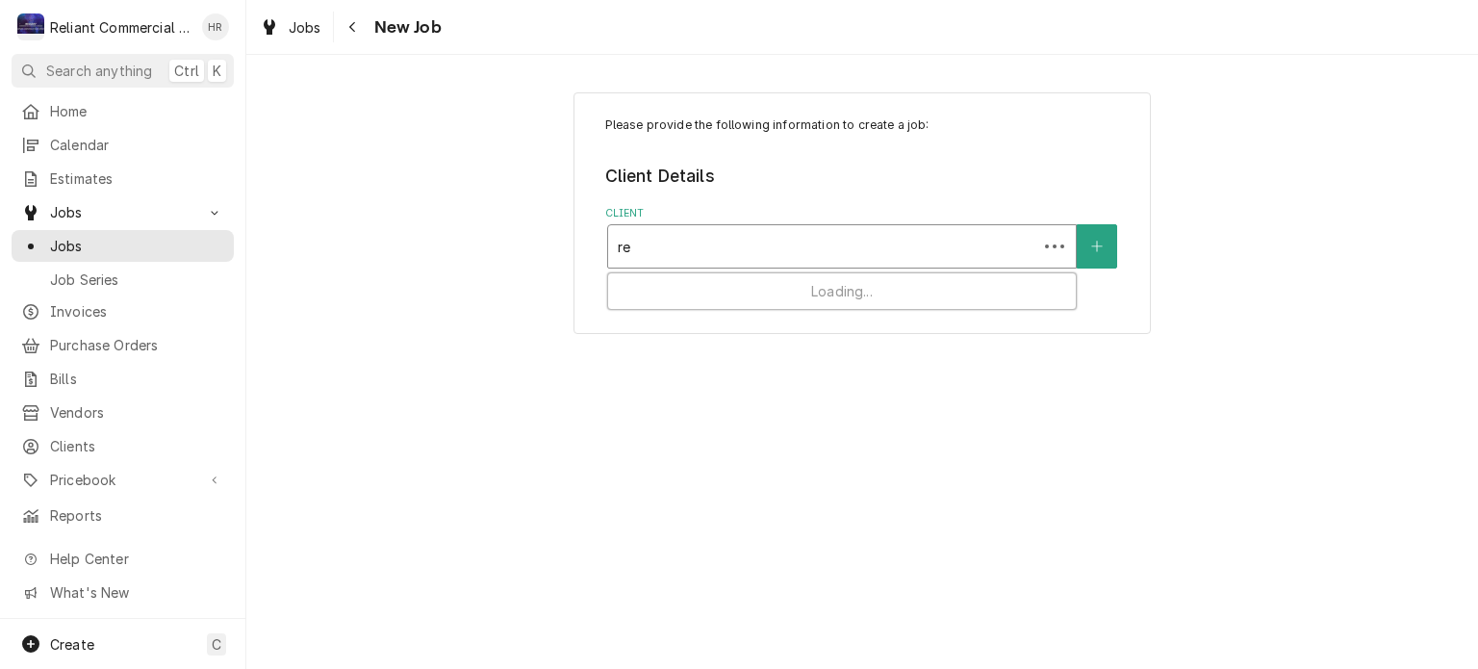
type input "r"
type input "ulti"
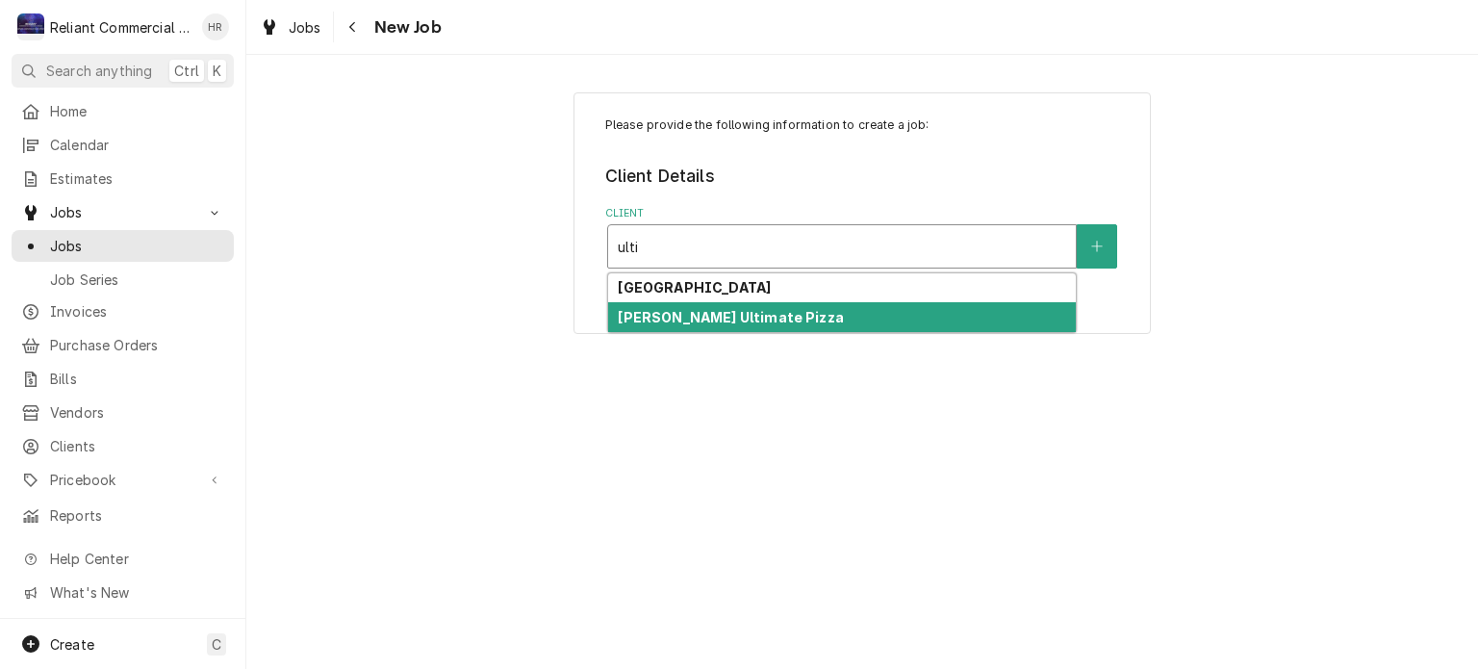
click at [734, 310] on strong "[PERSON_NAME] Ultimate Pizza" at bounding box center [730, 317] width 225 height 16
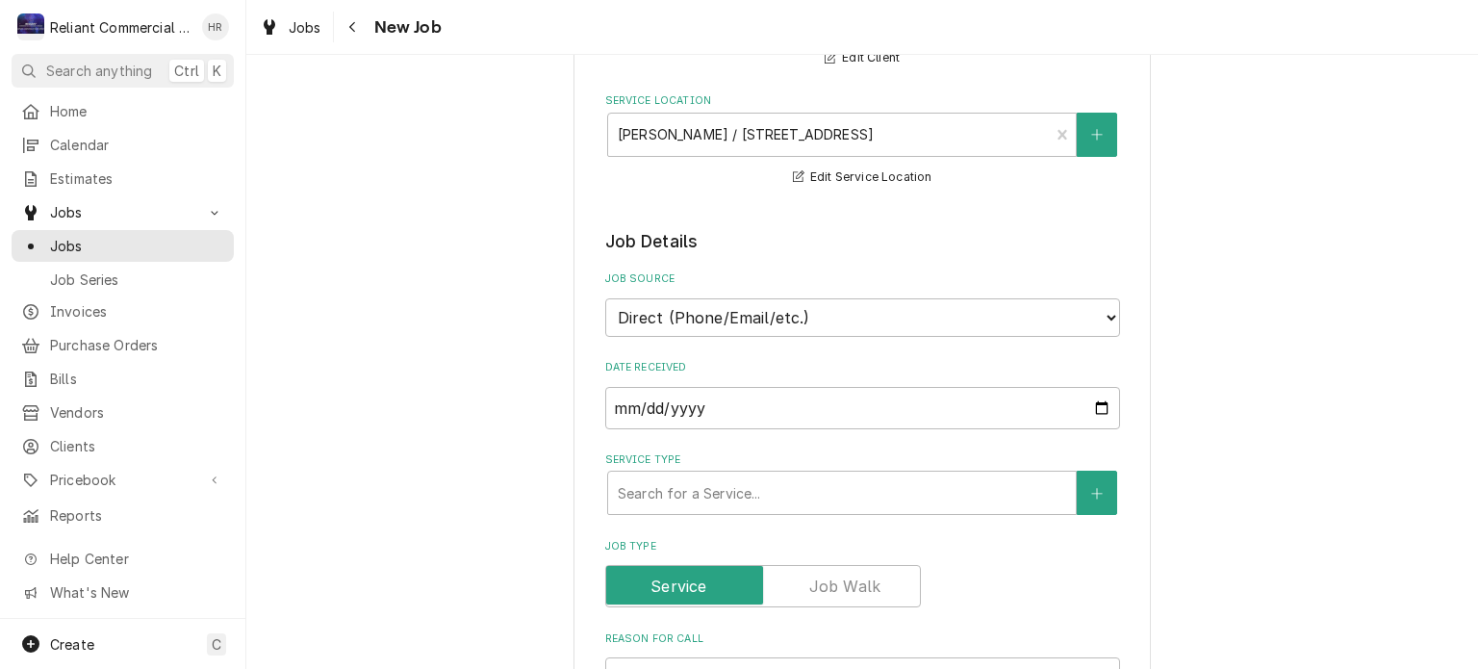
scroll to position [329, 0]
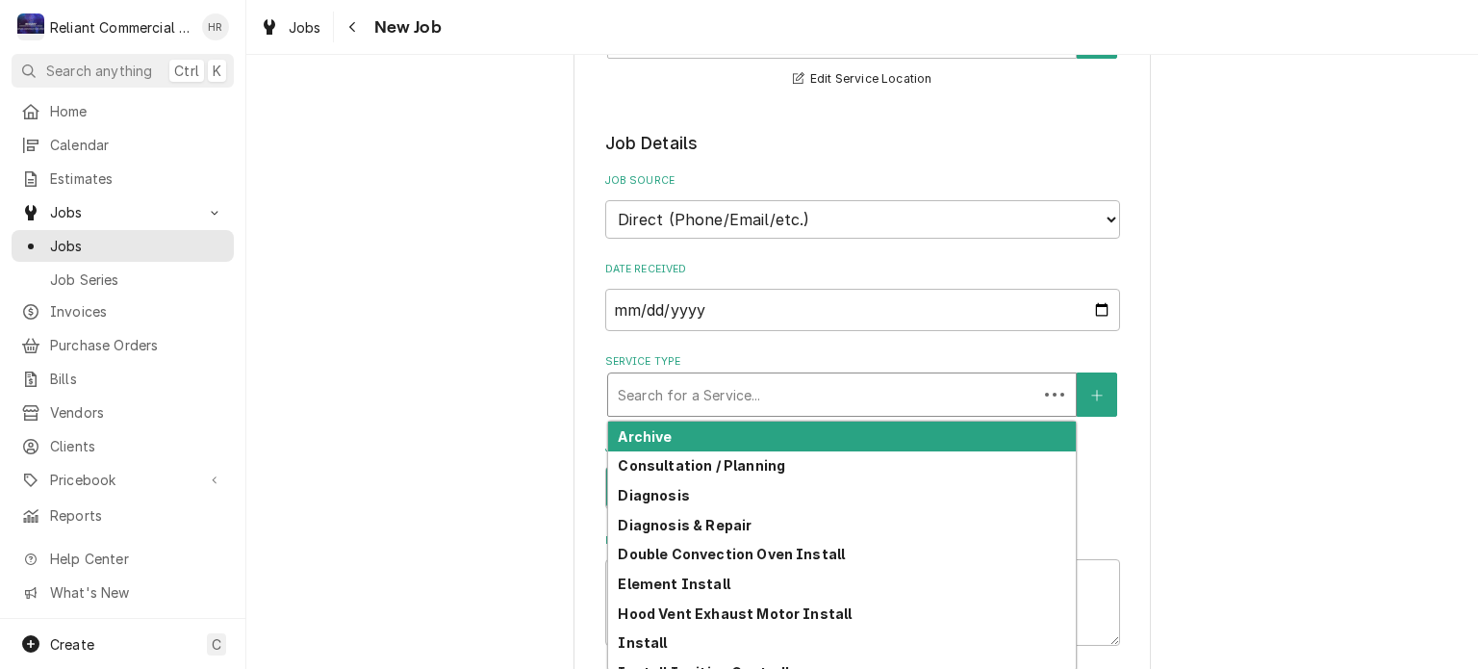
click at [826, 407] on div "Service Type" at bounding box center [823, 394] width 410 height 35
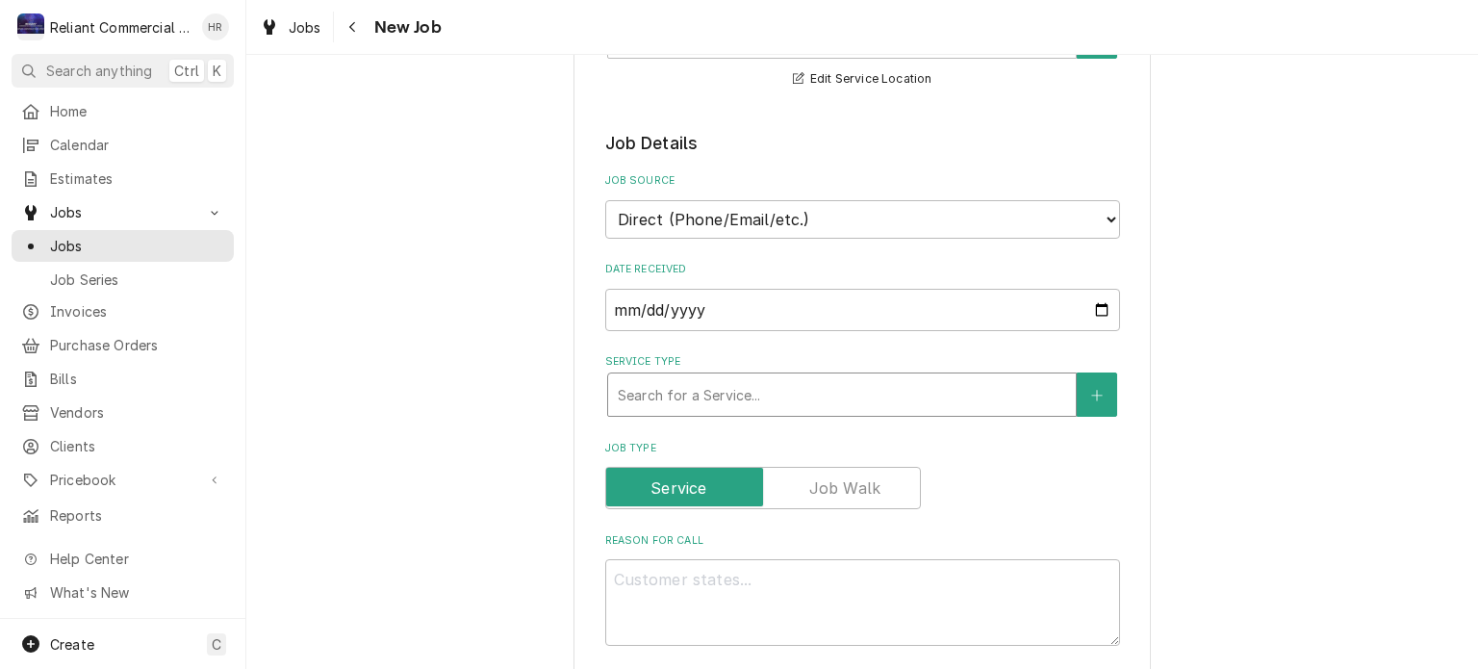
drag, startPoint x: 826, startPoint y: 407, endPoint x: 807, endPoint y: 395, distance: 21.6
click at [807, 395] on div "Service Type" at bounding box center [842, 394] width 448 height 35
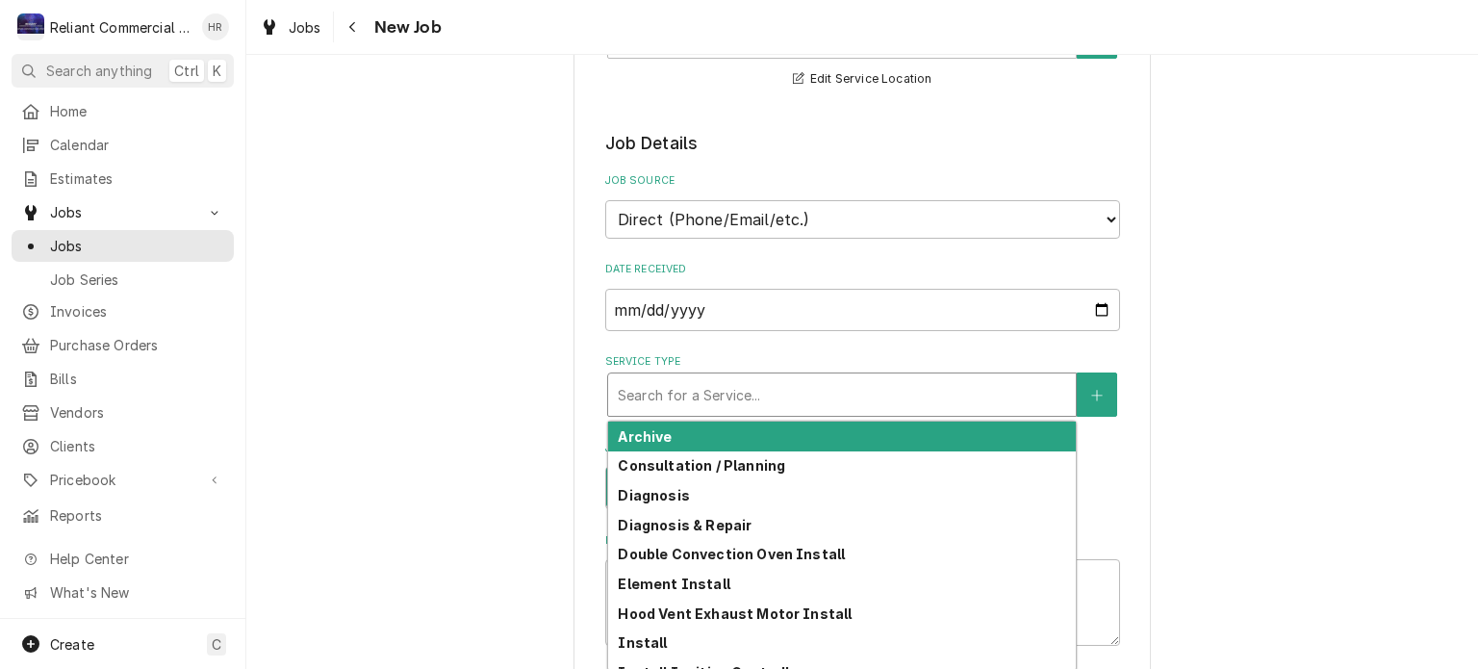
click at [807, 395] on div "Service Type" at bounding box center [842, 394] width 448 height 35
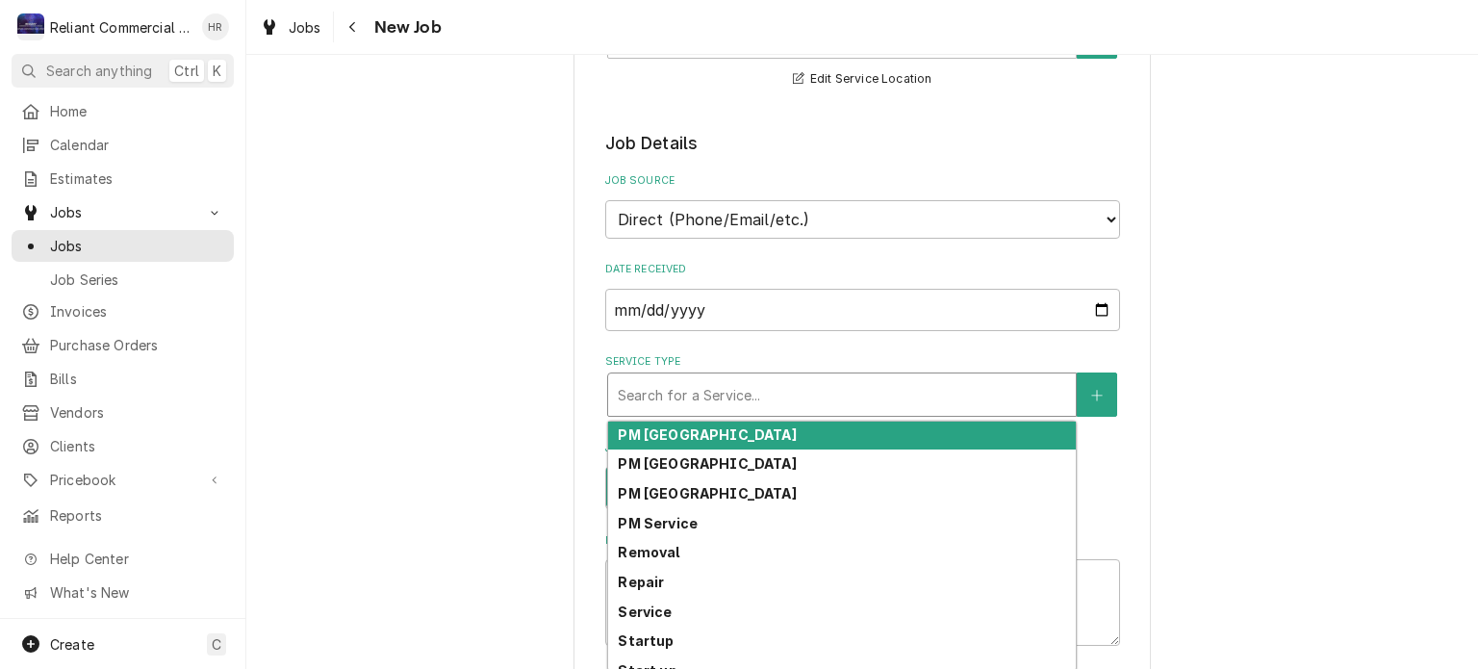
scroll to position [547, 0]
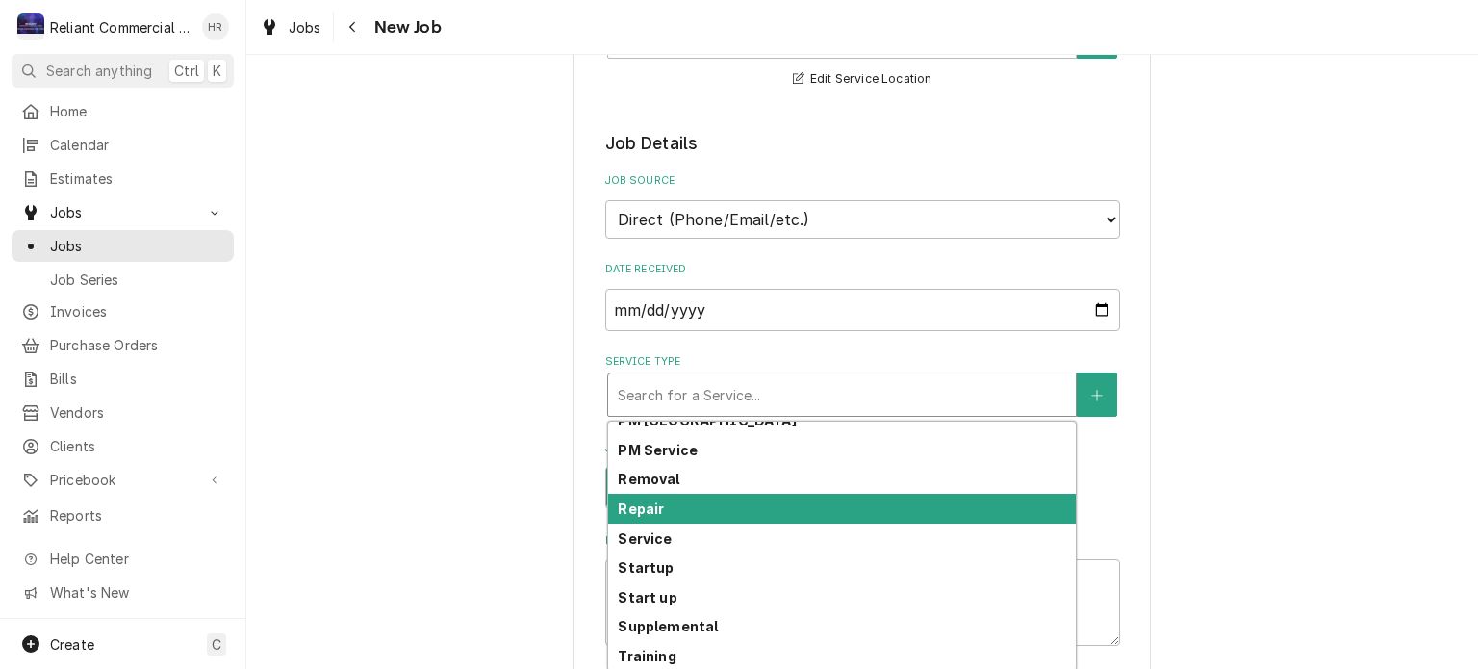
click at [729, 511] on div "Repair" at bounding box center [842, 509] width 468 height 30
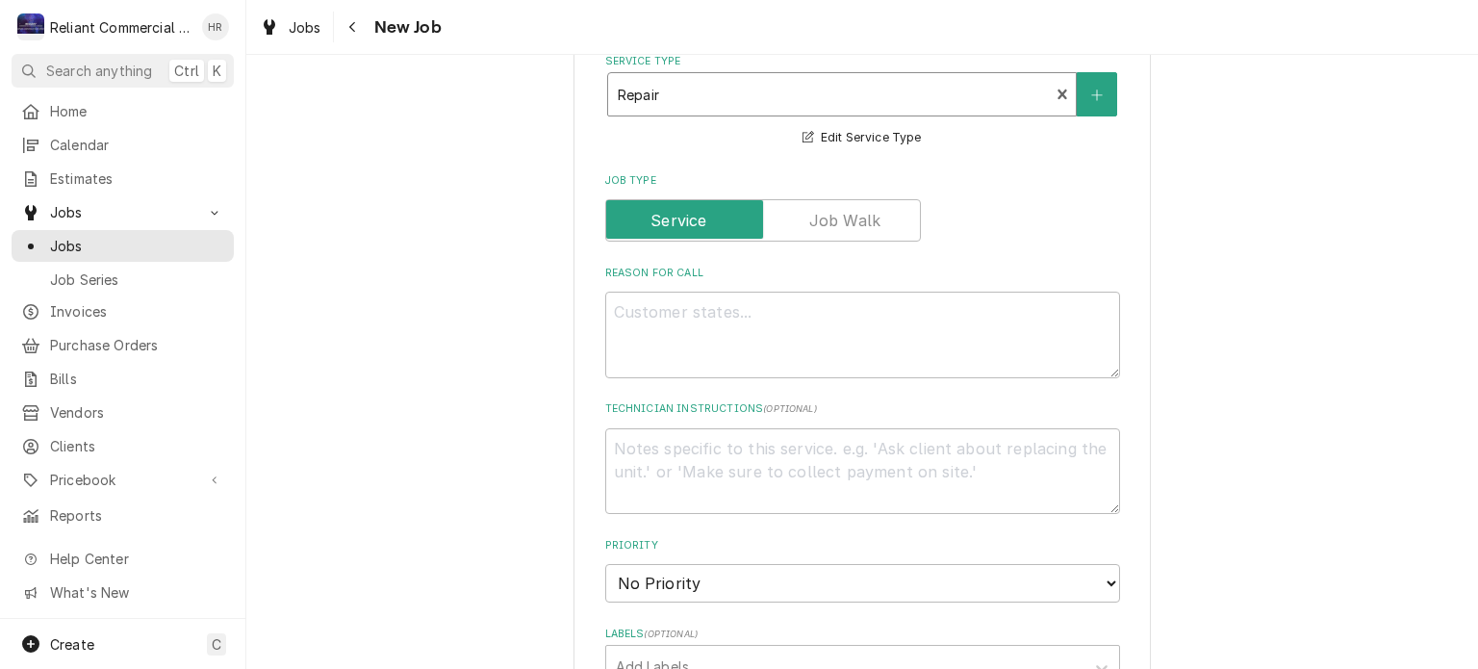
scroll to position [631, 0]
click at [797, 321] on textarea "Reason For Call" at bounding box center [862, 333] width 515 height 87
type textarea "x"
type textarea "I"
type textarea "x"
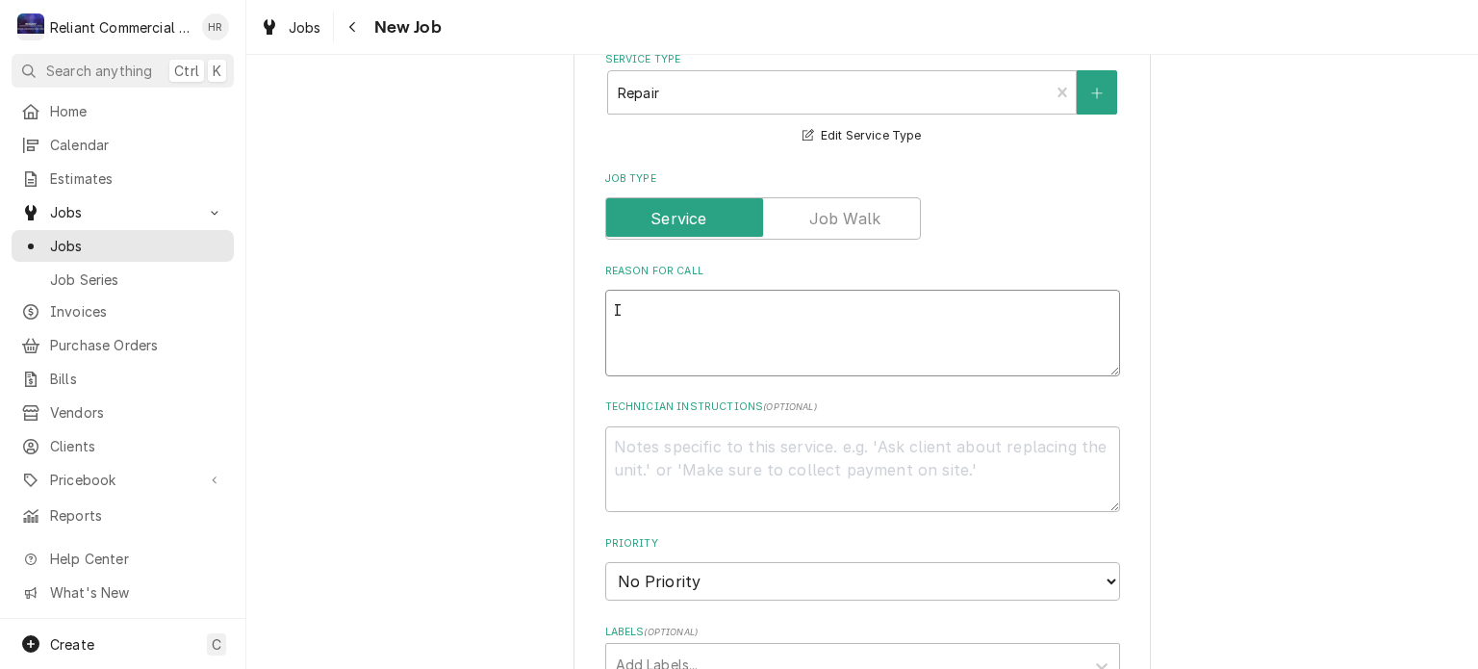
type textarea "In"
type textarea "x"
type textarea "Int"
type textarea "x"
type textarea "In"
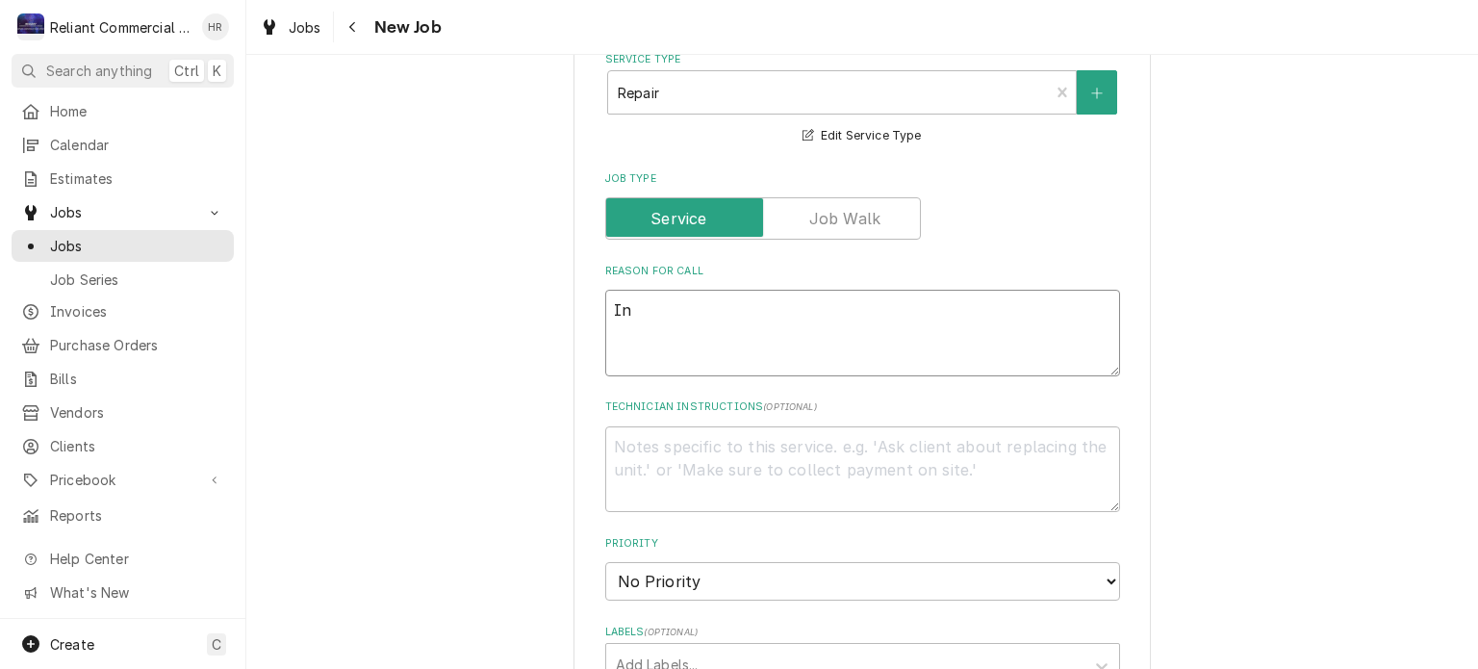
type textarea "x"
type textarea "Ins"
type textarea "x"
type textarea "Inst"
type textarea "x"
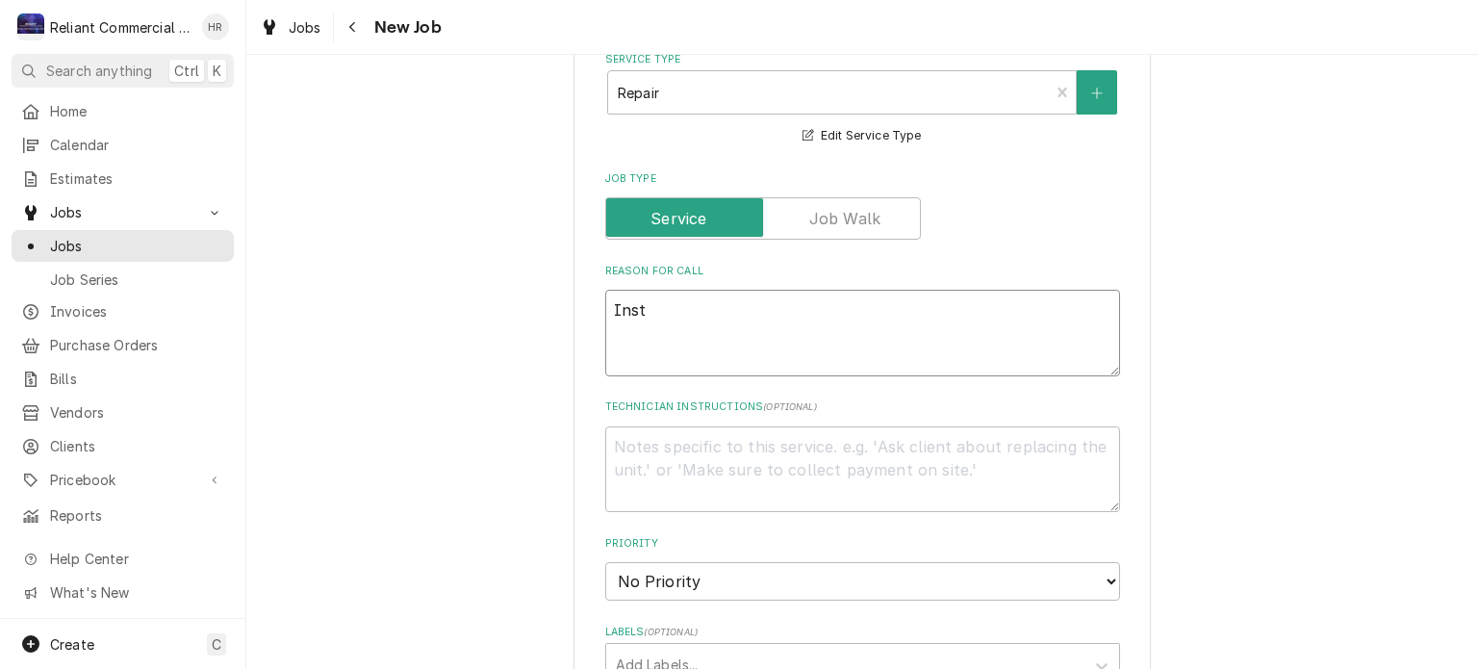
type textarea "Insta"
type textarea "x"
type textarea "Instal"
type textarea "x"
type textarea "Install"
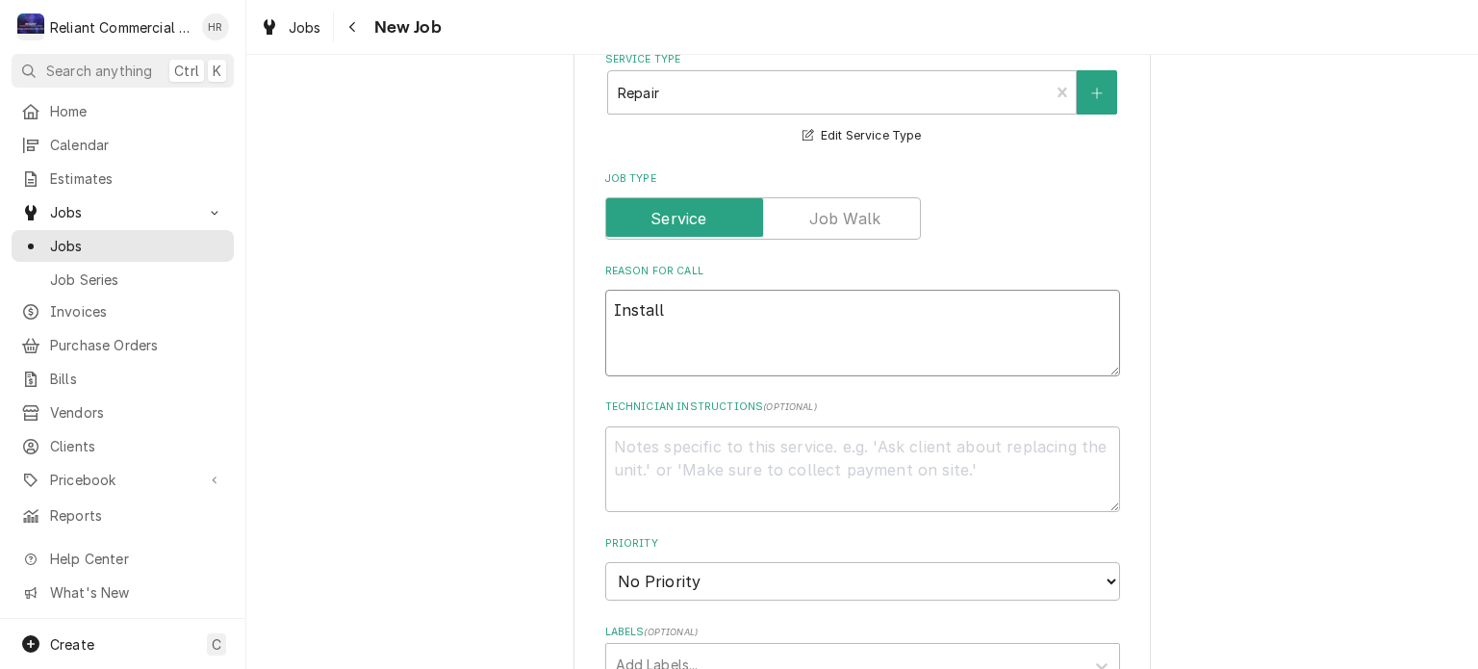
type textarea "x"
type textarea "Install"
type textarea "x"
type textarea "Install p"
type textarea "x"
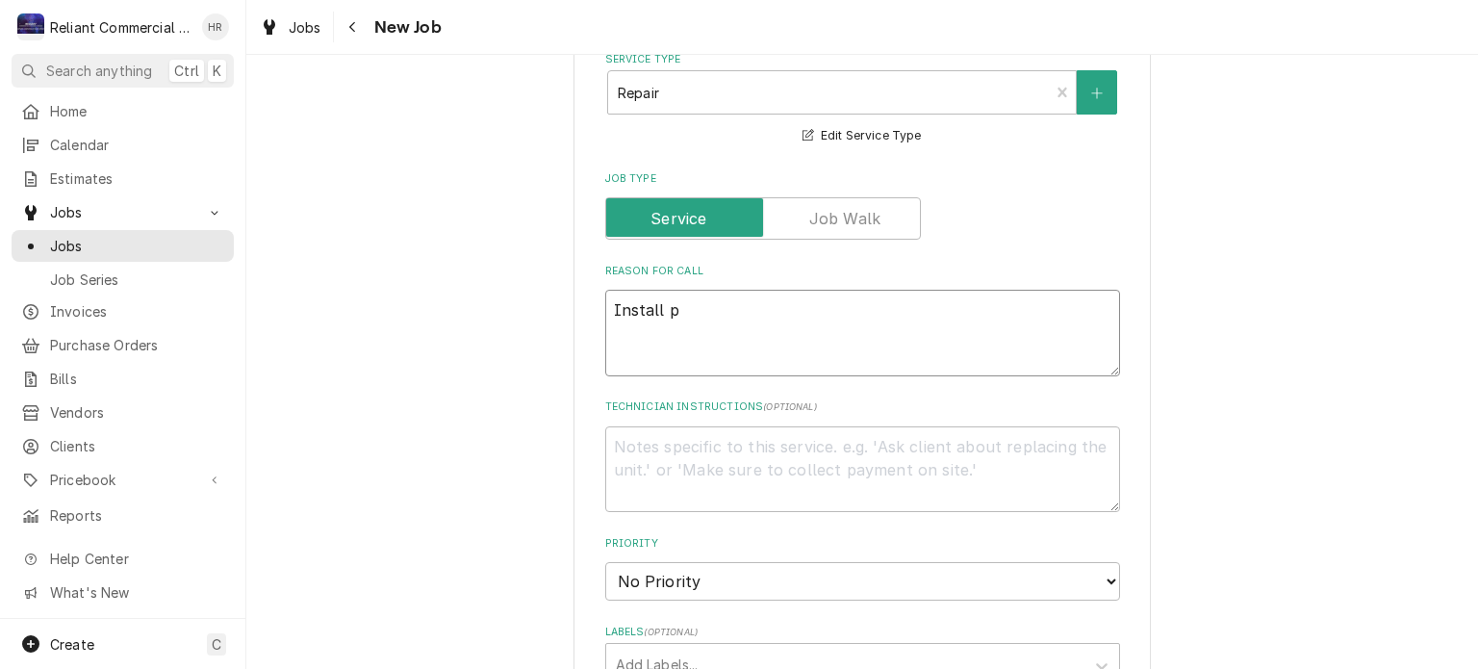
type textarea "Install pr"
type textarea "x"
type textarea "Install pro"
type textarea "x"
type textarea "Install prob"
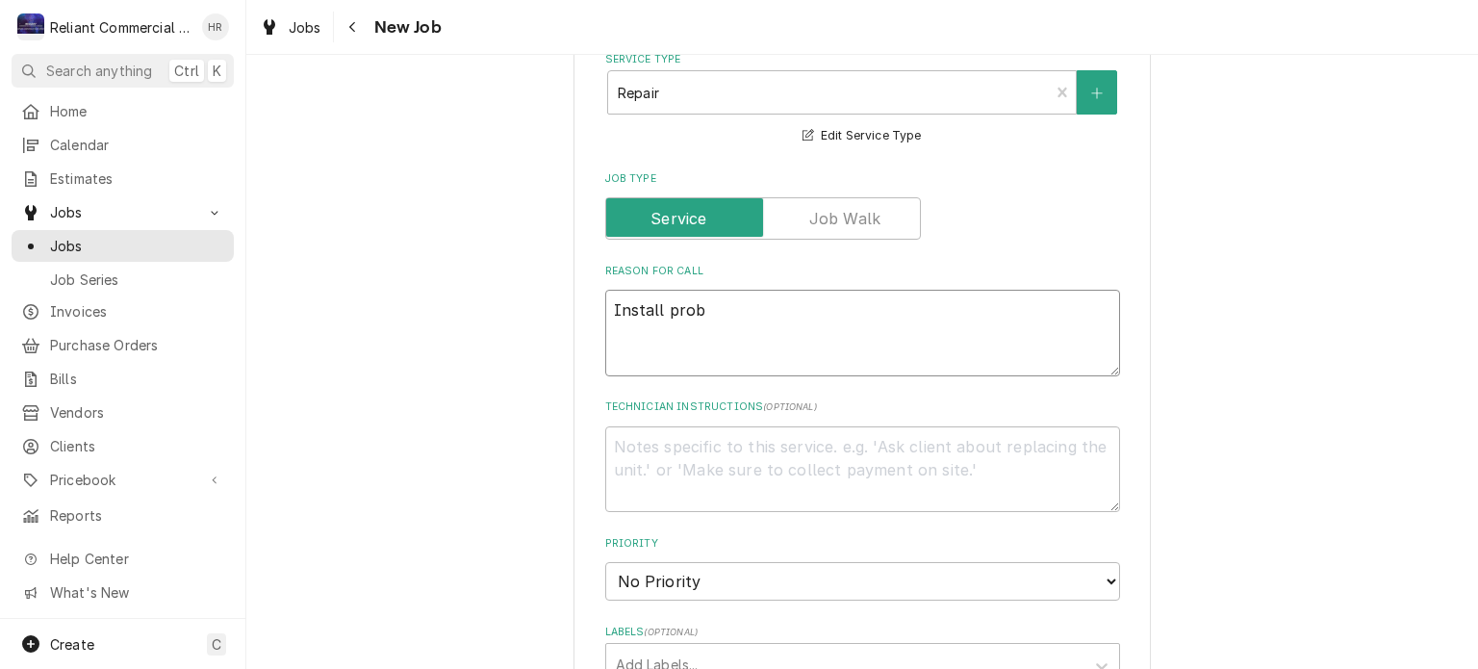
type textarea "x"
type textarea "Install probe"
type textarea "x"
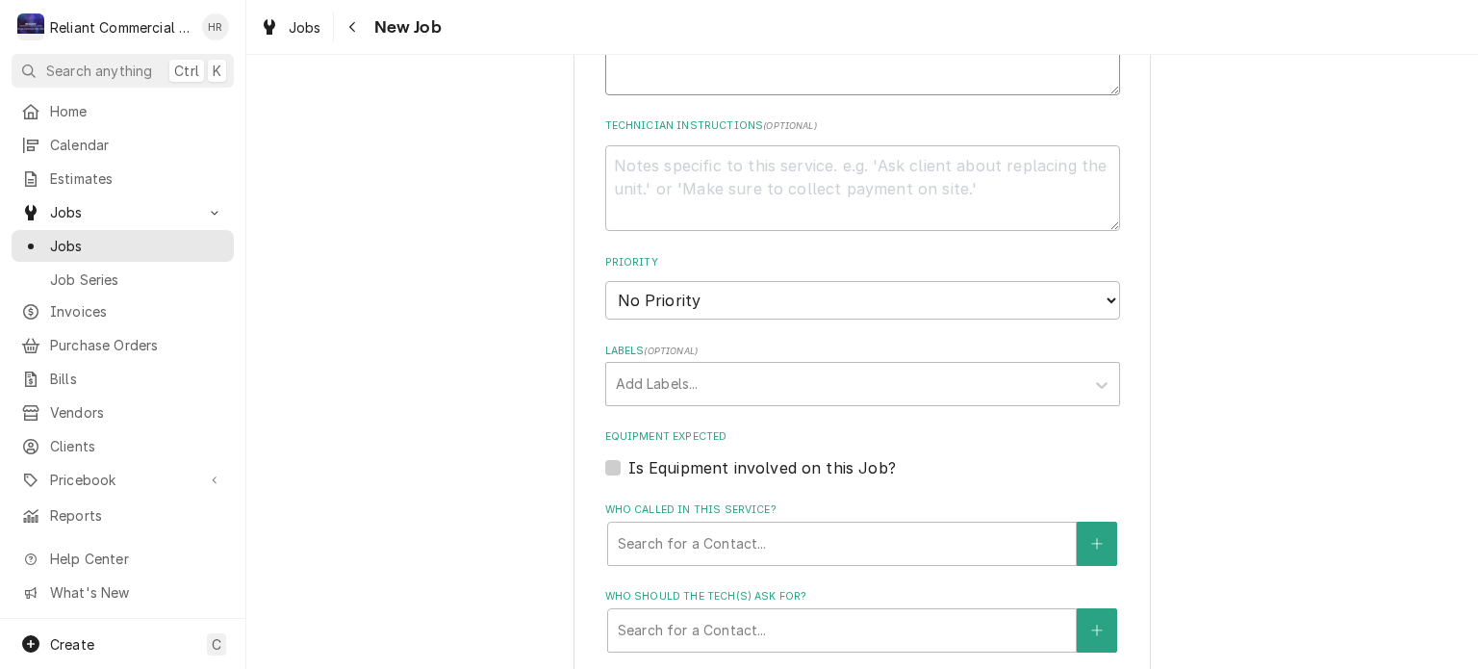
scroll to position [1095, 0]
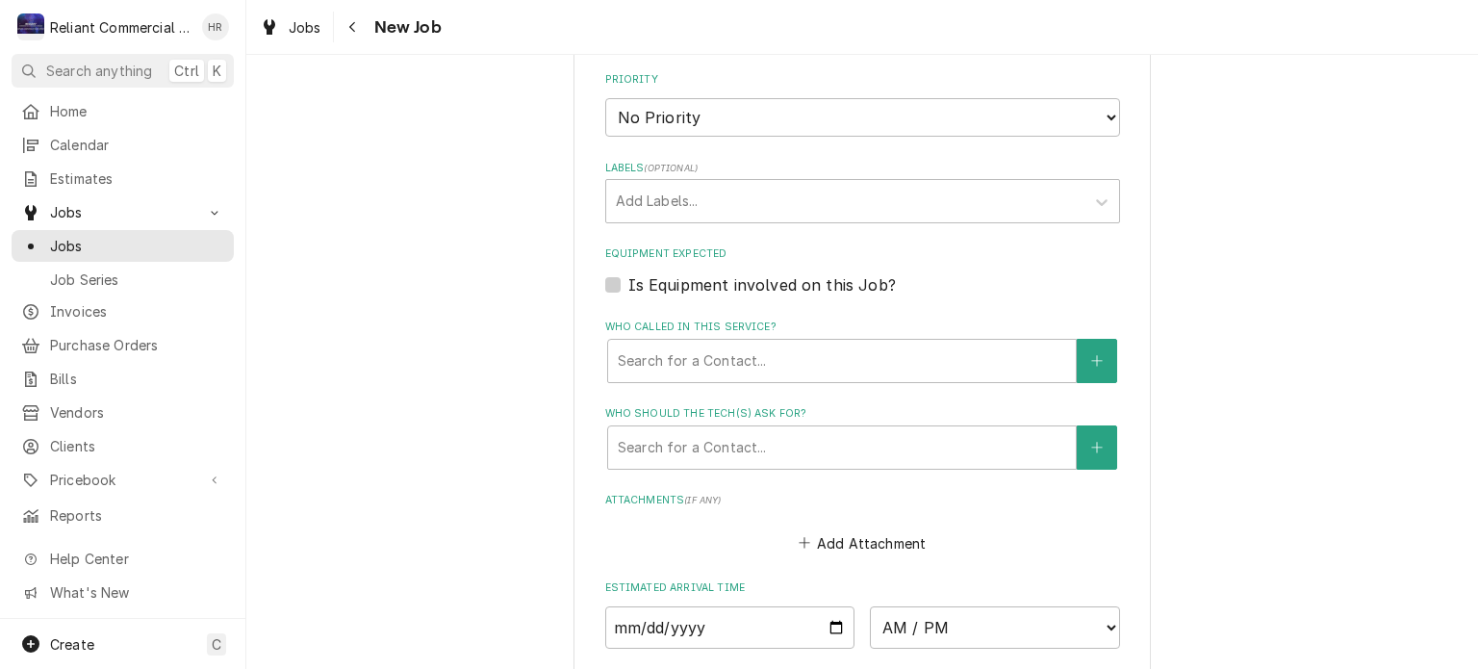
type textarea "Install probe"
click at [628, 284] on label "Is Equipment involved on this Job?" at bounding box center [761, 284] width 267 height 23
click at [628, 284] on input "Equipment Expected" at bounding box center [885, 294] width 515 height 42
checkbox input "true"
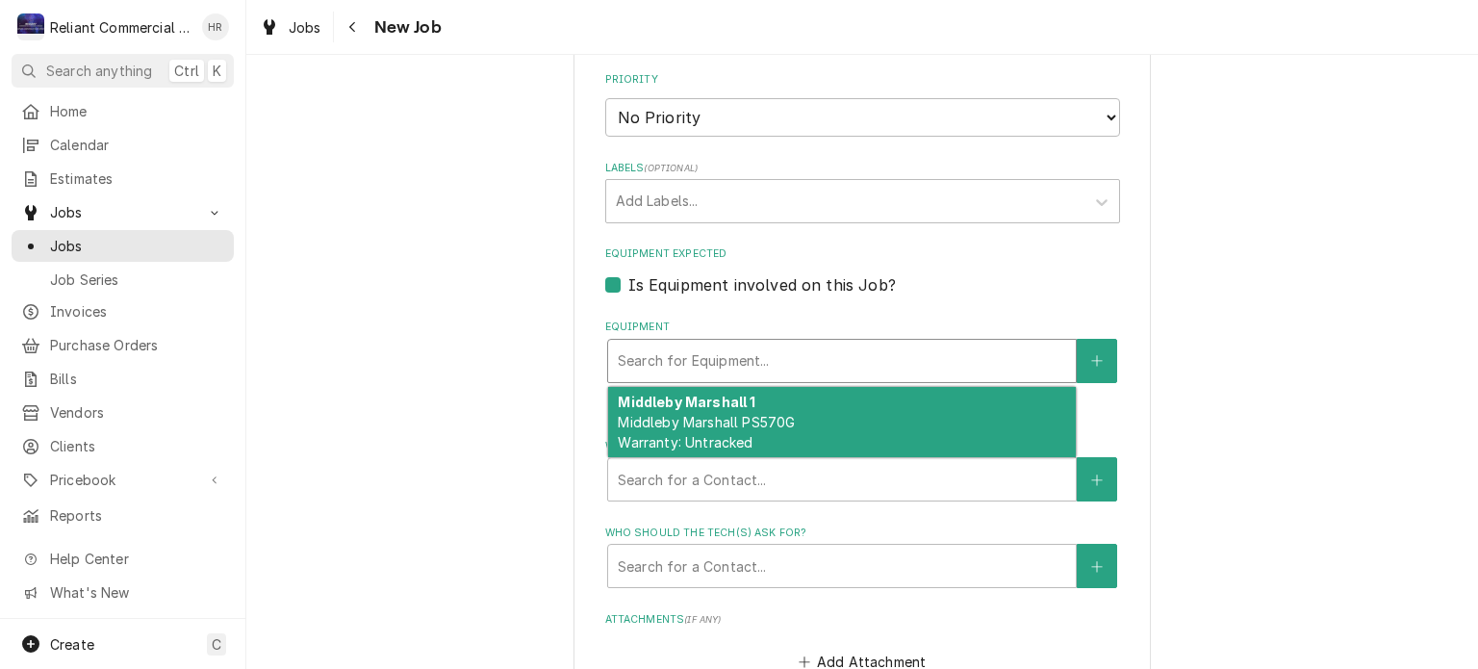
click at [773, 346] on div "Equipment" at bounding box center [842, 361] width 448 height 35
click at [722, 397] on strong "Middleby Marshall 1" at bounding box center [687, 402] width 138 height 16
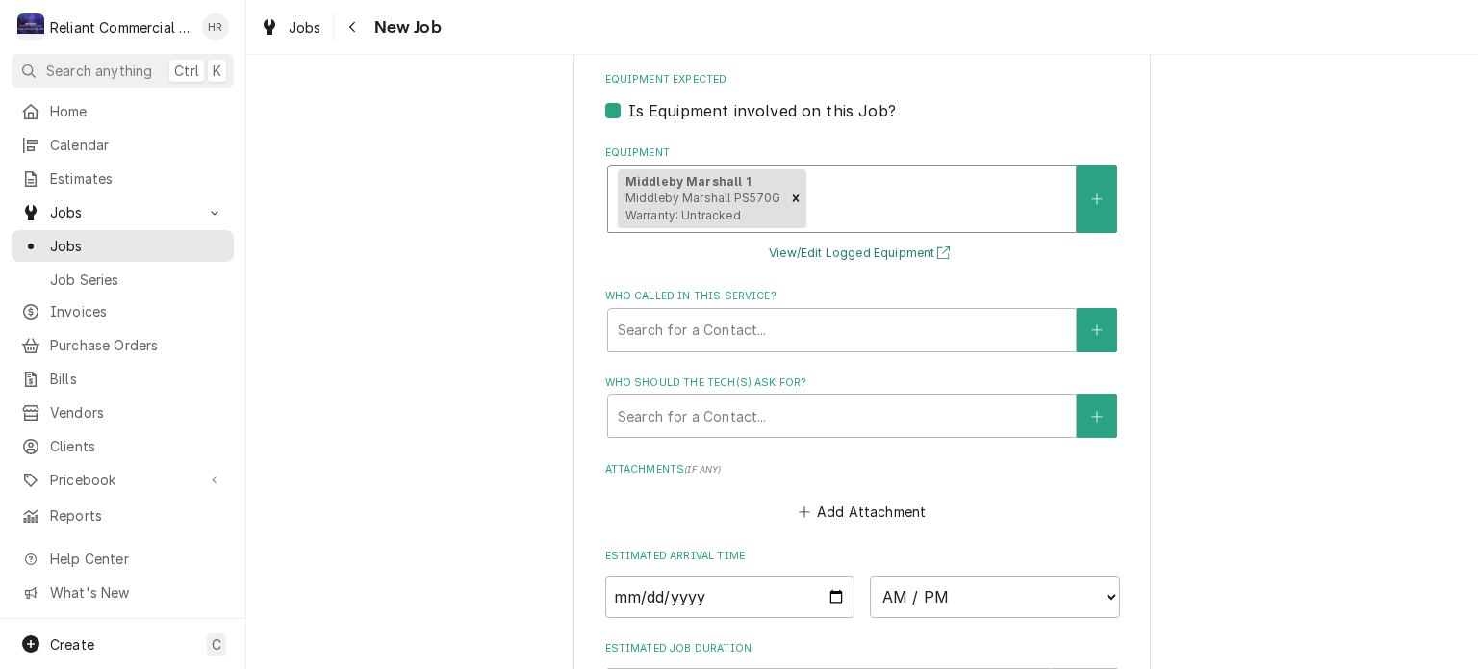
scroll to position [1547, 0]
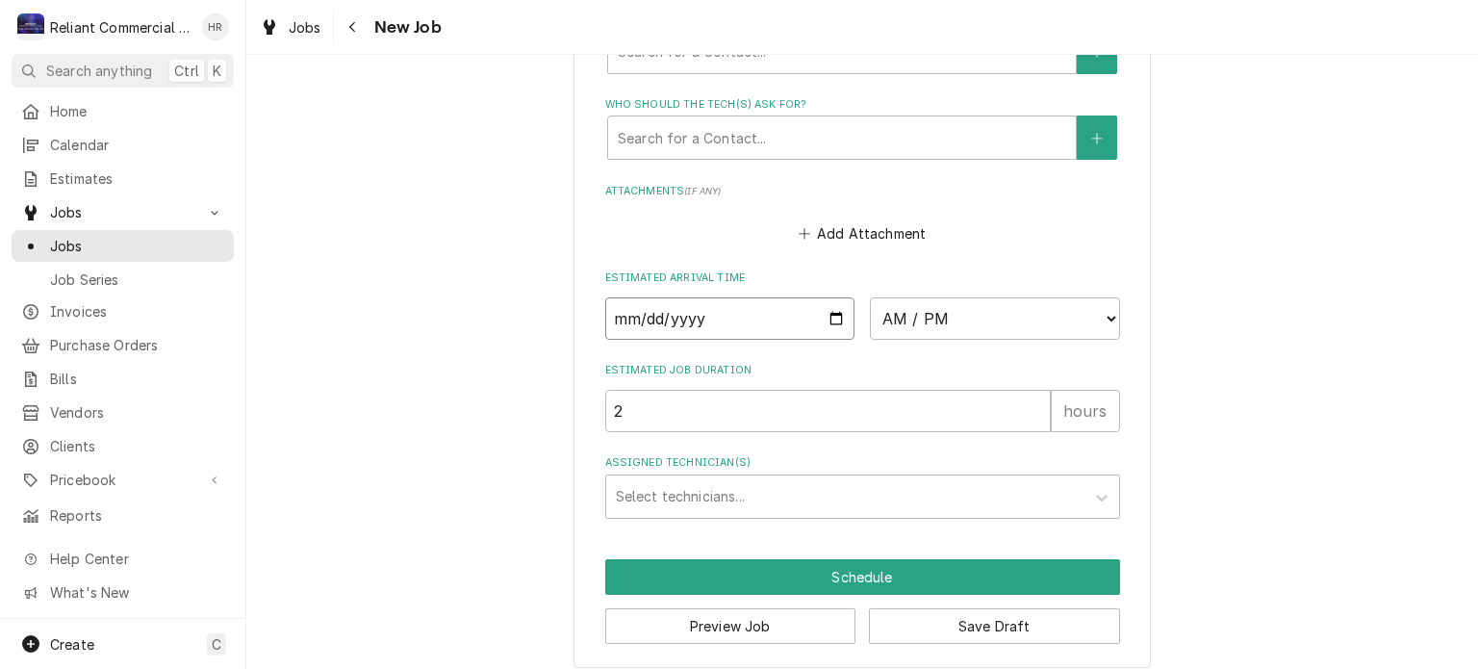
click at [819, 303] on input "Date" at bounding box center [730, 318] width 250 height 42
type textarea "x"
type input "[DATE]"
type textarea "x"
click at [1101, 313] on select "AM / PM 6:00 AM 6:15 AM 6:30 AM 6:45 AM 7:00 AM 7:15 AM 7:30 AM 7:45 AM 8:00 AM…" at bounding box center [995, 318] width 250 height 42
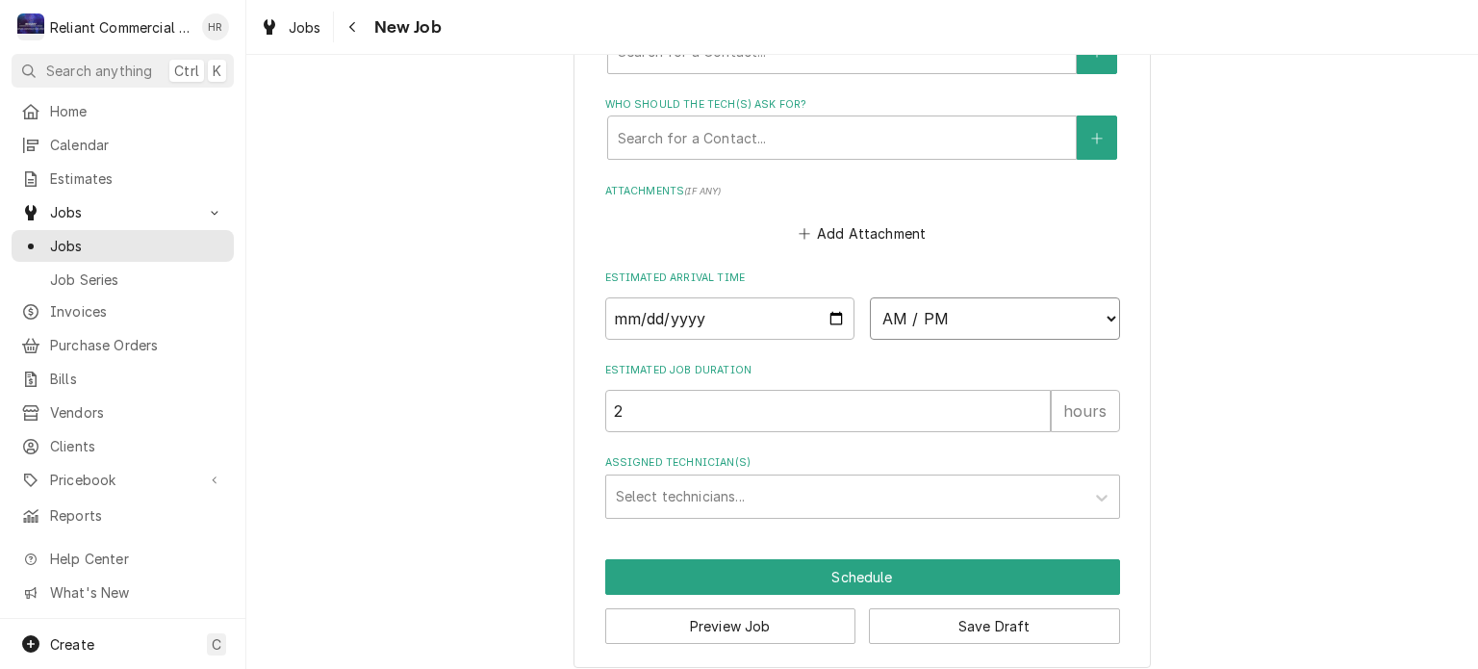
select select "09:00:00"
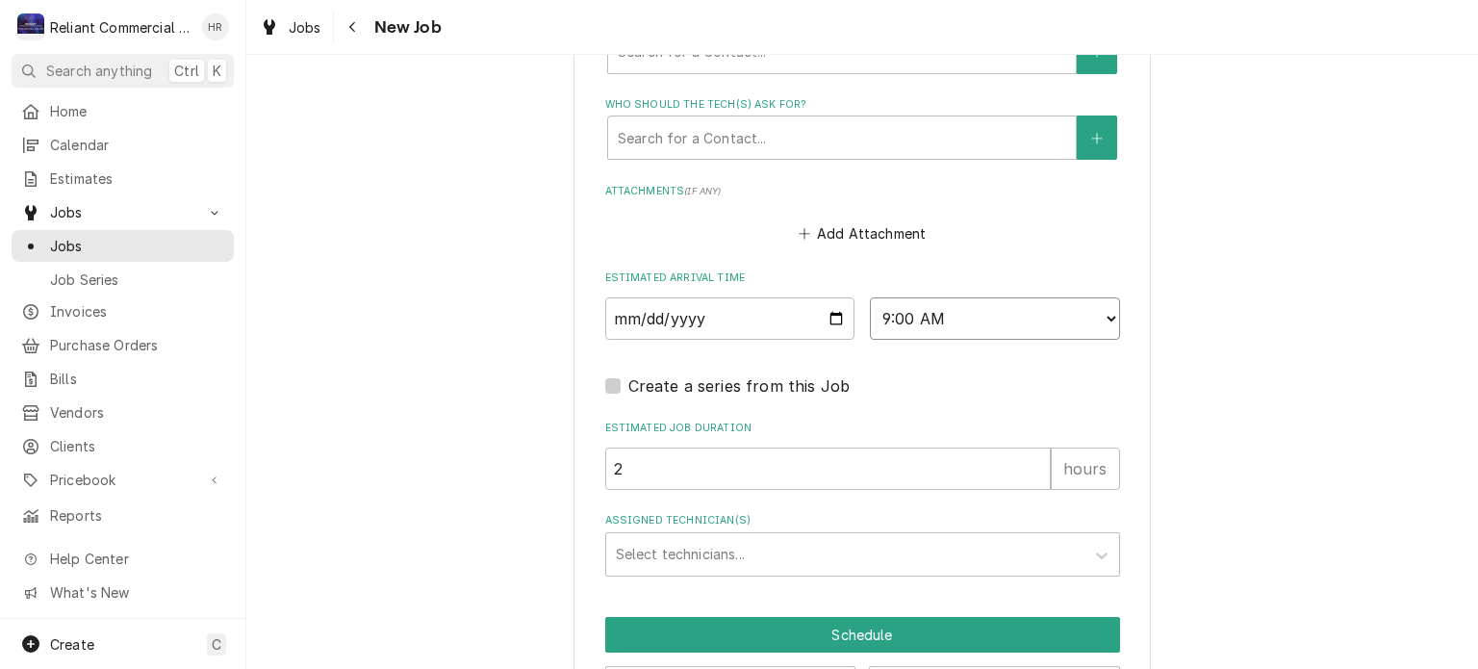
scroll to position [1613, 0]
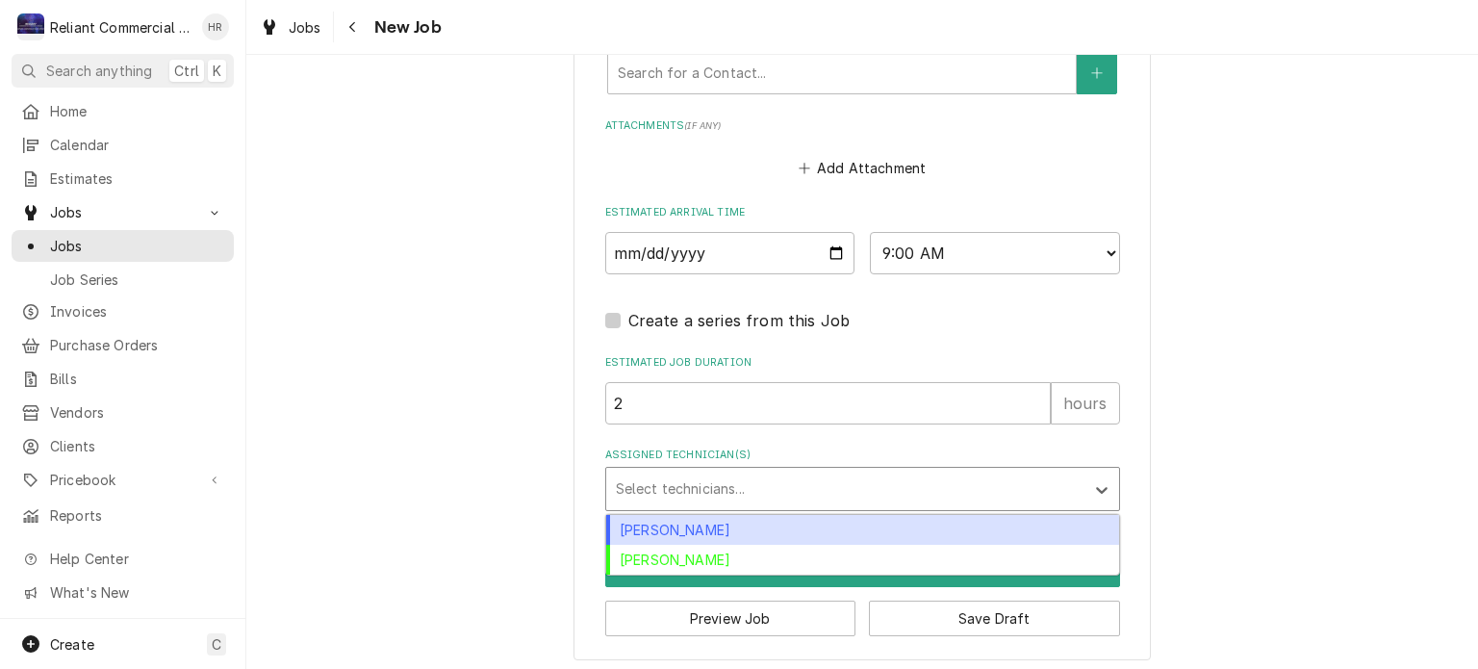
click at [793, 487] on div "Assigned Technician(s)" at bounding box center [845, 488] width 459 height 35
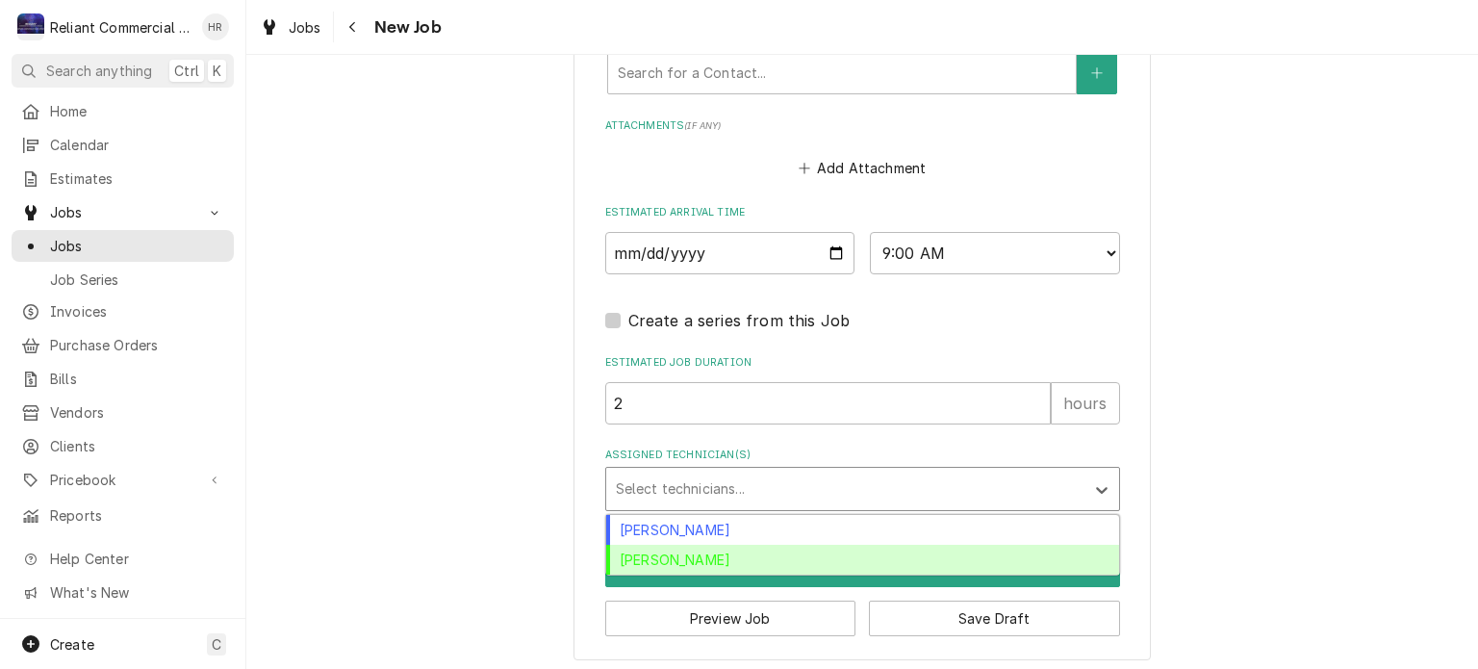
click at [720, 555] on div "[PERSON_NAME]" at bounding box center [862, 560] width 513 height 30
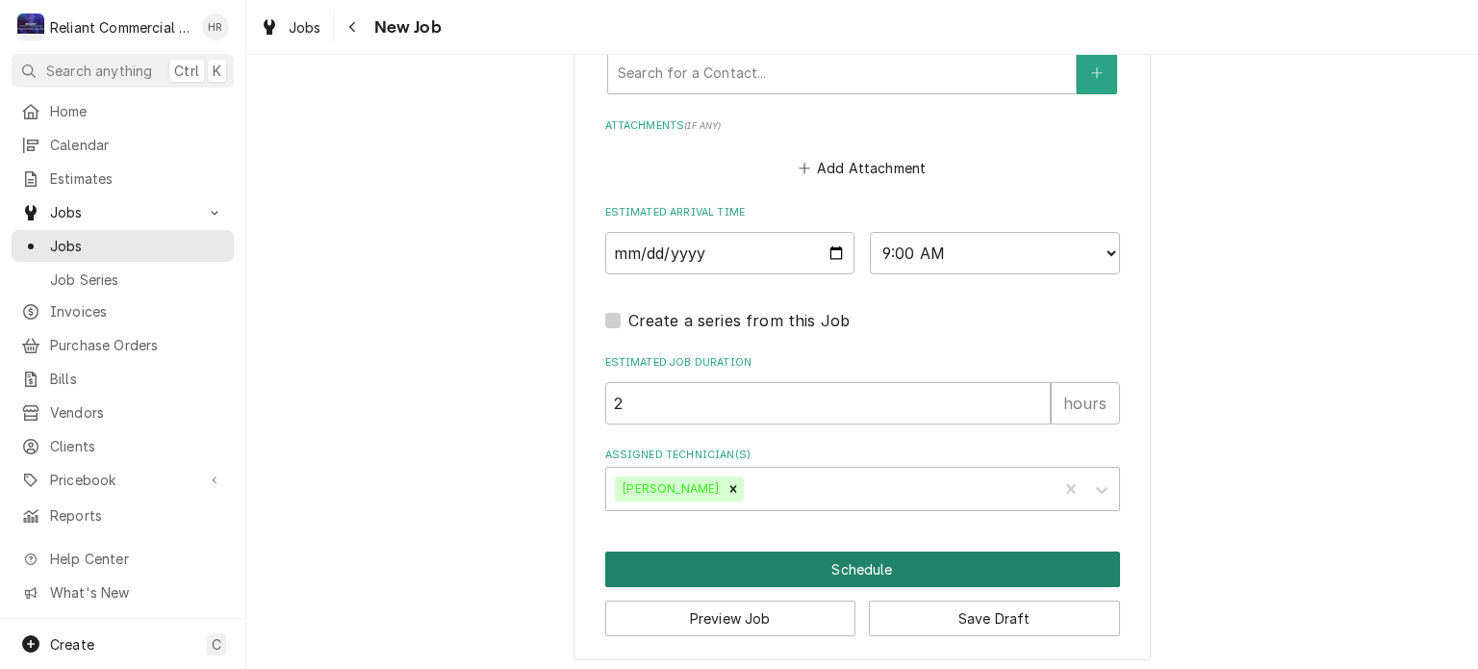
click at [816, 572] on button "Schedule" at bounding box center [862, 569] width 515 height 36
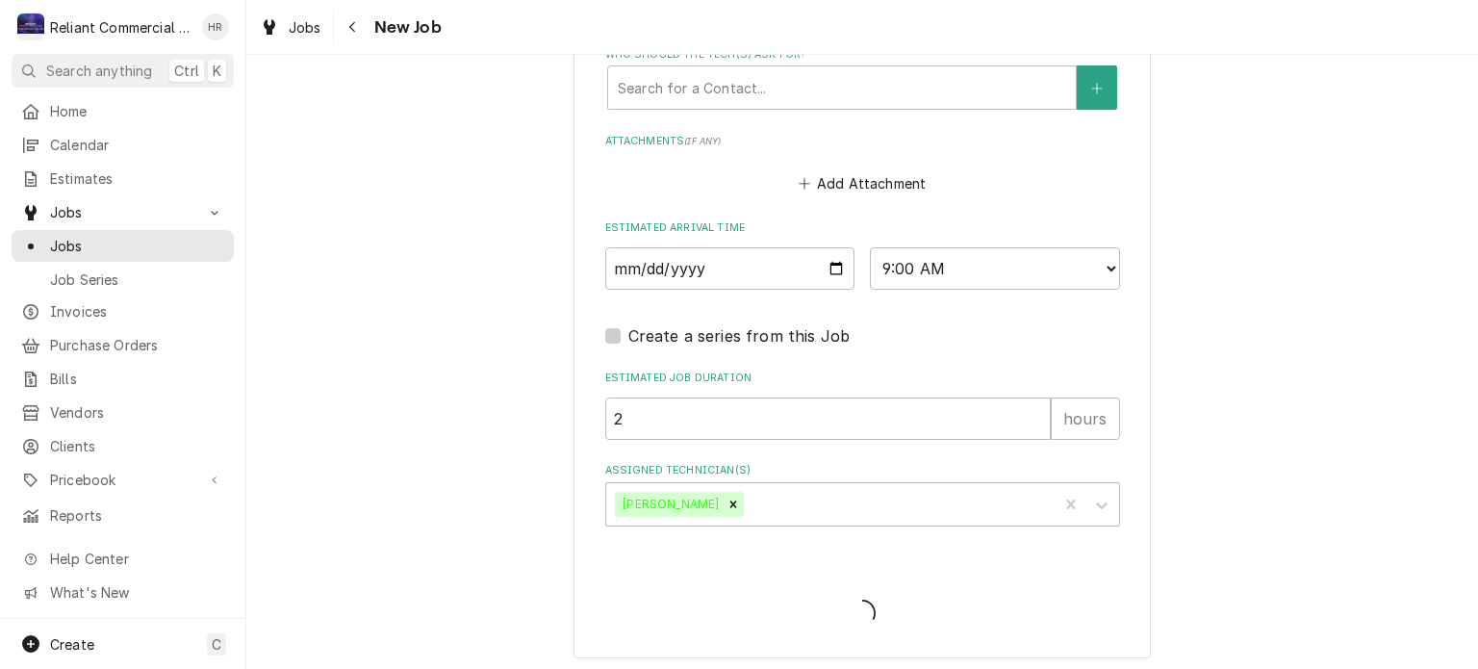
type textarea "x"
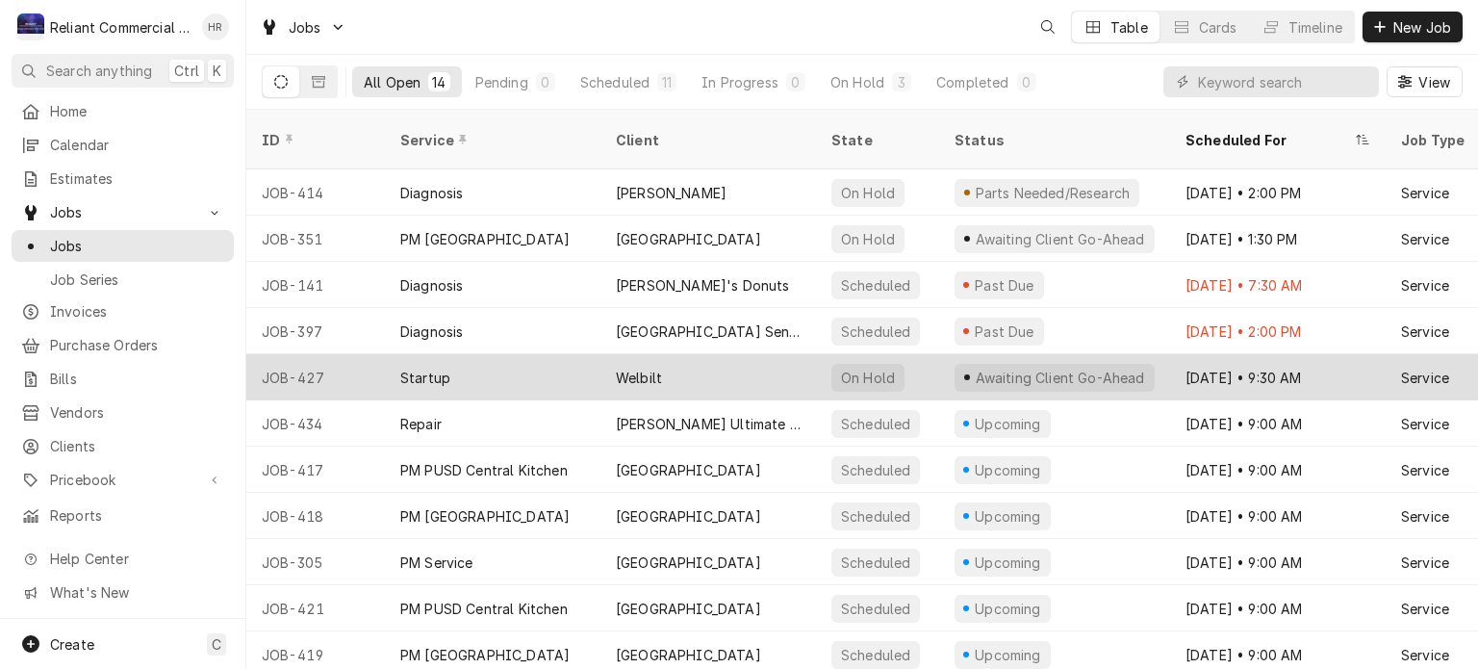
click at [719, 354] on div "Welbilt" at bounding box center [708, 377] width 216 height 46
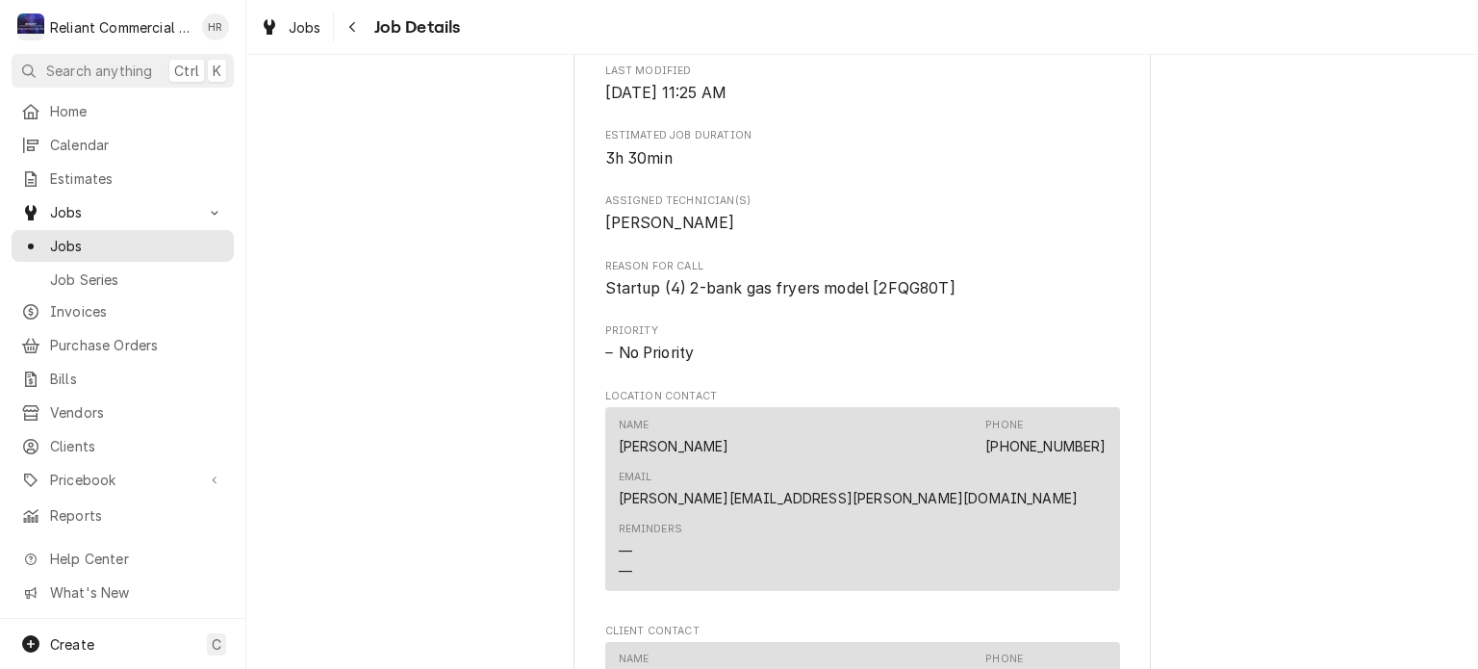
scroll to position [1262, 0]
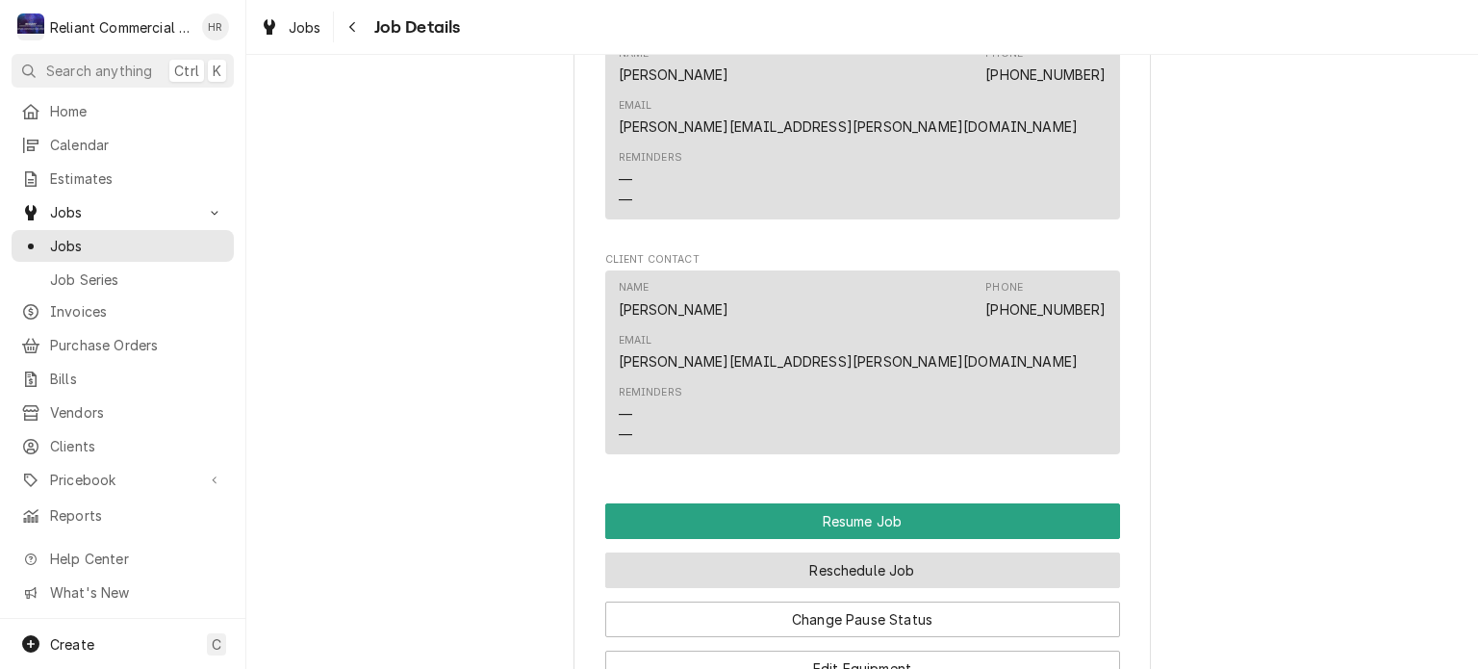
click at [848, 552] on button "Reschedule Job" at bounding box center [862, 570] width 515 height 36
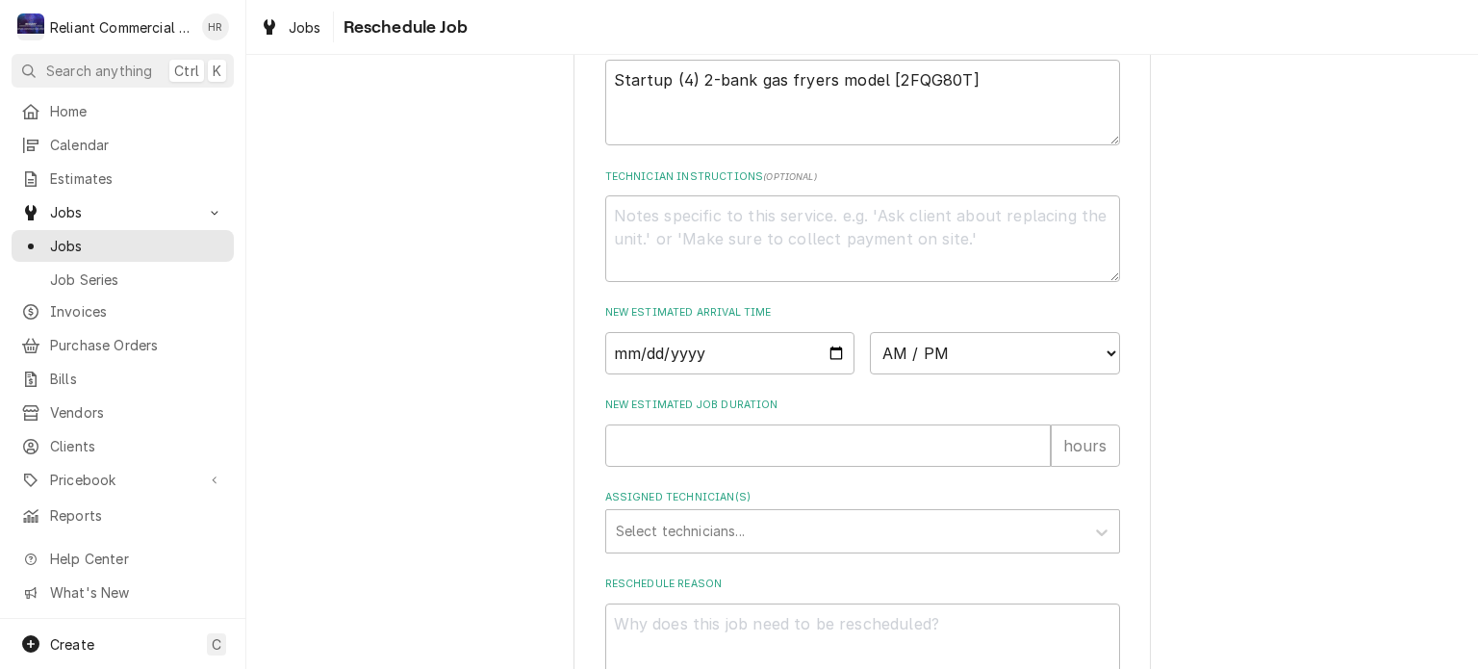
scroll to position [611, 0]
click at [827, 370] on input "Date" at bounding box center [730, 350] width 250 height 42
type textarea "x"
type input "[DATE]"
click at [1100, 370] on select "AM / PM 6:00 AM 6:15 AM 6:30 AM 6:45 AM 7:00 AM 7:15 AM 7:30 AM 7:45 AM 8:00 AM…" at bounding box center [995, 350] width 250 height 42
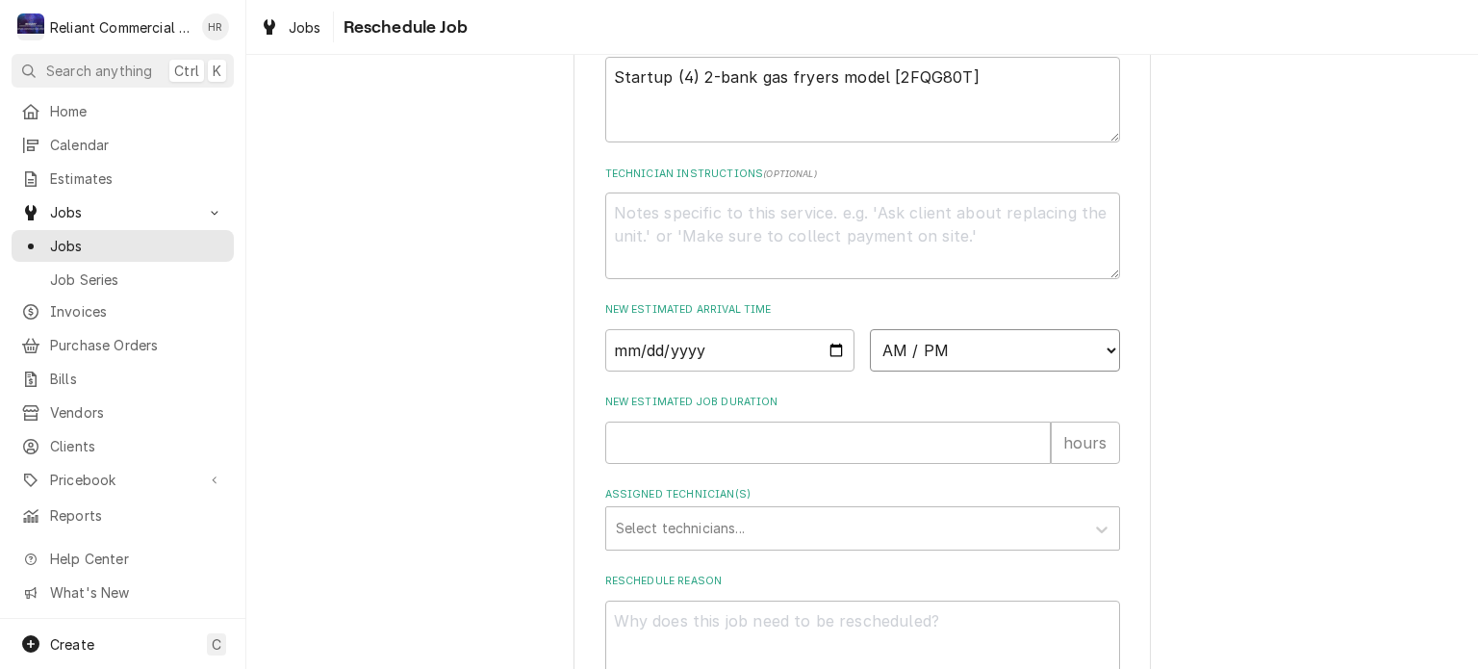
select select "07:00:00"
click at [870, 350] on select "AM / PM 6:00 AM 6:15 AM 6:30 AM 6:45 AM 7:00 AM 7:15 AM 7:30 AM 7:45 AM 8:00 AM…" at bounding box center [995, 350] width 250 height 42
click at [725, 461] on input "New Estimated Job Duration" at bounding box center [828, 442] width 446 height 42
type textarea "x"
type input "2"
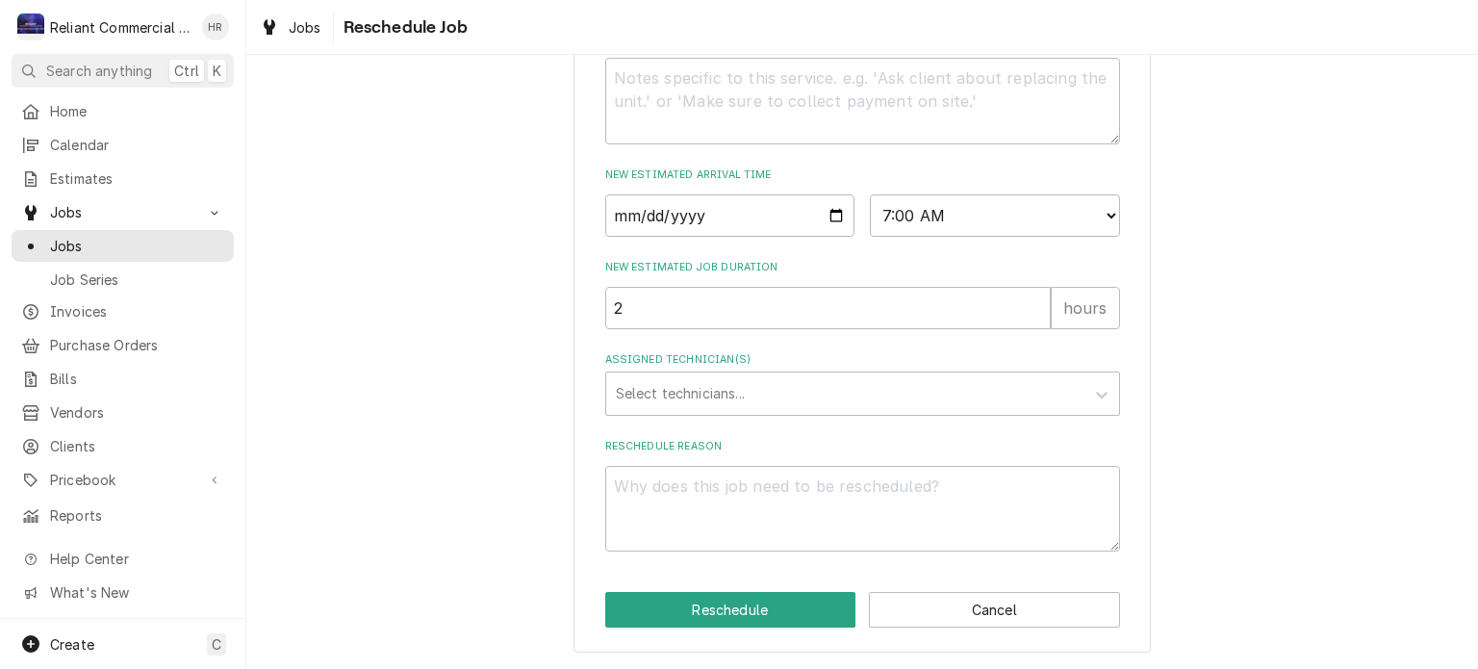
scroll to position [766, 0]
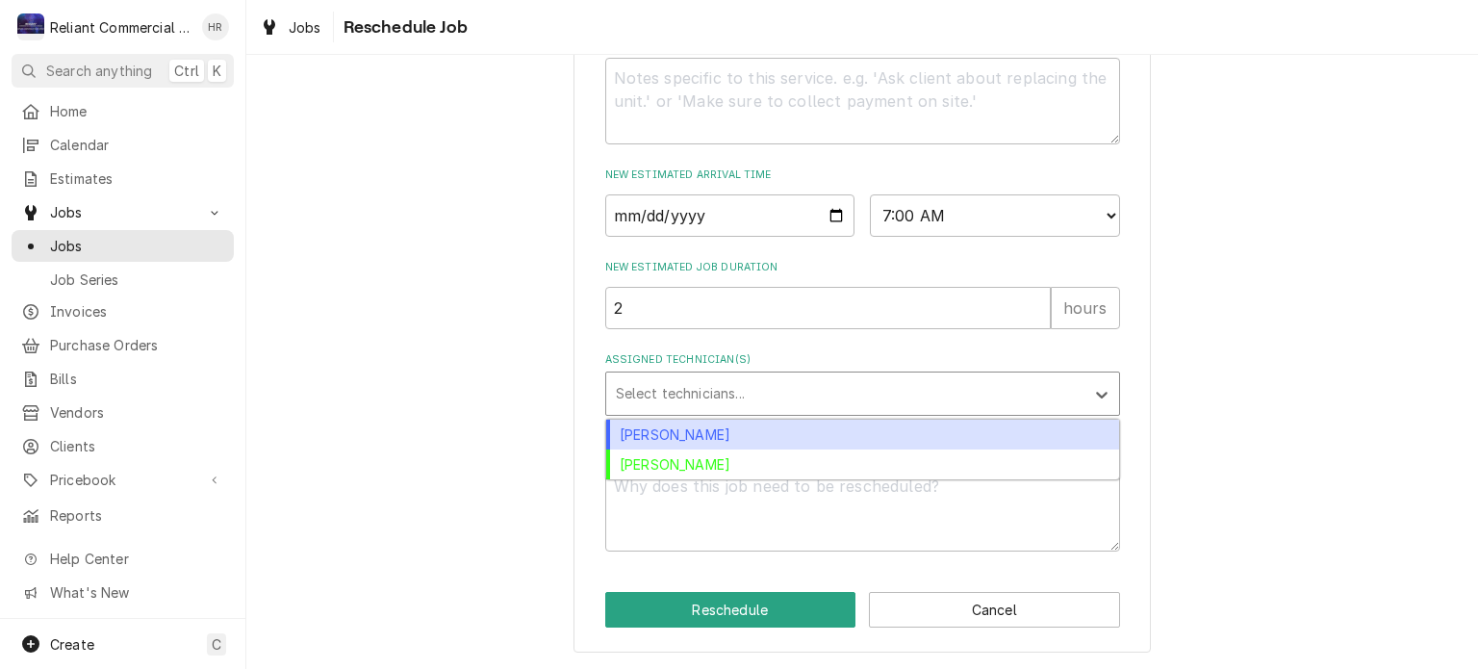
click at [751, 398] on div "Assigned Technician(s)" at bounding box center [845, 393] width 459 height 35
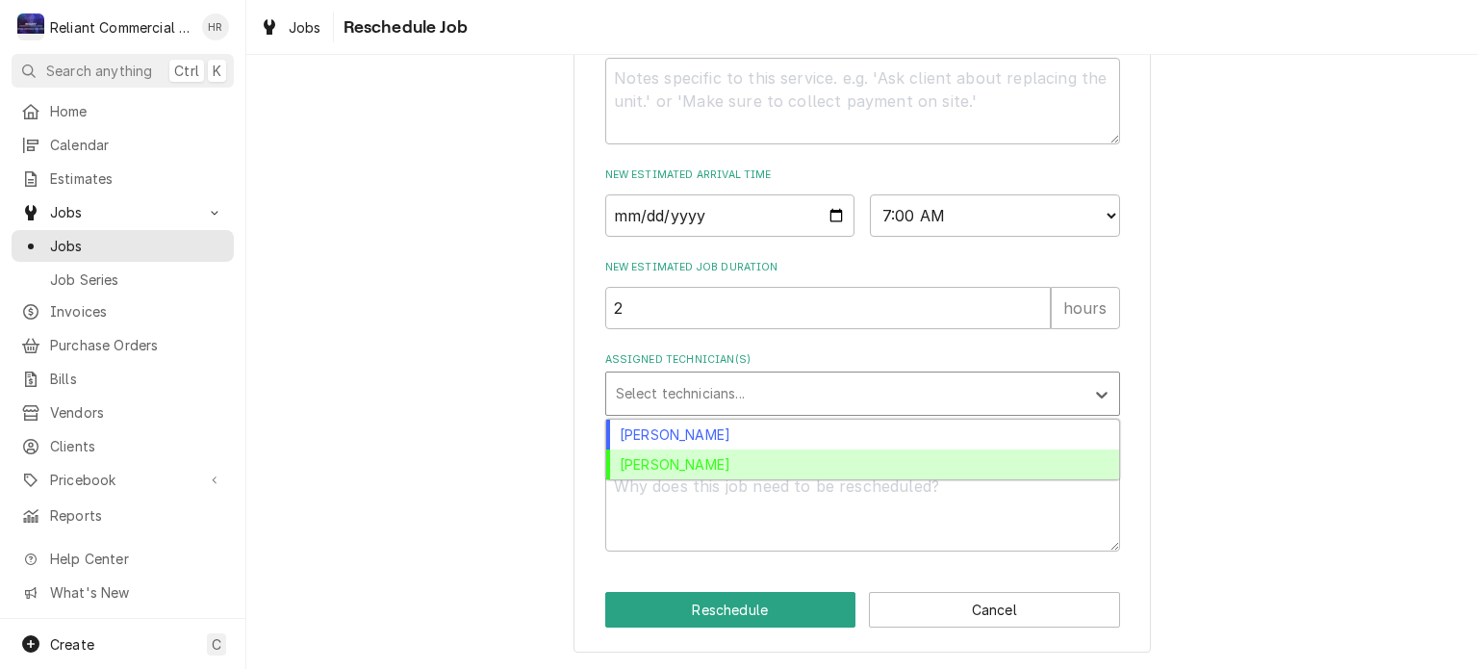
click at [706, 467] on div "[PERSON_NAME]" at bounding box center [862, 464] width 513 height 30
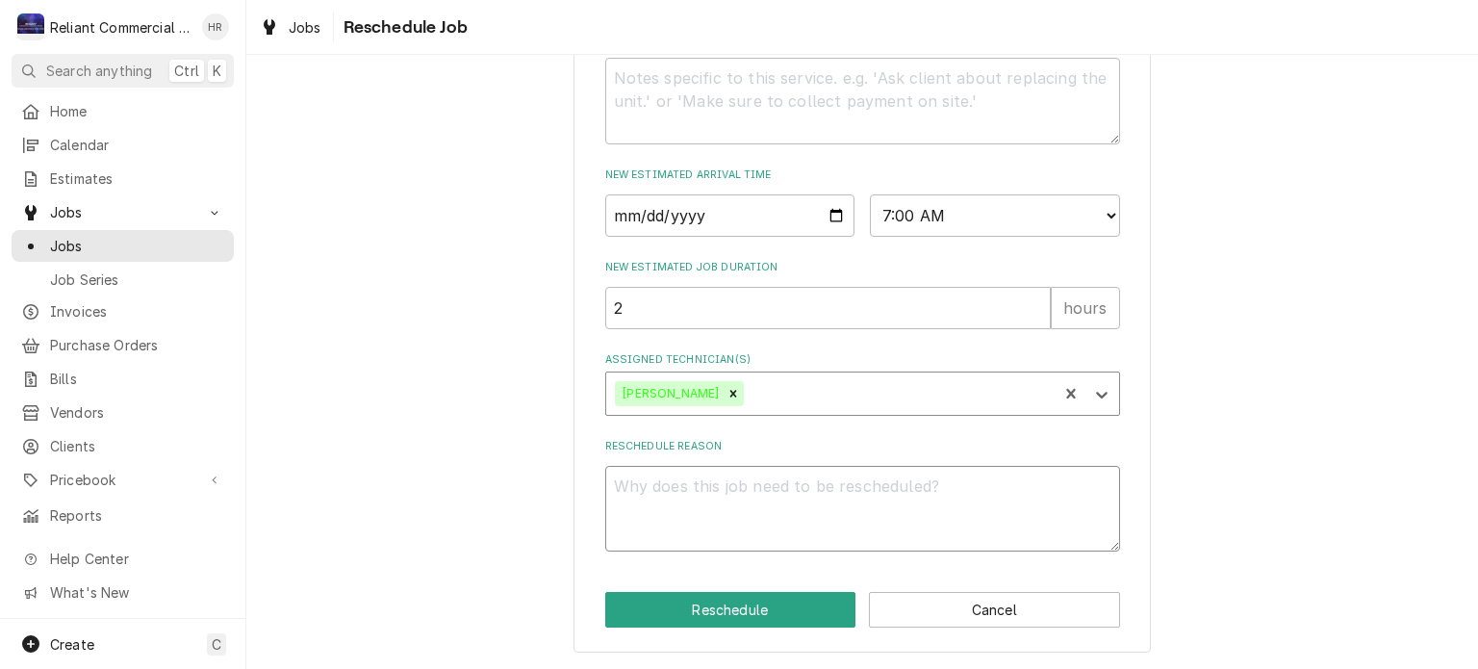
click at [762, 523] on textarea "Reschedule Reason" at bounding box center [862, 509] width 515 height 87
type textarea "x"
type textarea "C"
type textarea "x"
type textarea "Co"
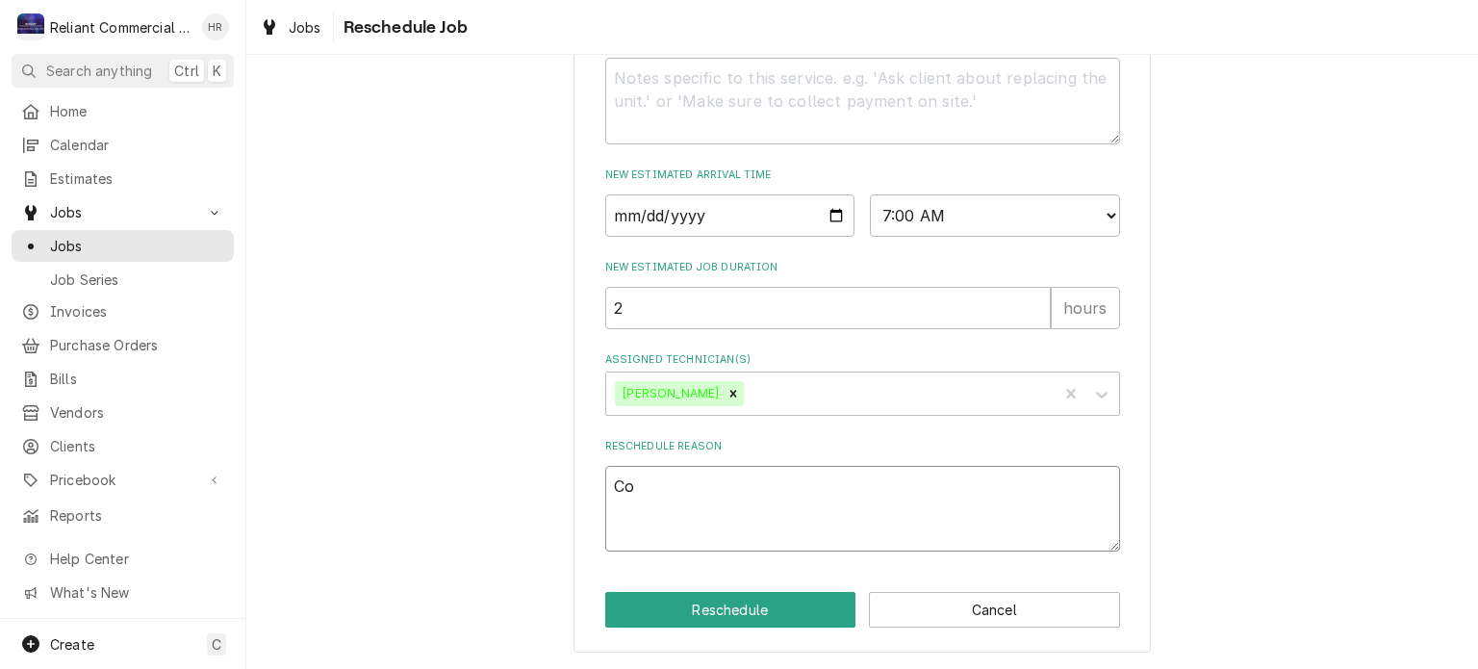
type textarea "x"
type textarea "Com"
type textarea "x"
type textarea "Comp"
type textarea "x"
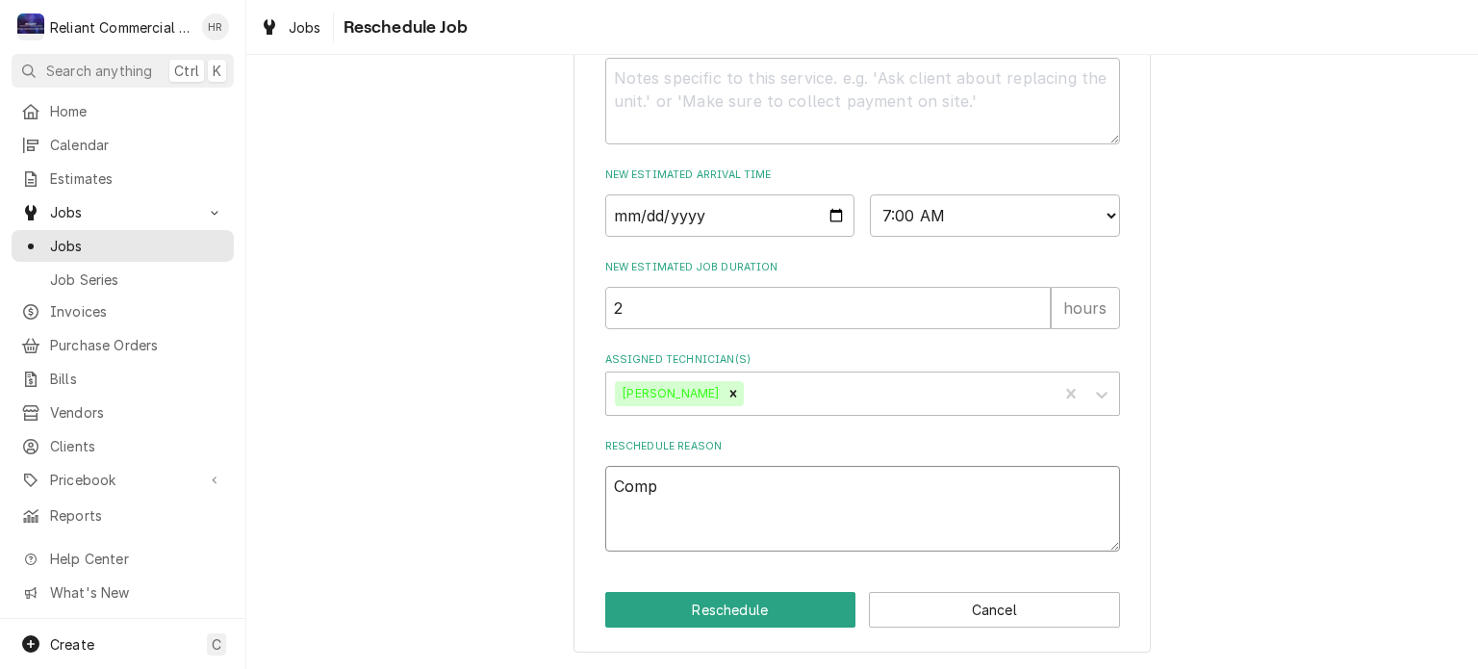
type textarea "Compl"
type textarea "x"
type textarea "Comple"
type textarea "x"
type textarea "Complet"
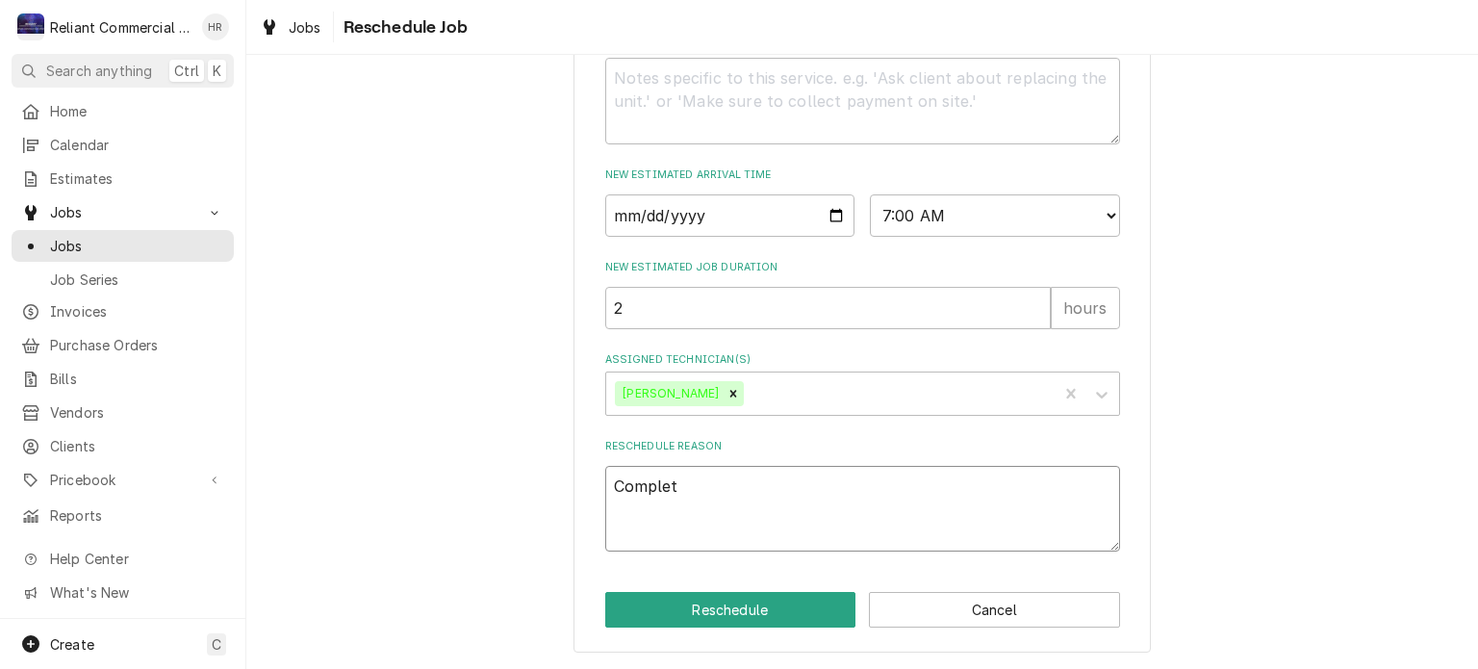
type textarea "x"
type textarea "Complete"
click at [743, 617] on button "Reschedule" at bounding box center [730, 610] width 251 height 36
type textarea "x"
